Goal: Task Accomplishment & Management: Use online tool/utility

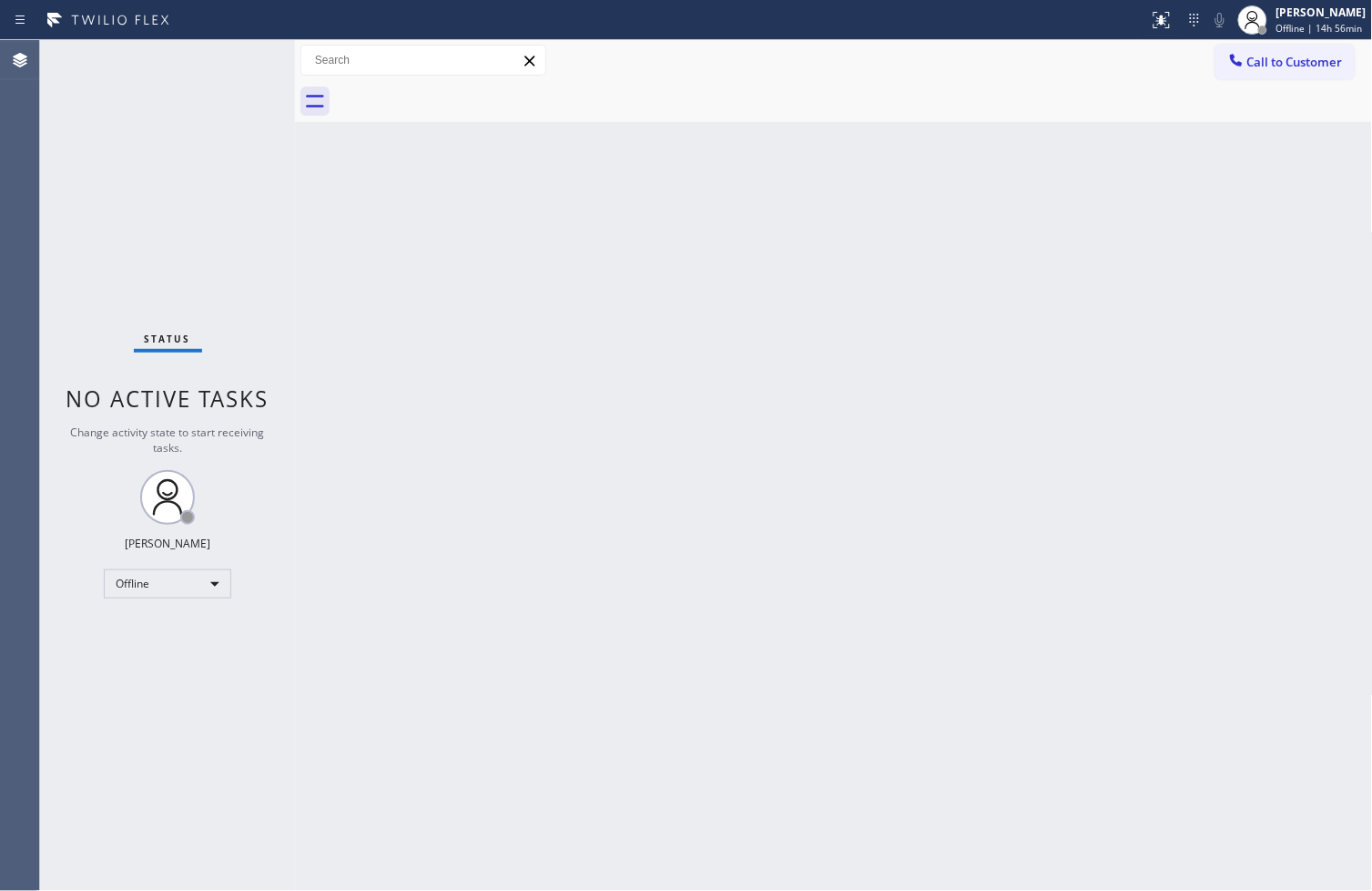
click at [1298, 762] on div "Back to Dashboard Change Sender ID Customers Technicians Select a contact Outbo…" at bounding box center [834, 466] width 1078 height 851
click at [82, 680] on div "Status No active tasks Change activity state to start receiving tasks. [PERSON_…" at bounding box center [167, 466] width 255 height 851
drag, startPoint x: 91, startPoint y: 752, endPoint x: 108, endPoint y: 676, distance: 77.9
click at [91, 752] on div "Status No active tasks Change activity state to start receiving tasks. [PERSON_…" at bounding box center [167, 466] width 255 height 851
click at [1312, 778] on div "Back to Dashboard Change Sender ID Customers Technicians Select a contact Outbo…" at bounding box center [834, 466] width 1078 height 851
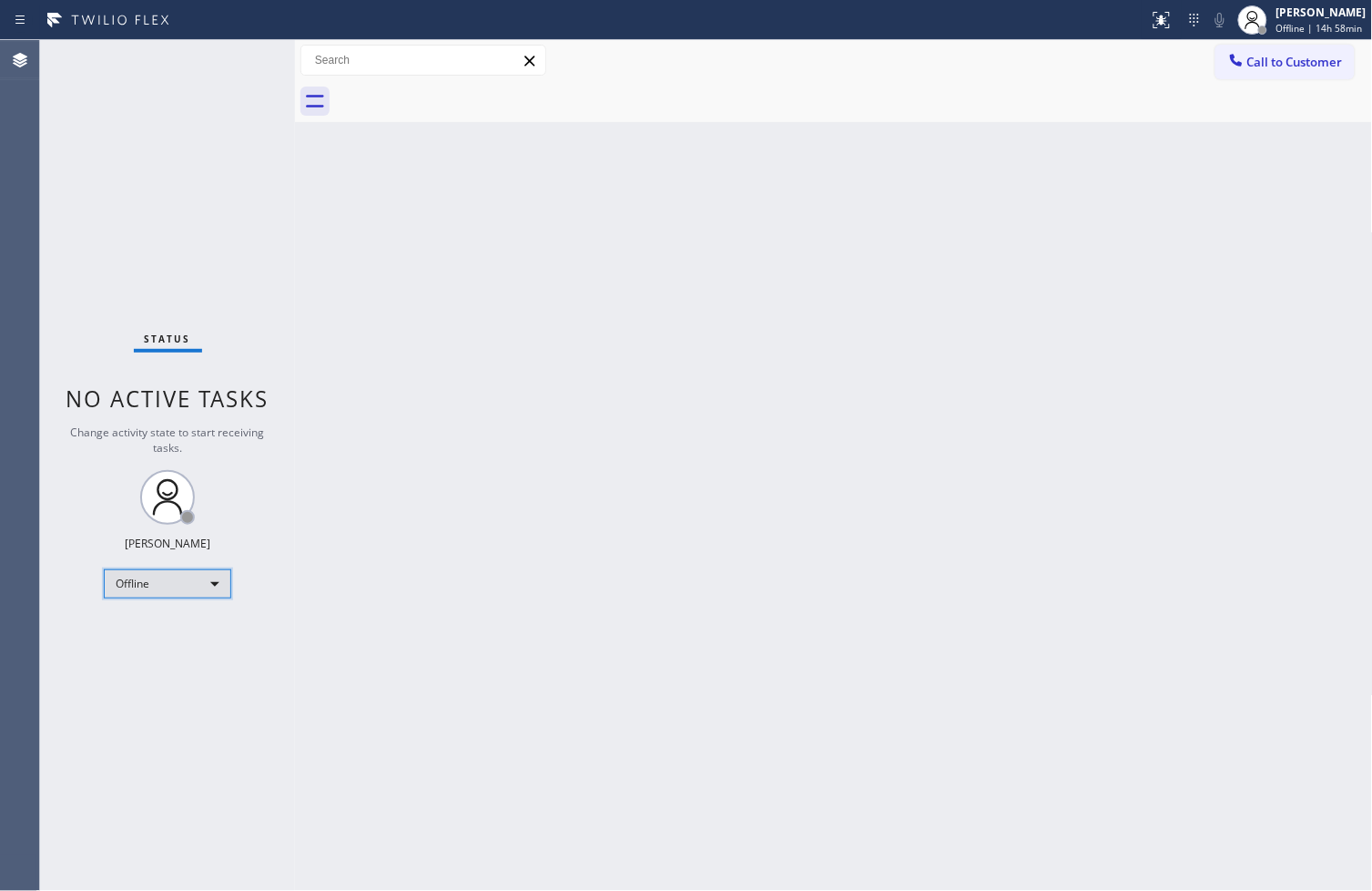
click at [210, 584] on div "Offline" at bounding box center [167, 584] width 127 height 29
click at [196, 636] on li "Available" at bounding box center [166, 632] width 124 height 22
click at [360, 397] on div "Back to Dashboard Change Sender ID Customers Technicians Select a contact Outbo…" at bounding box center [834, 466] width 1078 height 851
click at [223, 52] on div "Status No active tasks You are ready to start receiving tasks. [PERSON_NAME]" at bounding box center [167, 466] width 255 height 851
click at [243, 56] on div "Status No active tasks You are ready to start receiving tasks. [PERSON_NAME]" at bounding box center [167, 466] width 255 height 851
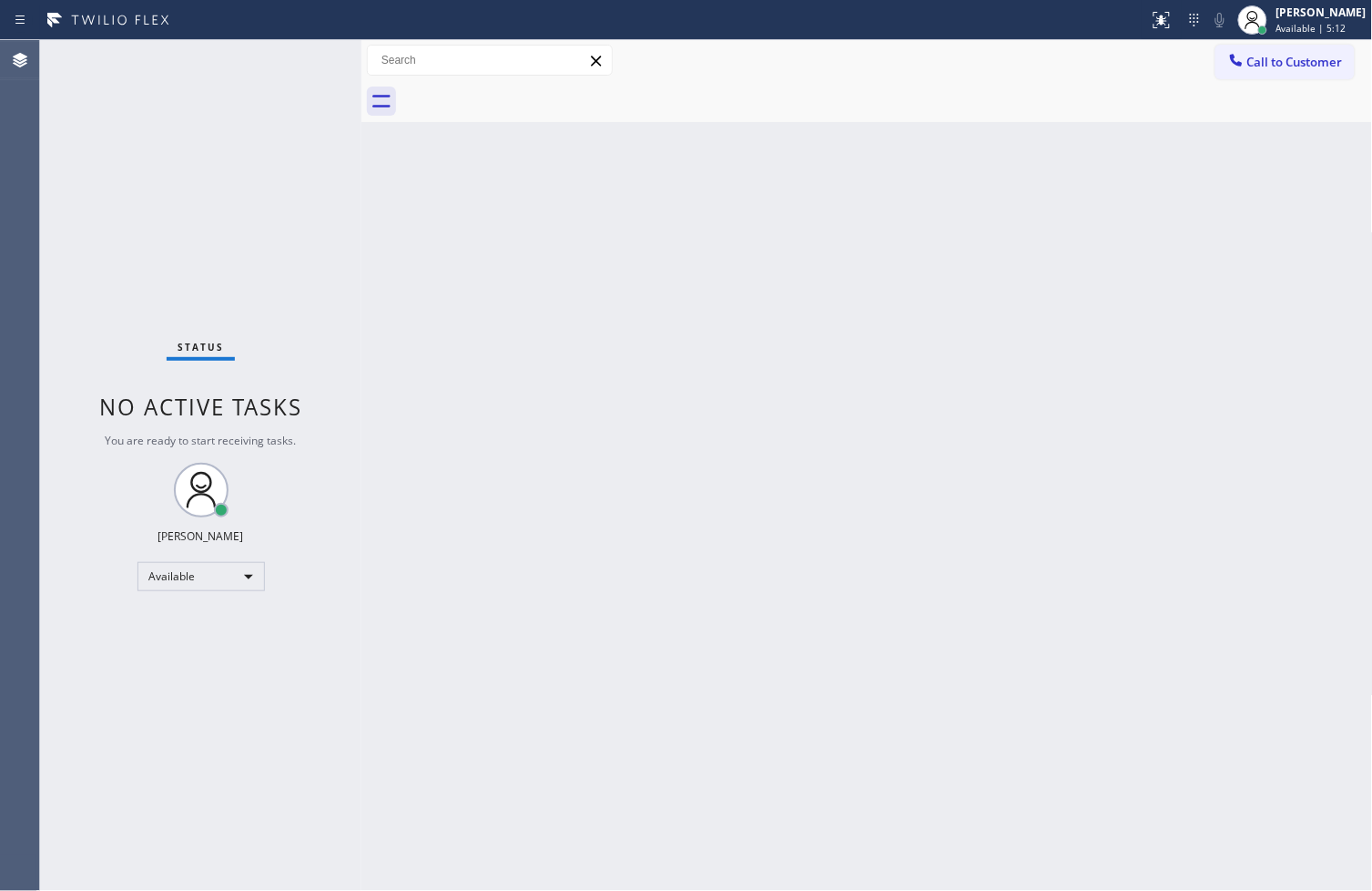
drag, startPoint x: 292, startPoint y: 147, endPoint x: 359, endPoint y: 160, distance: 68.2
click at [362, 160] on div at bounding box center [362, 466] width 0 height 851
click at [292, 61] on div "Status No active tasks You are ready to start receiving tasks. [PERSON_NAME]" at bounding box center [200, 466] width 322 height 851
click at [906, 607] on div "Back to Dashboard Change Sender ID Customers Technicians Select a contact Outbo…" at bounding box center [867, 466] width 1011 height 851
click at [726, 772] on div "Back to Dashboard Change Sender ID Customers Technicians Select a contact Outbo…" at bounding box center [867, 466] width 1011 height 851
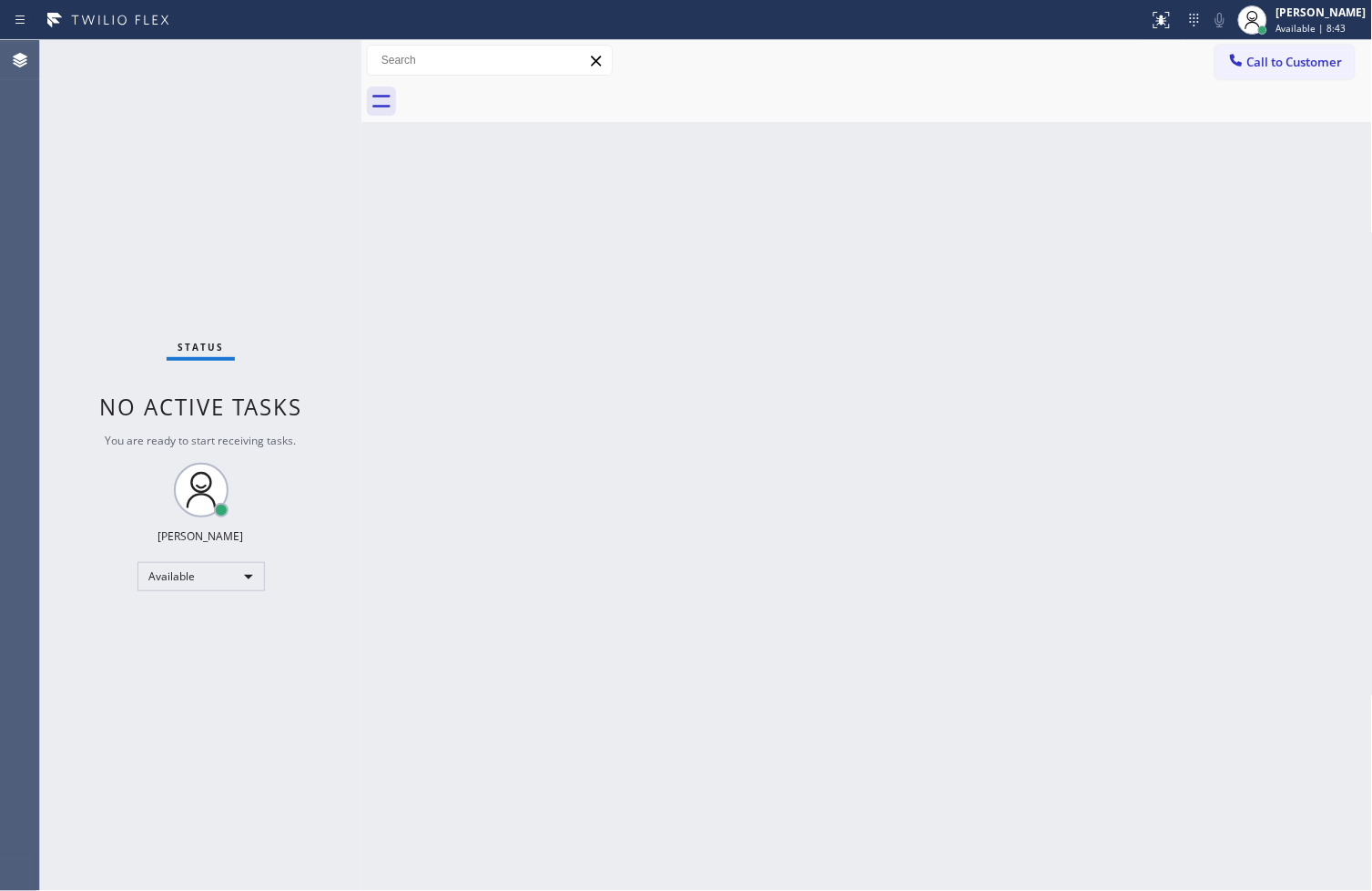
click at [86, 325] on div "Status No active tasks You are ready to start receiving tasks. [PERSON_NAME]" at bounding box center [200, 466] width 322 height 851
click at [279, 121] on div "Status No active tasks You are ready to start receiving tasks. [PERSON_NAME]" at bounding box center [200, 466] width 322 height 851
click at [291, 106] on div "Status No active tasks You are ready to start receiving tasks. [PERSON_NAME]" at bounding box center [200, 466] width 322 height 851
click at [249, 249] on div "Status No active tasks You are ready to start receiving tasks. [PERSON_NAME]" at bounding box center [200, 466] width 322 height 851
click at [300, 59] on div "Status No active tasks You are ready to start receiving tasks. [PERSON_NAME]" at bounding box center [200, 466] width 322 height 851
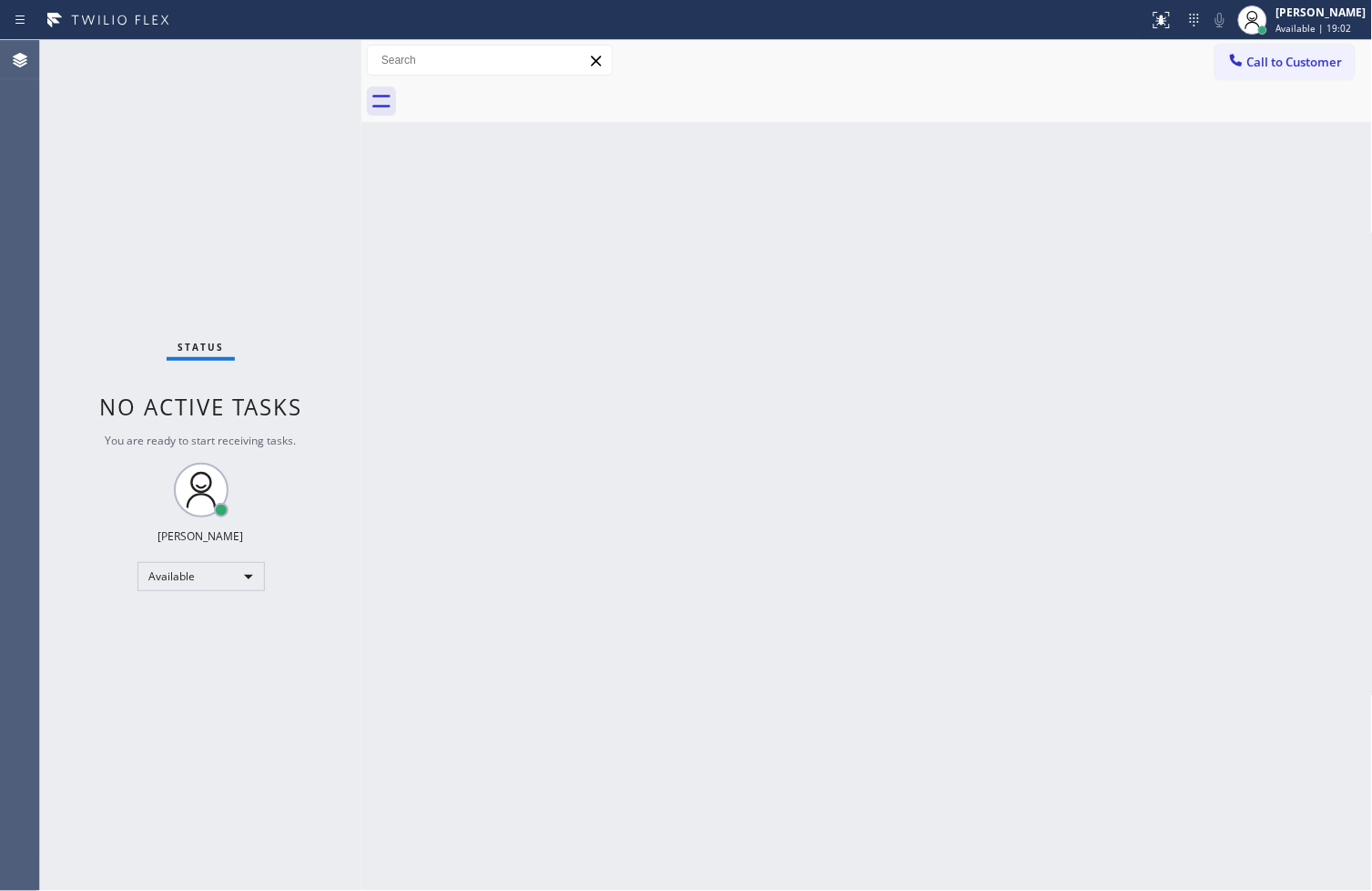
click at [300, 59] on div "Status No active tasks You are ready to start receiving tasks. [PERSON_NAME]" at bounding box center [200, 466] width 322 height 851
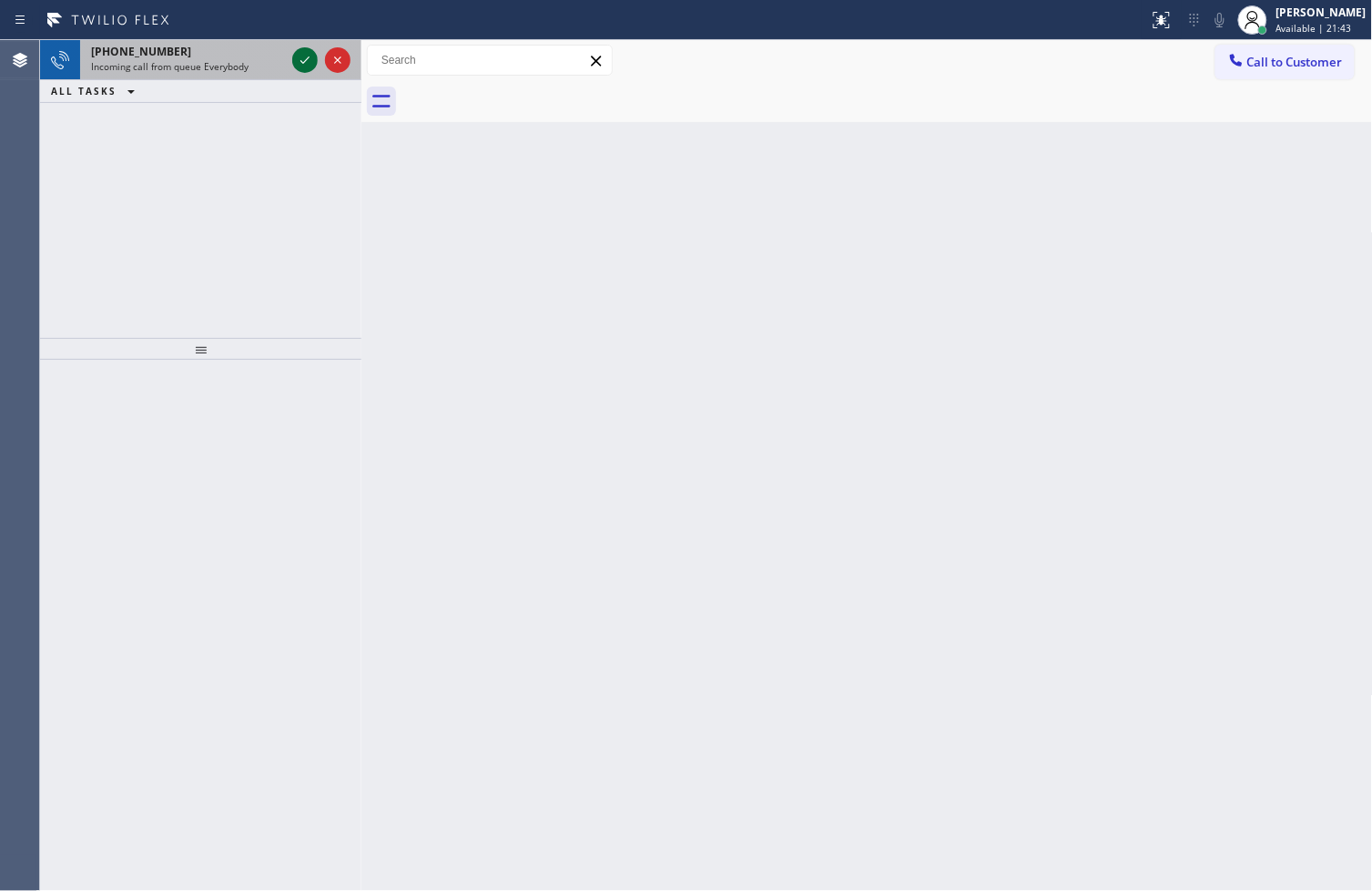
click at [300, 59] on icon at bounding box center [305, 60] width 22 height 22
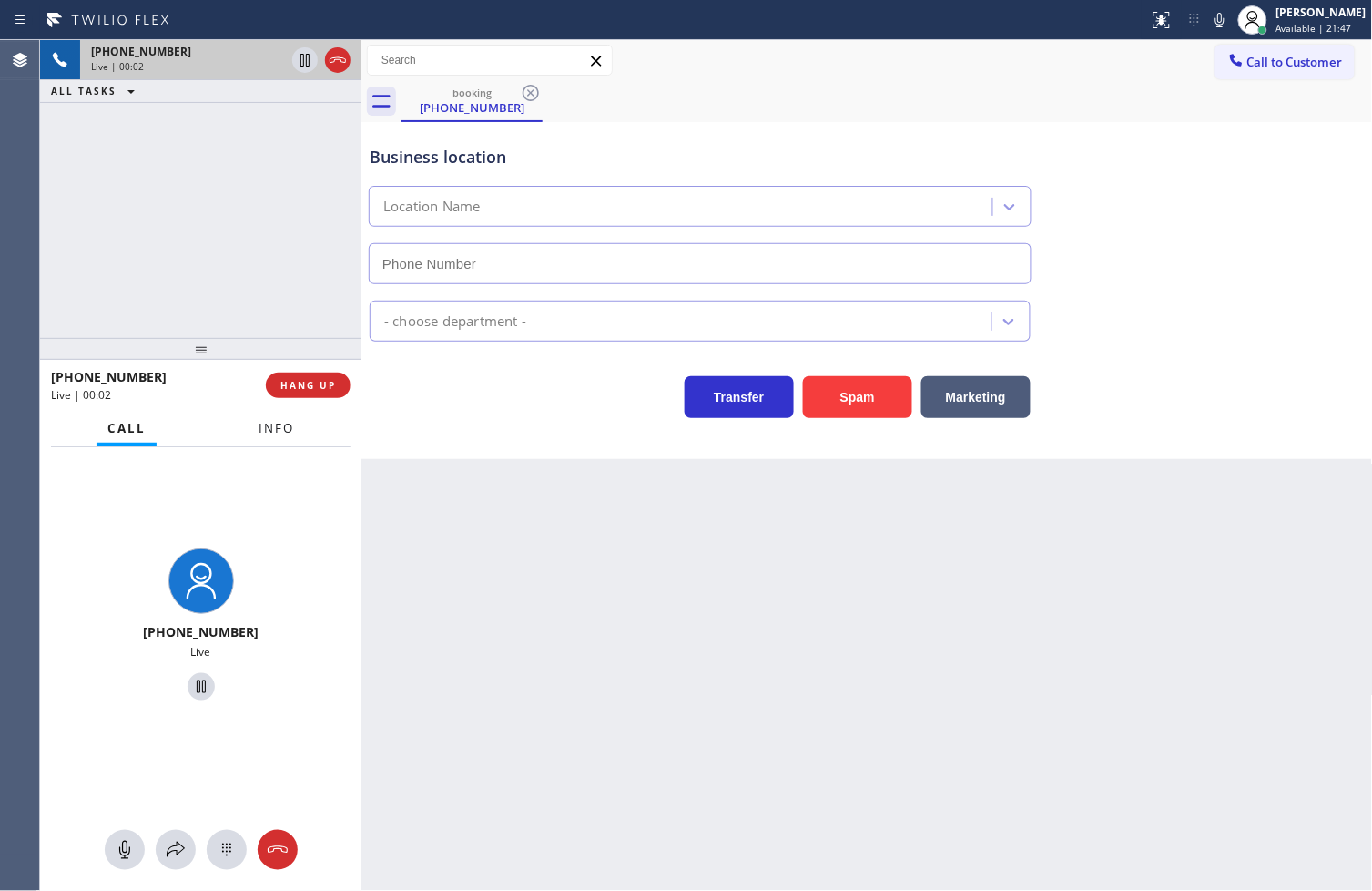
click at [278, 435] on span "Info" at bounding box center [276, 427] width 35 height 17
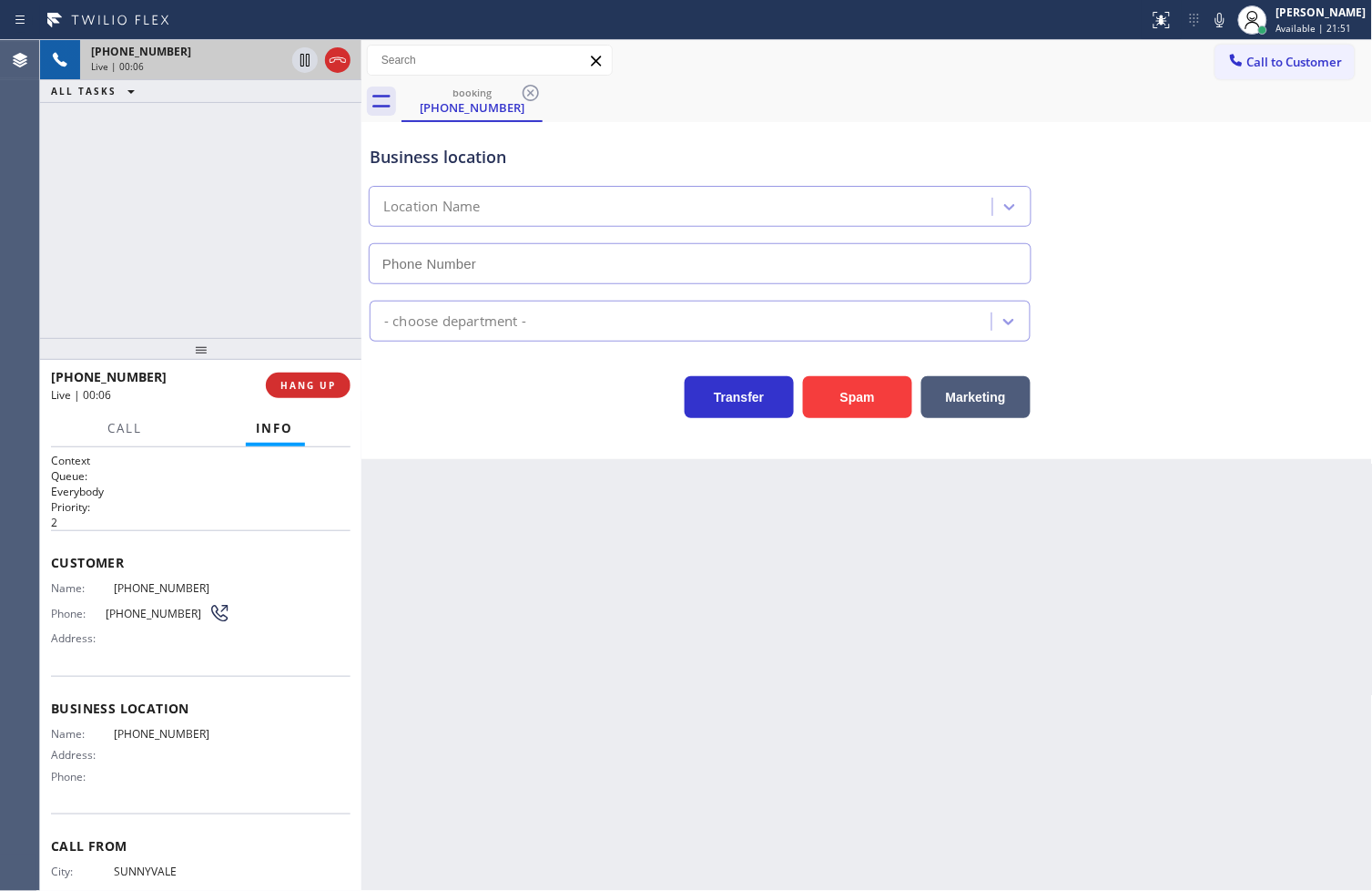
click at [482, 412] on div "Transfer Spam Marketing" at bounding box center [699, 392] width 668 height 51
click at [429, 402] on div "Transfer Spam Marketing" at bounding box center [699, 392] width 668 height 51
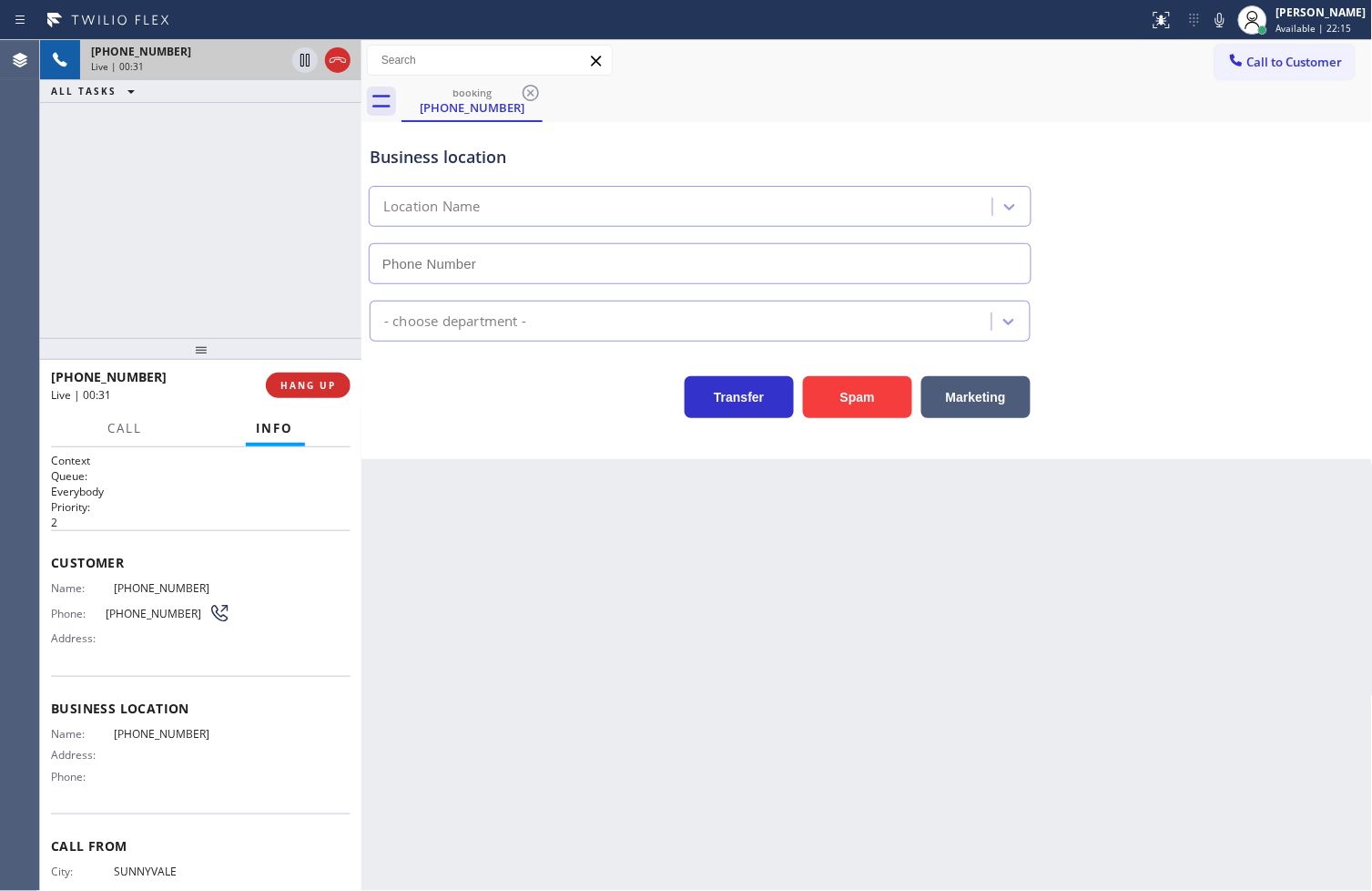
click at [429, 402] on div "Transfer Spam Marketing" at bounding box center [699, 392] width 668 height 51
click at [198, 240] on div "[PHONE_NUMBER] Live | 00:31 ALL TASKS ALL TASKS ACTIVE TASKS TASKS IN WRAP UP" at bounding box center [200, 189] width 322 height 297
click at [447, 403] on div "Transfer Spam Marketing" at bounding box center [699, 392] width 668 height 51
click at [284, 294] on div "[PHONE_NUMBER] Live | 00:37 ALL TASKS ALL TASKS ACTIVE TASKS TASKS IN WRAP UP" at bounding box center [200, 189] width 322 height 297
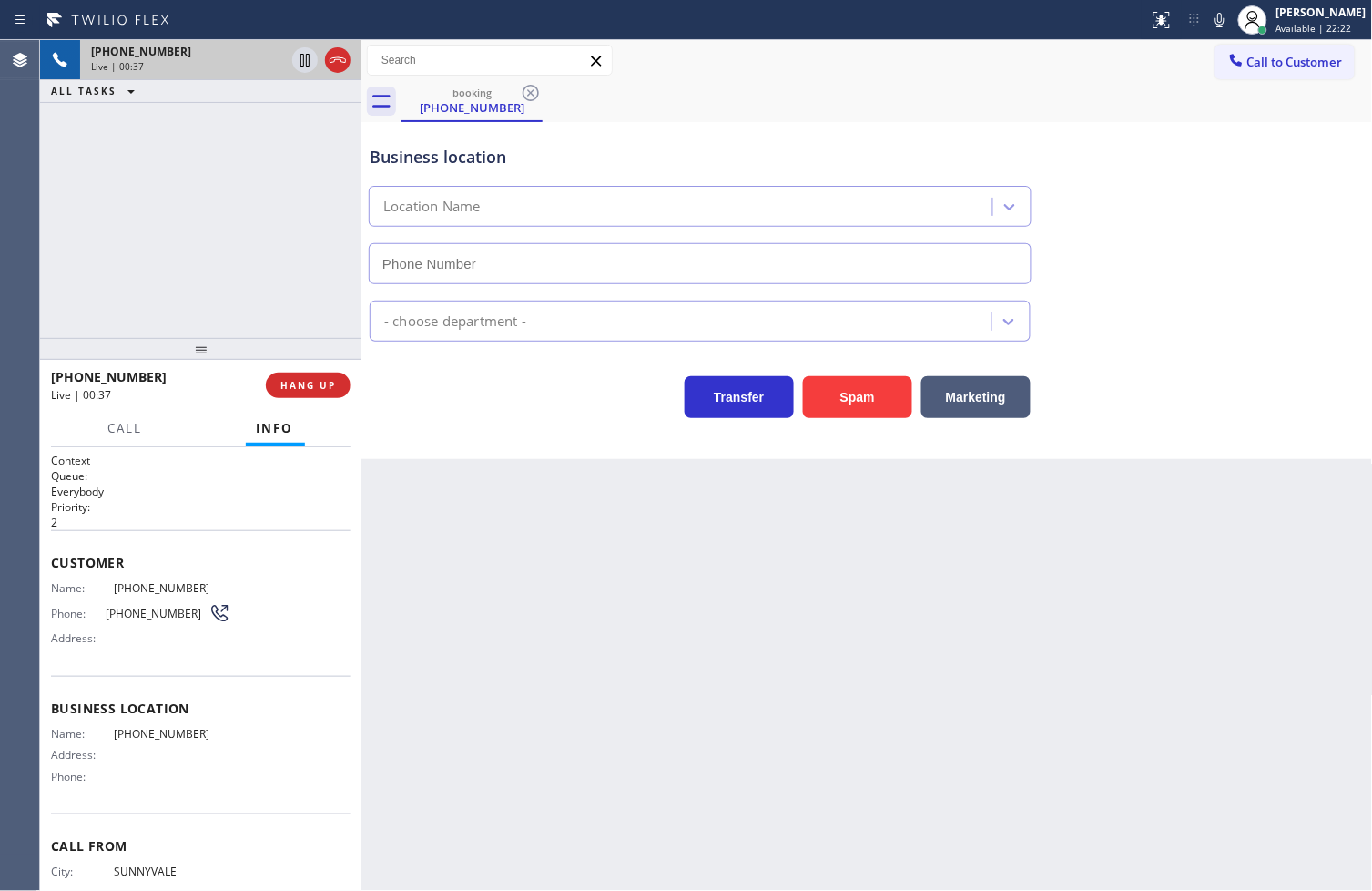
click at [499, 393] on div "Transfer Spam Marketing" at bounding box center [699, 392] width 668 height 51
click at [238, 224] on div "[PHONE_NUMBER] Live | 00:37 ALL TASKS ALL TASKS ACTIVE TASKS TASKS IN WRAP UP" at bounding box center [200, 189] width 322 height 297
click at [442, 379] on div "Transfer Spam Marketing" at bounding box center [699, 392] width 668 height 51
click at [305, 302] on div "[PHONE_NUMBER] Live | 00:46 ALL TASKS ALL TASKS ACTIVE TASKS TASKS IN WRAP UP" at bounding box center [200, 189] width 322 height 297
click at [439, 397] on div "Transfer Spam Marketing" at bounding box center [699, 392] width 668 height 51
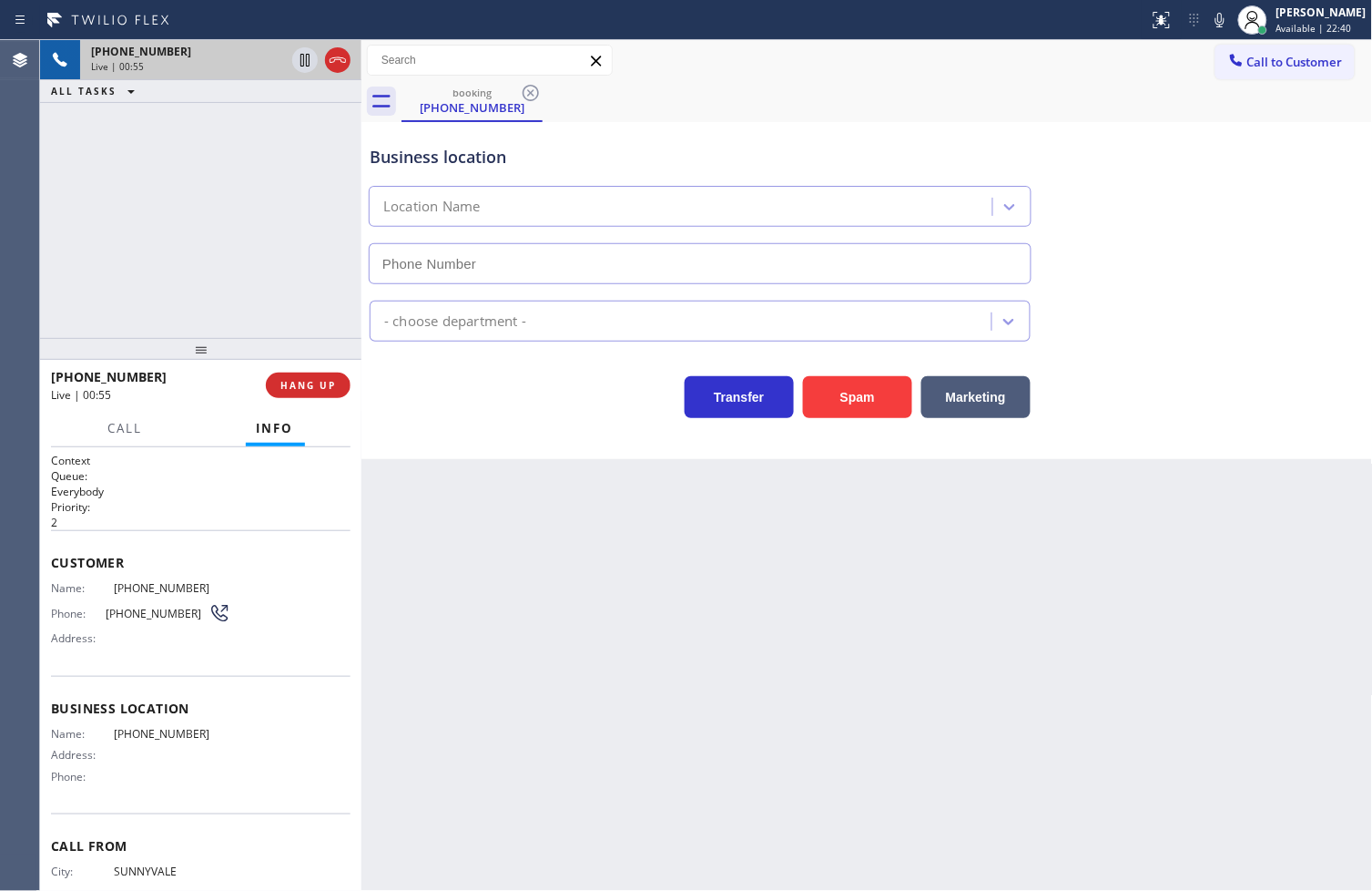
click at [439, 397] on div "Transfer Spam Marketing" at bounding box center [699, 392] width 668 height 51
click at [269, 278] on div "[PHONE_NUMBER] Live | 00:56 ALL TASKS ALL TASKS ACTIVE TASKS TASKS IN WRAP UP" at bounding box center [200, 189] width 322 height 297
click at [451, 416] on div "Transfer Spam Marketing" at bounding box center [699, 392] width 668 height 51
click at [232, 286] on div "[PHONE_NUMBER] Live | 01:00 ALL TASKS ALL TASKS ACTIVE TASKS TASKS IN WRAP UP" at bounding box center [200, 189] width 322 height 297
click at [559, 423] on div "Business location Location Name - choose department - Transfer Spam Marketing" at bounding box center [867, 290] width 1011 height 336
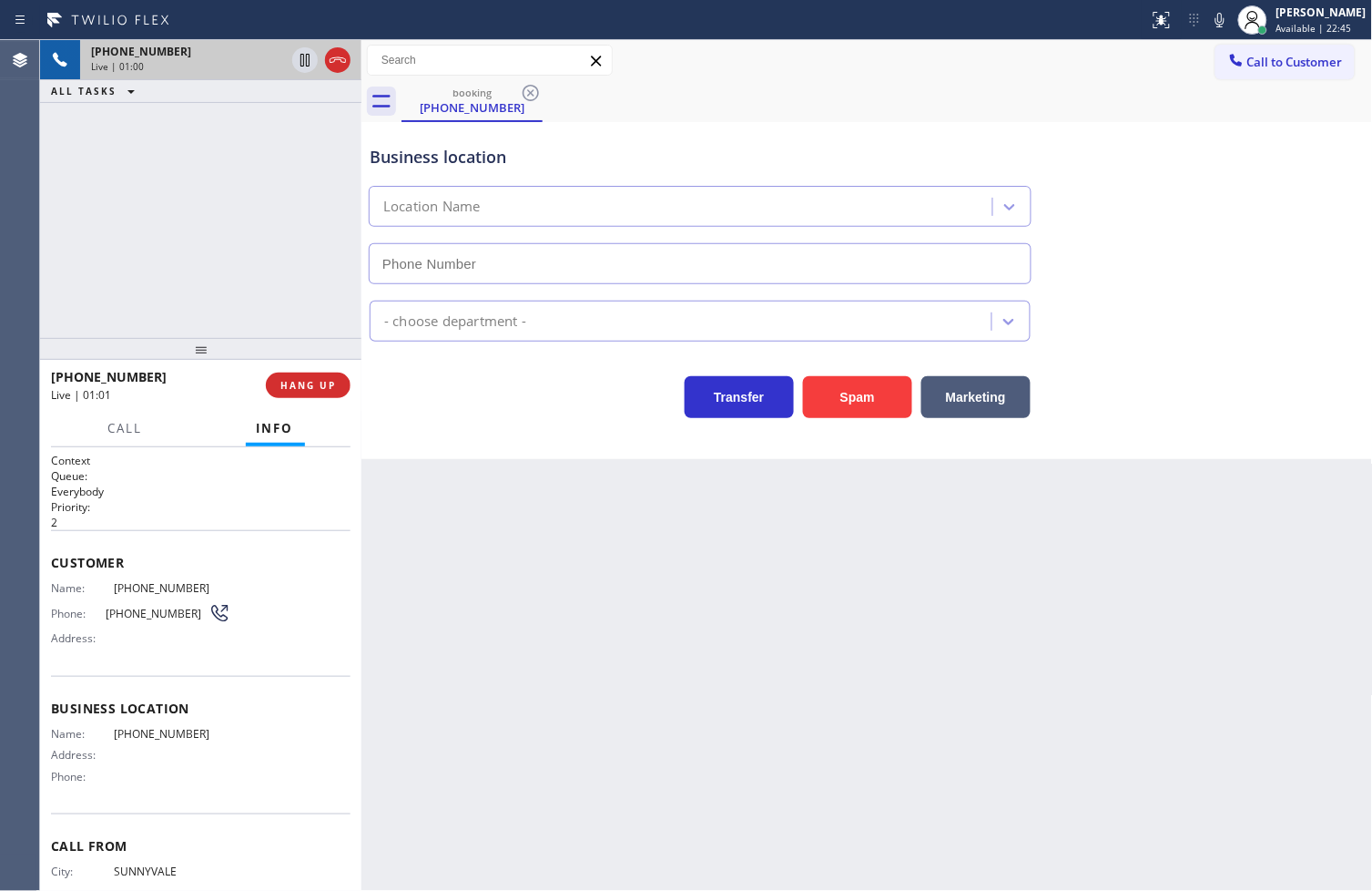
click at [125, 219] on div "[PHONE_NUMBER] Live | 01:00 ALL TASKS ALL TASKS ACTIVE TASKS TASKS IN WRAP UP" at bounding box center [200, 189] width 322 height 297
click at [305, 384] on span "HANG UP" at bounding box center [308, 384] width 56 height 13
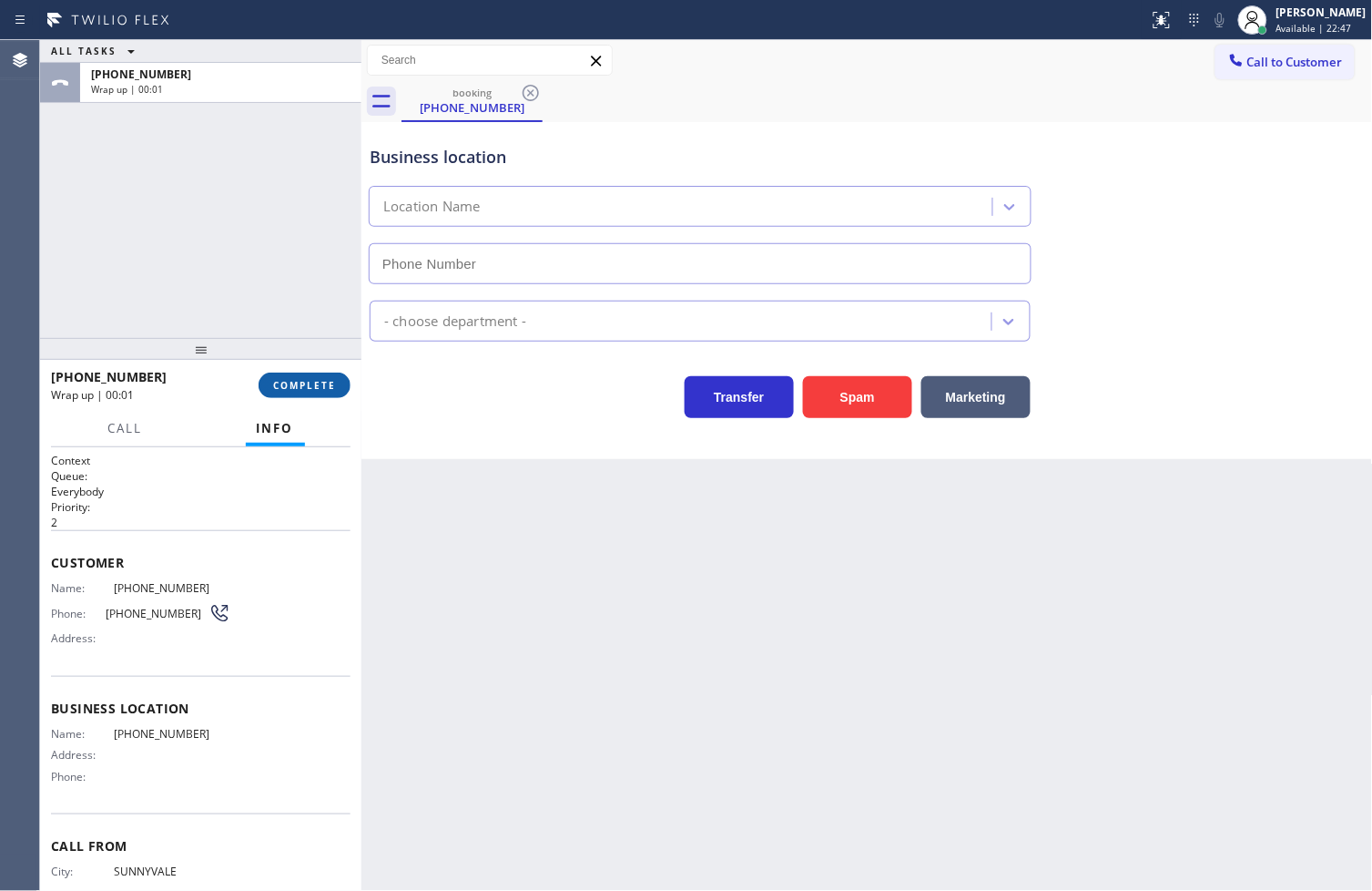
click at [310, 387] on span "COMPLETE" at bounding box center [304, 384] width 63 height 13
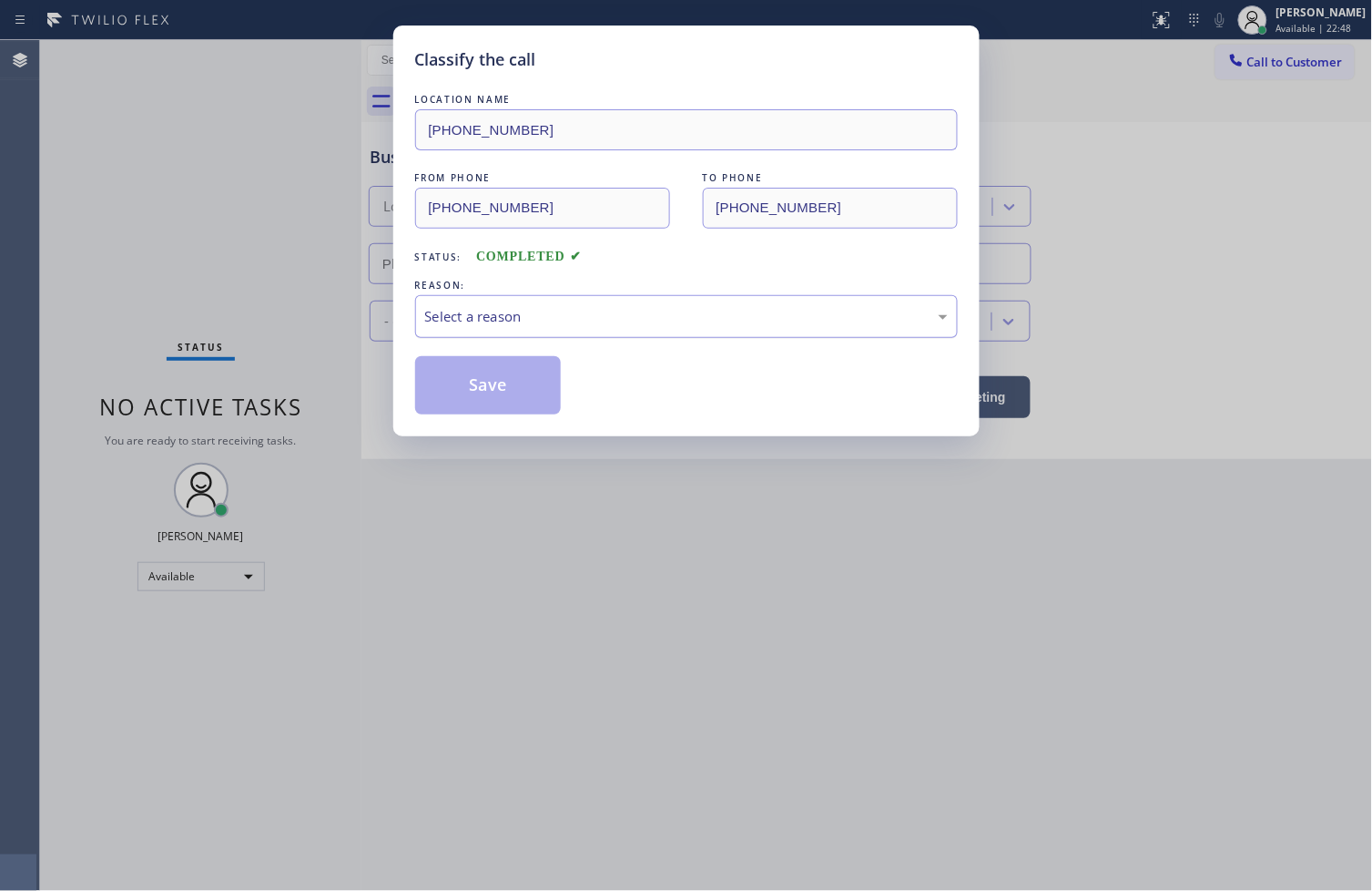
click at [446, 311] on div "Select a reason" at bounding box center [686, 316] width 522 height 21
click at [490, 389] on button "Save" at bounding box center [489, 385] width 147 height 59
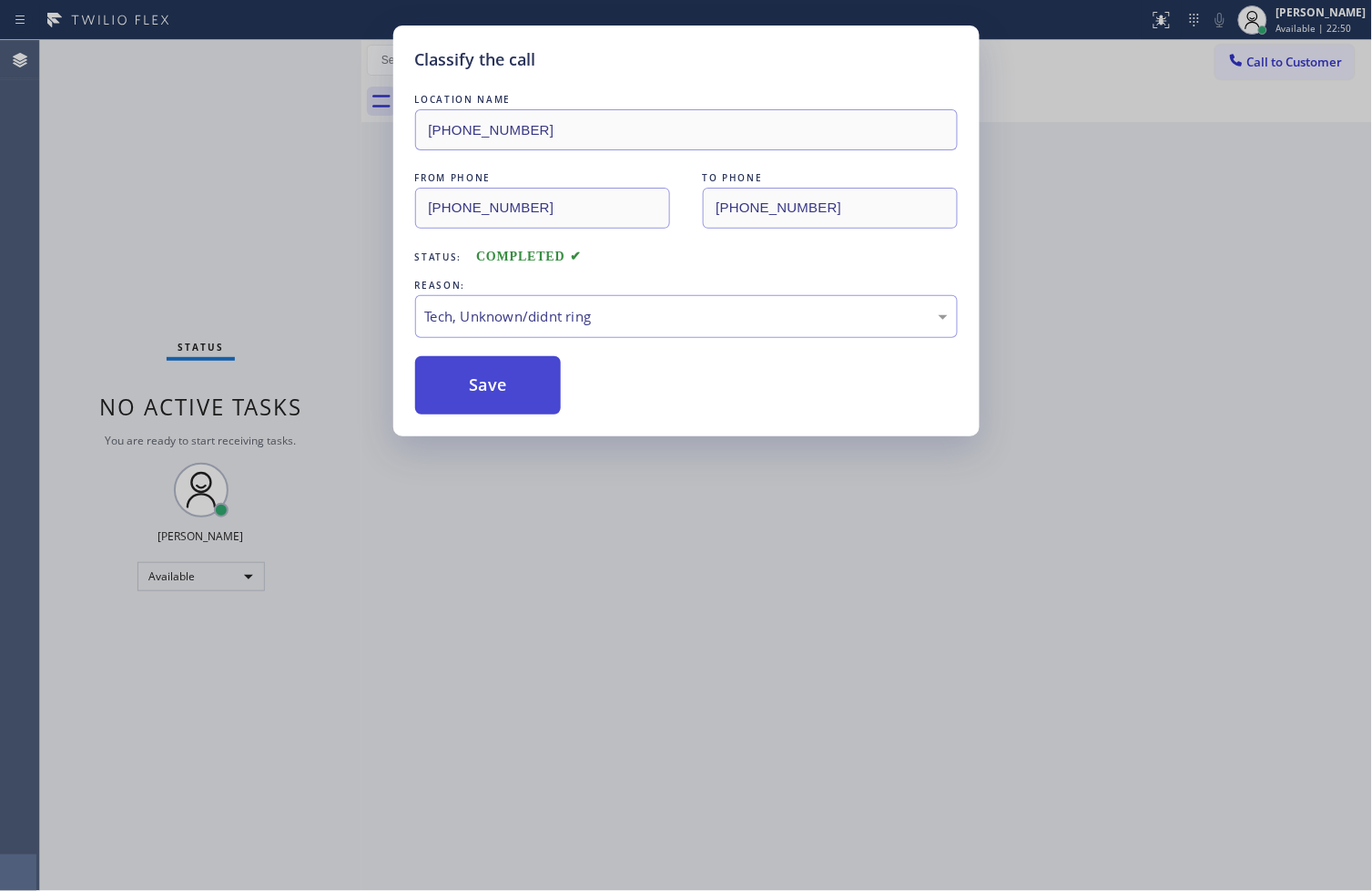
click at [490, 389] on button "Save" at bounding box center [489, 385] width 147 height 59
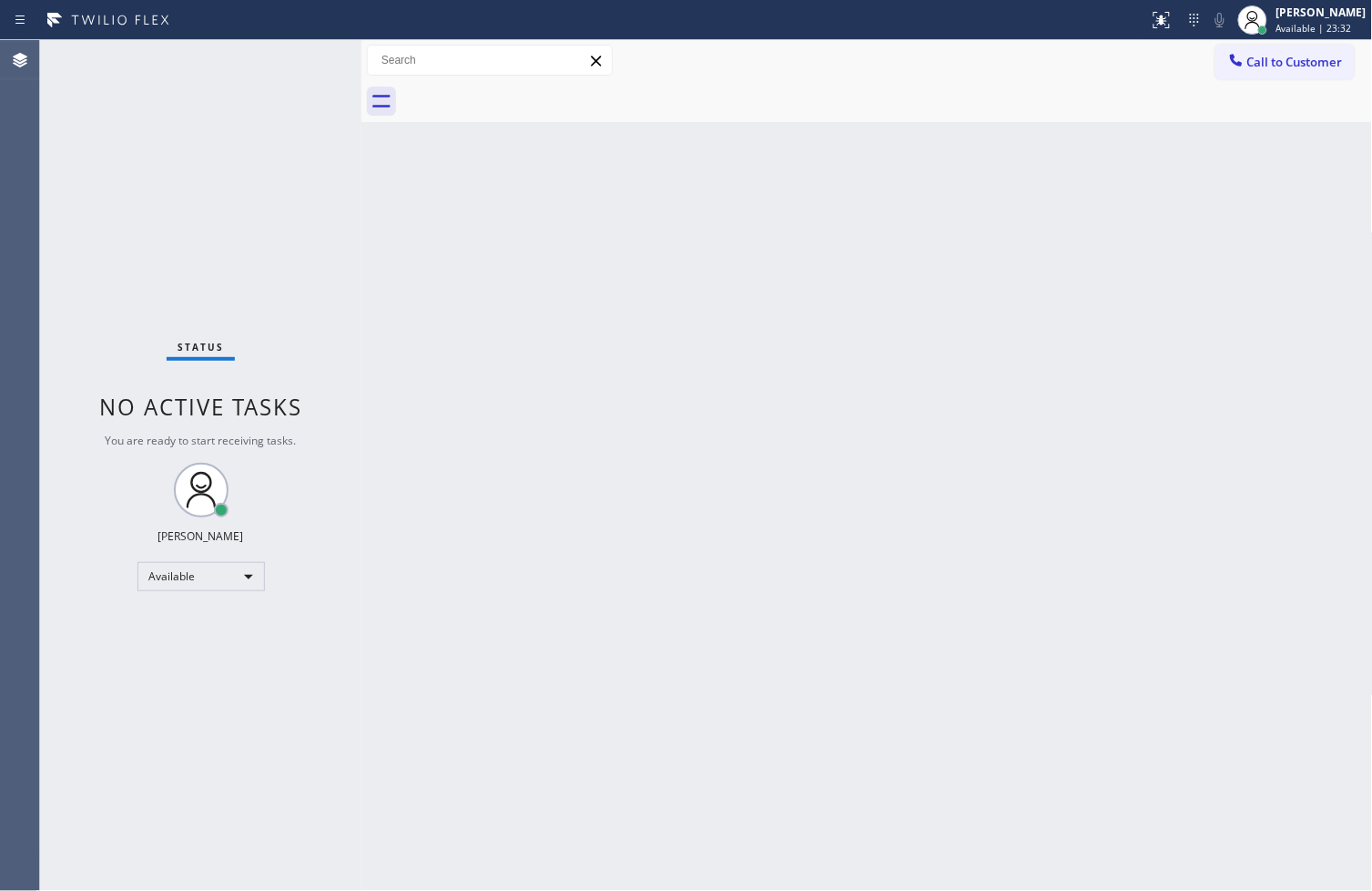
drag, startPoint x: 80, startPoint y: 515, endPoint x: 127, endPoint y: 399, distance: 125.2
click at [80, 515] on div "Status No active tasks You are ready to start receiving tasks. [PERSON_NAME]" at bounding box center [200, 466] width 322 height 851
click at [215, 210] on div "Status No active tasks You are ready to start receiving tasks. [PERSON_NAME]" at bounding box center [200, 466] width 322 height 851
click at [269, 82] on div "Status No active tasks You are ready to start receiving tasks. [PERSON_NAME]" at bounding box center [200, 466] width 322 height 851
drag, startPoint x: 69, startPoint y: 561, endPoint x: 77, endPoint y: 376, distance: 185.2
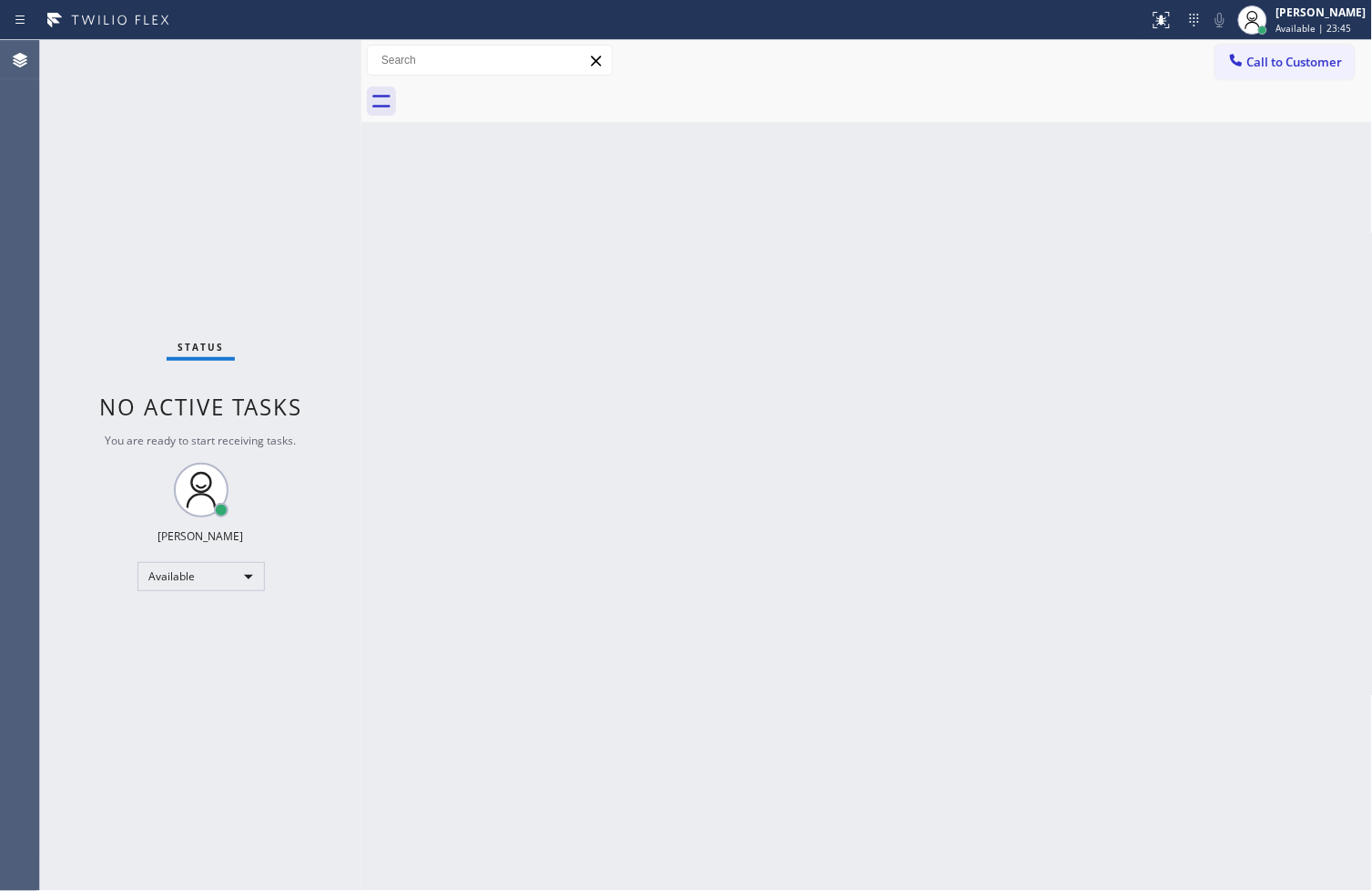
click at [71, 553] on div "Status No active tasks You are ready to start receiving tasks. [PERSON_NAME]" at bounding box center [200, 466] width 322 height 851
drag, startPoint x: 188, startPoint y: 144, endPoint x: 259, endPoint y: 101, distance: 83.0
click at [188, 143] on div "Status No active tasks You are ready to start receiving tasks. [PERSON_NAME]" at bounding box center [200, 466] width 322 height 851
click at [292, 69] on div "Status No active tasks You are ready to start receiving tasks. [PERSON_NAME]" at bounding box center [200, 466] width 322 height 851
click at [70, 158] on div "Status No active tasks You are ready to start receiving tasks. [PERSON_NAME]" at bounding box center [200, 466] width 322 height 851
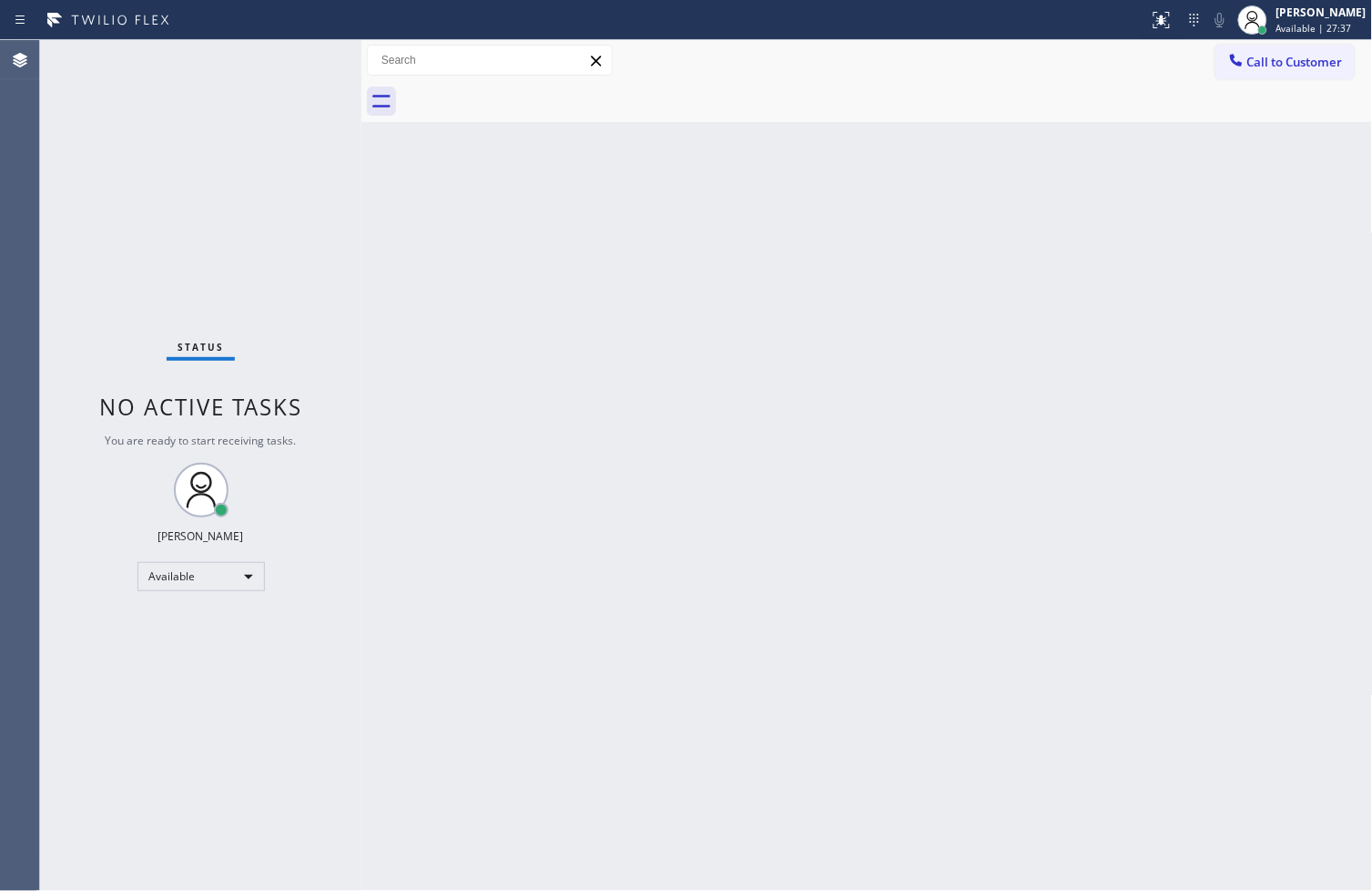
click at [284, 71] on div "Status No active tasks You are ready to start receiving tasks. [PERSON_NAME]" at bounding box center [200, 466] width 322 height 851
drag, startPoint x: 77, startPoint y: 577, endPoint x: 86, endPoint y: 524, distance: 53.8
click at [77, 577] on div "Status No active tasks You are ready to start receiving tasks. [PERSON_NAME]" at bounding box center [200, 466] width 322 height 851
click at [204, 155] on div "Status No active tasks You are ready to start receiving tasks. [PERSON_NAME]" at bounding box center [200, 466] width 322 height 851
click at [292, 60] on div "Status No active tasks You are ready to start receiving tasks. [PERSON_NAME]" at bounding box center [200, 466] width 322 height 851
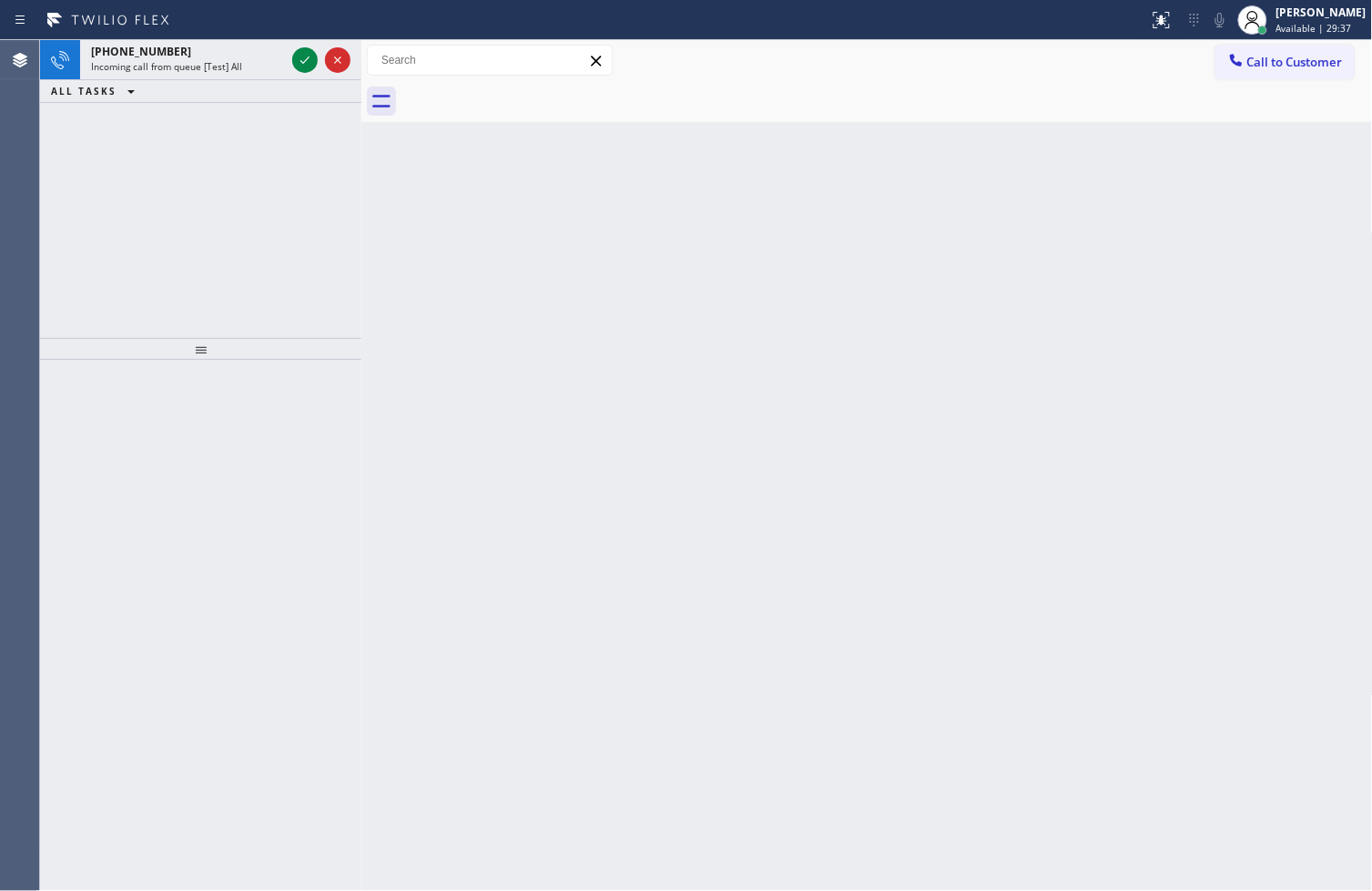
click at [68, 149] on div "[PHONE_NUMBER] Incoming call from queue [Test] All ALL TASKS ALL TASKS ACTIVE T…" at bounding box center [200, 189] width 322 height 297
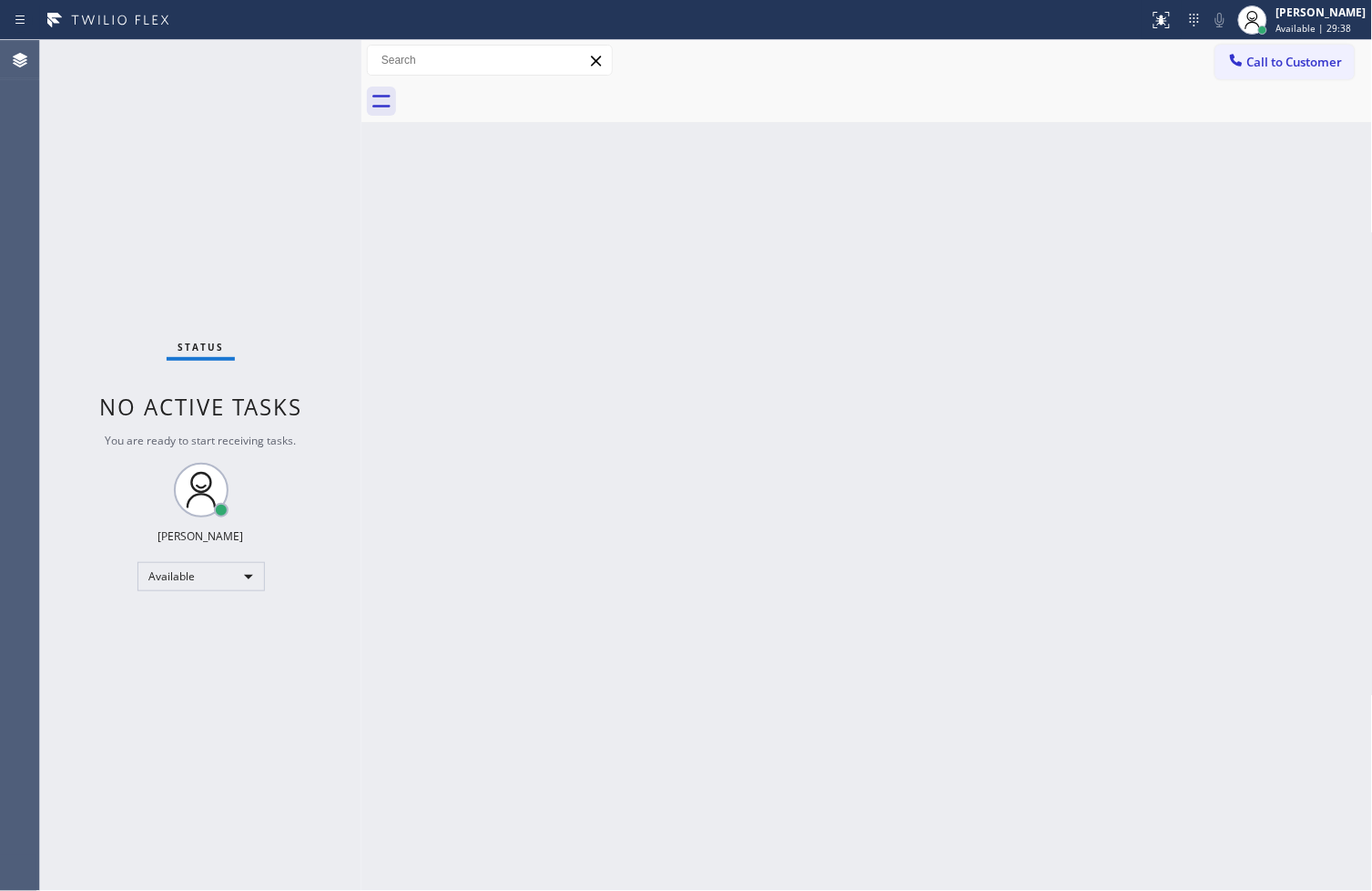
click at [306, 62] on div "Status No active tasks You are ready to start receiving tasks. [PERSON_NAME]" at bounding box center [200, 466] width 322 height 851
drag, startPoint x: 58, startPoint y: 547, endPoint x: 155, endPoint y: 350, distance: 219.6
click at [58, 547] on div "Status No active tasks You are ready to start receiving tasks. [PERSON_NAME]" at bounding box center [200, 466] width 322 height 851
click at [184, 258] on div "Status No active tasks You are ready to start receiving tasks. [PERSON_NAME]" at bounding box center [200, 466] width 322 height 851
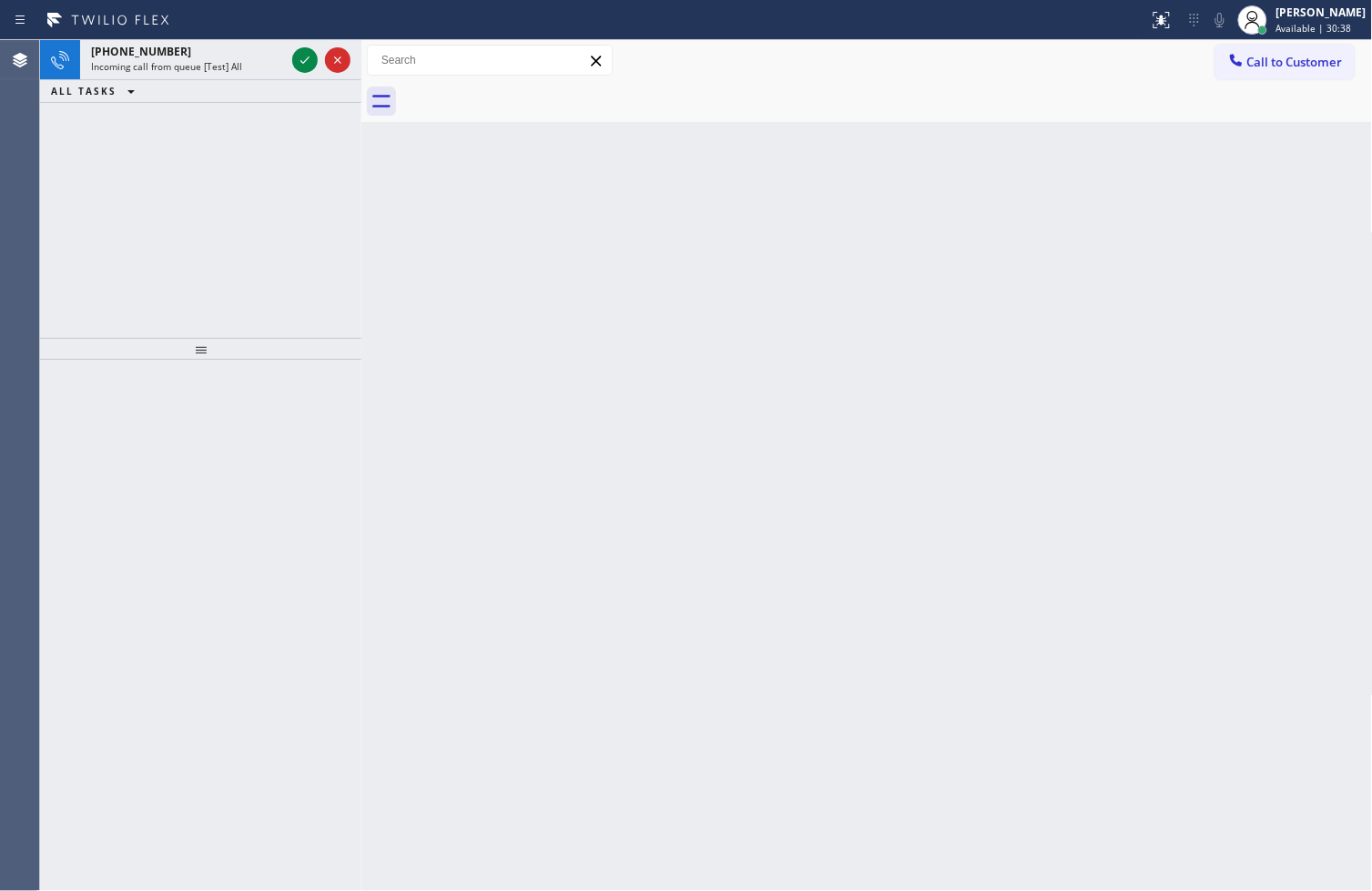
drag, startPoint x: 49, startPoint y: 244, endPoint x: 71, endPoint y: 222, distance: 31.1
click at [49, 244] on div "[PHONE_NUMBER] Incoming call from queue [Test] All ALL TASKS ALL TASKS ACTIVE T…" at bounding box center [200, 189] width 322 height 297
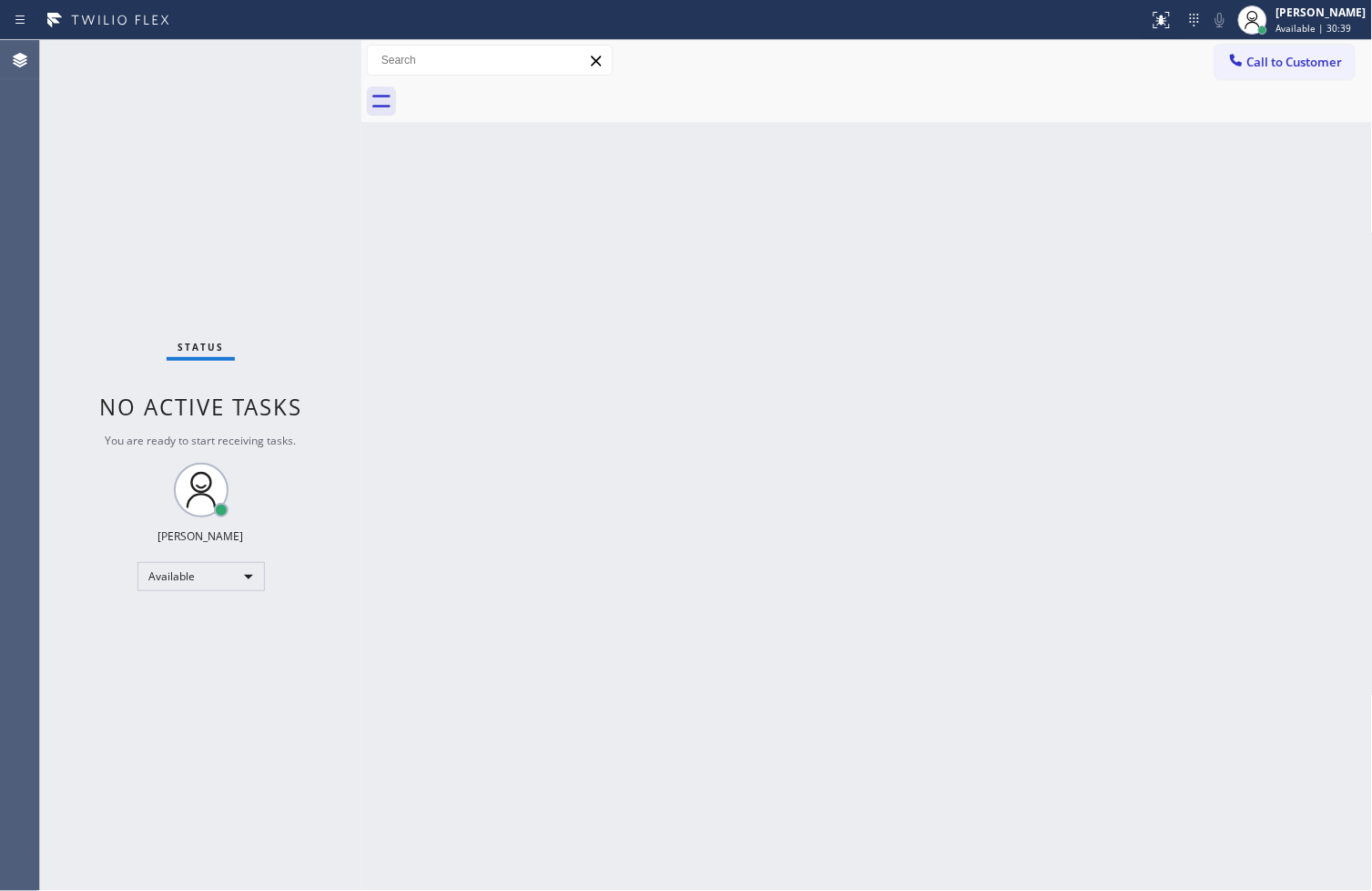
click at [297, 66] on div "Status No active tasks You are ready to start receiving tasks. [PERSON_NAME]" at bounding box center [200, 466] width 322 height 851
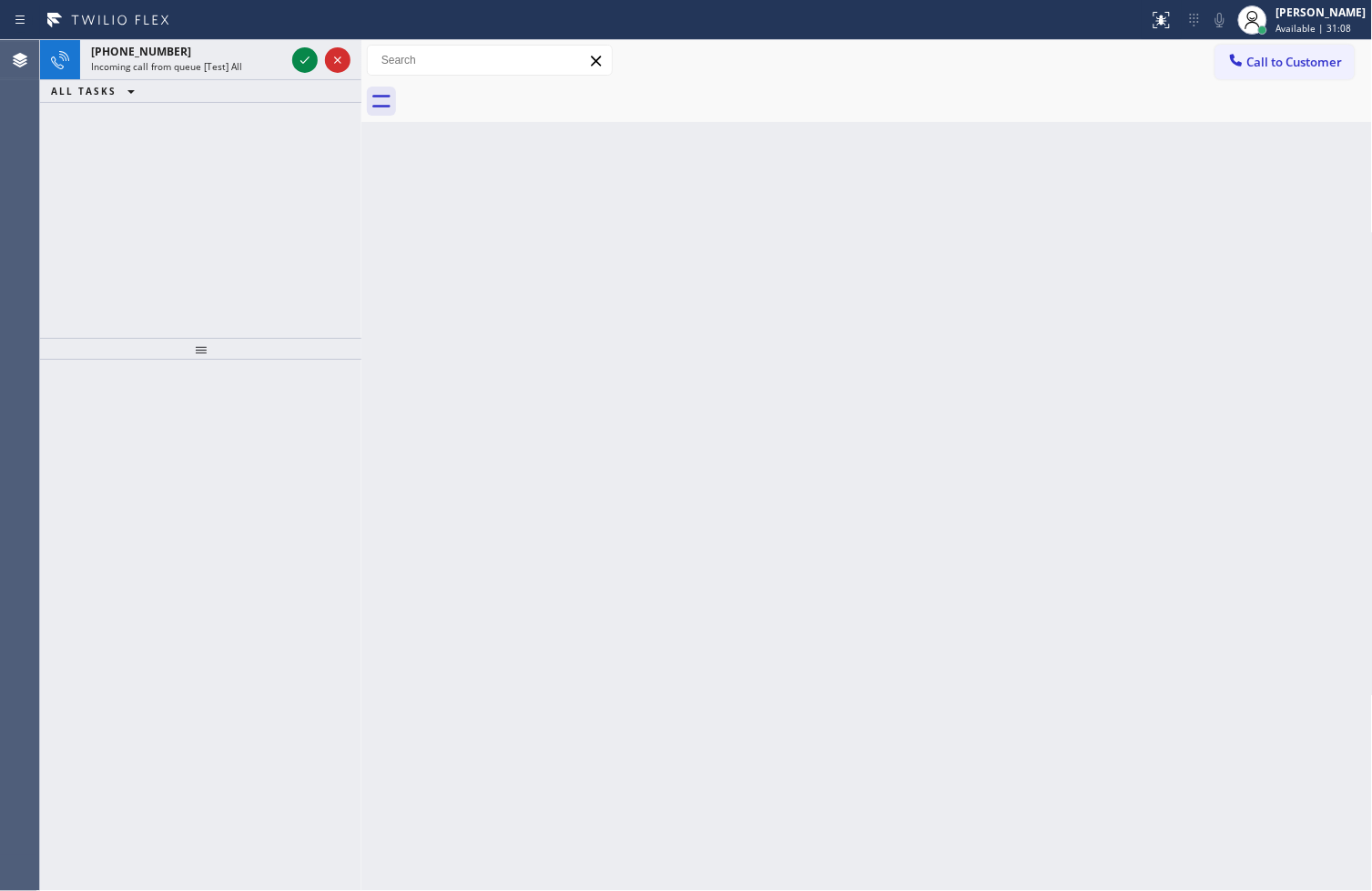
click at [68, 223] on div "[PHONE_NUMBER] Incoming call from queue [Test] All ALL TASKS ALL TASKS ACTIVE T…" at bounding box center [200, 189] width 322 height 297
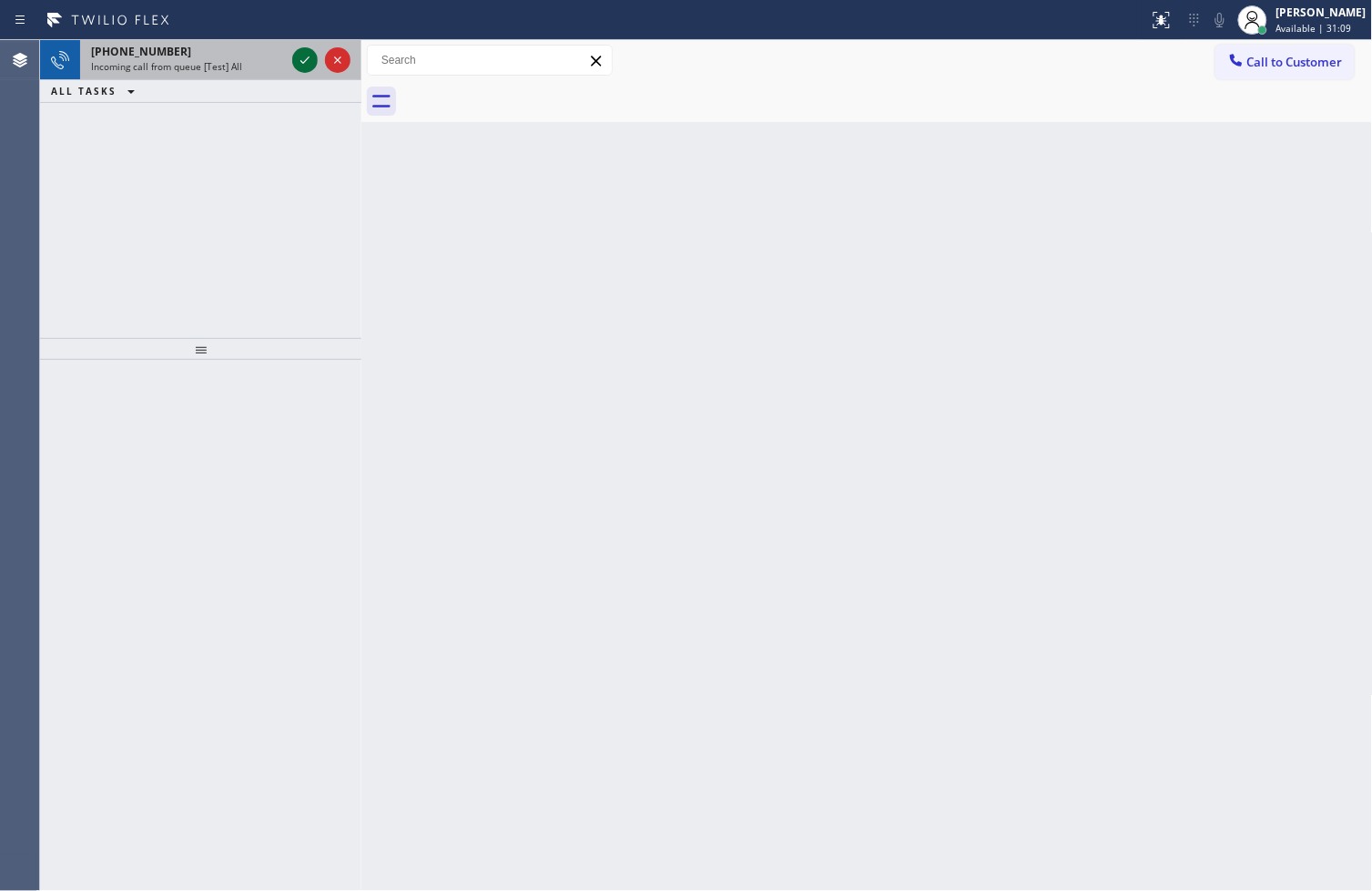
click at [315, 58] on icon at bounding box center [305, 60] width 22 height 22
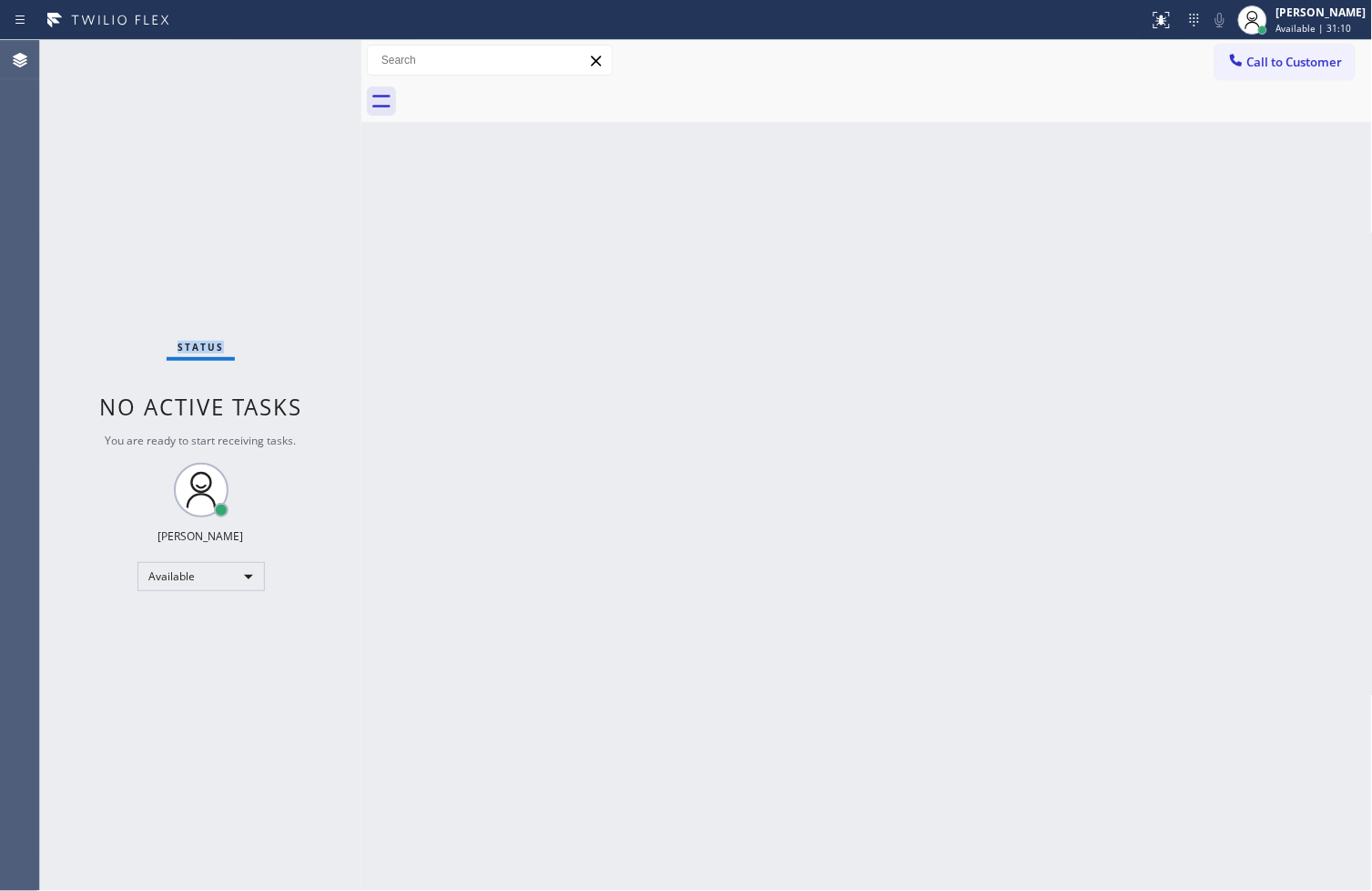
click at [315, 58] on div "Status No active tasks You are ready to start receiving tasks. [PERSON_NAME]" at bounding box center [200, 466] width 322 height 851
drag, startPoint x: 1129, startPoint y: 442, endPoint x: 1261, endPoint y: 76, distance: 389.1
click at [1154, 430] on div "Back to Dashboard Change Sender ID Customers Technicians Select a contact Outbo…" at bounding box center [867, 466] width 1011 height 851
click at [1164, 7] on div at bounding box center [1169, 12] width 11 height 11
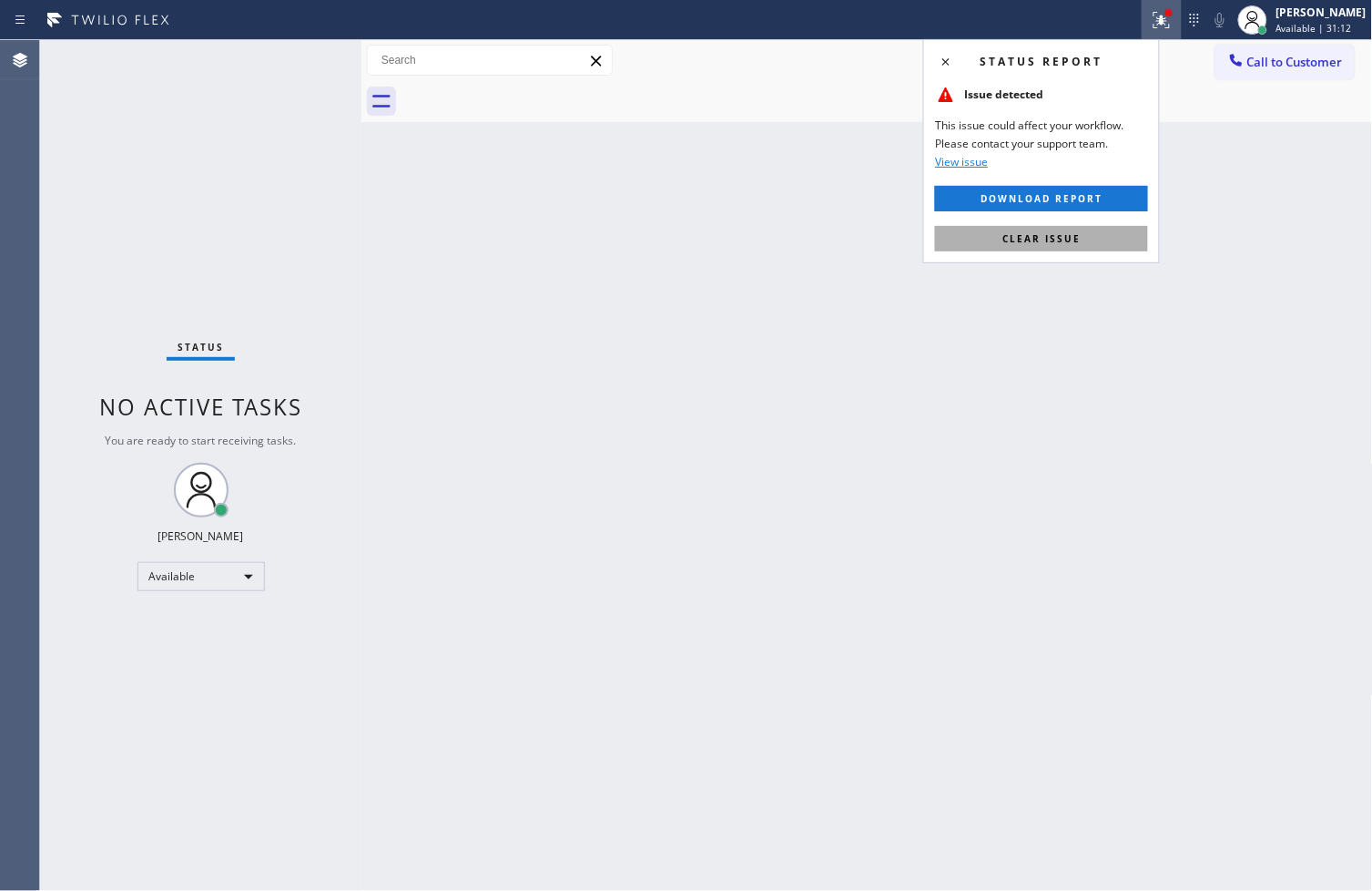
click at [1094, 233] on button "Clear issue" at bounding box center [1041, 239] width 213 height 25
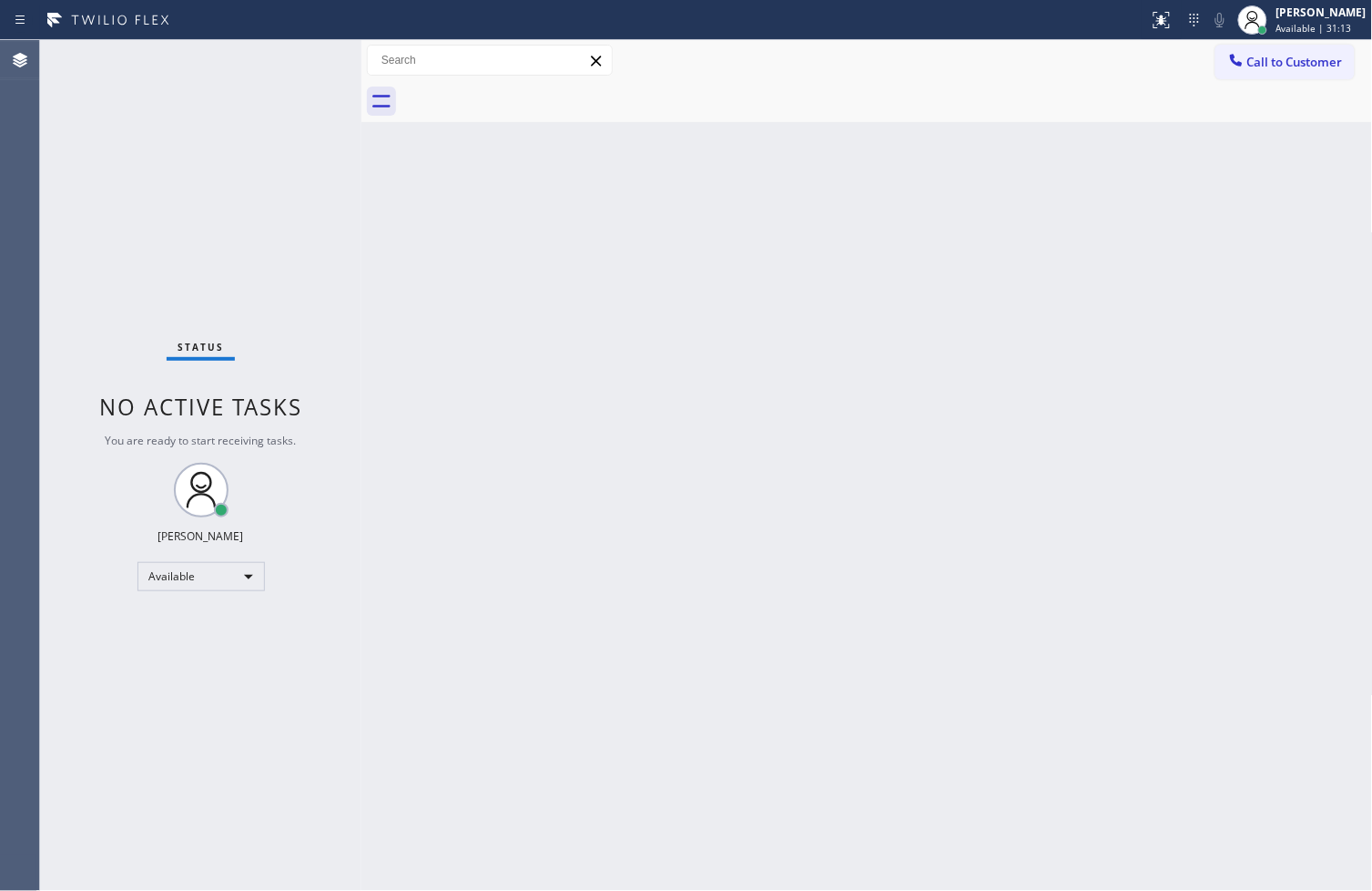
click at [388, 356] on div "Back to Dashboard Change Sender ID Customers Technicians Select a contact Outbo…" at bounding box center [867, 466] width 1011 height 851
click at [463, 499] on div "Back to Dashboard Change Sender ID Customers Technicians Select a contact Outbo…" at bounding box center [867, 466] width 1011 height 851
click at [291, 55] on div "Status No active tasks You are ready to start receiving tasks. [PERSON_NAME]" at bounding box center [200, 466] width 322 height 851
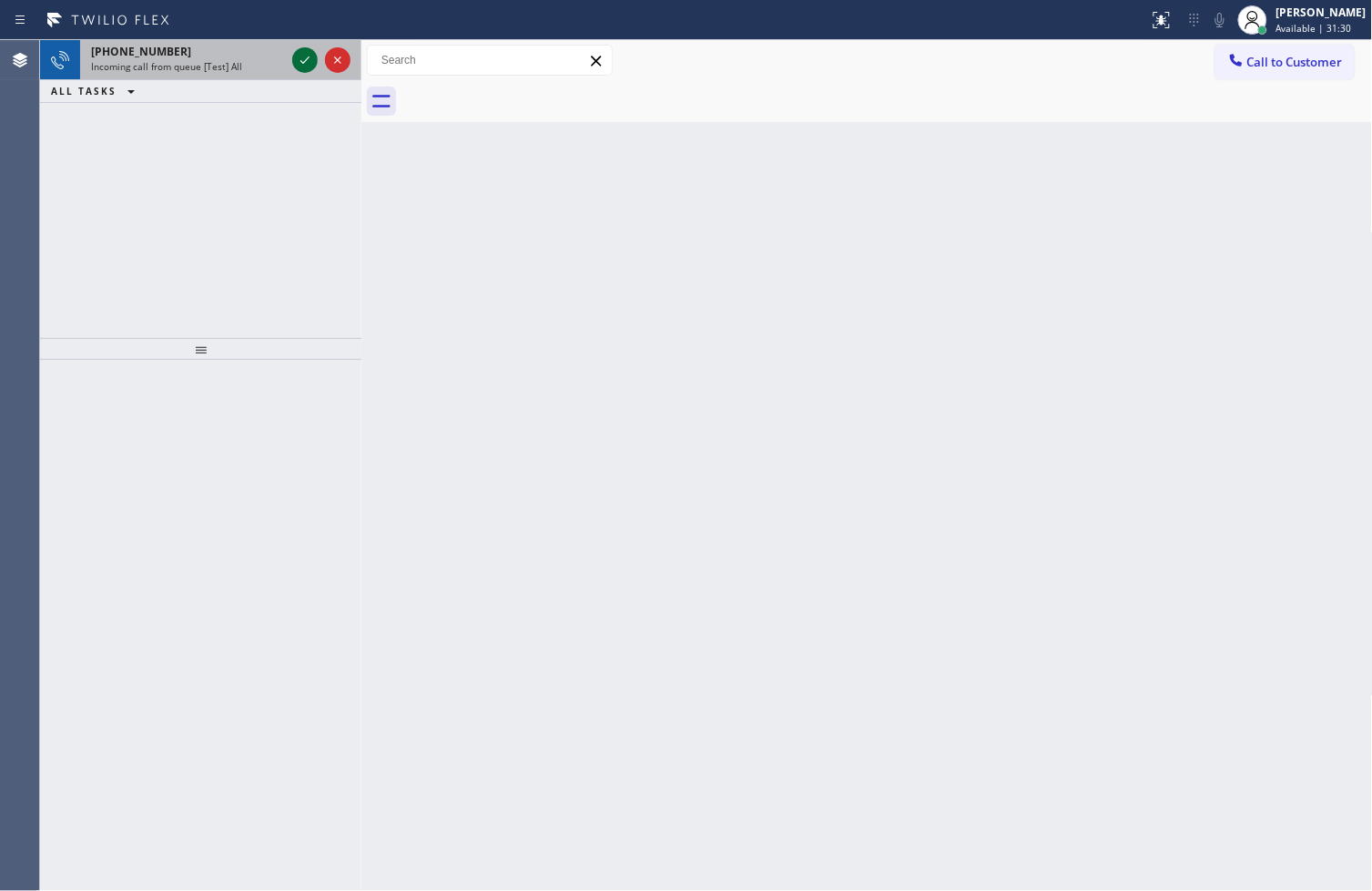
click at [292, 55] on div at bounding box center [305, 60] width 25 height 22
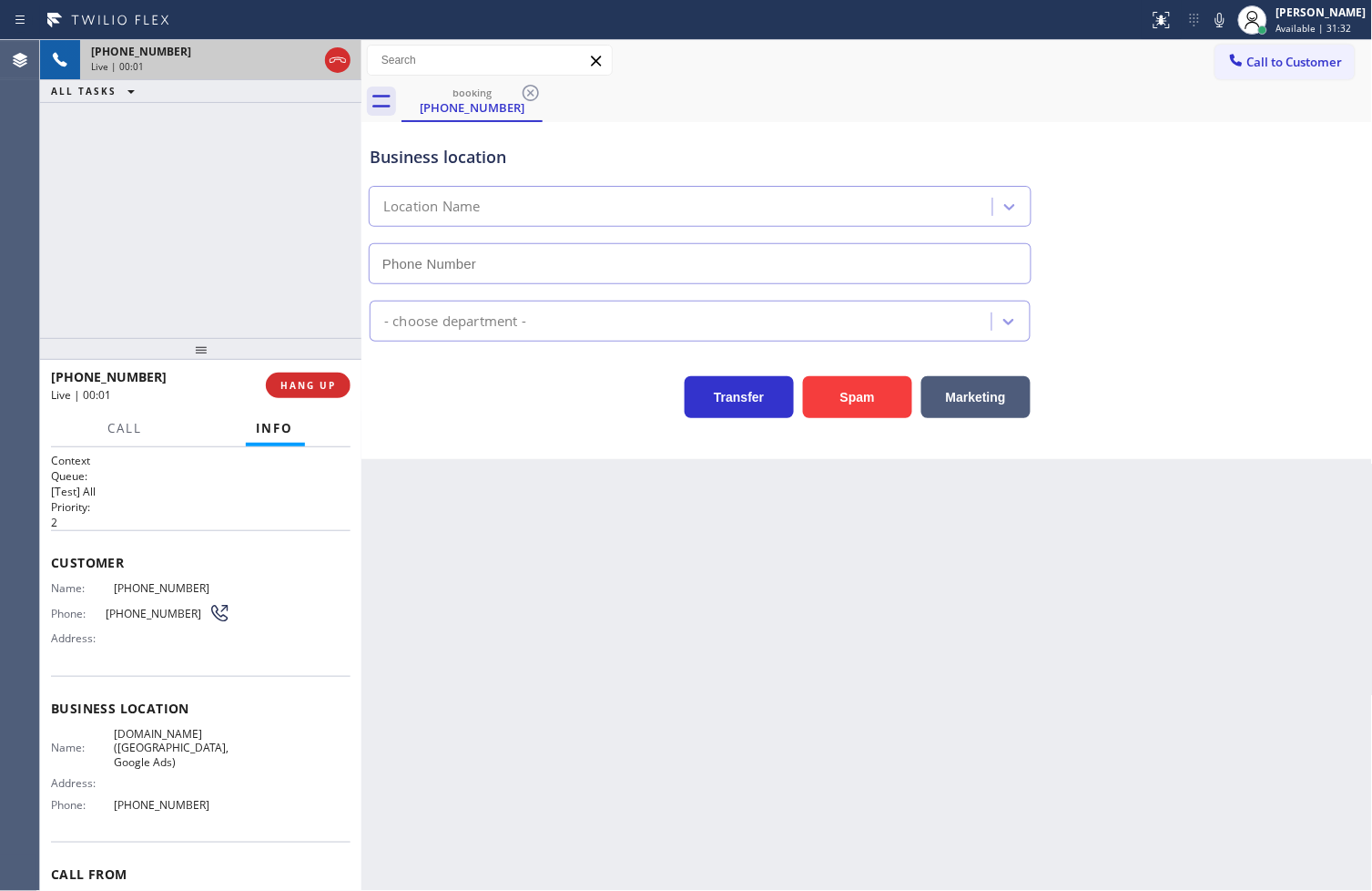
type input "[PHONE_NUMBER]"
click at [535, 399] on div "Transfer Spam Marketing" at bounding box center [699, 392] width 668 height 51
click at [323, 284] on div "[PHONE_NUMBER] Live | 00:07 ALL TASKS ALL TASKS ACTIVE TASKS TASKS IN WRAP UP" at bounding box center [200, 189] width 322 height 297
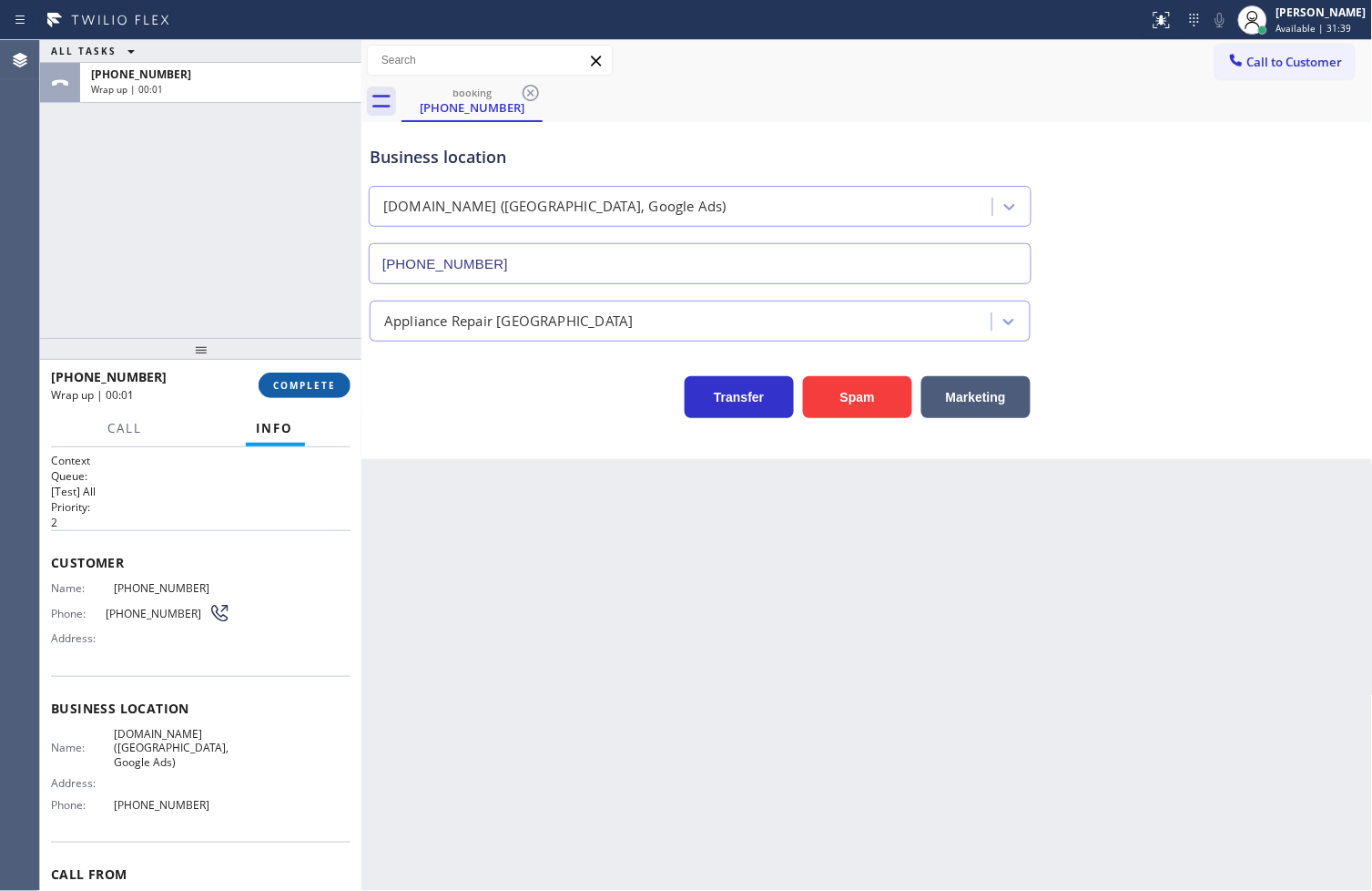
click at [310, 383] on span "COMPLETE" at bounding box center [304, 384] width 63 height 13
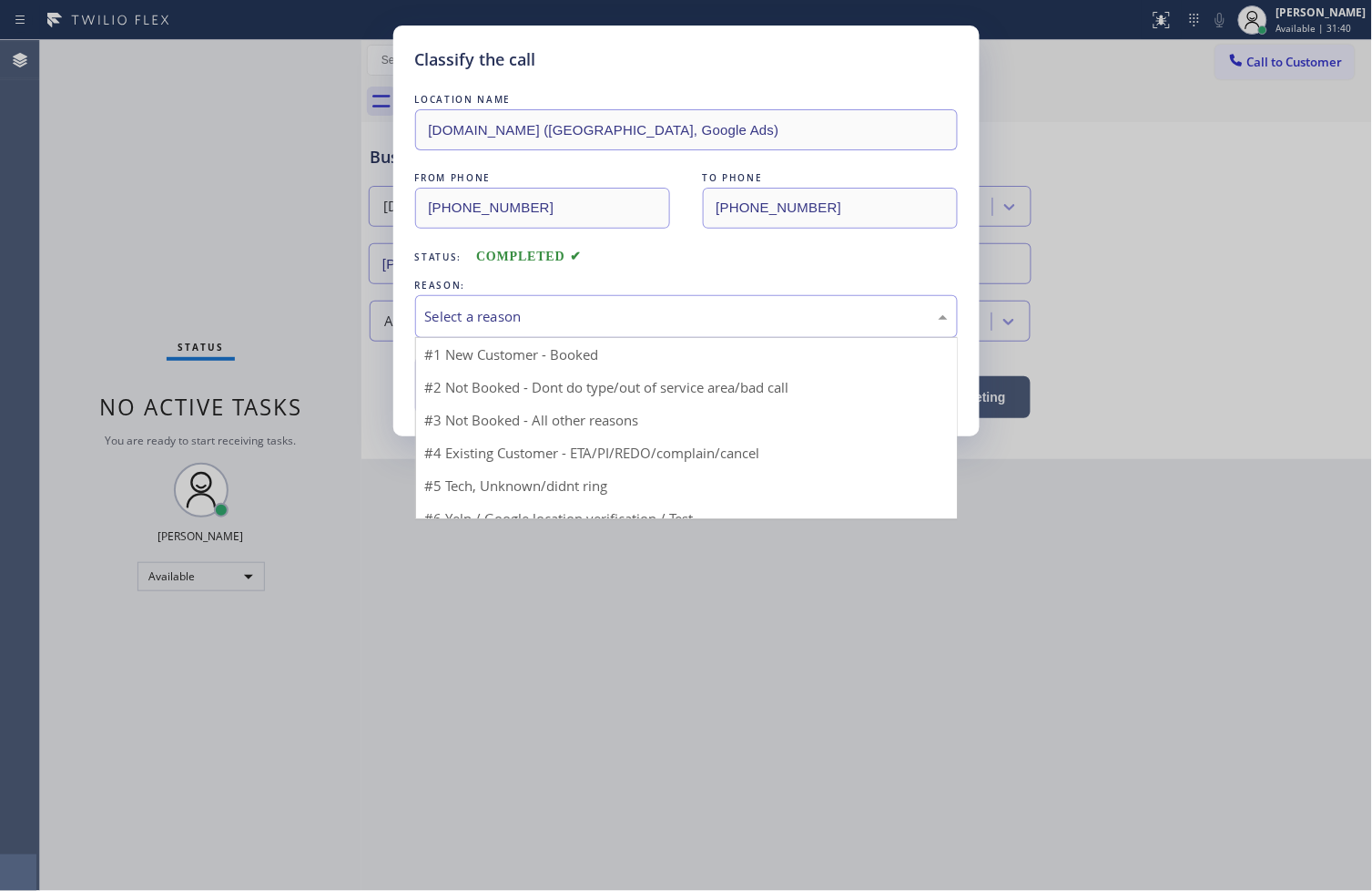
click at [465, 319] on div "Select a reason" at bounding box center [686, 316] width 522 height 21
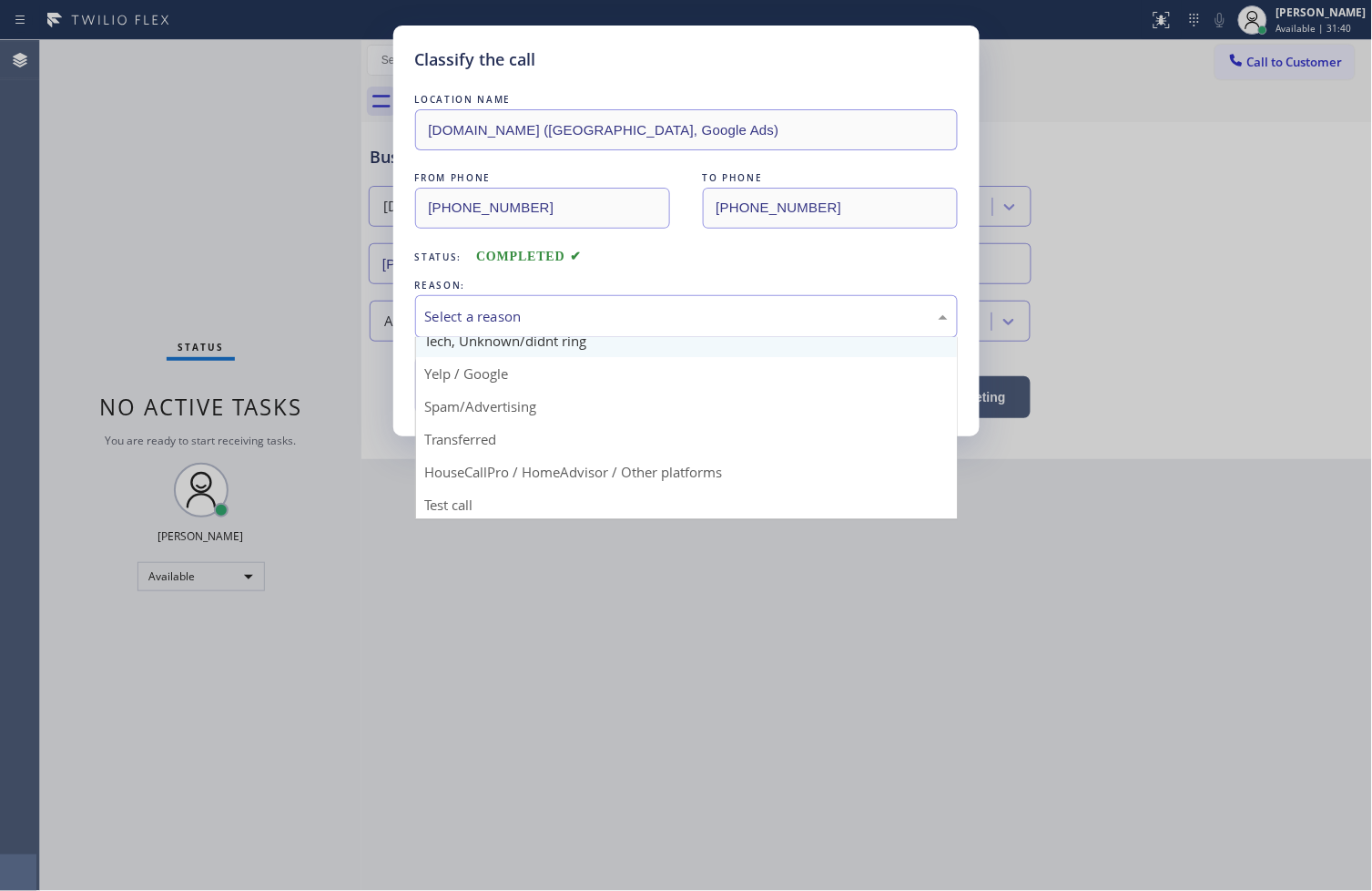
scroll to position [113, 0]
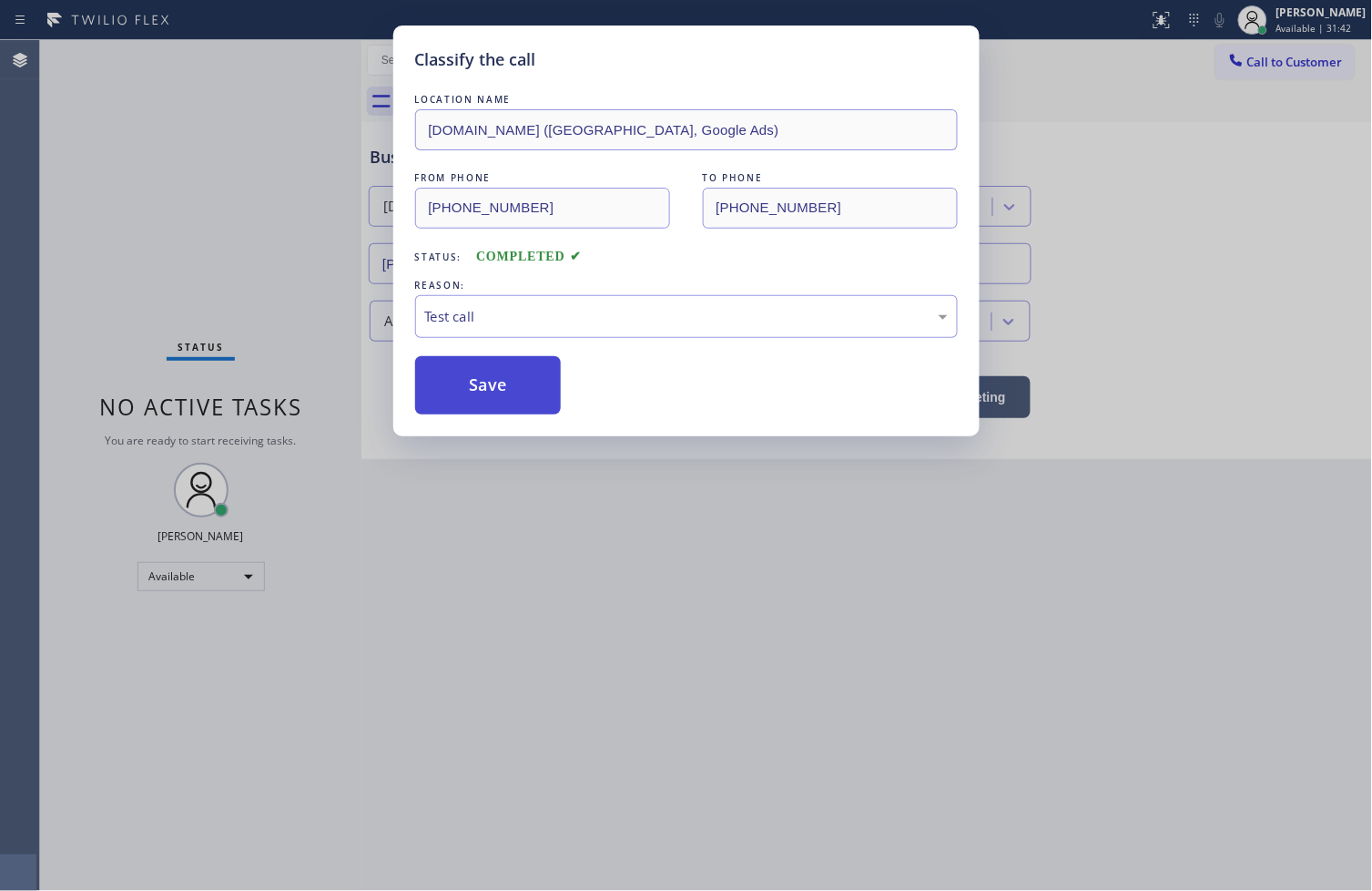
click at [475, 382] on button "Save" at bounding box center [489, 385] width 147 height 59
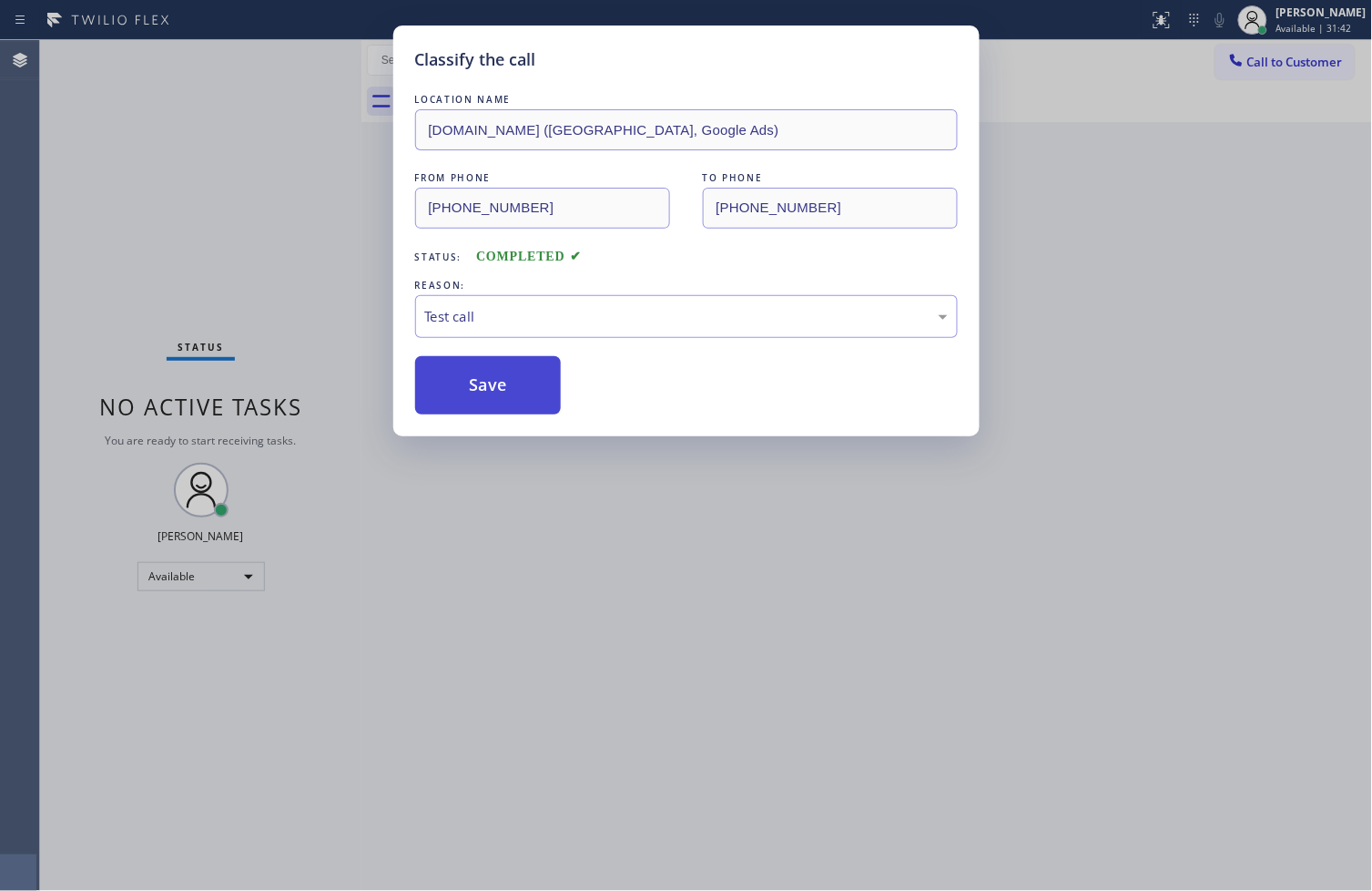
click at [475, 382] on button "Save" at bounding box center [489, 385] width 147 height 59
click at [337, 148] on div "Status No active tasks You are ready to start receiving tasks. [PERSON_NAME]" at bounding box center [200, 466] width 322 height 851
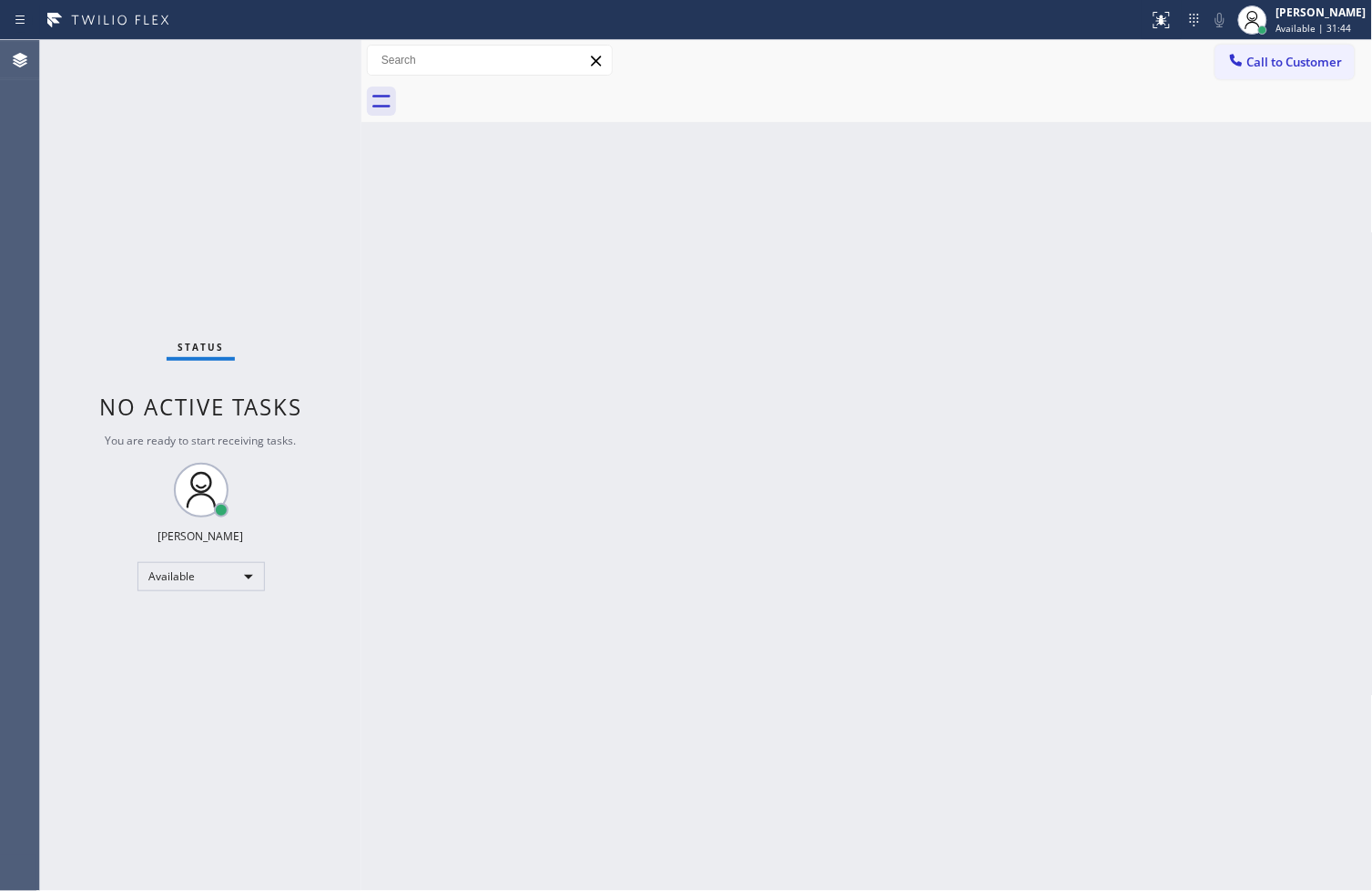
click at [293, 57] on div "Status No active tasks You are ready to start receiving tasks. [PERSON_NAME]" at bounding box center [200, 466] width 322 height 851
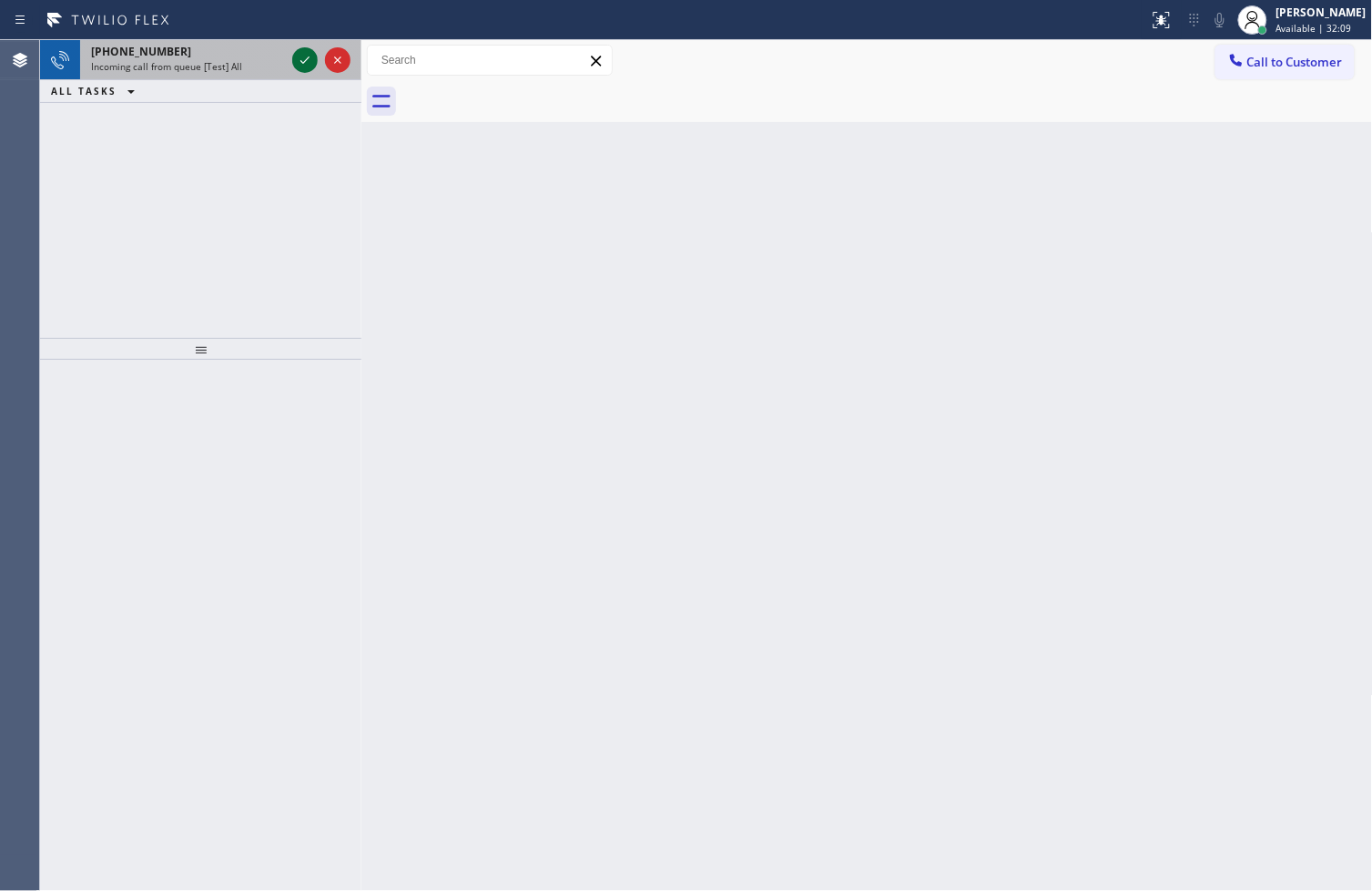
click at [294, 57] on icon at bounding box center [305, 60] width 22 height 22
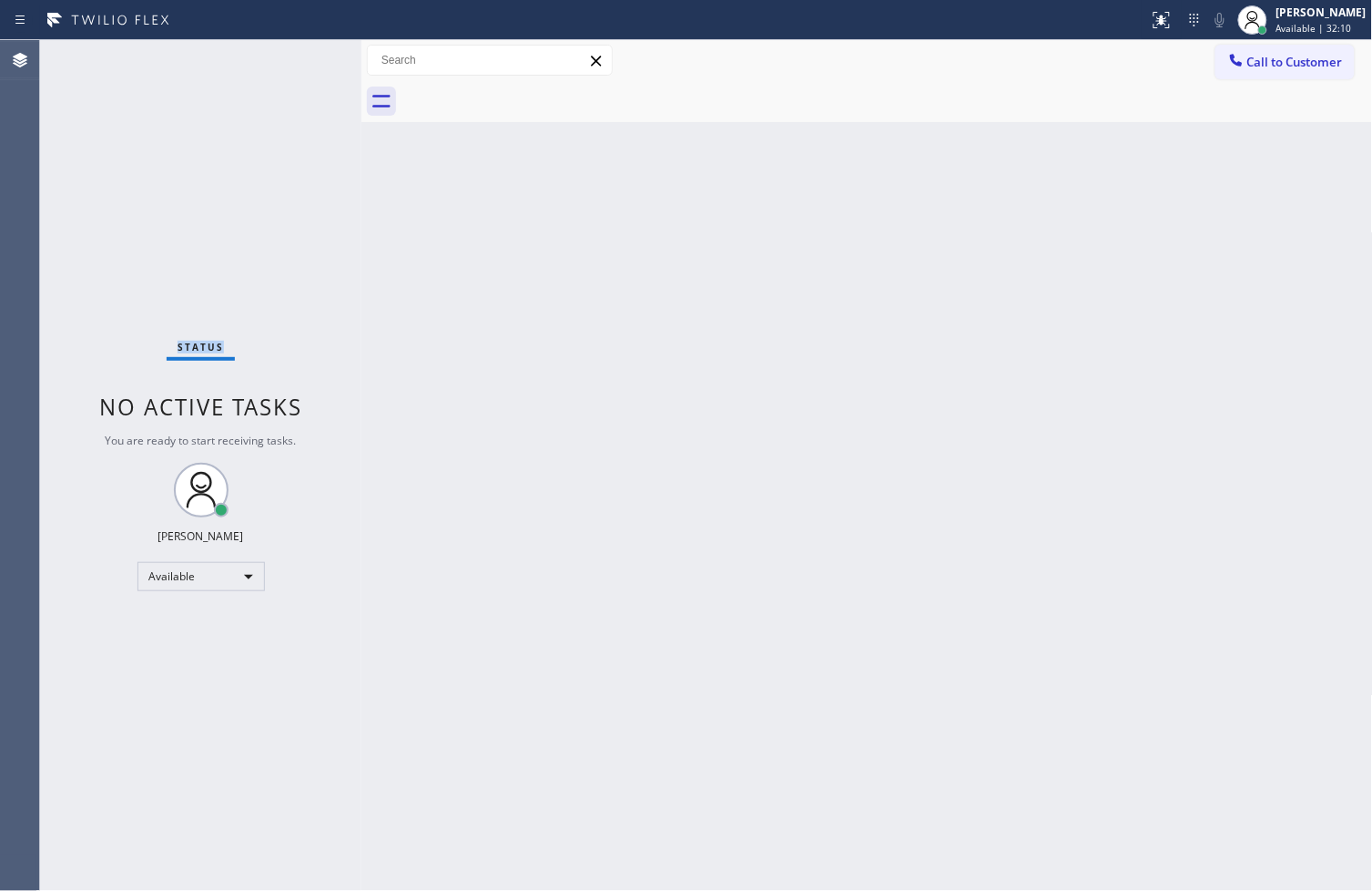
click at [293, 57] on div "Status No active tasks You are ready to start receiving tasks. [PERSON_NAME]" at bounding box center [200, 466] width 322 height 851
click at [1151, 13] on icon at bounding box center [1162, 20] width 22 height 22
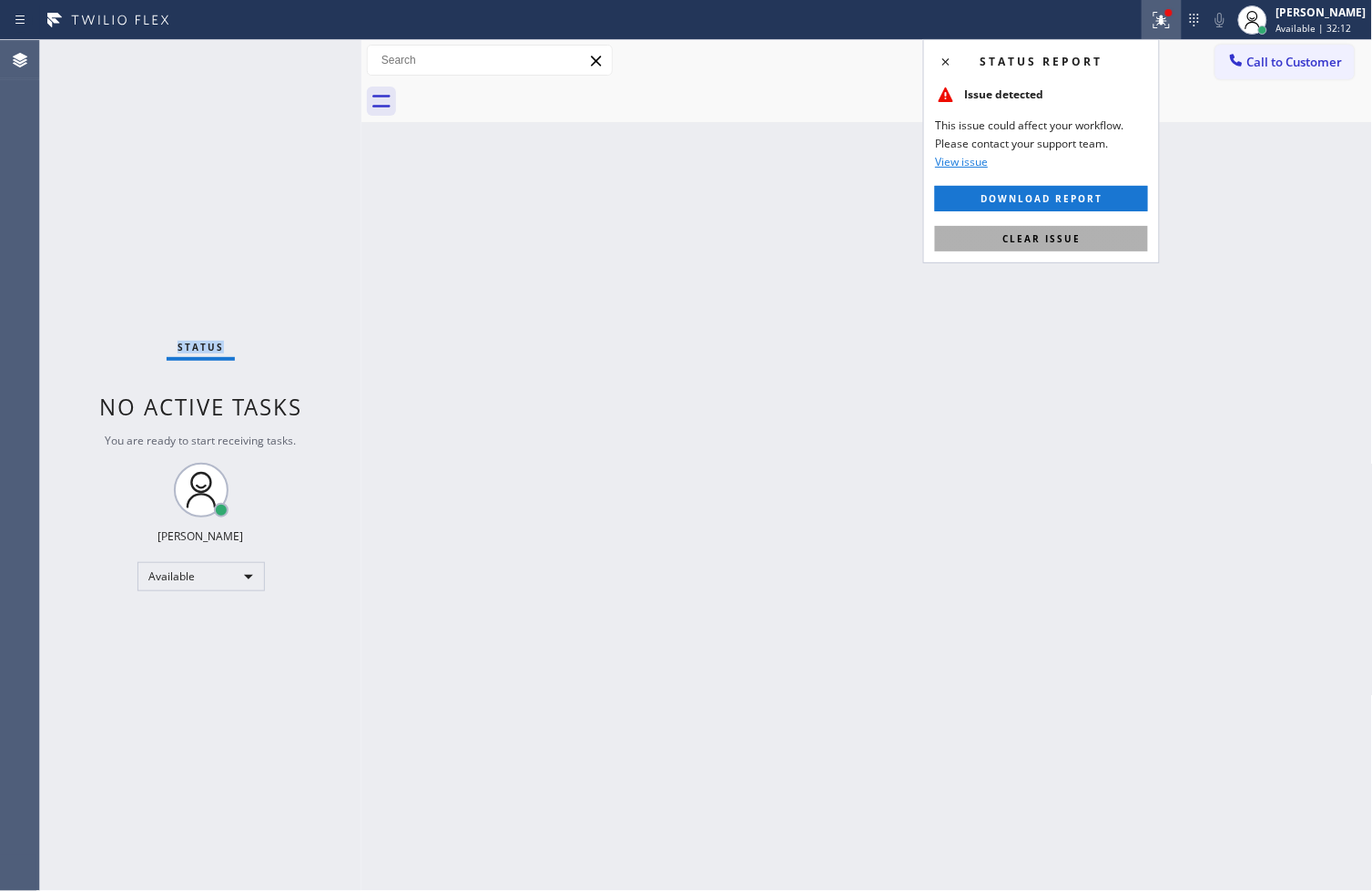
click at [1107, 243] on button "Clear issue" at bounding box center [1041, 239] width 213 height 25
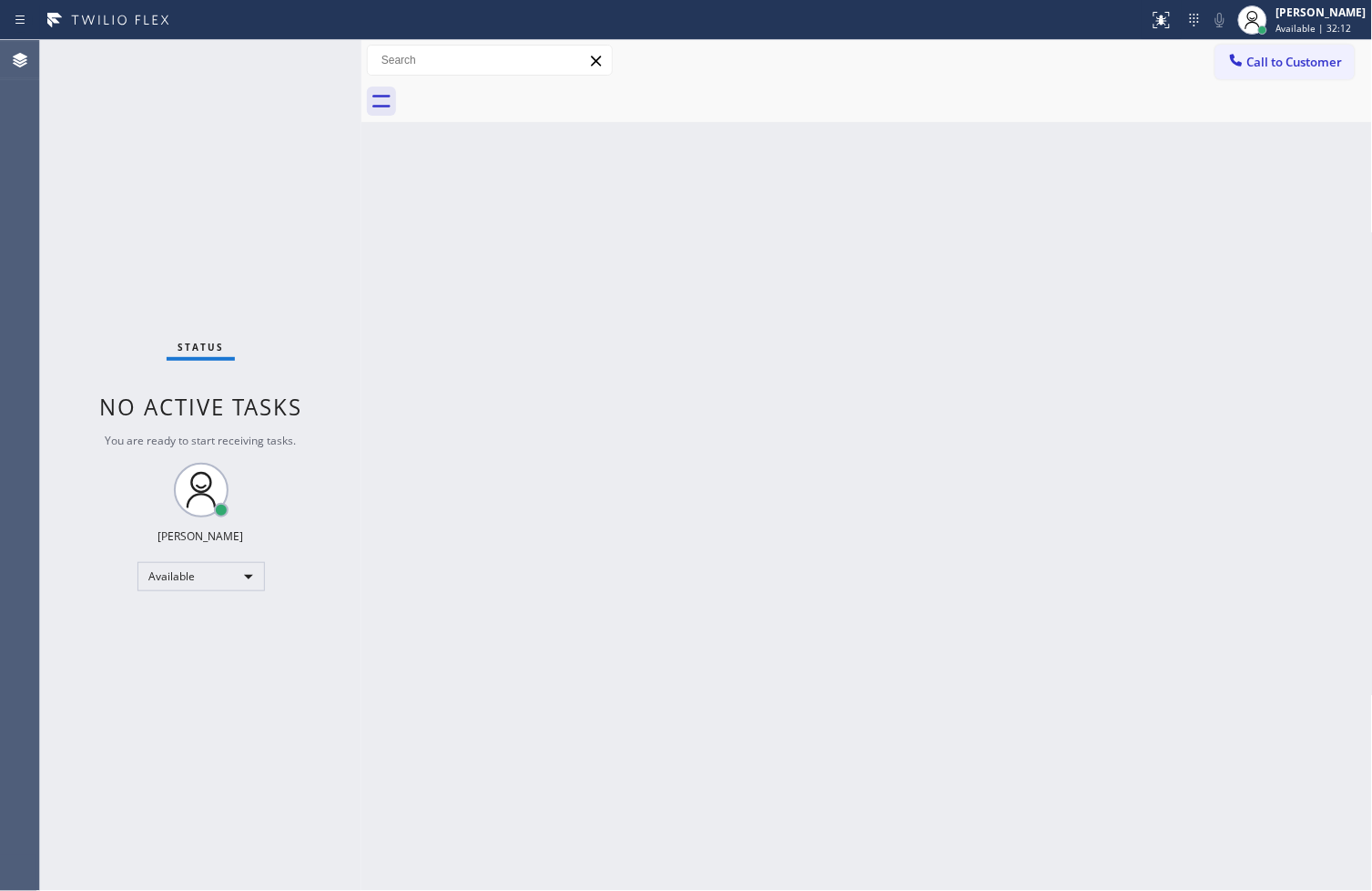
click at [332, 313] on div "Status No active tasks You are ready to start receiving tasks. [PERSON_NAME]" at bounding box center [200, 466] width 322 height 851
click at [305, 57] on div "Status No active tasks You are ready to start receiving tasks. [PERSON_NAME]" at bounding box center [200, 466] width 322 height 851
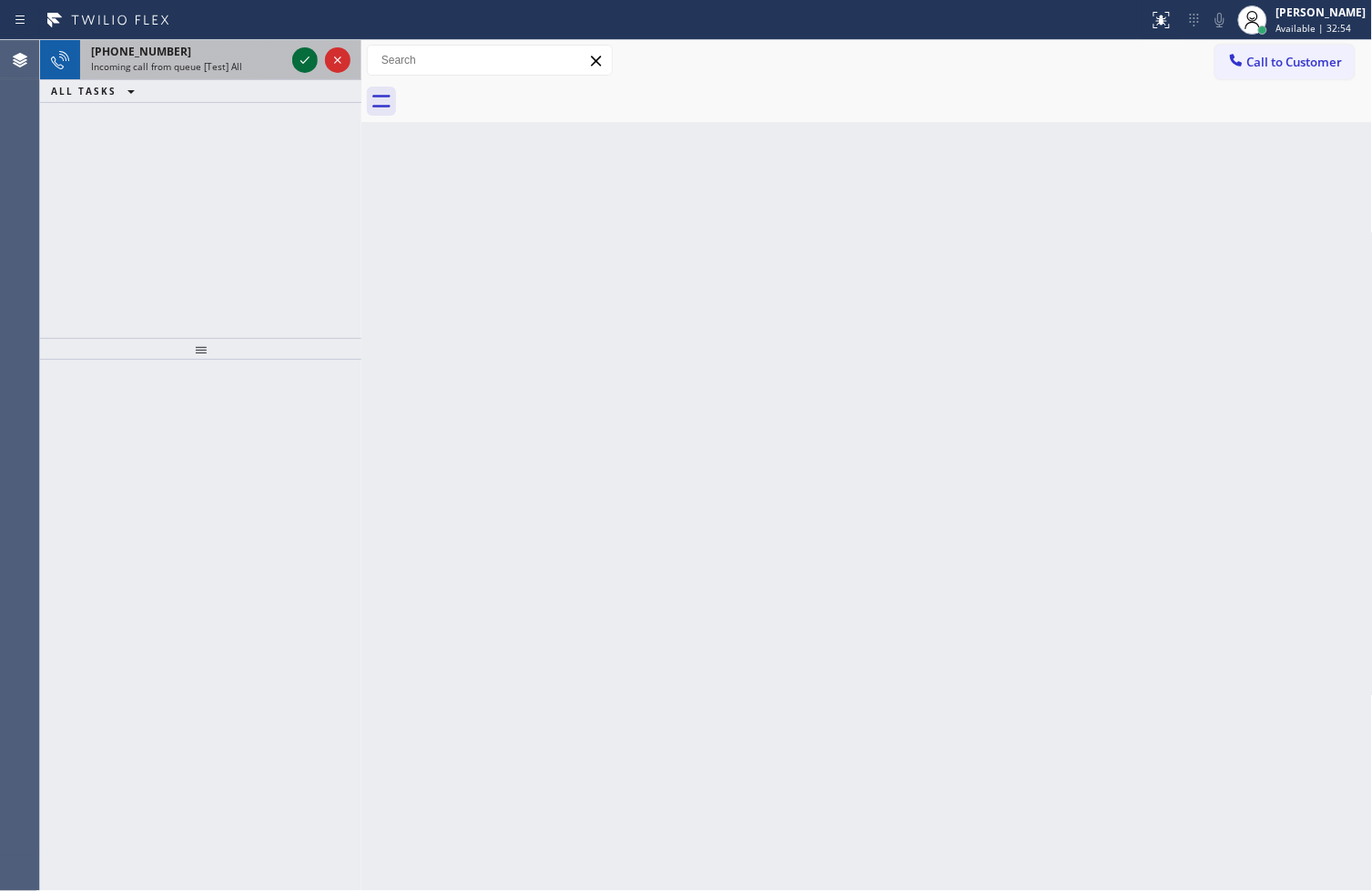
click at [301, 62] on icon at bounding box center [305, 60] width 22 height 22
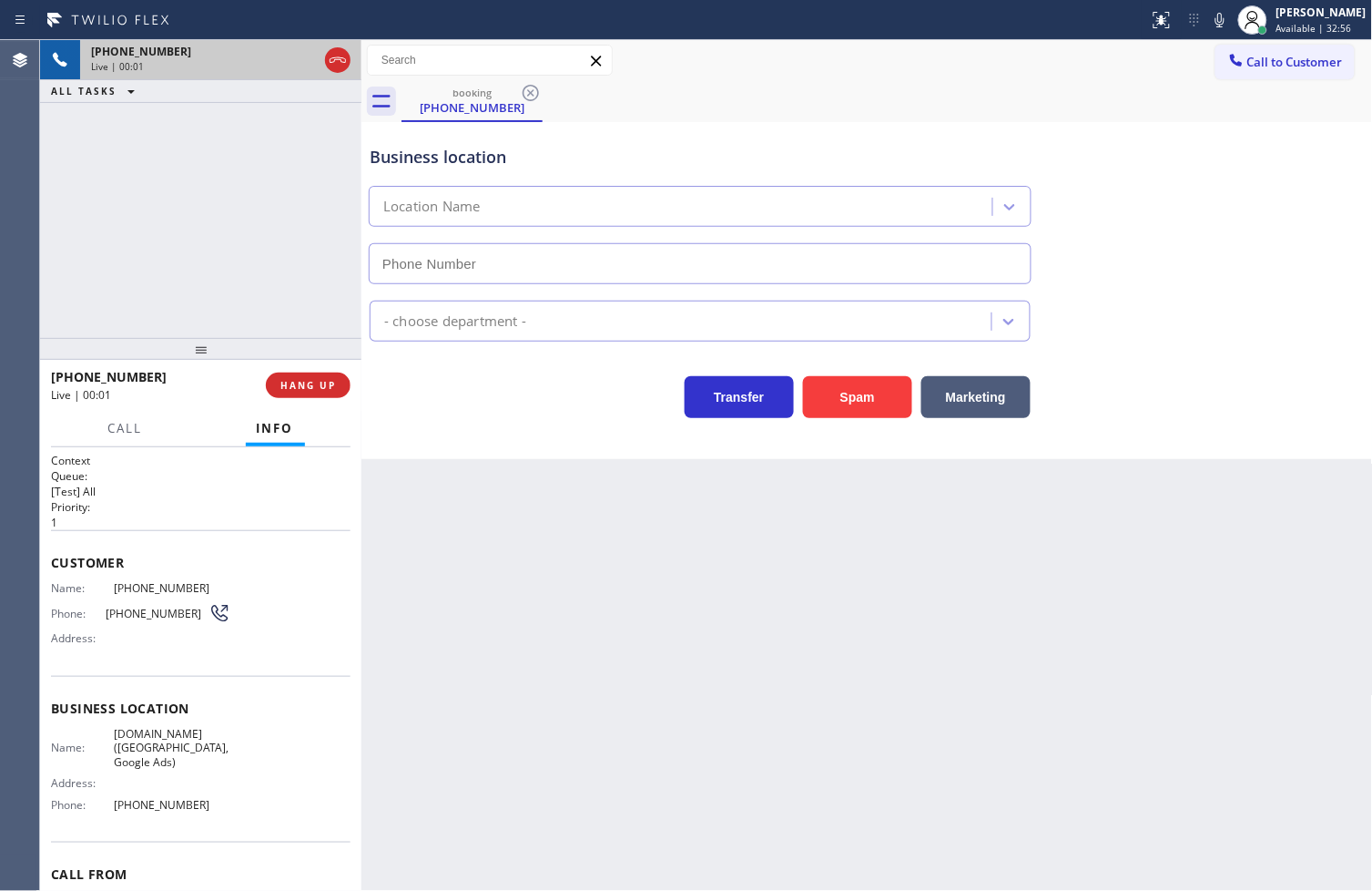
type input "[PHONE_NUMBER]"
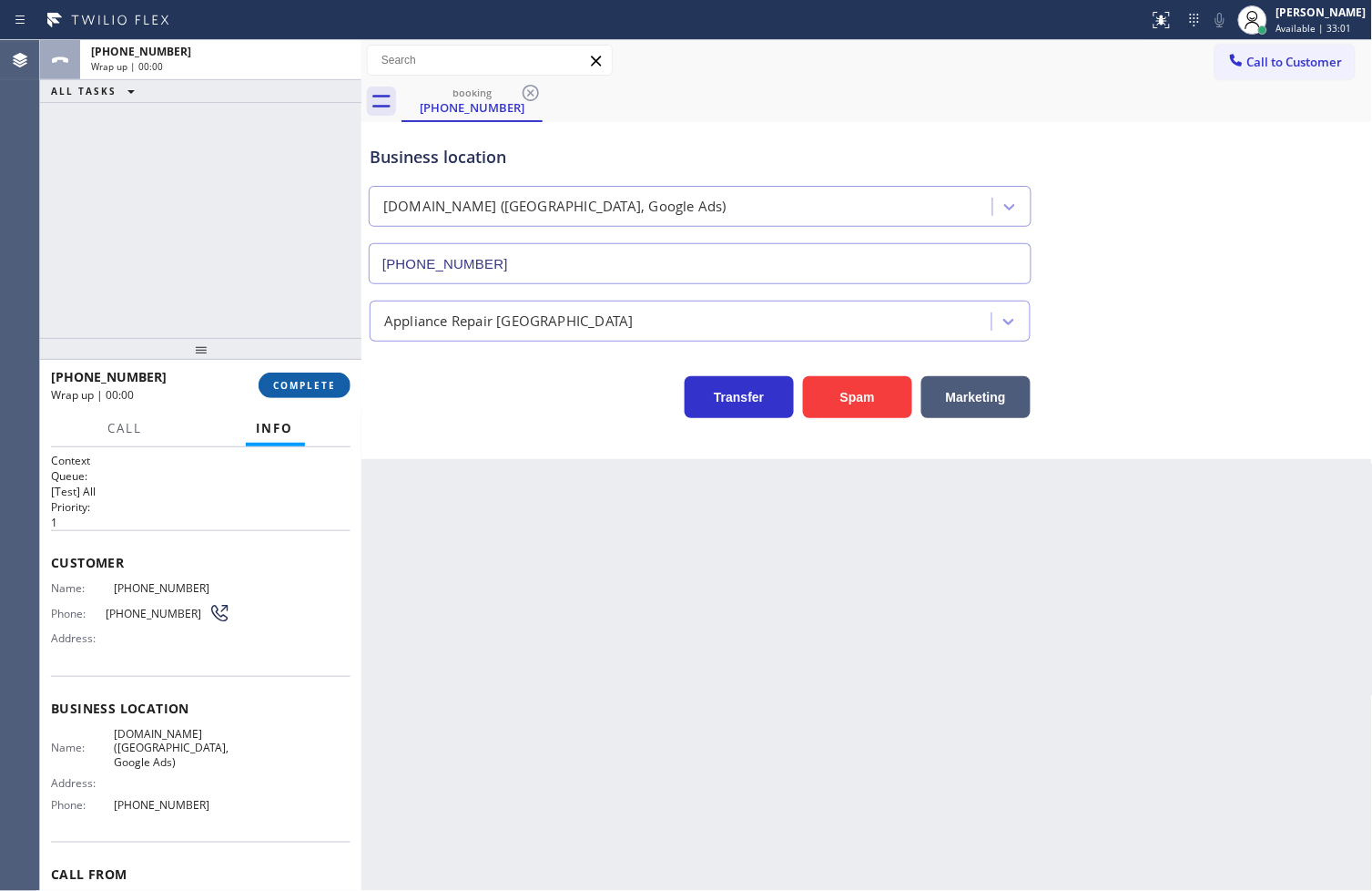
click at [338, 389] on button "COMPLETE" at bounding box center [304, 385] width 92 height 25
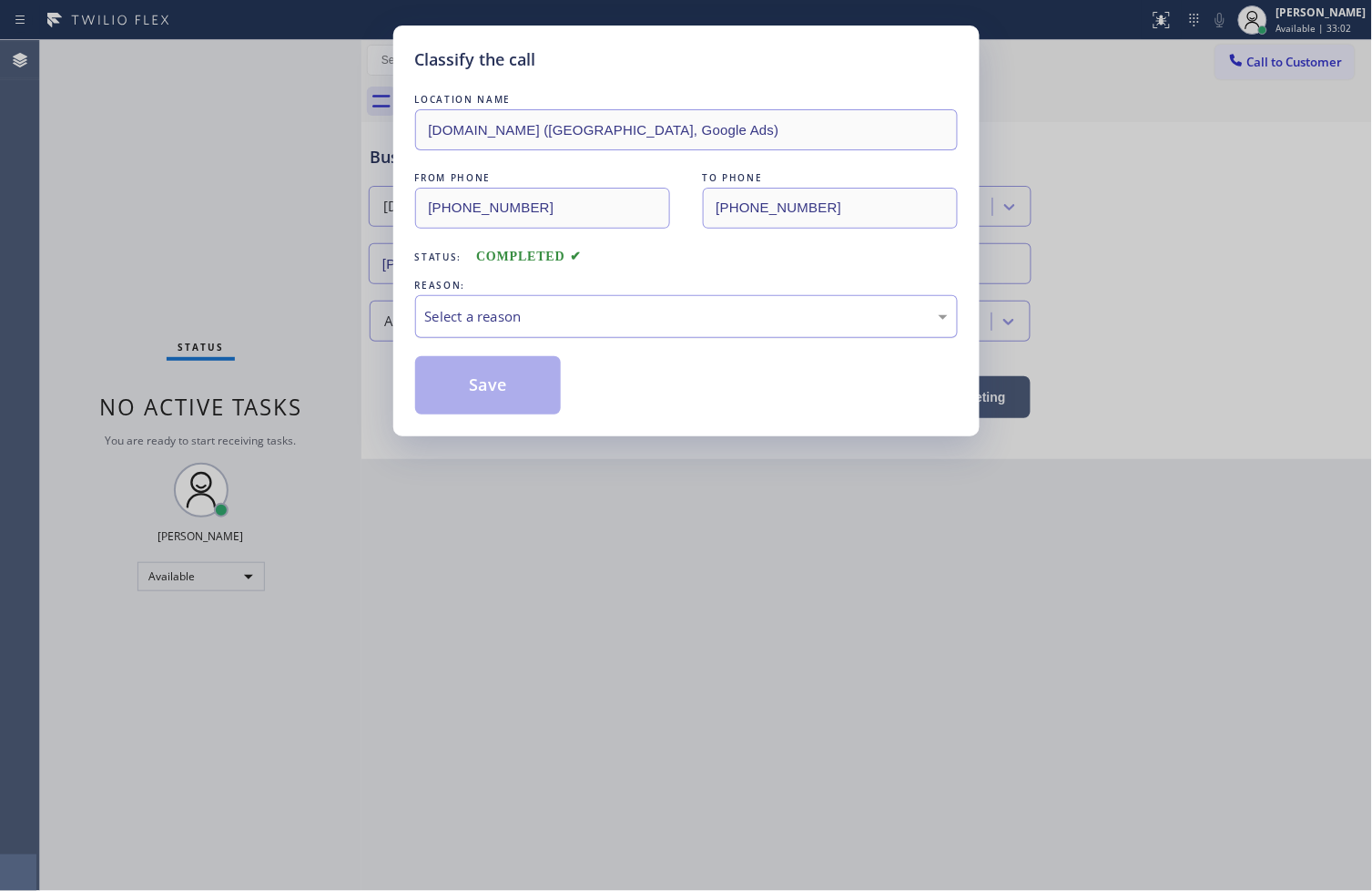
click at [456, 326] on div "Select a reason" at bounding box center [686, 316] width 522 height 21
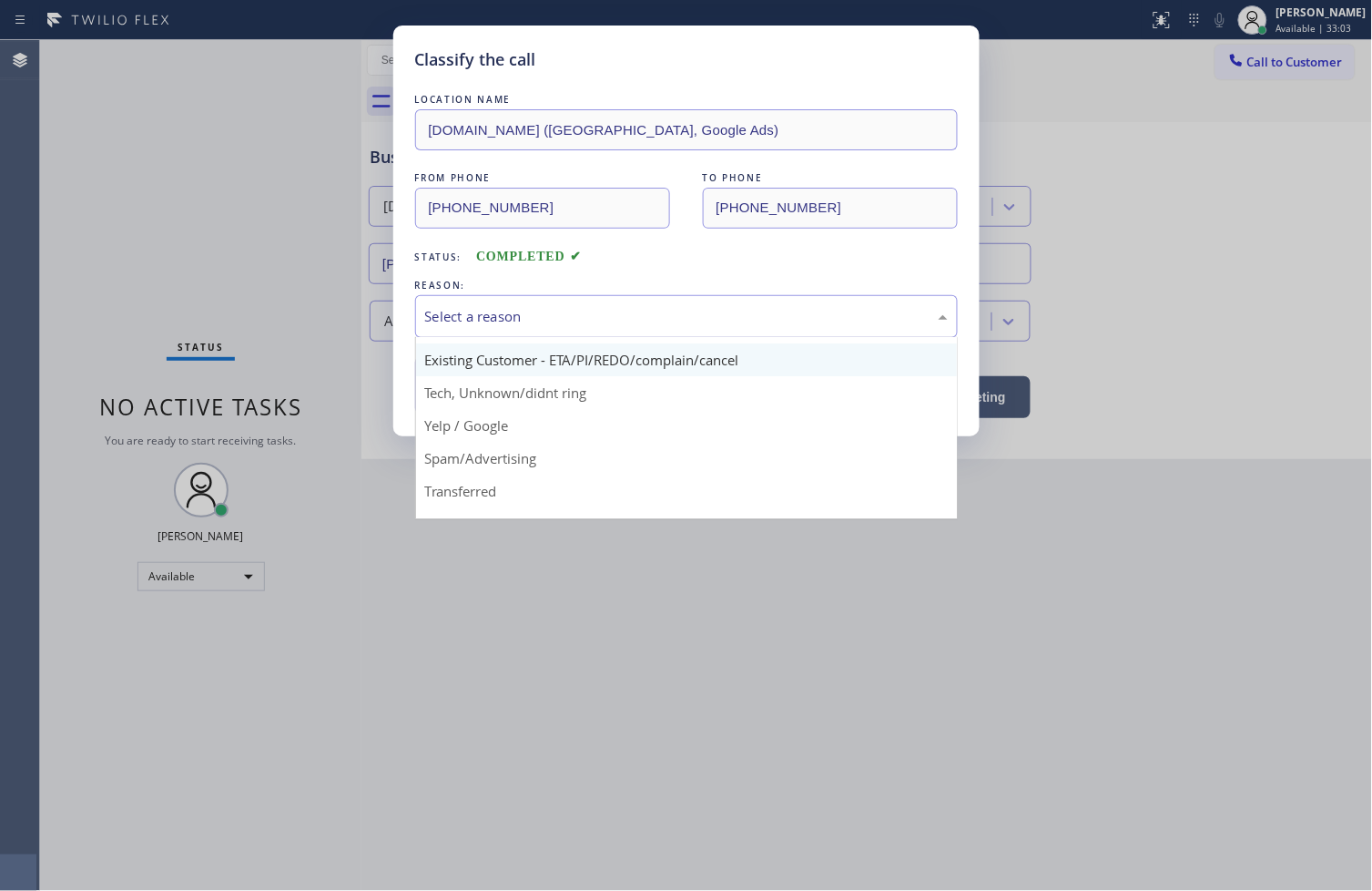
scroll to position [113, 0]
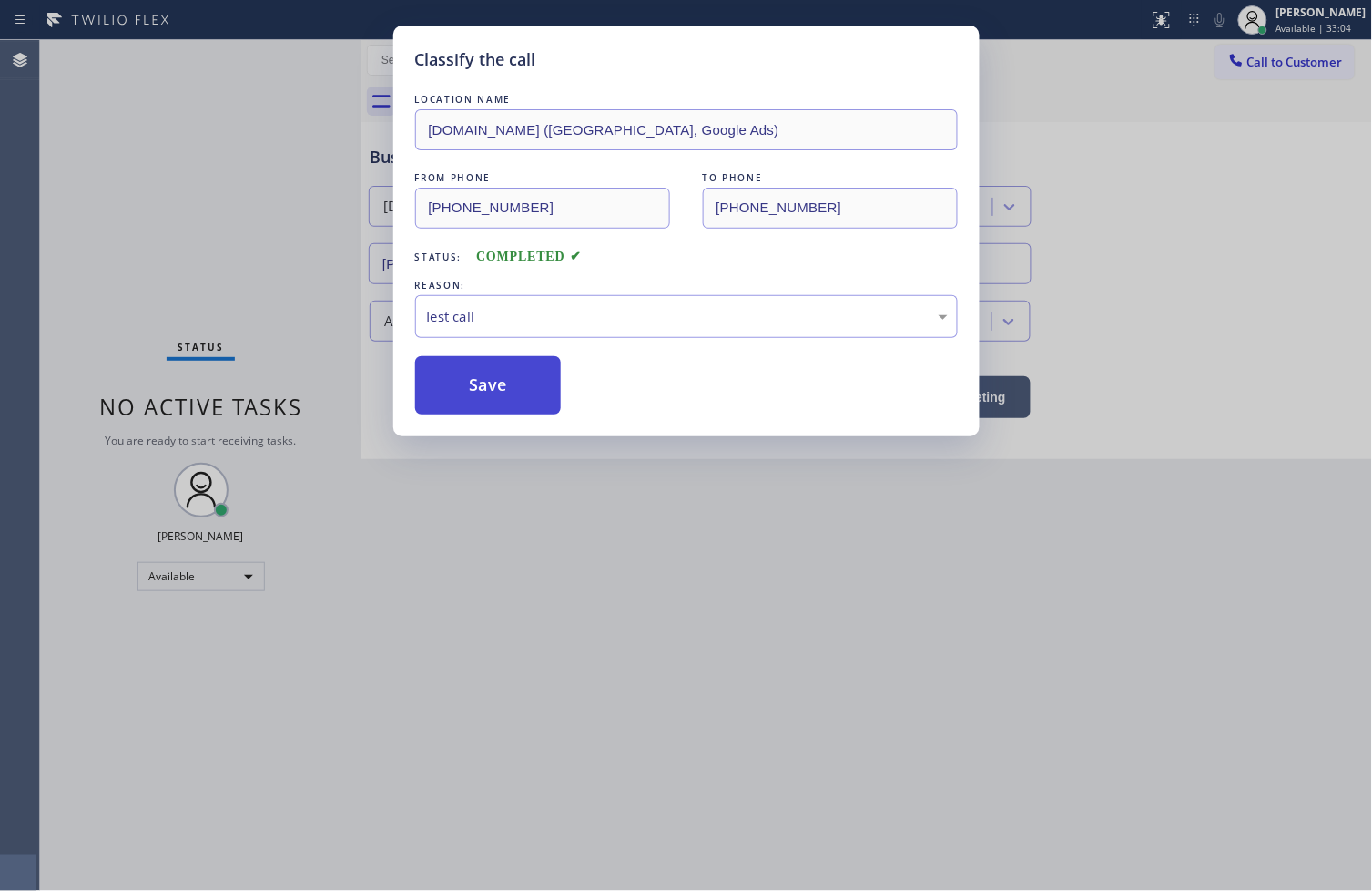
click at [479, 357] on button "Save" at bounding box center [489, 385] width 147 height 59
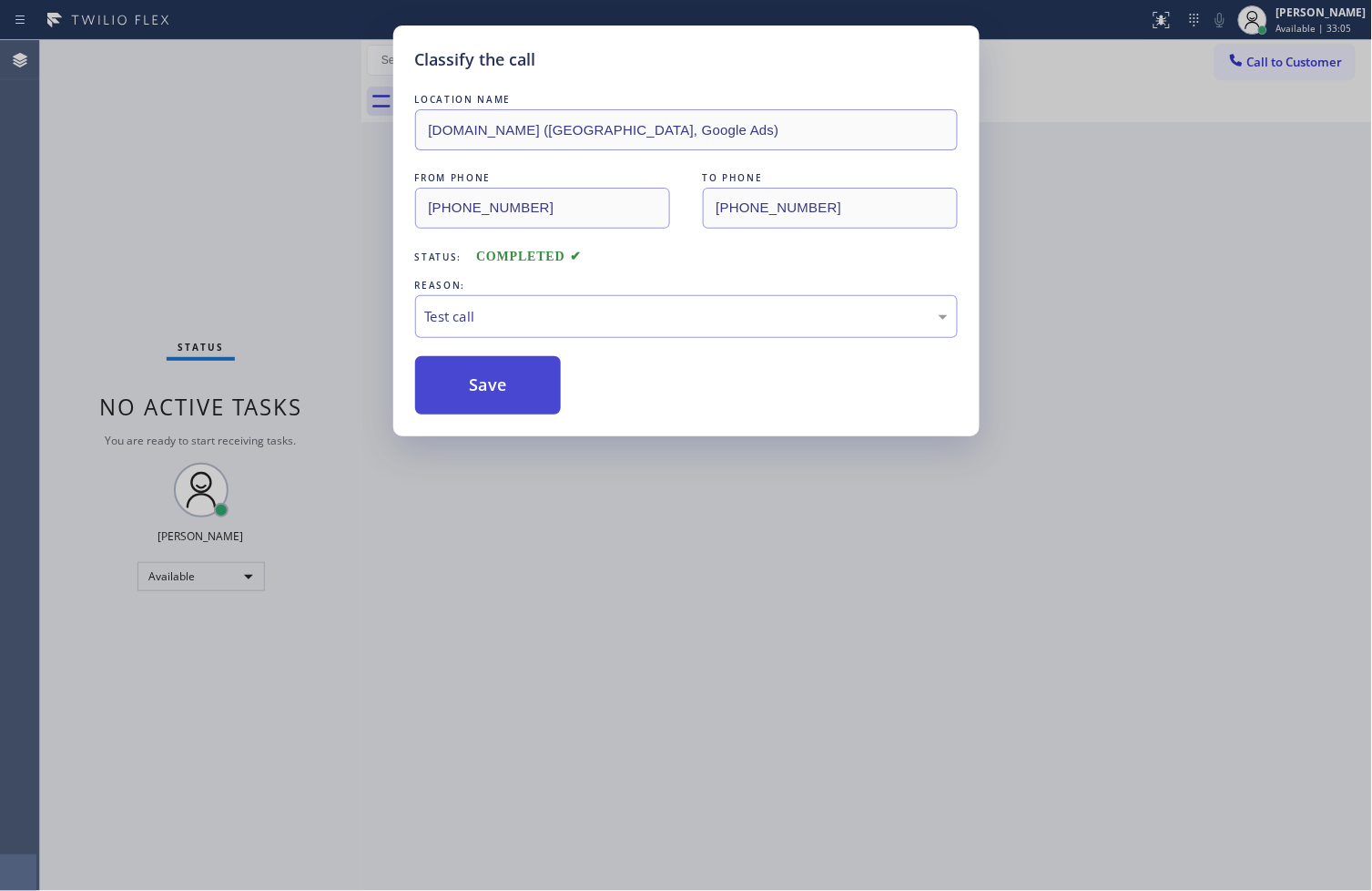
click at [465, 383] on button "Save" at bounding box center [489, 385] width 147 height 59
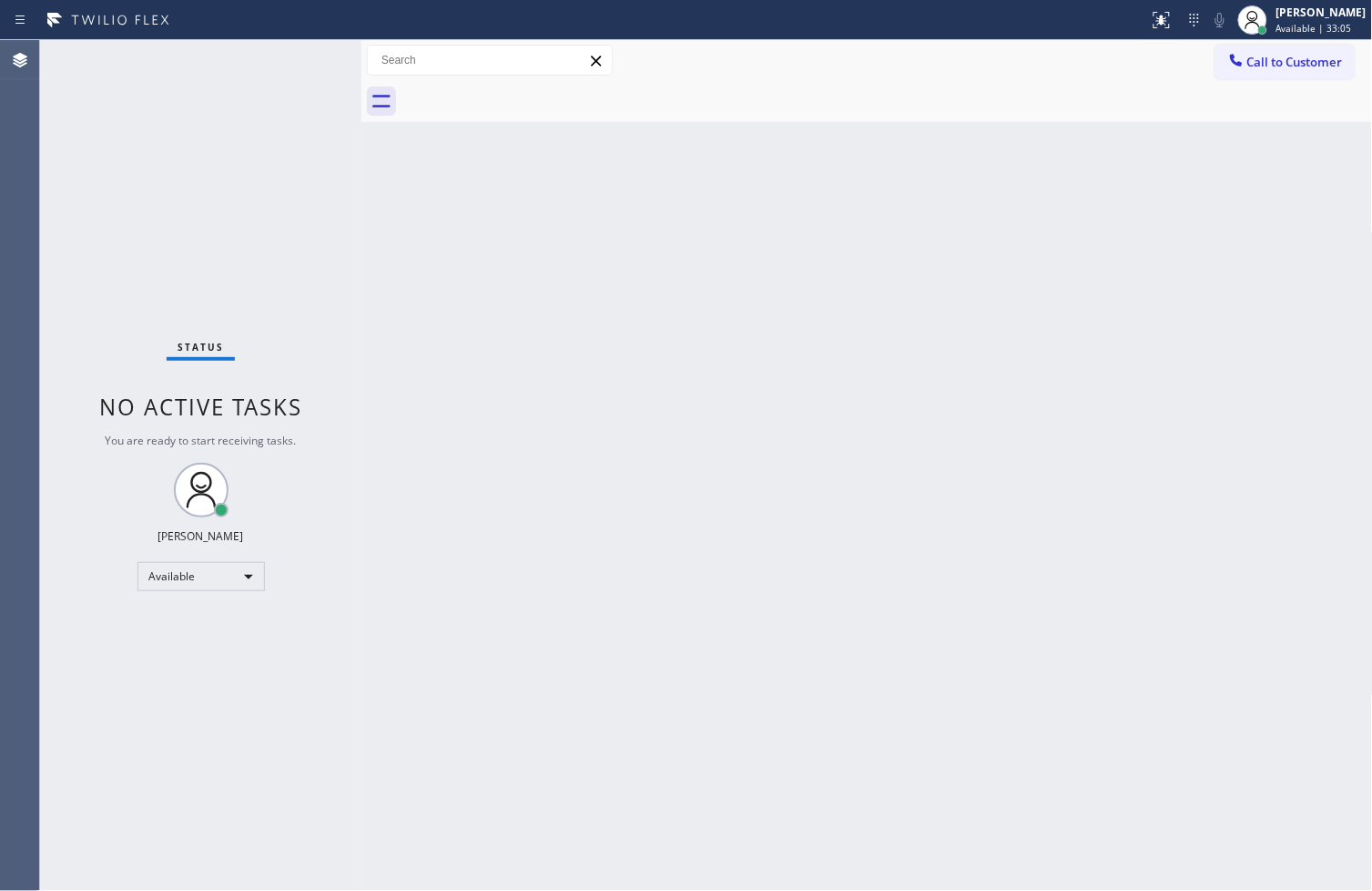
click at [287, 180] on div "Status No active tasks You are ready to start receiving tasks. [PERSON_NAME]" at bounding box center [200, 466] width 322 height 851
click at [296, 69] on div "Status No active tasks You are ready to start receiving tasks. [PERSON_NAME]" at bounding box center [200, 466] width 322 height 851
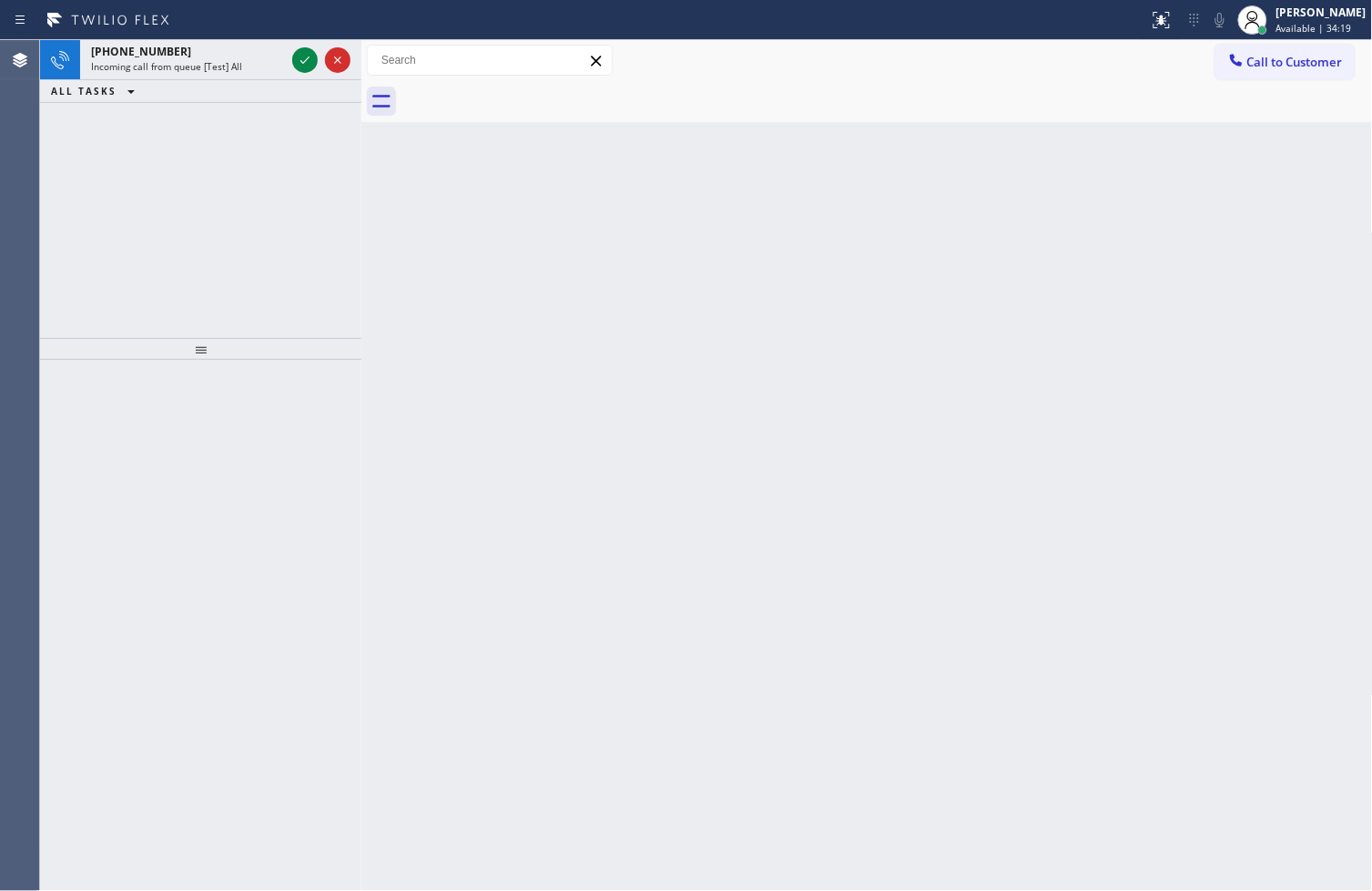
click at [78, 549] on div at bounding box center [200, 626] width 322 height 532
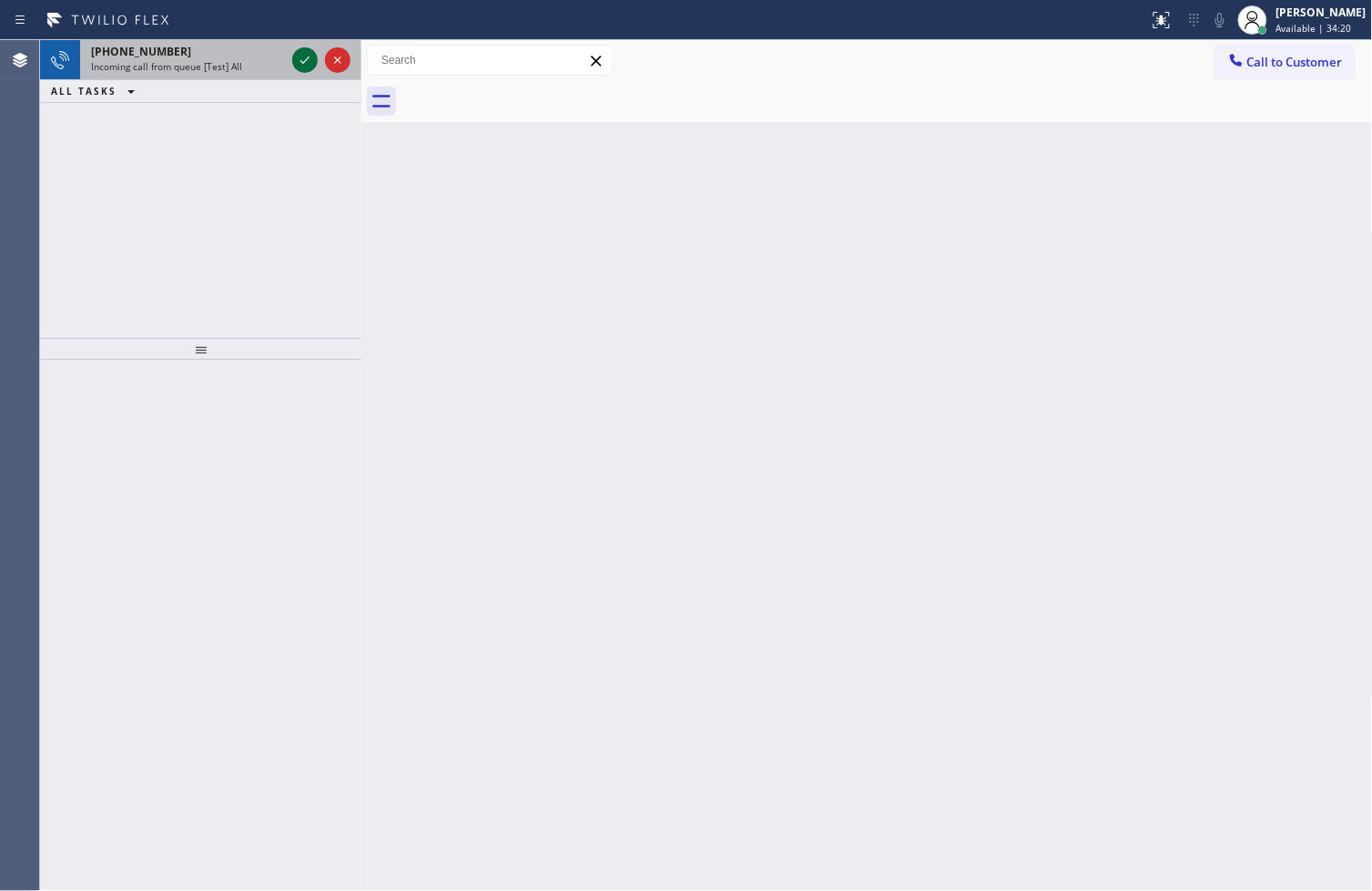
click at [297, 60] on icon at bounding box center [305, 60] width 22 height 22
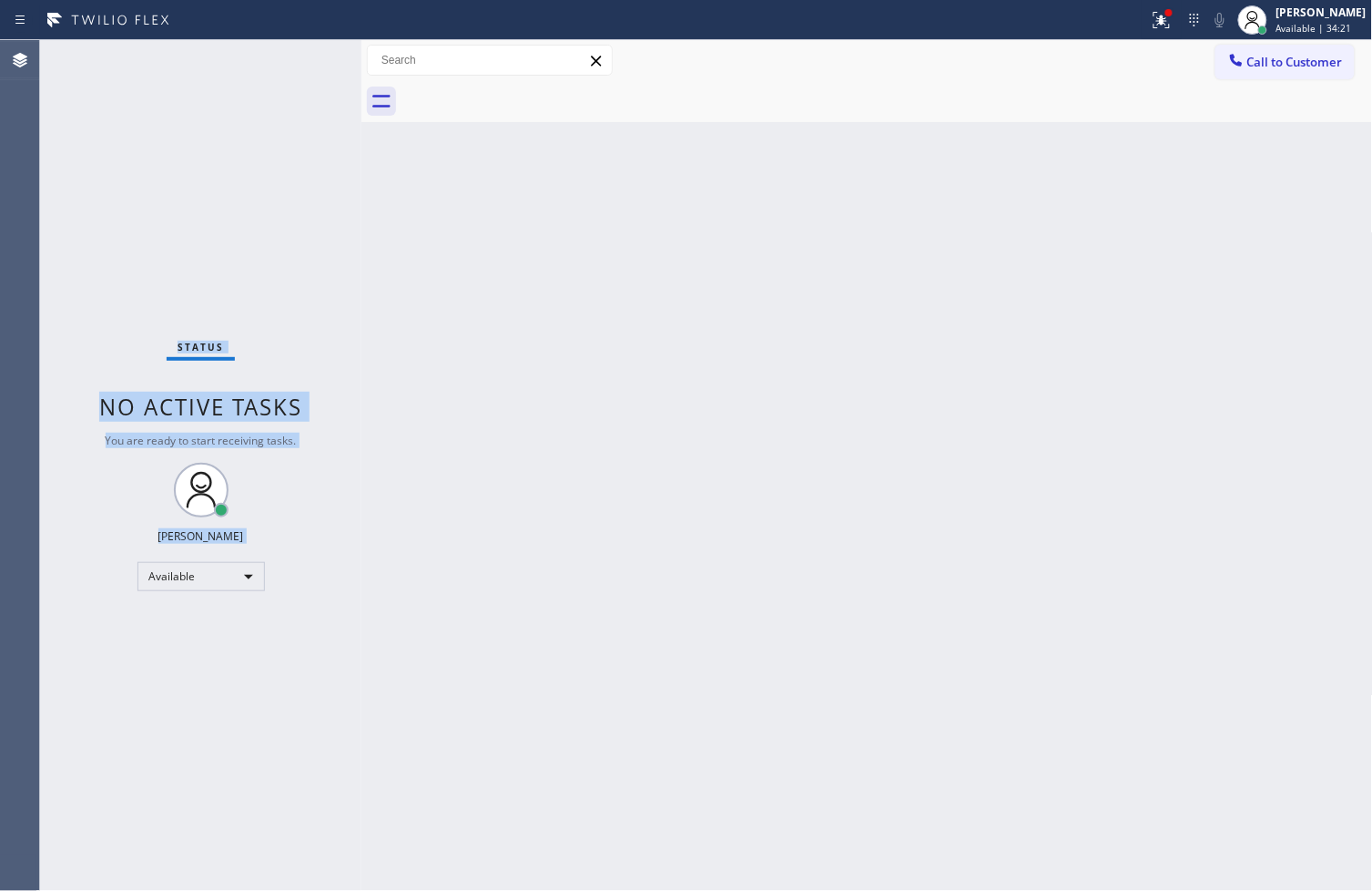
click at [297, 60] on div "Status No active tasks You are ready to start receiving tasks. [PERSON_NAME]" at bounding box center [200, 466] width 322 height 851
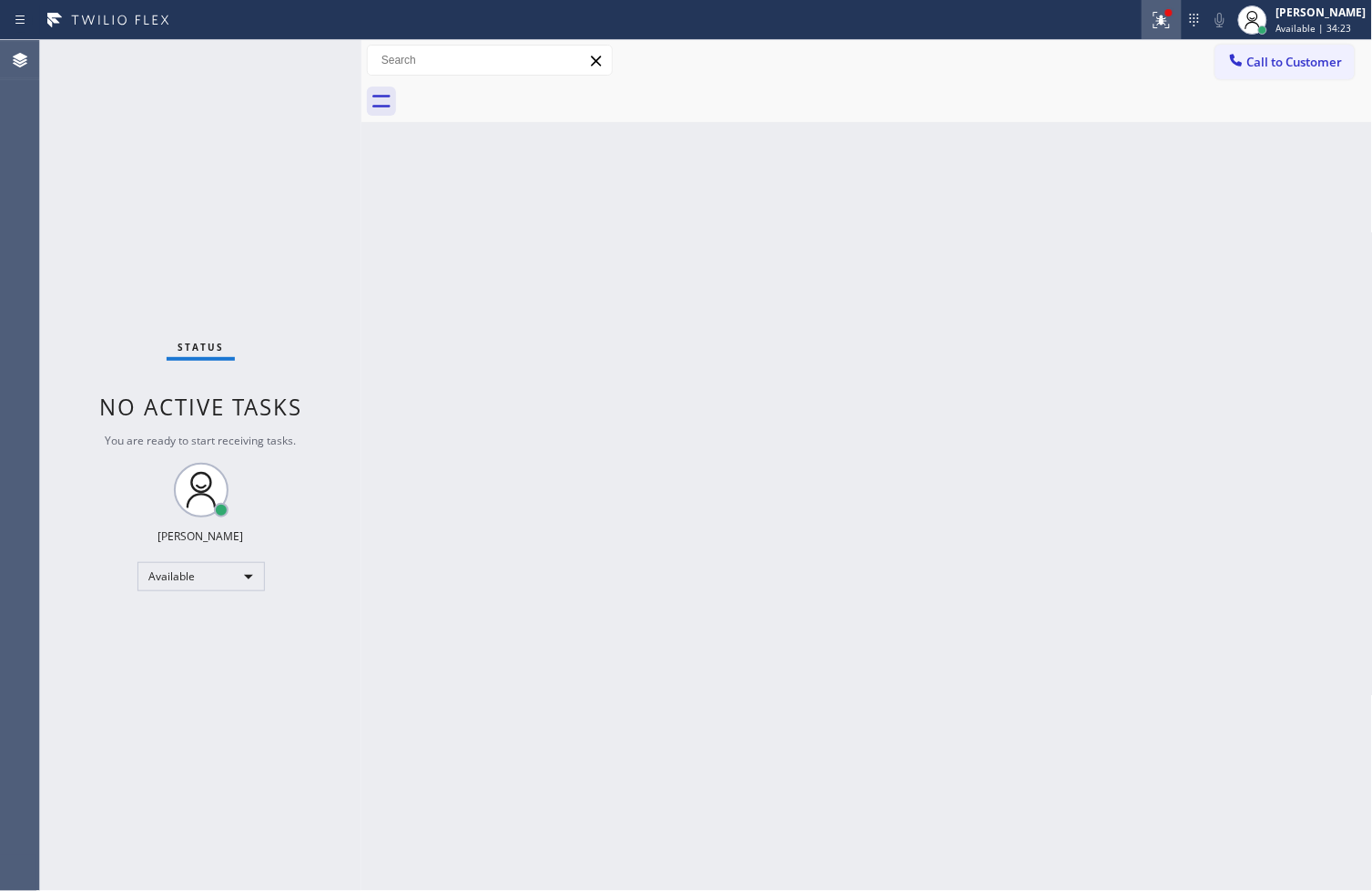
click at [1142, 14] on div at bounding box center [1162, 20] width 40 height 22
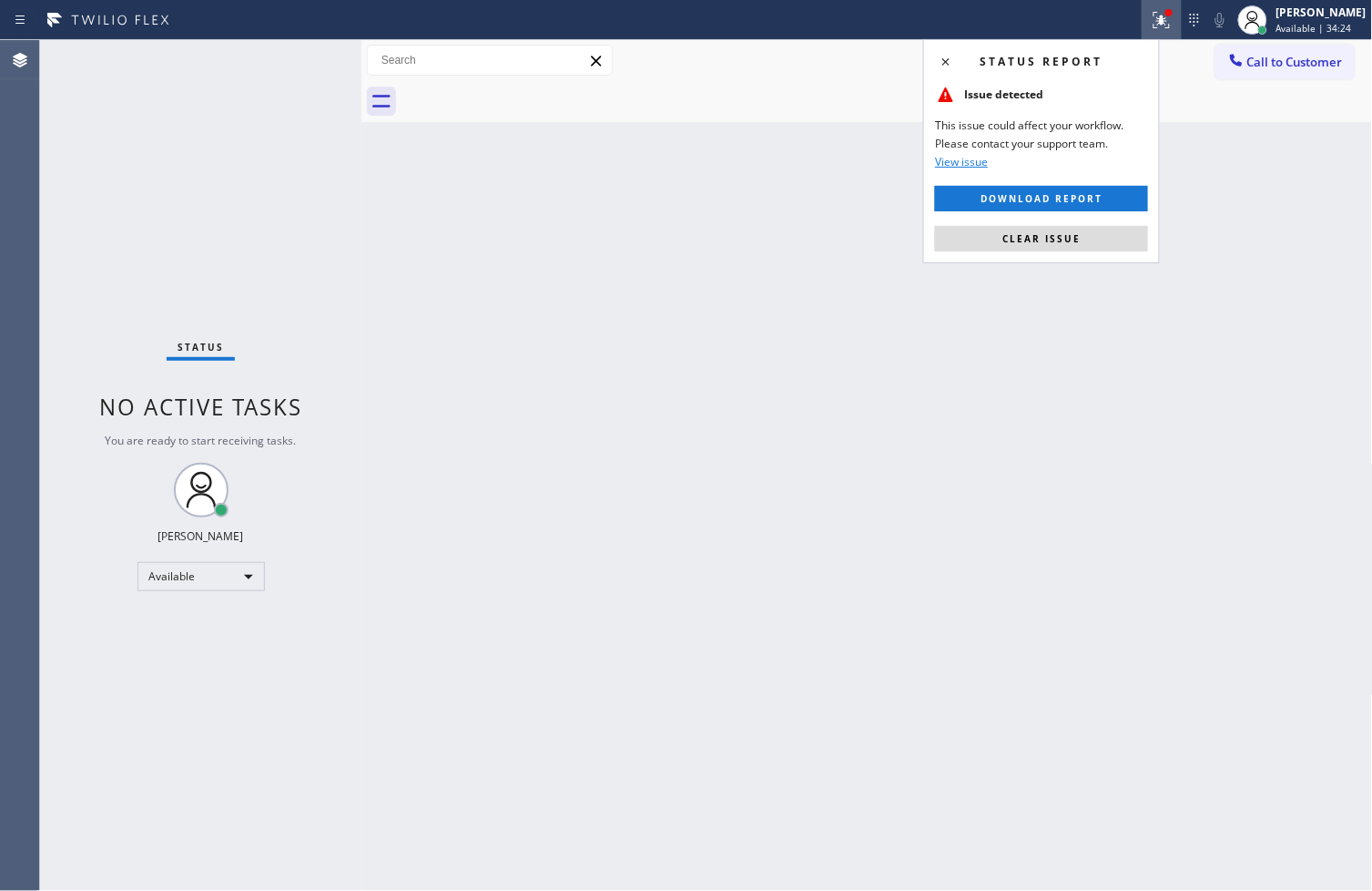
click at [1081, 259] on div "Status report Issue detected This issue could affect your workflow. Please cont…" at bounding box center [1041, 151] width 237 height 224
click at [1076, 244] on span "Clear issue" at bounding box center [1041, 238] width 78 height 13
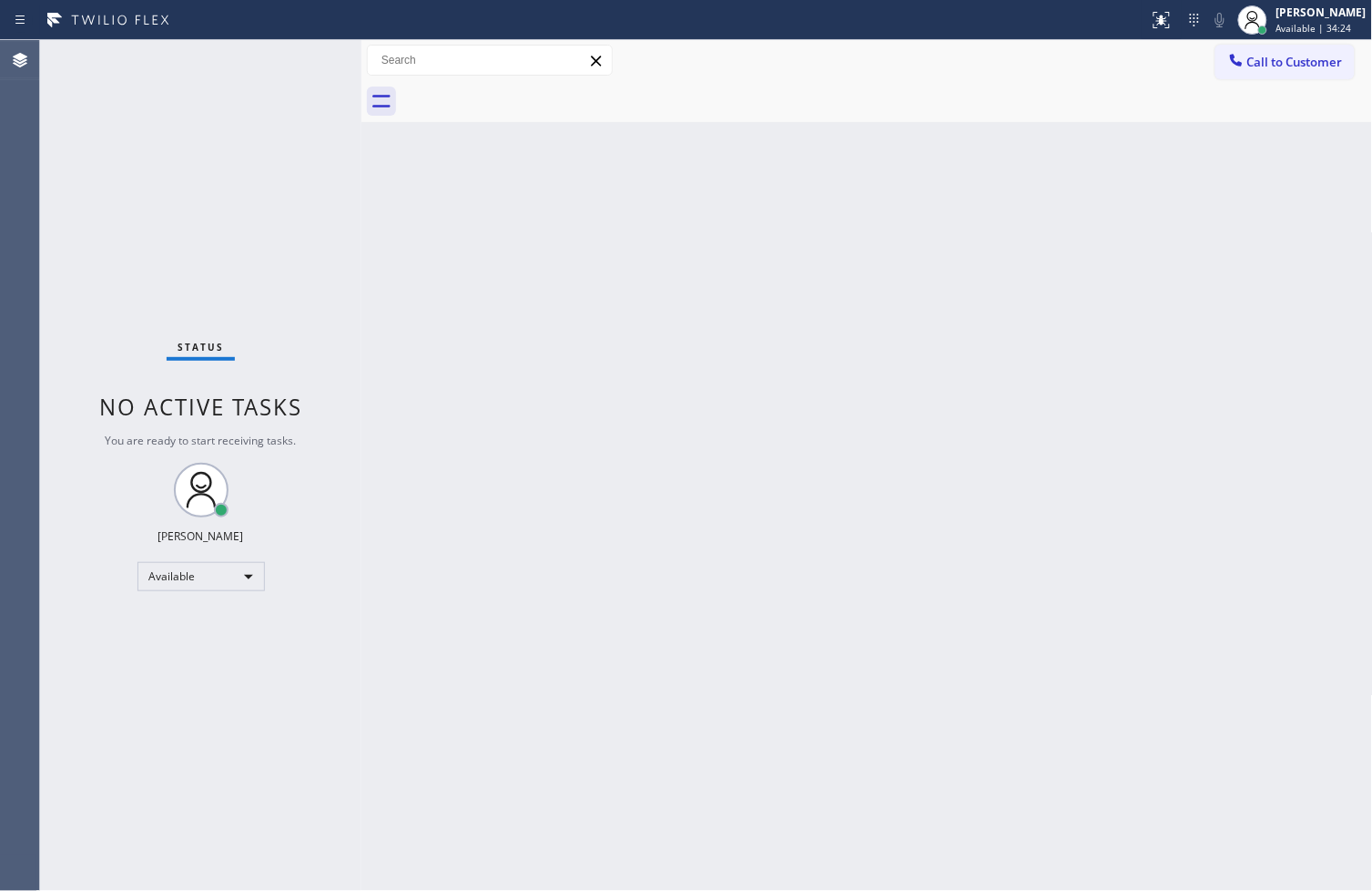
click at [362, 377] on div at bounding box center [362, 466] width 0 height 851
click at [293, 58] on div "Status No active tasks You are ready to start receiving tasks. [PERSON_NAME]" at bounding box center [200, 466] width 322 height 851
click at [296, 50] on div "Status No active tasks You are ready to start receiving tasks. [PERSON_NAME]" at bounding box center [200, 466] width 322 height 851
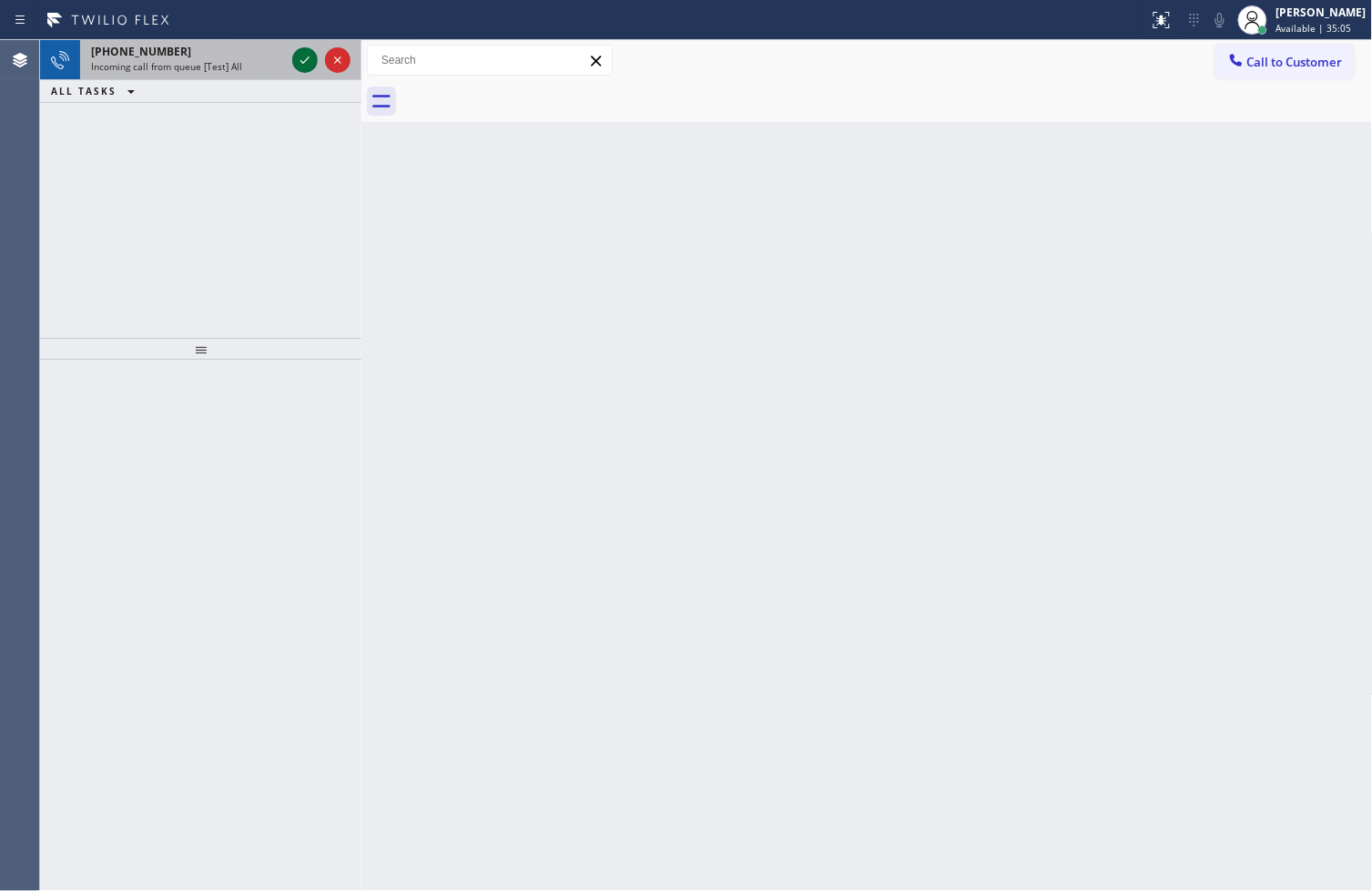
click at [296, 49] on icon at bounding box center [305, 60] width 22 height 22
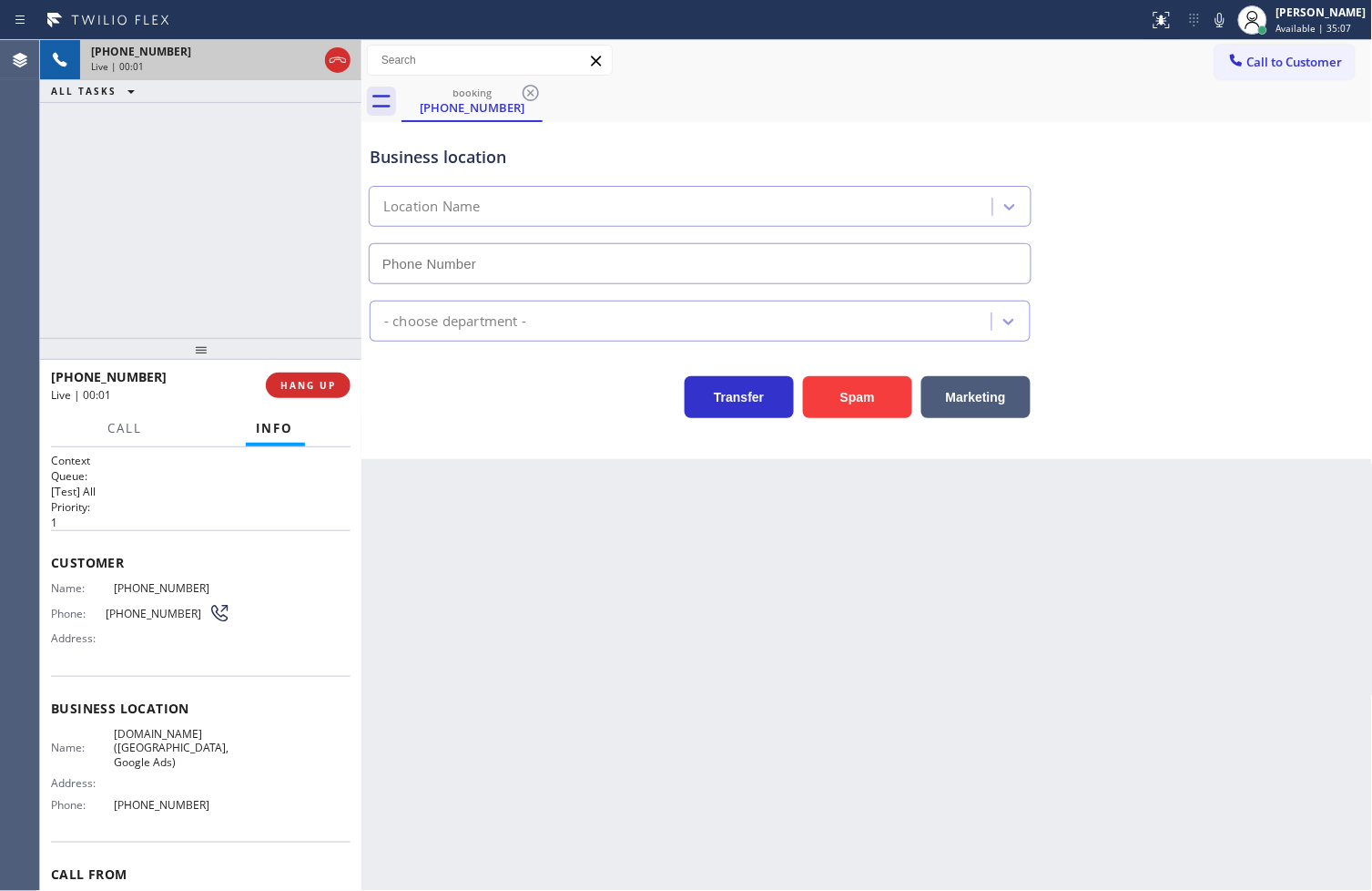
type input "[PHONE_NUMBER]"
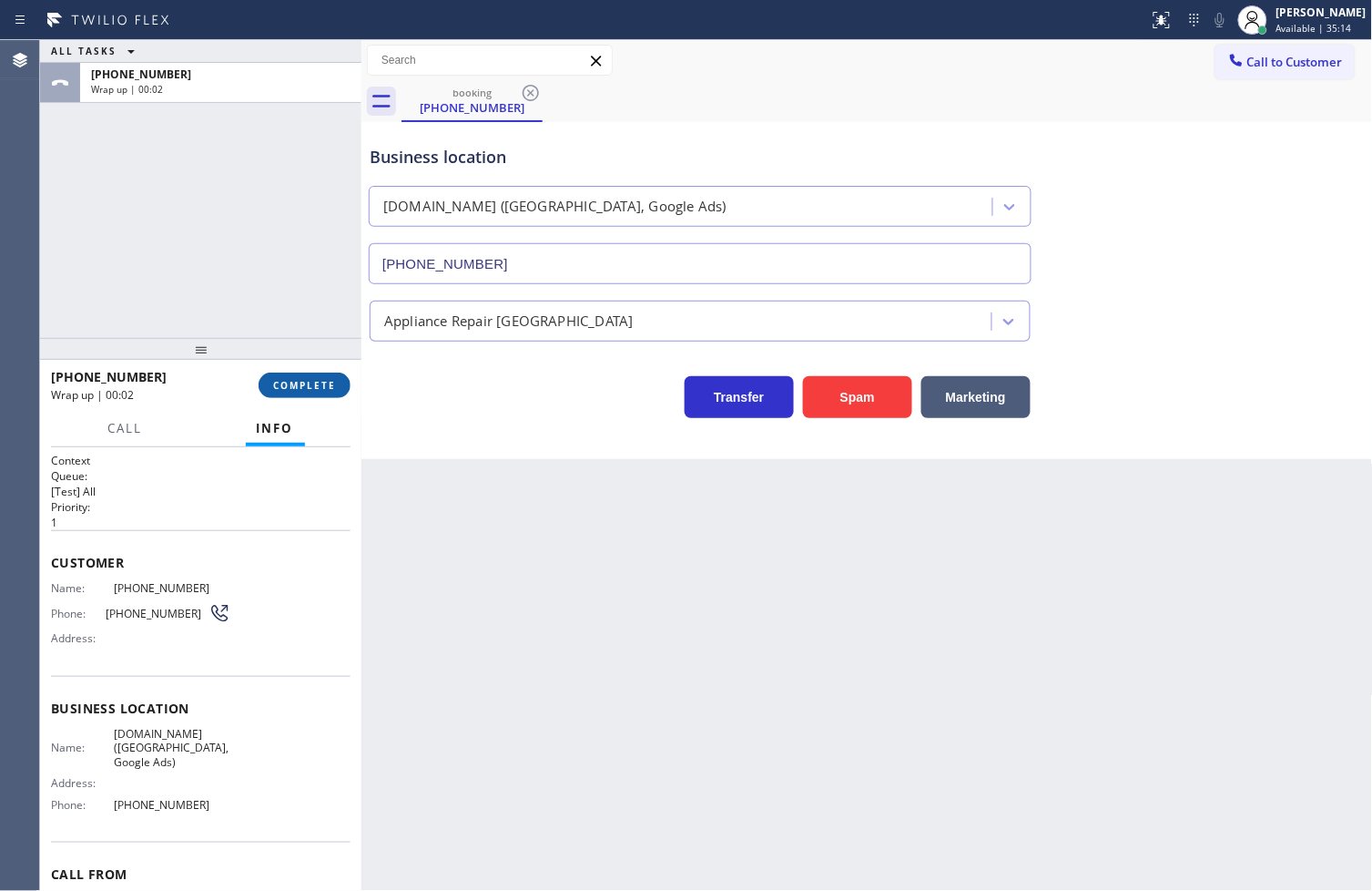
click at [310, 376] on button "COMPLETE" at bounding box center [304, 385] width 92 height 25
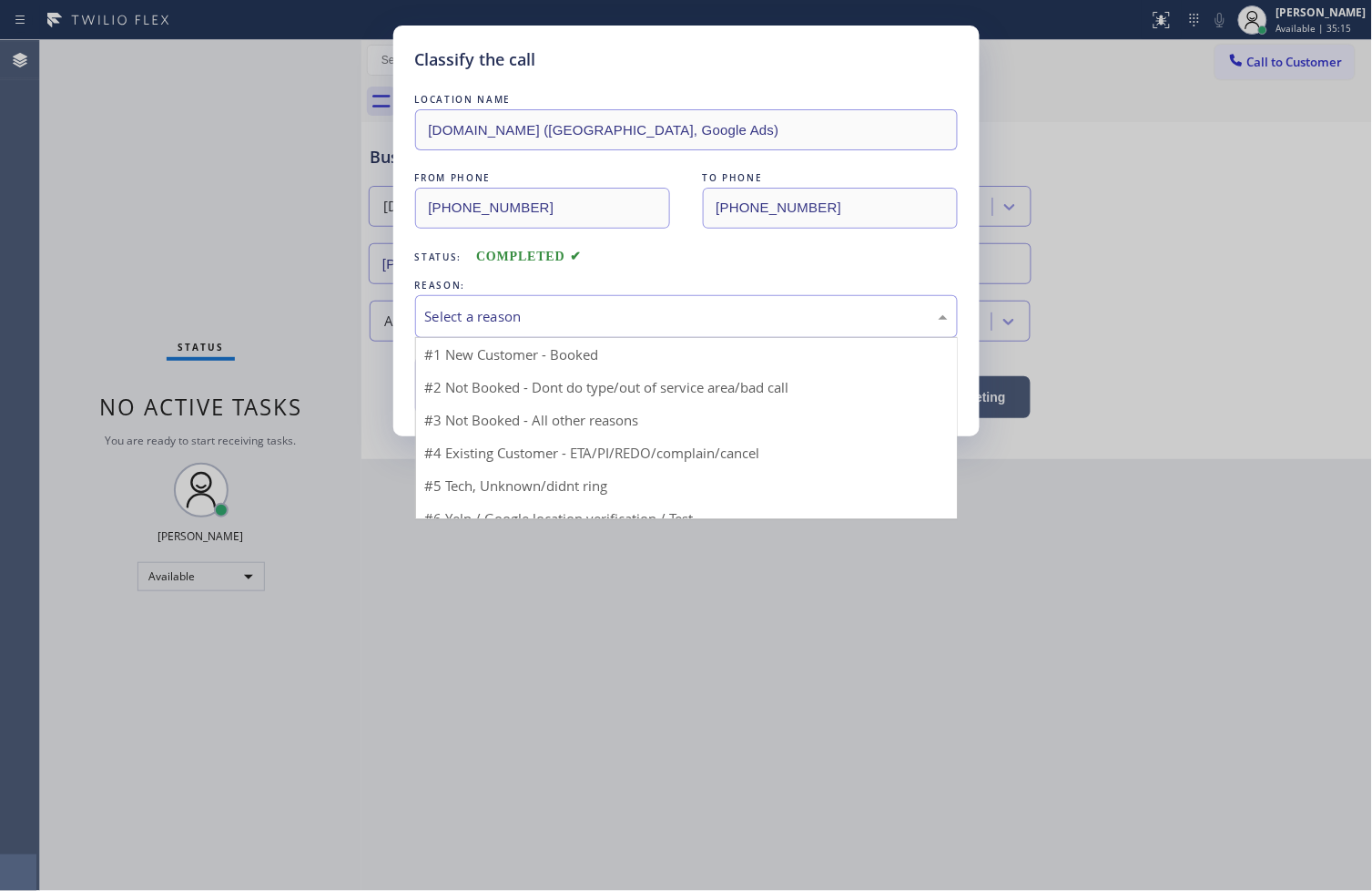
click at [440, 322] on div "Select a reason" at bounding box center [686, 316] width 522 height 21
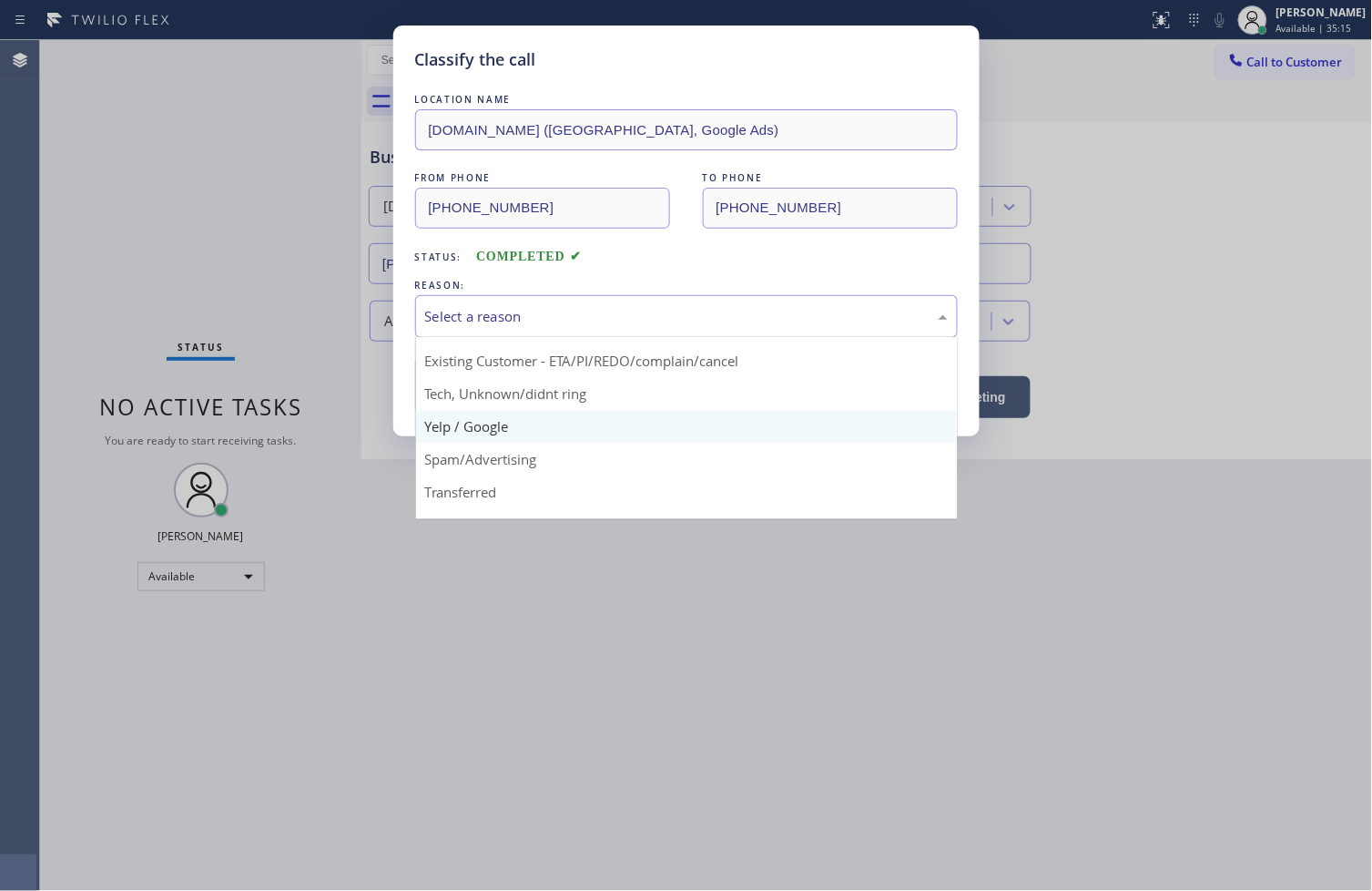
scroll to position [113, 0]
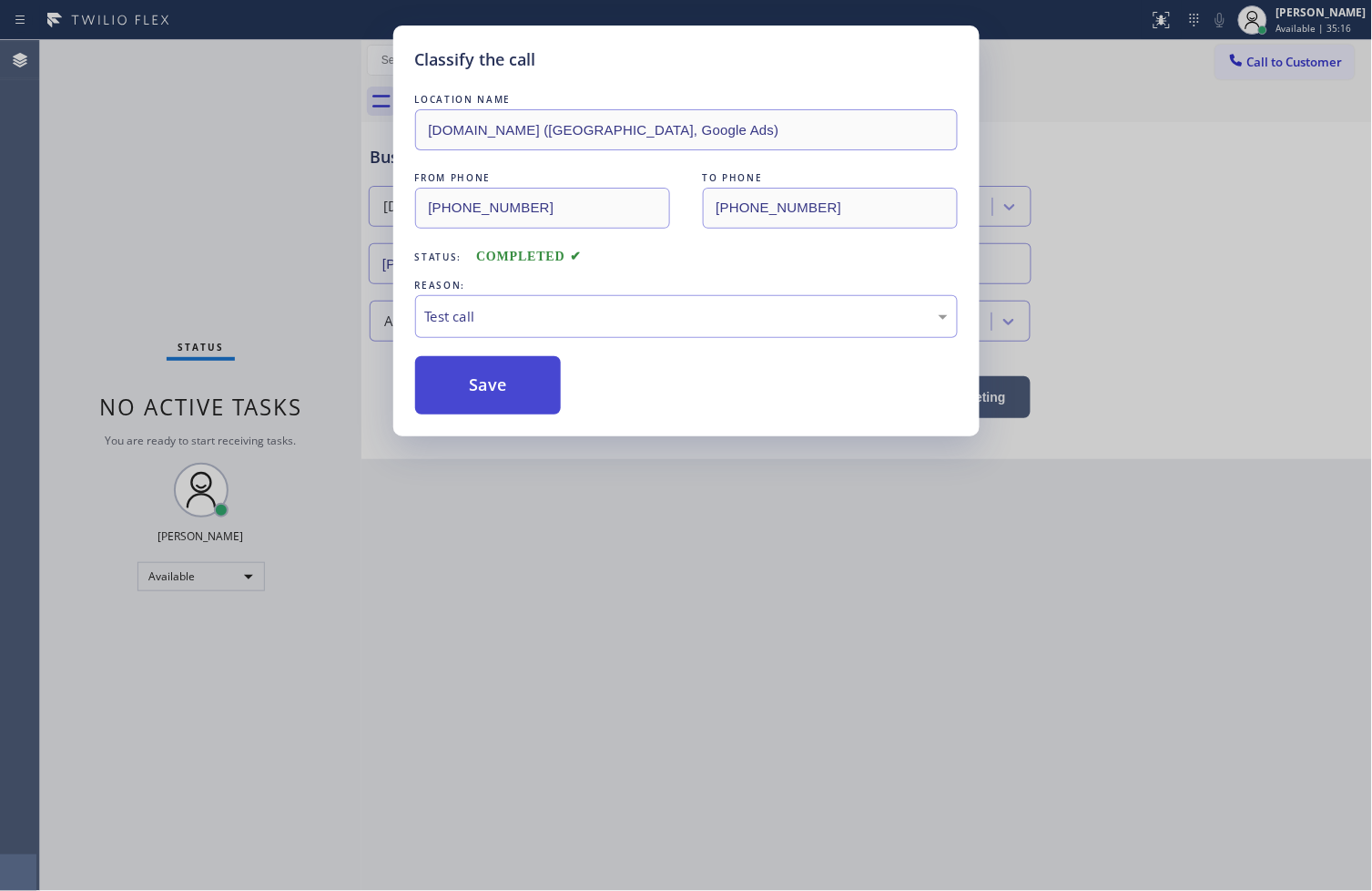
click at [478, 383] on button "Save" at bounding box center [489, 385] width 147 height 59
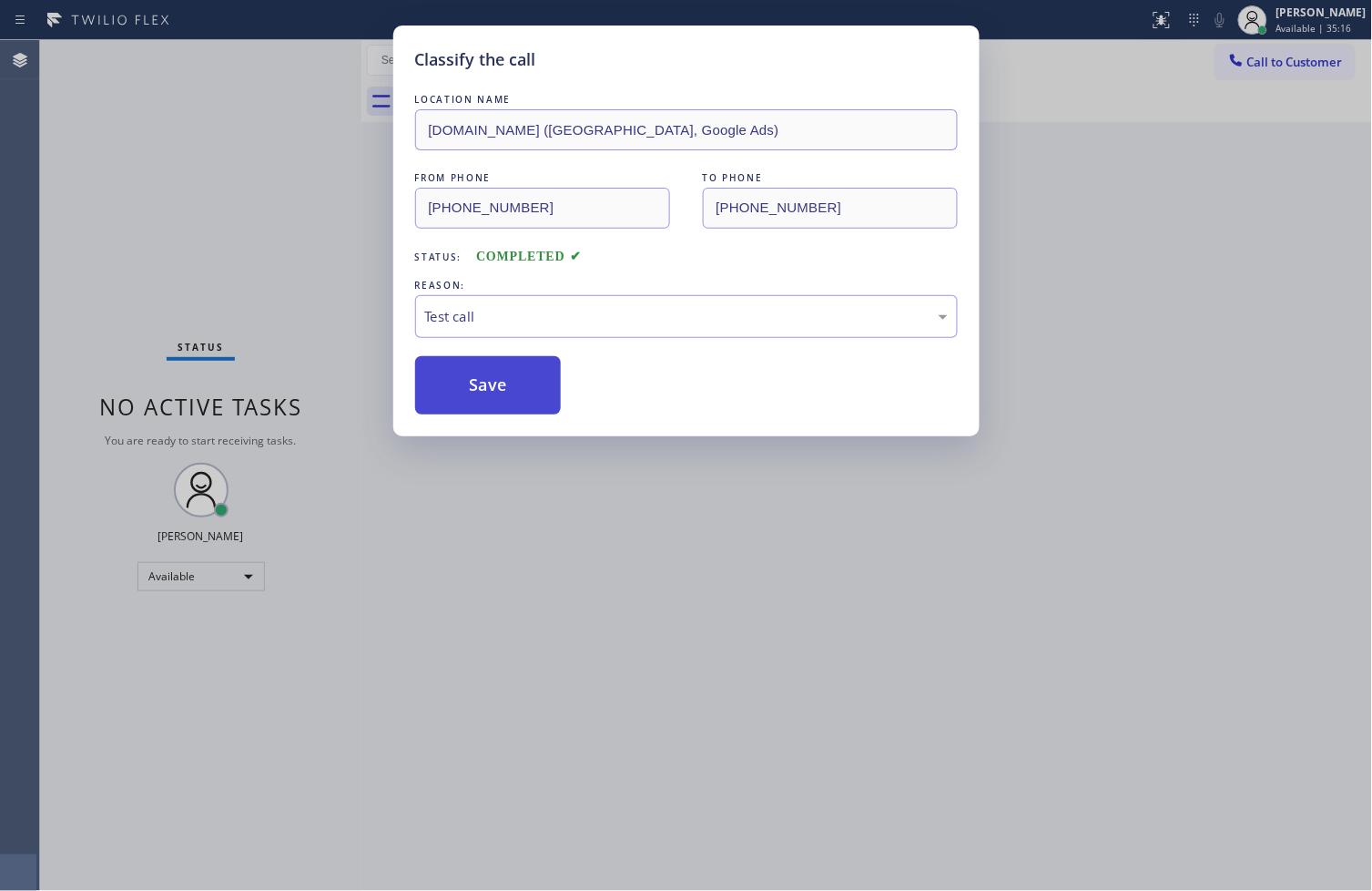
click at [474, 380] on button "Save" at bounding box center [489, 385] width 147 height 59
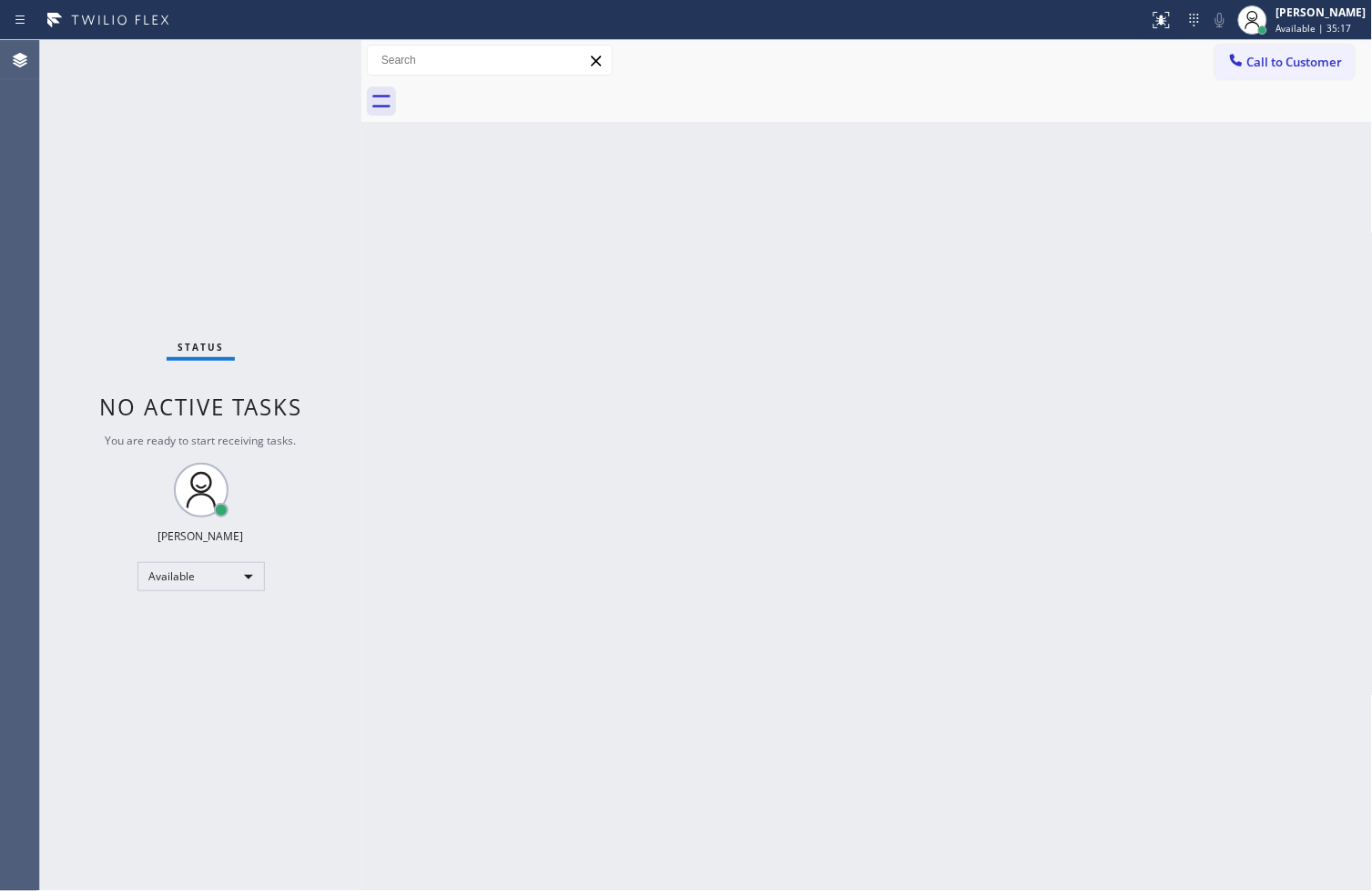
click at [289, 60] on div "Status No active tasks You are ready to start receiving tasks. [PERSON_NAME]" at bounding box center [200, 466] width 322 height 851
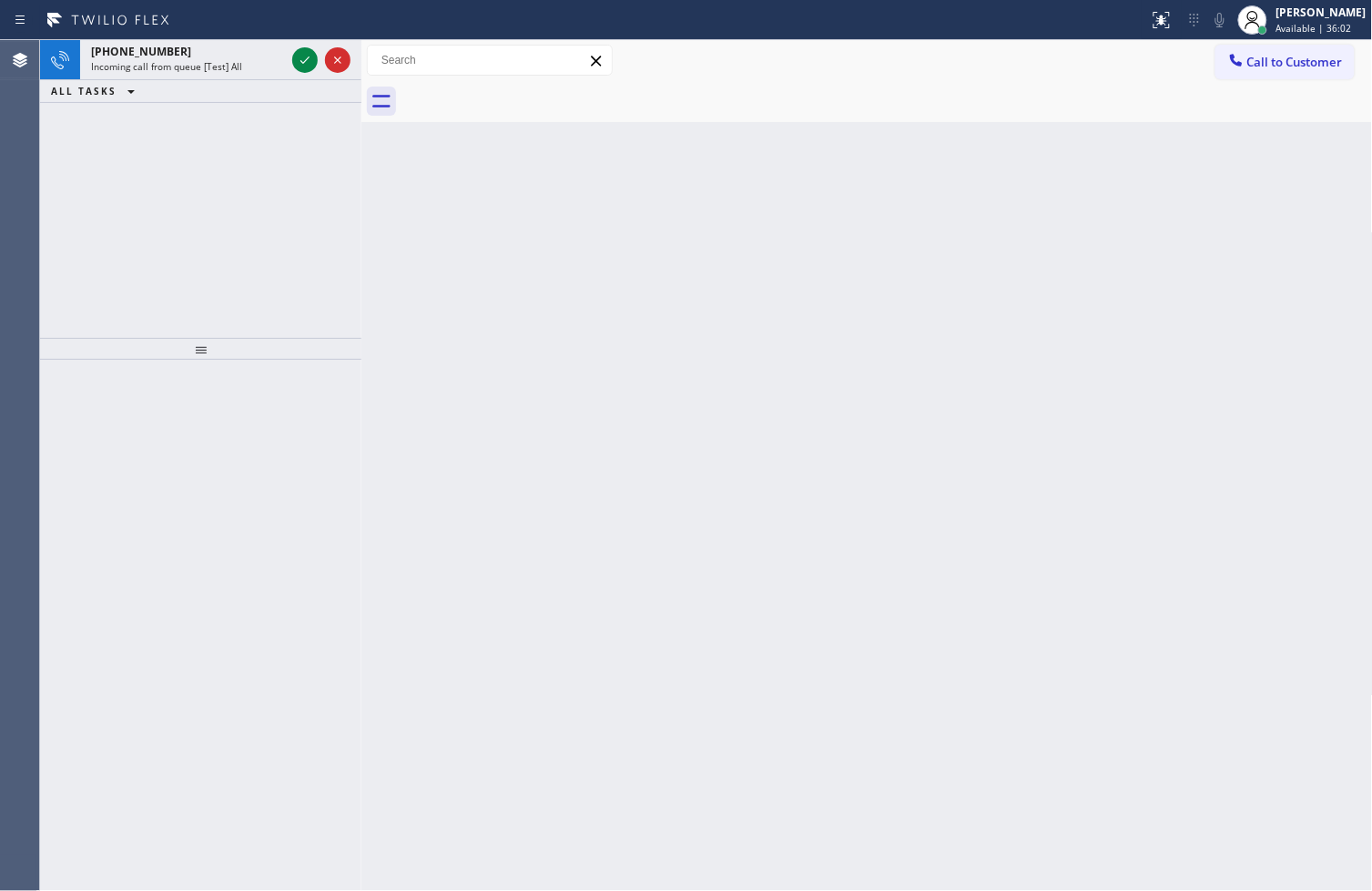
click at [289, 60] on div at bounding box center [321, 60] width 66 height 40
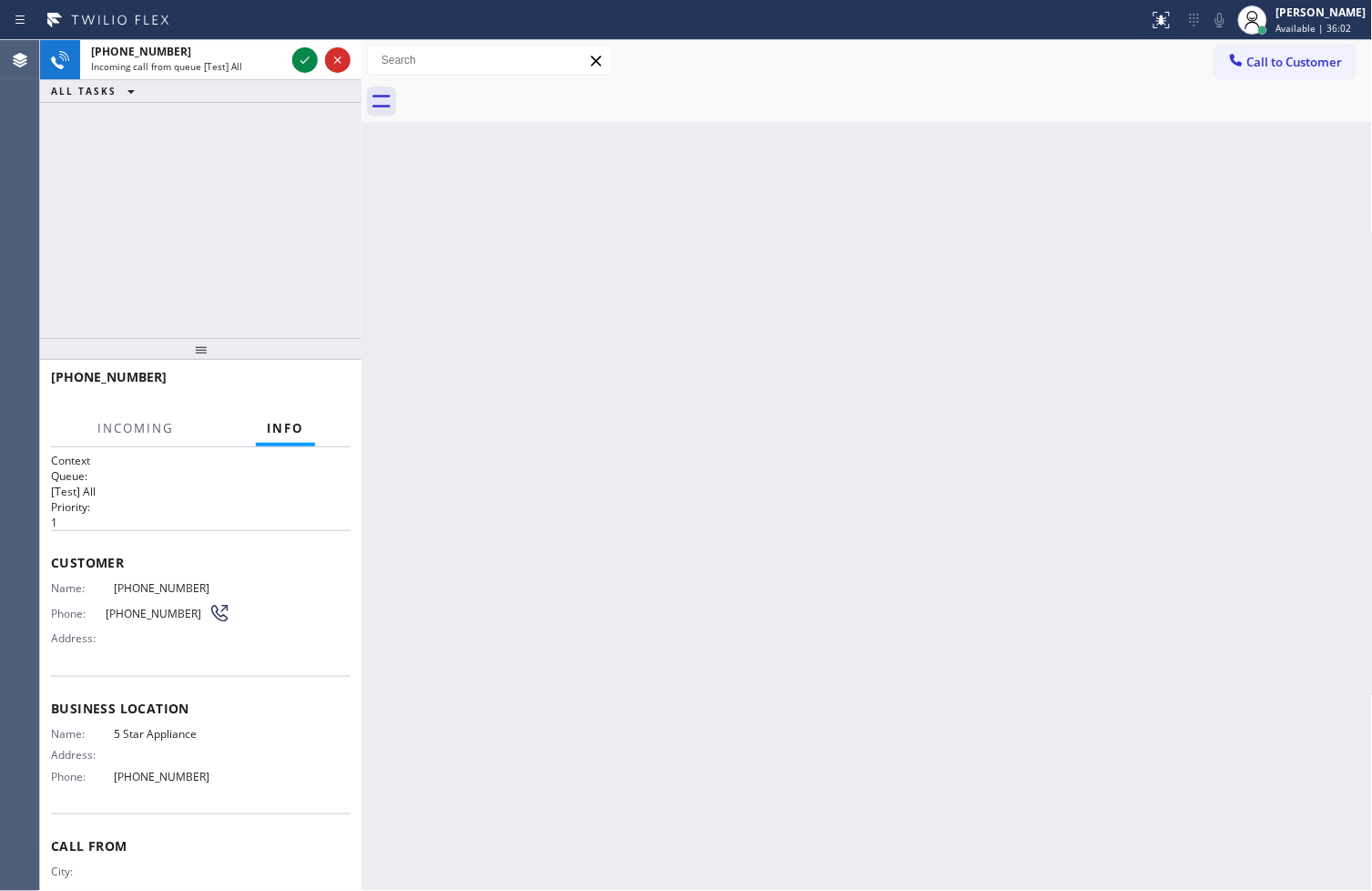
click at [289, 60] on div at bounding box center [321, 60] width 66 height 40
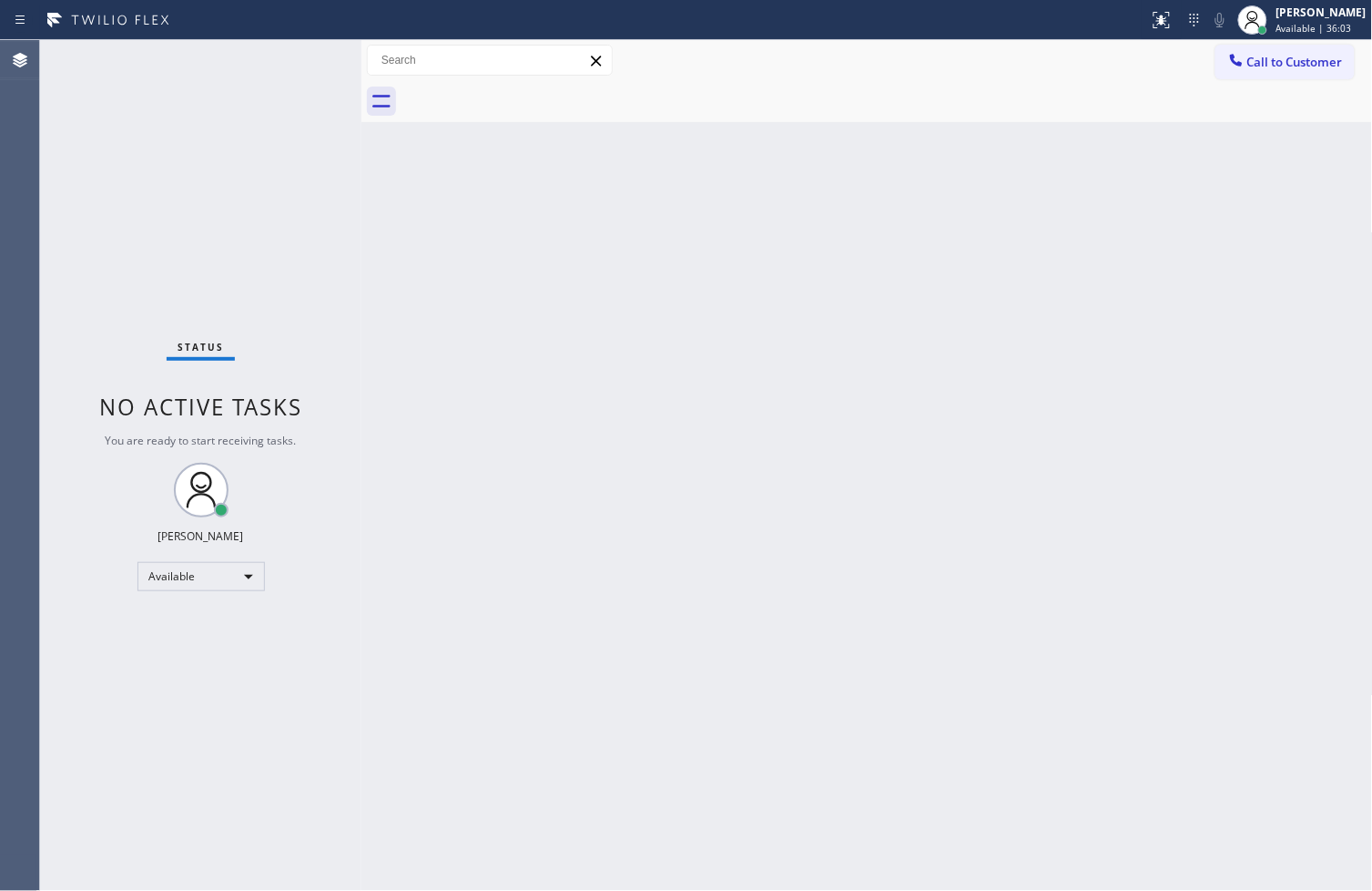
click at [289, 60] on div "Status No active tasks You are ready to start receiving tasks. [PERSON_NAME]" at bounding box center [200, 466] width 322 height 851
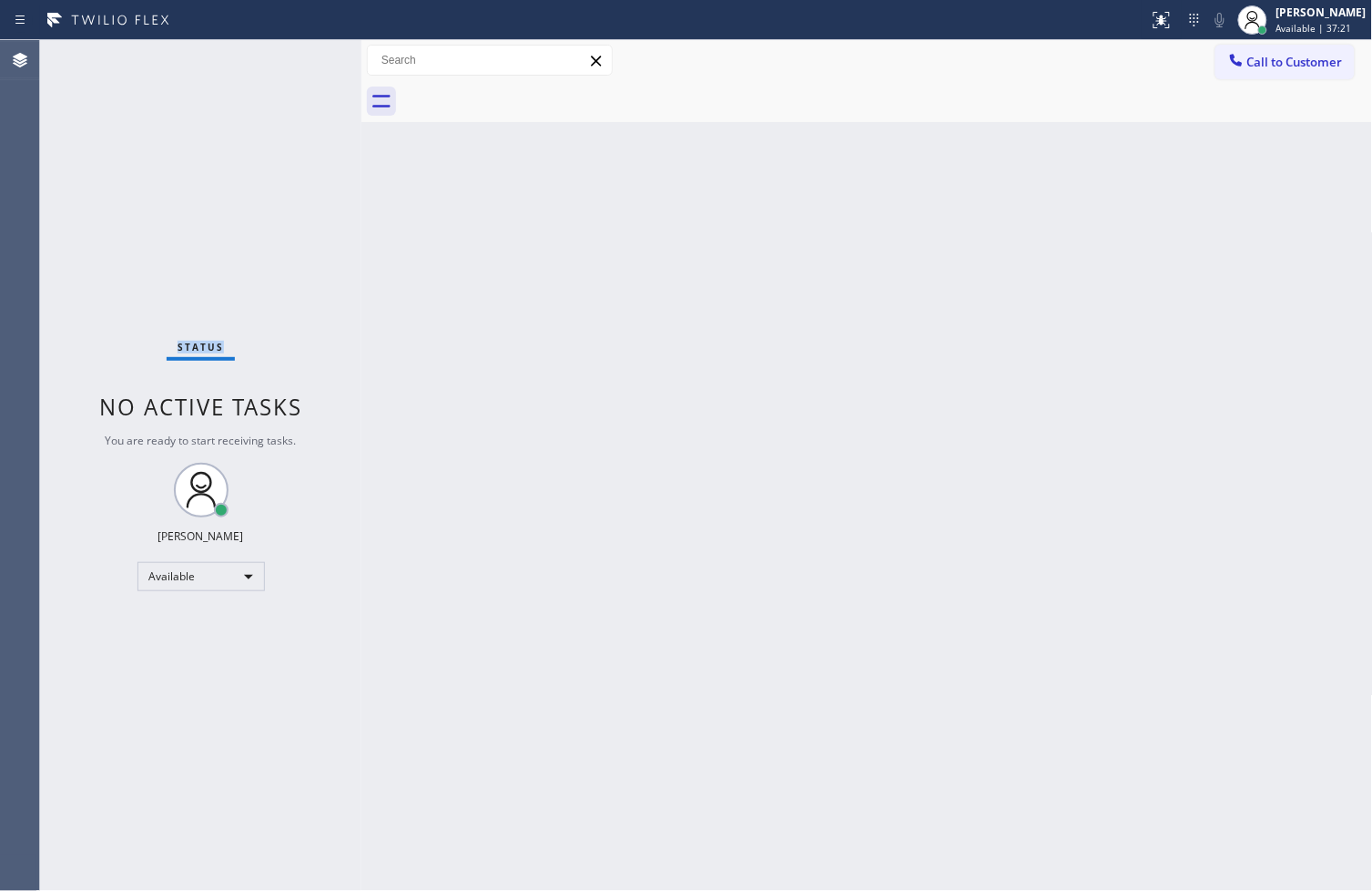
click at [289, 60] on div "Status No active tasks You are ready to start receiving tasks. [PERSON_NAME]" at bounding box center [200, 466] width 322 height 851
click at [293, 55] on div "Status No active tasks You are ready to start receiving tasks. [PERSON_NAME]" at bounding box center [200, 466] width 322 height 851
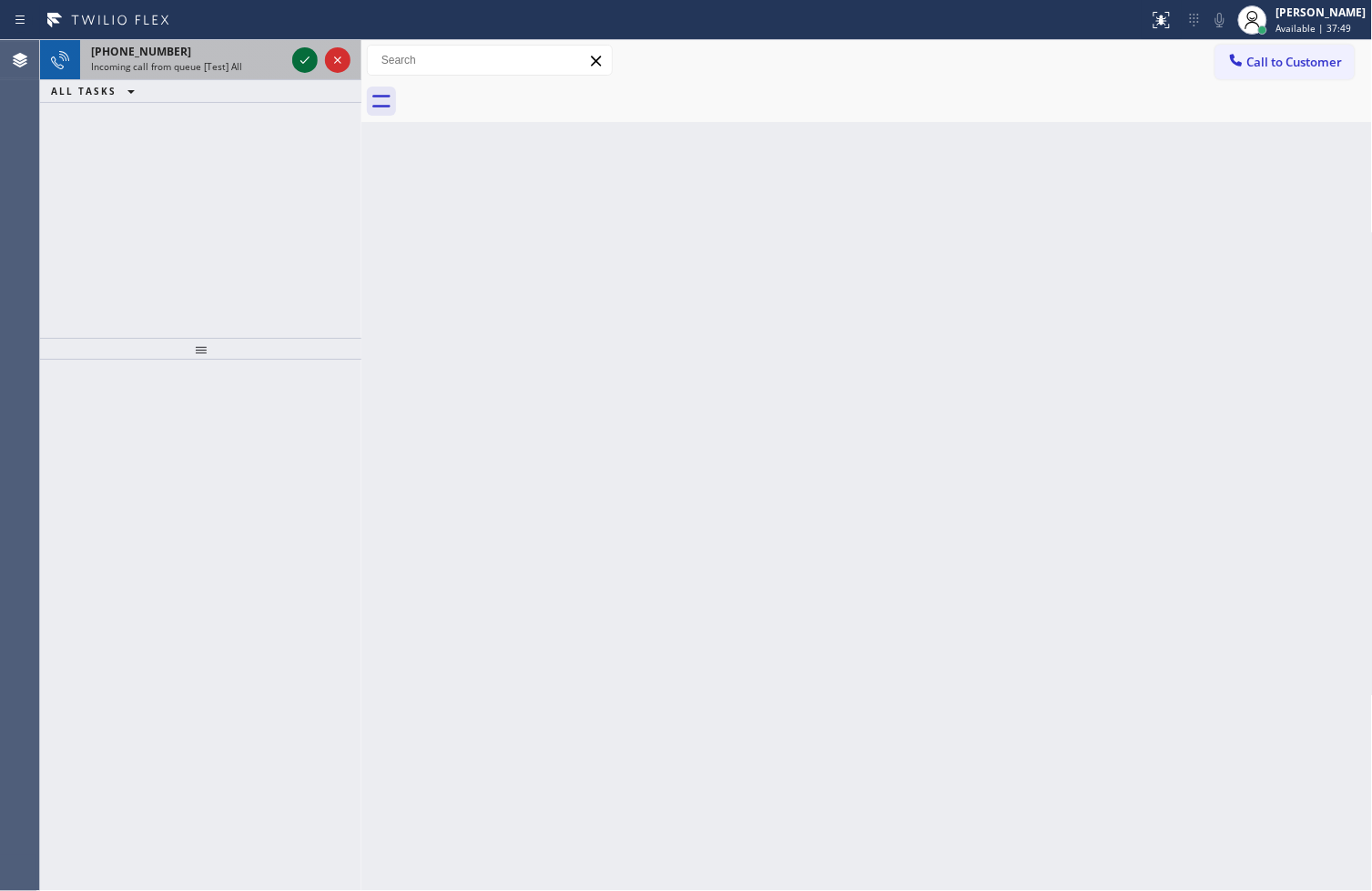
click at [294, 55] on icon at bounding box center [305, 60] width 22 height 22
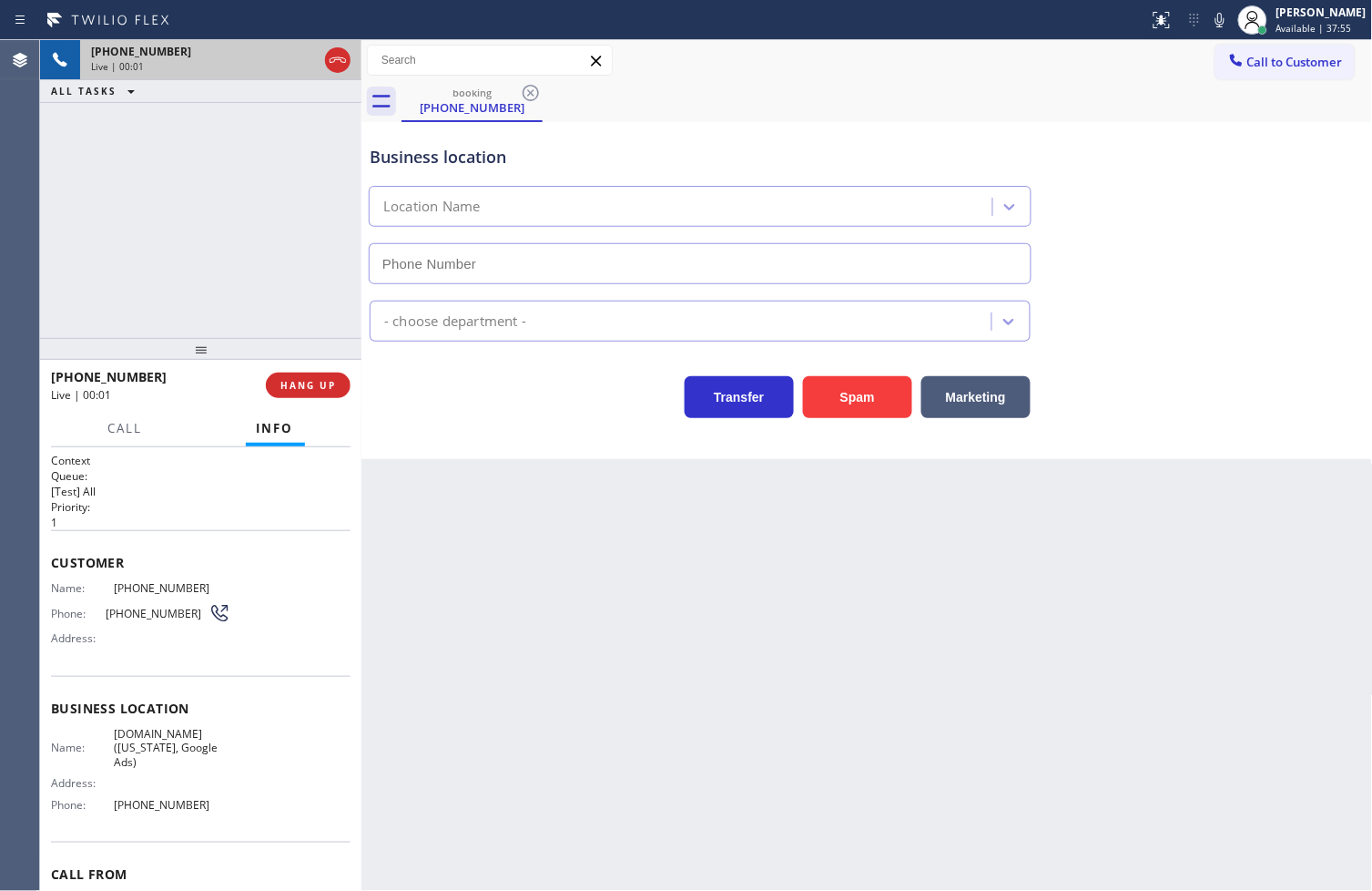
type input "[PHONE_NUMBER]"
click at [284, 209] on div "[PHONE_NUMBER] Live | 00:02 ALL TASKS ALL TASKS ACTIVE TASKS TASKS IN WRAP UP" at bounding box center [200, 189] width 322 height 297
click at [439, 454] on div "Business location [DOMAIN_NAME] ([US_STATE], Google Ads) [PHONE_NUMBER] Applian…" at bounding box center [867, 290] width 1011 height 336
click at [142, 135] on div "[PHONE_NUMBER] Live | 00:04 ALL TASKS ALL TASKS ACTIVE TASKS TASKS IN WRAP UP" at bounding box center [200, 189] width 322 height 297
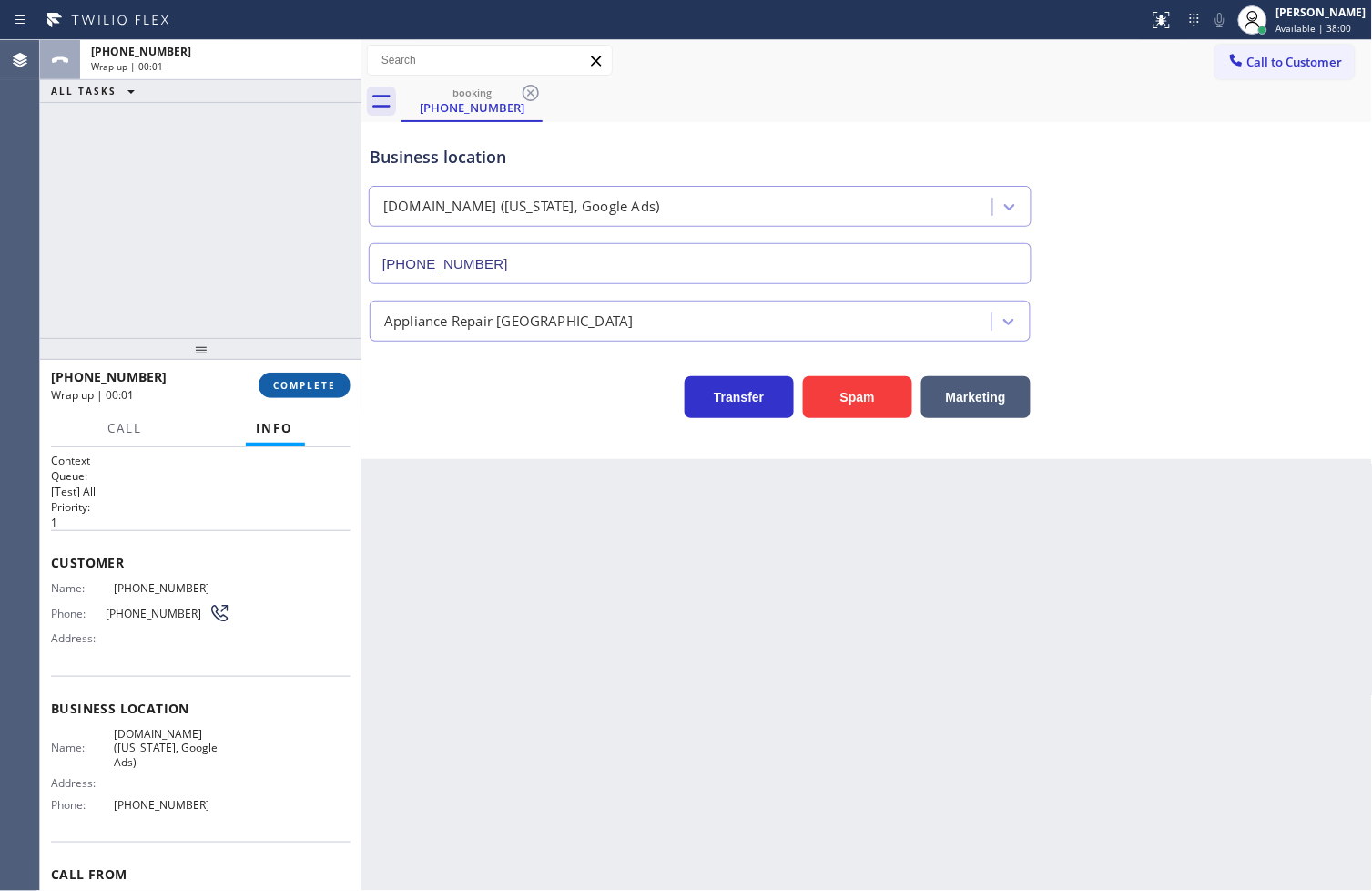
click at [312, 389] on span "COMPLETE" at bounding box center [304, 384] width 63 height 13
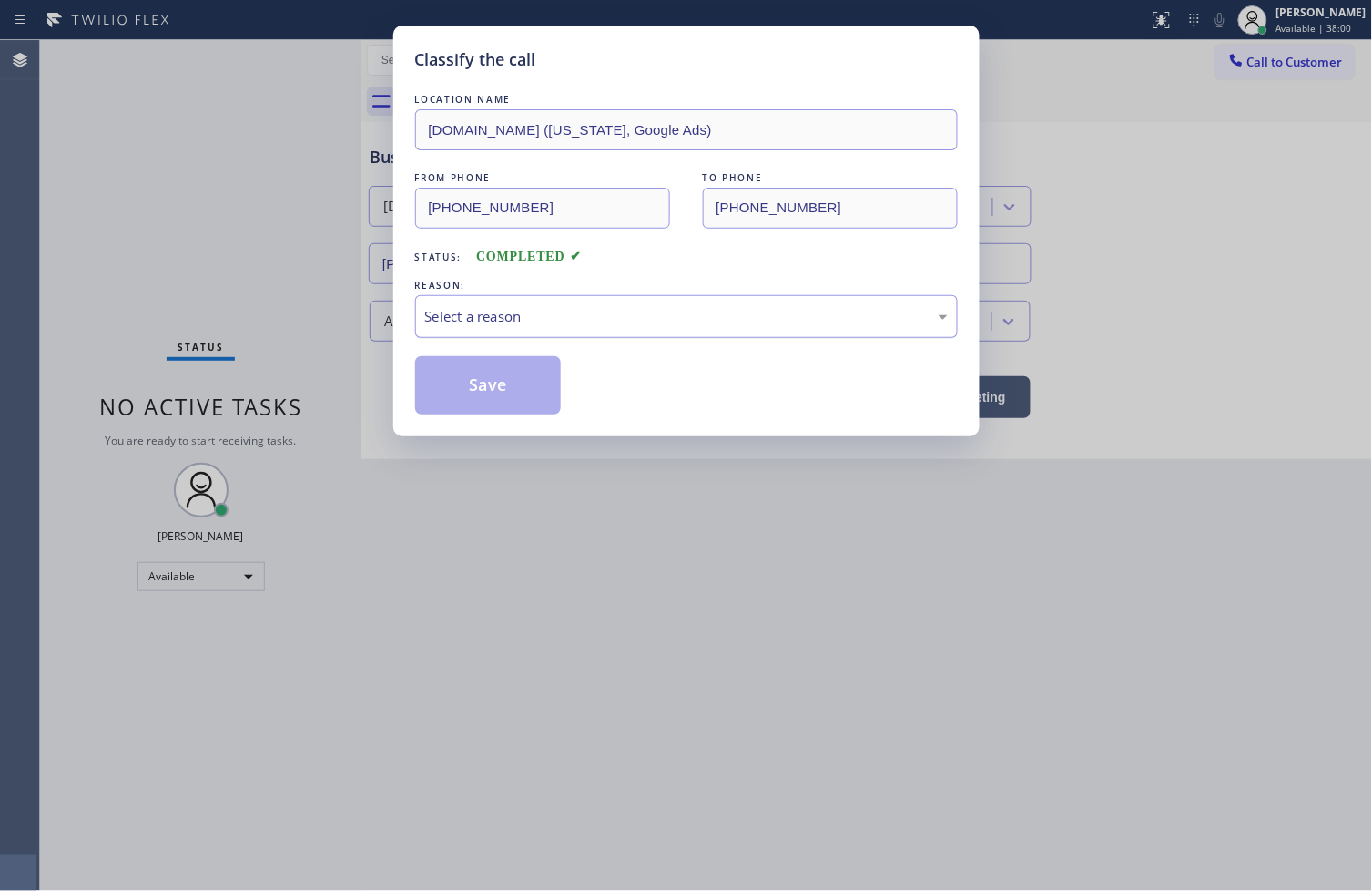
click at [479, 326] on div "Select a reason" at bounding box center [686, 316] width 522 height 21
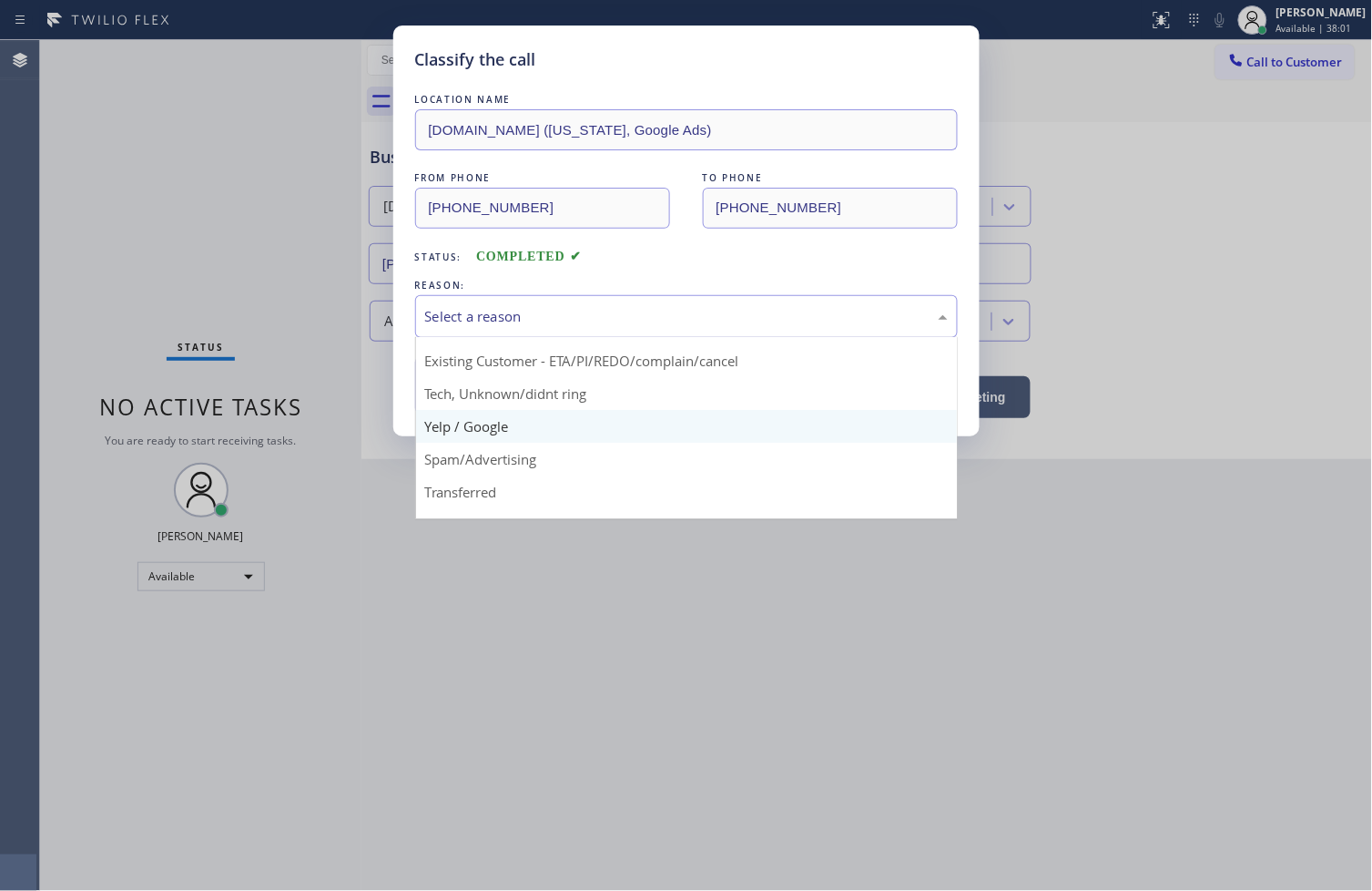
scroll to position [113, 0]
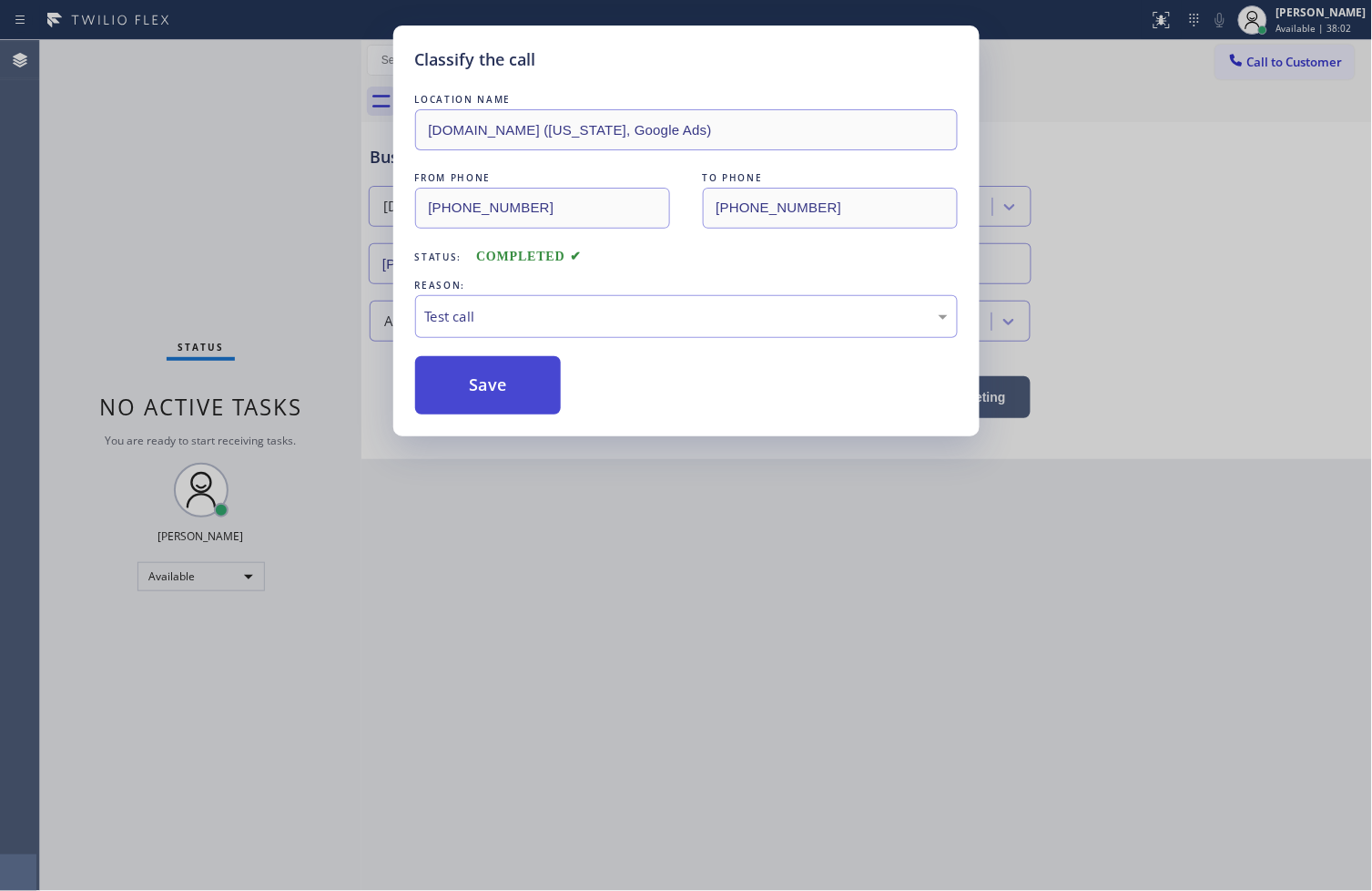
click at [522, 403] on button "Save" at bounding box center [489, 385] width 147 height 59
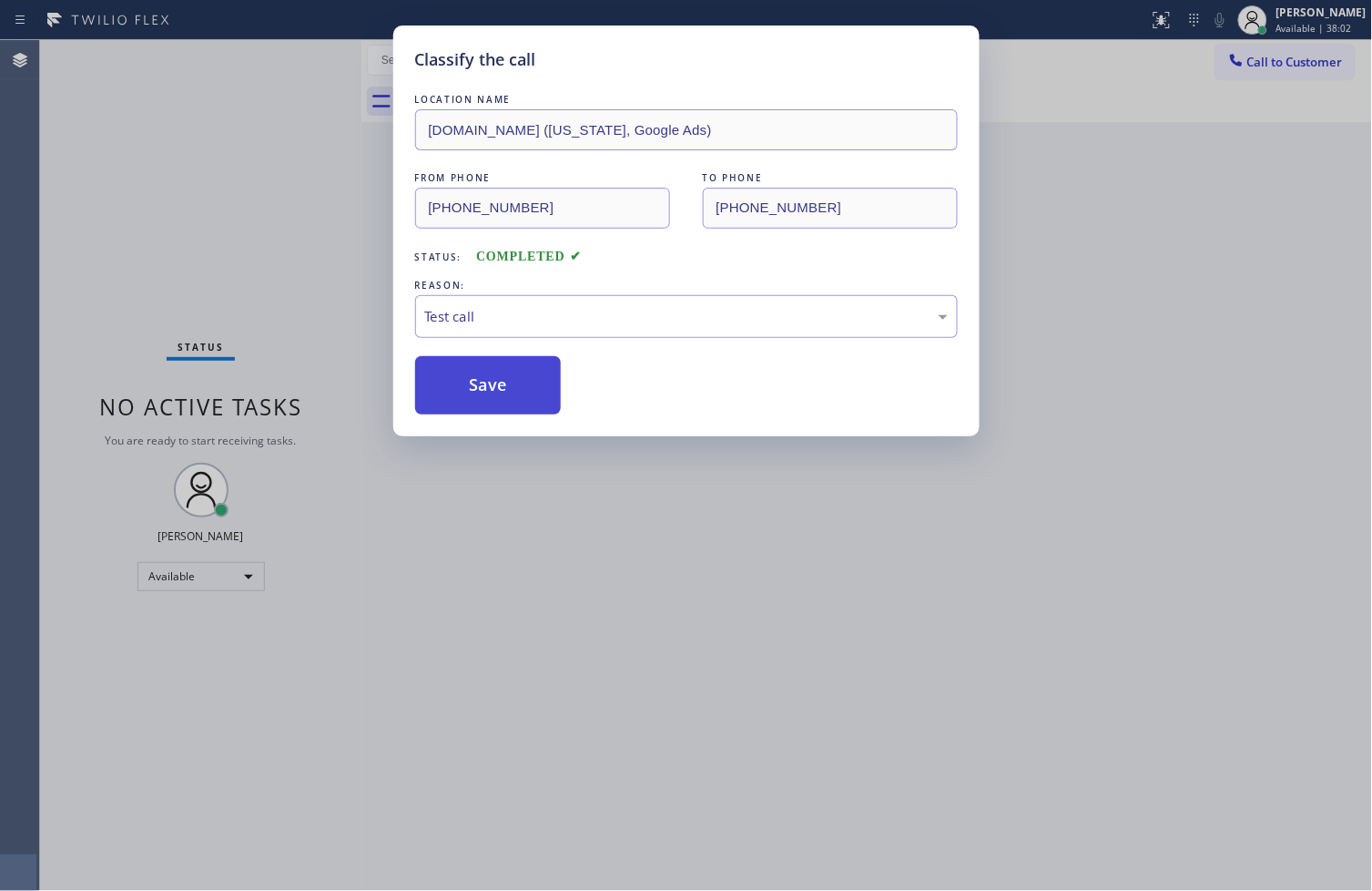
click at [522, 403] on button "Save" at bounding box center [489, 385] width 147 height 59
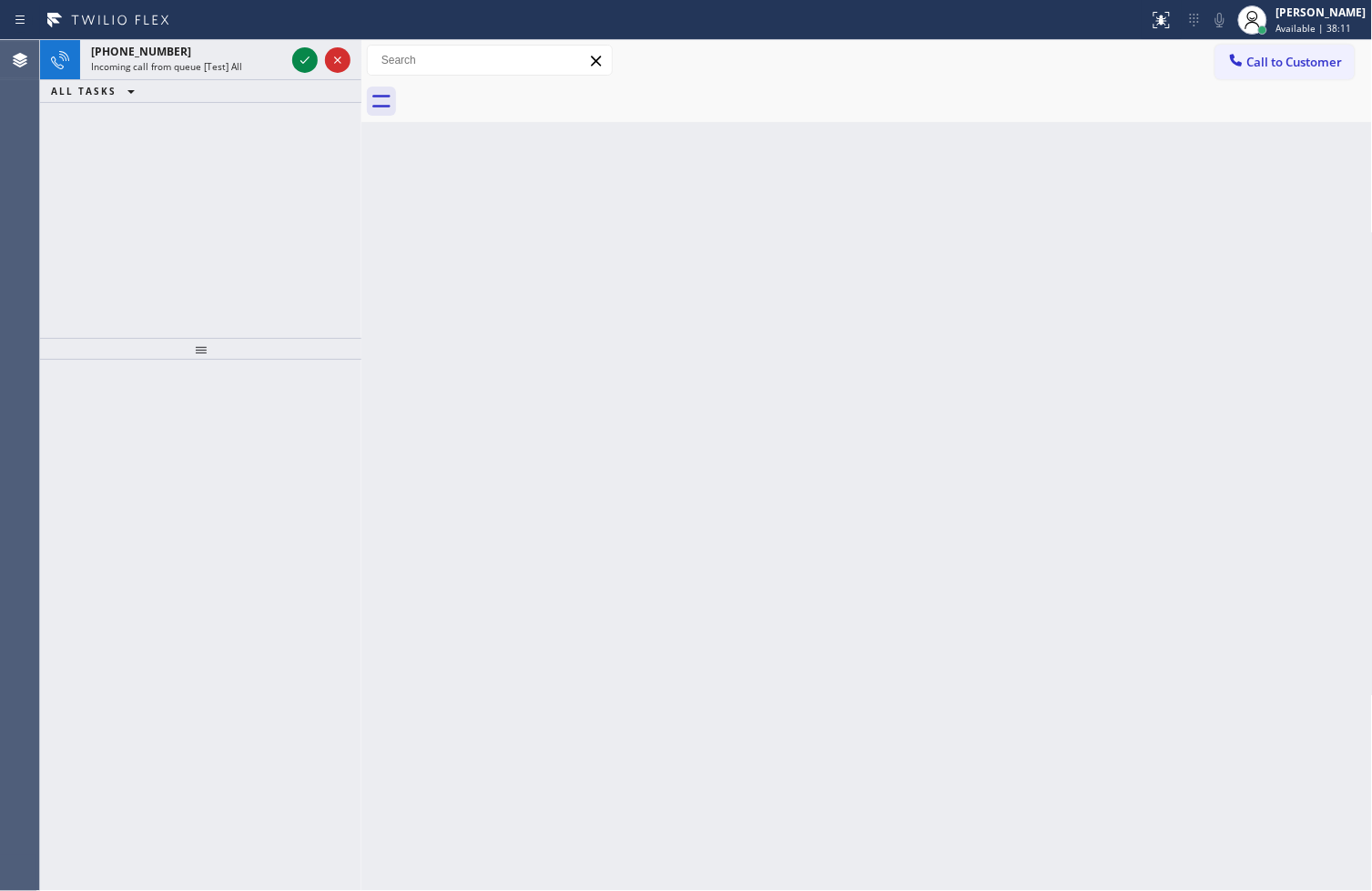
click at [249, 142] on div "[PHONE_NUMBER] Incoming call from queue [Test] All ALL TASKS ALL TASKS ACTIVE T…" at bounding box center [200, 189] width 322 height 297
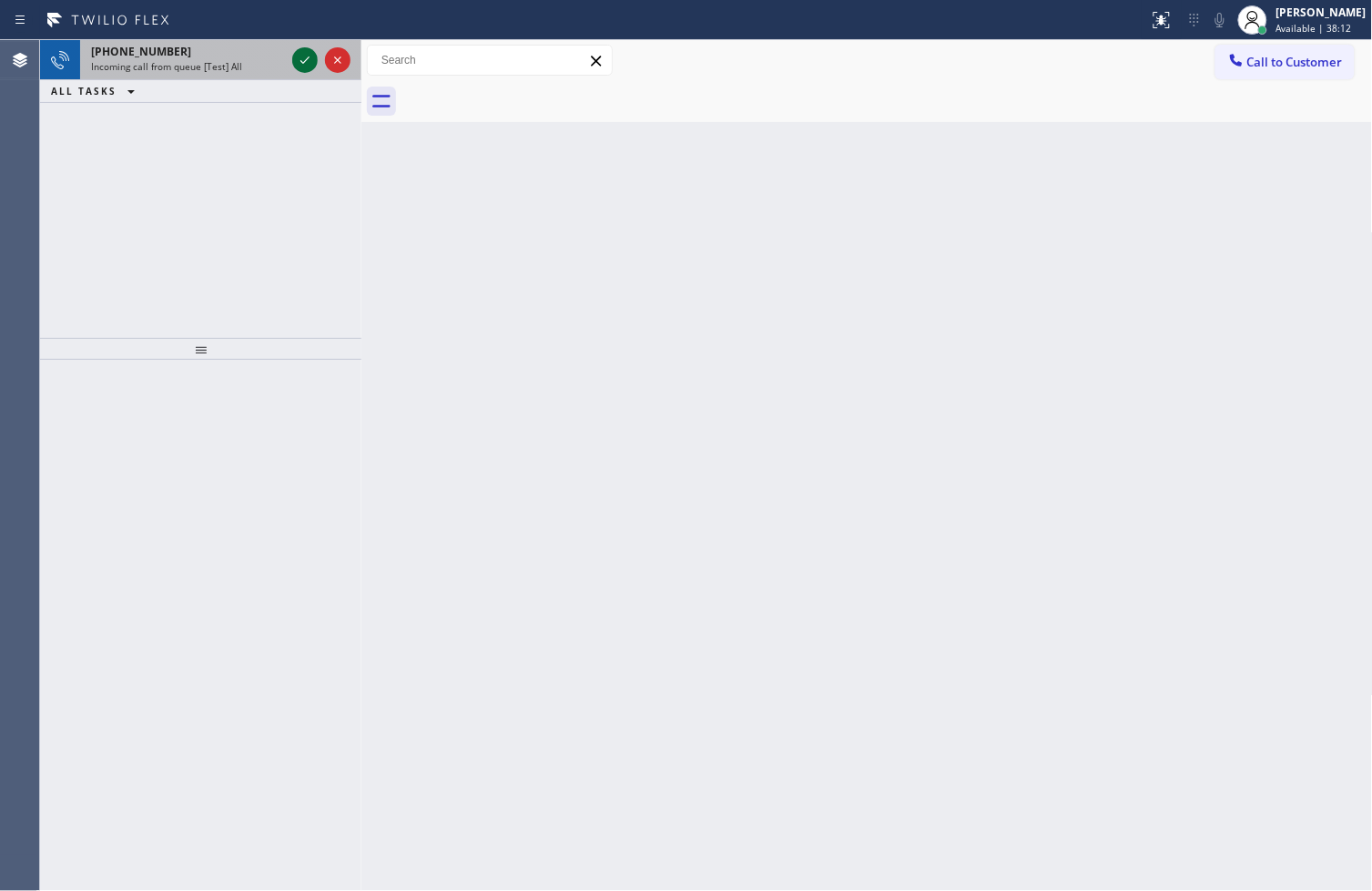
click at [305, 60] on icon at bounding box center [304, 60] width 9 height 7
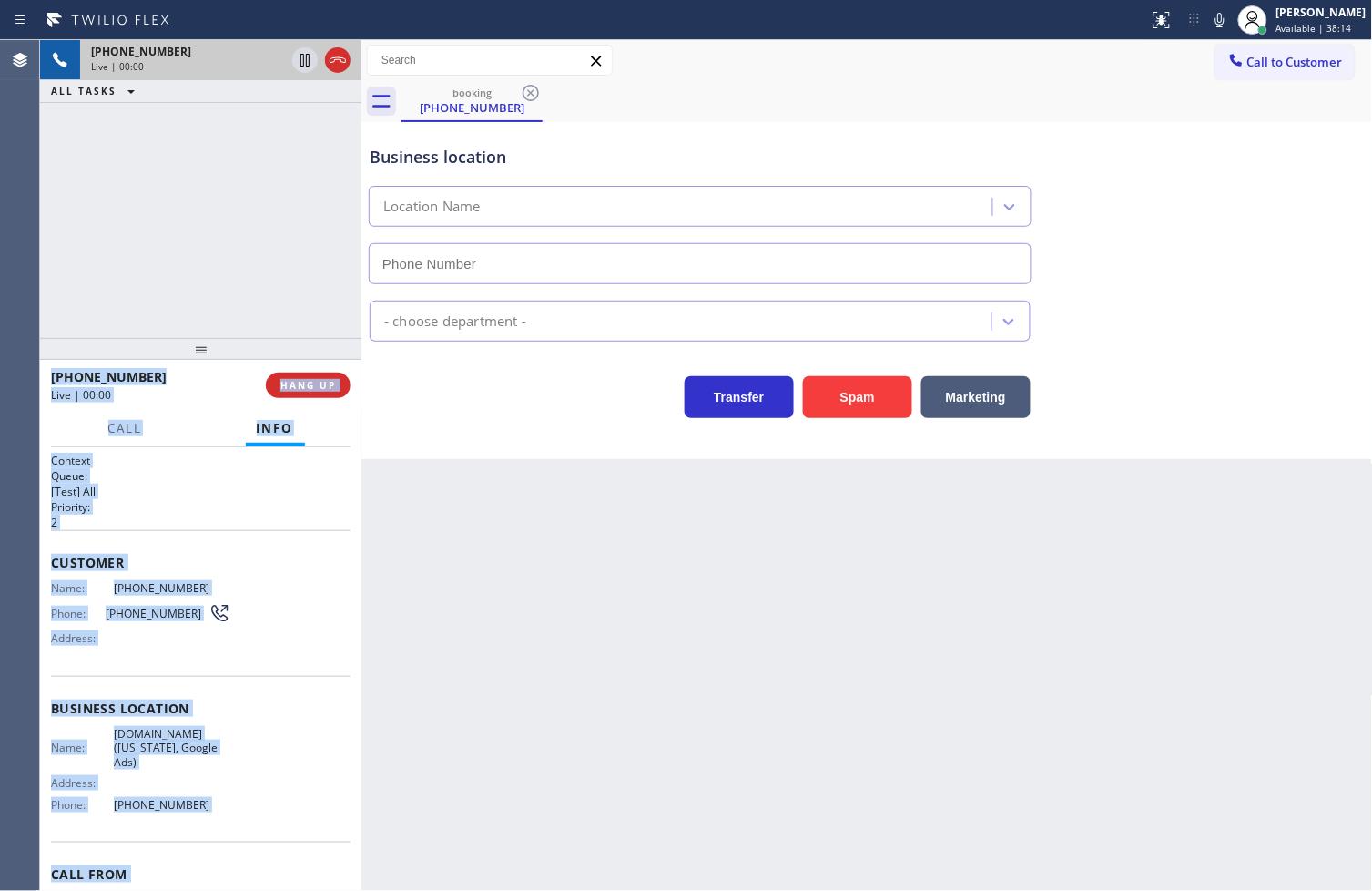
type input "[PHONE_NUMBER]"
click at [210, 384] on div "[PHONE_NUMBER]" at bounding box center [152, 377] width 202 height 18
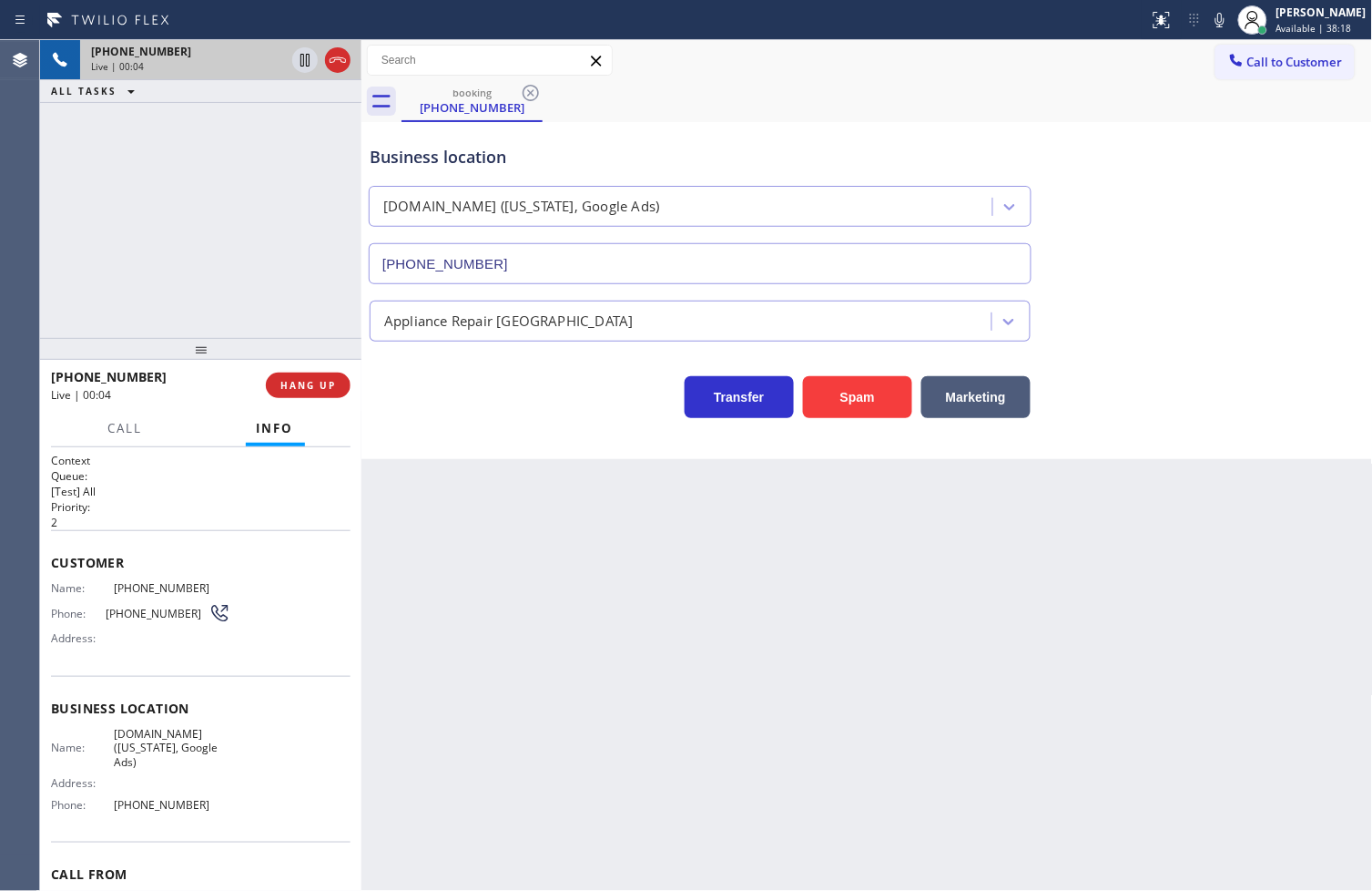
click at [522, 388] on div "Transfer Spam Marketing" at bounding box center [699, 392] width 668 height 51
click at [300, 384] on span "HANG UP" at bounding box center [308, 384] width 56 height 13
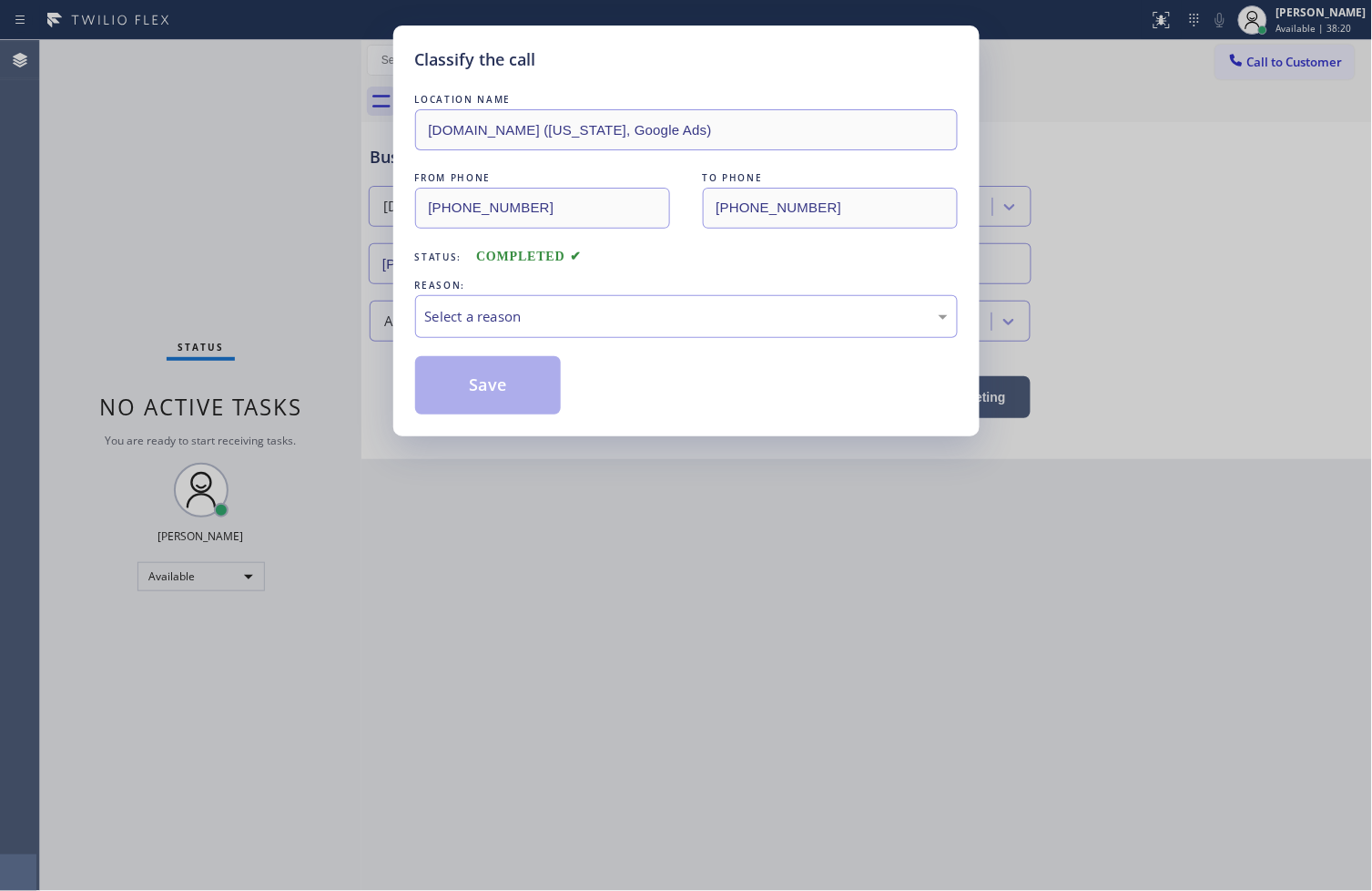
click at [439, 320] on div "Select a reason" at bounding box center [686, 316] width 522 height 21
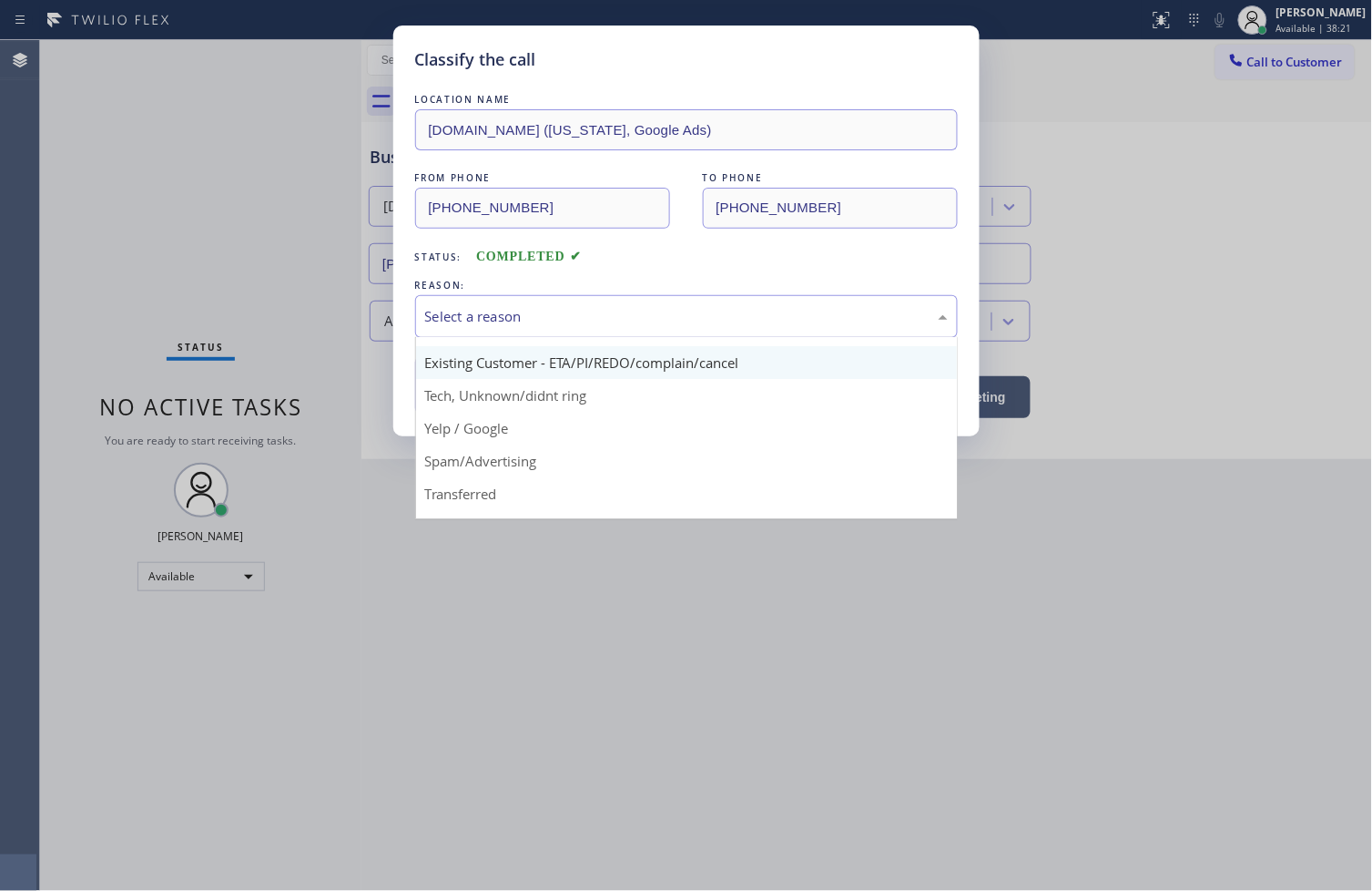
scroll to position [113, 0]
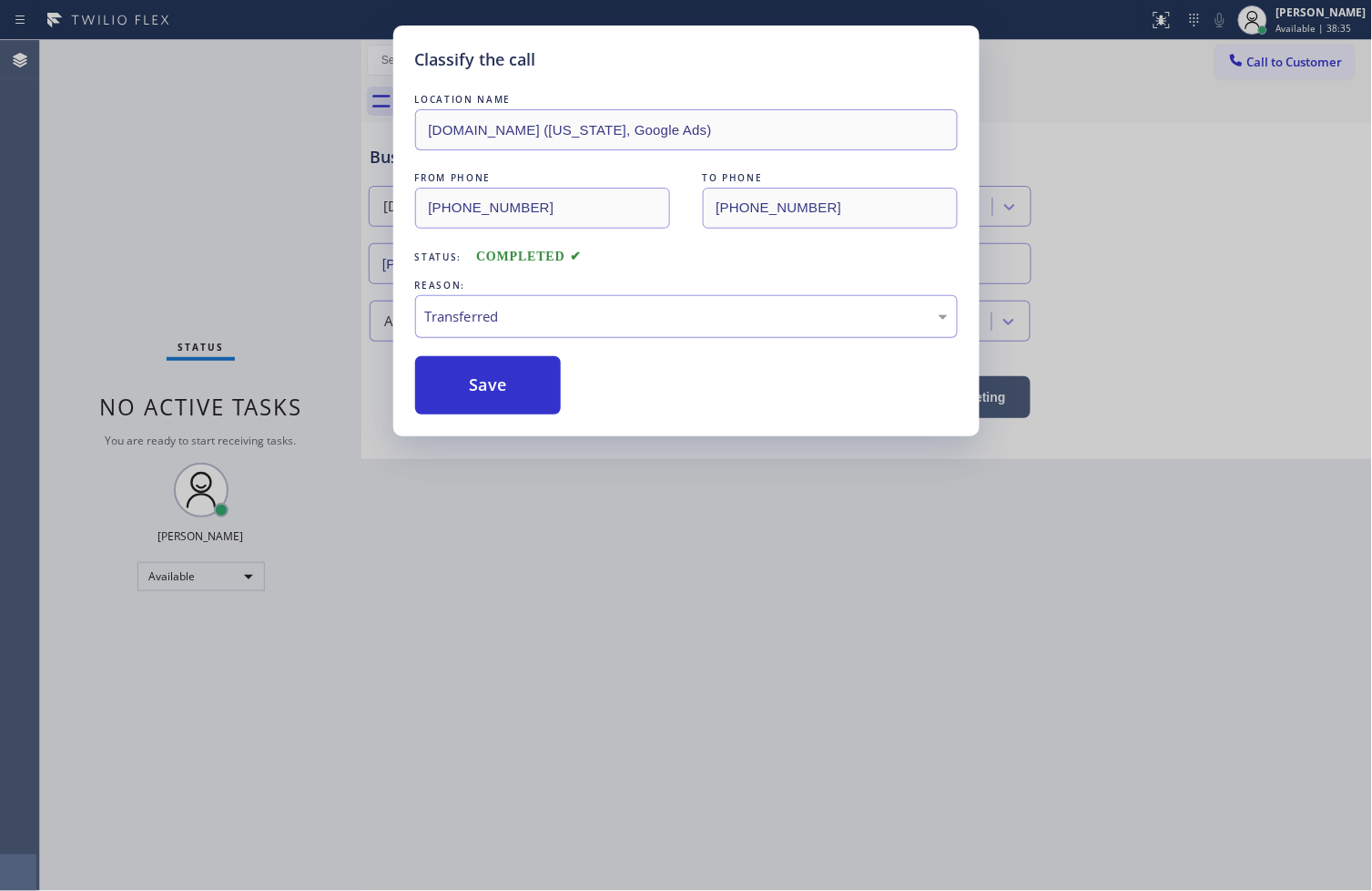
drag, startPoint x: 476, startPoint y: 298, endPoint x: 476, endPoint y: 310, distance: 12.0
click at [476, 300] on div "Transferred" at bounding box center [686, 317] width 543 height 43
click at [505, 401] on button "Save" at bounding box center [489, 385] width 147 height 59
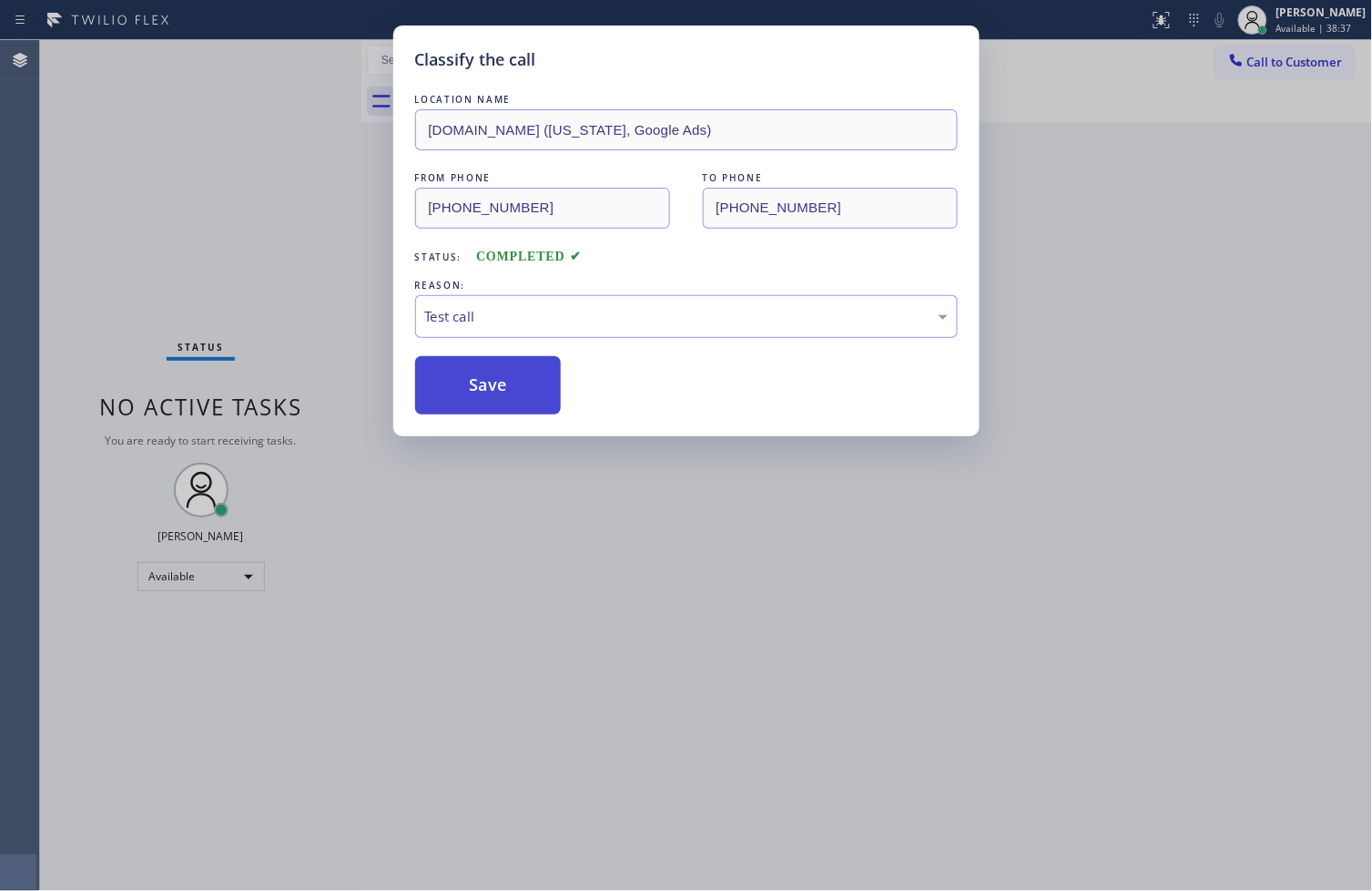
click at [505, 401] on button "Save" at bounding box center [489, 385] width 147 height 59
click at [505, 395] on button "Save" at bounding box center [489, 385] width 147 height 59
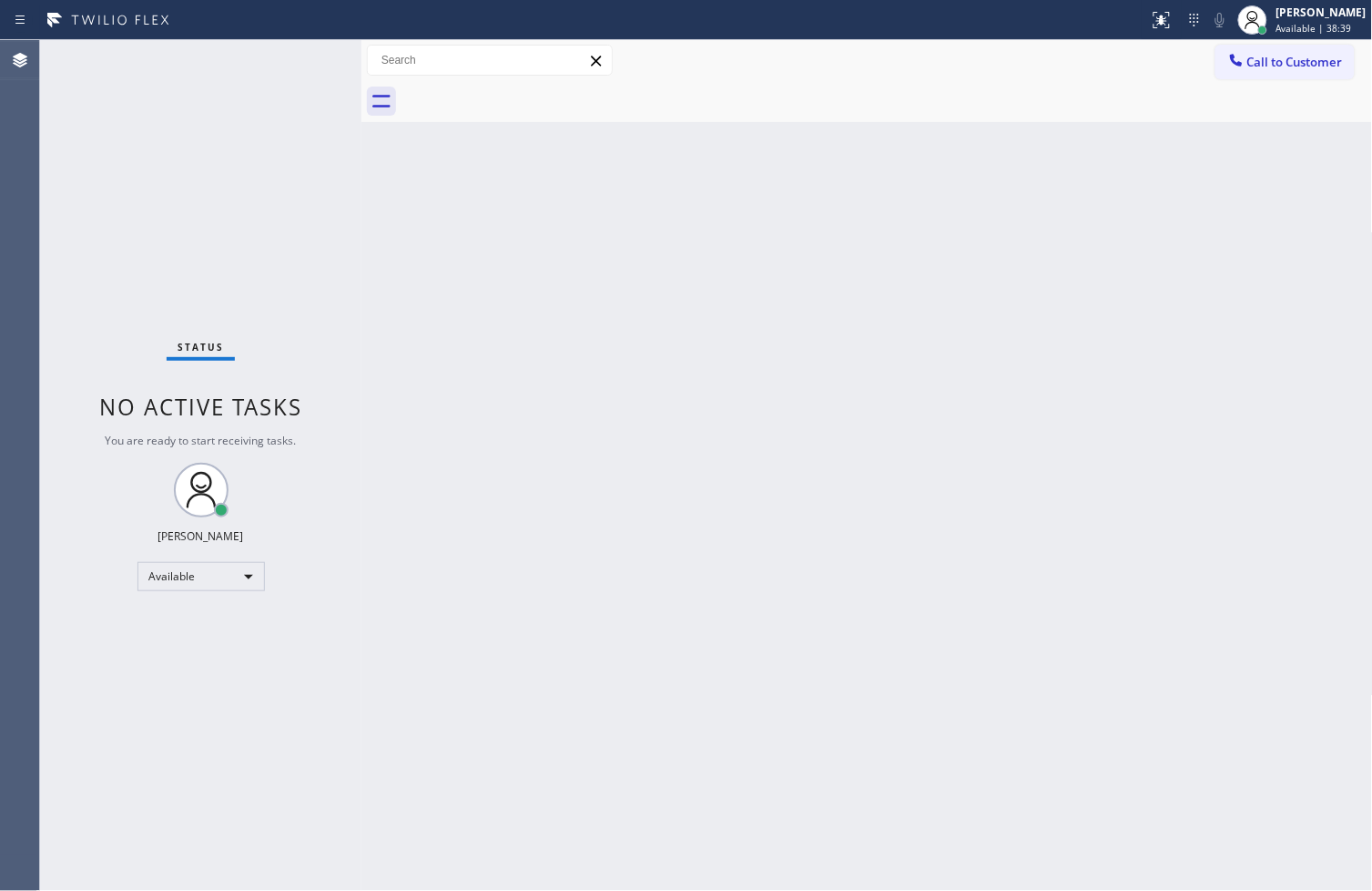
click at [308, 151] on div "Status No active tasks You are ready to start receiving tasks. [PERSON_NAME]" at bounding box center [200, 466] width 322 height 851
click at [303, 87] on div "Status No active tasks You are ready to start receiving tasks. [PERSON_NAME]" at bounding box center [200, 466] width 322 height 851
click at [326, 253] on div "Status No active tasks You are ready to start receiving tasks. [PERSON_NAME]" at bounding box center [200, 466] width 322 height 851
click at [291, 125] on div "Status No active tasks You are ready to start receiving tasks. [PERSON_NAME]" at bounding box center [200, 466] width 322 height 851
click at [281, 61] on div "Status No active tasks You are ready to start receiving tasks. [PERSON_NAME]" at bounding box center [200, 466] width 322 height 851
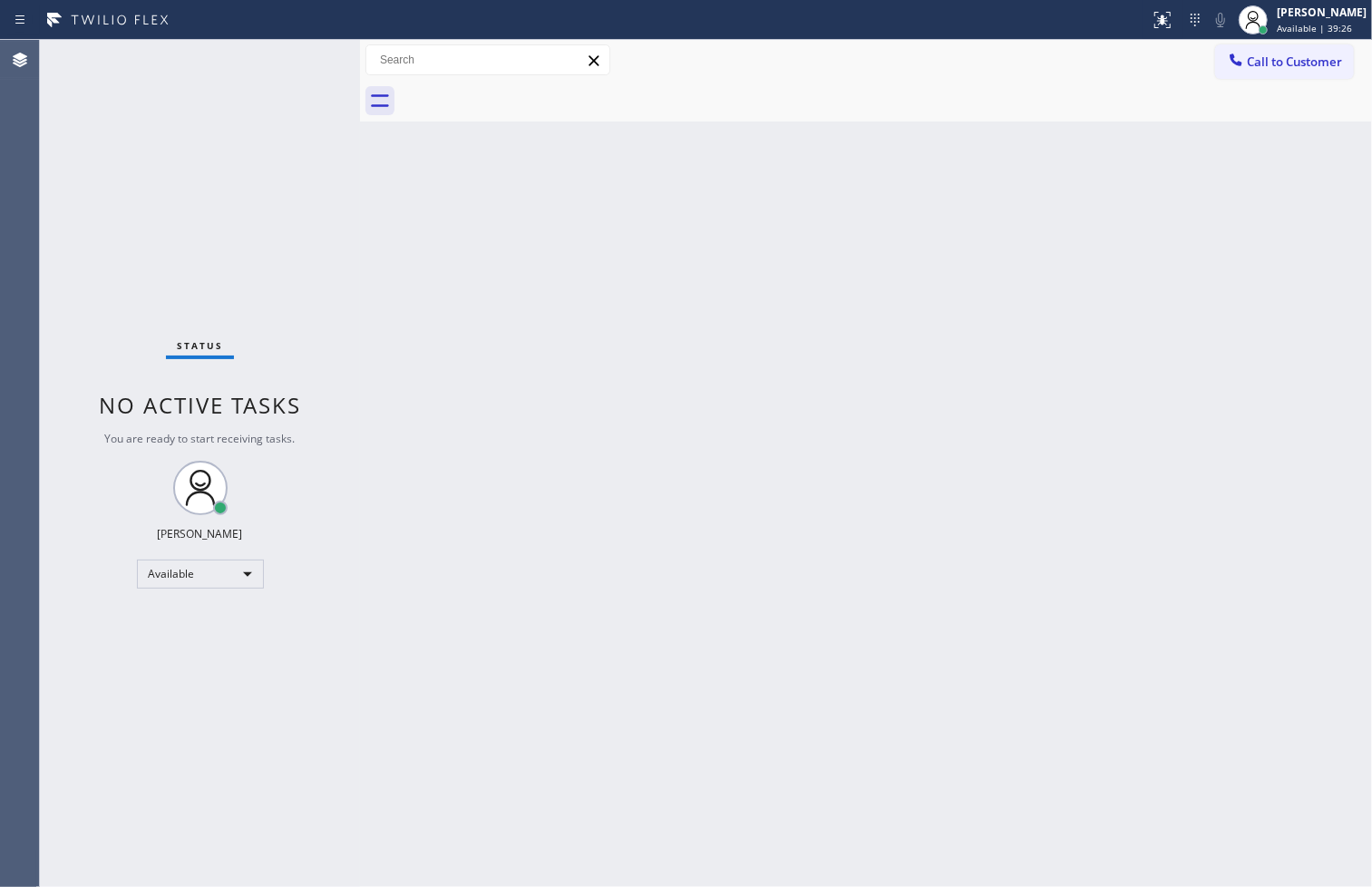
click at [1085, 345] on div "Back to Dashboard Change Sender ID Customers Technicians Select a contact Outbo…" at bounding box center [866, 463] width 1012 height 847
click at [348, 204] on div "Status No active tasks You are ready to start receiving tasks. [PERSON_NAME]" at bounding box center [200, 463] width 320 height 847
click at [277, 66] on div "Status No active tasks You are ready to start receiving tasks. [PERSON_NAME]" at bounding box center [200, 463] width 320 height 847
click at [282, 61] on div "Status No active tasks You are ready to start receiving tasks. [PERSON_NAME]" at bounding box center [200, 463] width 320 height 847
click at [288, 72] on div "Status No active tasks You are ready to start receiving tasks. [PERSON_NAME]" at bounding box center [200, 463] width 320 height 847
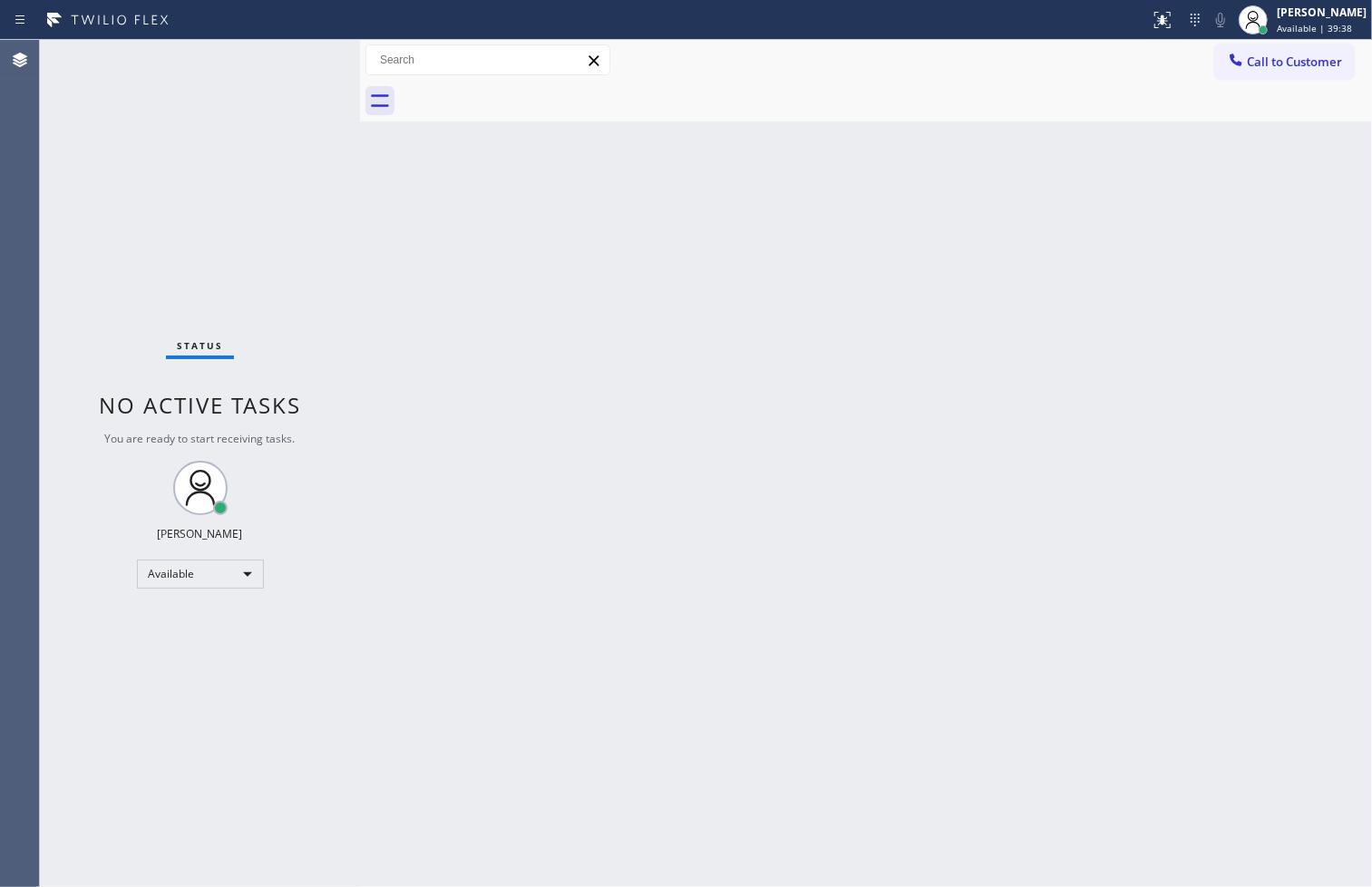
click at [288, 72] on div "Status No active tasks You are ready to start receiving tasks. [PERSON_NAME]" at bounding box center [200, 463] width 320 height 847
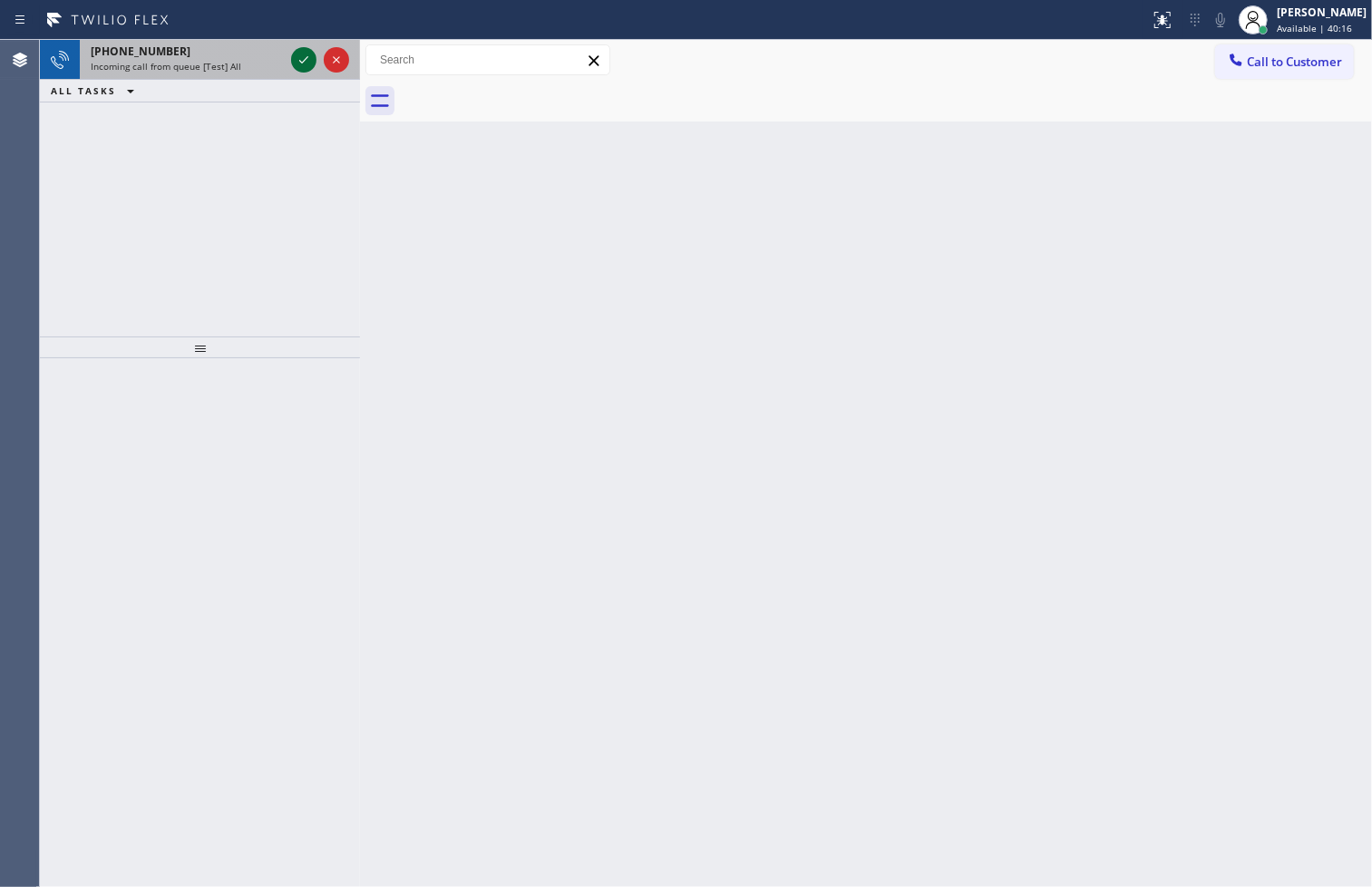
click at [302, 57] on icon at bounding box center [304, 59] width 21 height 21
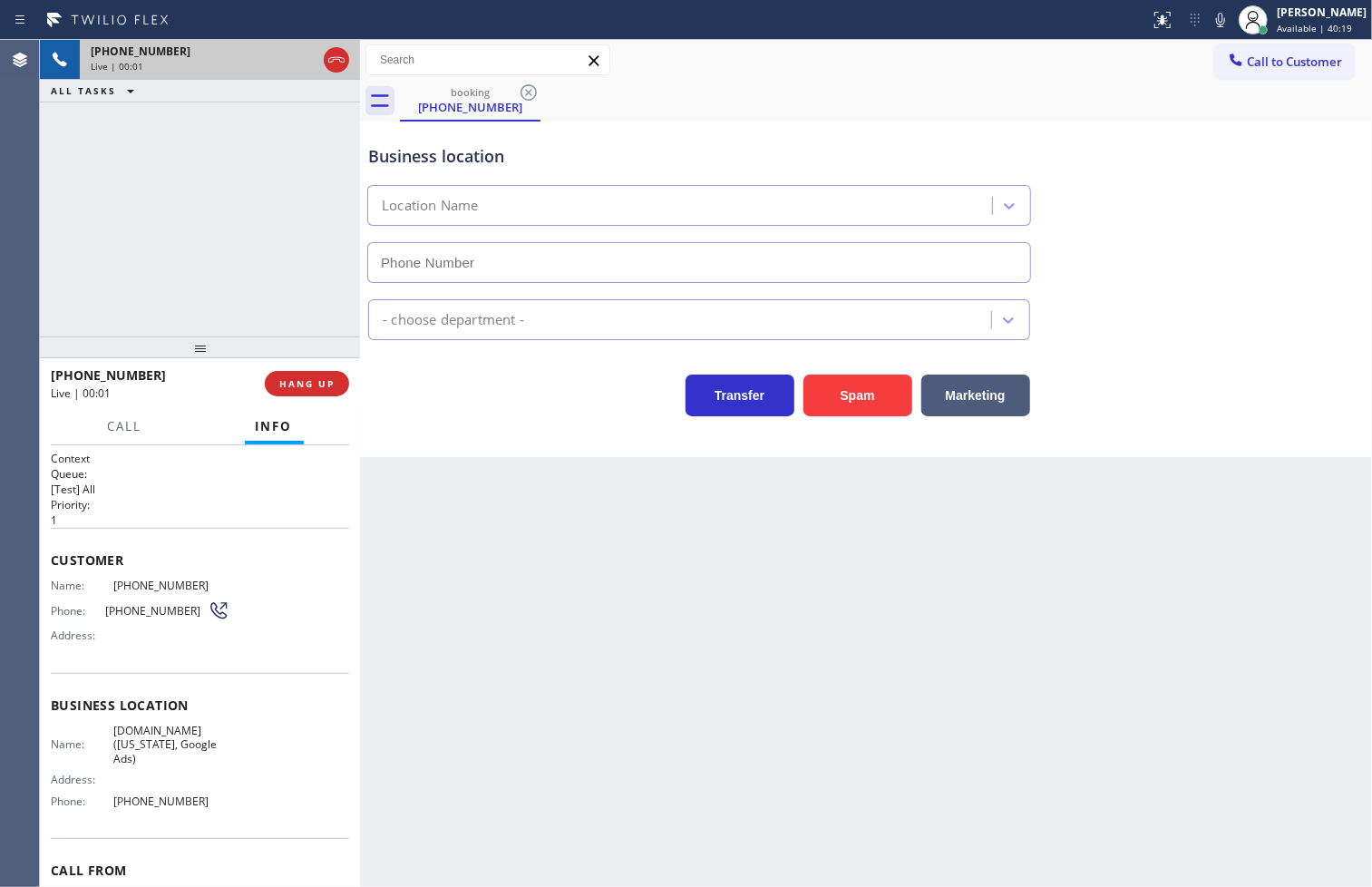
type input "[PHONE_NUMBER]"
click at [175, 256] on div "[PHONE_NUMBER] Live | 00:04 ALL TASKS ALL TASKS ACTIVE TASKS TASKS IN WRAP UP" at bounding box center [200, 188] width 320 height 296
click at [529, 473] on div "Back to Dashboard Change Sender ID Customers Technicians Select a contact Outbo…" at bounding box center [866, 463] width 1012 height 847
click at [197, 281] on div "[PHONE_NUMBER] Live | 00:05 ALL TASKS ALL TASKS ACTIVE TASKS TASKS IN WRAP UP" at bounding box center [200, 188] width 320 height 296
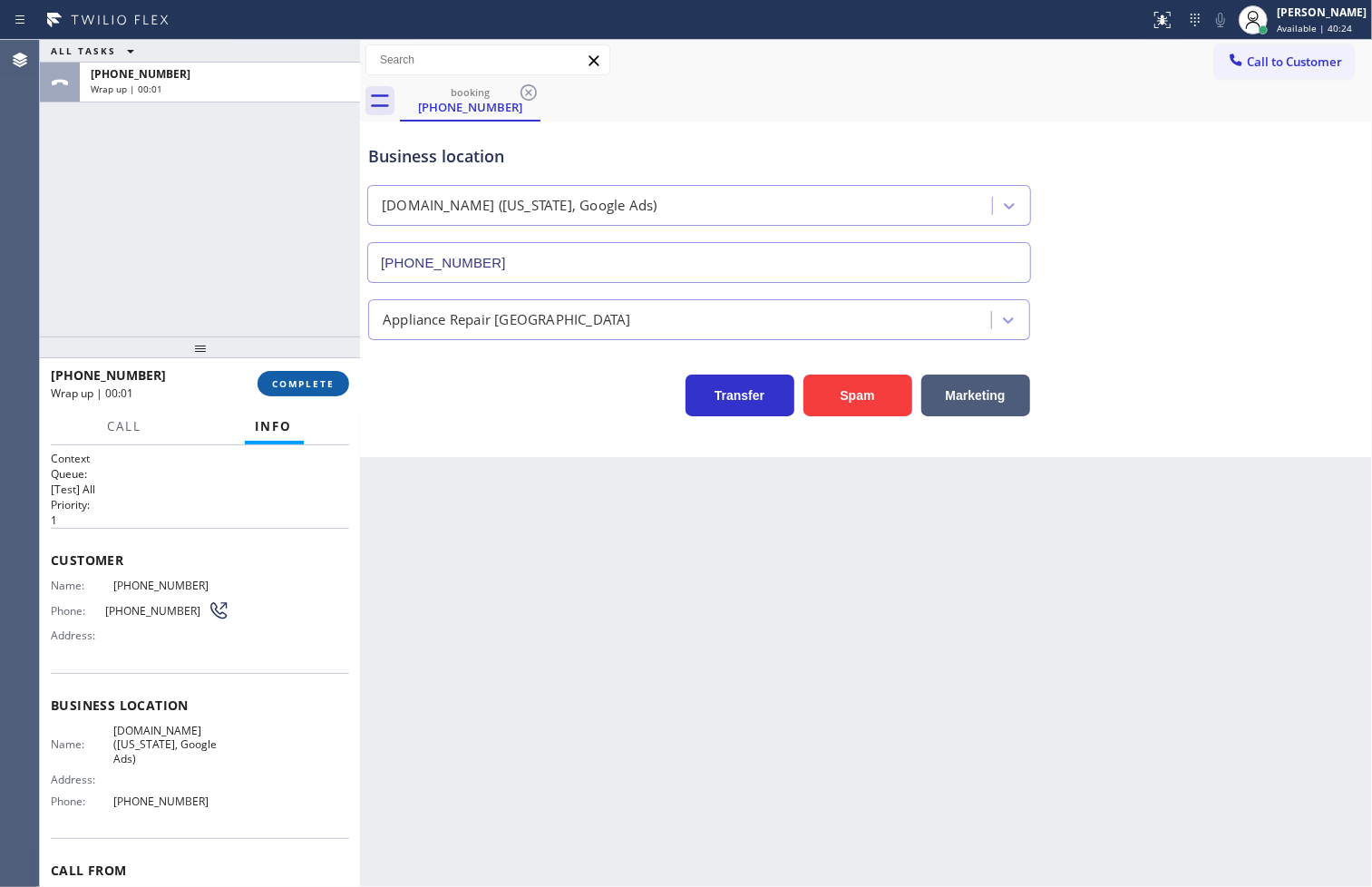
click at [279, 383] on span "COMPLETE" at bounding box center [303, 383] width 62 height 13
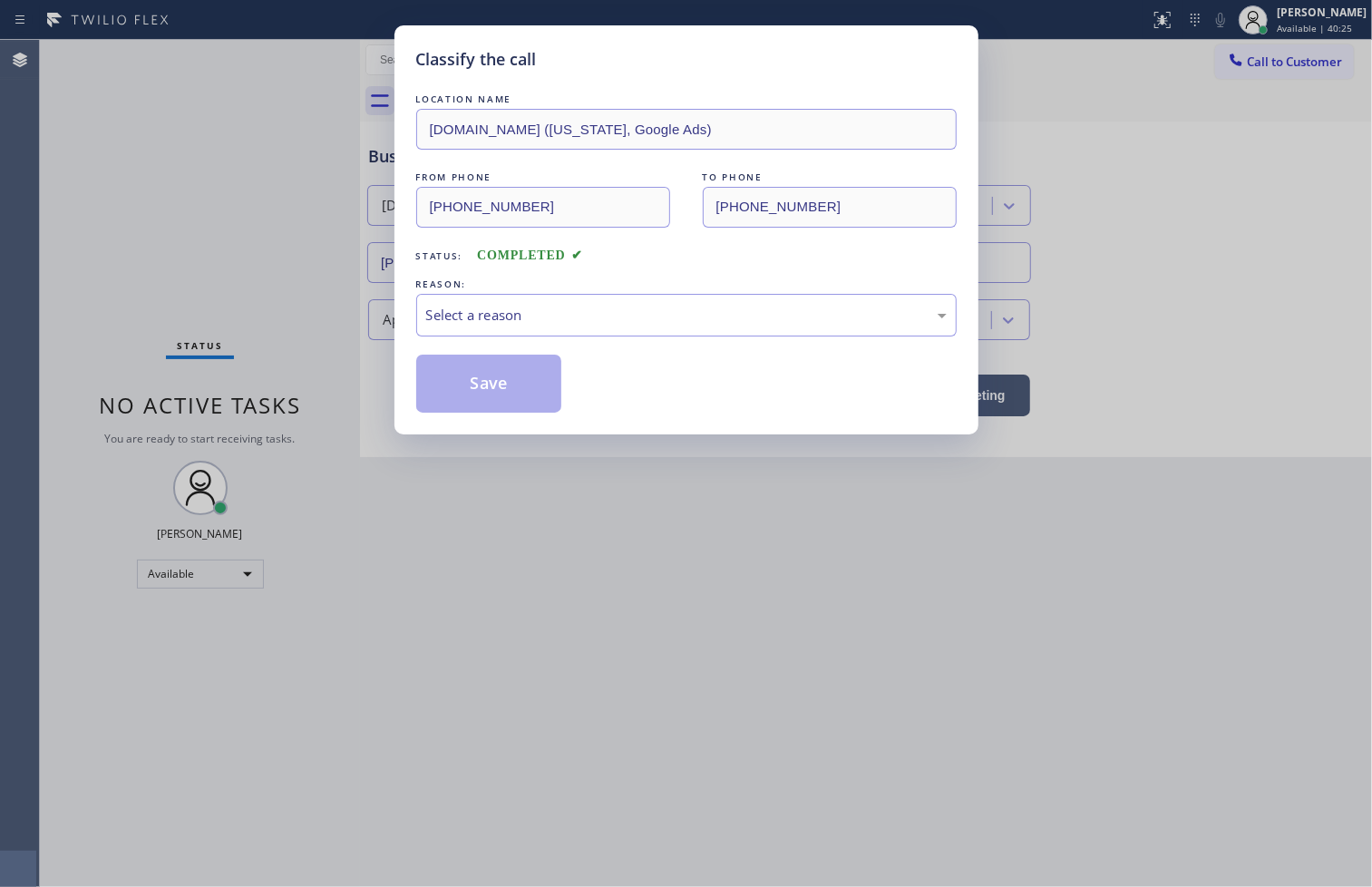
click at [465, 321] on div "Select a reason" at bounding box center [686, 314] width 520 height 20
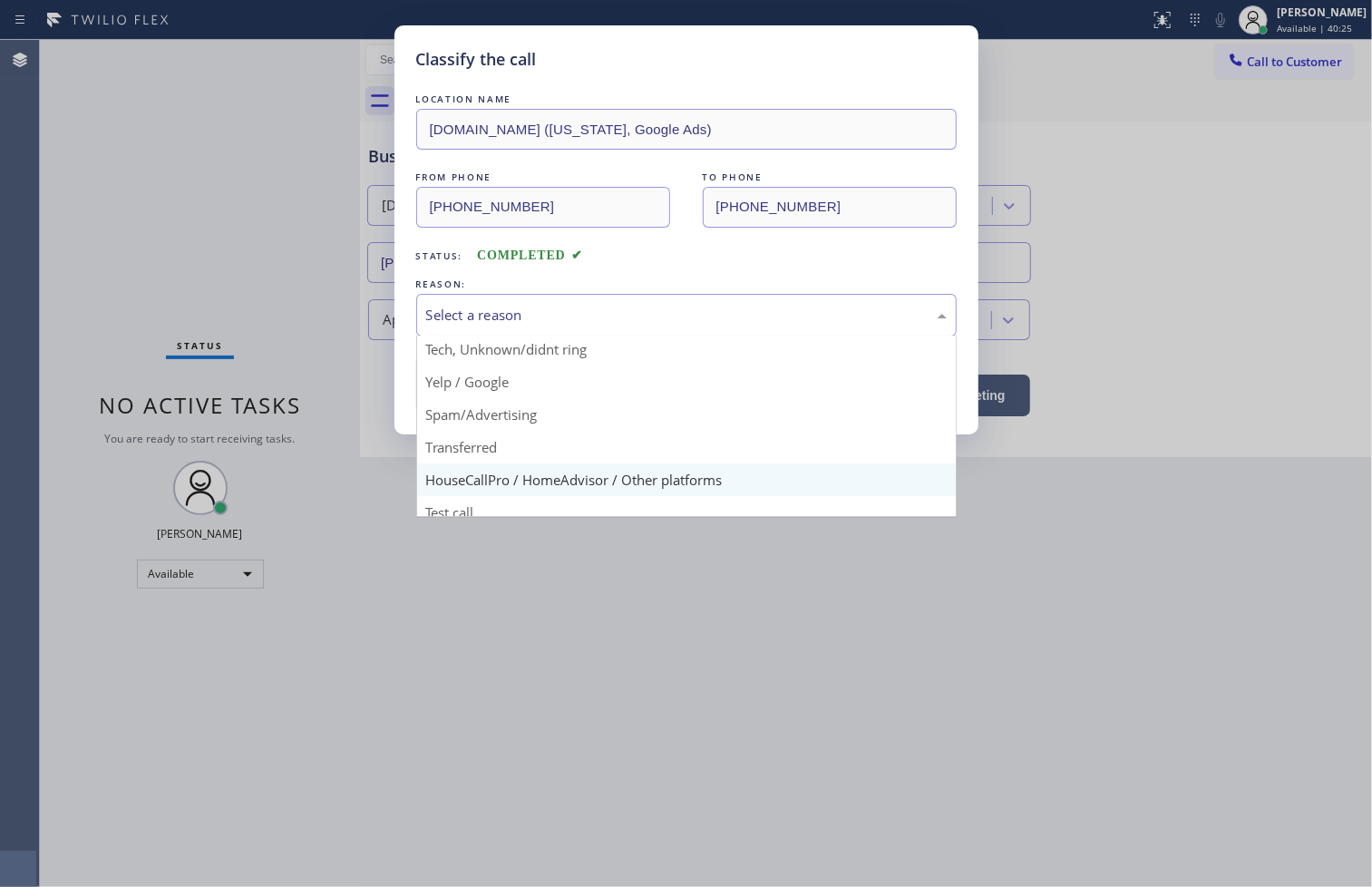
scroll to position [113, 0]
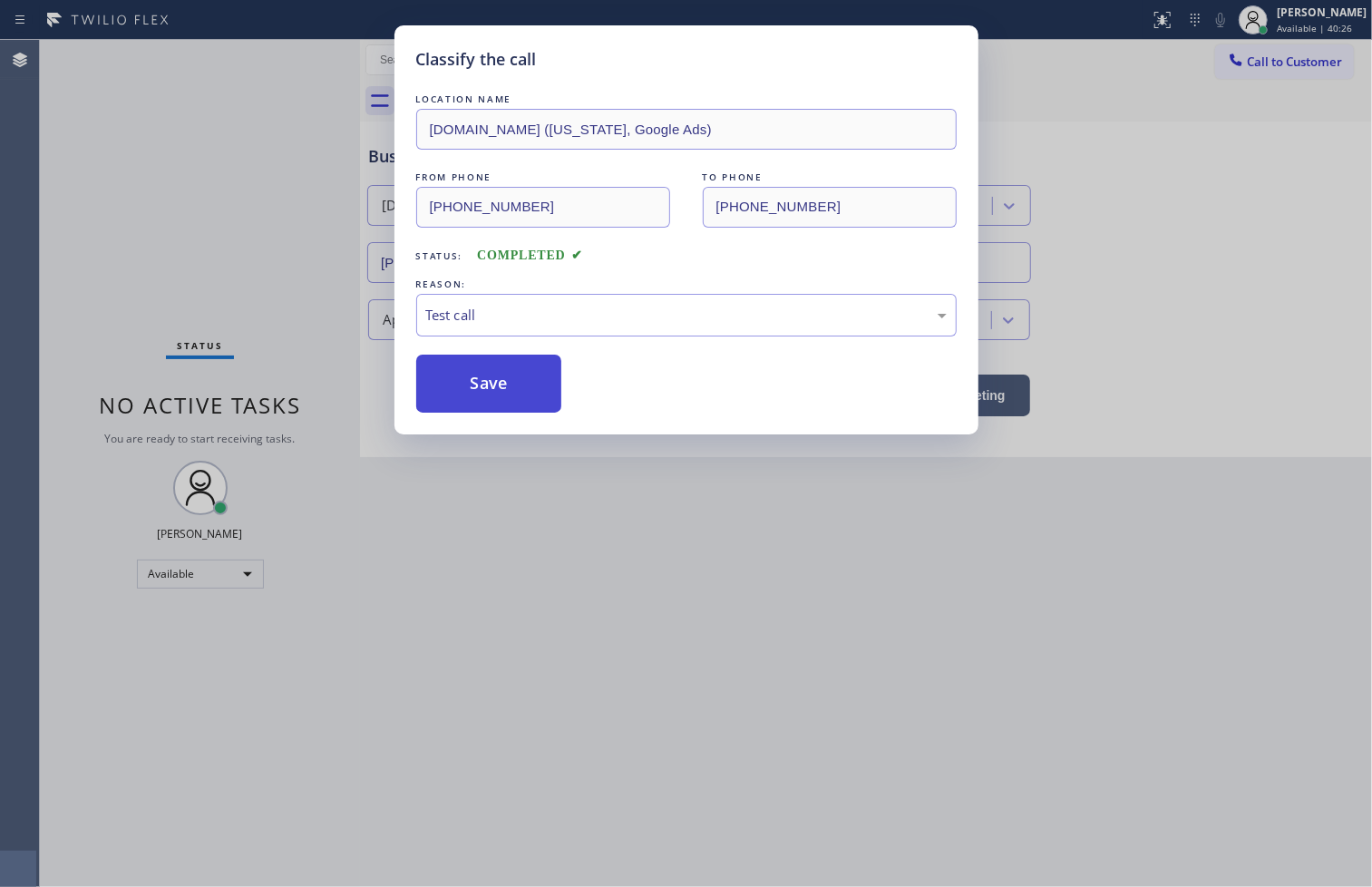
click at [461, 394] on button "Save" at bounding box center [489, 384] width 146 height 58
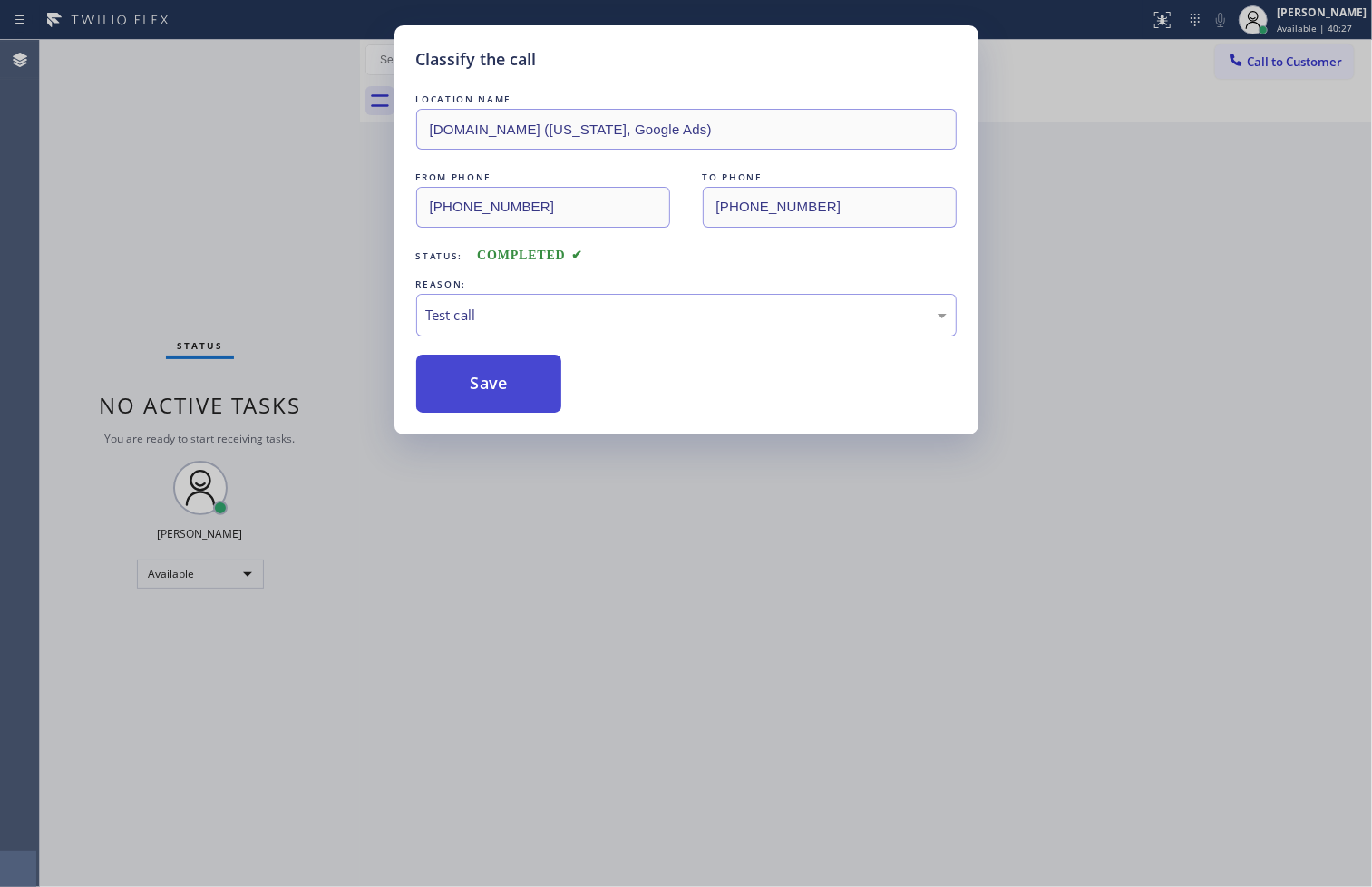
click at [461, 394] on button "Save" at bounding box center [489, 384] width 146 height 58
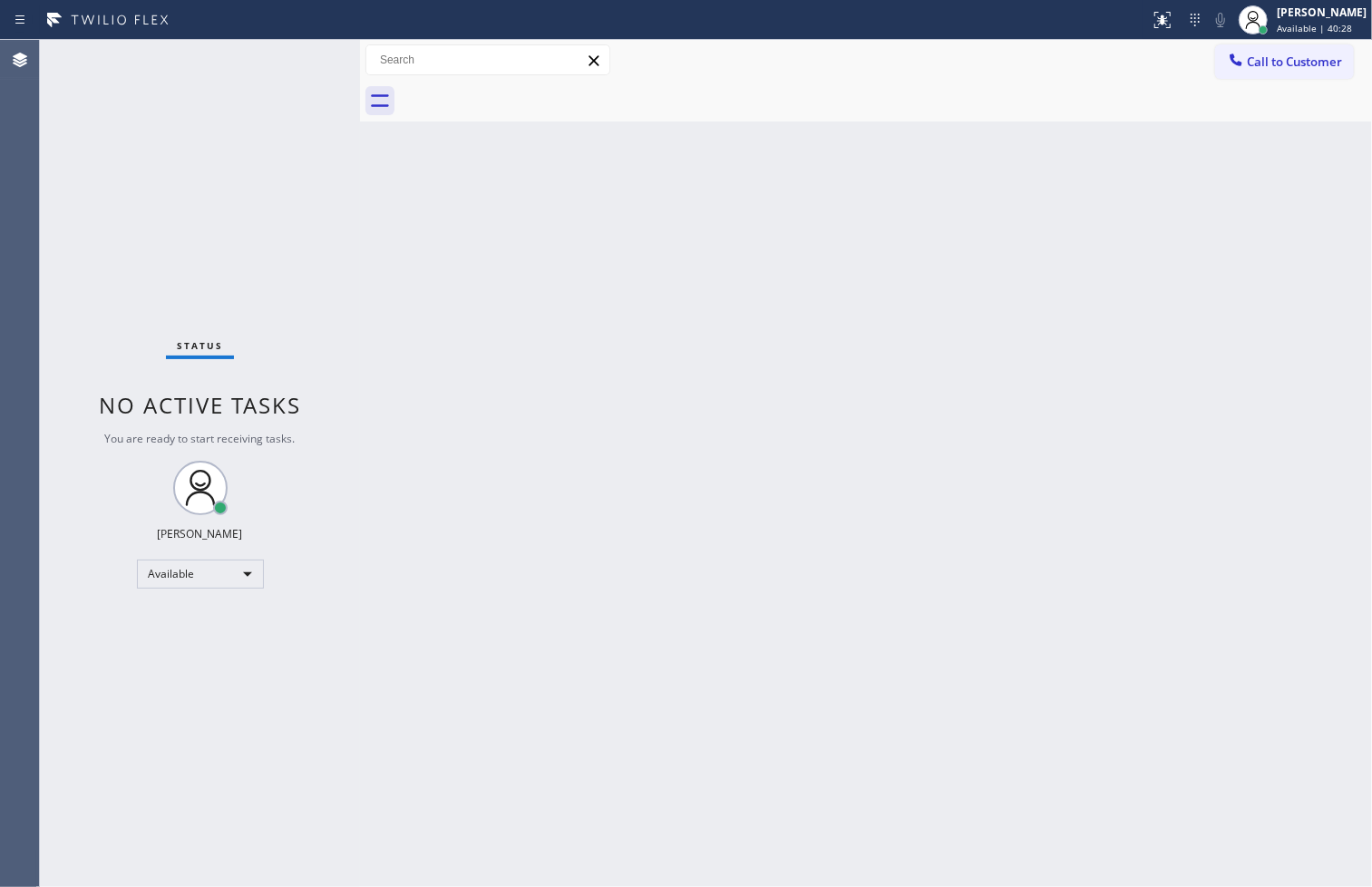
click at [295, 46] on div "Status No active tasks You are ready to start receiving tasks. [PERSON_NAME]" at bounding box center [200, 463] width 320 height 847
click at [303, 57] on div "Status No active tasks You are ready to start receiving tasks. [PERSON_NAME]" at bounding box center [200, 463] width 320 height 847
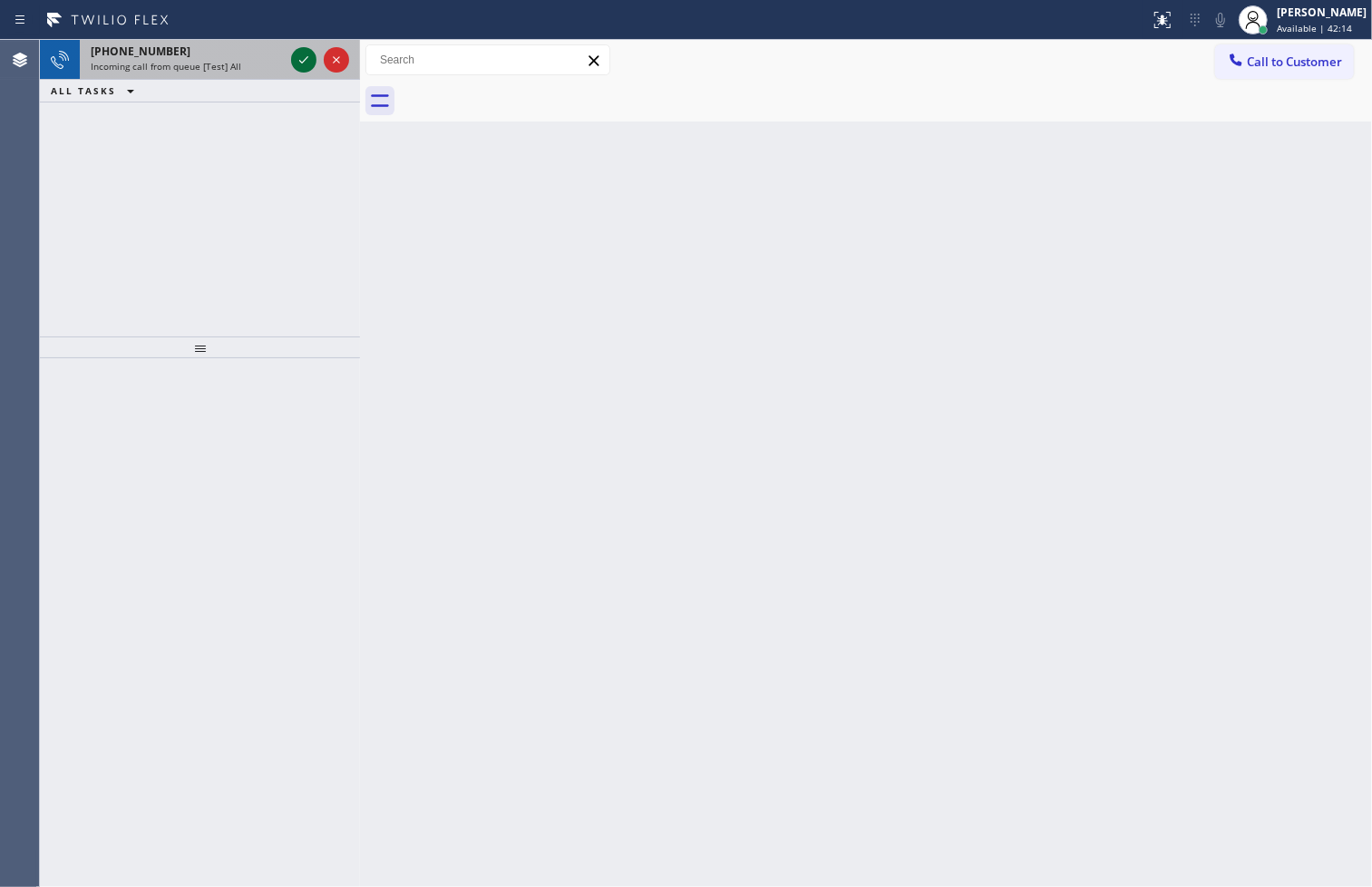
click at [303, 57] on icon at bounding box center [304, 59] width 21 height 21
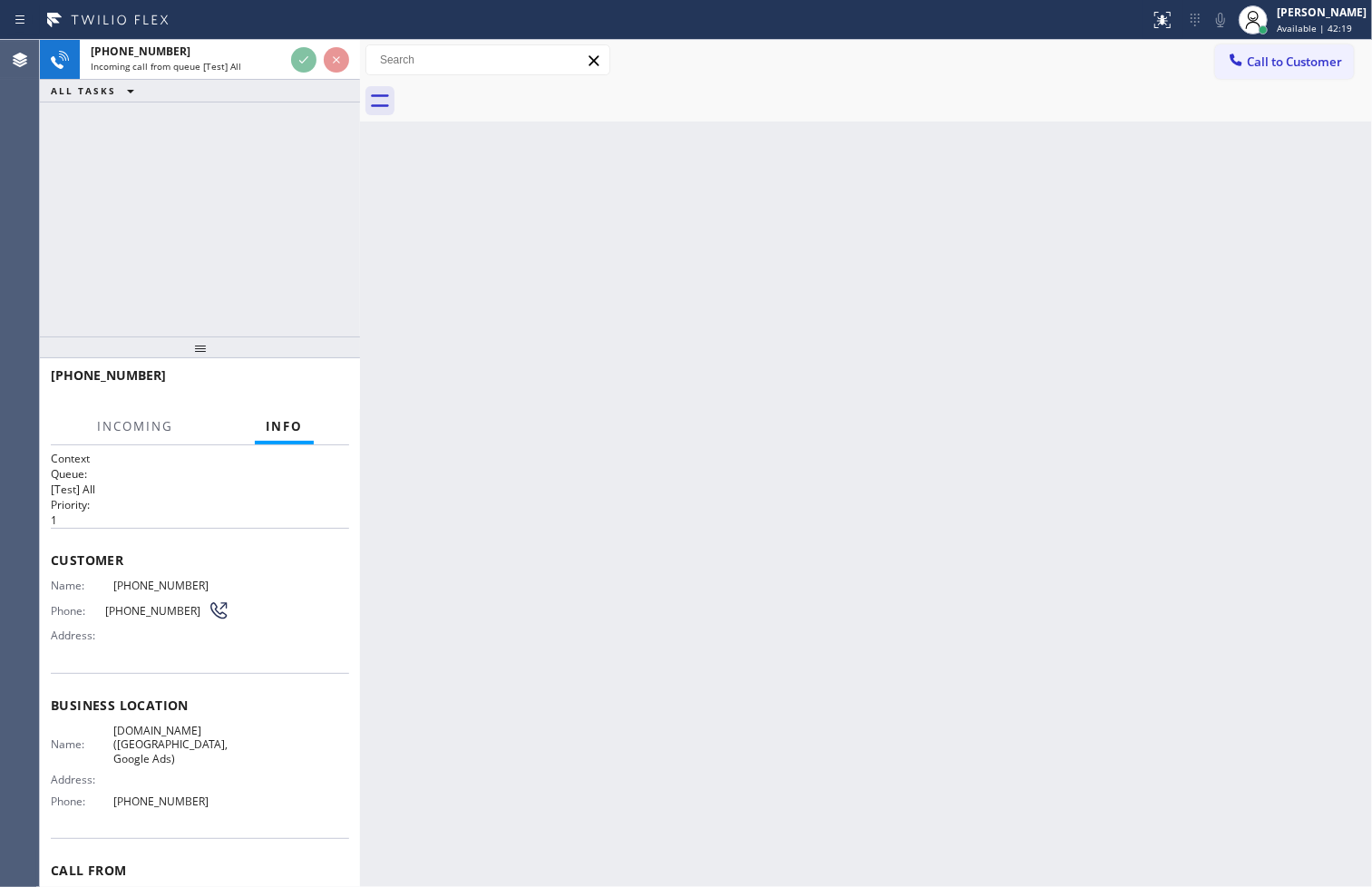
click at [242, 220] on div "[PHONE_NUMBER] Incoming call from queue [Test] All ALL TASKS ALL TASKS ACTIVE T…" at bounding box center [200, 188] width 320 height 296
click at [353, 223] on div "[PHONE_NUMBER] Incoming call from queue [Test] All ALL TASKS ALL TASKS ACTIVE T…" at bounding box center [200, 188] width 320 height 296
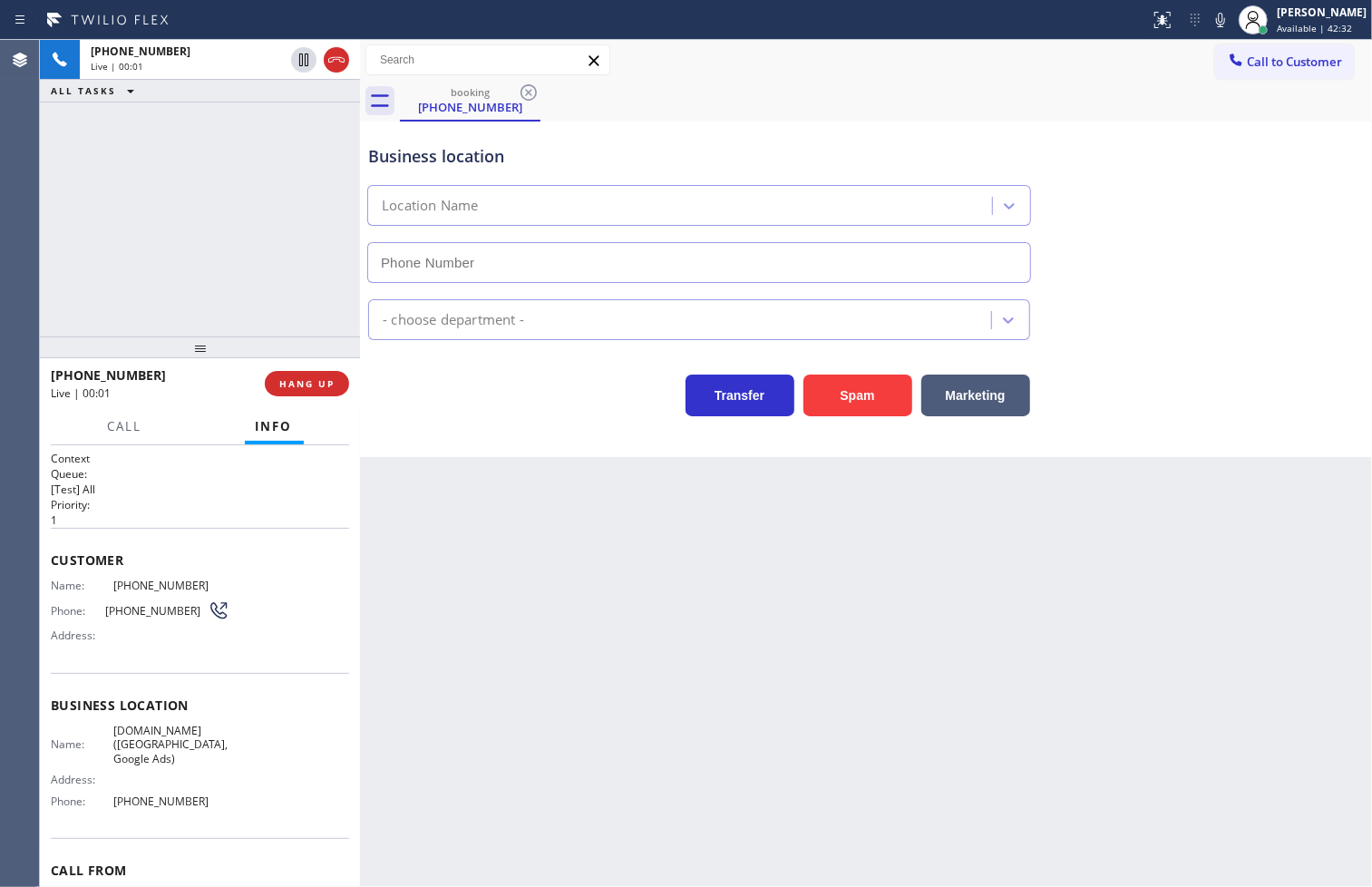
type input "[PHONE_NUMBER]"
click at [142, 214] on div "[PHONE_NUMBER] Live | 00:03 ALL TASKS ALL TASKS ACTIVE TASKS TASKS IN WRAP UP" at bounding box center [200, 188] width 320 height 296
click at [468, 414] on div "Transfer Spam Marketing" at bounding box center [698, 390] width 669 height 51
click at [231, 232] on div "[PHONE_NUMBER] Live | 00:05 ALL TASKS ALL TASKS ACTIVE TASKS TASKS IN WRAP UP" at bounding box center [200, 188] width 320 height 296
click at [411, 441] on div "Business location [DOMAIN_NAME] ([GEOGRAPHIC_DATA], Google Ads) [PHONE_NUMBER] …" at bounding box center [866, 289] width 1012 height 335
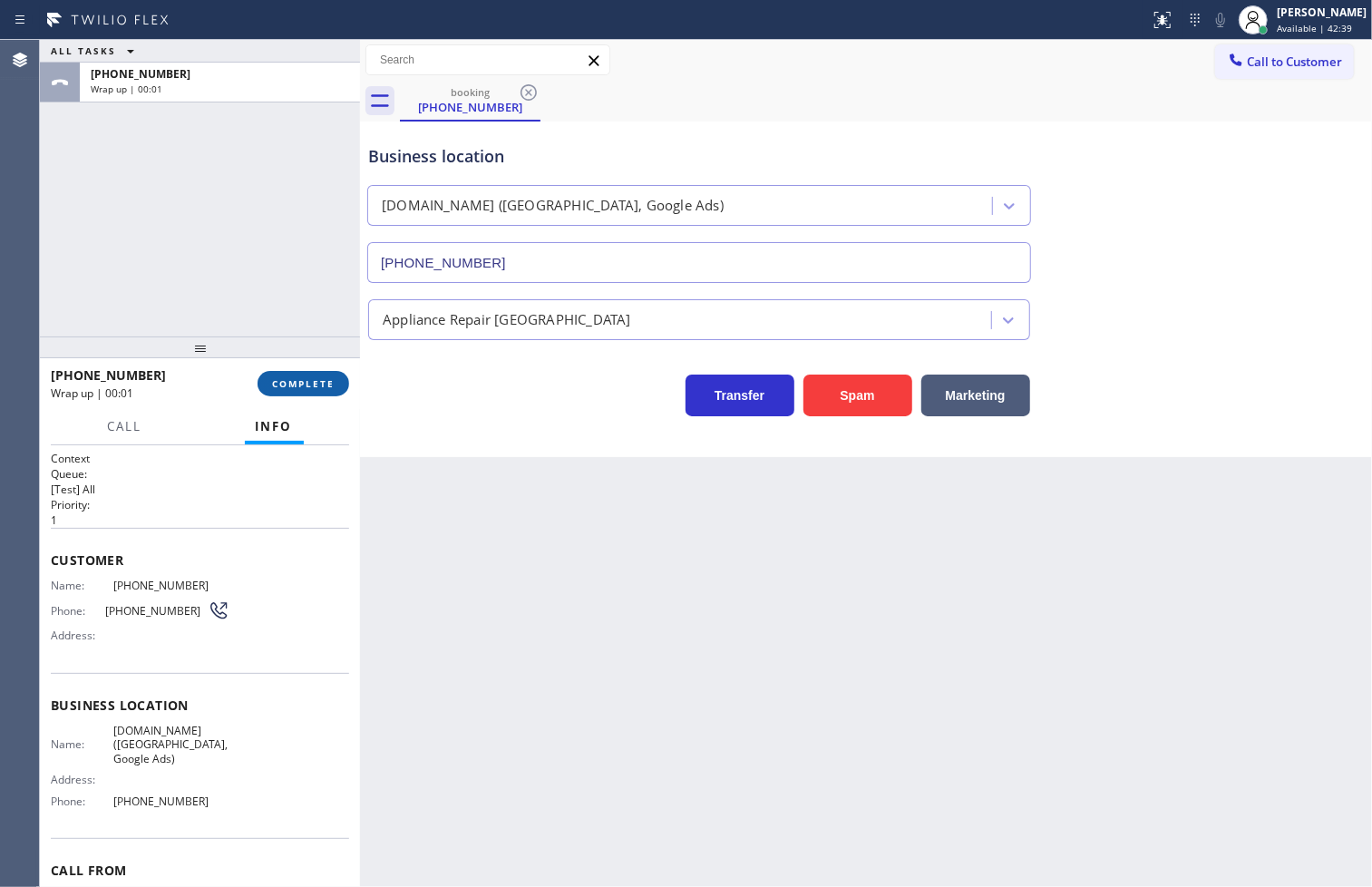
click at [297, 377] on span "COMPLETE" at bounding box center [303, 383] width 62 height 13
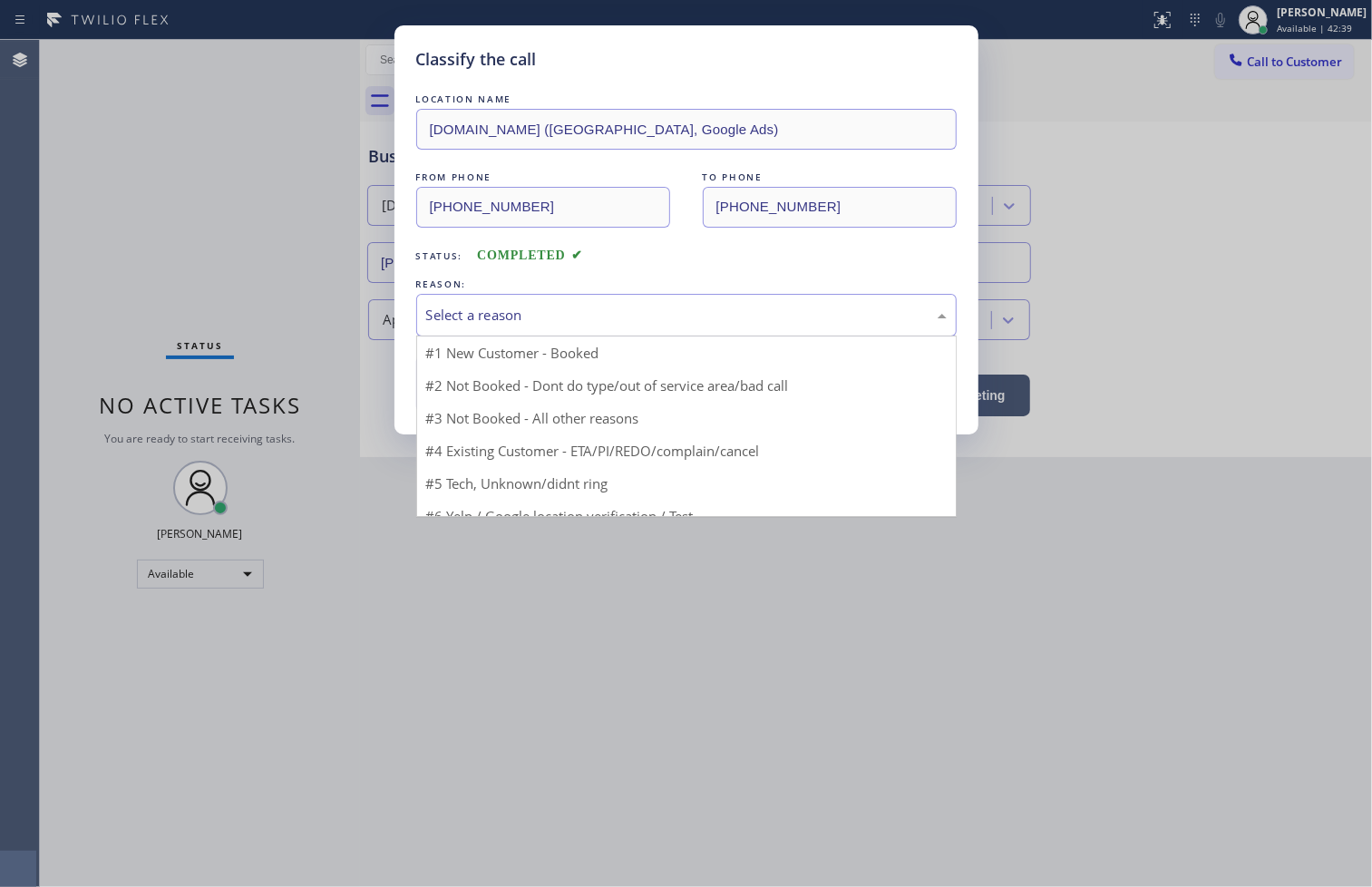
click at [471, 305] on div "Select a reason" at bounding box center [686, 314] width 520 height 20
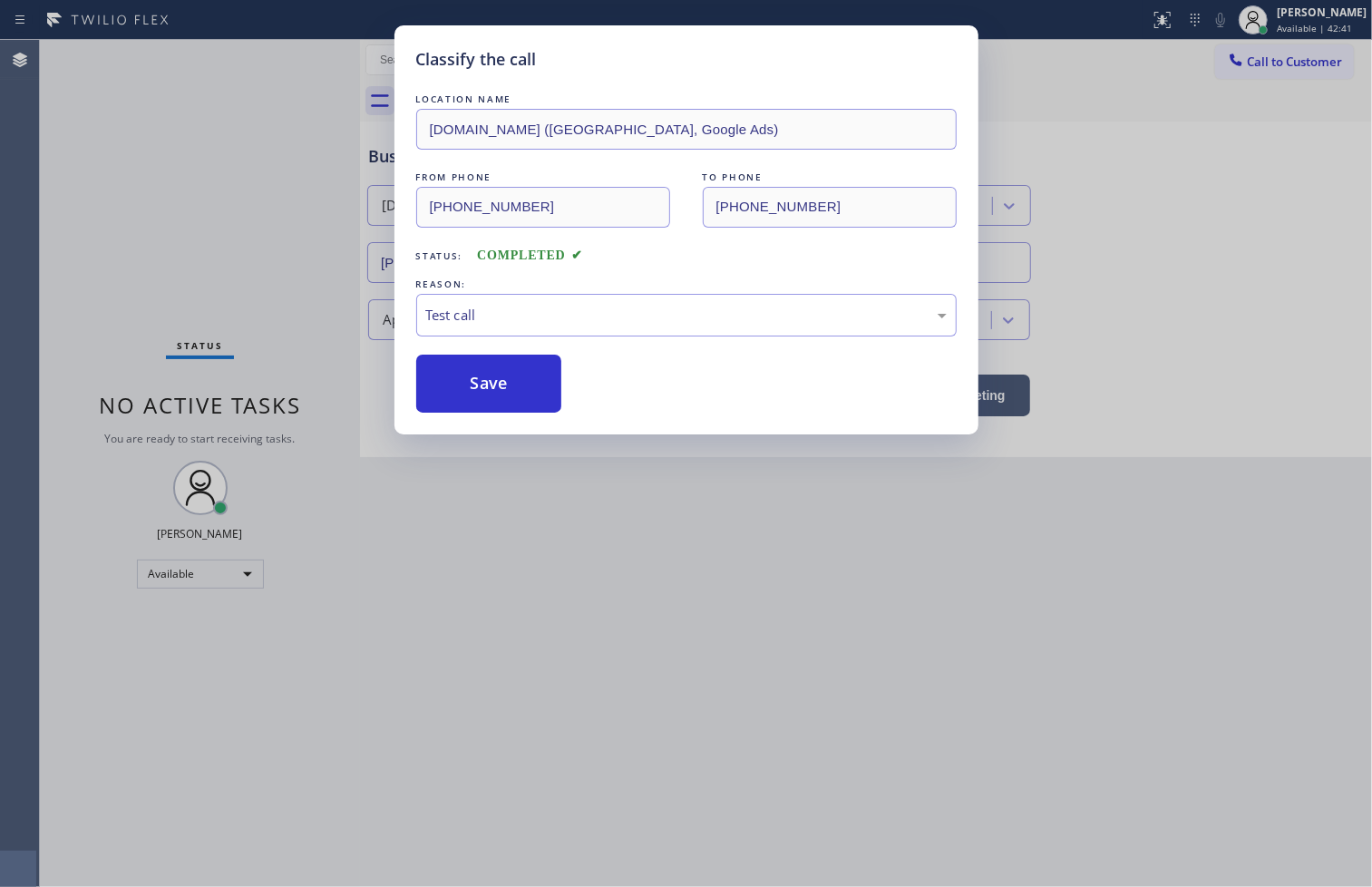
click at [481, 425] on div "Classify the call LOCATION NAME [DOMAIN_NAME] ([GEOGRAPHIC_DATA], Google Ads) F…" at bounding box center [686, 230] width 584 height 409
click at [529, 330] on div "Test call" at bounding box center [686, 315] width 540 height 43
click at [517, 408] on button "Save" at bounding box center [489, 384] width 146 height 58
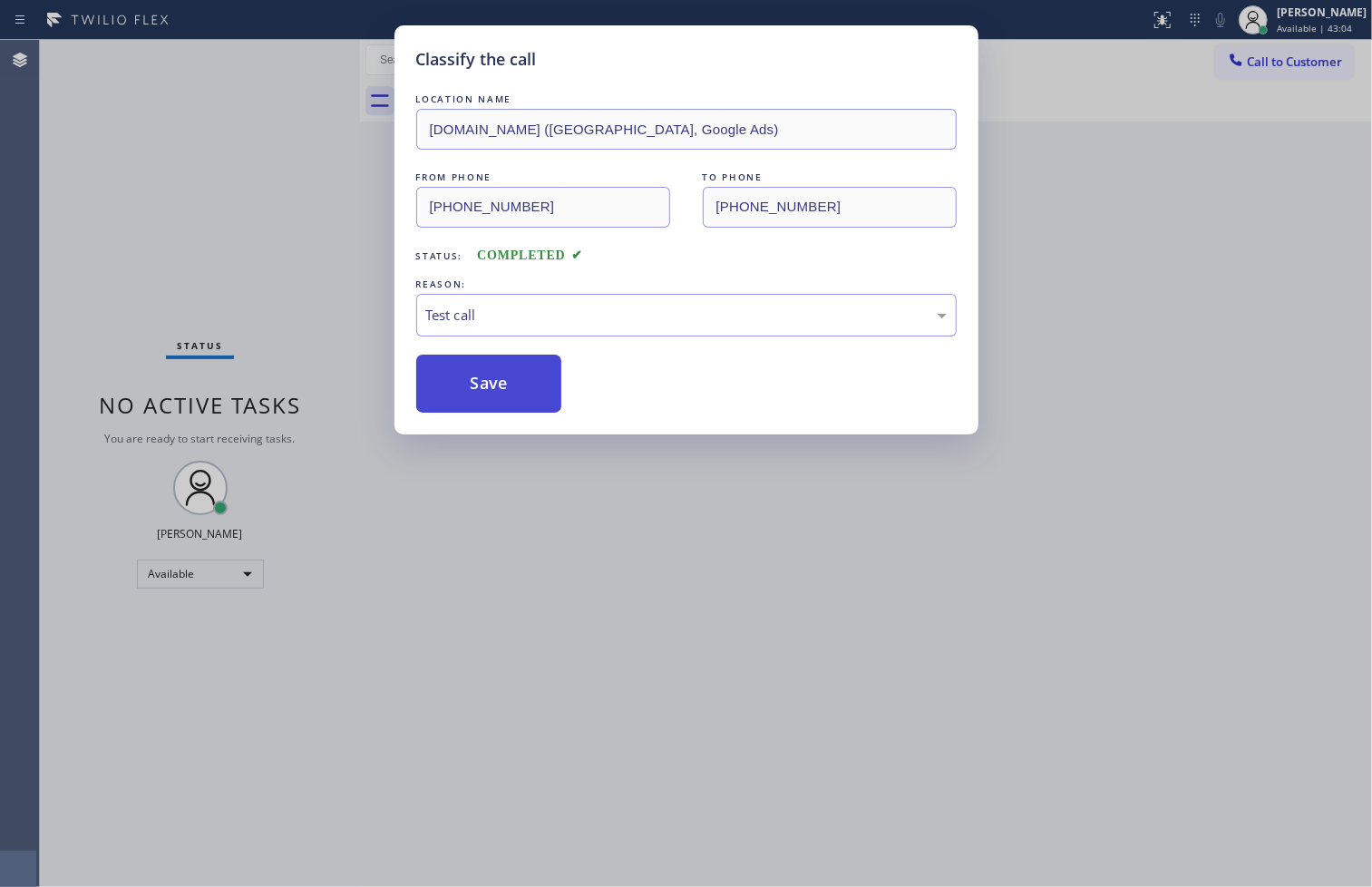
click at [517, 408] on button "Save" at bounding box center [489, 384] width 146 height 58
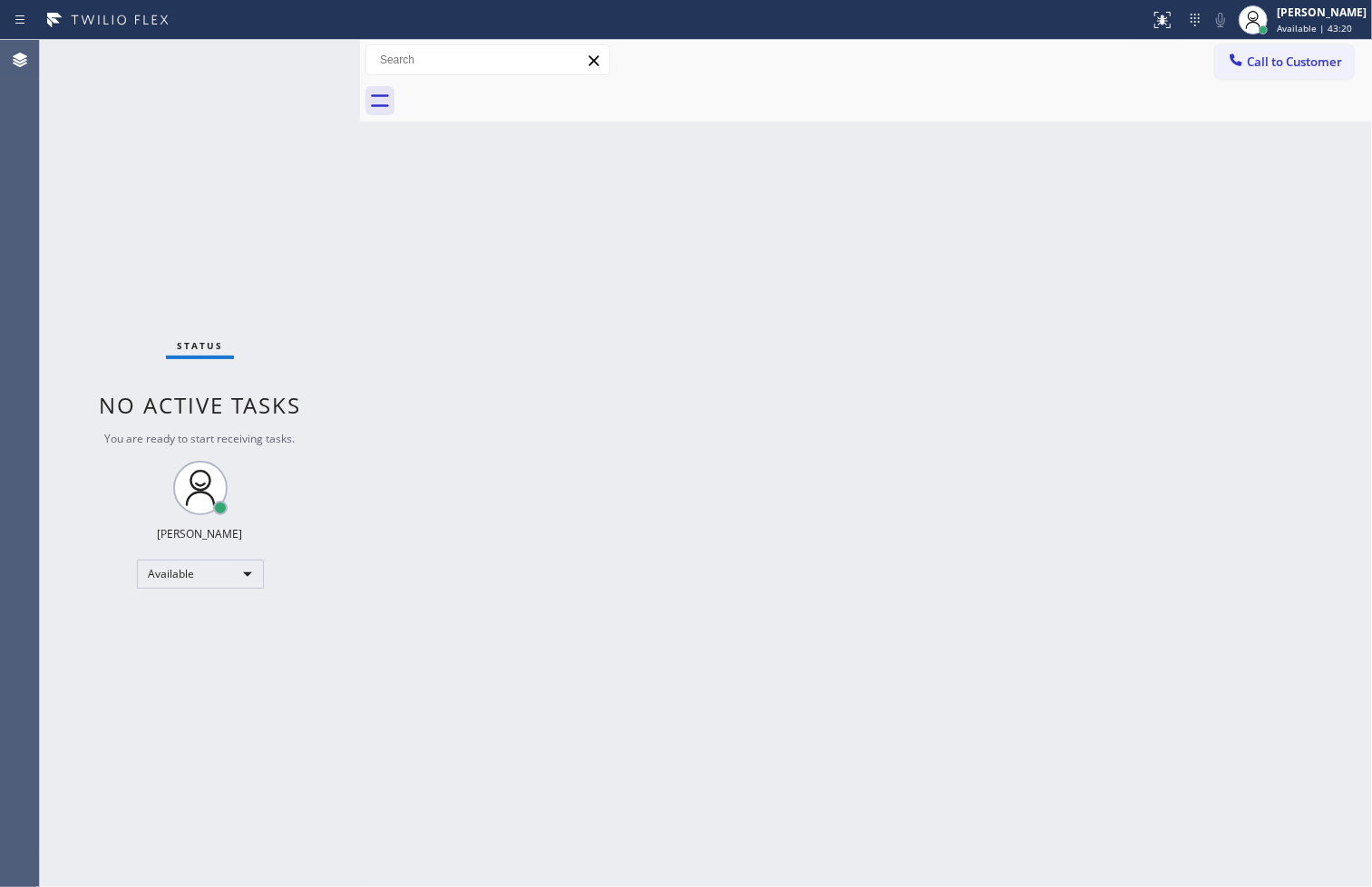
click at [147, 236] on div "Status No active tasks You are ready to start receiving tasks. [PERSON_NAME]" at bounding box center [200, 463] width 320 height 847
click at [243, 94] on div "Status No active tasks You are ready to start receiving tasks. [PERSON_NAME]" at bounding box center [200, 463] width 320 height 847
click at [264, 74] on div "Status No active tasks You are ready to start receiving tasks. [PERSON_NAME]" at bounding box center [200, 463] width 320 height 847
click at [295, 57] on div "Status No active tasks You are ready to start receiving tasks. [PERSON_NAME]" at bounding box center [200, 463] width 320 height 847
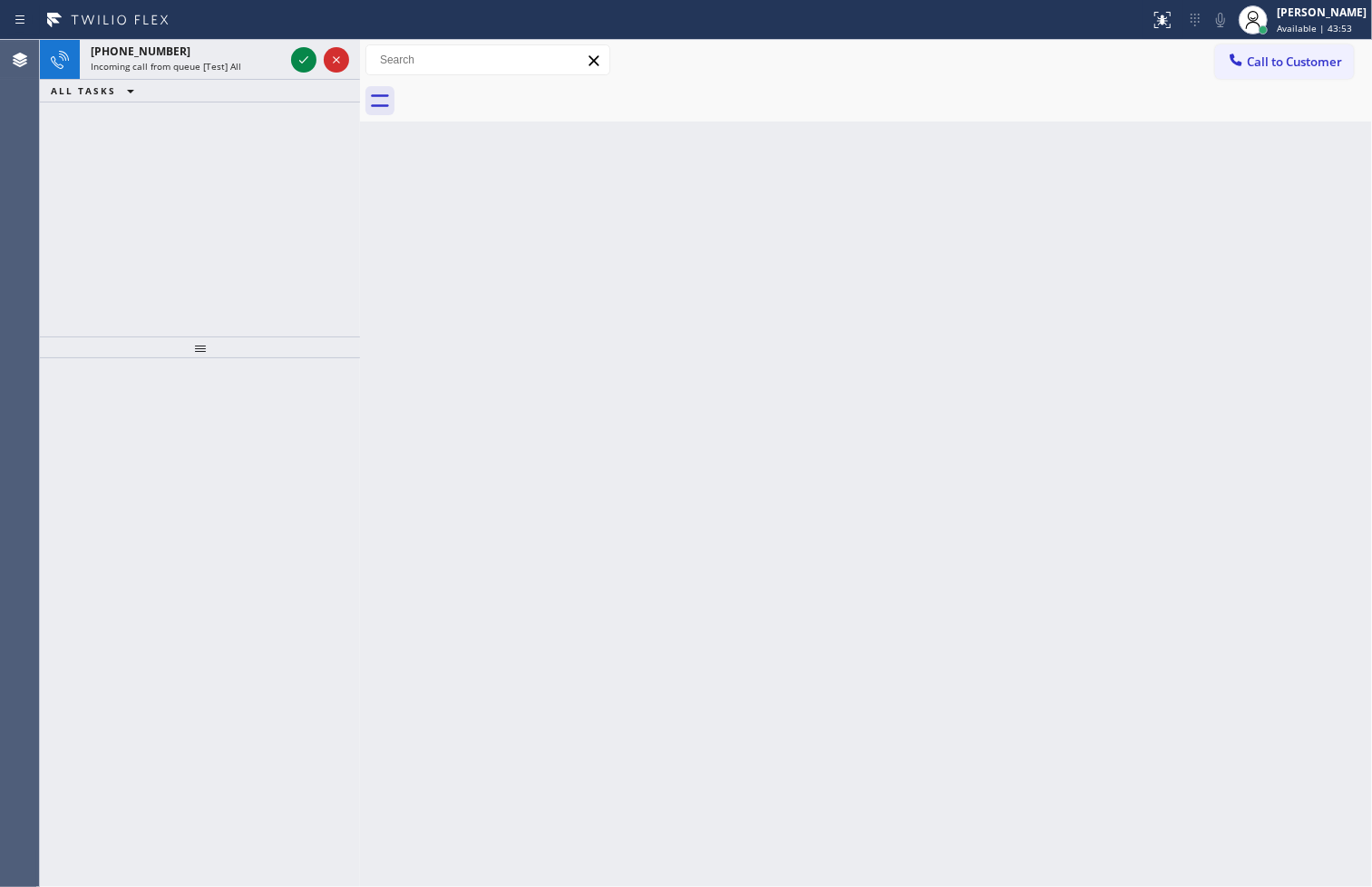
click at [247, 22] on div at bounding box center [575, 20] width 1135 height 29
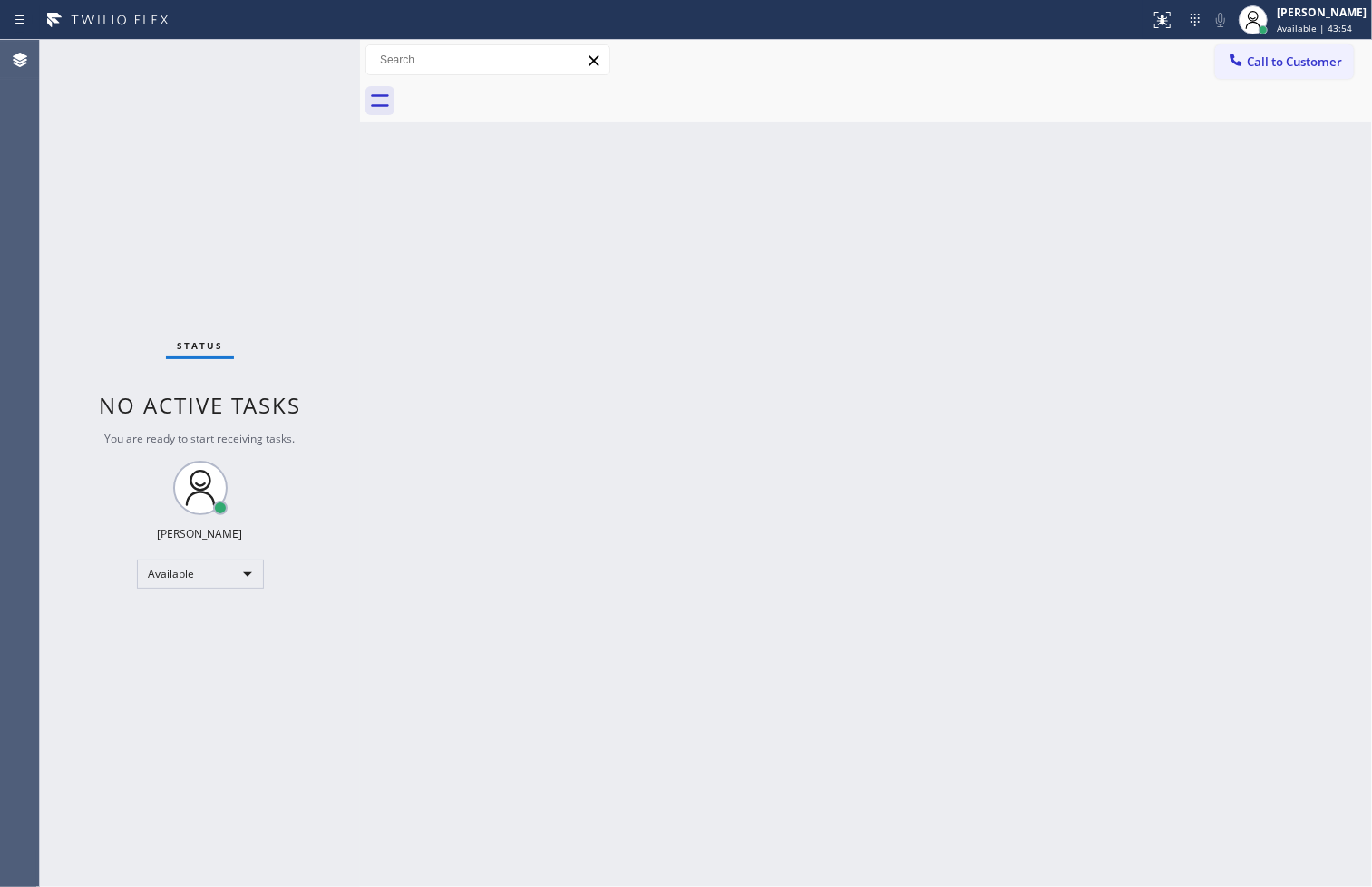
click at [288, 63] on div "Status No active tasks You are ready to start receiving tasks. [PERSON_NAME]" at bounding box center [200, 463] width 320 height 847
click at [279, 60] on div "Status No active tasks You are ready to start receiving tasks. [PERSON_NAME]" at bounding box center [200, 463] width 320 height 847
click at [384, 98] on icon at bounding box center [380, 100] width 29 height 29
click at [1280, 19] on div "[PERSON_NAME] | 53:02" at bounding box center [1321, 19] width 98 height 32
click at [816, 386] on div "Back to Dashboard Change Sender ID Customers Technicians Select a contact Outbo…" at bounding box center [866, 463] width 1012 height 847
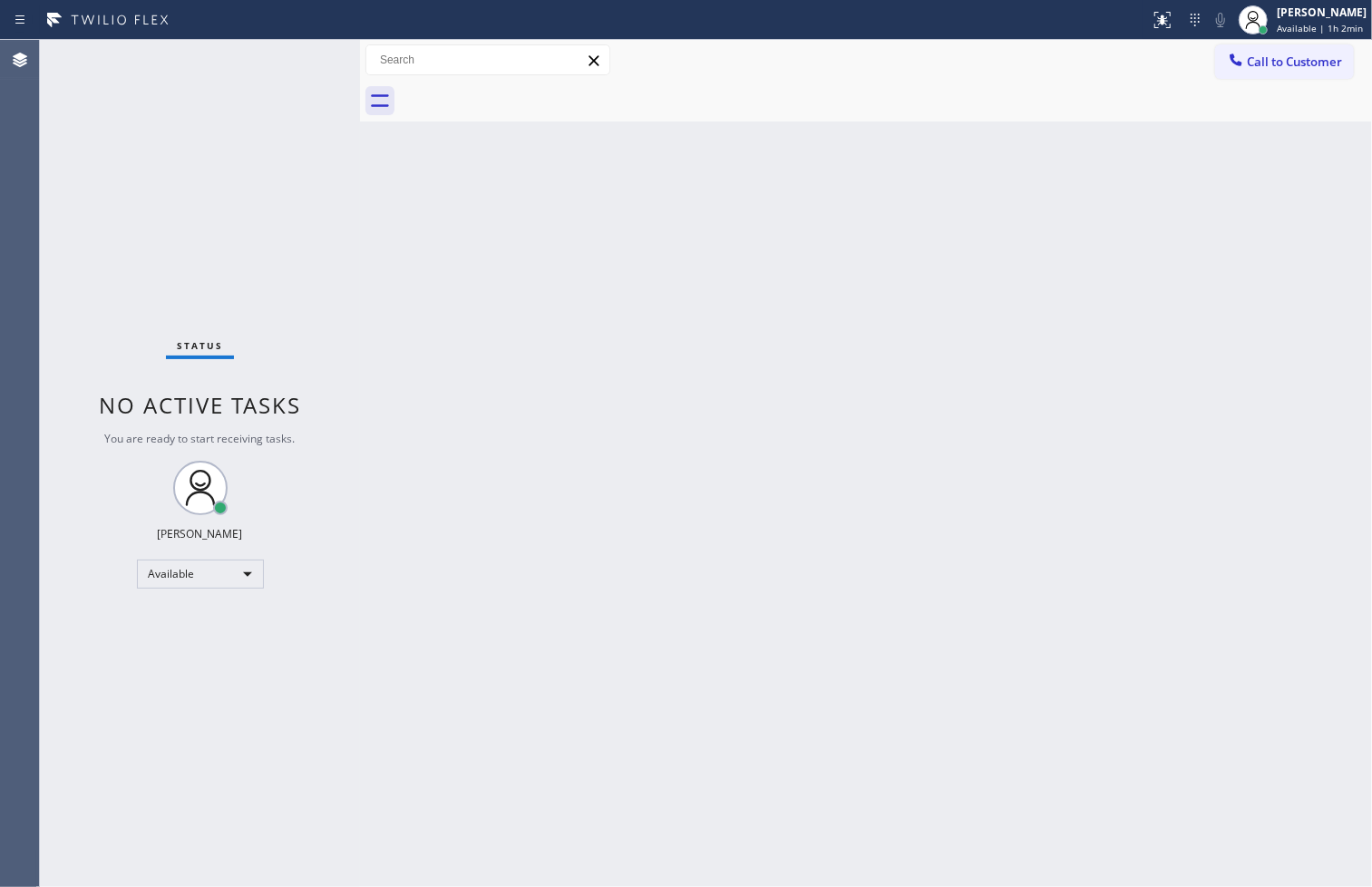
click at [123, 166] on div "Status No active tasks You are ready to start receiving tasks. [PERSON_NAME]" at bounding box center [200, 463] width 320 height 847
click at [275, 44] on div "Status No active tasks You are ready to start receiving tasks. [PERSON_NAME]" at bounding box center [200, 463] width 320 height 847
drag, startPoint x: 101, startPoint y: 296, endPoint x: 157, endPoint y: 165, distance: 142.5
click at [103, 288] on div "Status No active tasks You are ready to start receiving tasks. [PERSON_NAME]" at bounding box center [200, 463] width 320 height 847
drag, startPoint x: 290, startPoint y: 53, endPoint x: 310, endPoint y: 448, distance: 395.5
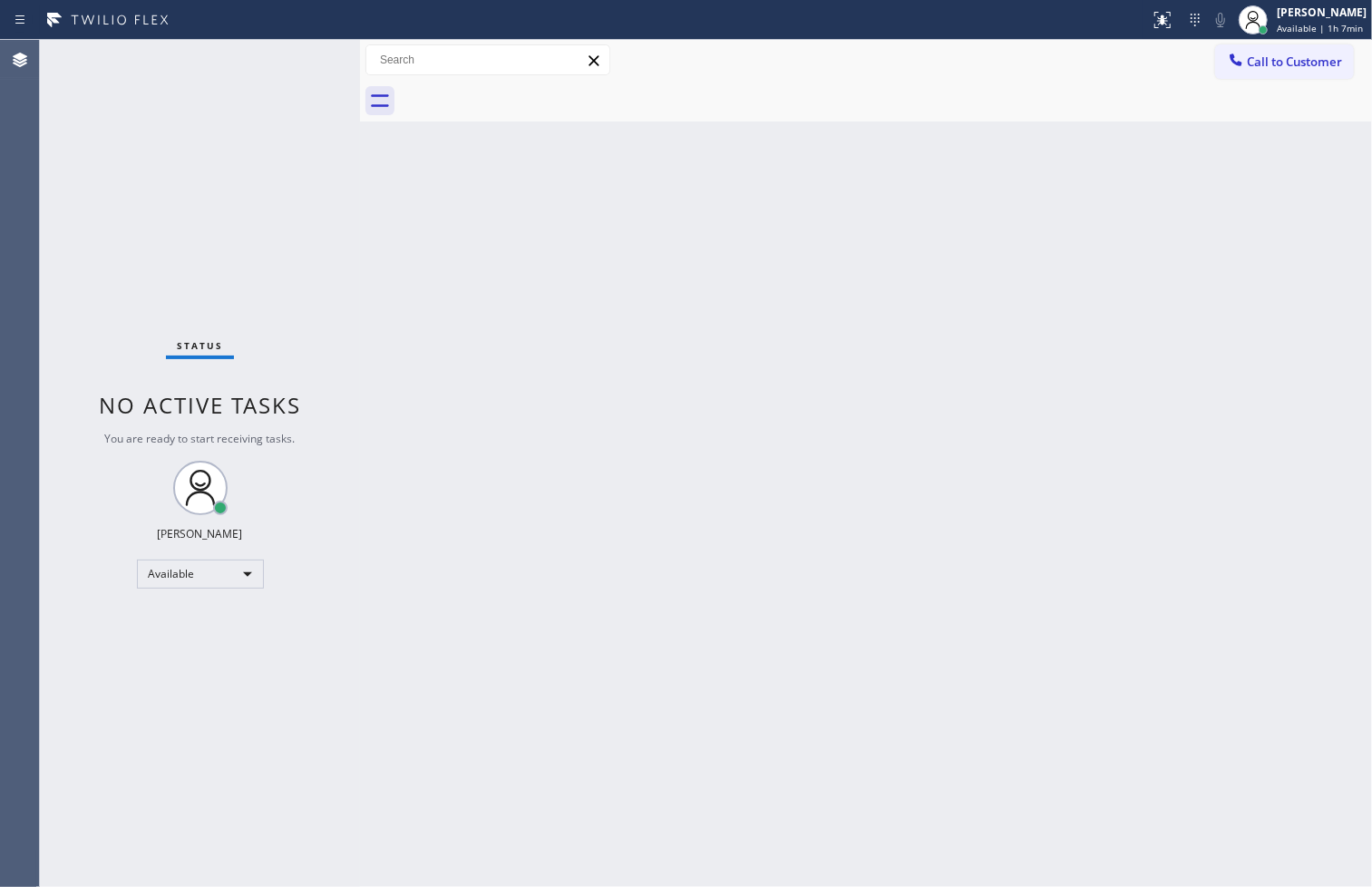
click at [290, 76] on div "Status No active tasks You are ready to start receiving tasks. [PERSON_NAME]" at bounding box center [200, 463] width 320 height 847
click at [91, 528] on div "Status No active tasks You are ready to start receiving tasks. [PERSON_NAME]" at bounding box center [200, 463] width 320 height 847
click at [202, 205] on div "Status No active tasks You are ready to start receiving tasks. [PERSON_NAME]" at bounding box center [200, 463] width 320 height 847
click at [296, 59] on div "Status No active tasks You are ready to start receiving tasks. [PERSON_NAME]" at bounding box center [200, 463] width 320 height 847
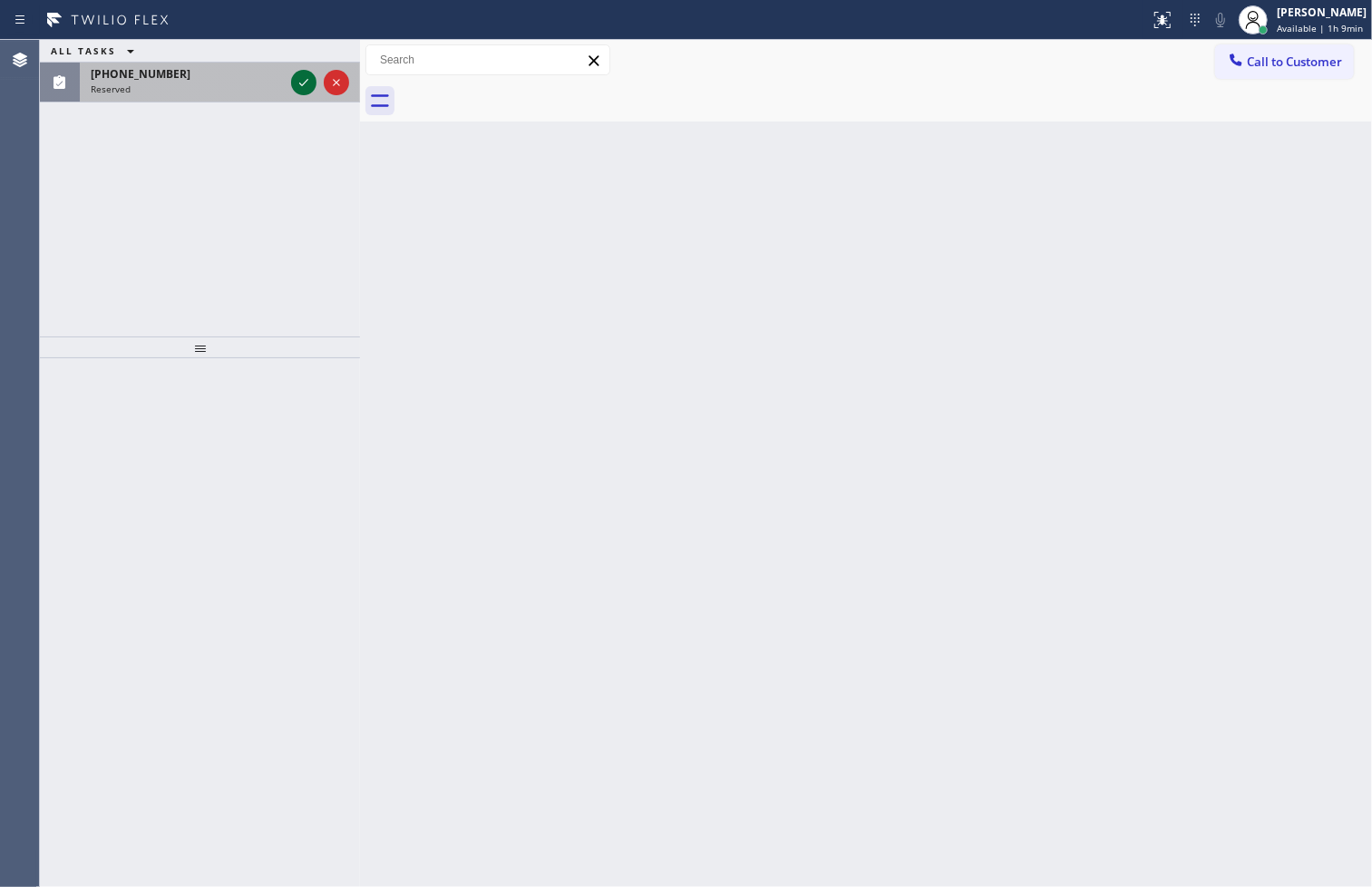
click at [307, 86] on icon at bounding box center [304, 83] width 21 height 21
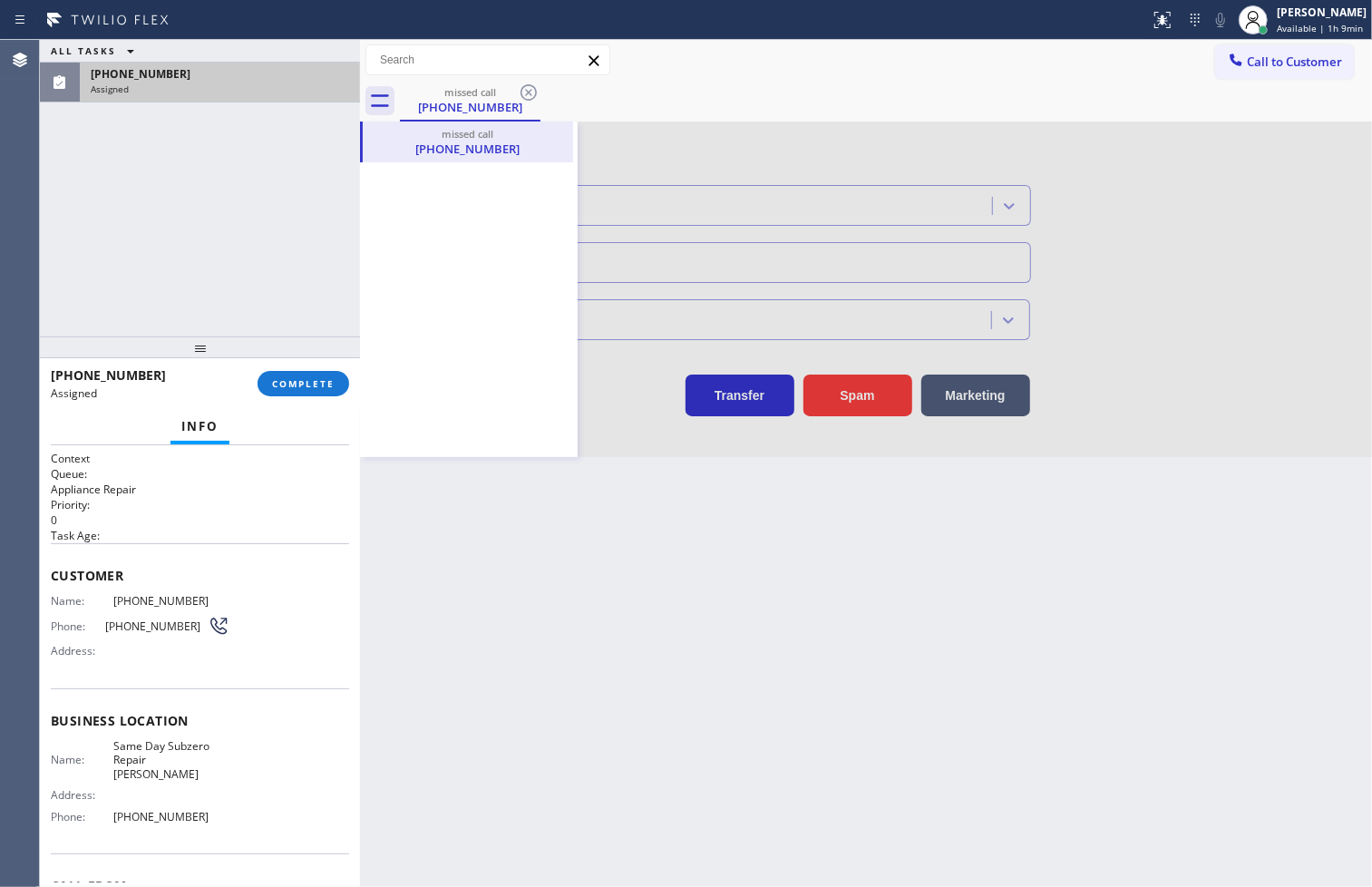
type input "[PHONE_NUMBER]"
click at [52, 601] on span "Name:" at bounding box center [82, 601] width 62 height 14
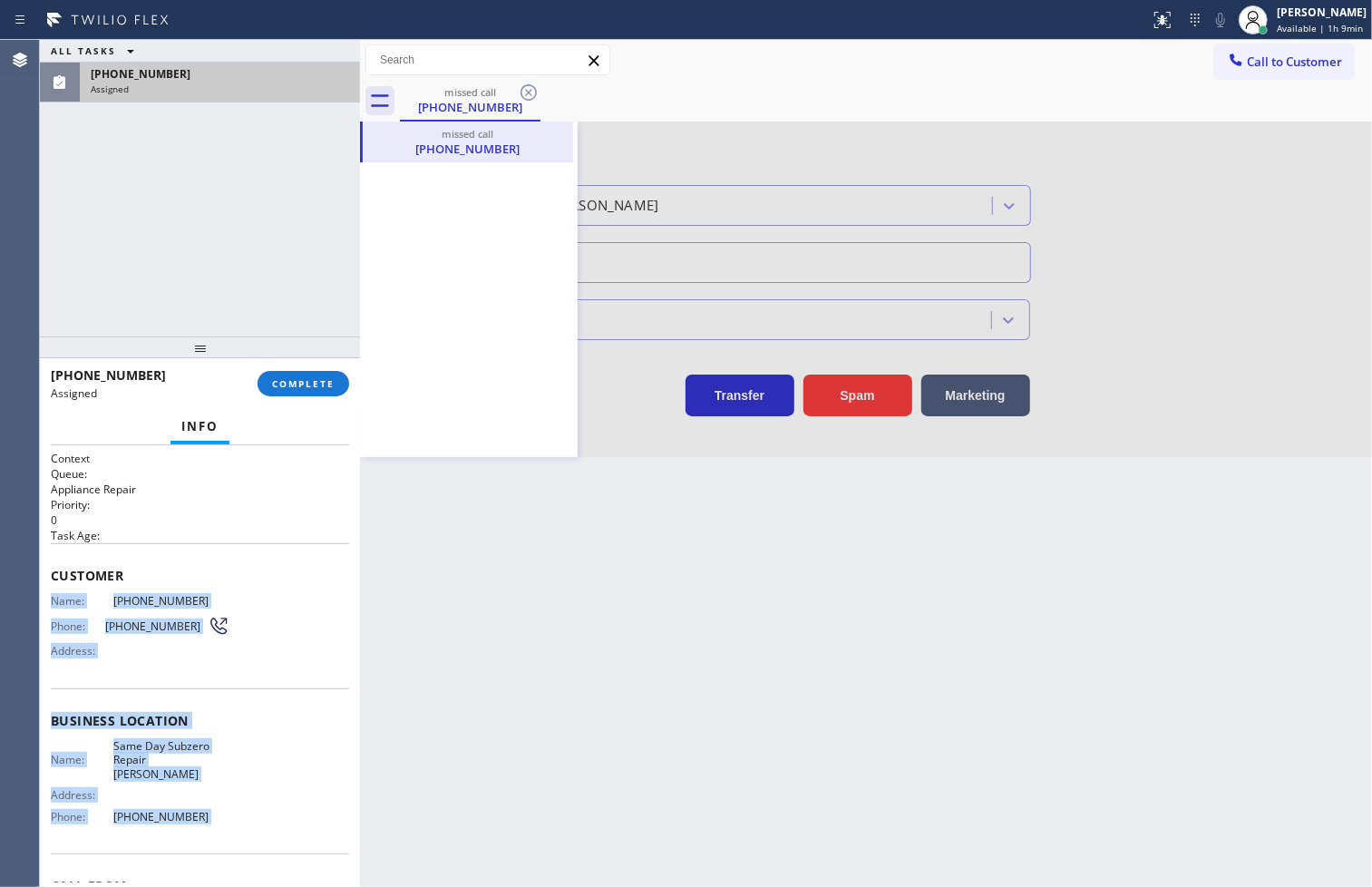
drag, startPoint x: 52, startPoint y: 601, endPoint x: 189, endPoint y: 807, distance: 247.4
click at [189, 807] on div "Context Queue: Appliance Repair Priority: 0 Task Age: Customer Name: [PHONE_NUM…" at bounding box center [200, 721] width 298 height 540
copy div "Name: [PHONE_NUMBER] Phone: [PHONE_NUMBER] Address: Business location Name: Sam…"
click at [296, 378] on span "COMPLETE" at bounding box center [303, 383] width 62 height 13
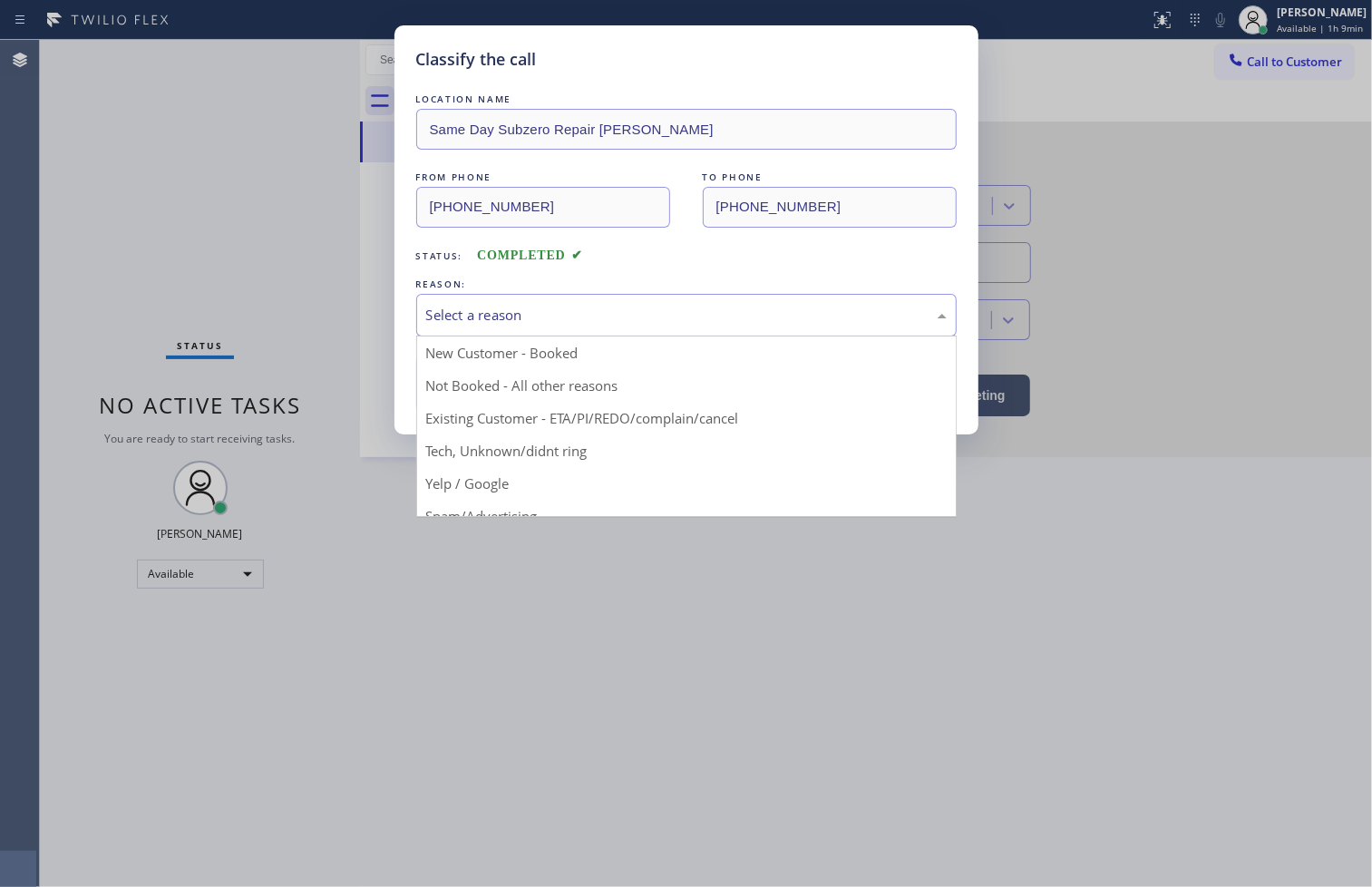
click at [488, 322] on div "Select a reason" at bounding box center [686, 314] width 520 height 20
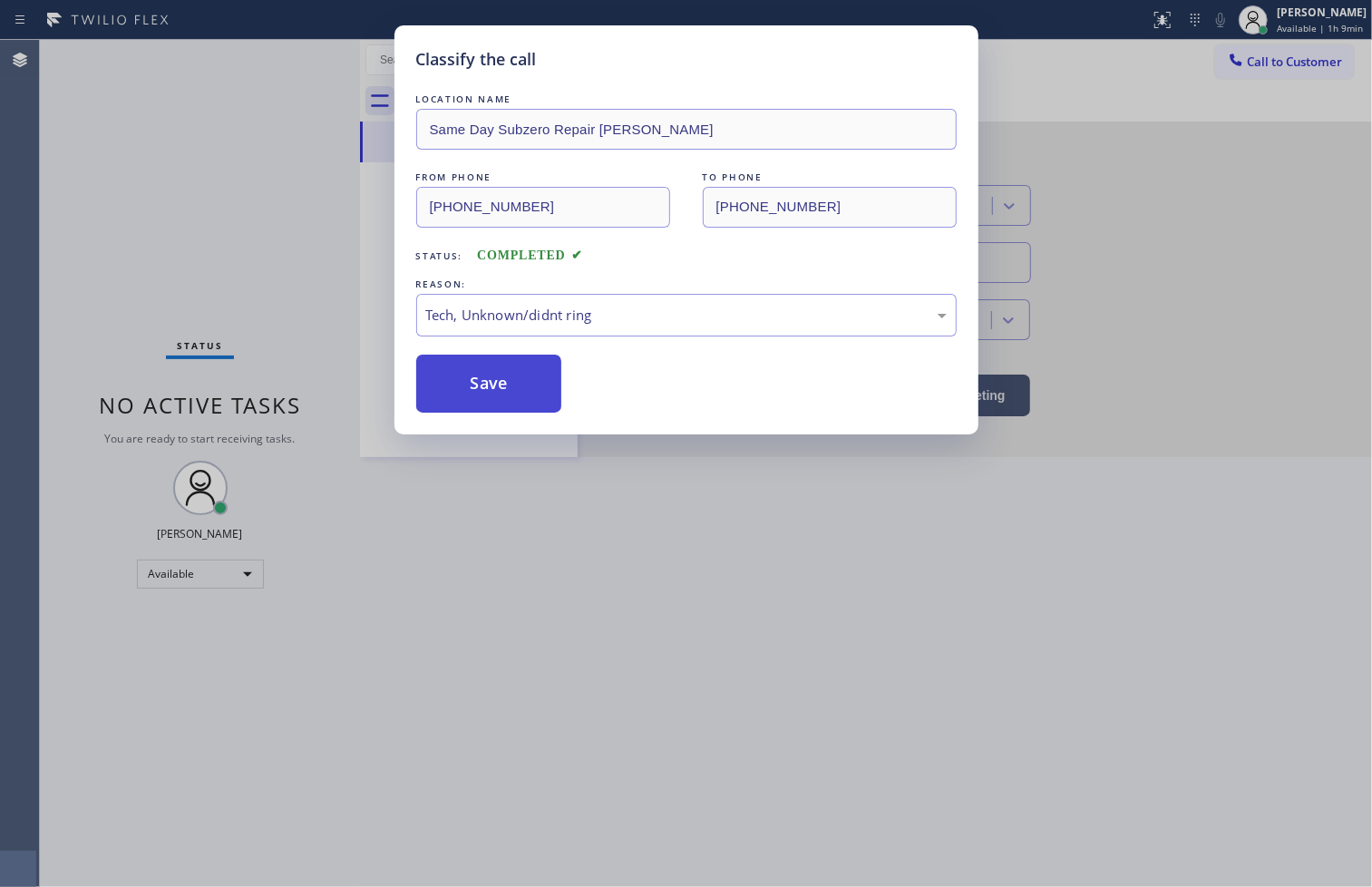
click at [495, 382] on button "Save" at bounding box center [489, 384] width 146 height 58
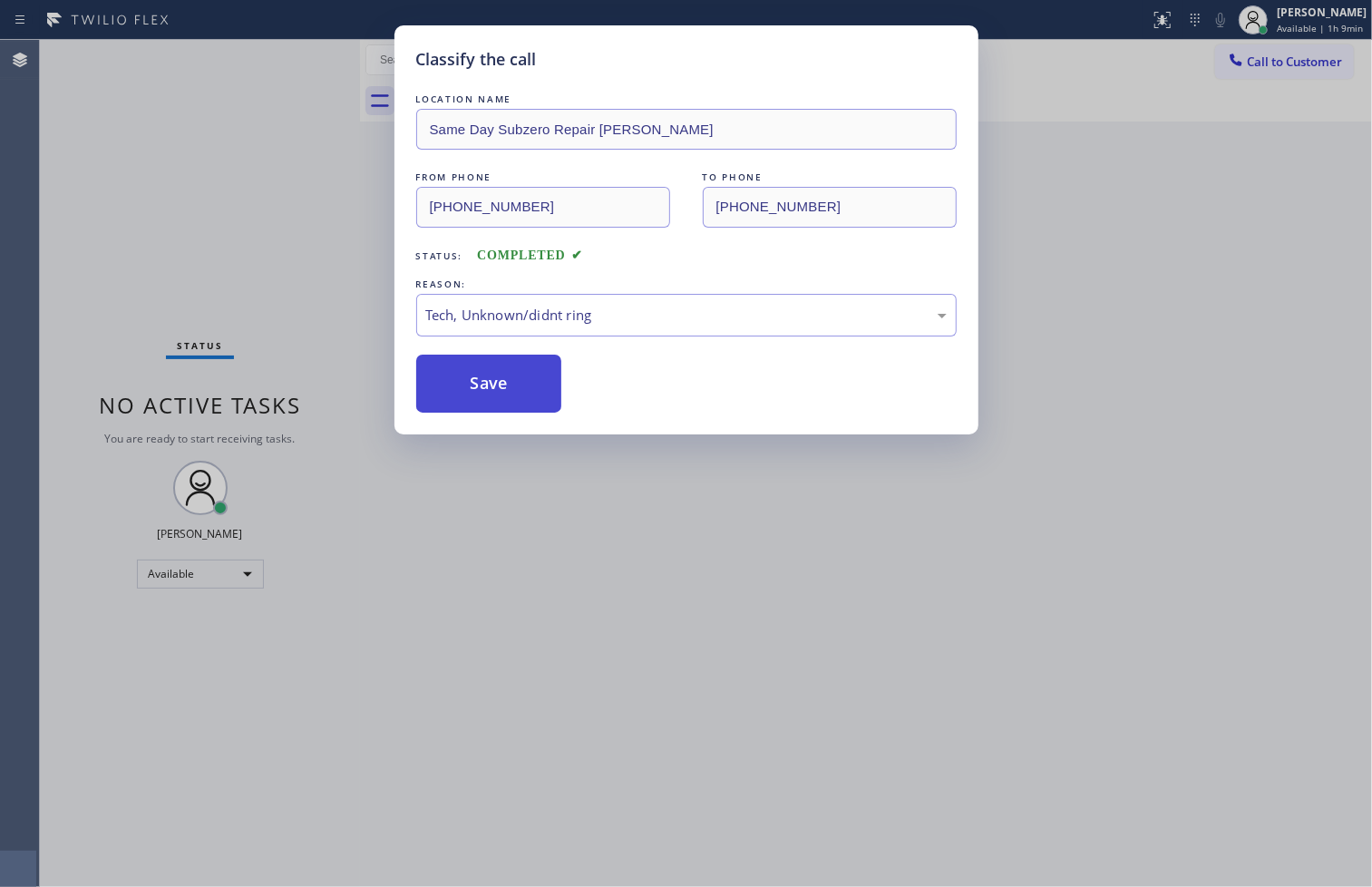
click at [495, 382] on button "Save" at bounding box center [489, 384] width 146 height 58
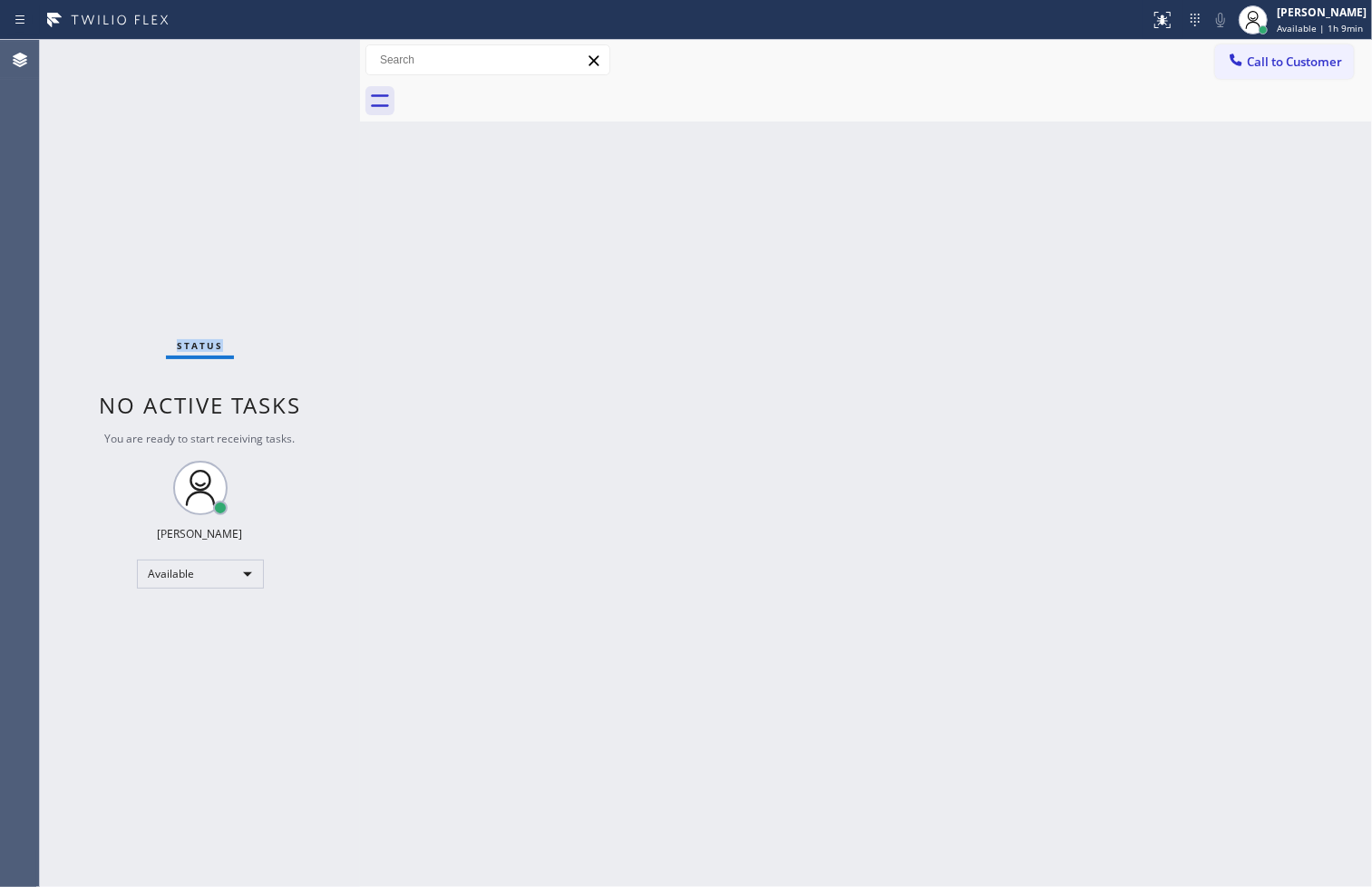
click at [87, 277] on div "Status No active tasks You are ready to start receiving tasks. [PERSON_NAME]" at bounding box center [200, 463] width 320 height 847
click at [307, 74] on div "Status No active tasks You are ready to start receiving tasks. [PERSON_NAME]" at bounding box center [200, 463] width 320 height 847
click at [277, 66] on div "Status No active tasks You are ready to start receiving tasks. [PERSON_NAME]" at bounding box center [200, 463] width 320 height 847
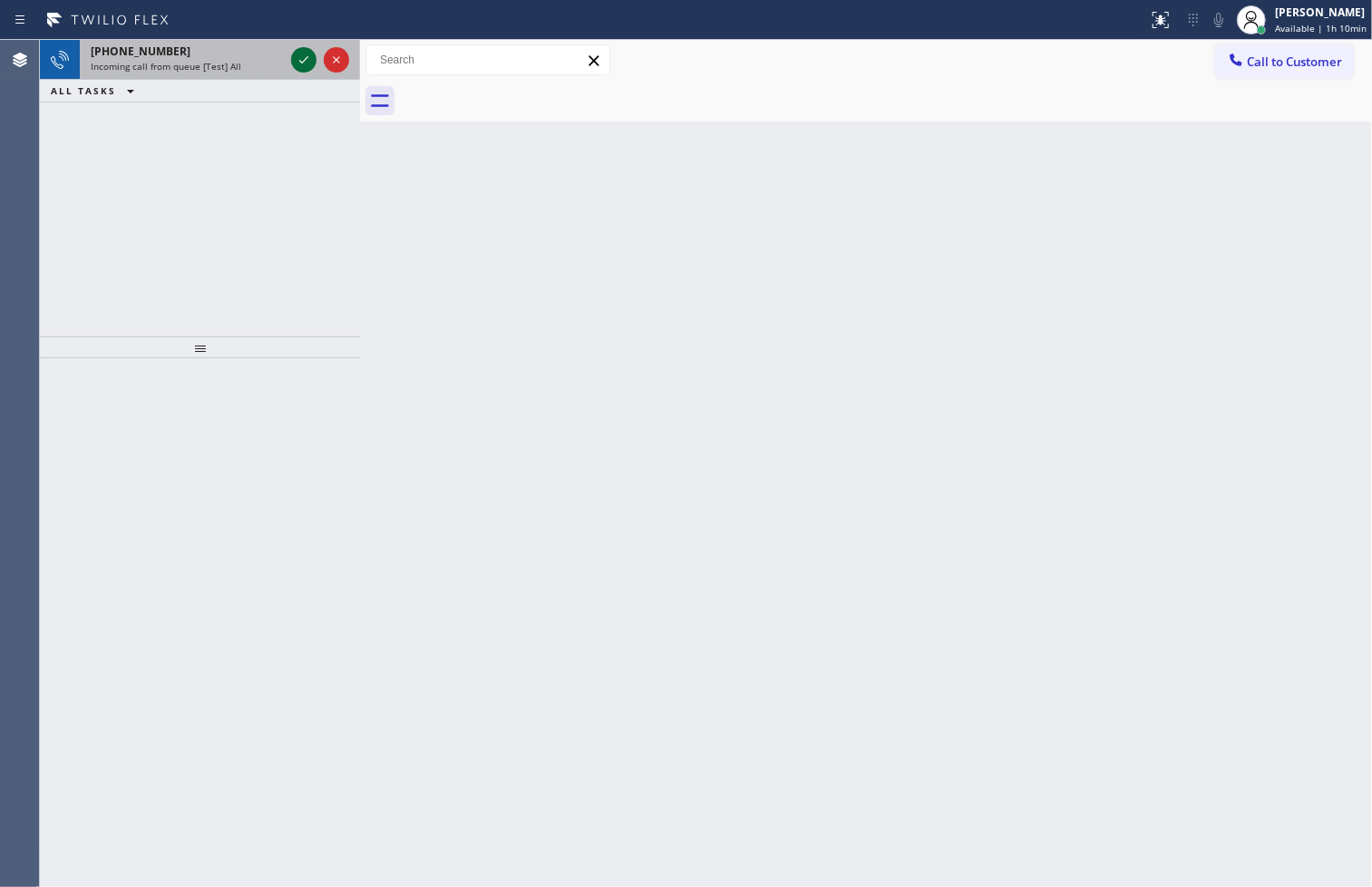
click at [303, 59] on icon at bounding box center [304, 59] width 21 height 21
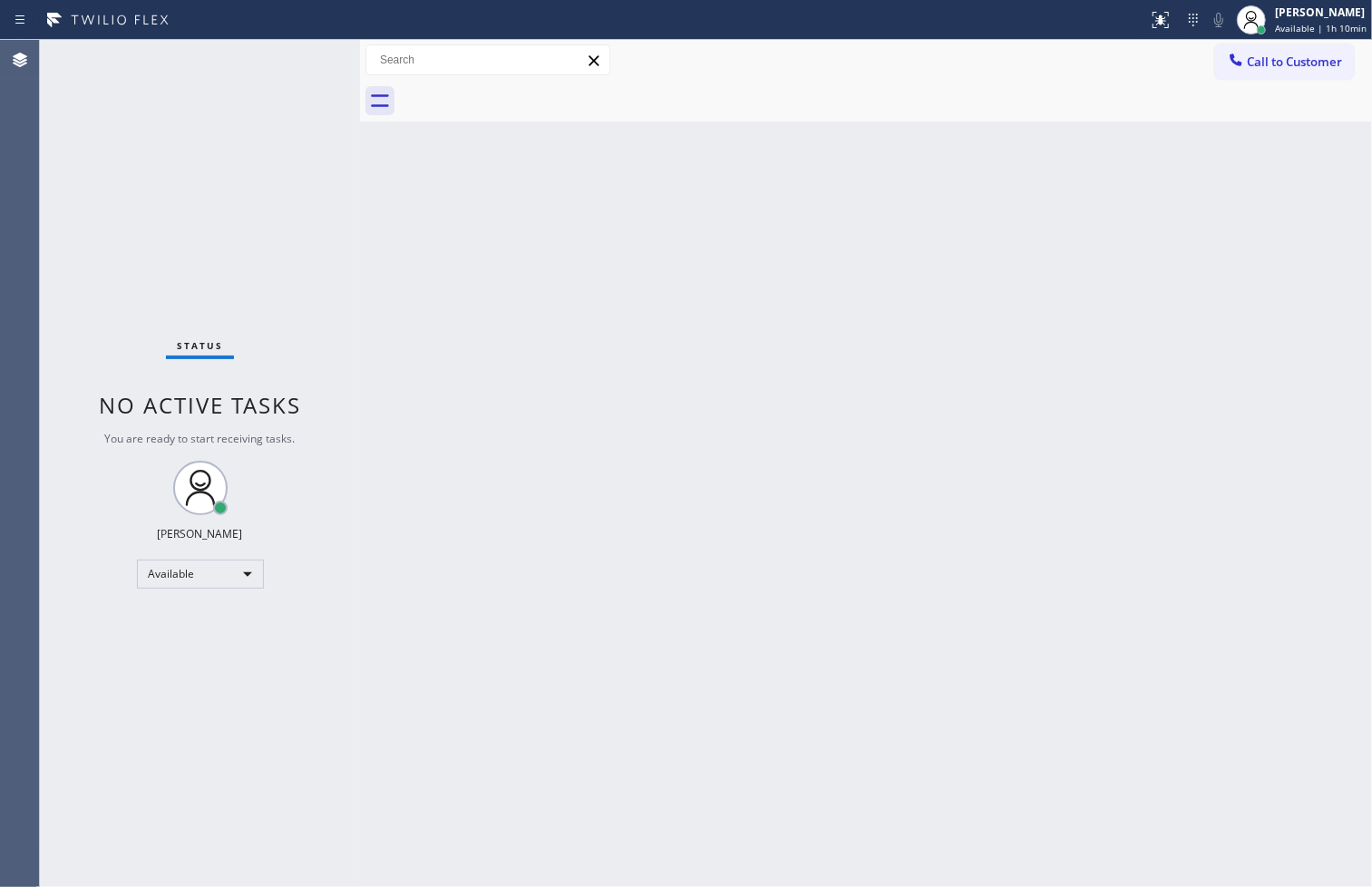
click at [303, 59] on div "Status No active tasks You are ready to start receiving tasks. [PERSON_NAME]" at bounding box center [200, 463] width 320 height 847
click at [1150, 11] on icon at bounding box center [1161, 19] width 21 height 21
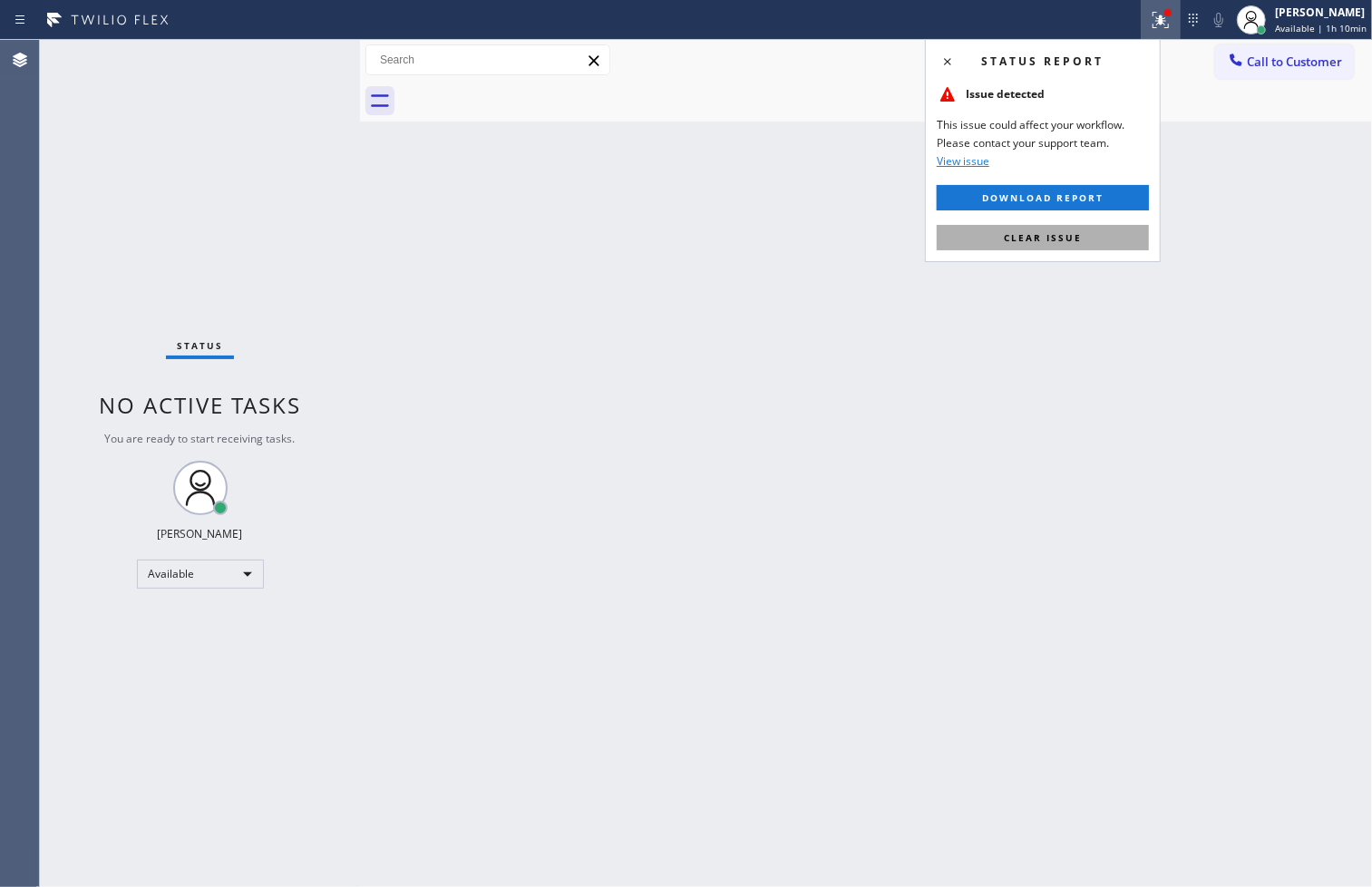
click at [1081, 244] on button "Clear issue" at bounding box center [1043, 238] width 212 height 25
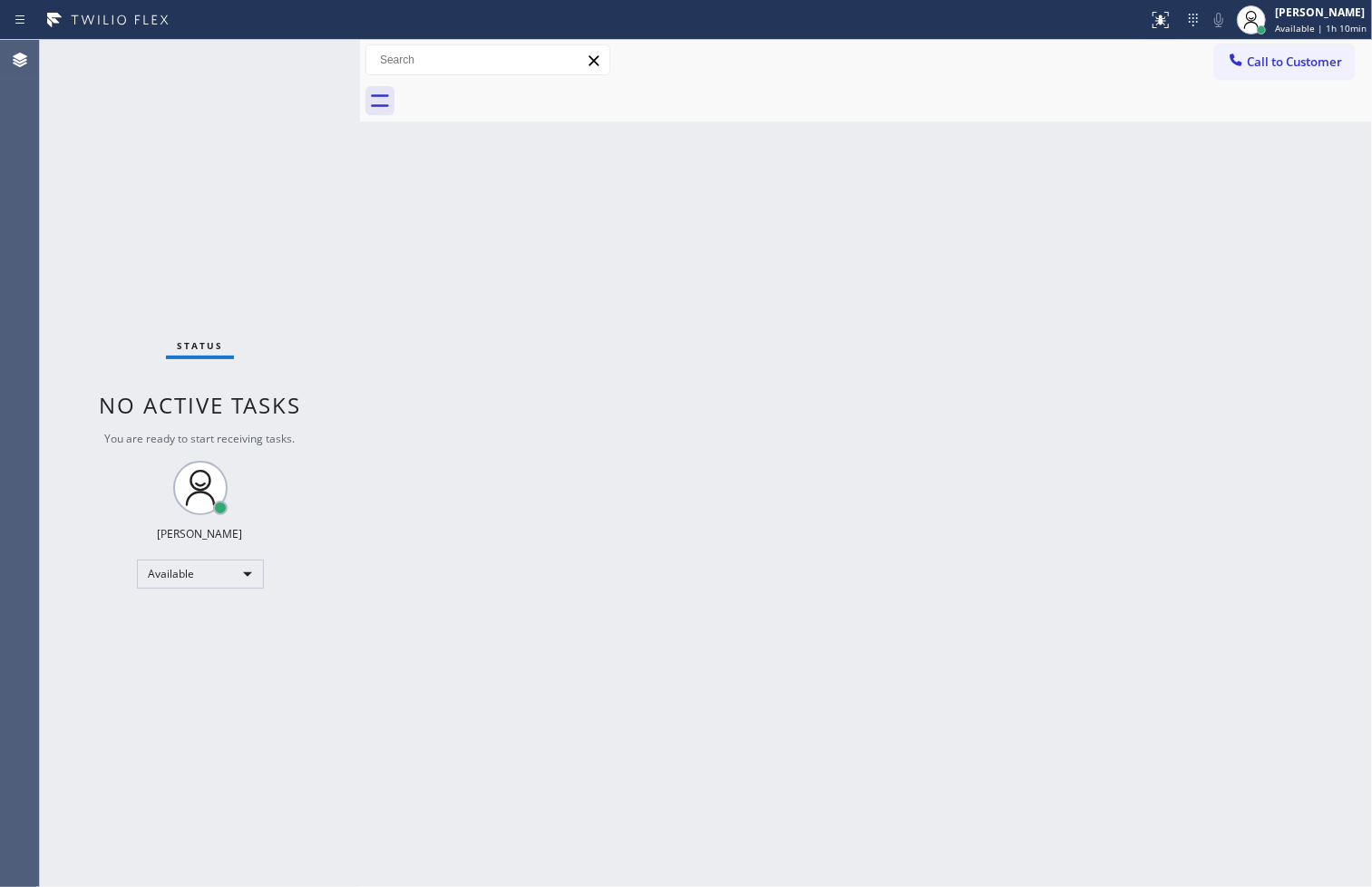
click at [295, 282] on div "Status No active tasks You are ready to start receiving tasks. [PERSON_NAME]" at bounding box center [200, 463] width 320 height 847
click at [296, 61] on div "Status No active tasks You are ready to start receiving tasks. [PERSON_NAME]" at bounding box center [200, 463] width 320 height 847
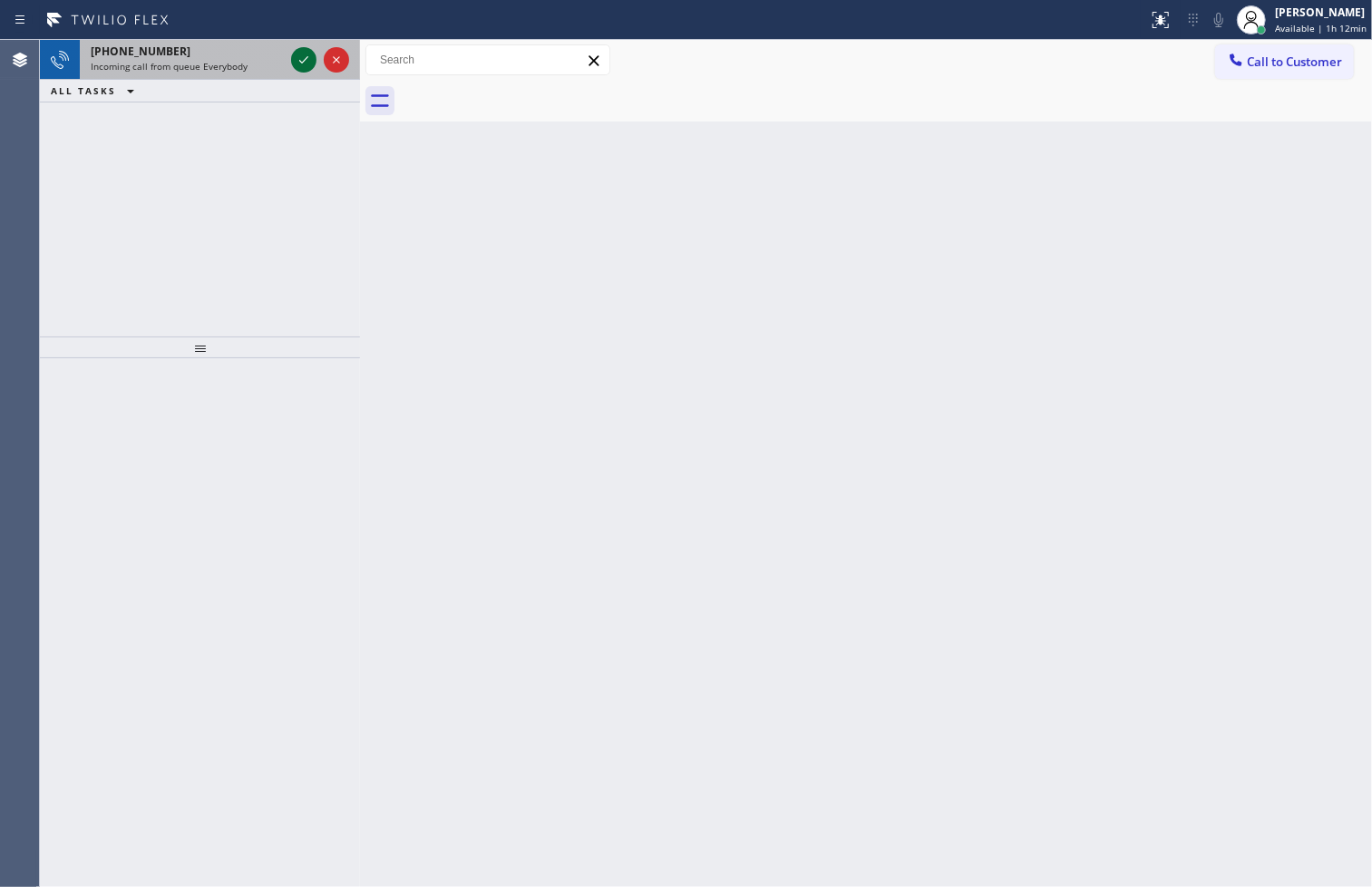
click at [296, 61] on icon at bounding box center [304, 59] width 21 height 21
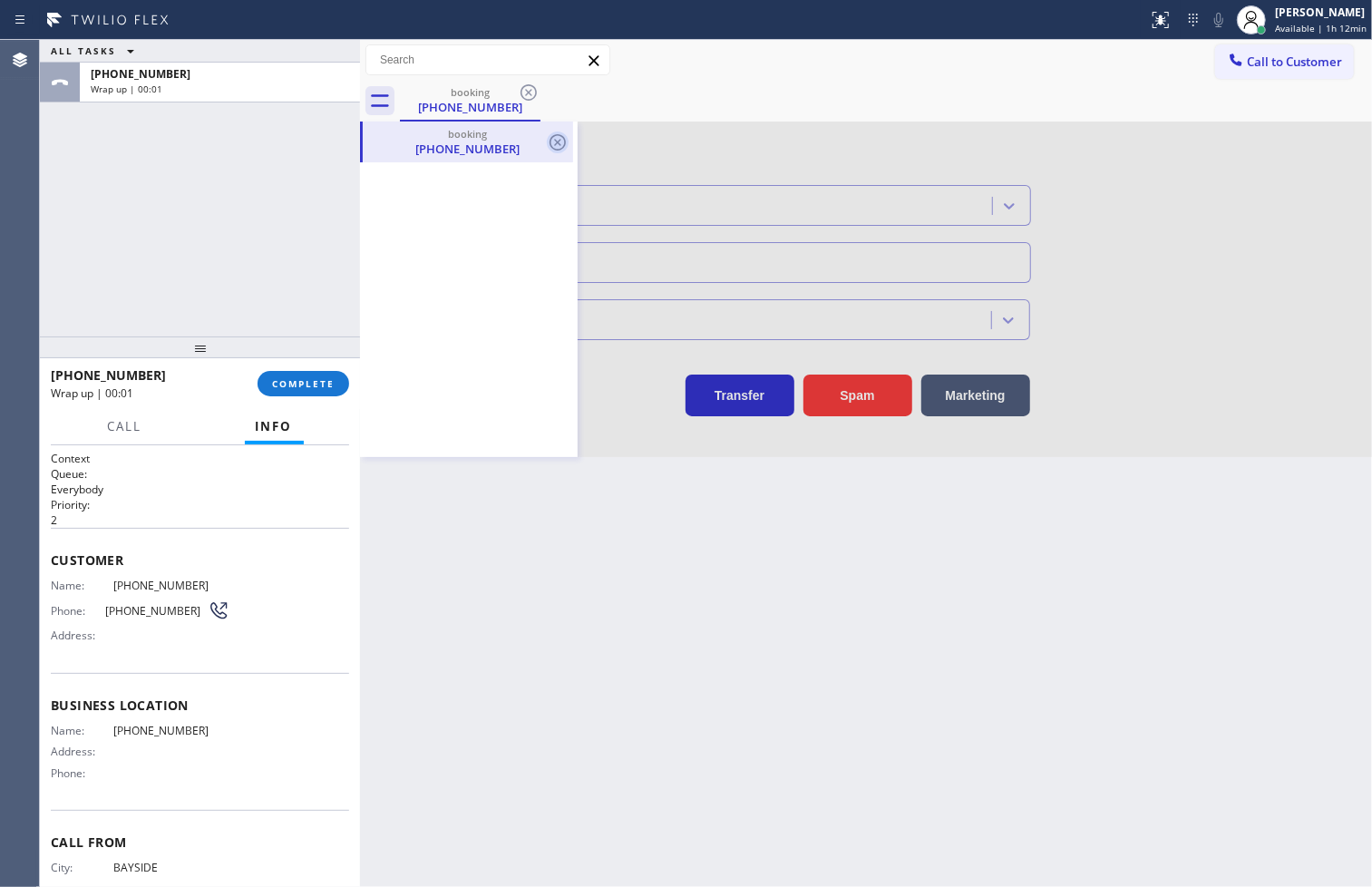
click at [555, 136] on icon at bounding box center [557, 142] width 17 height 17
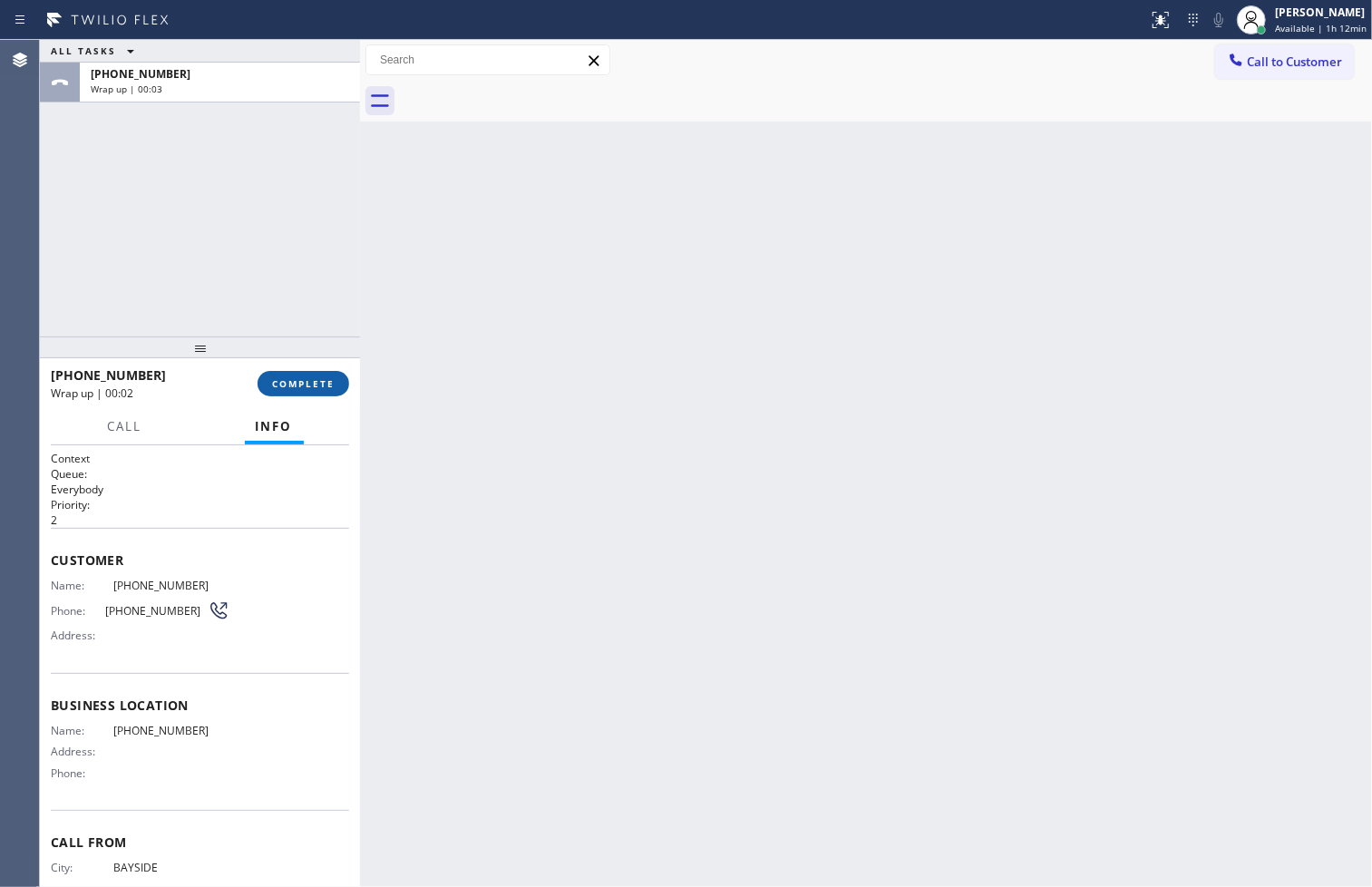
click at [276, 389] on span "COMPLETE" at bounding box center [303, 383] width 62 height 13
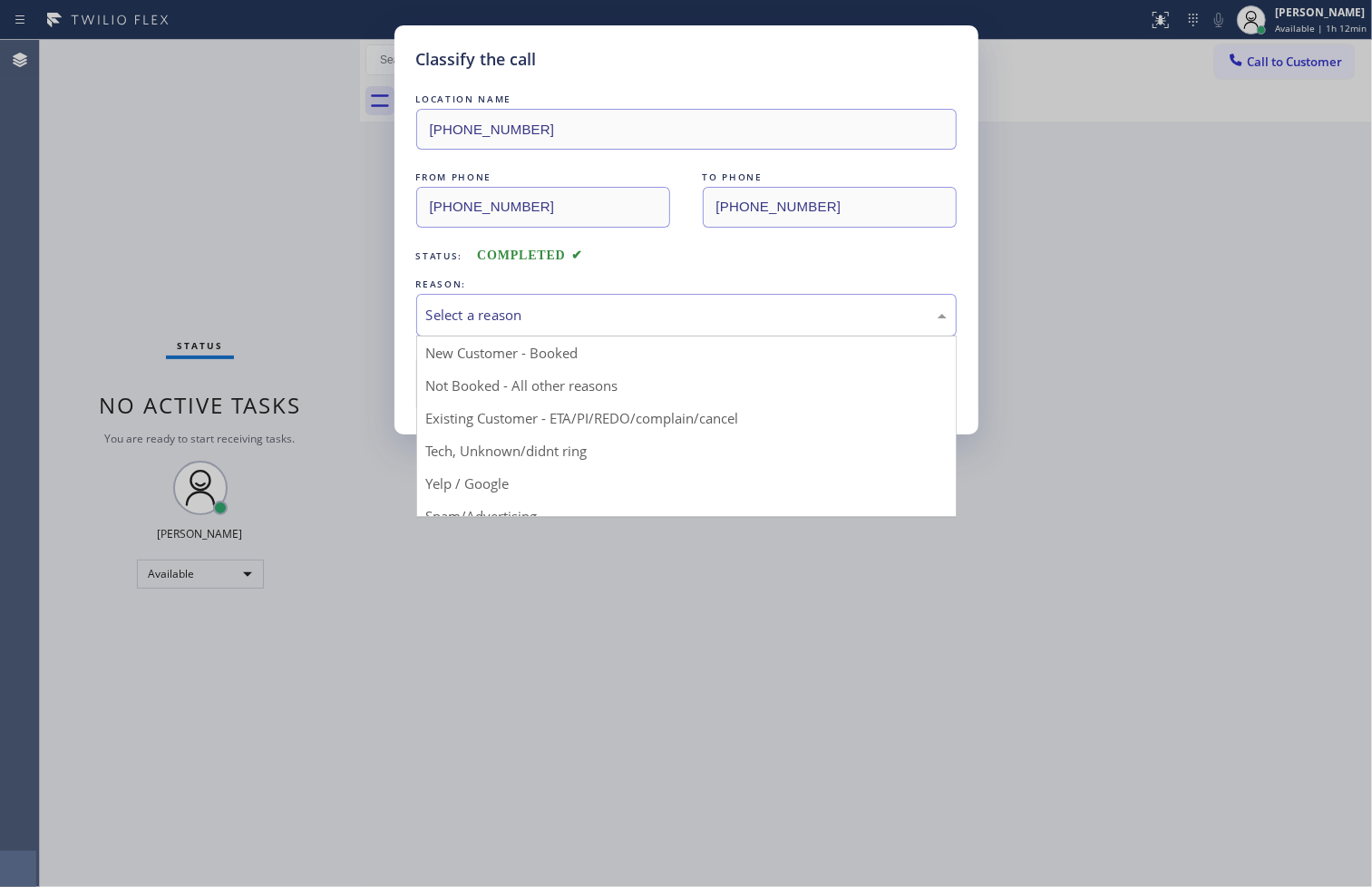
click at [505, 322] on div "Select a reason" at bounding box center [686, 314] width 520 height 20
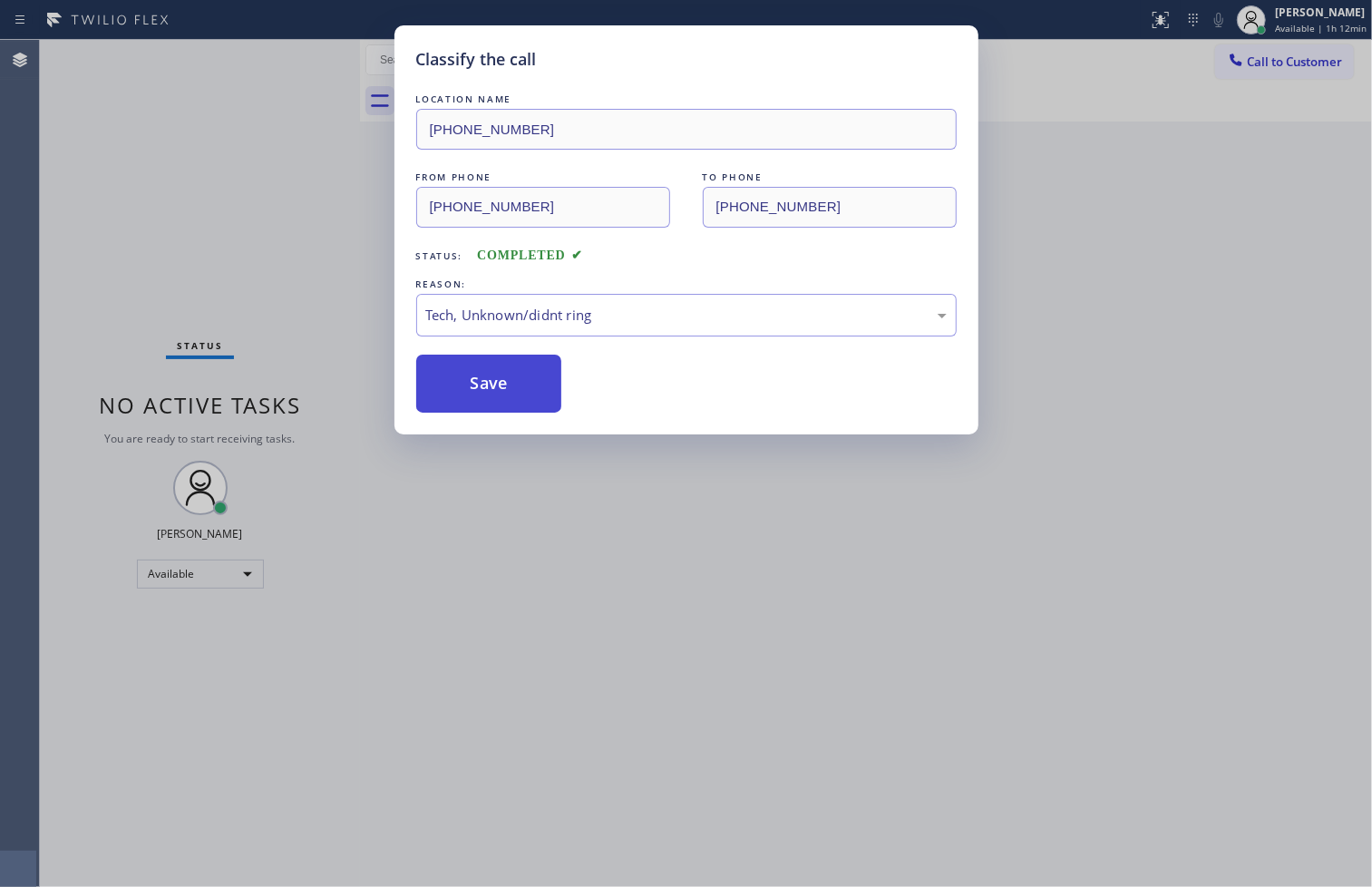
click at [488, 361] on button "Save" at bounding box center [489, 384] width 146 height 58
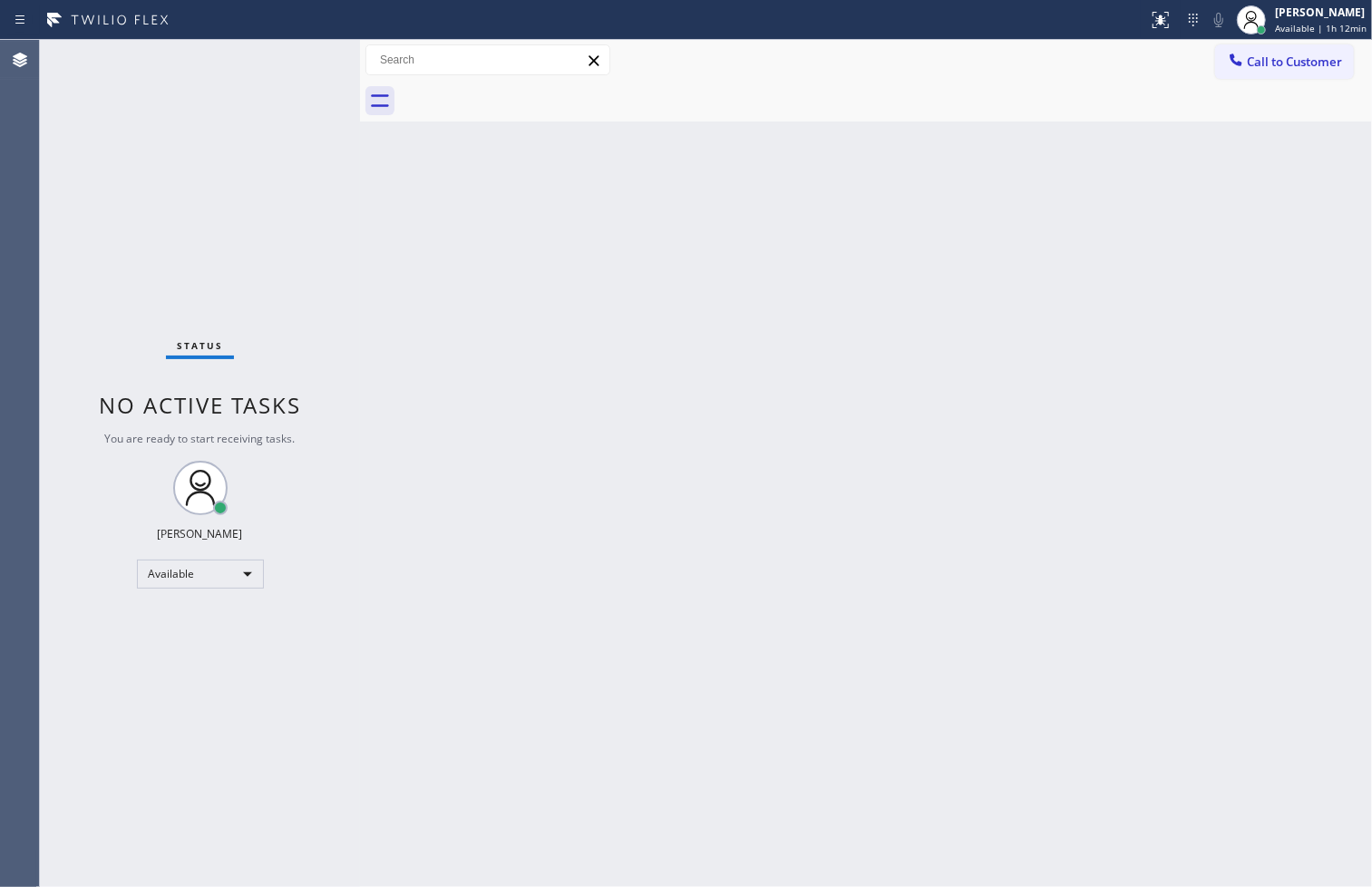
click at [297, 58] on div "Status No active tasks You are ready to start receiving tasks. [PERSON_NAME]" at bounding box center [200, 463] width 320 height 847
click at [1095, 170] on div "Back to Dashboard Change Sender ID Customers Technicians Select a contact Outbo…" at bounding box center [866, 463] width 1012 height 847
click at [285, 69] on div "Status No active tasks You are ready to start receiving tasks. [PERSON_NAME]" at bounding box center [200, 463] width 320 height 847
click at [1238, 621] on div "Back to Dashboard Change Sender ID Customers Technicians Select a contact Outbo…" at bounding box center [866, 463] width 1012 height 847
click at [582, 366] on div "Back to Dashboard Change Sender ID Customers Technicians Select a contact Outbo…" at bounding box center [866, 463] width 1012 height 847
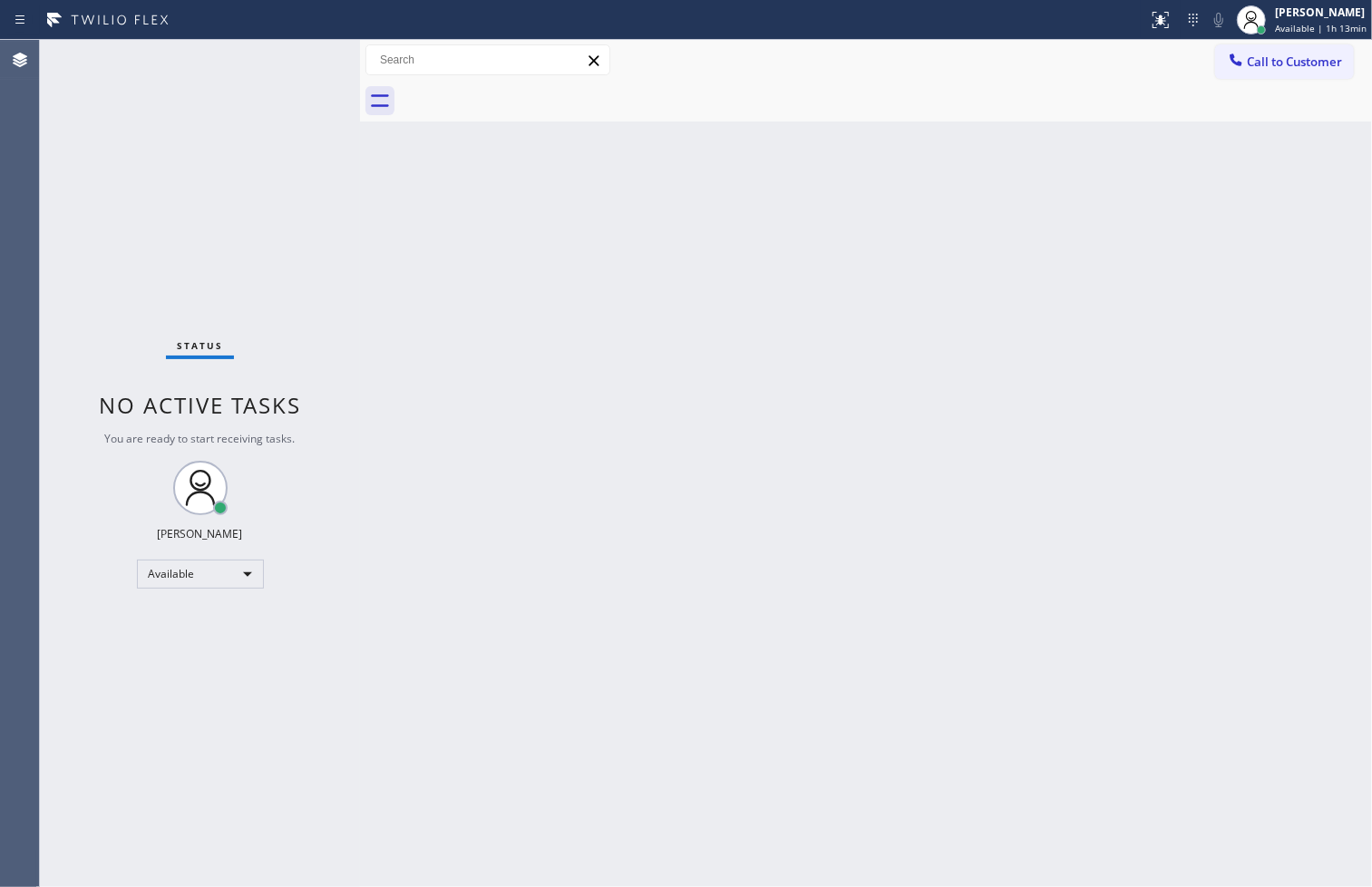
click at [290, 55] on div "Status No active tasks You are ready to start receiving tasks. [PERSON_NAME]" at bounding box center [200, 463] width 320 height 847
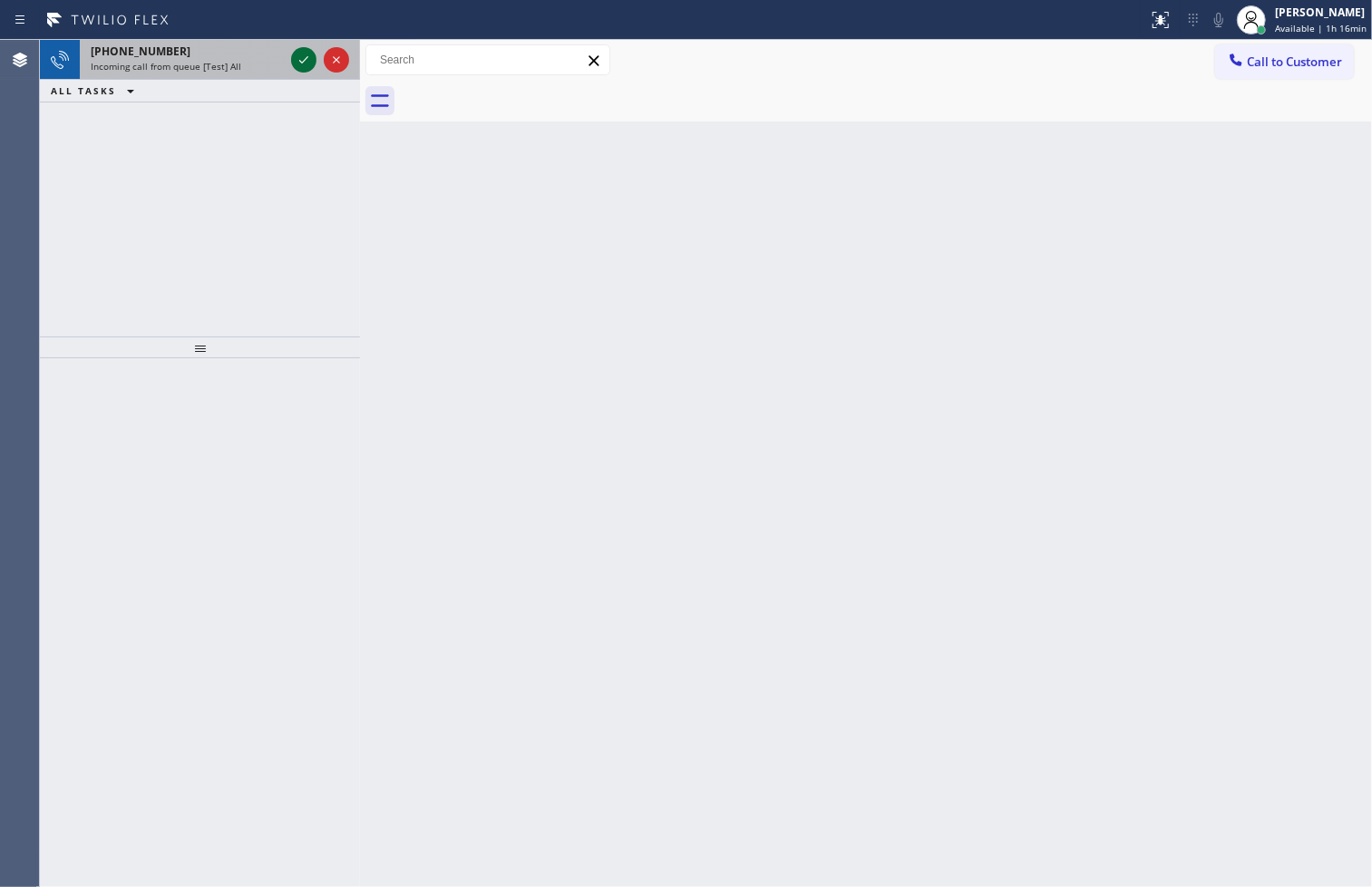
click at [291, 55] on div at bounding box center [304, 59] width 25 height 21
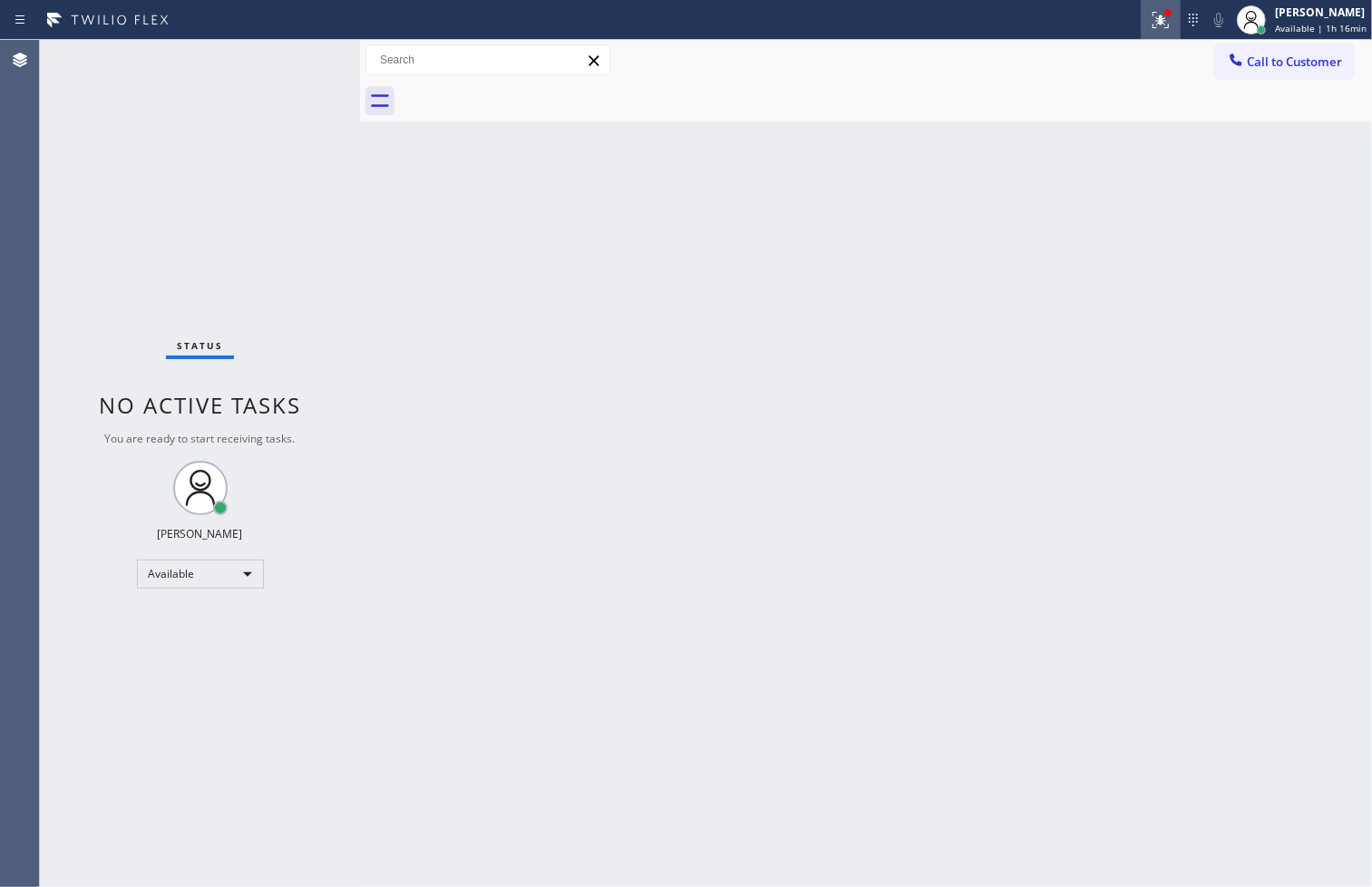
click at [1150, 14] on icon at bounding box center [1161, 19] width 21 height 21
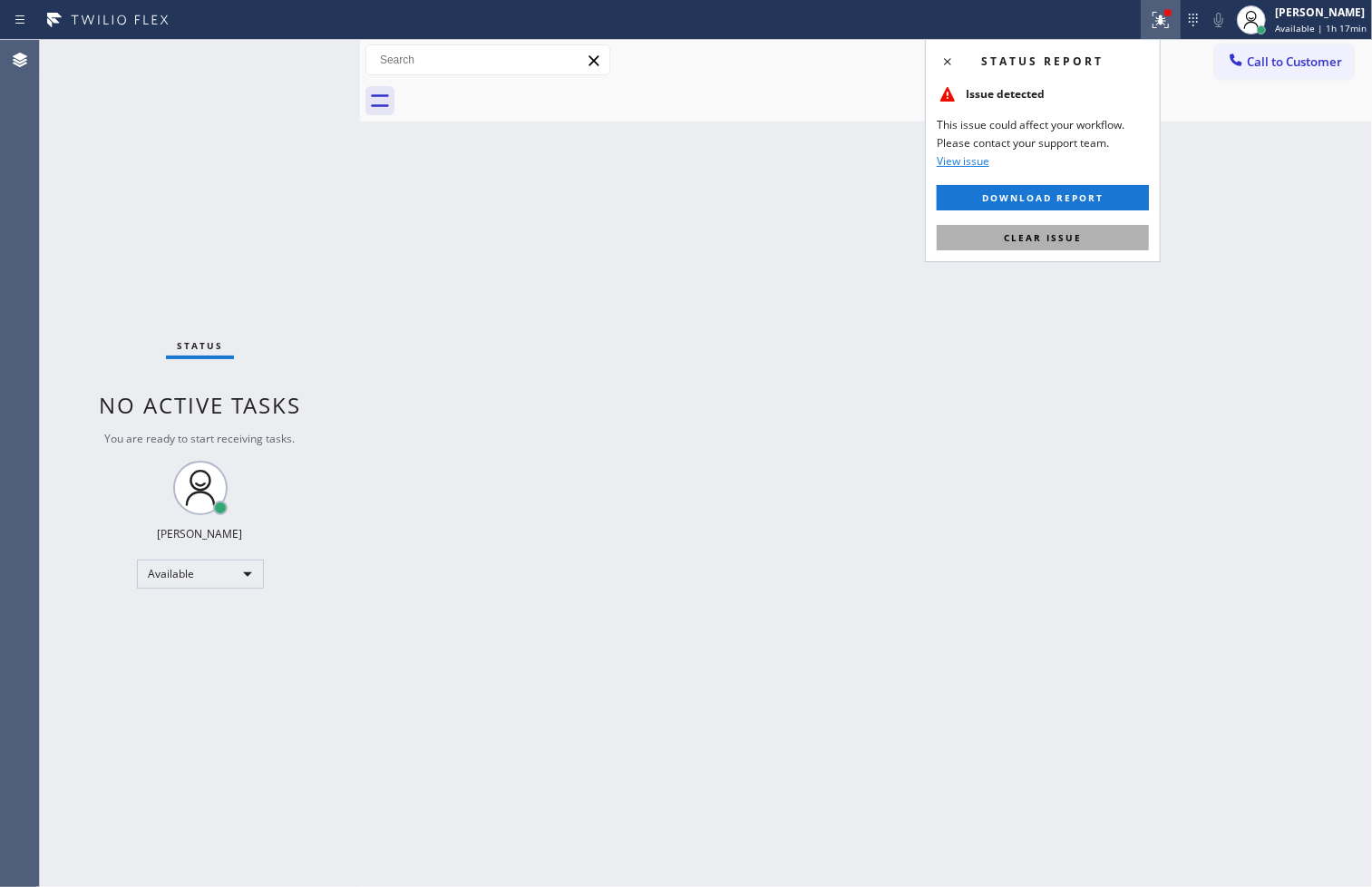
click at [1094, 240] on button "Clear issue" at bounding box center [1043, 238] width 212 height 25
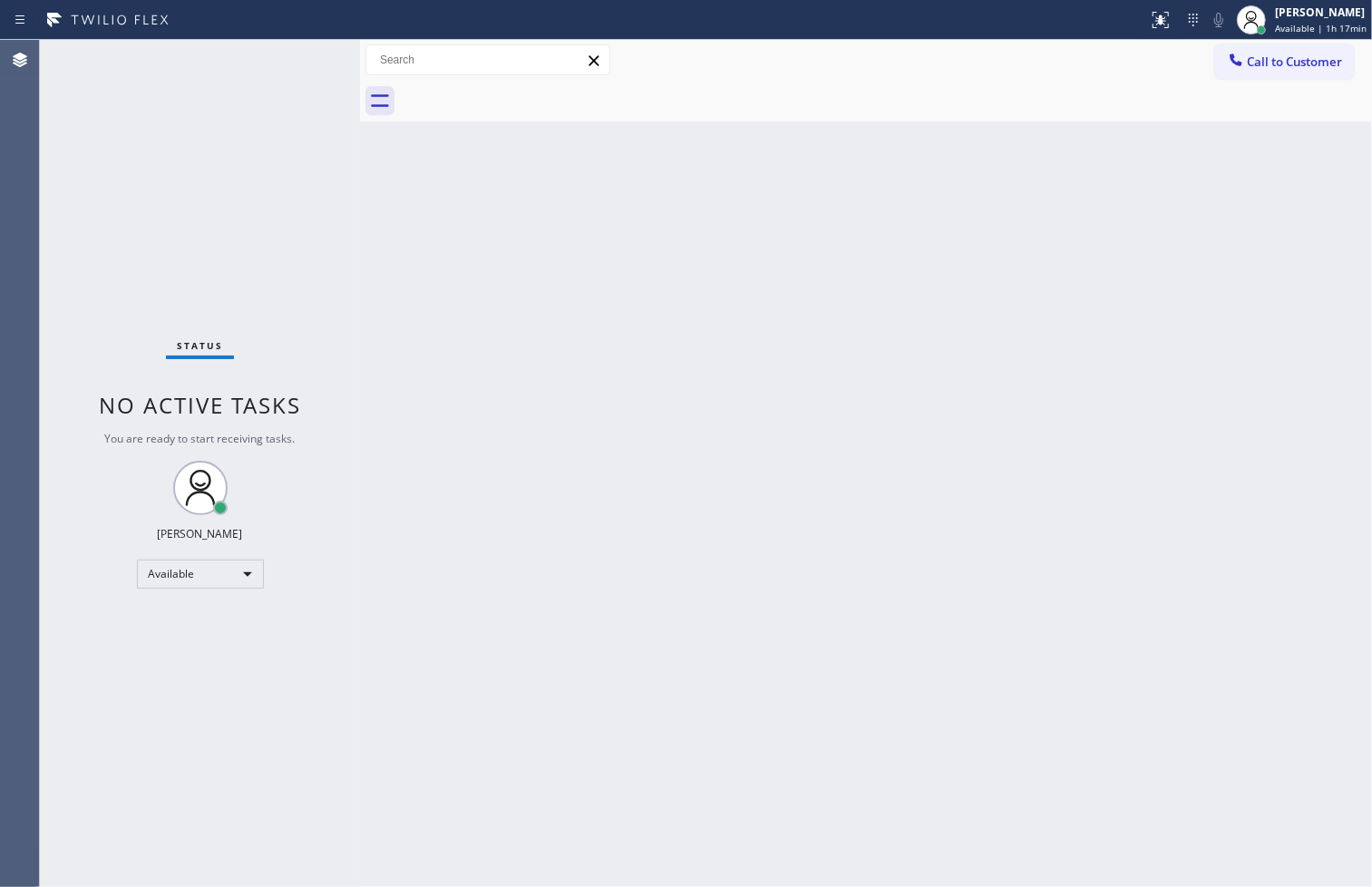
click at [345, 209] on div "Status No active tasks You are ready to start receiving tasks. [PERSON_NAME]" at bounding box center [200, 463] width 320 height 847
click at [304, 59] on div "Status No active tasks You are ready to start receiving tasks. [PERSON_NAME]" at bounding box center [200, 463] width 320 height 847
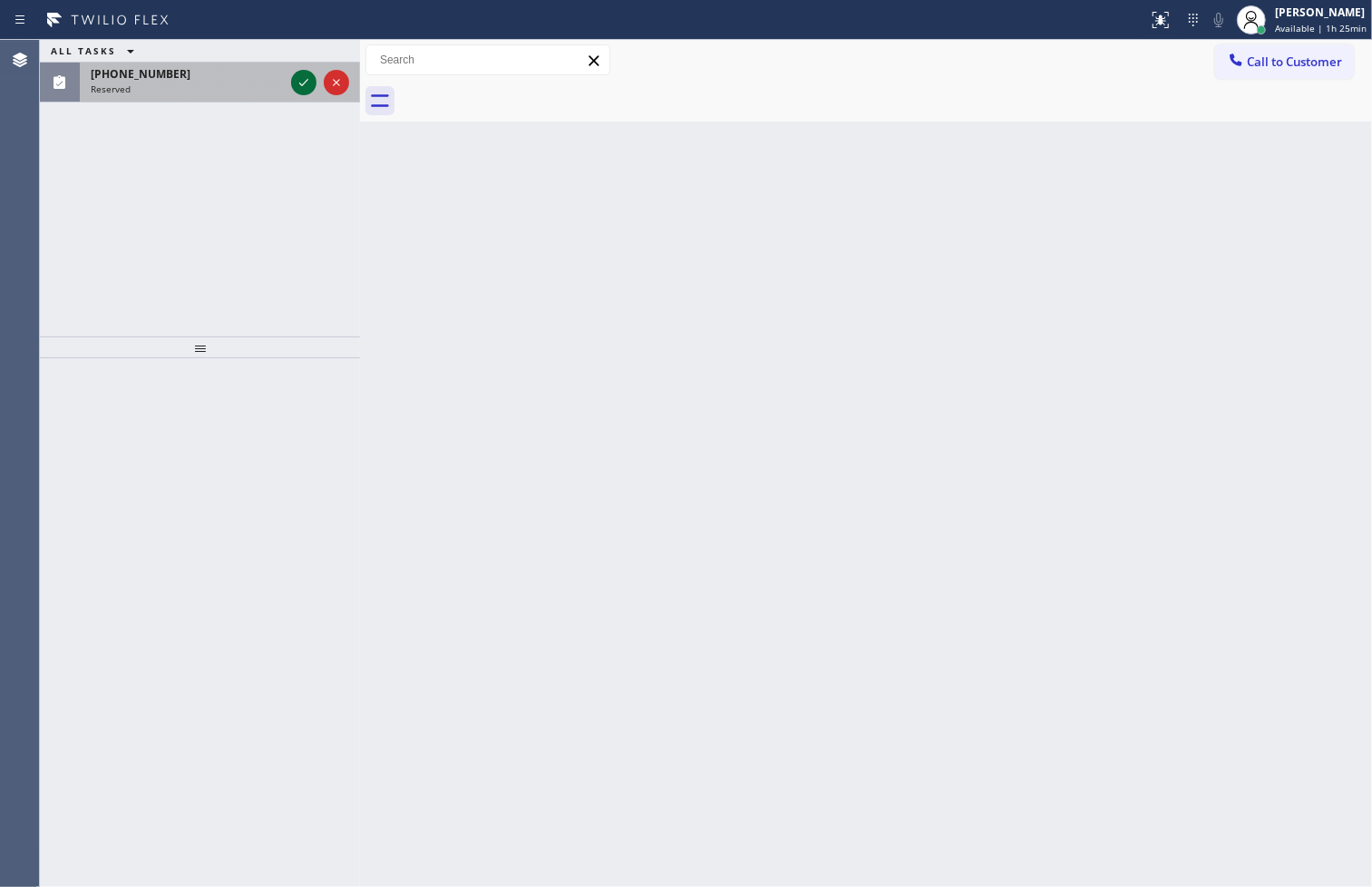
click at [309, 89] on icon at bounding box center [304, 83] width 21 height 21
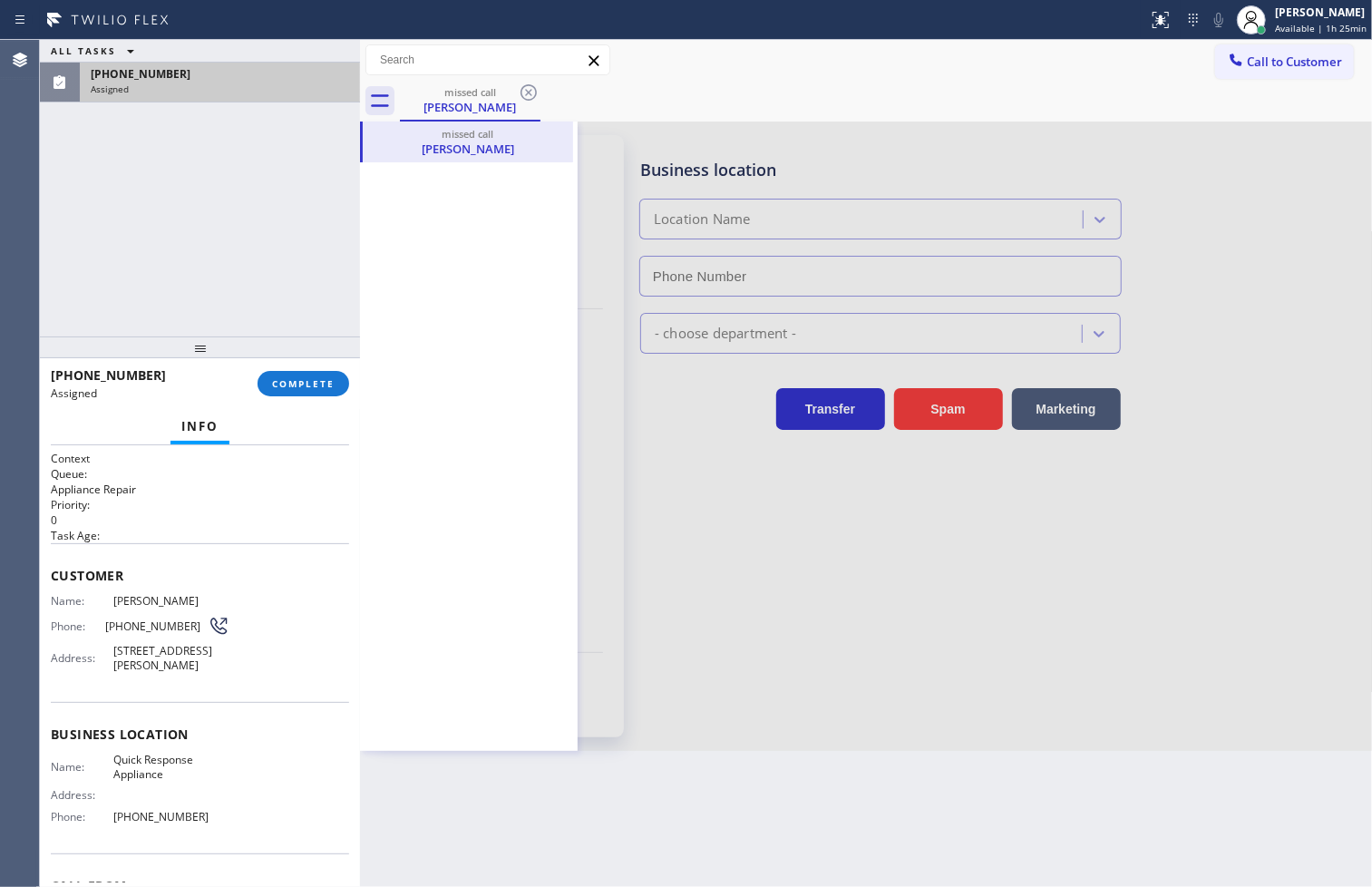
type input "[PHONE_NUMBER]"
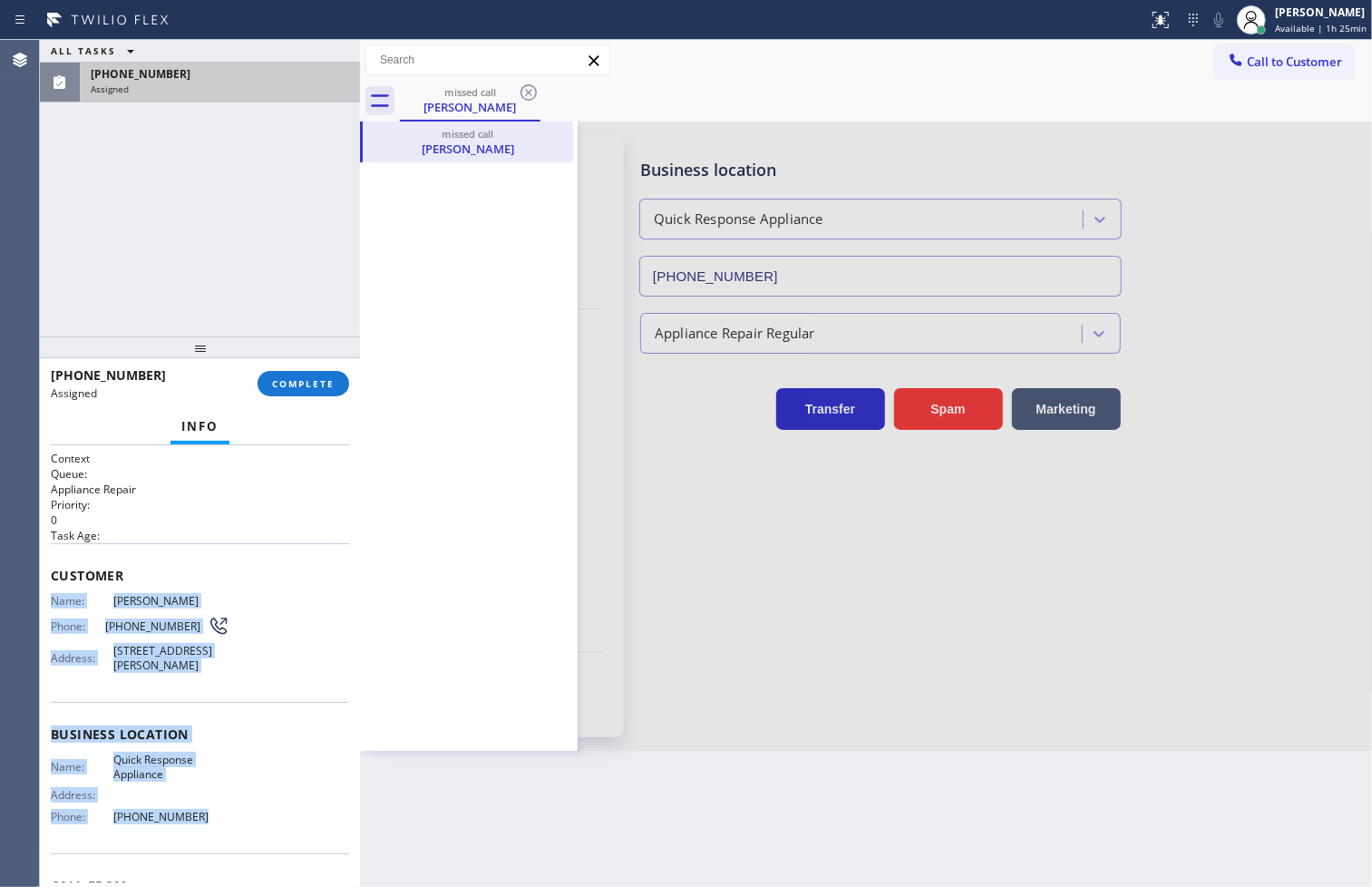
drag, startPoint x: 43, startPoint y: 601, endPoint x: 243, endPoint y: 848, distance: 317.8
click at [243, 848] on div "Context Queue: Appliance Repair Priority: 0 Task Age: Customer Name: [PERSON_NA…" at bounding box center [200, 666] width 320 height 442
copy div "Name: [PERSON_NAME] Phone: [PHONE_NUMBER] Address: [STREET_ADDRESS][PERSON_NAME…"
click at [309, 382] on span "COMPLETE" at bounding box center [303, 383] width 62 height 13
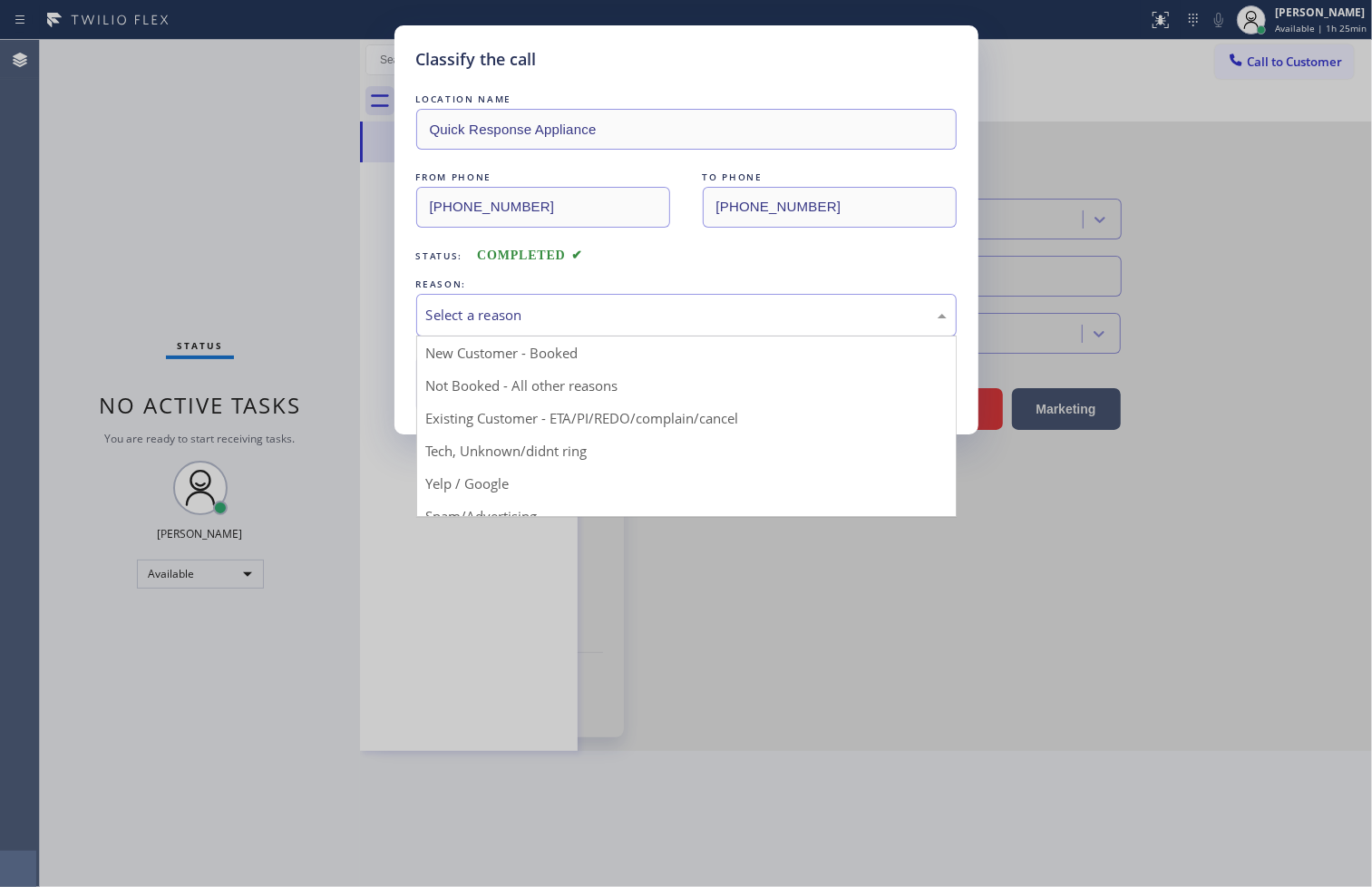
click at [424, 322] on div "Select a reason" at bounding box center [686, 315] width 540 height 43
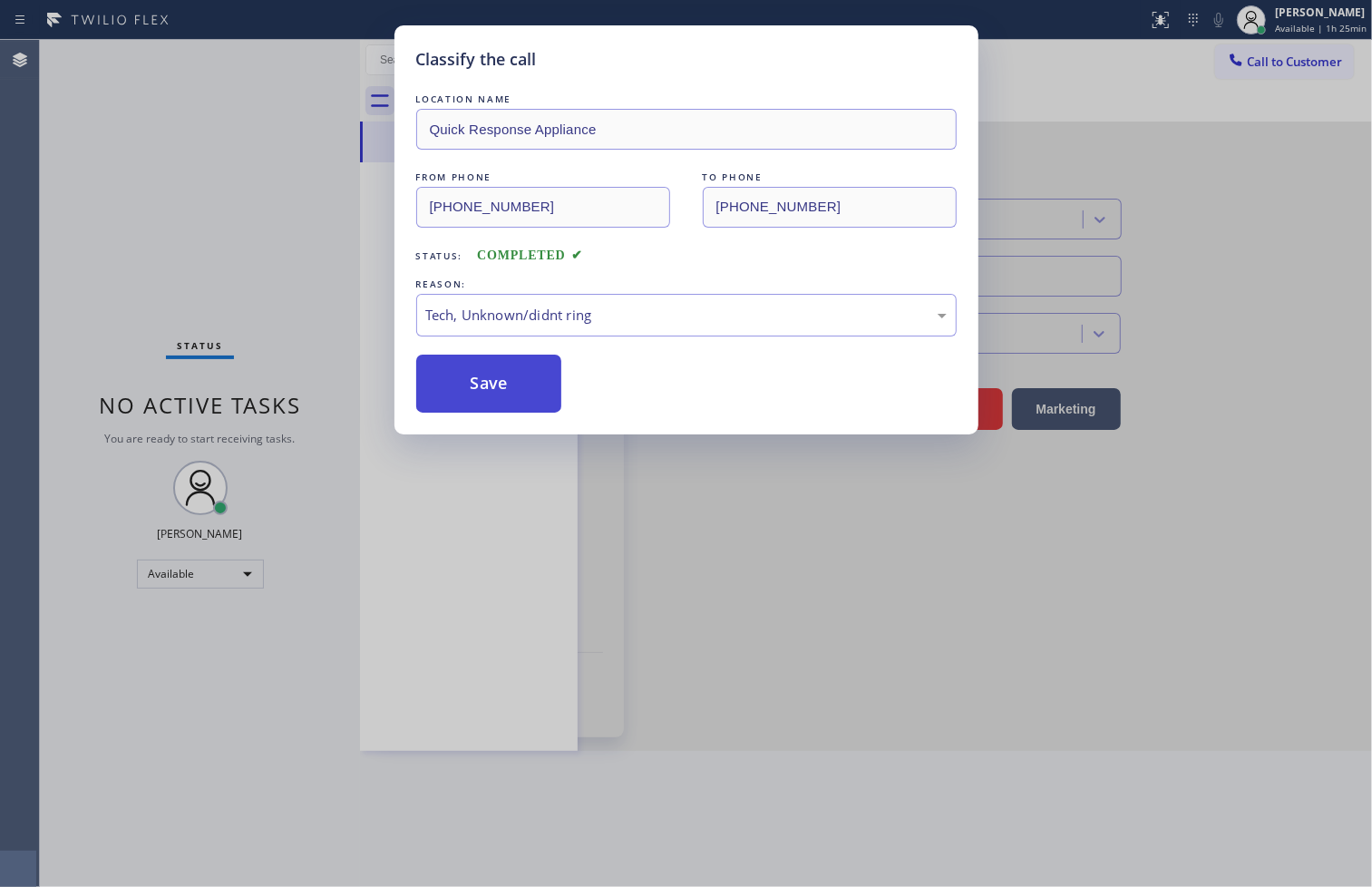
click at [509, 376] on button "Save" at bounding box center [489, 384] width 146 height 58
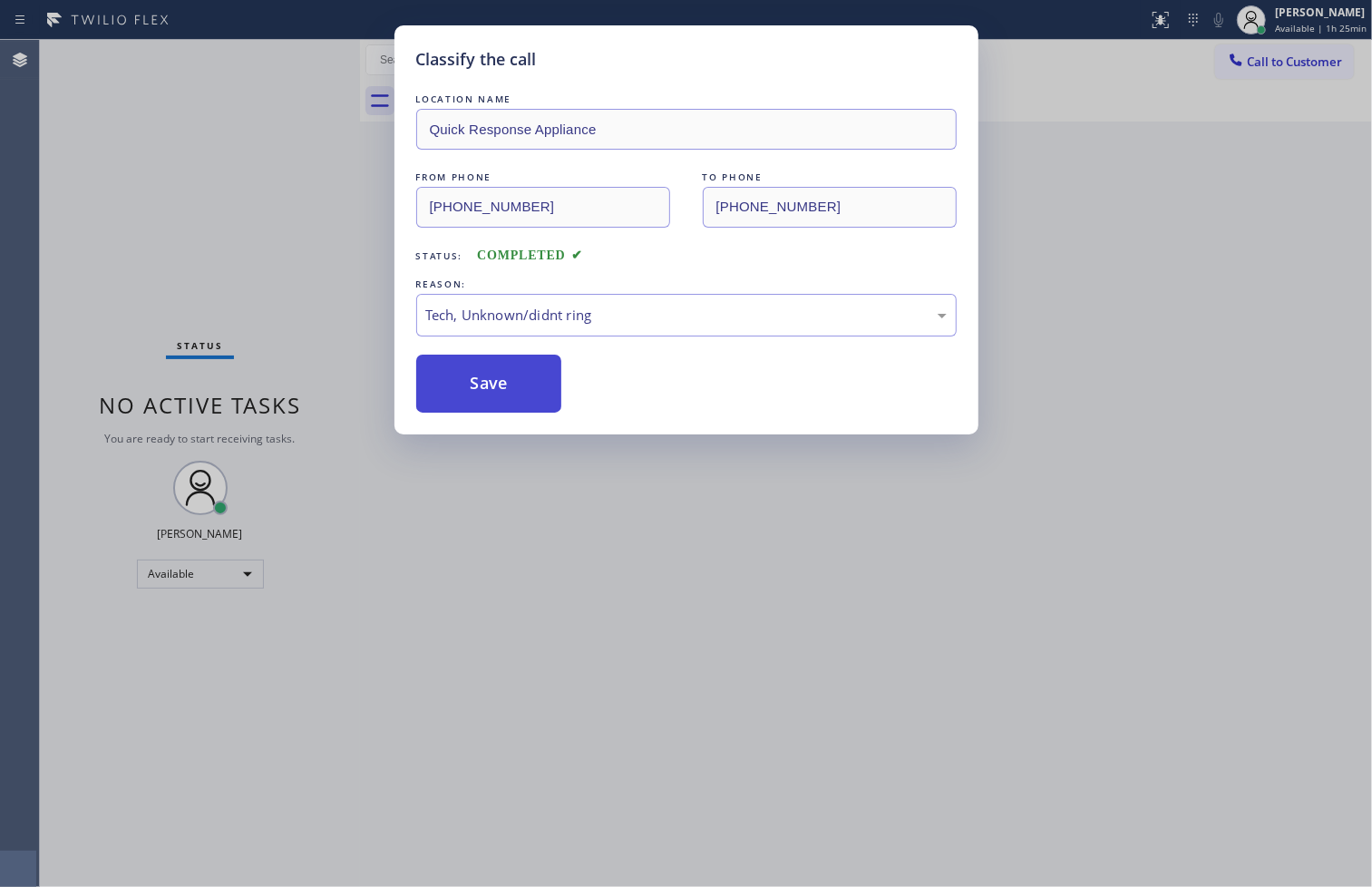
click at [509, 376] on button "Save" at bounding box center [489, 384] width 146 height 58
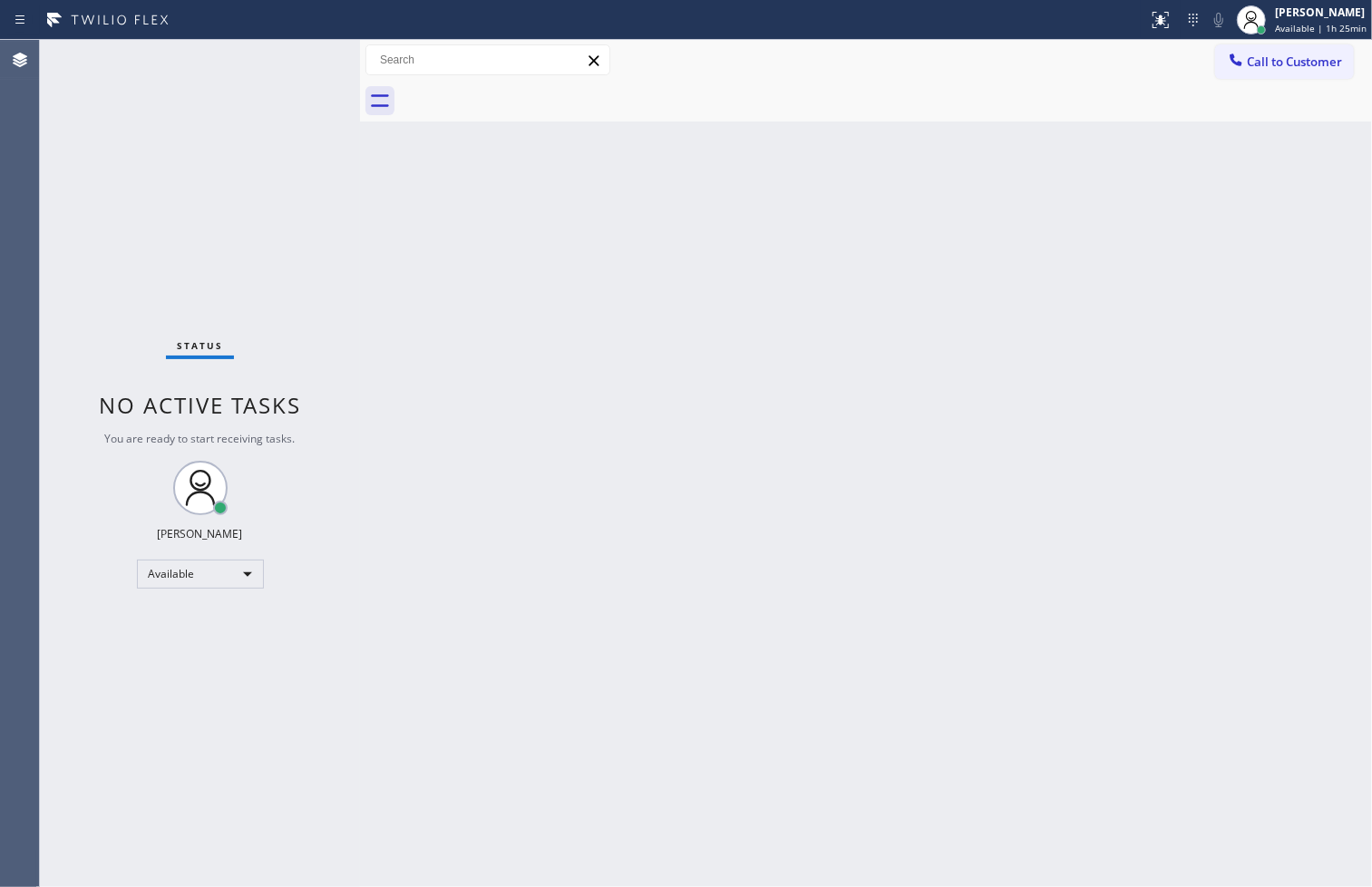
drag, startPoint x: 83, startPoint y: 647, endPoint x: 89, endPoint y: 638, distance: 10.8
click at [89, 638] on div "Status No active tasks You are ready to start receiving tasks. [PERSON_NAME]" at bounding box center [200, 463] width 320 height 847
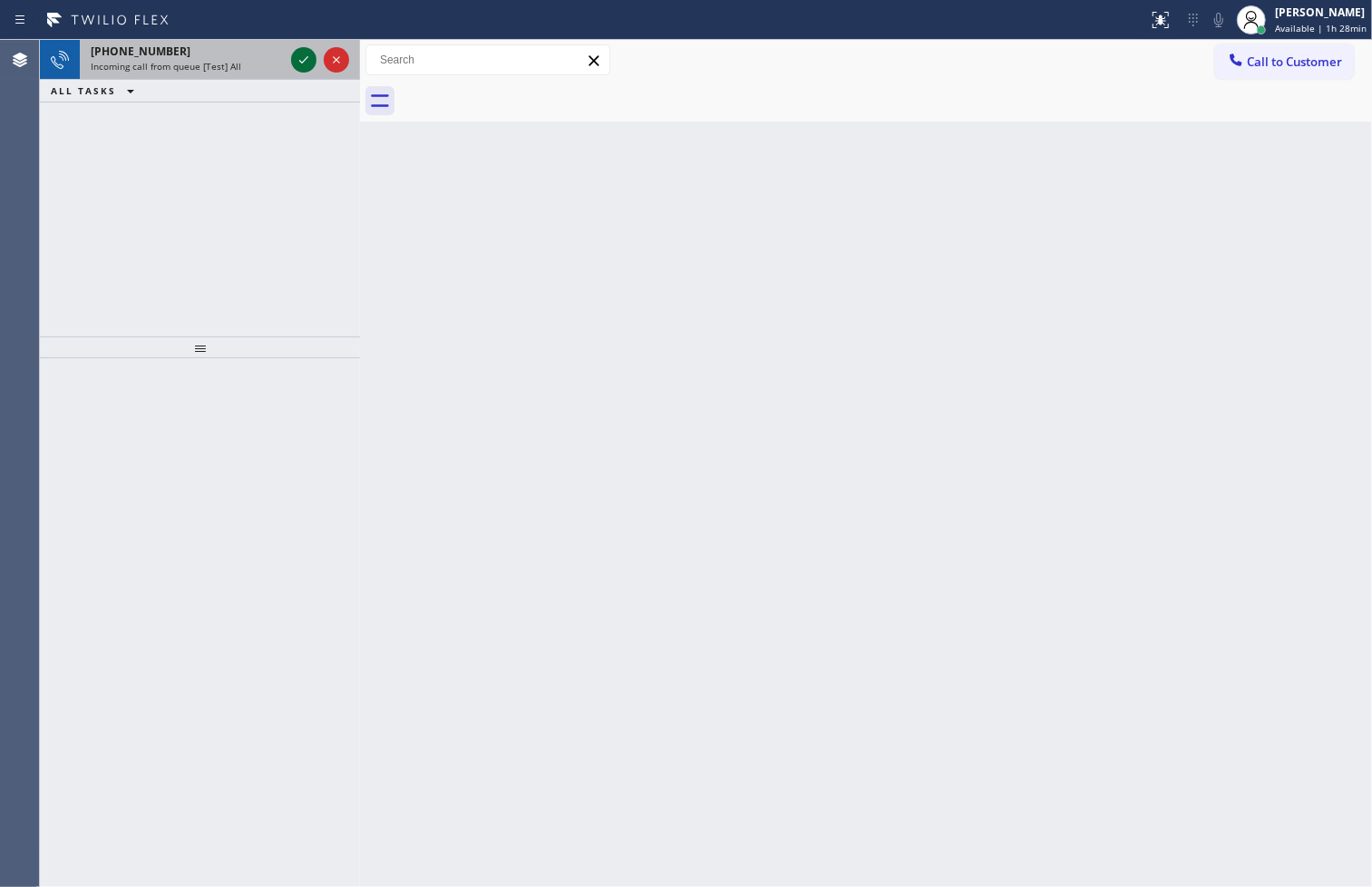
click at [299, 56] on icon at bounding box center [304, 59] width 21 height 21
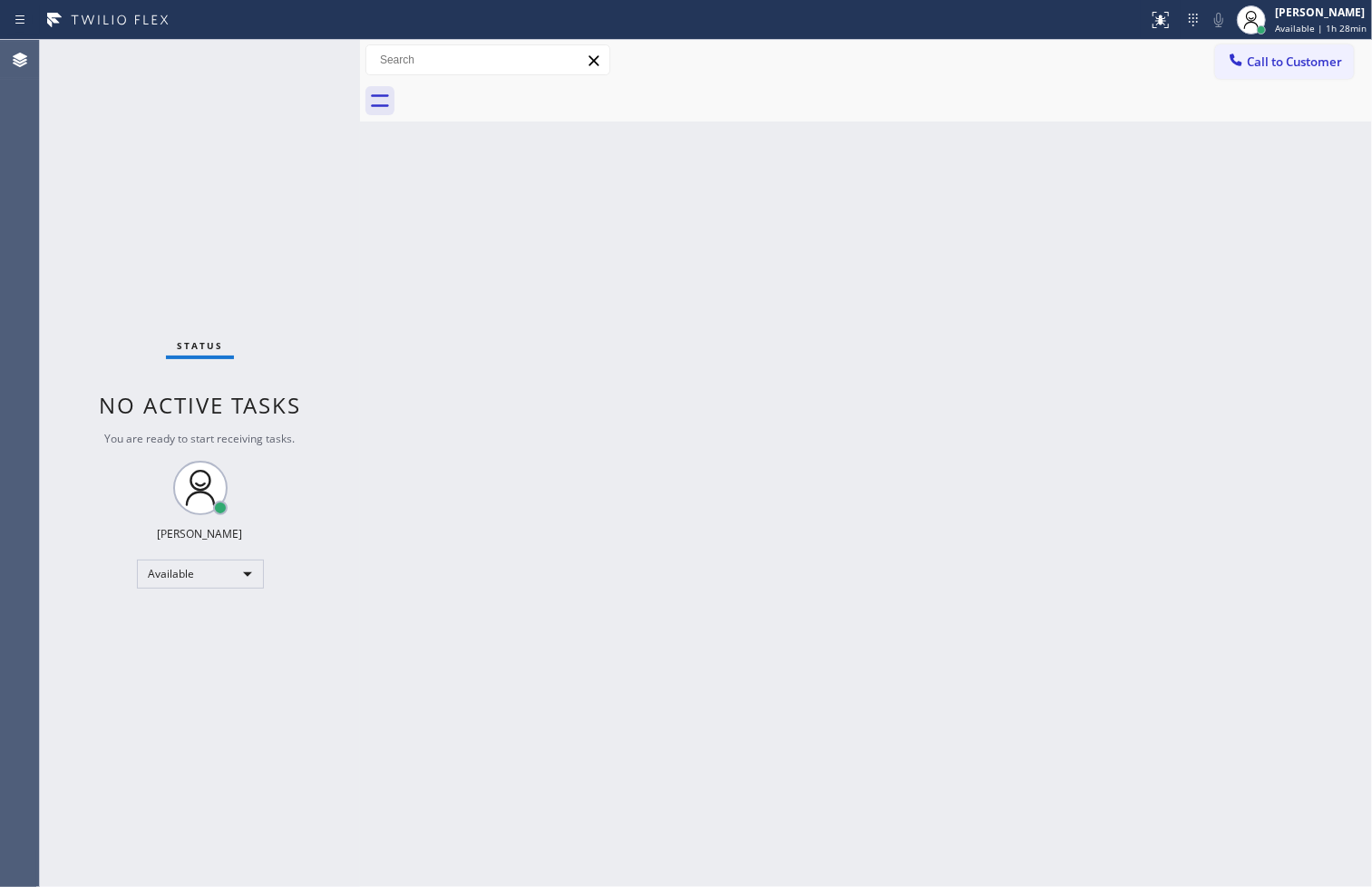
click at [299, 52] on div "Status No active tasks You are ready to start receiving tasks. [PERSON_NAME]" at bounding box center [200, 463] width 320 height 847
click at [1150, 18] on icon at bounding box center [1161, 19] width 21 height 21
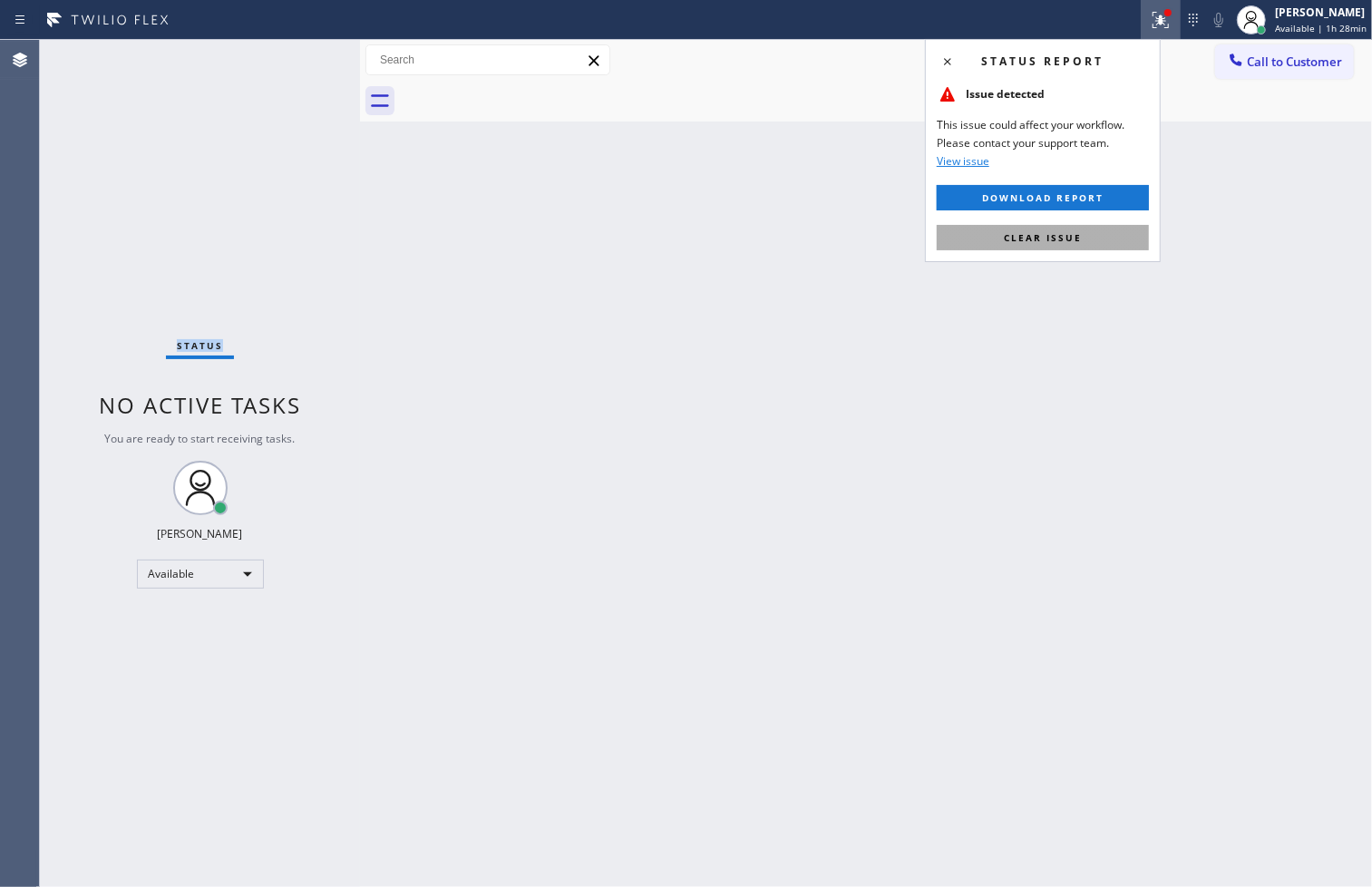
click at [1107, 246] on button "Clear issue" at bounding box center [1043, 238] width 212 height 25
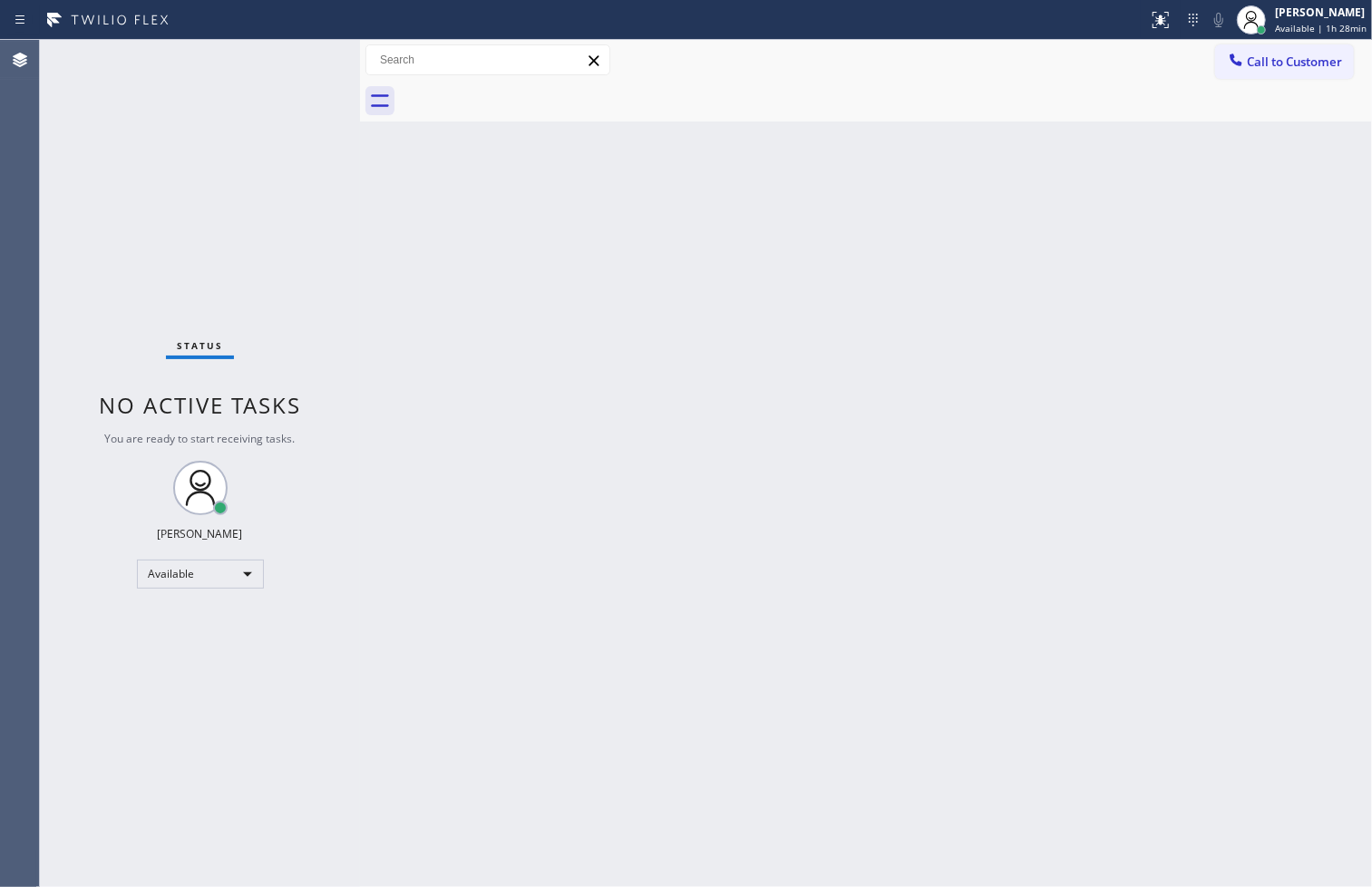
click at [1021, 331] on div "Back to Dashboard Change Sender ID Customers Technicians Select a contact Outbo…" at bounding box center [866, 463] width 1012 height 847
click at [777, 448] on div "Back to Dashboard Change Sender ID Customers Technicians Select a contact Outbo…" at bounding box center [866, 463] width 1012 height 847
click at [295, 84] on div "Status No active tasks You are ready to start receiving tasks. [PERSON_NAME]" at bounding box center [200, 463] width 320 height 847
click at [299, 51] on div "Status No active tasks You are ready to start receiving tasks. [PERSON_NAME]" at bounding box center [200, 463] width 320 height 847
click at [1161, 712] on div "Back to Dashboard Change Sender ID Customers Technicians Select a contact Outbo…" at bounding box center [866, 463] width 1012 height 847
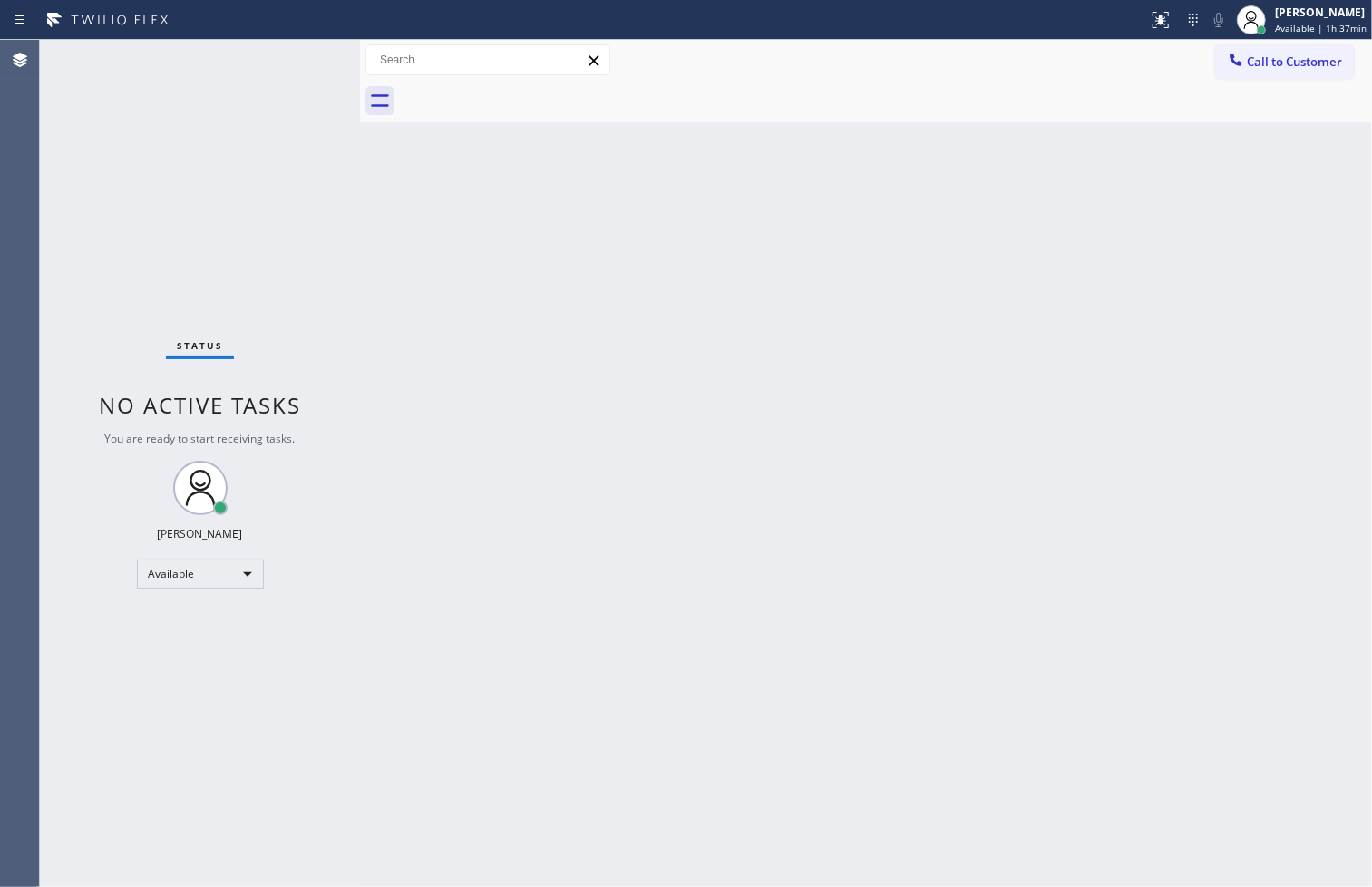
click at [807, 441] on div "Back to Dashboard Change Sender ID Customers Technicians Select a contact Outbo…" at bounding box center [866, 463] width 1012 height 847
click at [172, 156] on div "Status No active tasks You are ready to start receiving tasks. [PERSON_NAME]" at bounding box center [200, 463] width 320 height 847
click at [275, 59] on div "Status No active tasks You are ready to start receiving tasks. [PERSON_NAME]" at bounding box center [200, 463] width 320 height 847
click at [291, 51] on div "Status No active tasks You are ready to start receiving tasks. [PERSON_NAME]" at bounding box center [200, 463] width 320 height 847
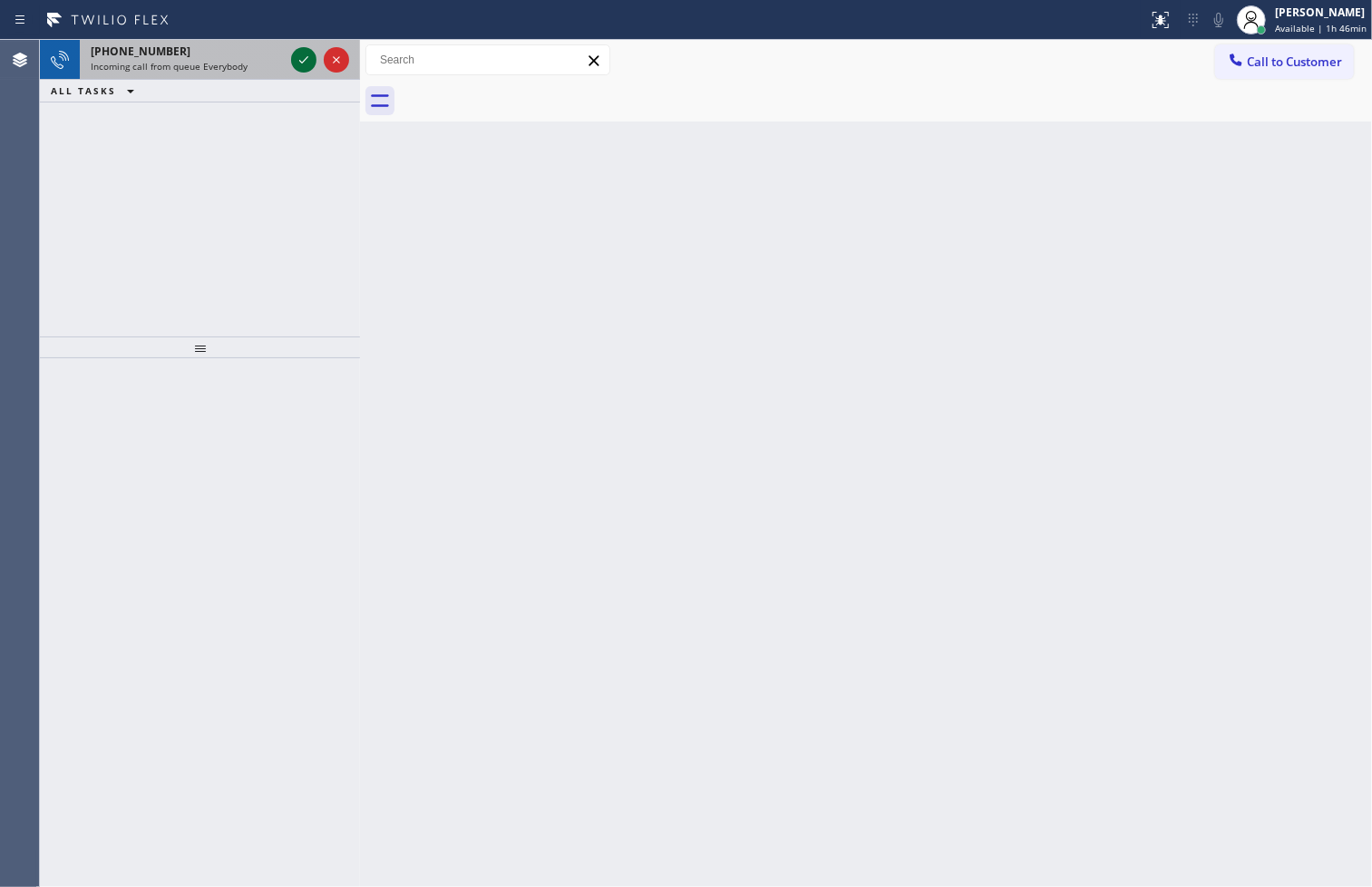
click at [304, 58] on icon at bounding box center [304, 59] width 21 height 21
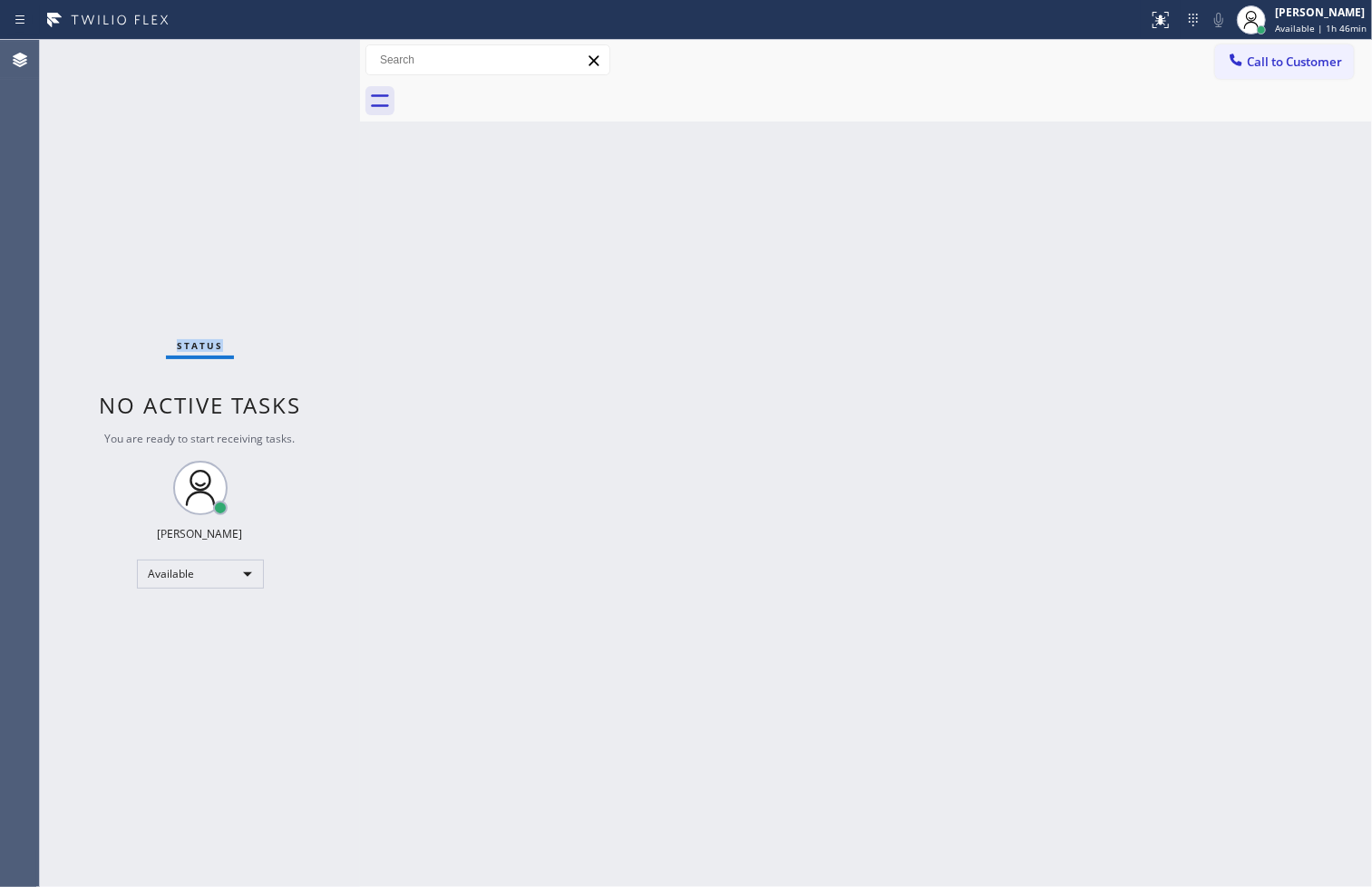
click at [304, 58] on div "Status No active tasks You are ready to start receiving tasks. [PERSON_NAME]" at bounding box center [200, 463] width 320 height 847
click at [1144, 4] on button at bounding box center [1160, 19] width 40 height 40
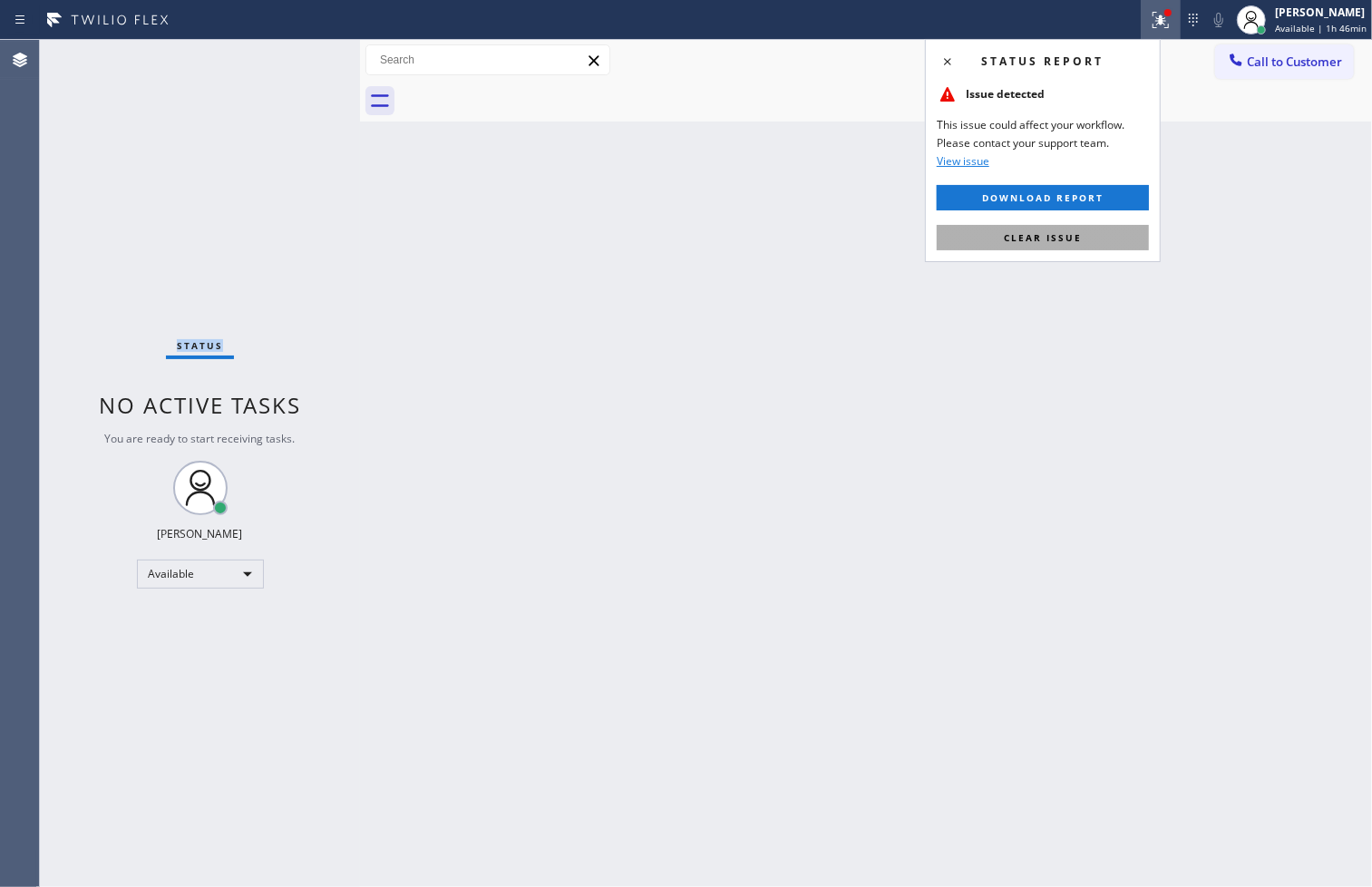
click at [1072, 242] on span "Clear issue" at bounding box center [1043, 237] width 78 height 13
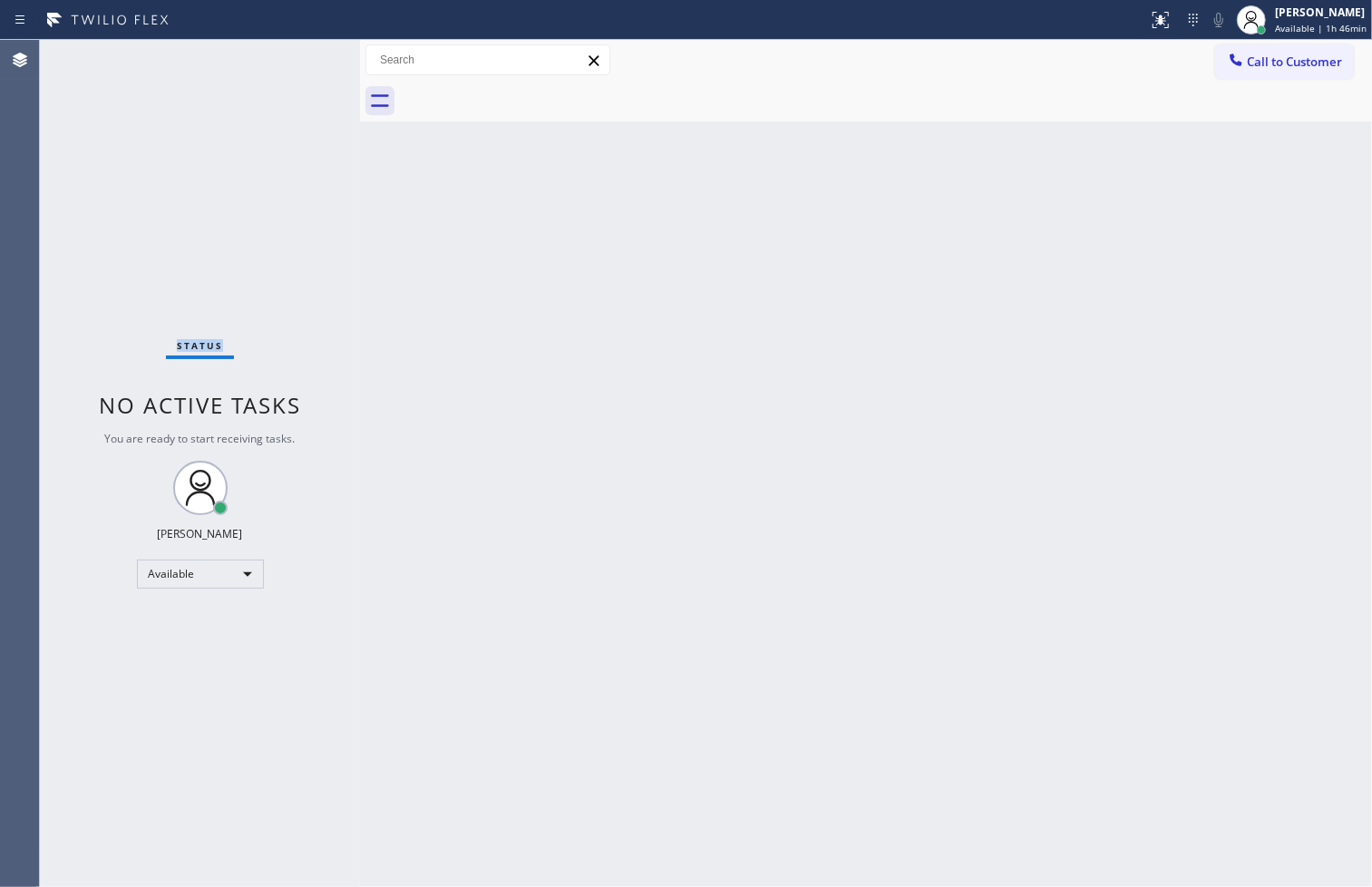
click at [258, 40] on div "Status No active tasks You are ready to start receiving tasks. [PERSON_NAME]" at bounding box center [200, 463] width 320 height 847
click at [301, 56] on div "Status No active tasks You are ready to start receiving tasks. [PERSON_NAME]" at bounding box center [200, 463] width 320 height 847
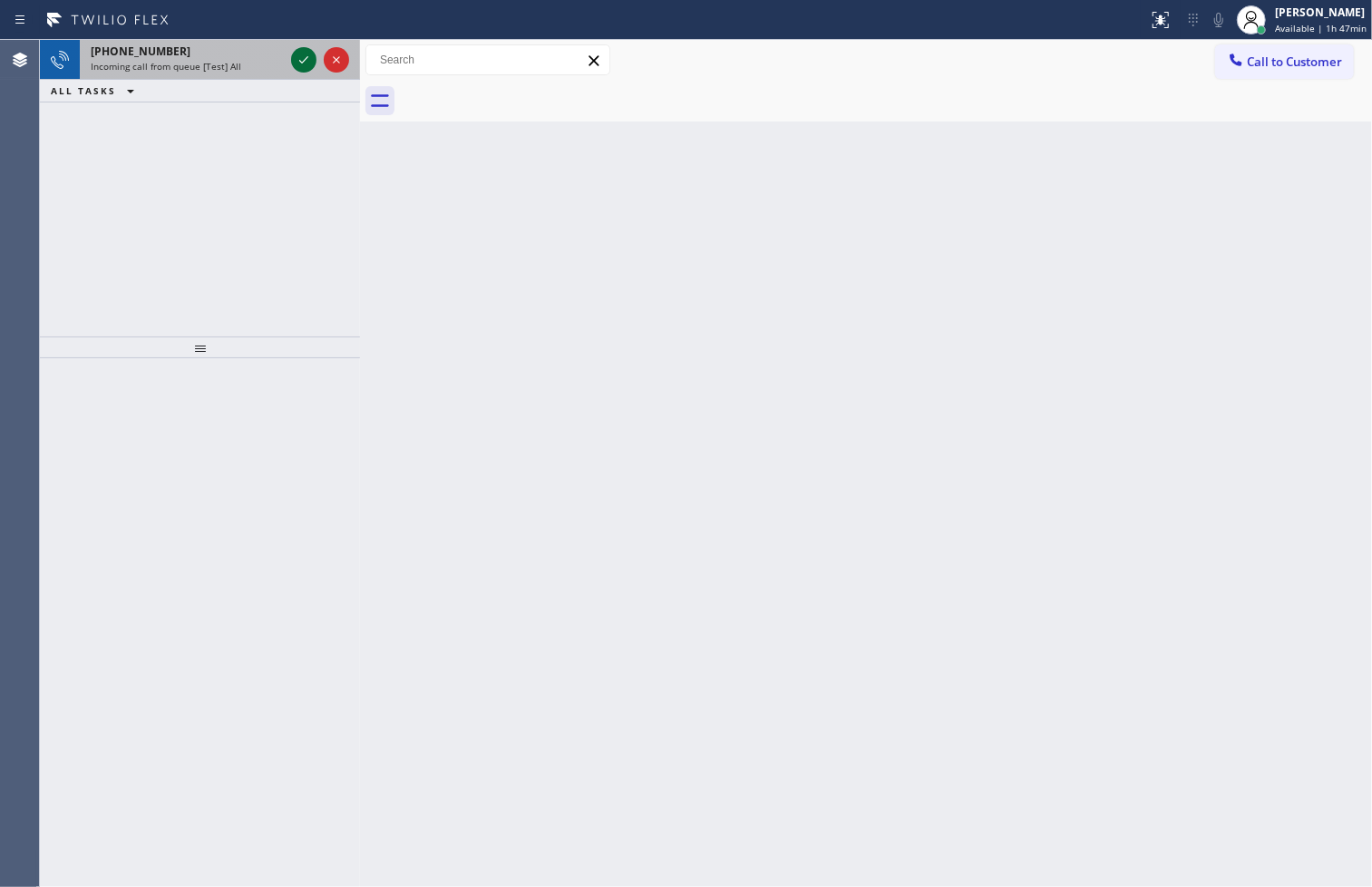
click at [301, 56] on icon at bounding box center [304, 59] width 21 height 21
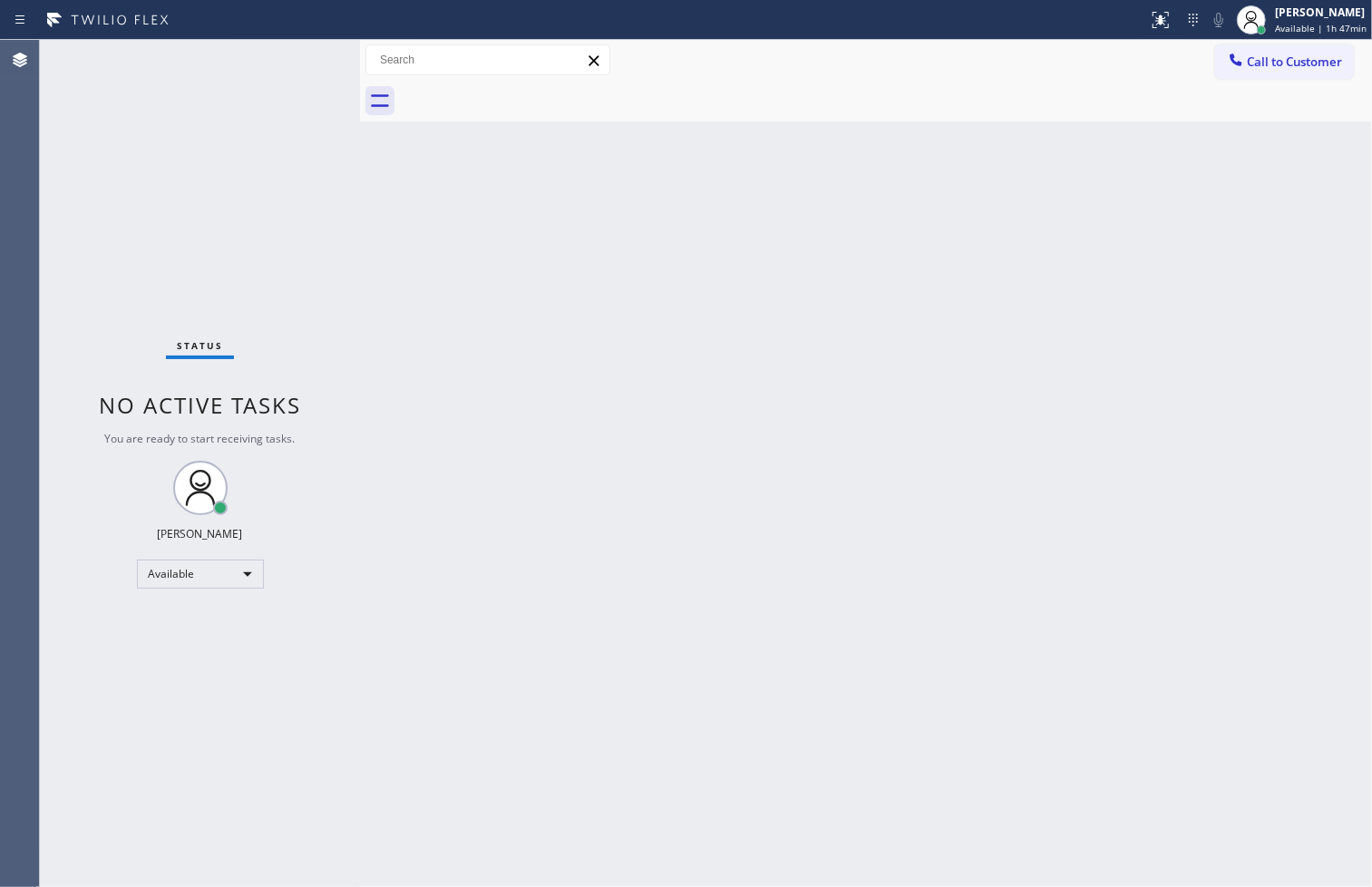
click at [301, 56] on div "Status No active tasks You are ready to start receiving tasks. [PERSON_NAME]" at bounding box center [200, 463] width 320 height 847
click at [1150, 13] on icon at bounding box center [1161, 19] width 21 height 21
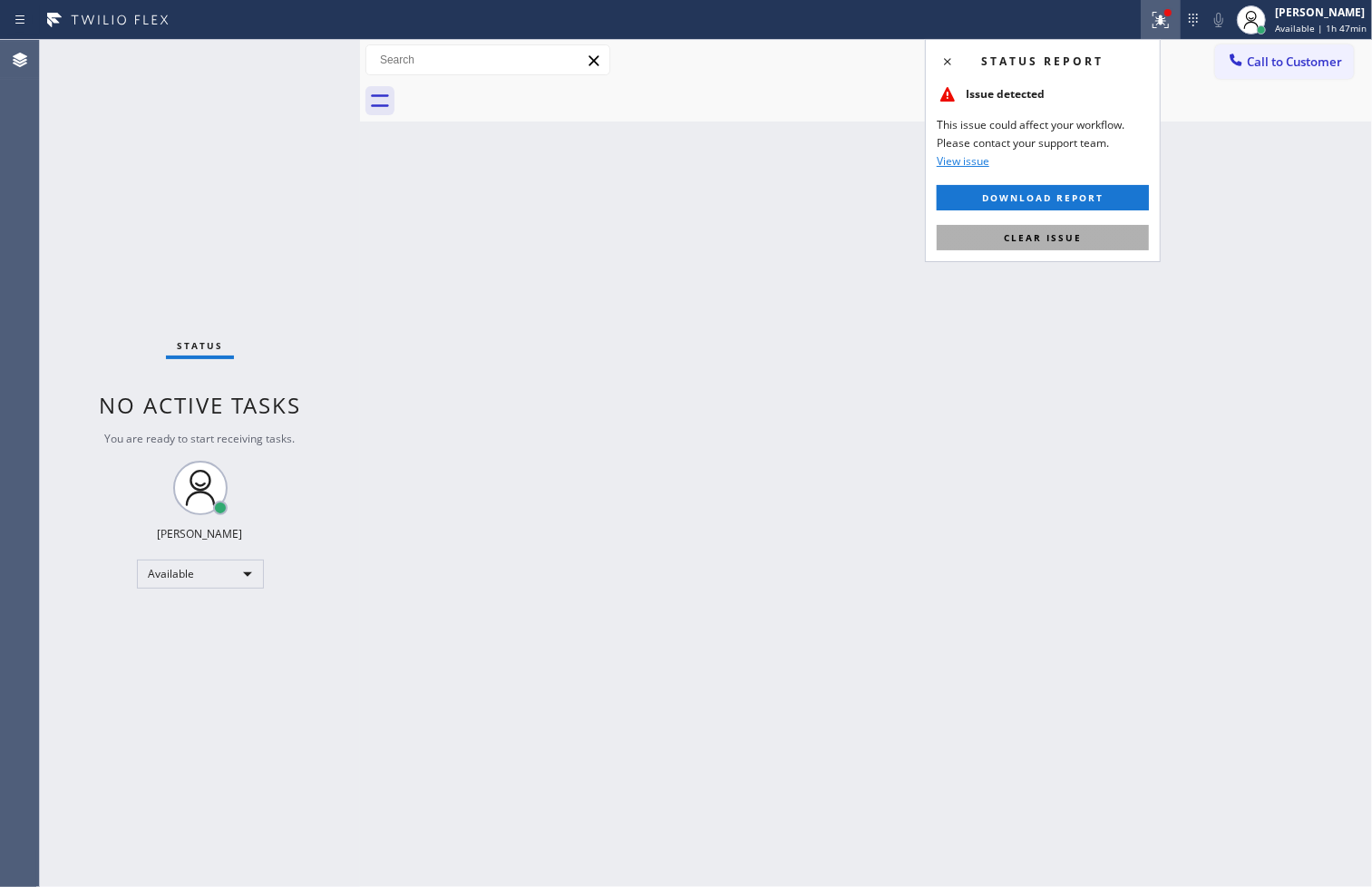
click at [1072, 240] on span "Clear issue" at bounding box center [1043, 237] width 78 height 13
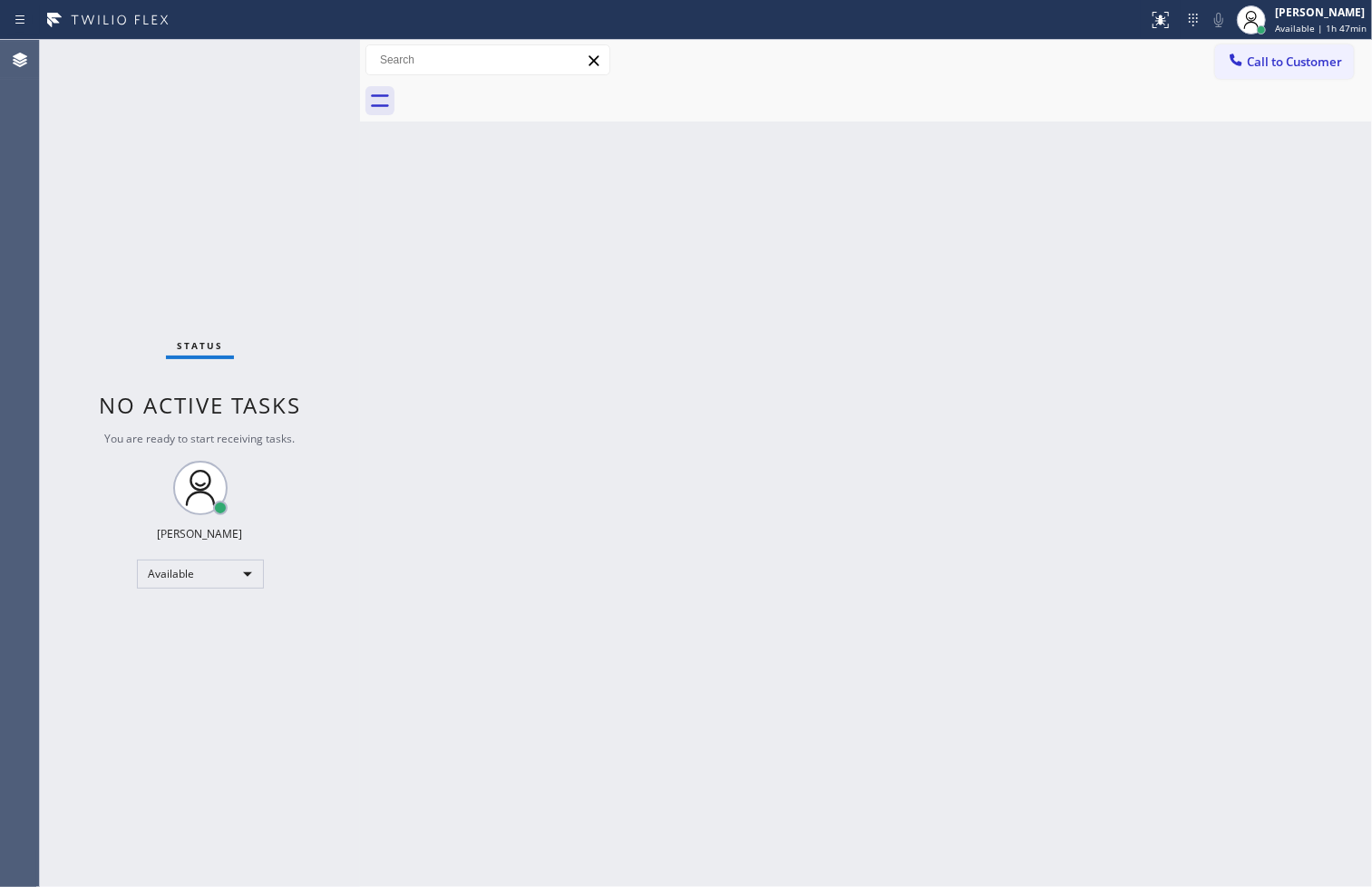
click at [523, 317] on div "Back to Dashboard Change Sender ID Customers Technicians Select a contact Outbo…" at bounding box center [866, 463] width 1012 height 847
click at [291, 59] on div "Status No active tasks You are ready to start receiving tasks. [PERSON_NAME]" at bounding box center [200, 463] width 320 height 847
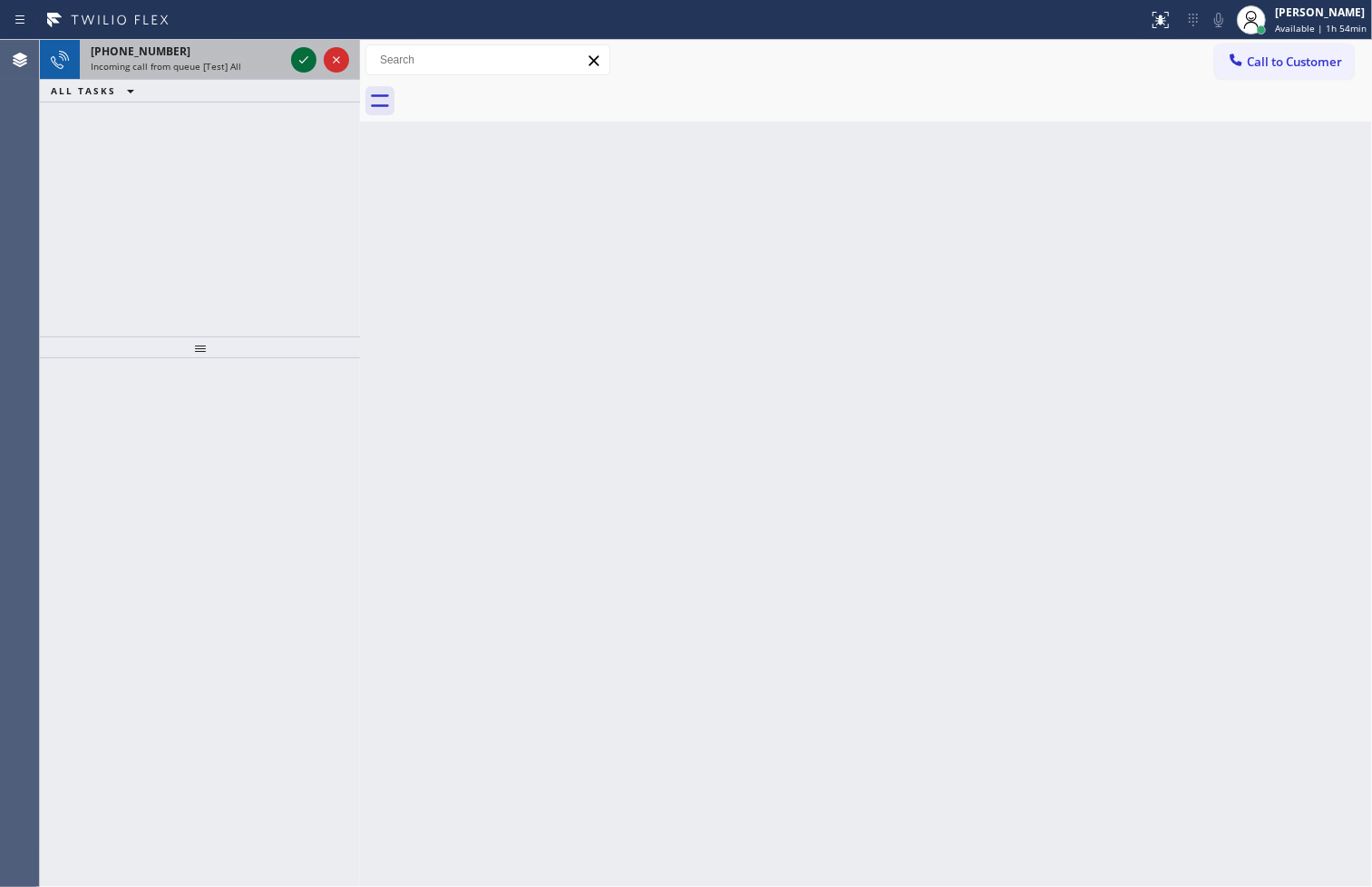
click at [291, 59] on div at bounding box center [304, 59] width 25 height 21
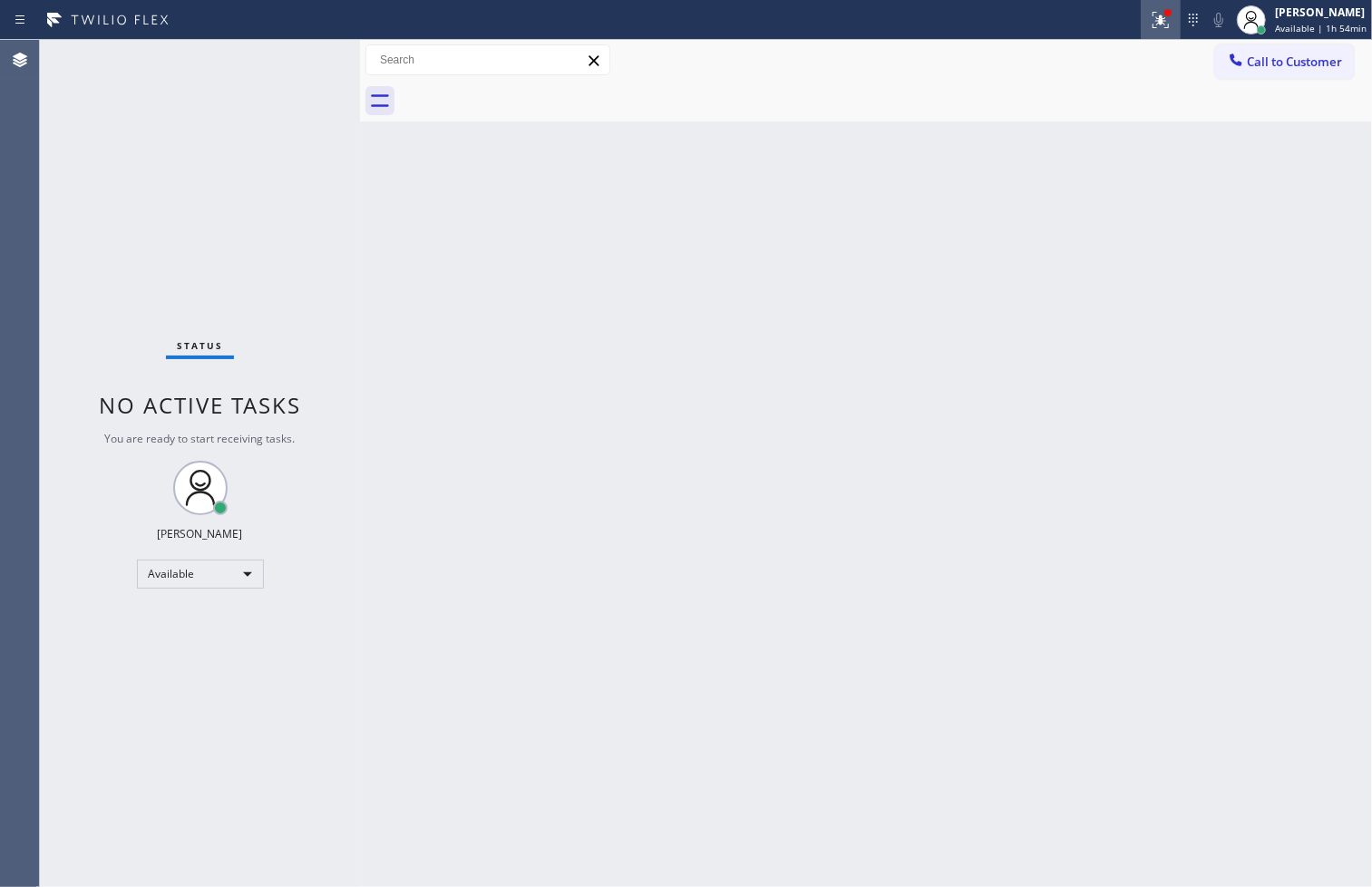
click at [1140, 4] on button at bounding box center [1160, 19] width 40 height 40
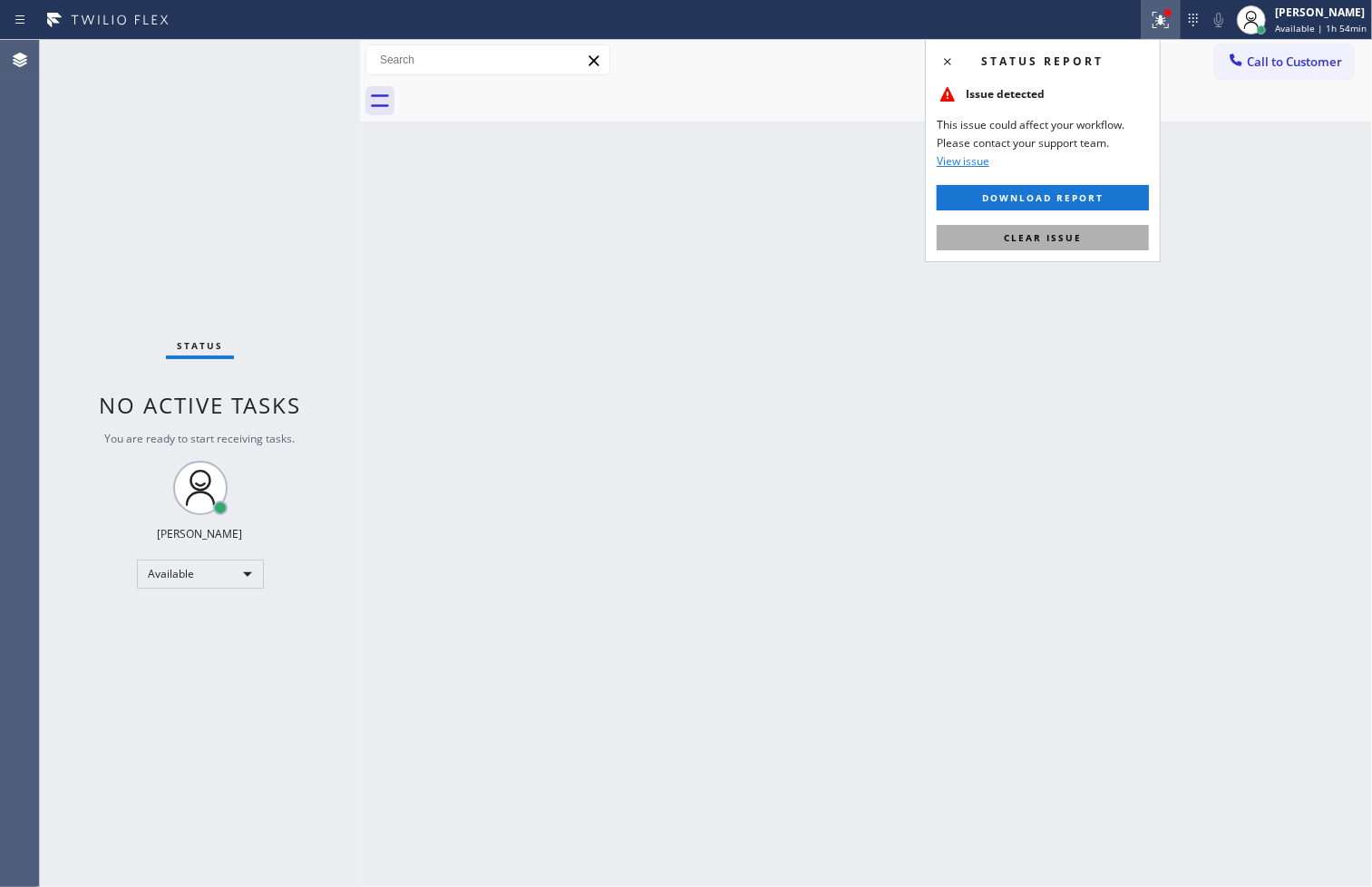
click at [1086, 234] on button "Clear issue" at bounding box center [1043, 238] width 212 height 25
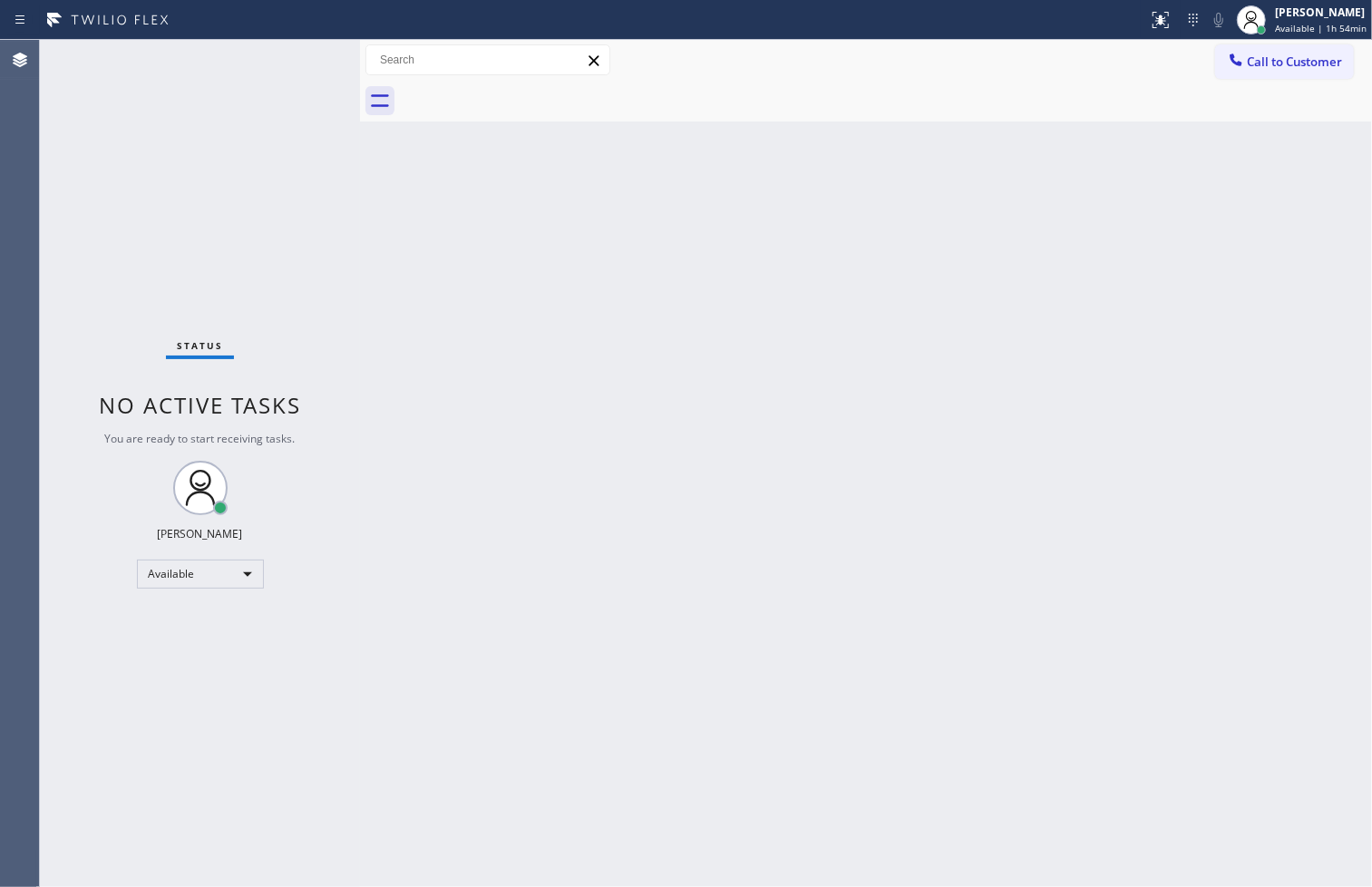
click at [320, 138] on div "Status No active tasks You are ready to start receiving tasks. [PERSON_NAME]" at bounding box center [200, 463] width 320 height 847
click at [292, 76] on div "Status No active tasks You are ready to start receiving tasks. [PERSON_NAME]" at bounding box center [200, 463] width 320 height 847
click at [67, 143] on div "Status No active tasks You are ready to start receiving tasks. [PERSON_NAME]" at bounding box center [200, 463] width 320 height 847
click at [292, 52] on div "Status No active tasks You are ready to start receiving tasks. [PERSON_NAME]" at bounding box center [200, 463] width 320 height 847
click at [290, 58] on div "Status No active tasks You are ready to start receiving tasks. [PERSON_NAME]" at bounding box center [200, 463] width 320 height 847
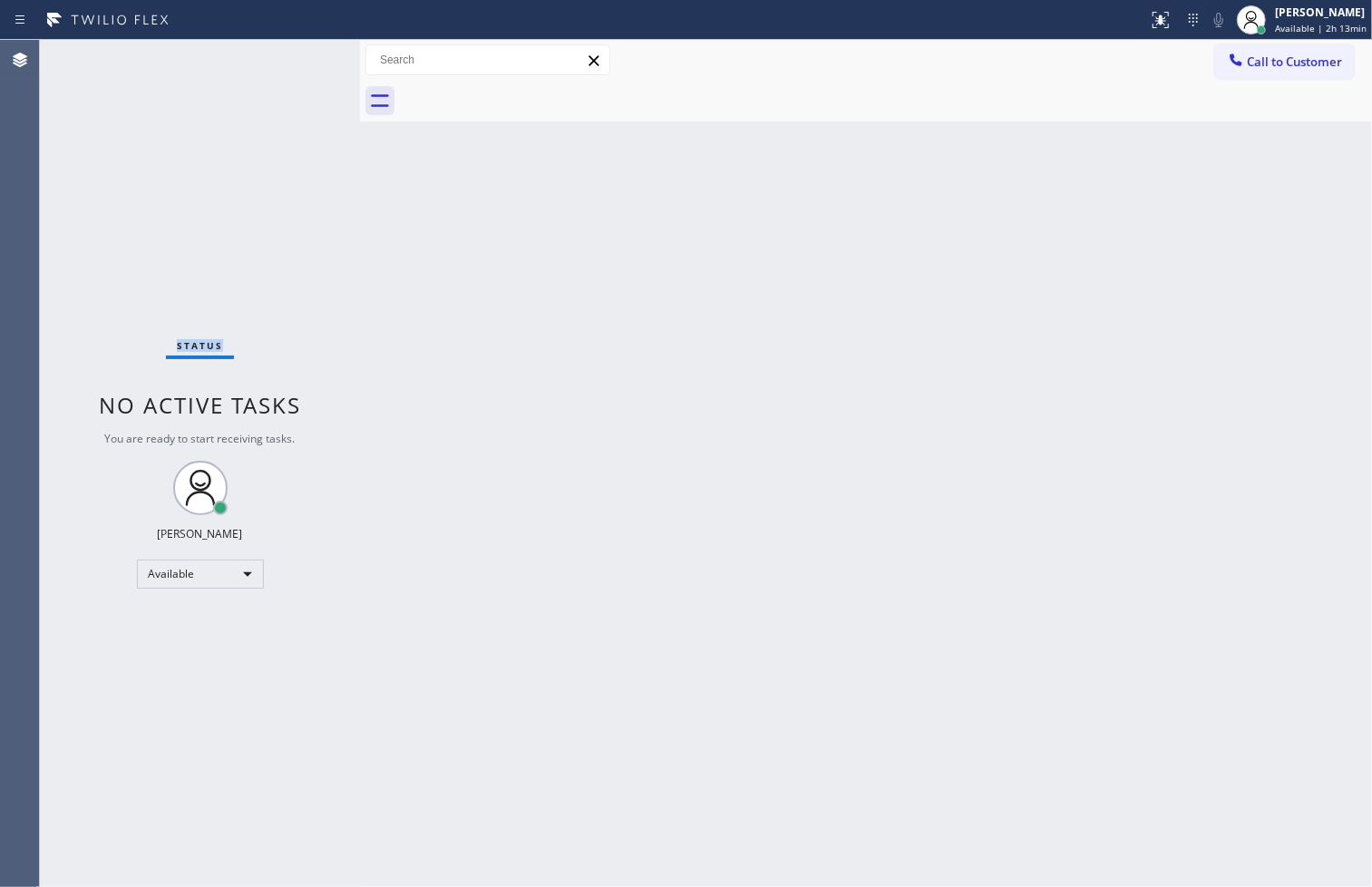
click at [290, 58] on div "Status No active tasks You are ready to start receiving tasks. [PERSON_NAME]" at bounding box center [200, 463] width 320 height 847
click at [297, 55] on div "Status No active tasks You are ready to start receiving tasks. [PERSON_NAME]" at bounding box center [200, 463] width 320 height 847
click at [241, 570] on div "Available" at bounding box center [201, 573] width 127 height 29
click at [212, 673] on li "Break" at bounding box center [199, 666] width 124 height 21
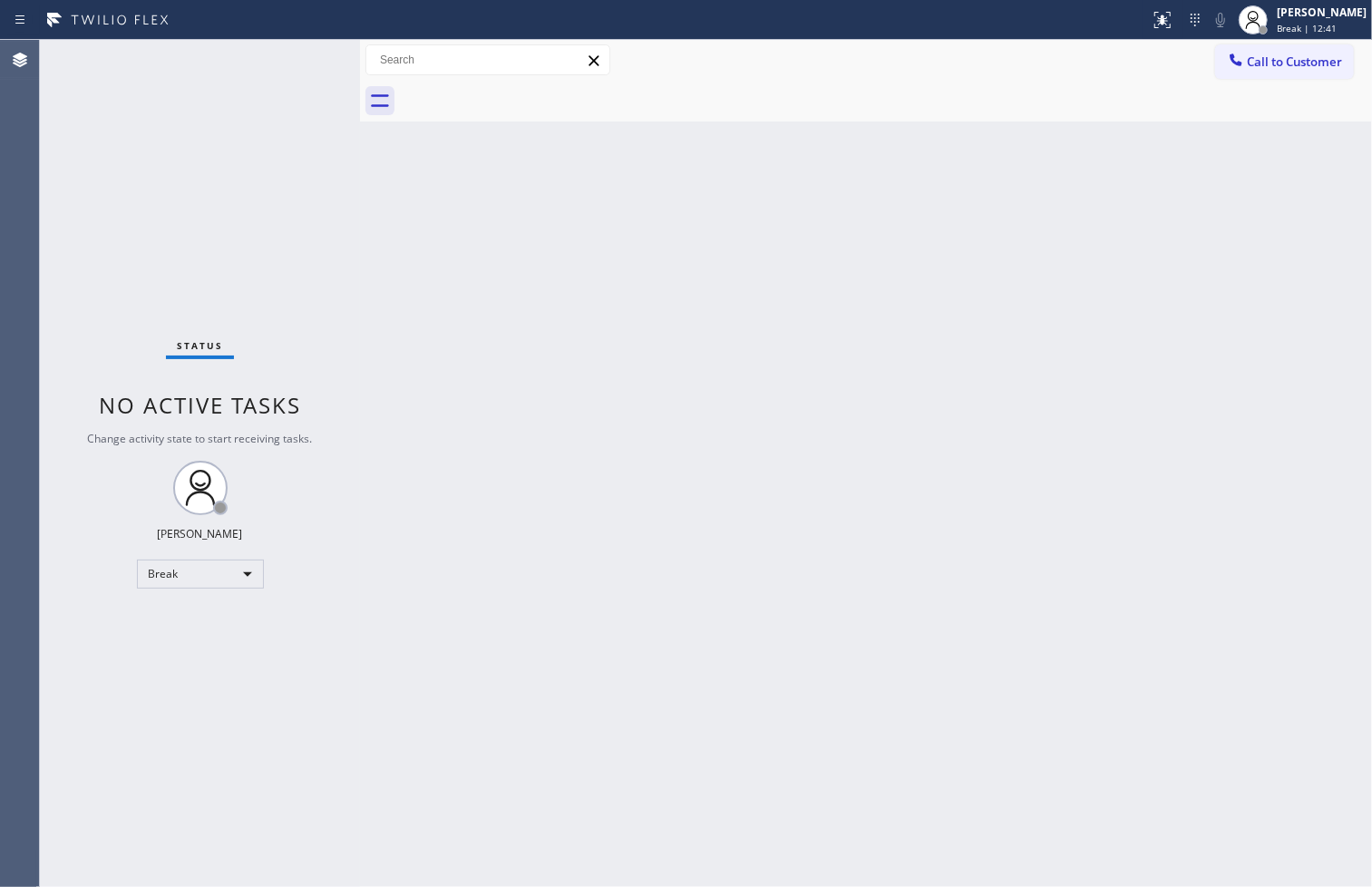
click at [1229, 708] on div "Back to Dashboard Change Sender ID Customers Technicians Select a contact Outbo…" at bounding box center [866, 463] width 1012 height 847
click at [50, 638] on div "Status No active tasks Change activity state to start receiving tasks. [PERSON_…" at bounding box center [200, 463] width 320 height 847
click at [89, 611] on div "Status No active tasks Change activity state to start receiving tasks. [PERSON_…" at bounding box center [200, 463] width 320 height 847
click at [88, 680] on div "Status No active tasks Change activity state to start receiving tasks. [PERSON_…" at bounding box center [200, 466] width 320 height 854
click at [249, 573] on div "Break" at bounding box center [201, 577] width 127 height 29
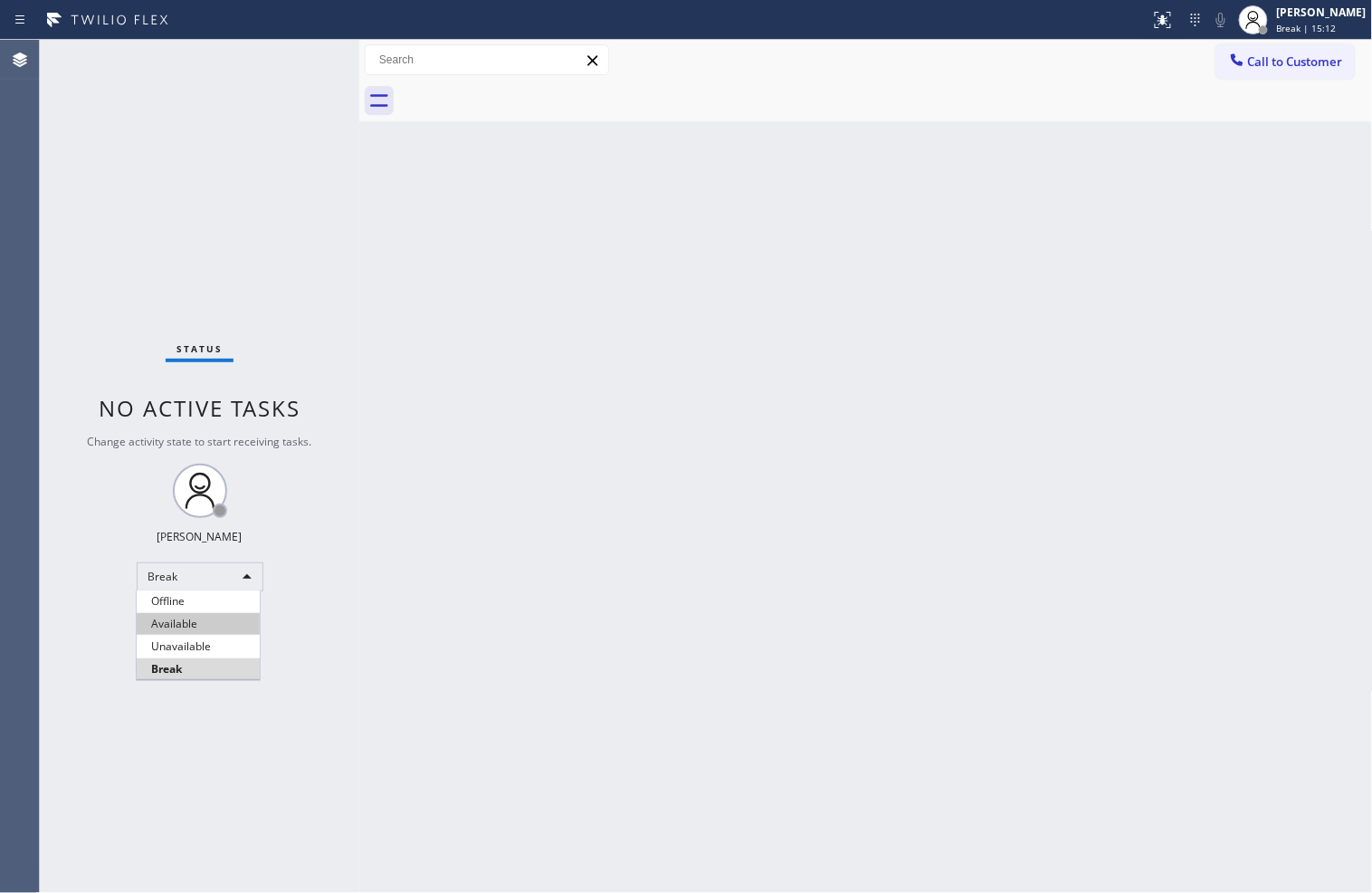
click at [216, 616] on li "Available" at bounding box center [198, 624] width 123 height 21
click at [413, 355] on div "Back to Dashboard Change Sender ID Customers Technicians Select a contact Outbo…" at bounding box center [866, 466] width 1014 height 853
click at [326, 174] on div "Status No active tasks You are ready to start receiving tasks. [PERSON_NAME]" at bounding box center [199, 466] width 320 height 853
click at [296, 63] on div "Status No active tasks You are ready to start receiving tasks. [PERSON_NAME]" at bounding box center [199, 466] width 320 height 853
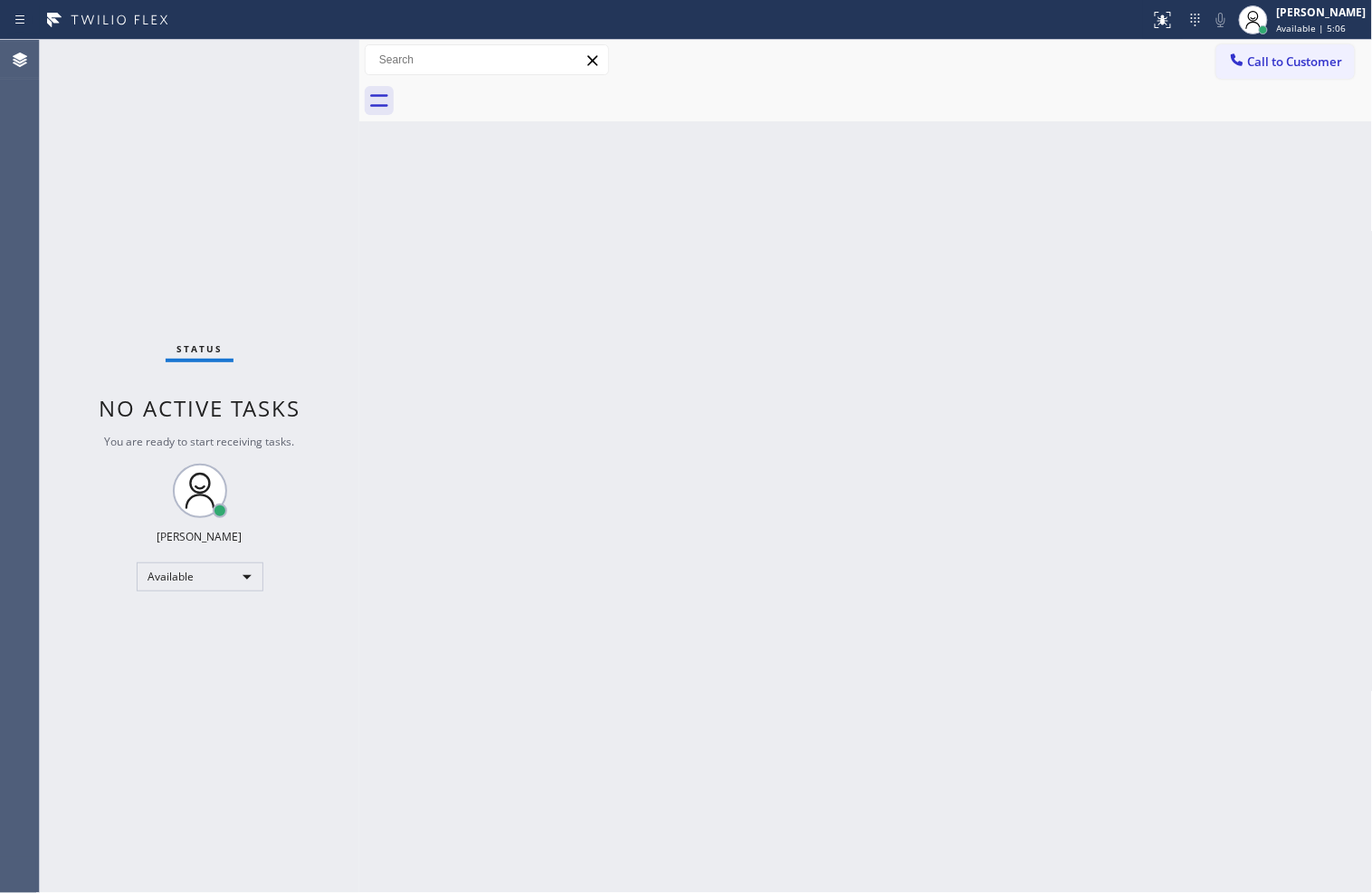
click at [296, 63] on div "Status No active tasks You are ready to start receiving tasks. [PERSON_NAME]" at bounding box center [199, 466] width 320 height 853
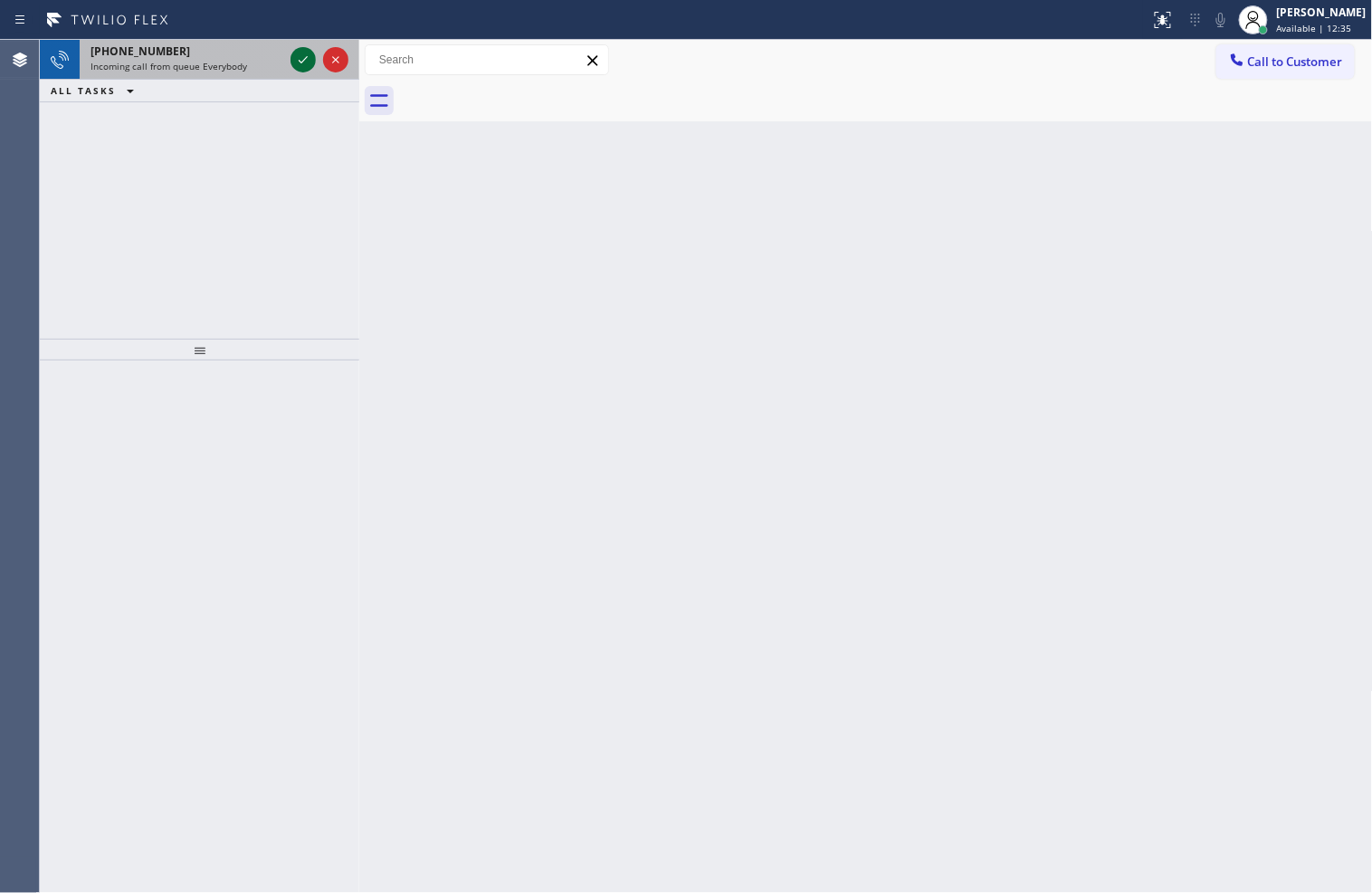
click at [296, 63] on icon at bounding box center [303, 59] width 21 height 21
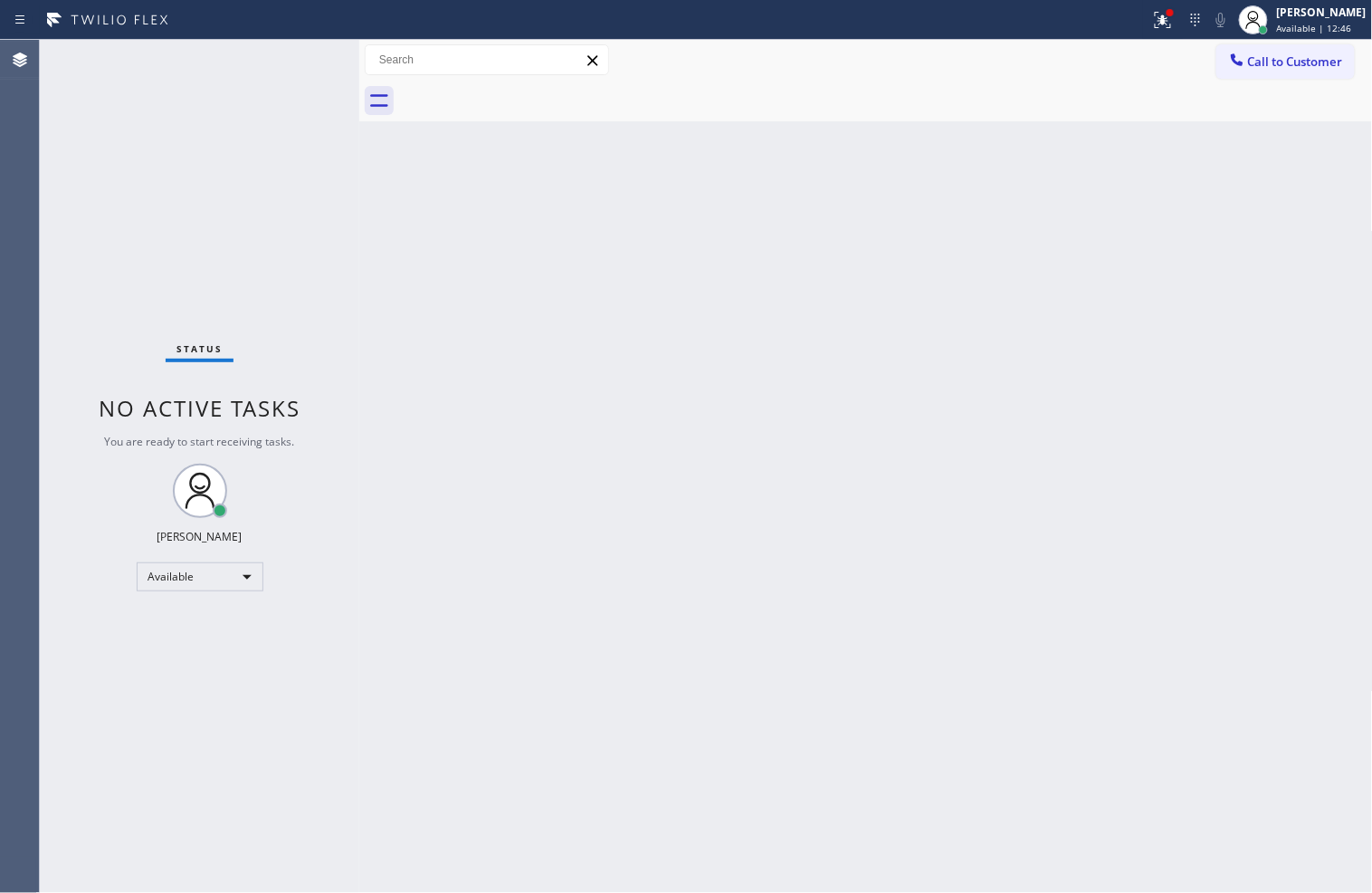
click at [106, 340] on div "Status No active tasks You are ready to start receiving tasks. [PERSON_NAME]" at bounding box center [199, 466] width 320 height 853
click at [295, 57] on div "Status No active tasks You are ready to start receiving tasks. [PERSON_NAME]" at bounding box center [199, 466] width 320 height 853
click at [1152, 17] on icon at bounding box center [1163, 19] width 21 height 21
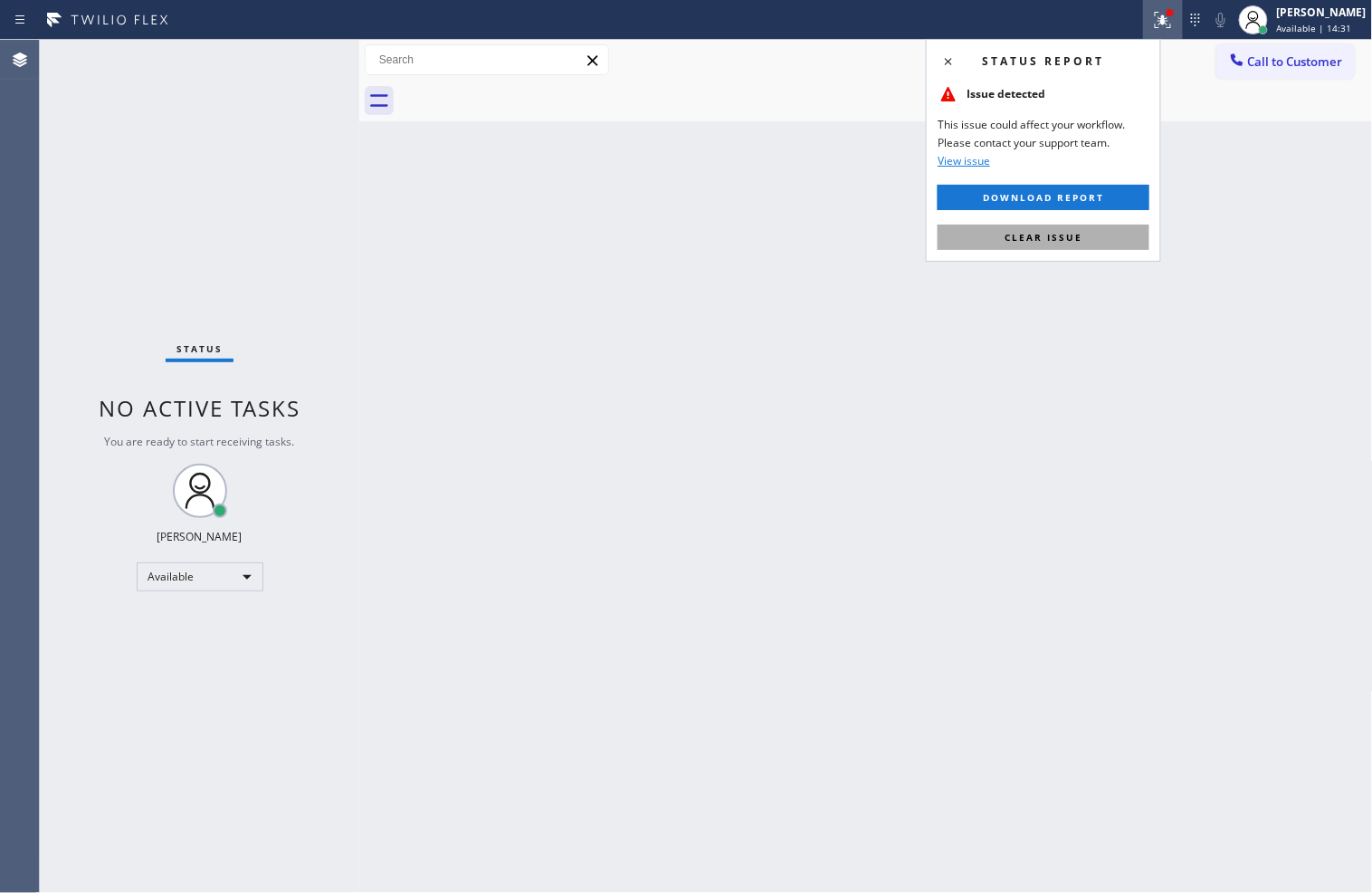
click at [1117, 232] on button "Clear issue" at bounding box center [1044, 237] width 212 height 25
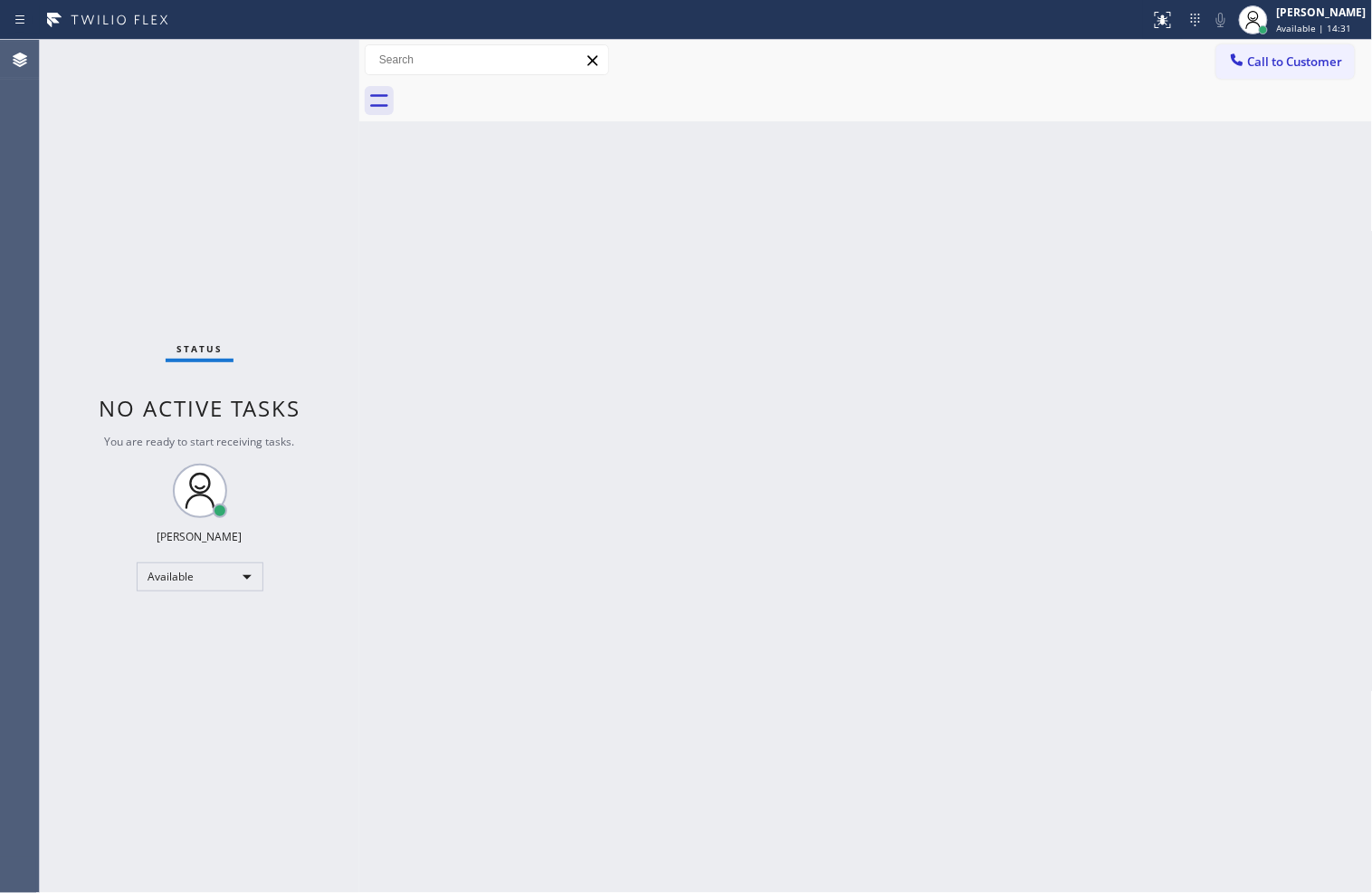
click at [245, 258] on div "Status No active tasks You are ready to start receiving tasks. [PERSON_NAME]" at bounding box center [199, 466] width 320 height 853
click at [295, 70] on div "Status No active tasks You are ready to start receiving tasks. [PERSON_NAME]" at bounding box center [199, 466] width 320 height 853
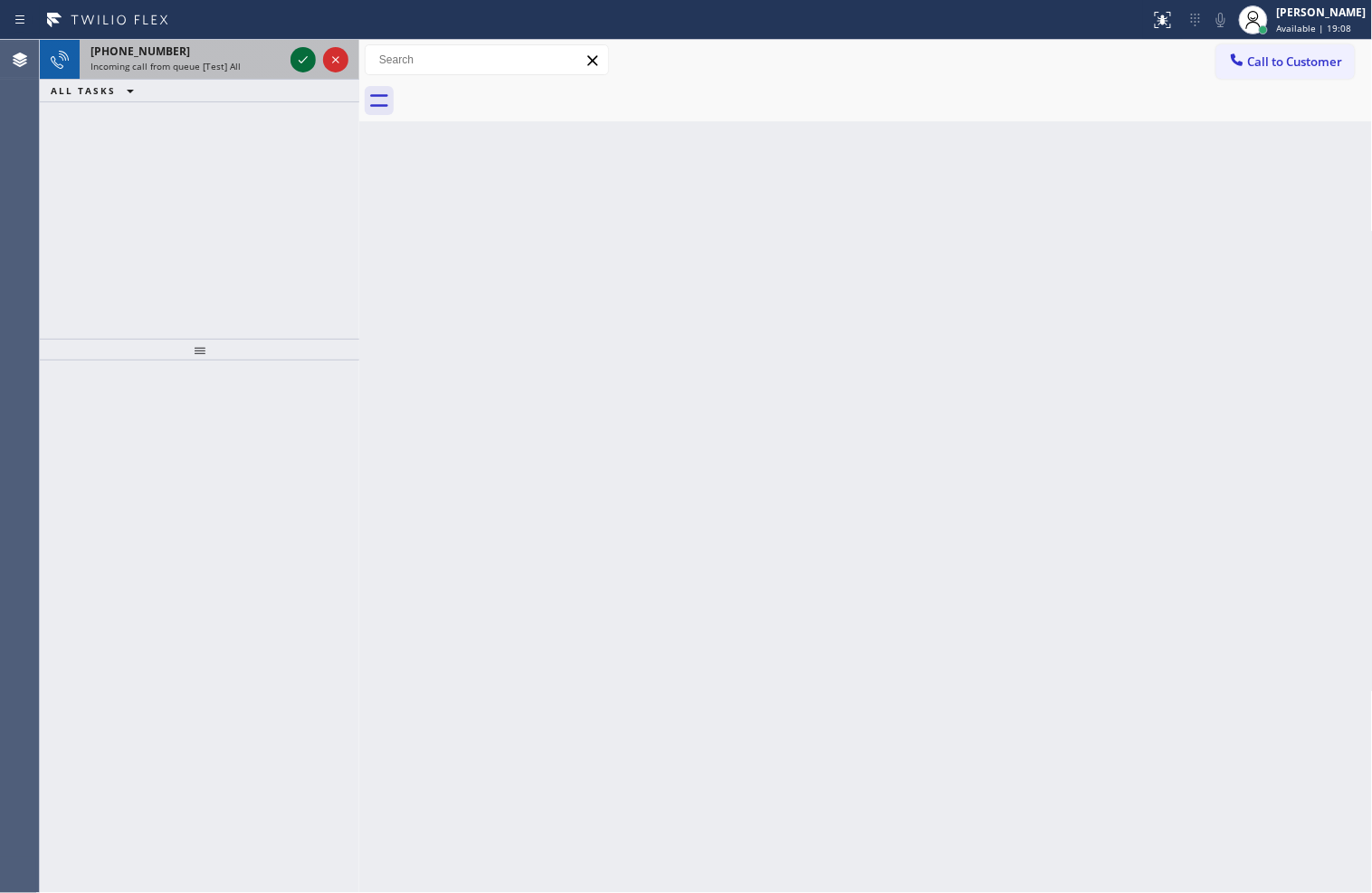
click at [302, 60] on icon at bounding box center [302, 59] width 9 height 7
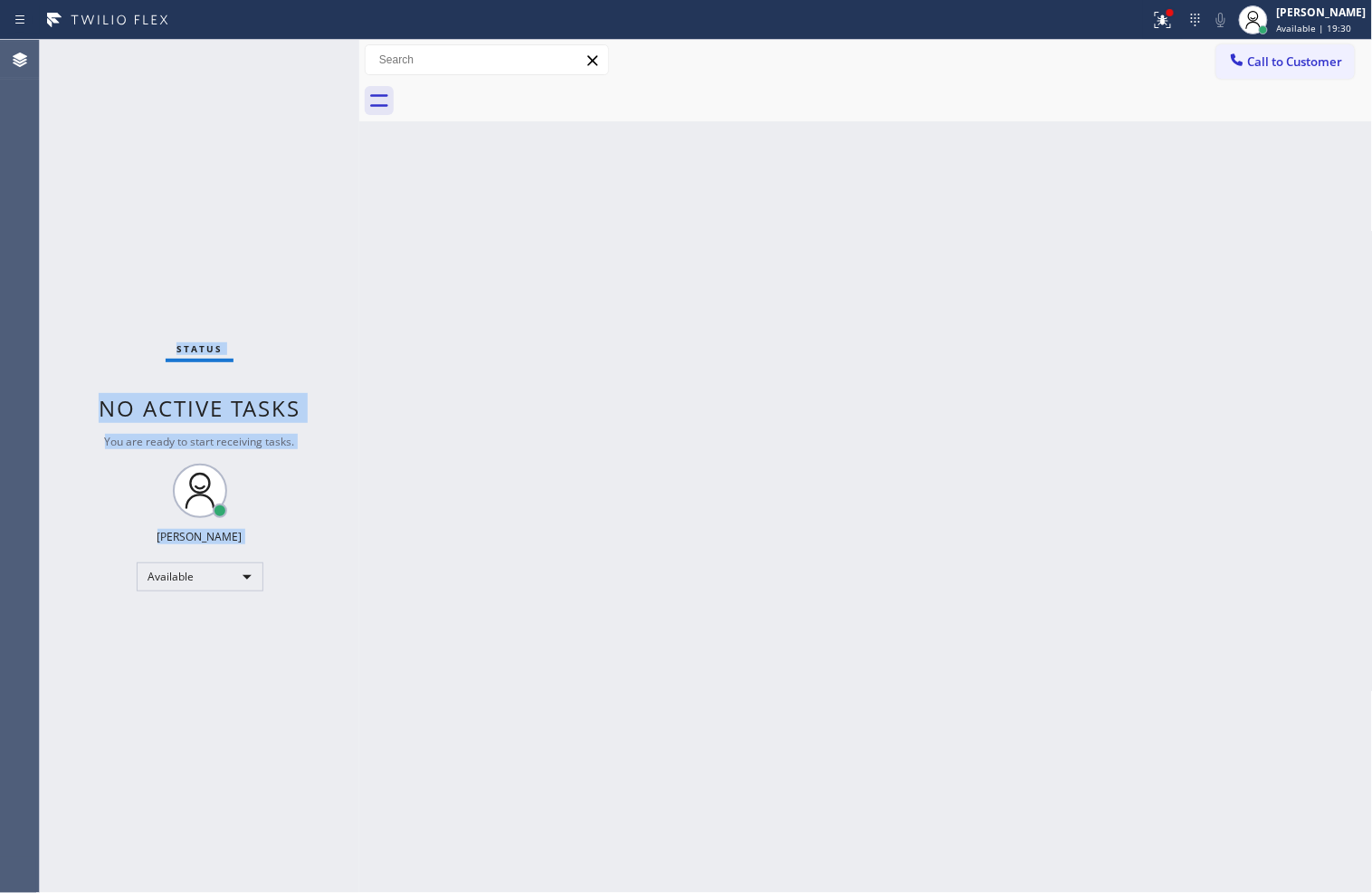
drag, startPoint x: 93, startPoint y: 329, endPoint x: 112, endPoint y: 282, distance: 50.7
click at [93, 329] on div "Status No active tasks You are ready to start receiving tasks. [PERSON_NAME]" at bounding box center [199, 466] width 320 height 853
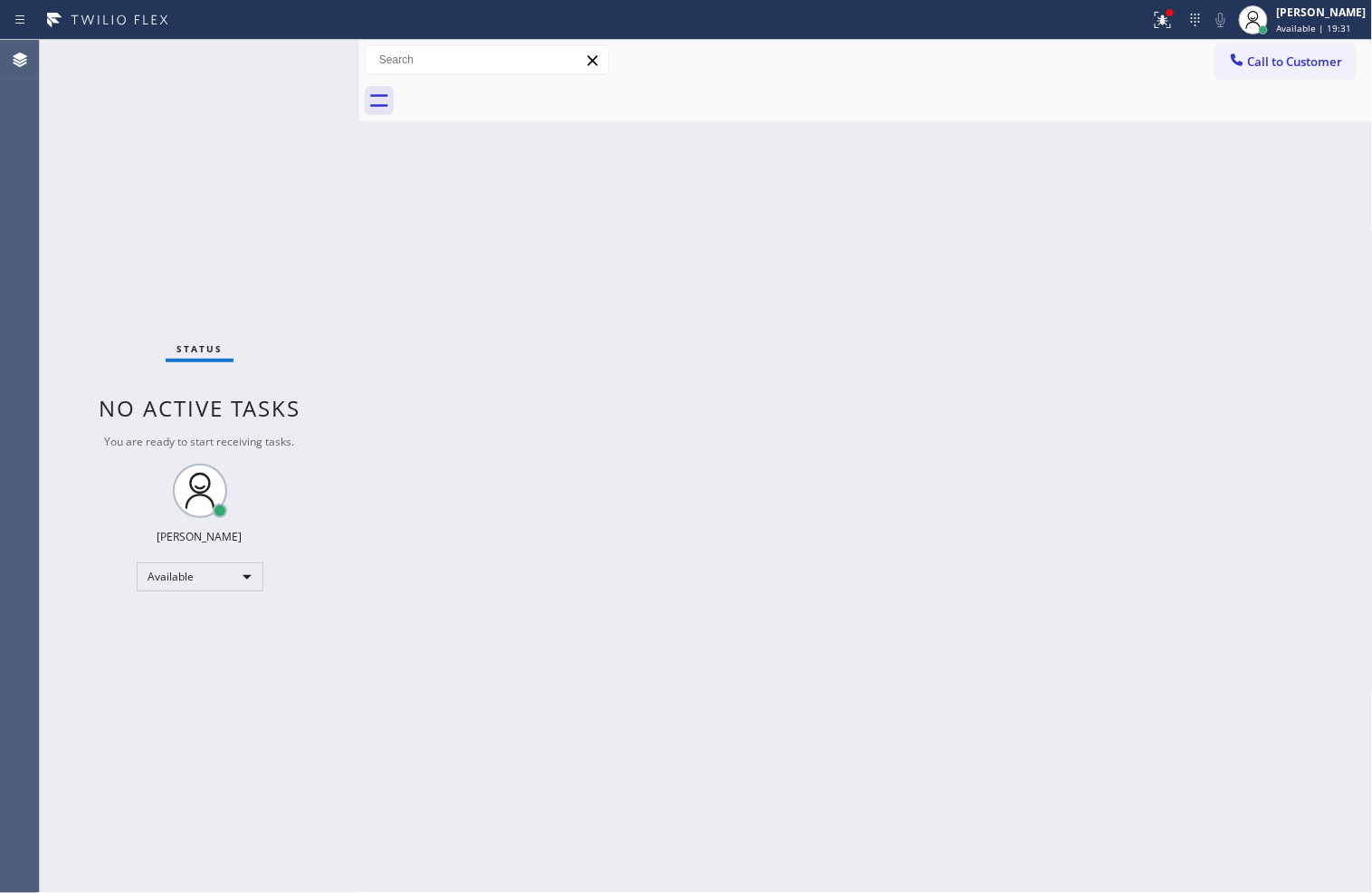
click at [279, 66] on div "Status No active tasks You are ready to start receiving tasks. [PERSON_NAME]" at bounding box center [199, 466] width 320 height 853
click at [284, 56] on div "Status No active tasks You are ready to start receiving tasks. [PERSON_NAME]" at bounding box center [199, 466] width 320 height 853
click at [272, 49] on div "Status No active tasks You are ready to start receiving tasks. [PERSON_NAME]" at bounding box center [199, 466] width 320 height 853
click at [1152, 18] on icon at bounding box center [1163, 19] width 21 height 21
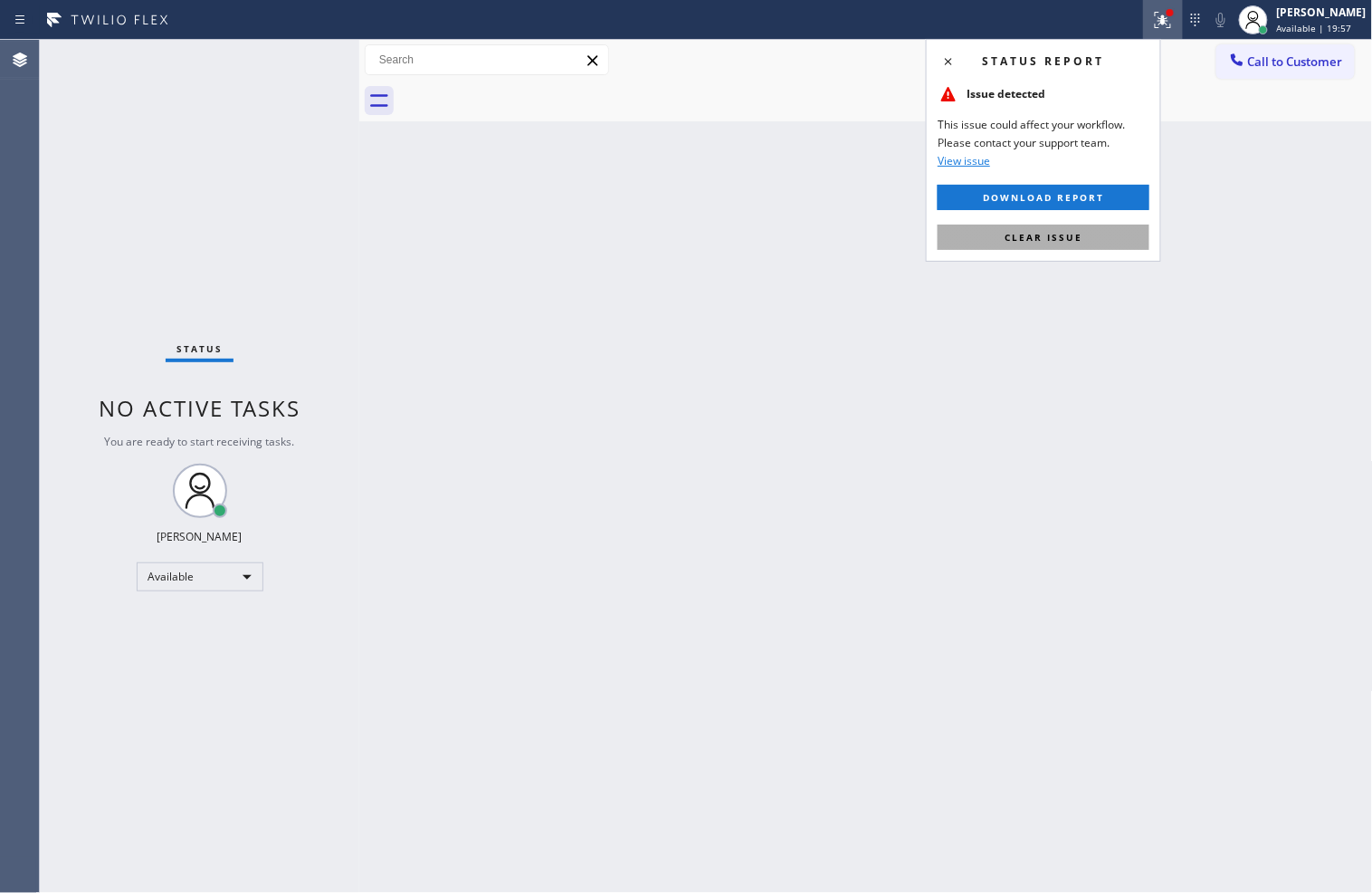
click at [1073, 239] on span "Clear issue" at bounding box center [1043, 236] width 78 height 13
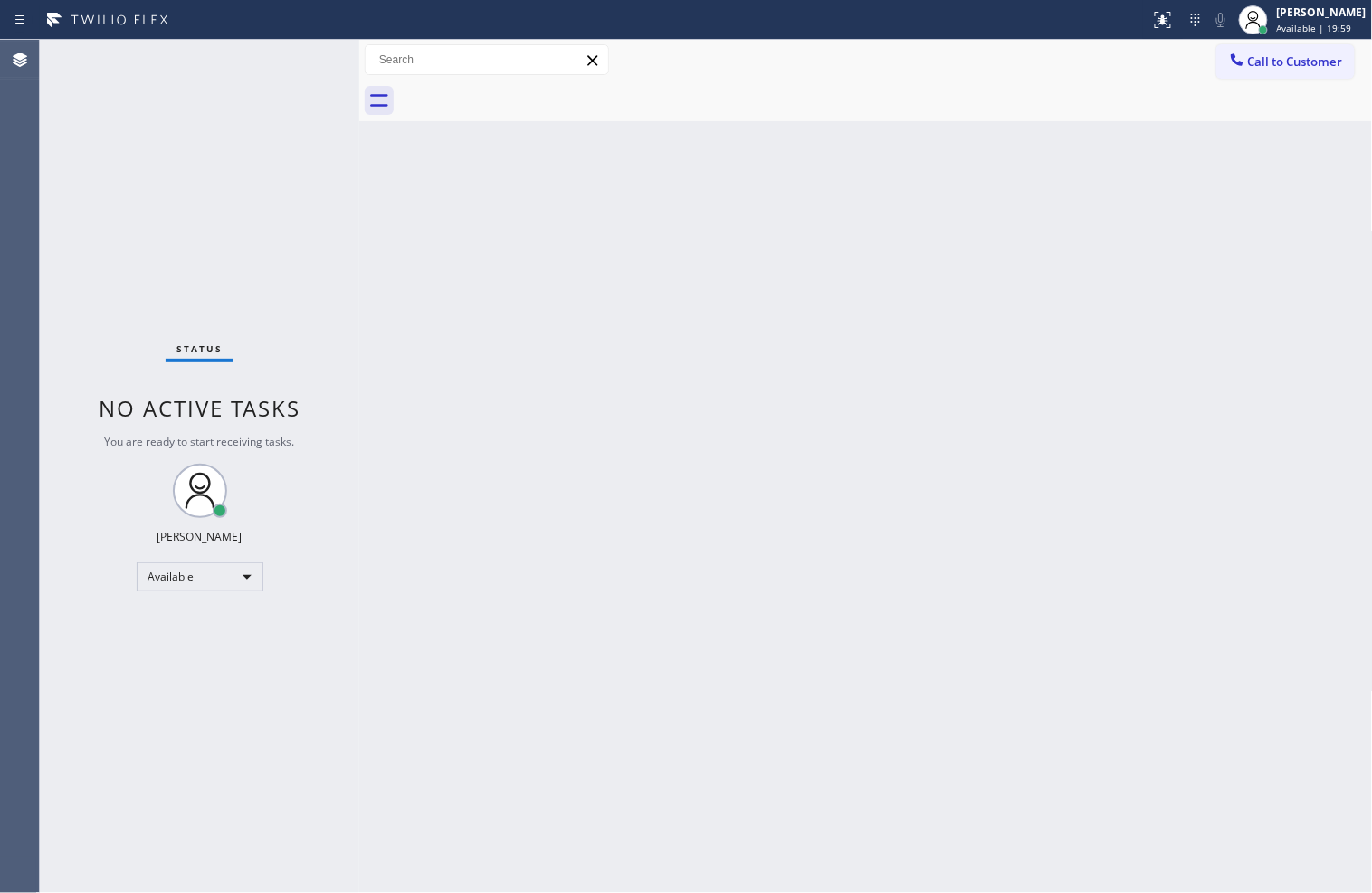
click at [296, 70] on div "Status No active tasks You are ready to start receiving tasks. [PERSON_NAME]" at bounding box center [199, 466] width 320 height 853
click at [293, 54] on div "Status No active tasks You are ready to start receiving tasks. [PERSON_NAME]" at bounding box center [199, 466] width 320 height 853
click at [271, 77] on div "Status No active tasks You are ready to start receiving tasks. [PERSON_NAME]" at bounding box center [199, 466] width 320 height 853
click at [259, 71] on div "Status No active tasks You are ready to start receiving tasks. [PERSON_NAME]" at bounding box center [199, 466] width 320 height 853
click at [296, 58] on div "Status No active tasks You are ready to start receiving tasks. [PERSON_NAME]" at bounding box center [199, 466] width 320 height 853
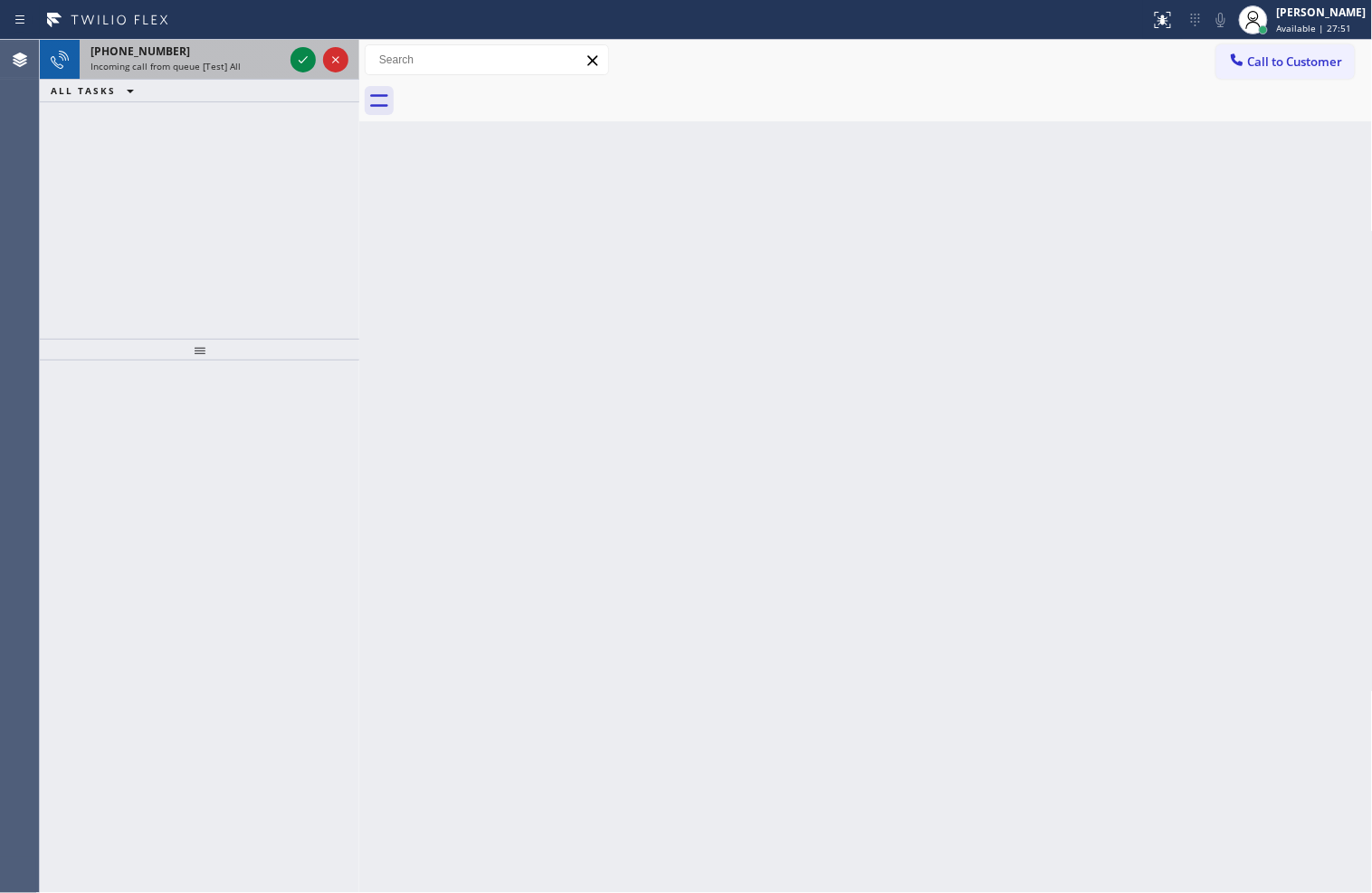
click at [295, 76] on div at bounding box center [319, 59] width 65 height 40
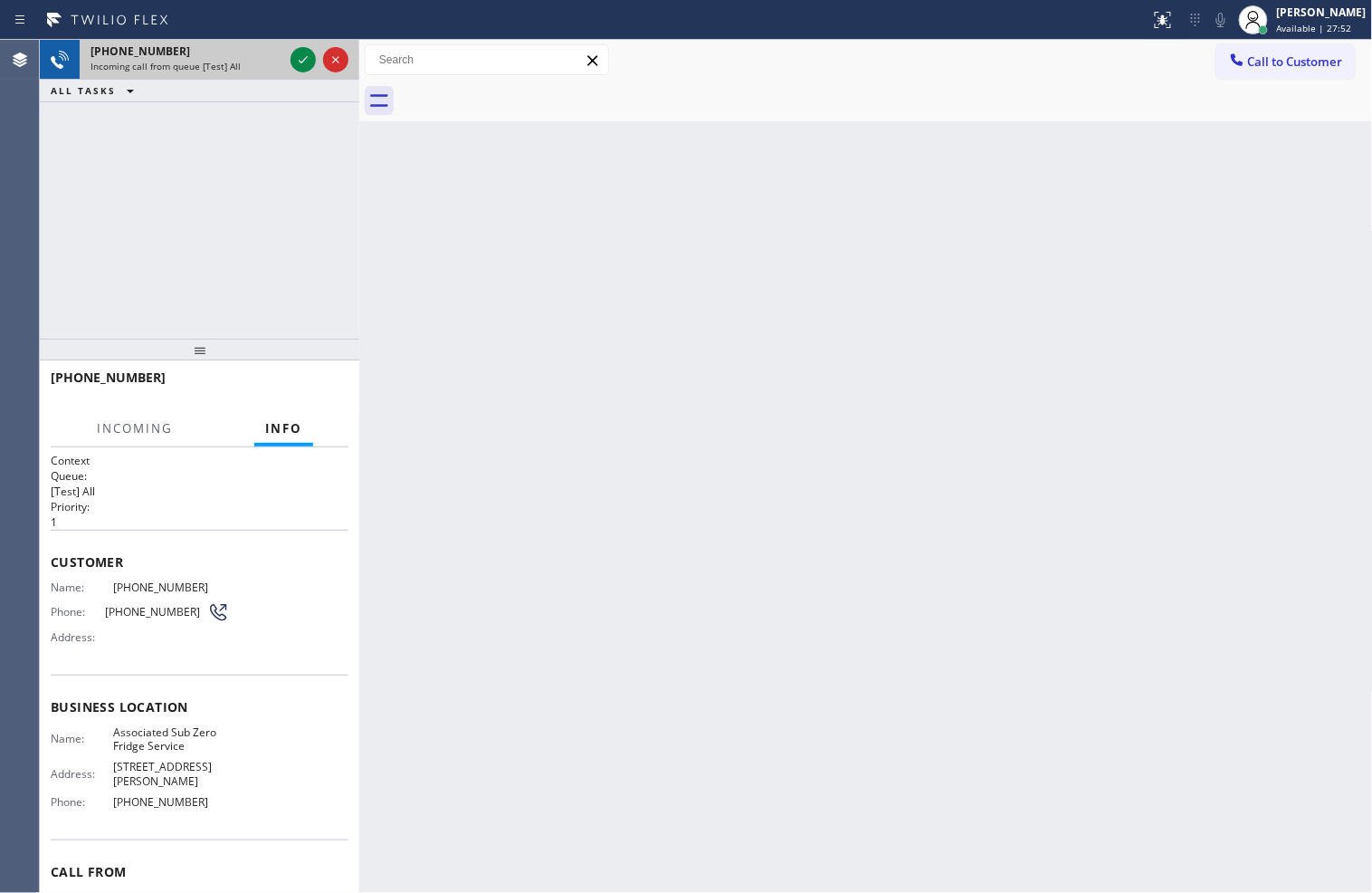
click at [295, 76] on div at bounding box center [319, 59] width 65 height 40
click at [296, 65] on icon at bounding box center [303, 59] width 21 height 21
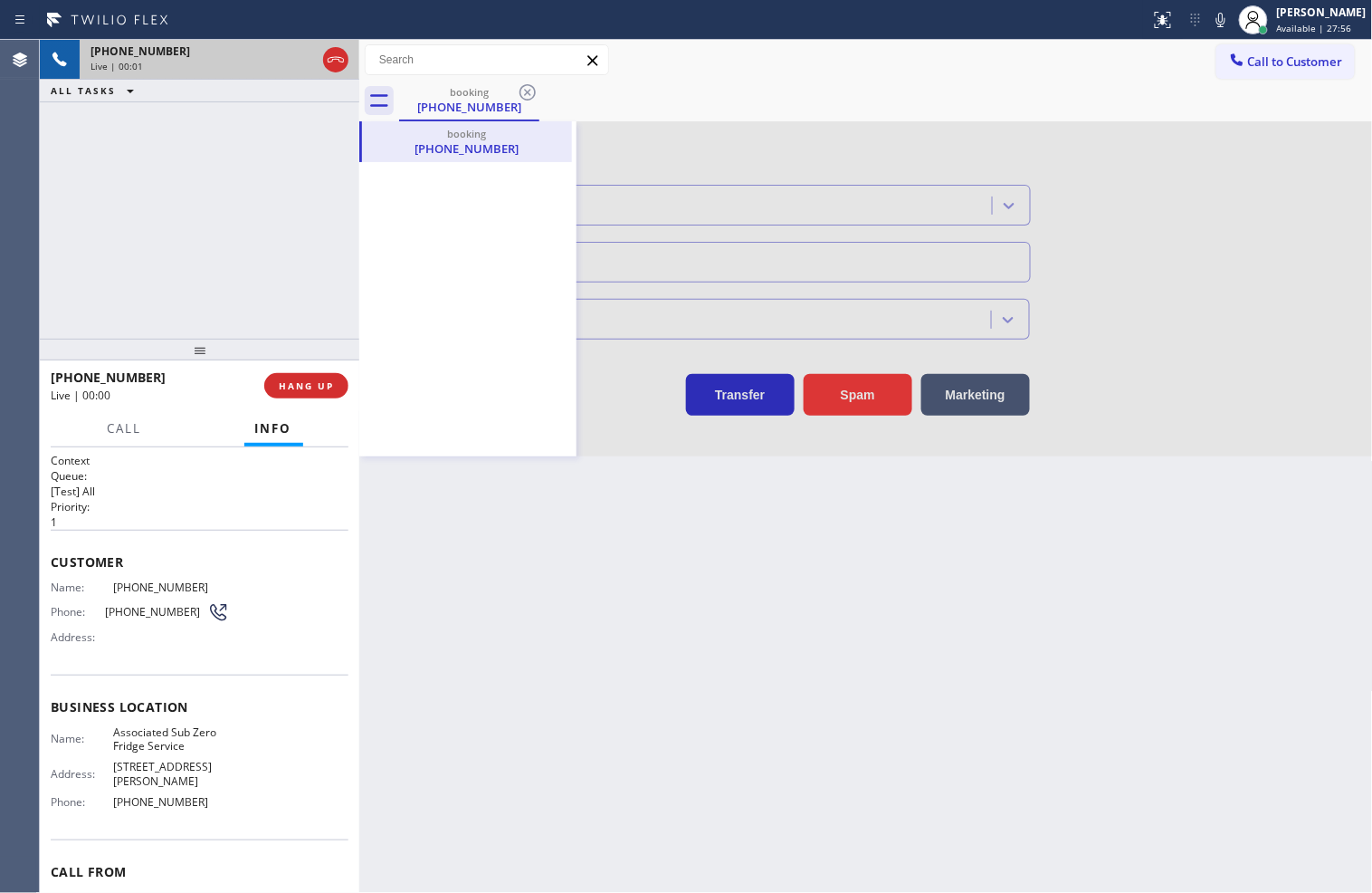
type input "[PHONE_NUMBER]"
click at [677, 285] on div at bounding box center [866, 289] width 1014 height 335
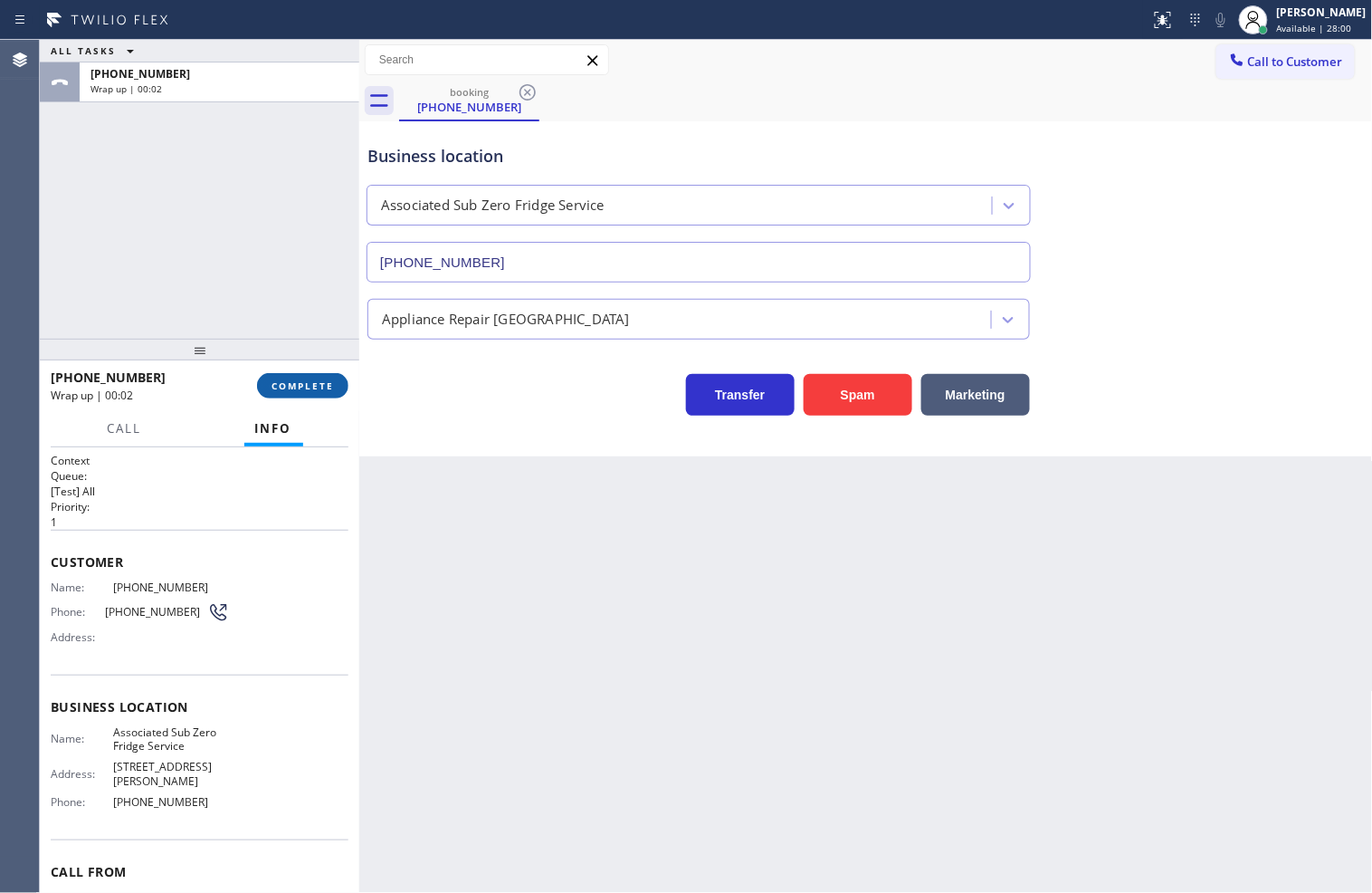
click at [295, 387] on span "COMPLETE" at bounding box center [302, 385] width 62 height 13
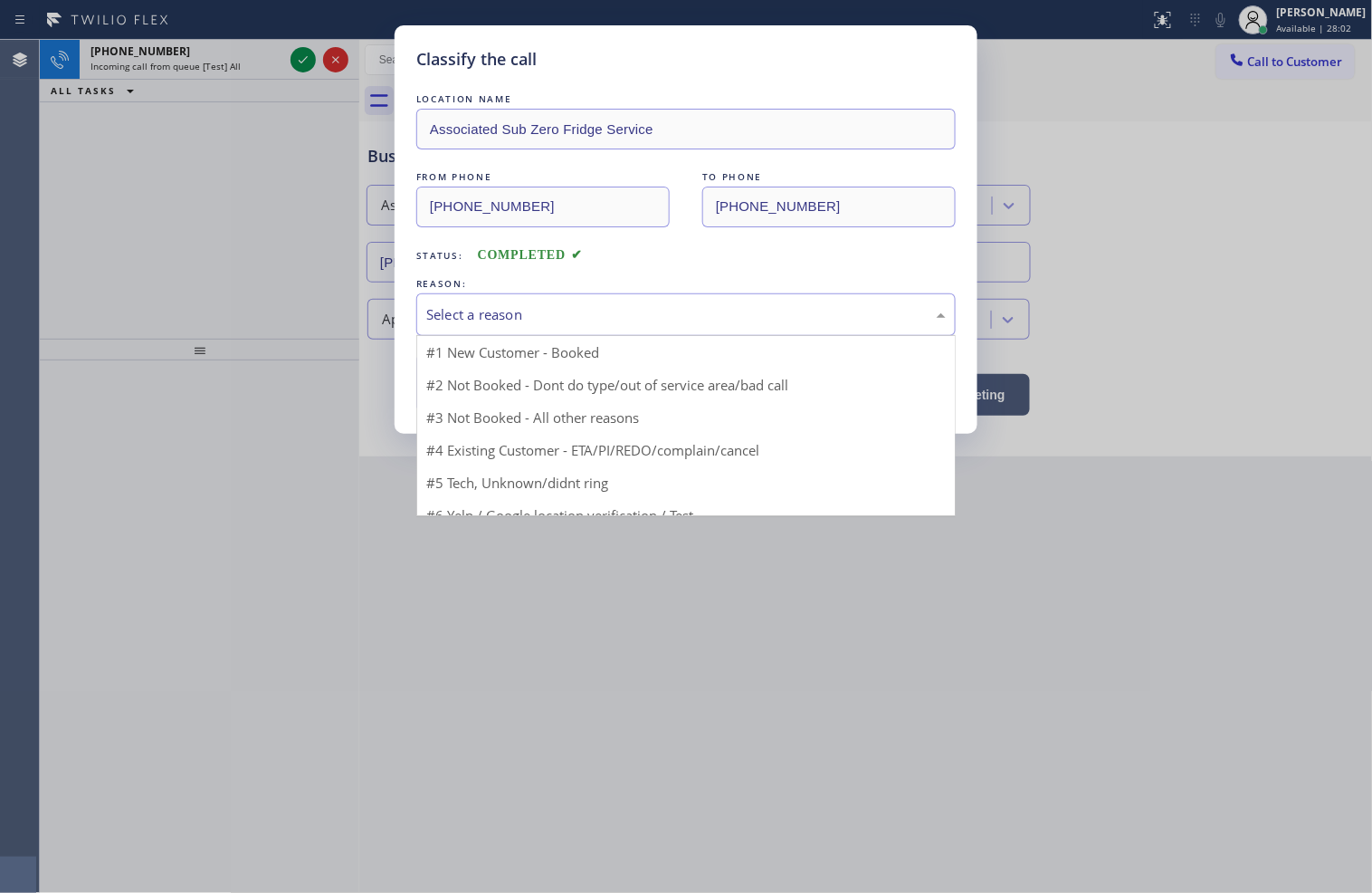
click at [456, 314] on div "Select a reason" at bounding box center [686, 314] width 519 height 20
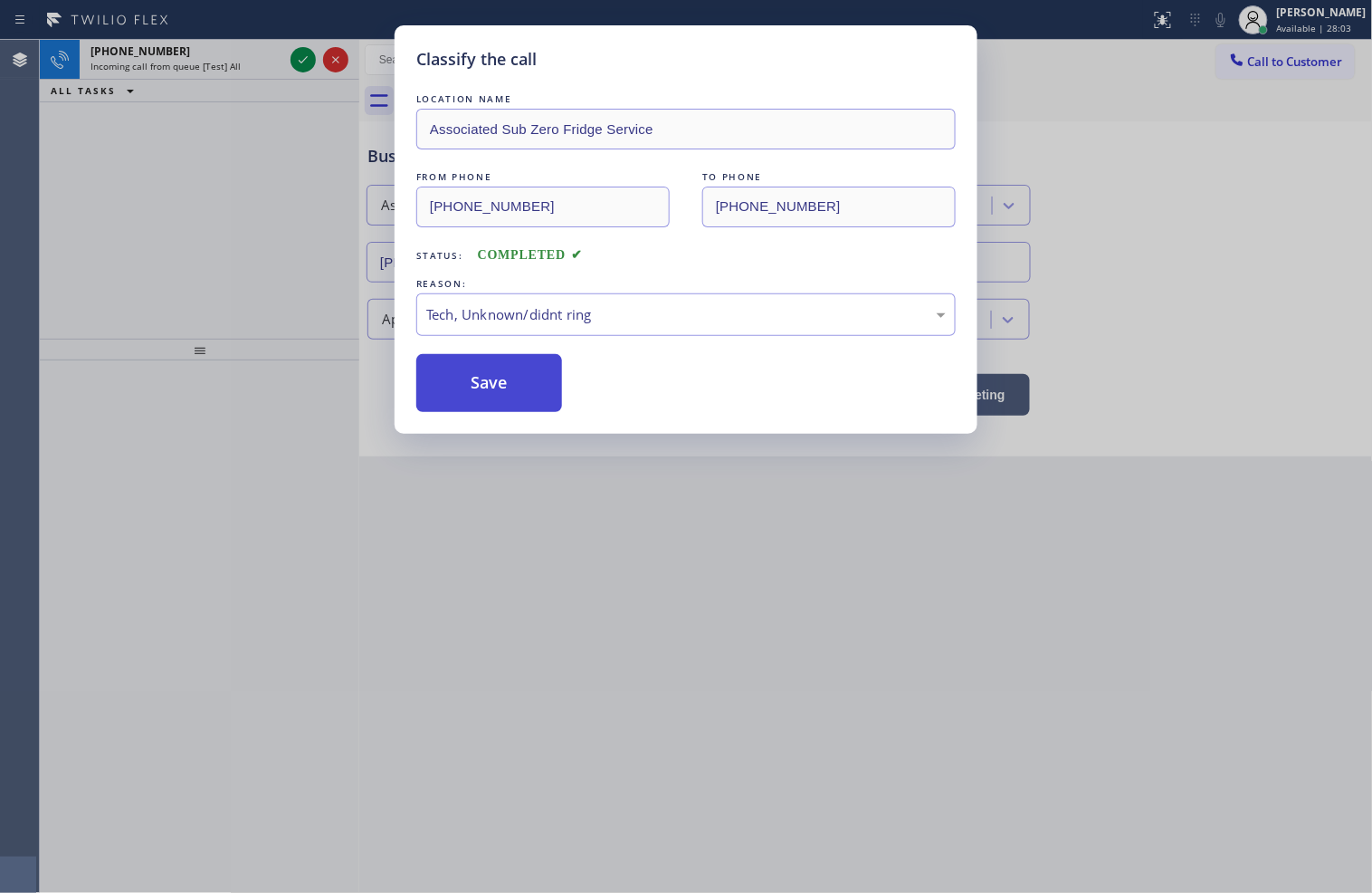
click at [480, 399] on button "Save" at bounding box center [489, 383] width 146 height 58
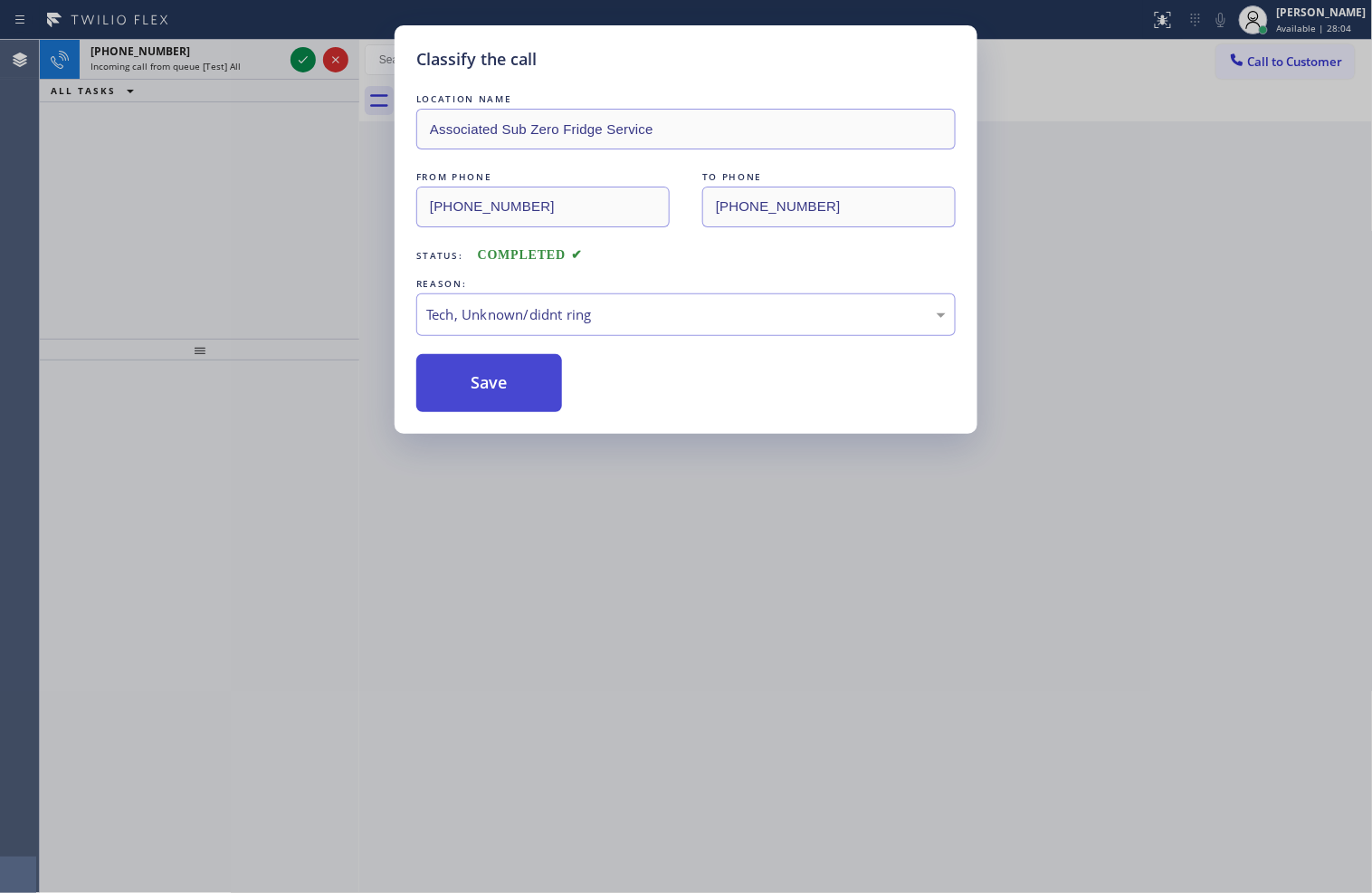
click at [480, 399] on button "Save" at bounding box center [489, 383] width 146 height 58
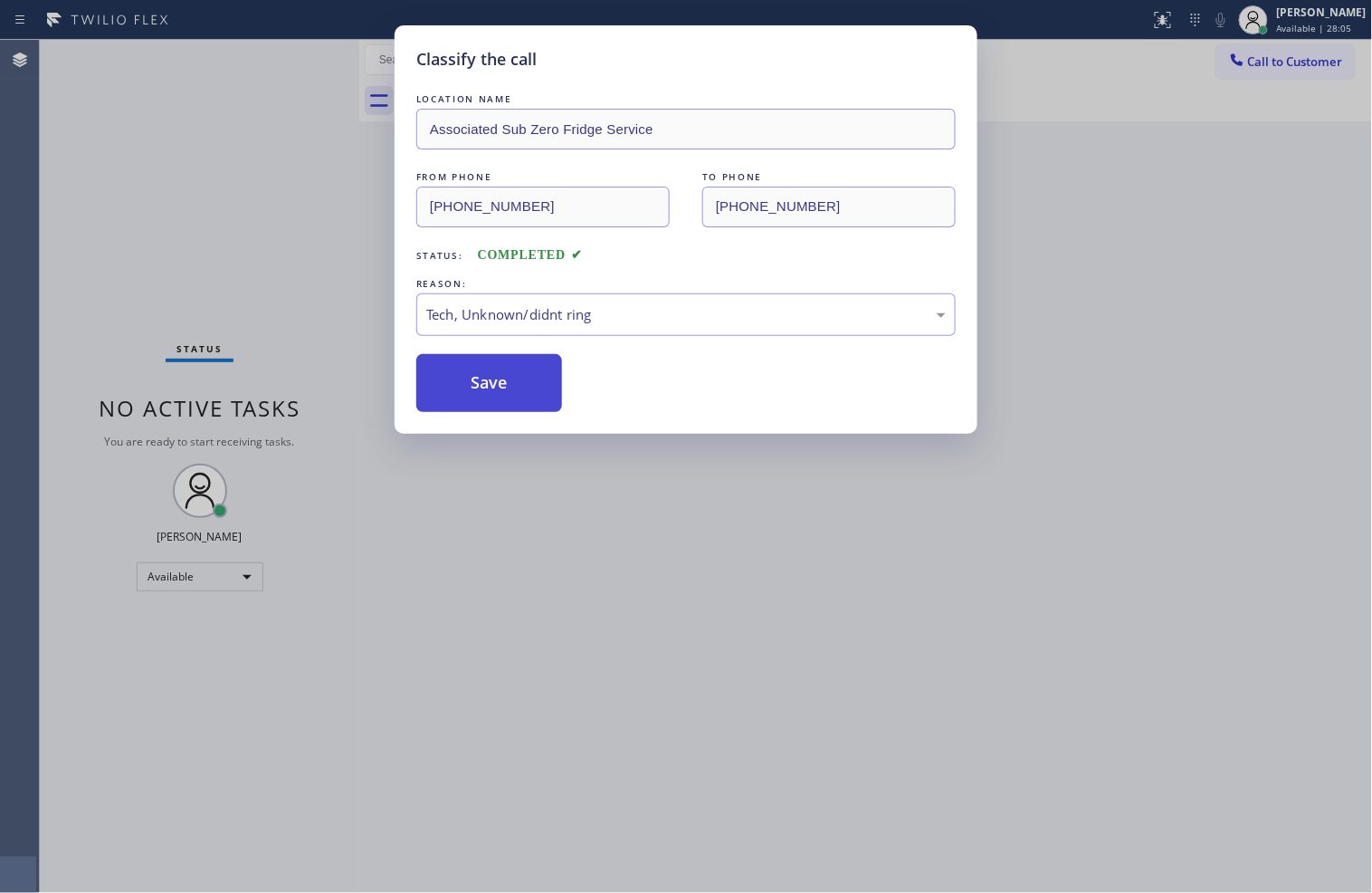
click at [480, 399] on button "Save" at bounding box center [489, 383] width 146 height 58
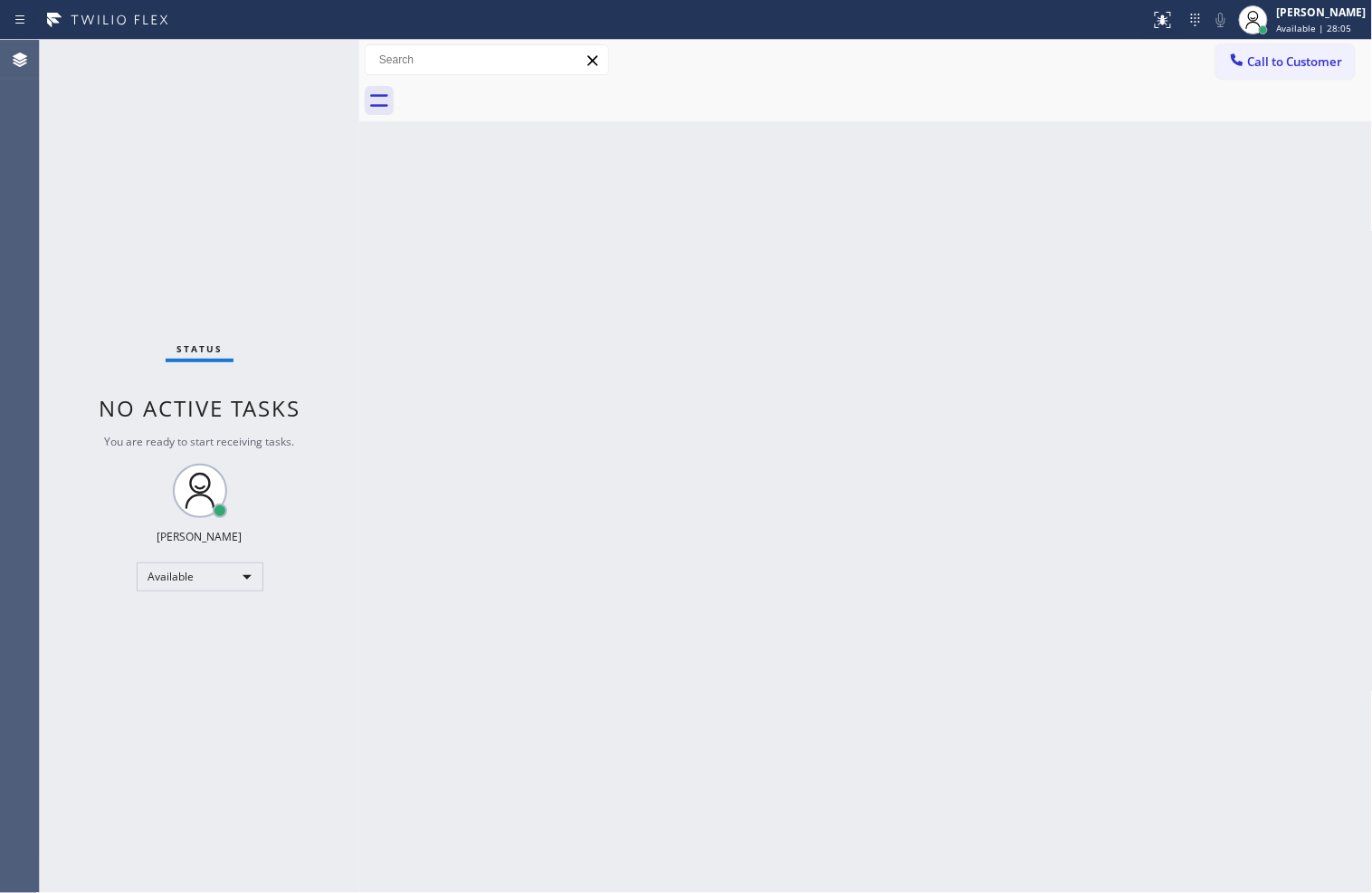
click at [299, 87] on div "Status No active tasks You are ready to start receiving tasks. [PERSON_NAME]" at bounding box center [199, 466] width 320 height 853
click at [296, 60] on div "Status No active tasks You are ready to start receiving tasks. [PERSON_NAME]" at bounding box center [199, 466] width 320 height 853
click at [369, 503] on div "Back to Dashboard Change Sender ID Customers Technicians Select a contact Outbo…" at bounding box center [866, 466] width 1014 height 853
click at [187, 249] on div "Status No active tasks You are ready to start receiving tasks. [PERSON_NAME]" at bounding box center [199, 466] width 320 height 853
click at [306, 67] on div "Status No active tasks You are ready to start receiving tasks. [PERSON_NAME]" at bounding box center [199, 466] width 320 height 853
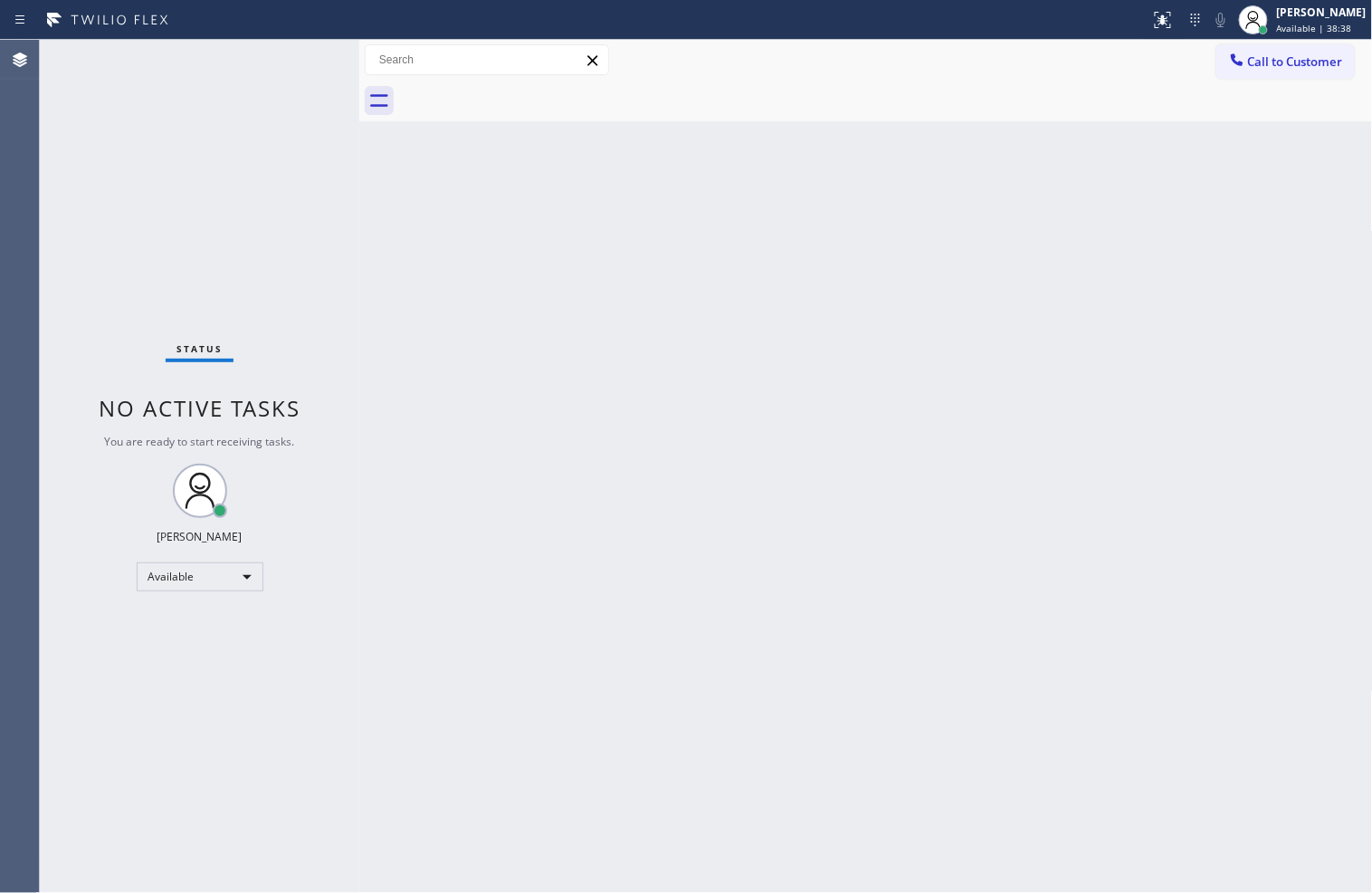
click at [663, 394] on div "Back to Dashboard Change Sender ID Customers Technicians Select a contact Outbo…" at bounding box center [866, 466] width 1014 height 853
click at [282, 275] on div "Status No active tasks You are ready to start receiving tasks. [PERSON_NAME]" at bounding box center [199, 466] width 320 height 853
click at [11, 9] on icon at bounding box center [19, 19] width 21 height 21
click at [275, 97] on div "Status No active tasks You are ready to start receiving tasks. [PERSON_NAME]" at bounding box center [199, 466] width 320 height 853
click at [300, 68] on div "Status No active tasks You are ready to start receiving tasks. [PERSON_NAME]" at bounding box center [199, 466] width 320 height 853
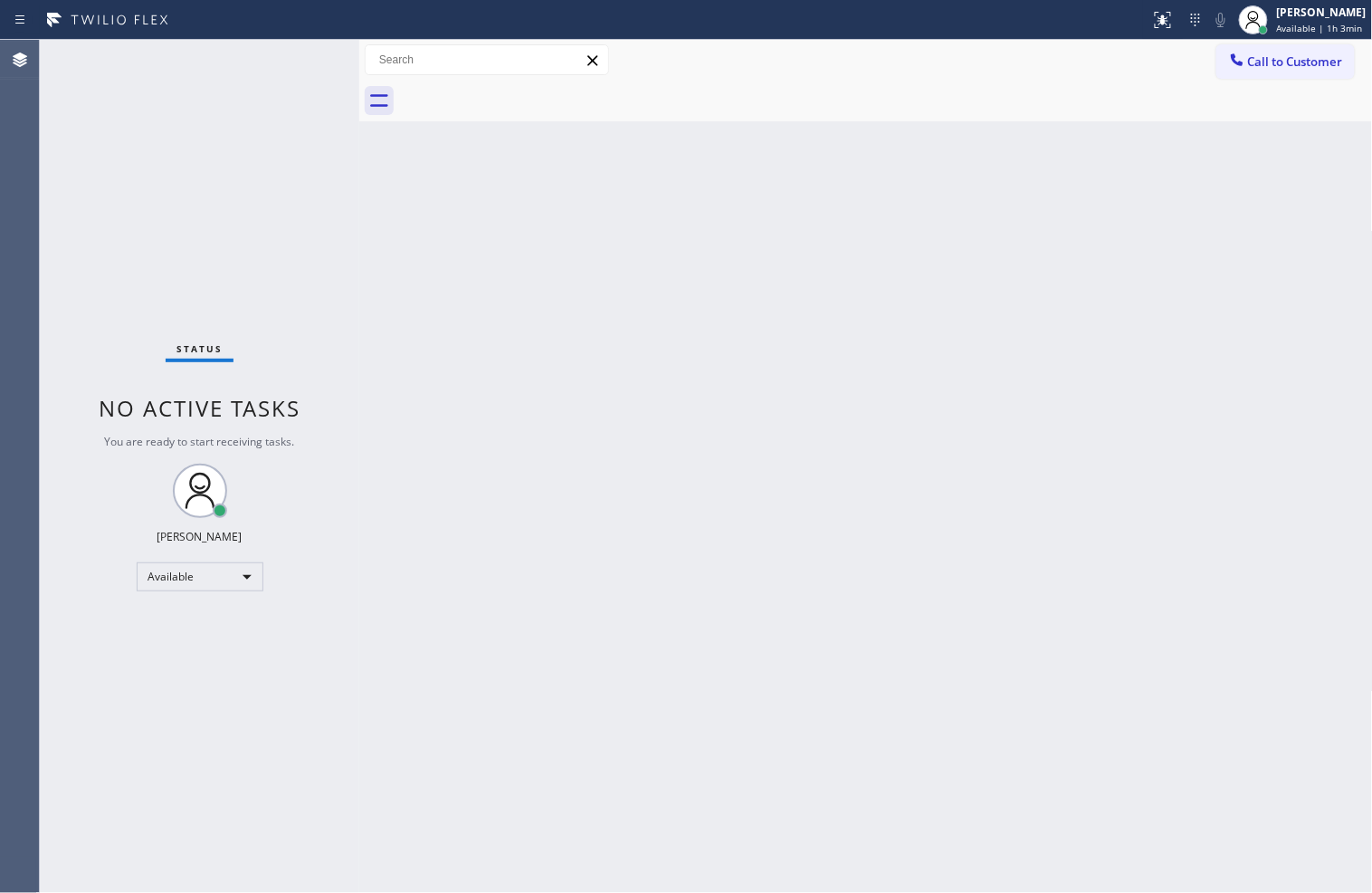
drag, startPoint x: 534, startPoint y: 386, endPoint x: 569, endPoint y: 373, distance: 37.3
click at [569, 373] on div "Back to Dashboard Change Sender ID Customers Technicians Select a contact Outbo…" at bounding box center [866, 466] width 1014 height 853
click at [610, 692] on div "Back to Dashboard Change Sender ID Customers Technicians Select a contact Outbo…" at bounding box center [866, 466] width 1014 height 853
click at [614, 676] on div "Back to Dashboard Change Sender ID Customers Technicians Select a contact Outbo…" at bounding box center [866, 466] width 1014 height 853
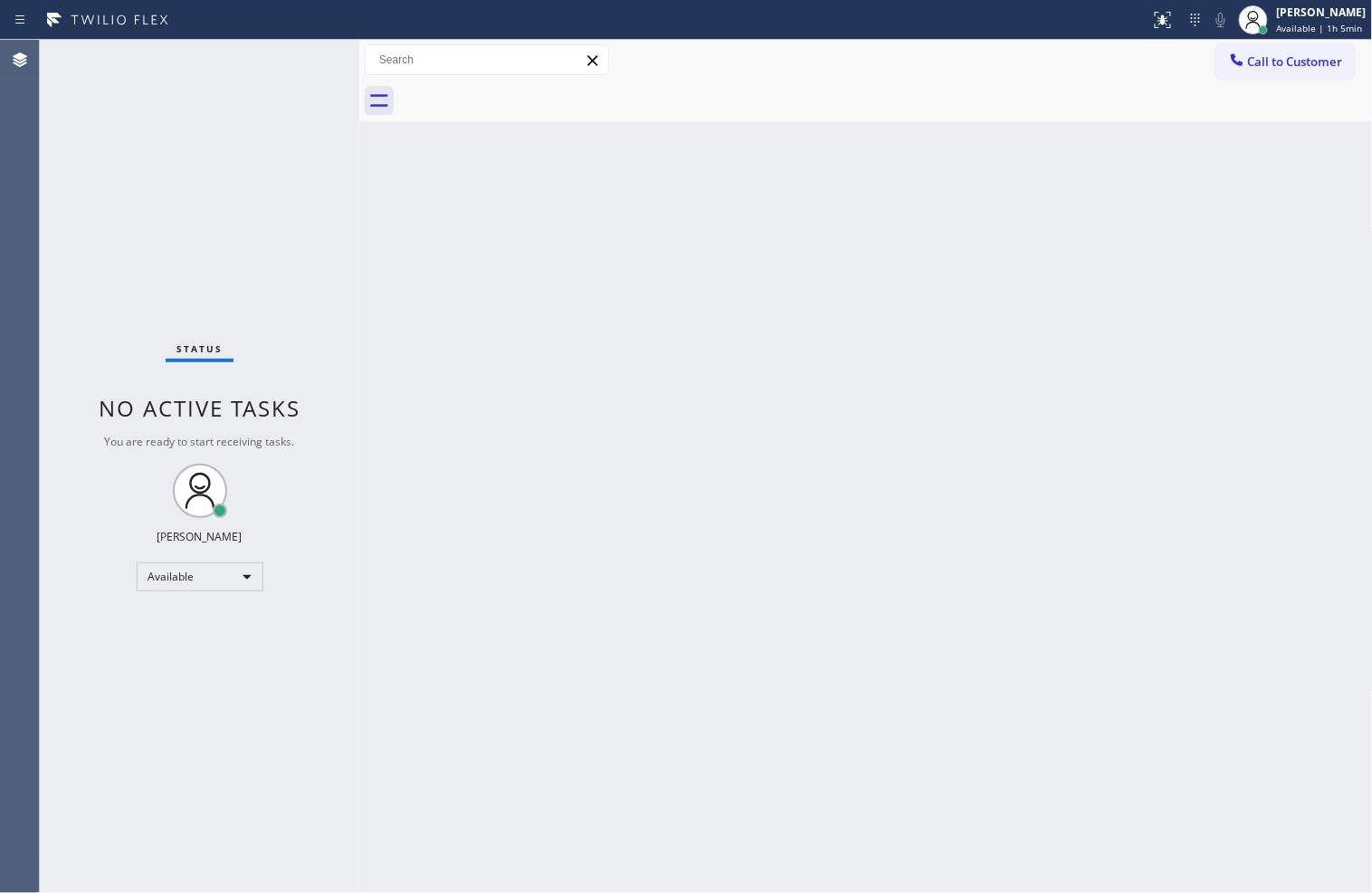
click at [294, 53] on div "Status No active tasks You are ready to start receiving tasks. [PERSON_NAME]" at bounding box center [199, 466] width 320 height 853
click at [251, 491] on div "Status No active tasks You are ready to start receiving tasks. [PERSON_NAME]" at bounding box center [199, 466] width 320 height 853
click at [249, 83] on div "Status No active tasks You are ready to start receiving tasks. [PERSON_NAME]" at bounding box center [199, 466] width 320 height 853
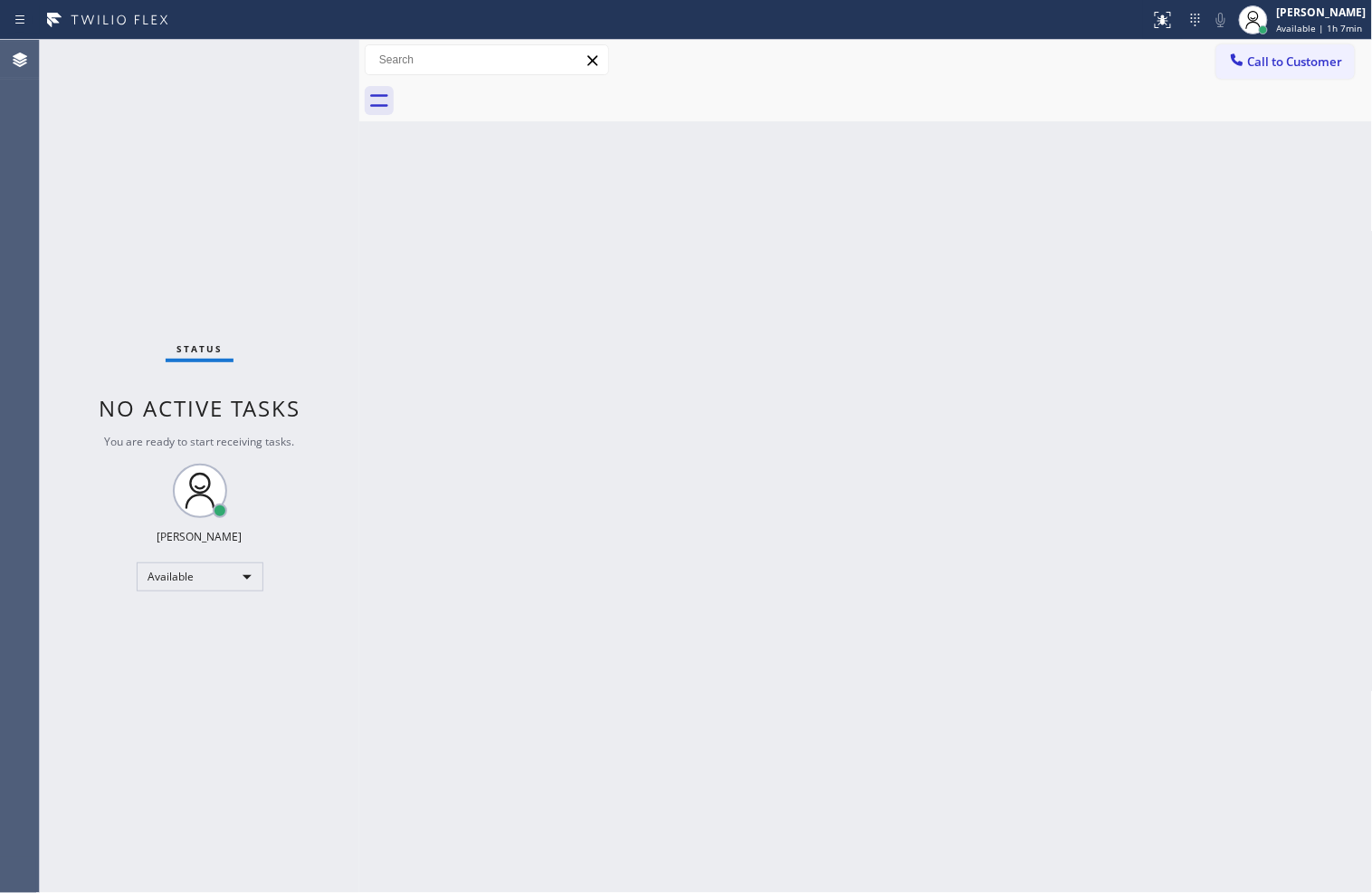
click at [295, 67] on div "Status No active tasks You are ready to start receiving tasks. [PERSON_NAME]" at bounding box center [199, 466] width 320 height 853
click at [636, 243] on div "Back to Dashboard Change Sender ID Customers Technicians Select a contact Outbo…" at bounding box center [866, 466] width 1014 height 853
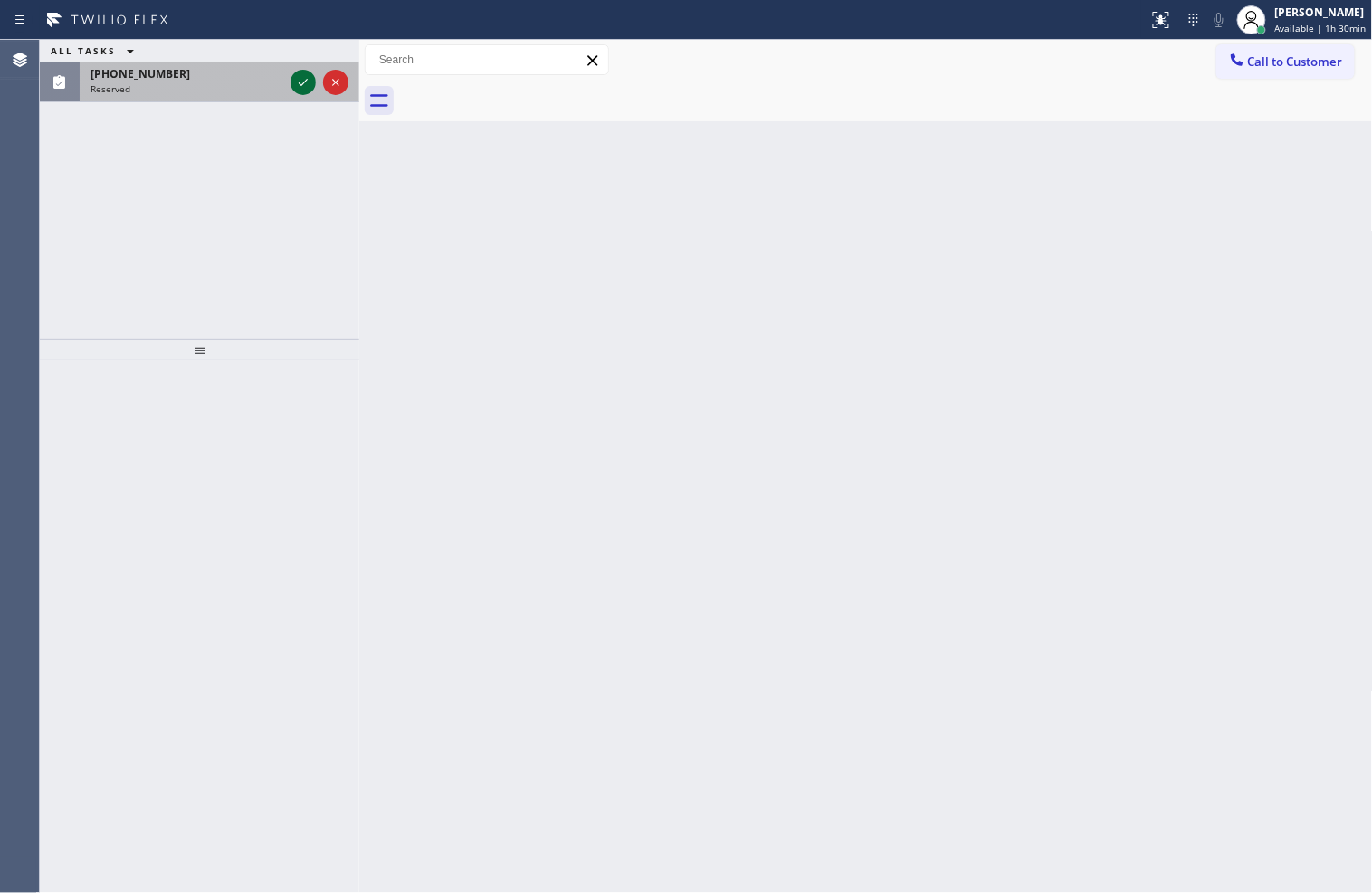
click at [303, 85] on icon at bounding box center [303, 83] width 21 height 21
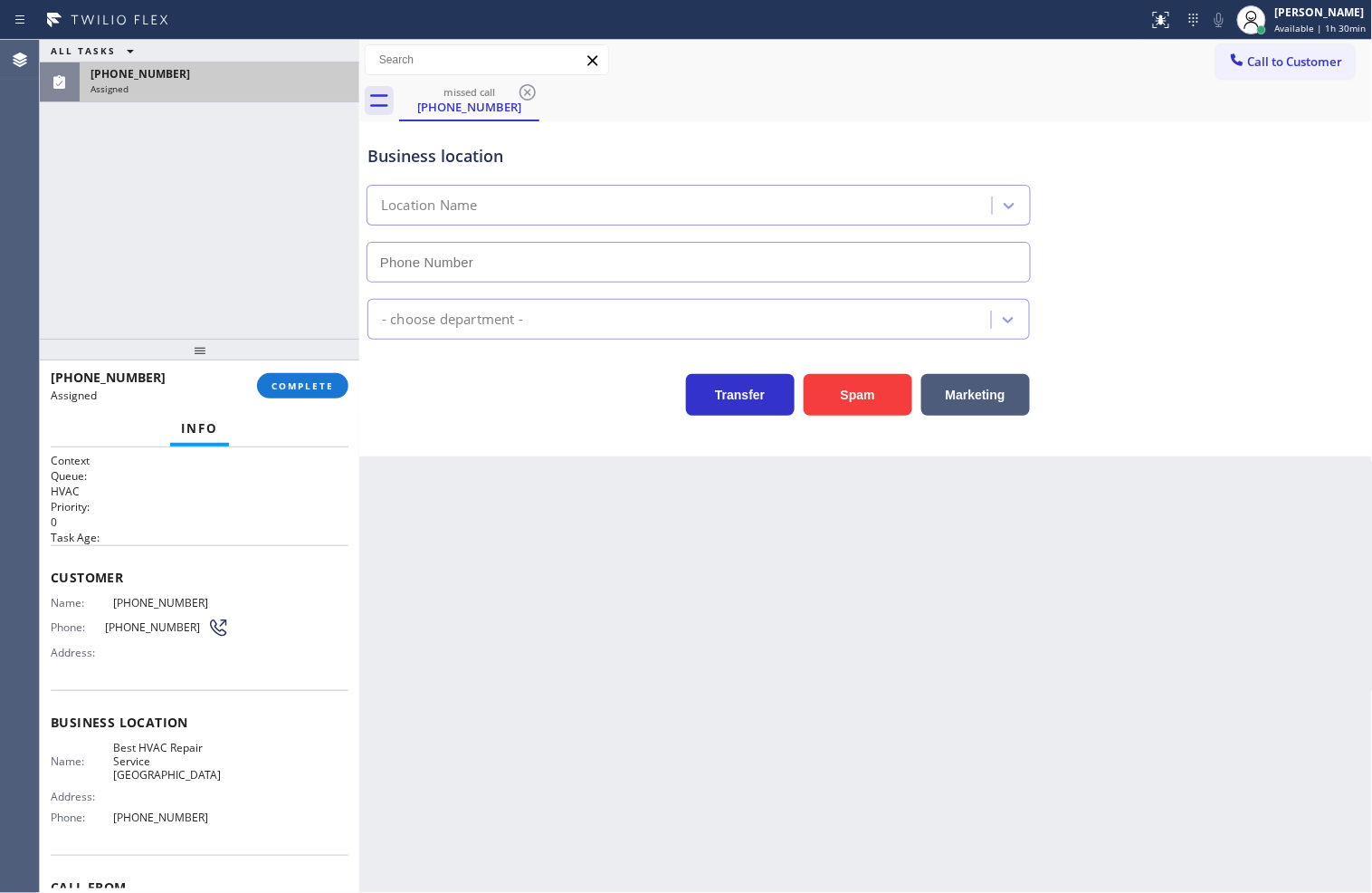
type input "[PHONE_NUMBER]"
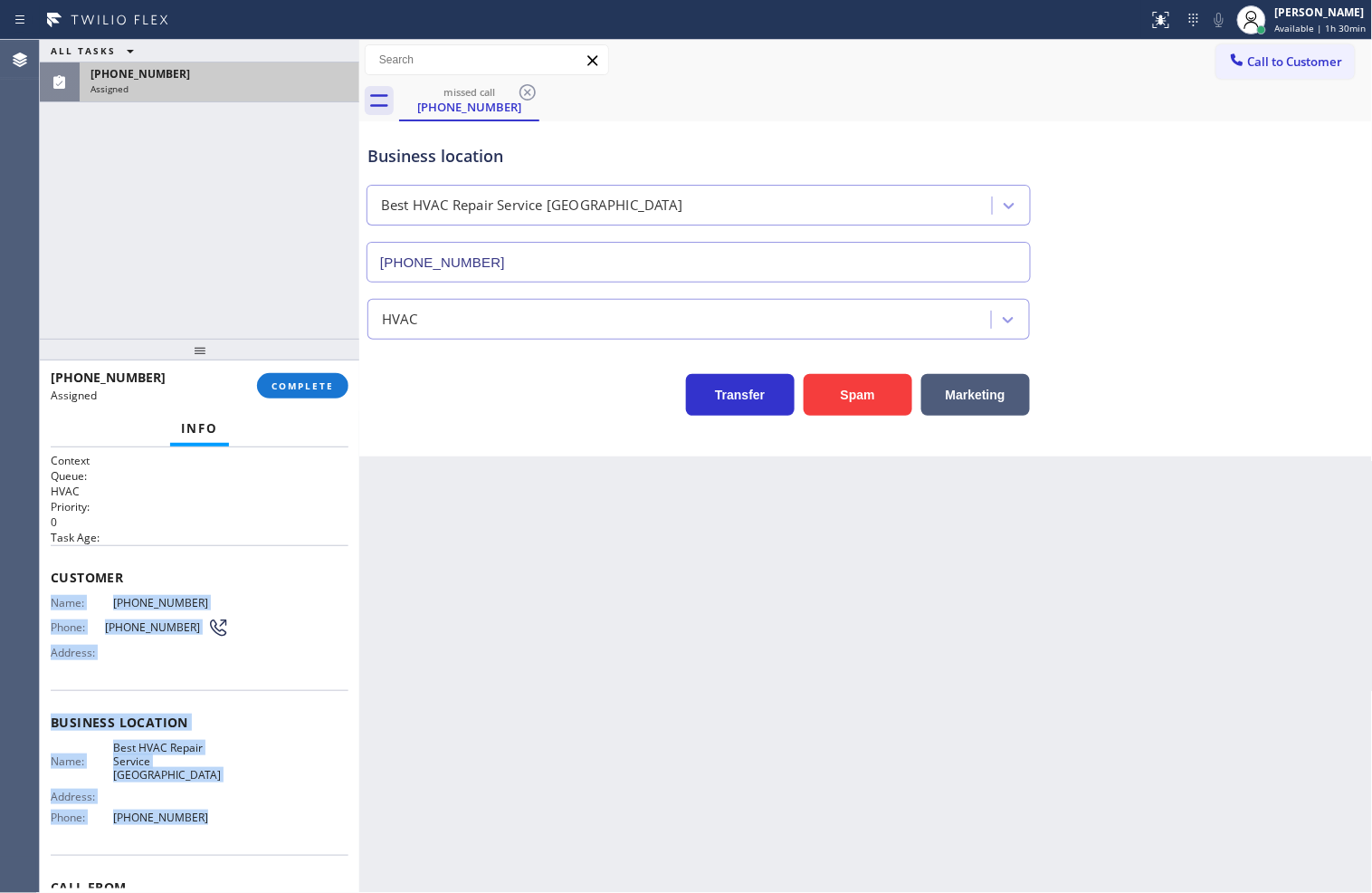
drag, startPoint x: 47, startPoint y: 594, endPoint x: 222, endPoint y: 808, distance: 276.4
click at [222, 808] on div "Context Queue: HVAC Priority: 0 Task Age: Customer Name: [PHONE_NUMBER] Phone: …" at bounding box center [199, 670] width 320 height 446
copy div "Name: [PHONE_NUMBER] Phone: [PHONE_NUMBER] Address: Business location Name: Bes…"
click at [318, 379] on span "COMPLETE" at bounding box center [302, 385] width 62 height 13
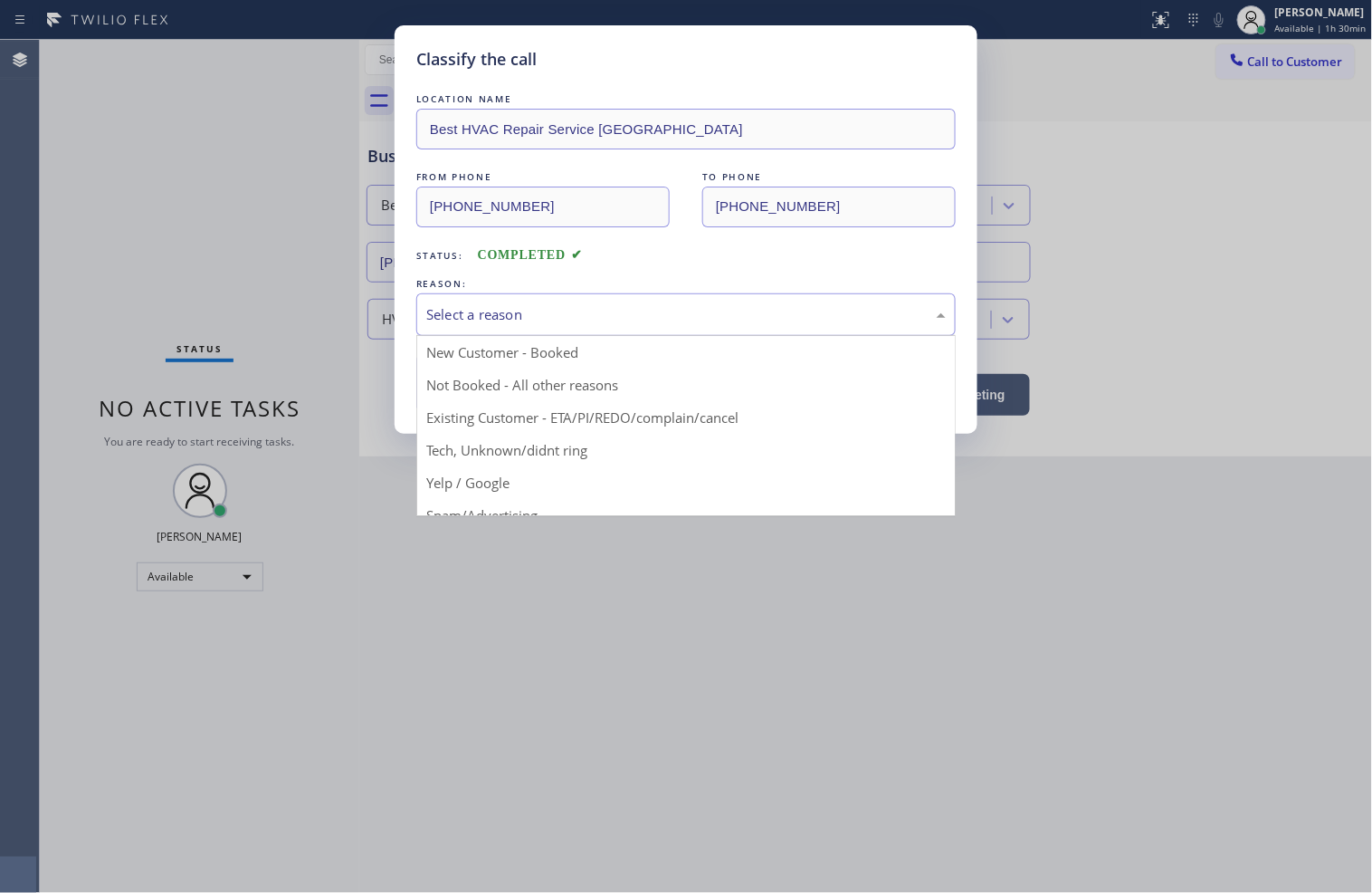
click at [445, 308] on div "Select a reason" at bounding box center [686, 314] width 519 height 20
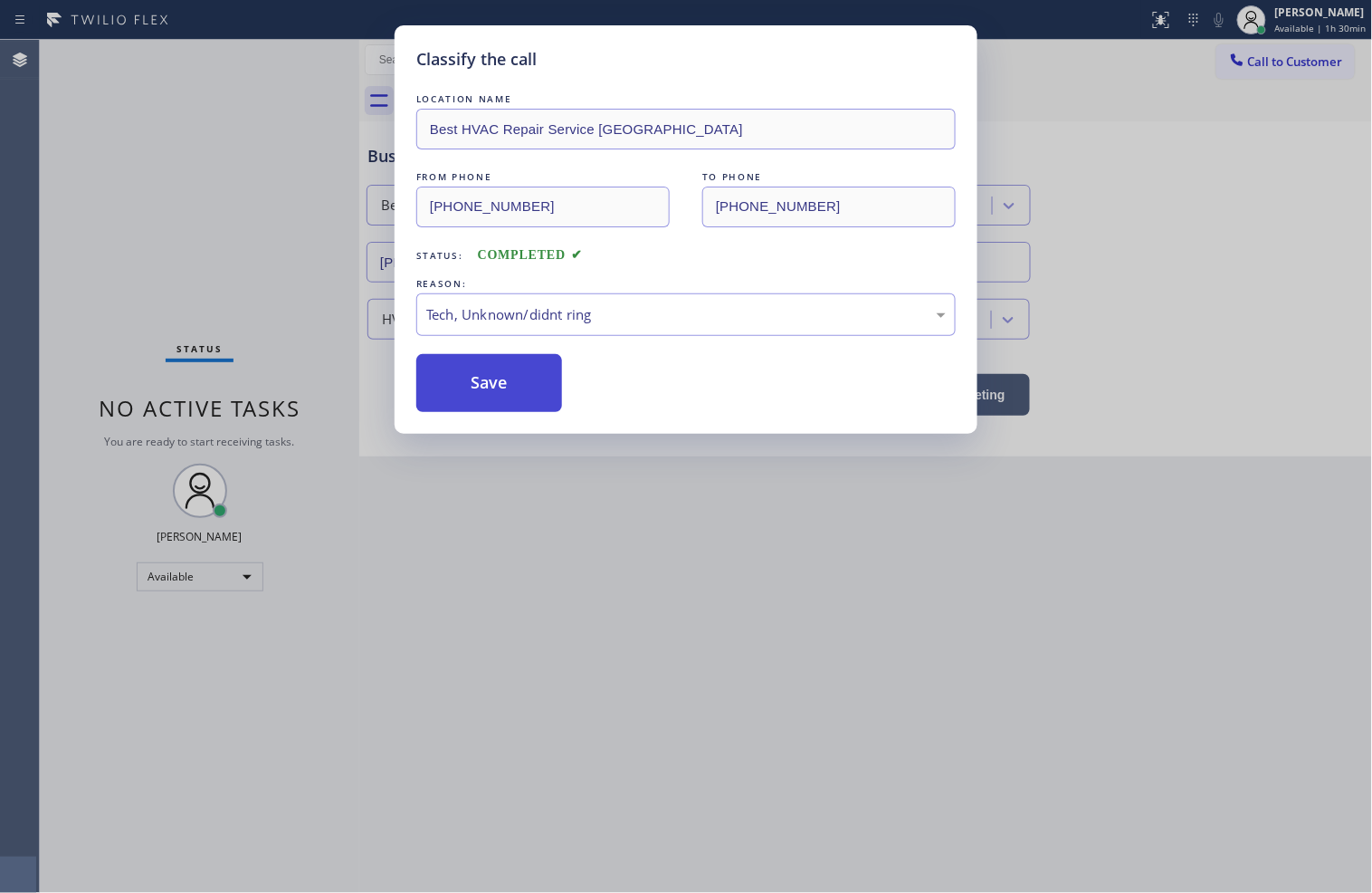
click at [522, 386] on button "Save" at bounding box center [489, 383] width 146 height 58
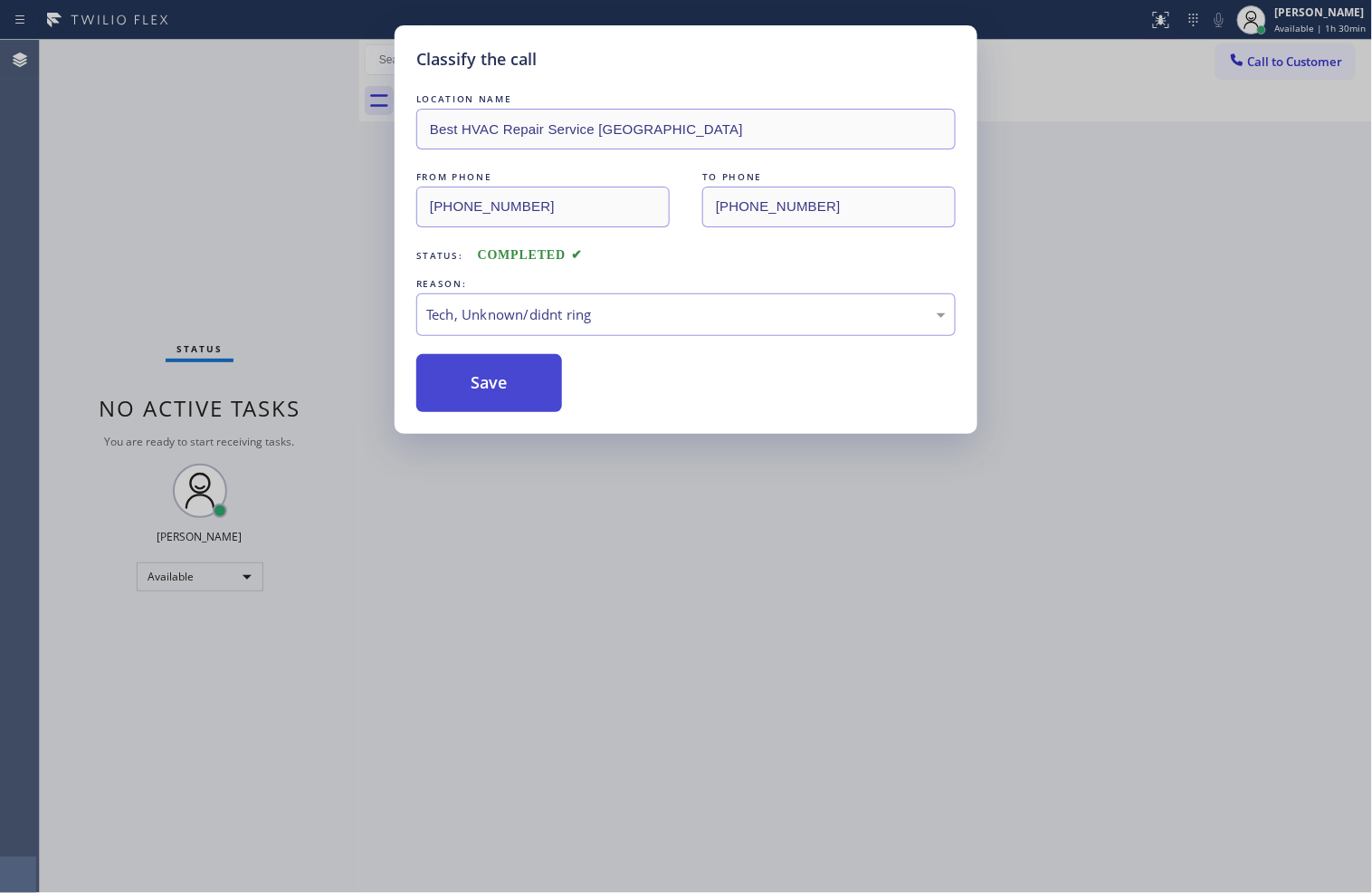
click at [522, 386] on button "Save" at bounding box center [489, 383] width 146 height 58
click at [522, 386] on div "Classify the call LOCATION NAME [PHONE_NUMBER] FROM PHONE [PHONE_NUMBER] TO PHO…" at bounding box center [706, 466] width 1333 height 853
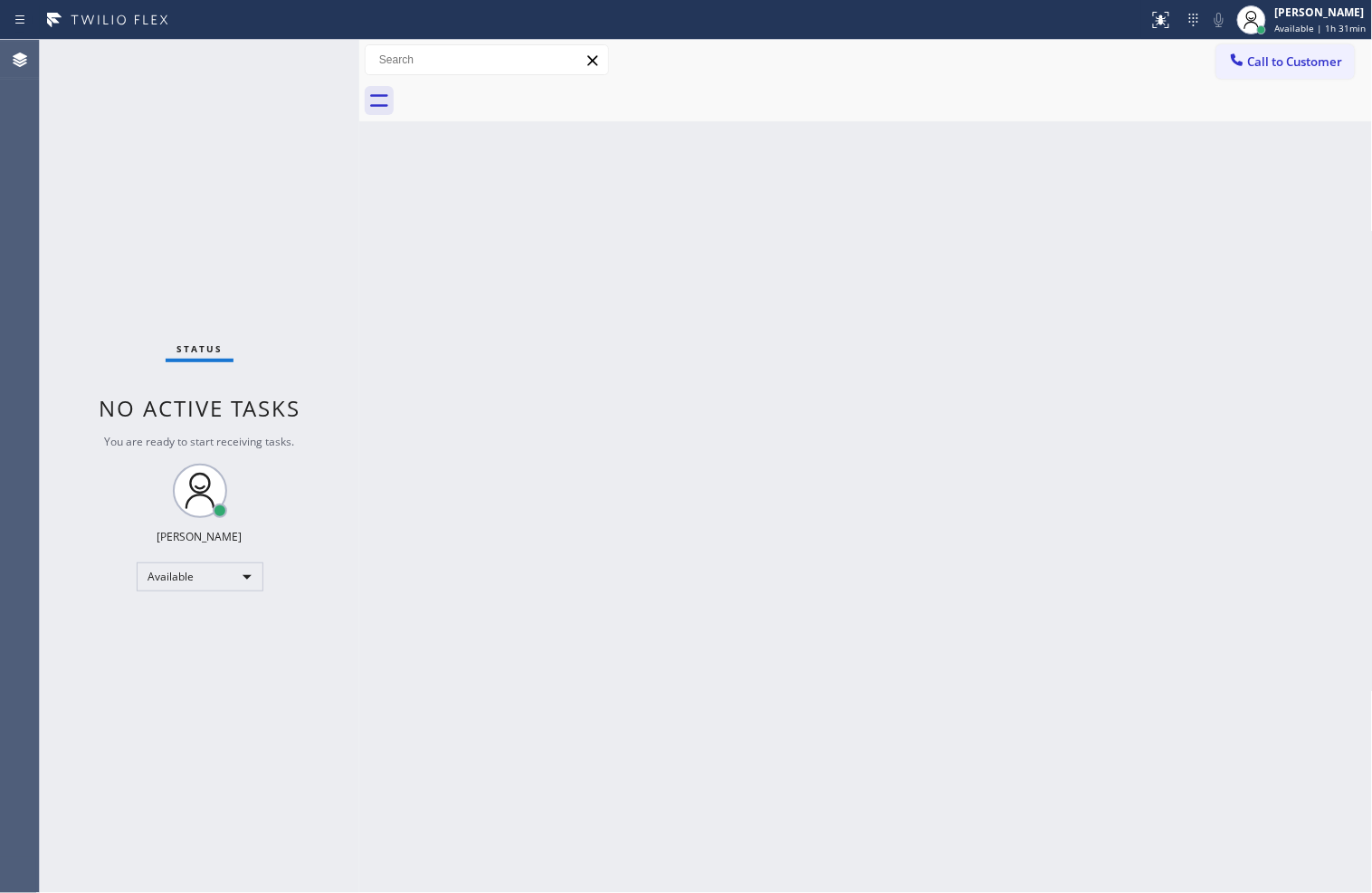
click at [106, 290] on div "Status No active tasks You are ready to start receiving tasks. [PERSON_NAME]" at bounding box center [199, 466] width 320 height 853
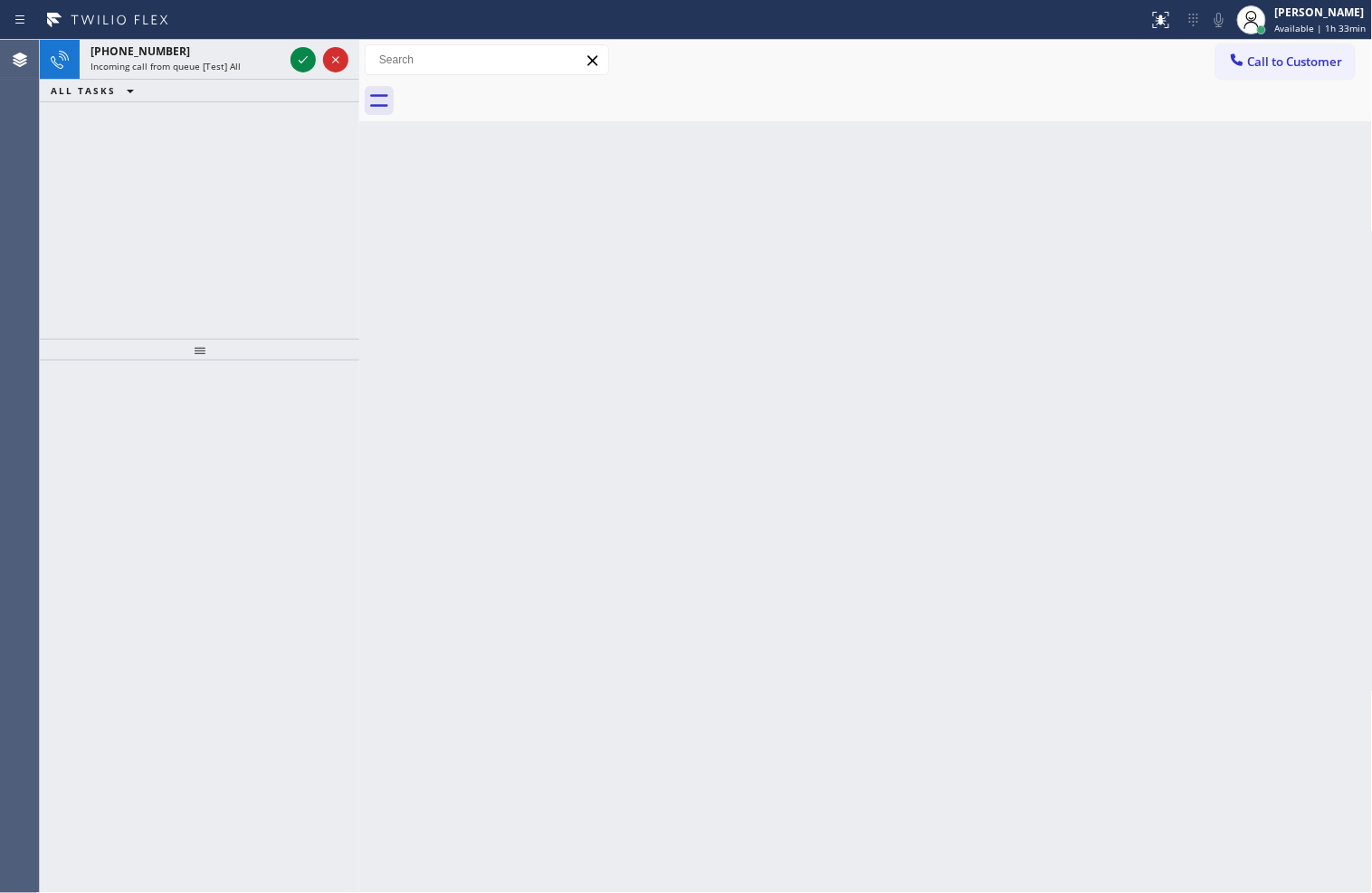
click at [6, 387] on div "Agent Desktop" at bounding box center [19, 466] width 39 height 853
click at [184, 138] on div "[PHONE_NUMBER] Incoming call from queue [Test] All ALL TASKS ALL TASKS ACTIVE T…" at bounding box center [199, 189] width 320 height 299
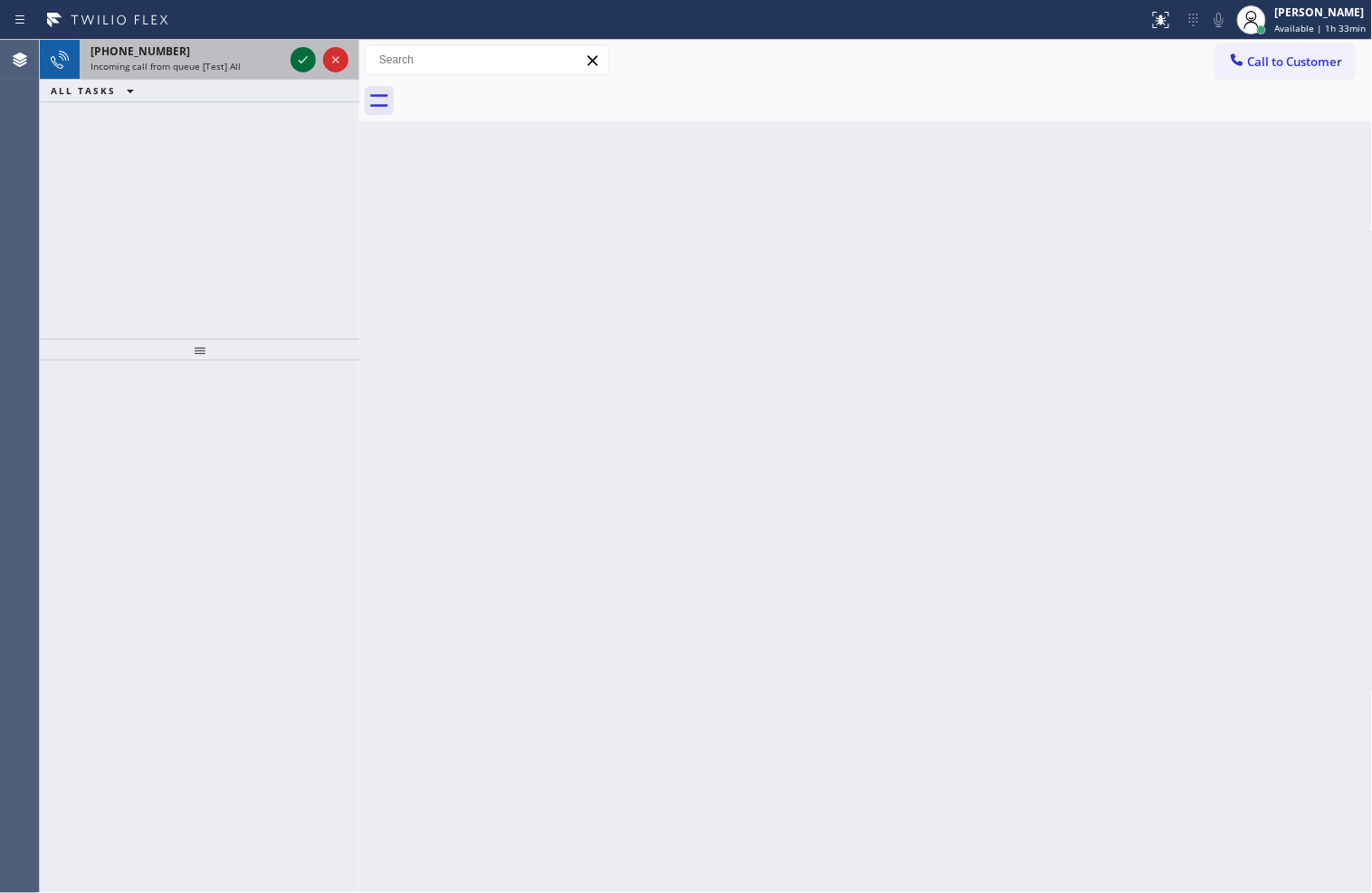
click at [297, 56] on icon at bounding box center [303, 59] width 21 height 21
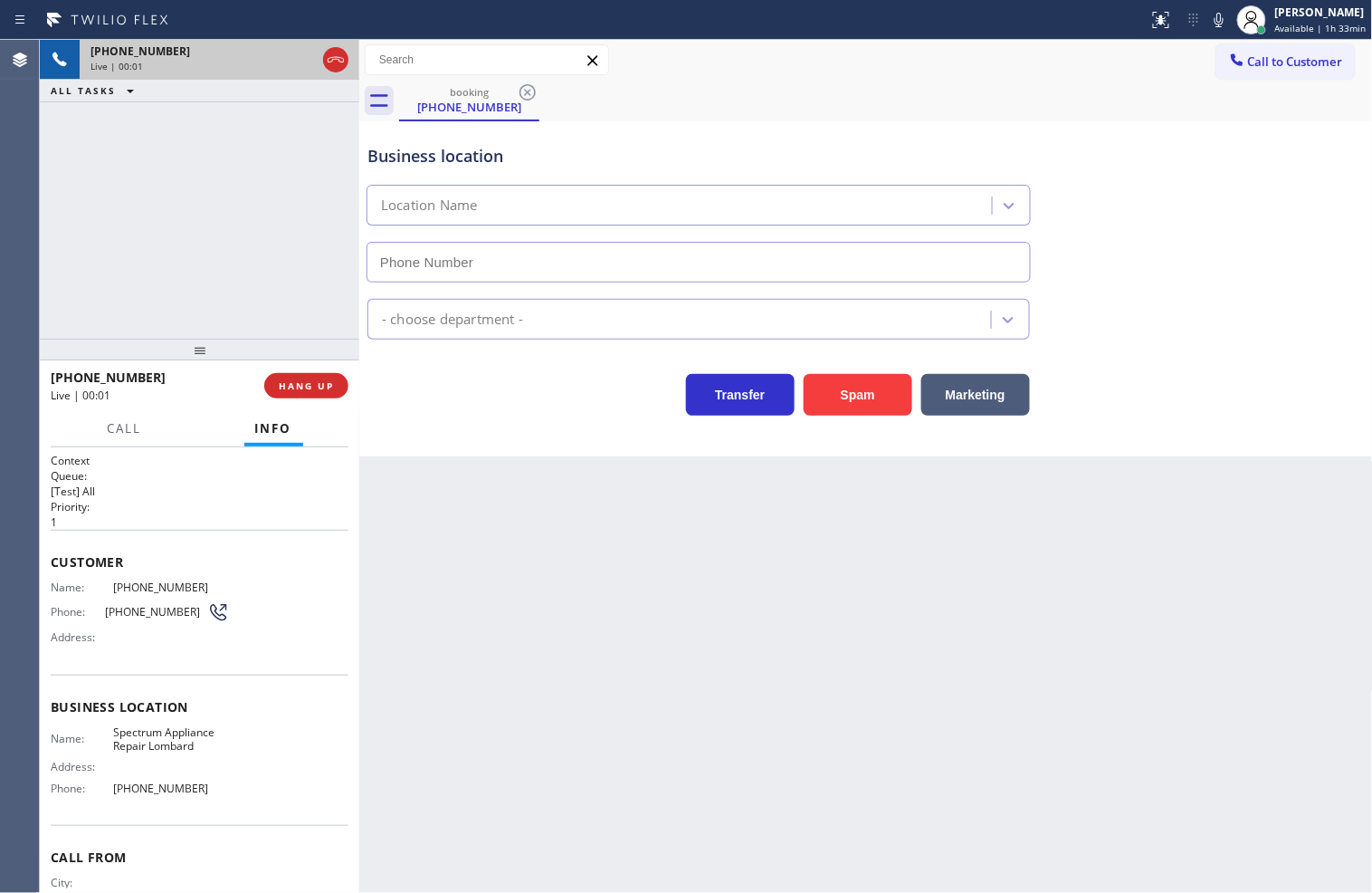
type input "[PHONE_NUMBER]"
click at [466, 408] on div "Transfer Spam Marketing" at bounding box center [698, 390] width 670 height 51
click at [991, 401] on button "Marketing" at bounding box center [976, 395] width 109 height 42
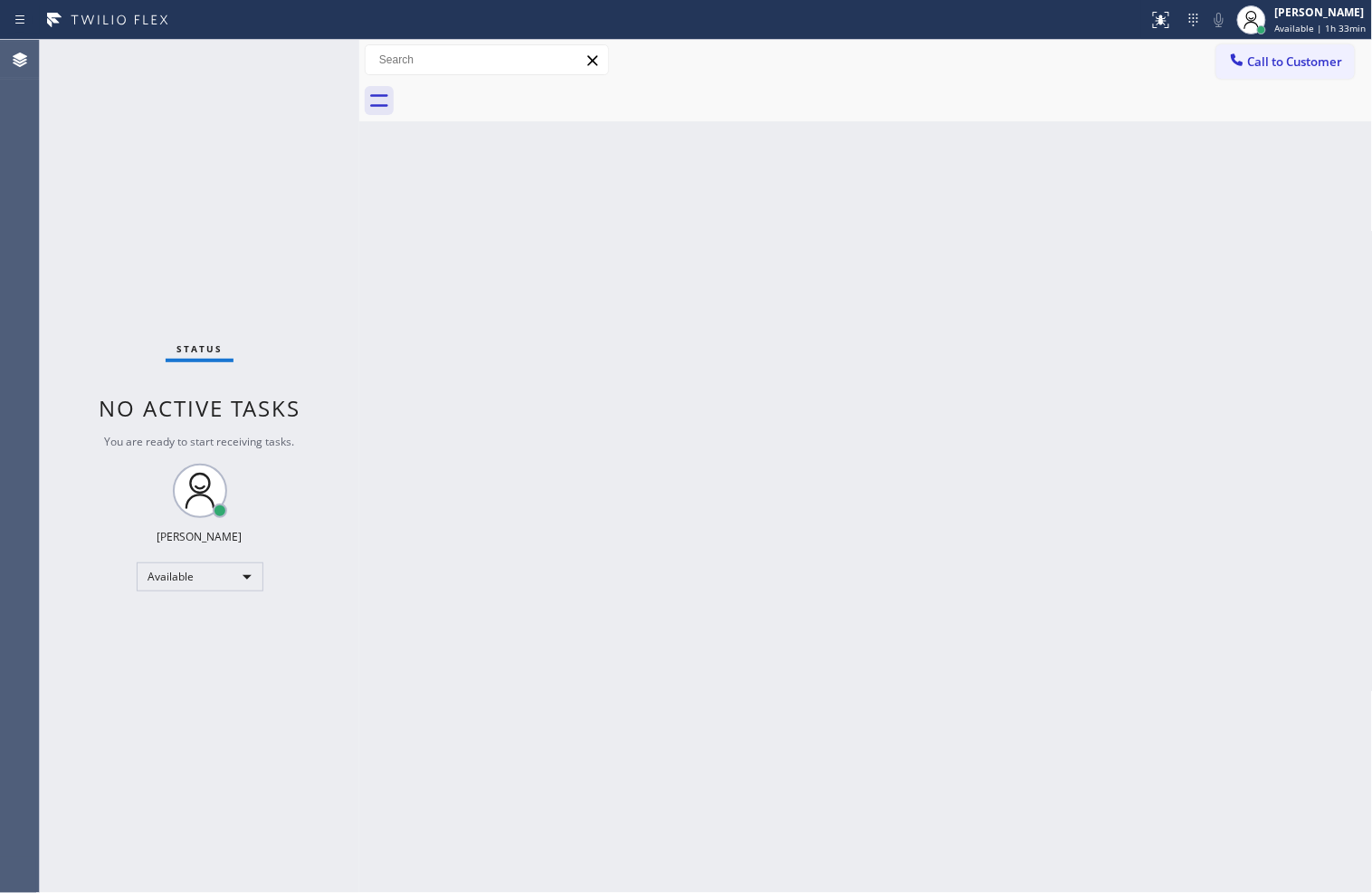
click at [282, 58] on div "Status No active tasks You are ready to start receiving tasks. [PERSON_NAME]" at bounding box center [199, 466] width 320 height 853
click at [607, 256] on div "Back to Dashboard Change Sender ID Customers Technicians Select a contact Outbo…" at bounding box center [866, 466] width 1014 height 853
click at [677, 413] on div "Back to Dashboard Change Sender ID Customers Technicians Select a contact Outbo…" at bounding box center [866, 466] width 1014 height 853
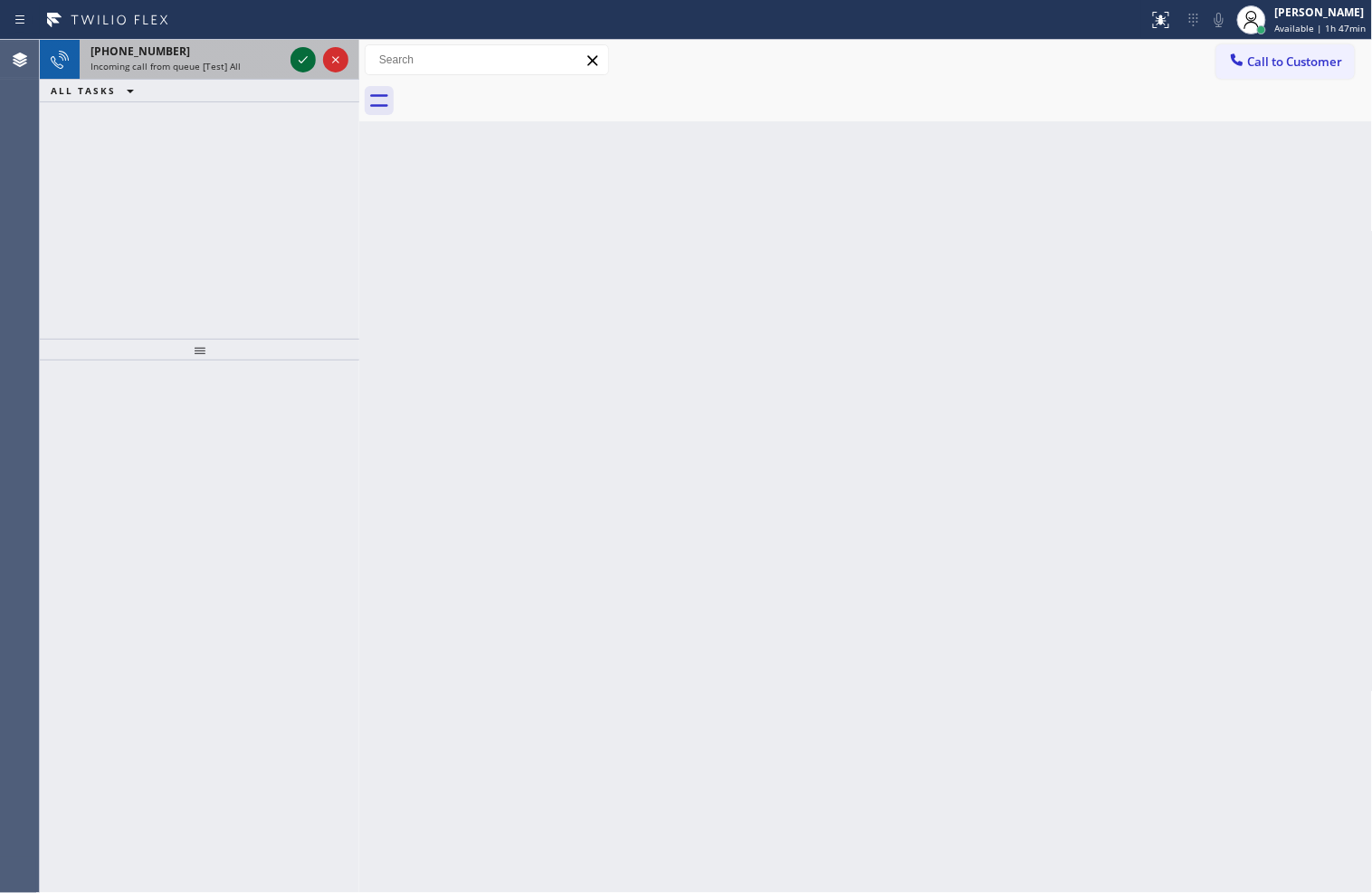
click at [293, 58] on icon at bounding box center [303, 59] width 21 height 21
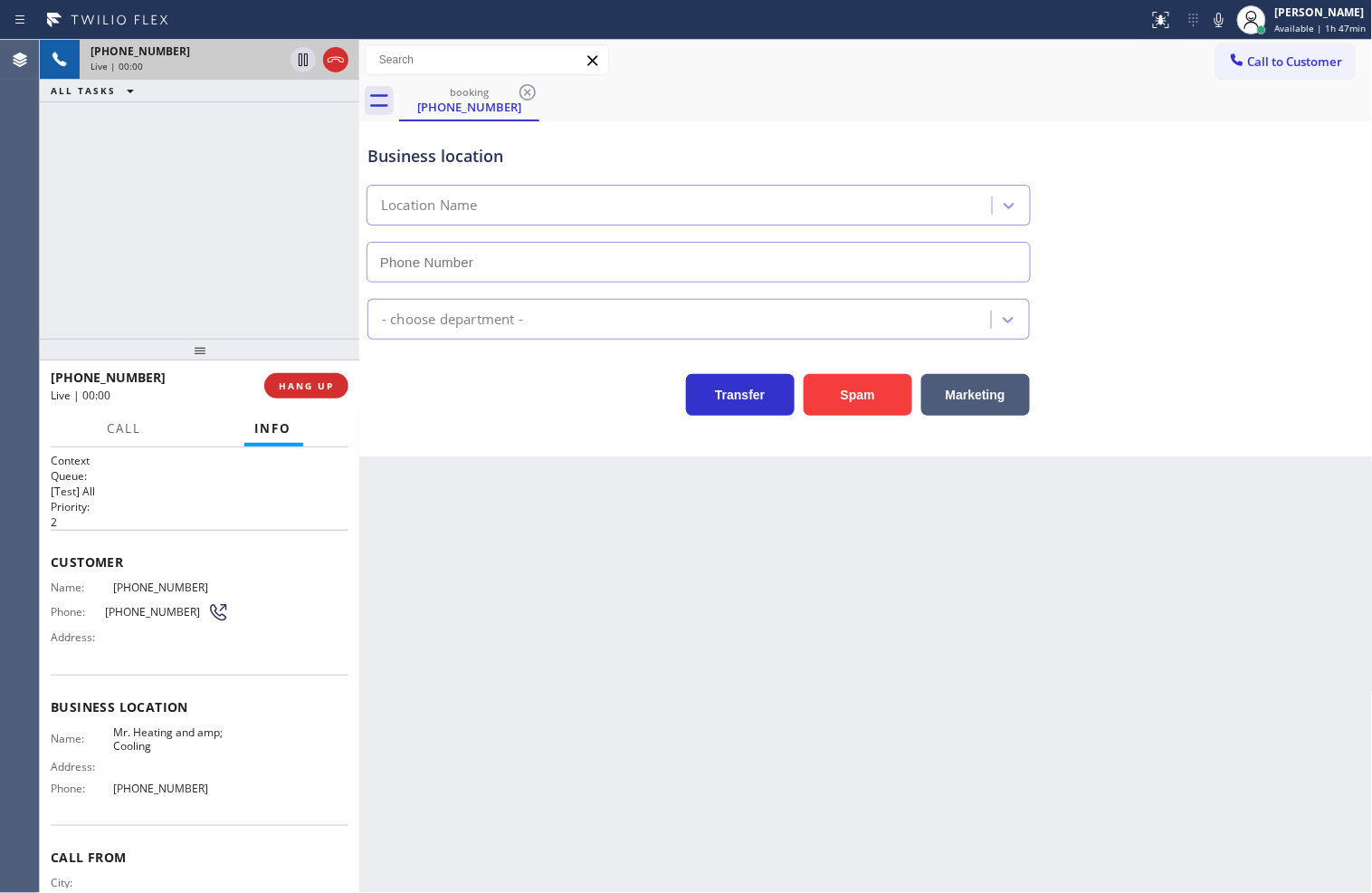
type input "[PHONE_NUMBER]"
click at [682, 765] on div "Back to Dashboard Change Sender ID Customers Technicians Select a contact Outbo…" at bounding box center [866, 466] width 1014 height 853
drag, startPoint x: 512, startPoint y: 436, endPoint x: 492, endPoint y: 401, distance: 40.3
click at [512, 433] on div "Business location Mr. Heating &amp; Cooling [PHONE_NUMBER] HVAC Transfer Spam M…" at bounding box center [866, 289] width 1014 height 335
click at [56, 126] on div "[PHONE_NUMBER] Live | 00:08 ALL TASKS ALL TASKS ACTIVE TASKS TASKS IN WRAP UP" at bounding box center [199, 189] width 320 height 299
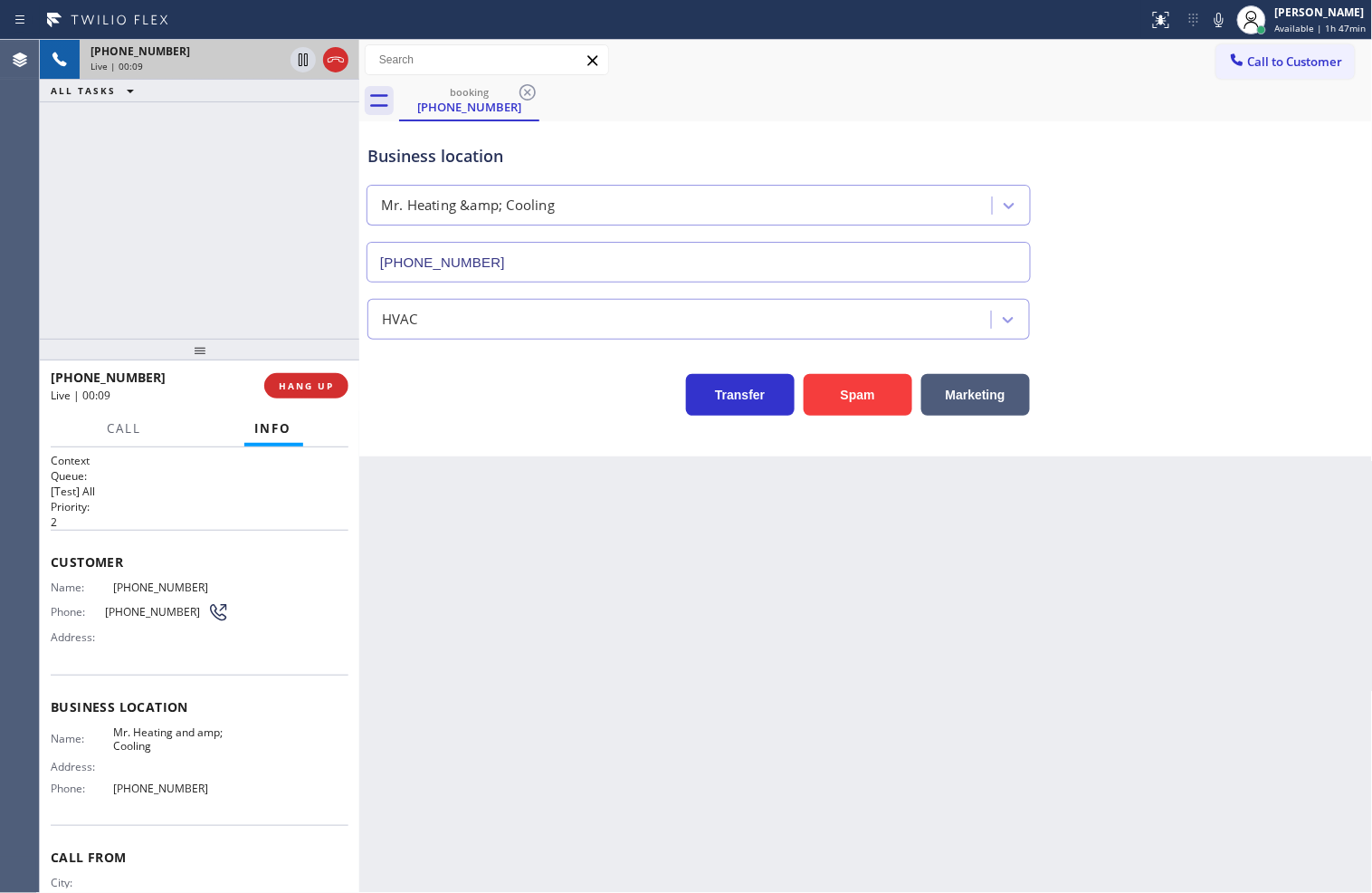
click at [449, 426] on div "Business location Mr. Heating &amp; Cooling [PHONE_NUMBER] HVAC Transfer Spam M…" at bounding box center [866, 289] width 1014 height 335
click at [322, 387] on span "HANG UP" at bounding box center [306, 385] width 55 height 13
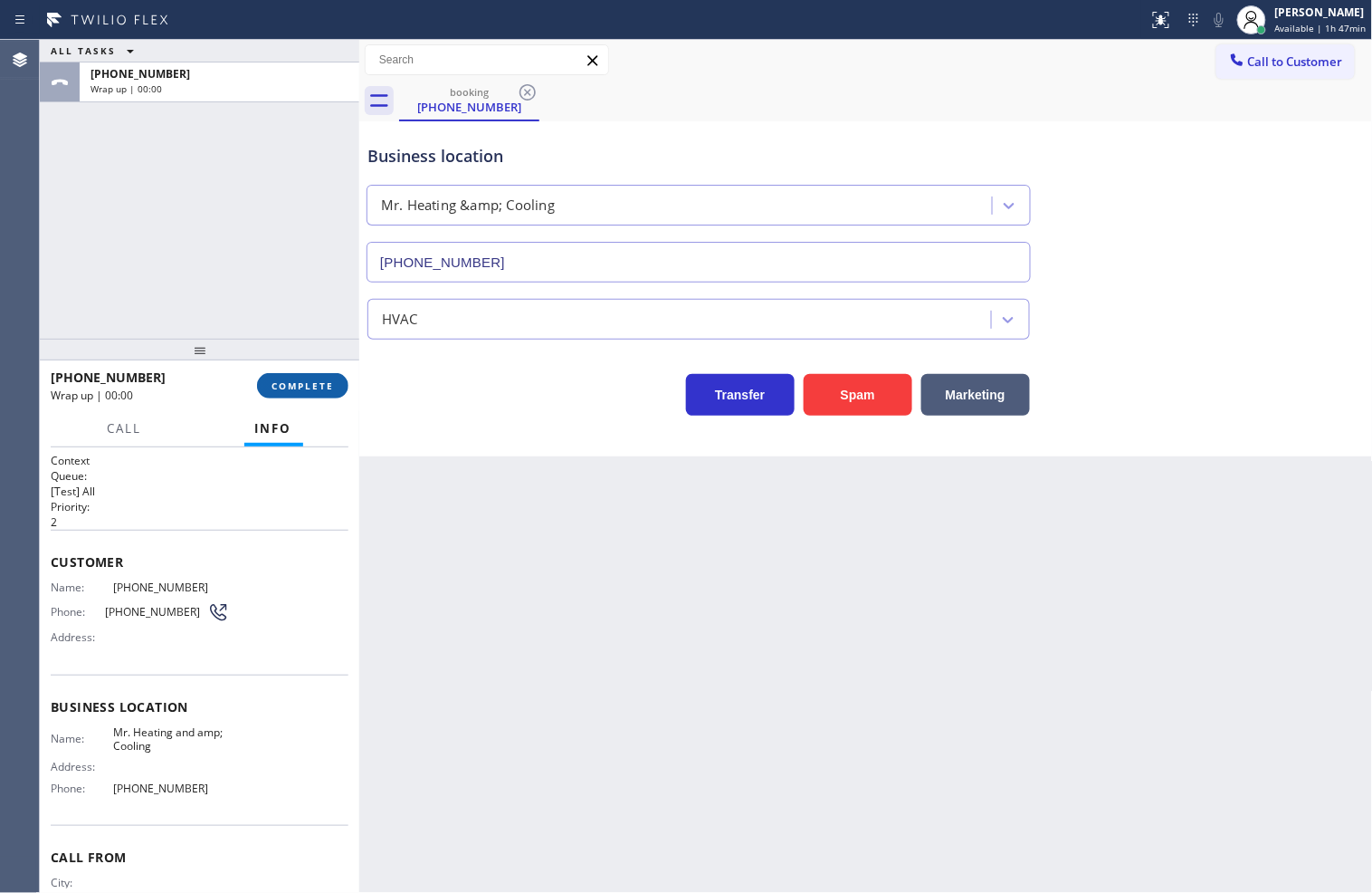
click at [322, 387] on span "COMPLETE" at bounding box center [302, 385] width 62 height 13
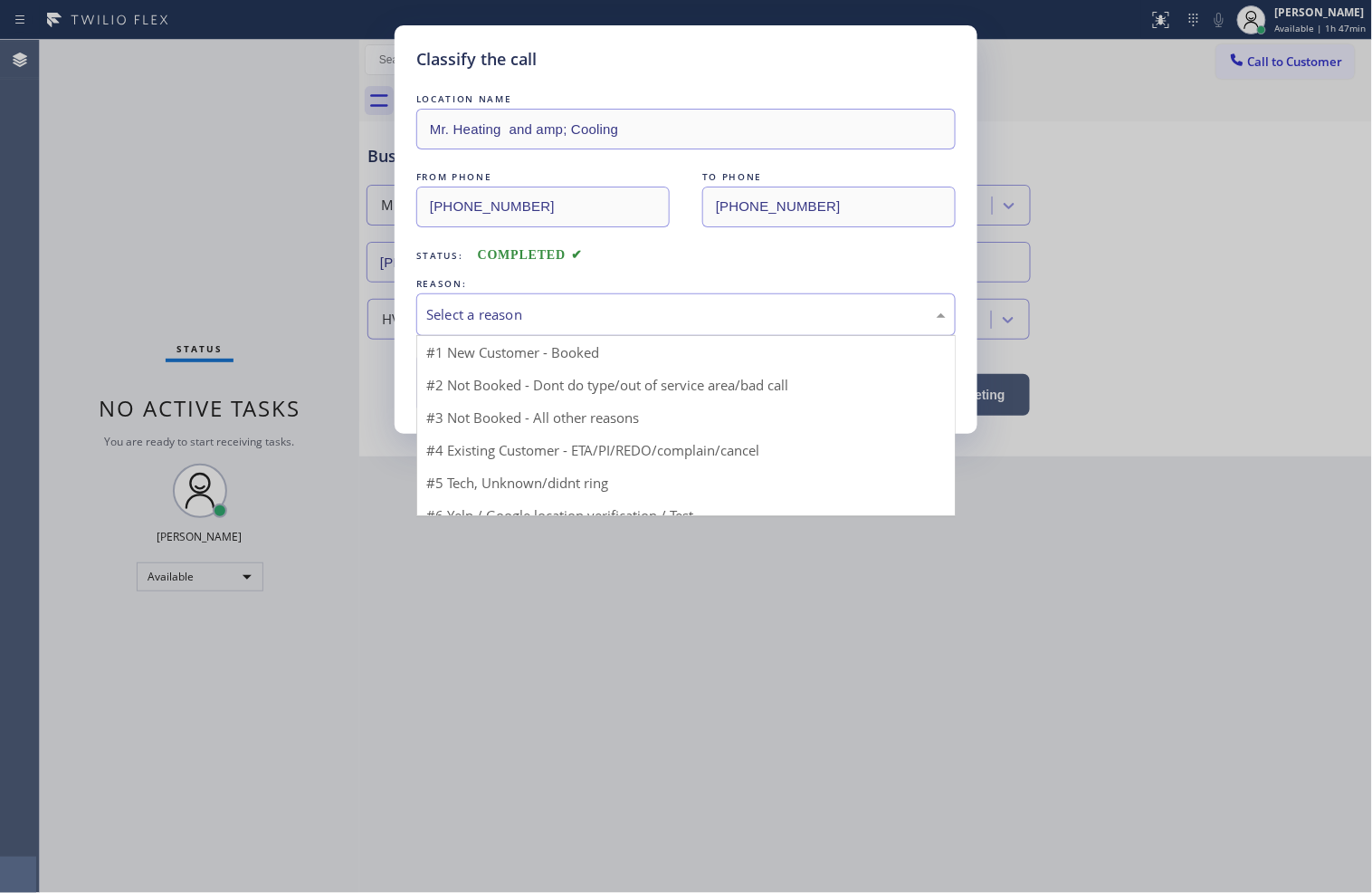
click at [443, 319] on div "Select a reason" at bounding box center [686, 314] width 519 height 20
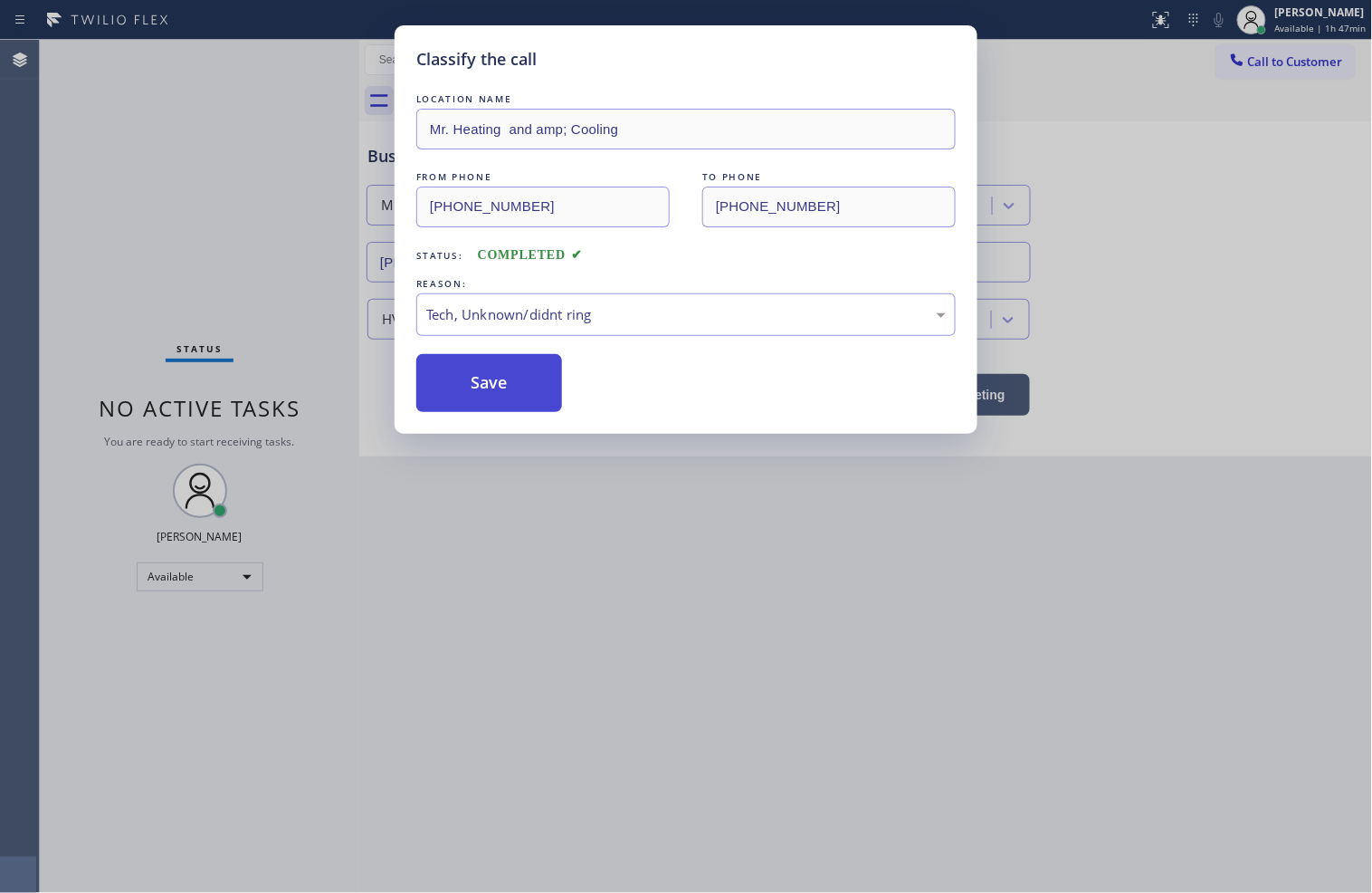
click at [534, 375] on button "Save" at bounding box center [489, 383] width 146 height 58
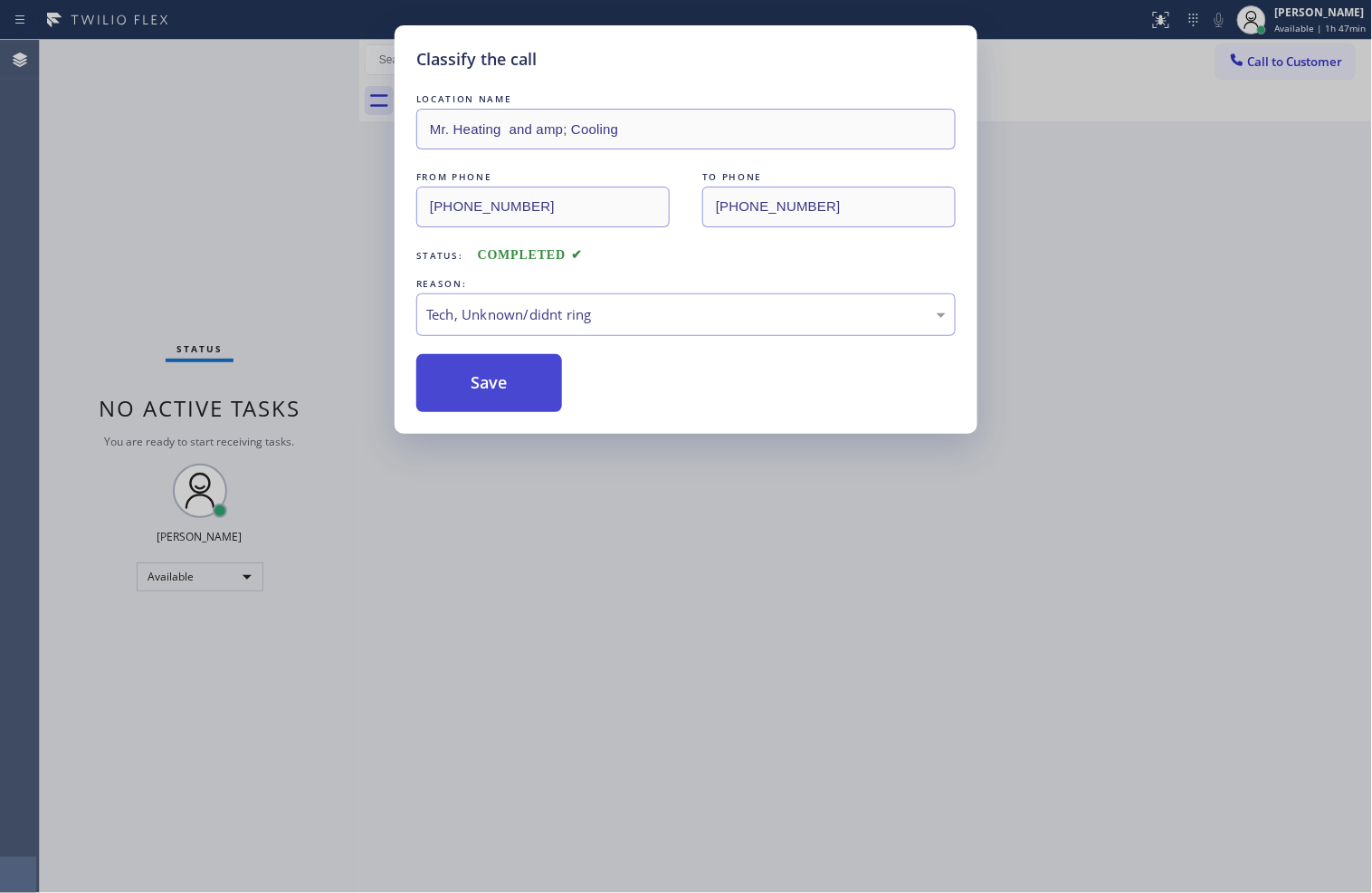
click at [530, 368] on button "Save" at bounding box center [489, 383] width 146 height 58
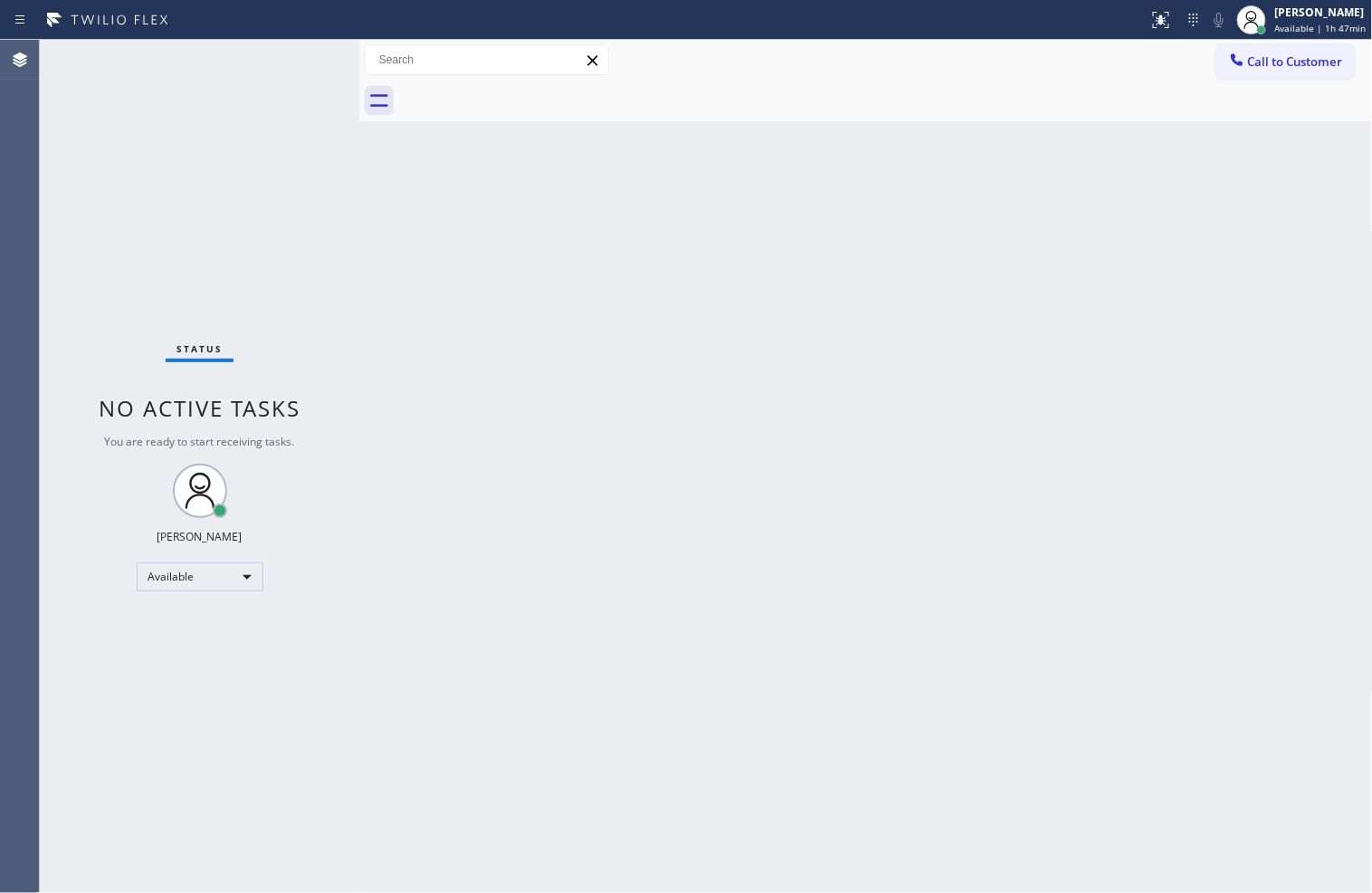
click at [315, 211] on div "Status No active tasks You are ready to start receiving tasks. [PERSON_NAME]" at bounding box center [199, 466] width 320 height 853
click at [273, 99] on div "Status No active tasks You are ready to start receiving tasks. [PERSON_NAME]" at bounding box center [199, 466] width 320 height 853
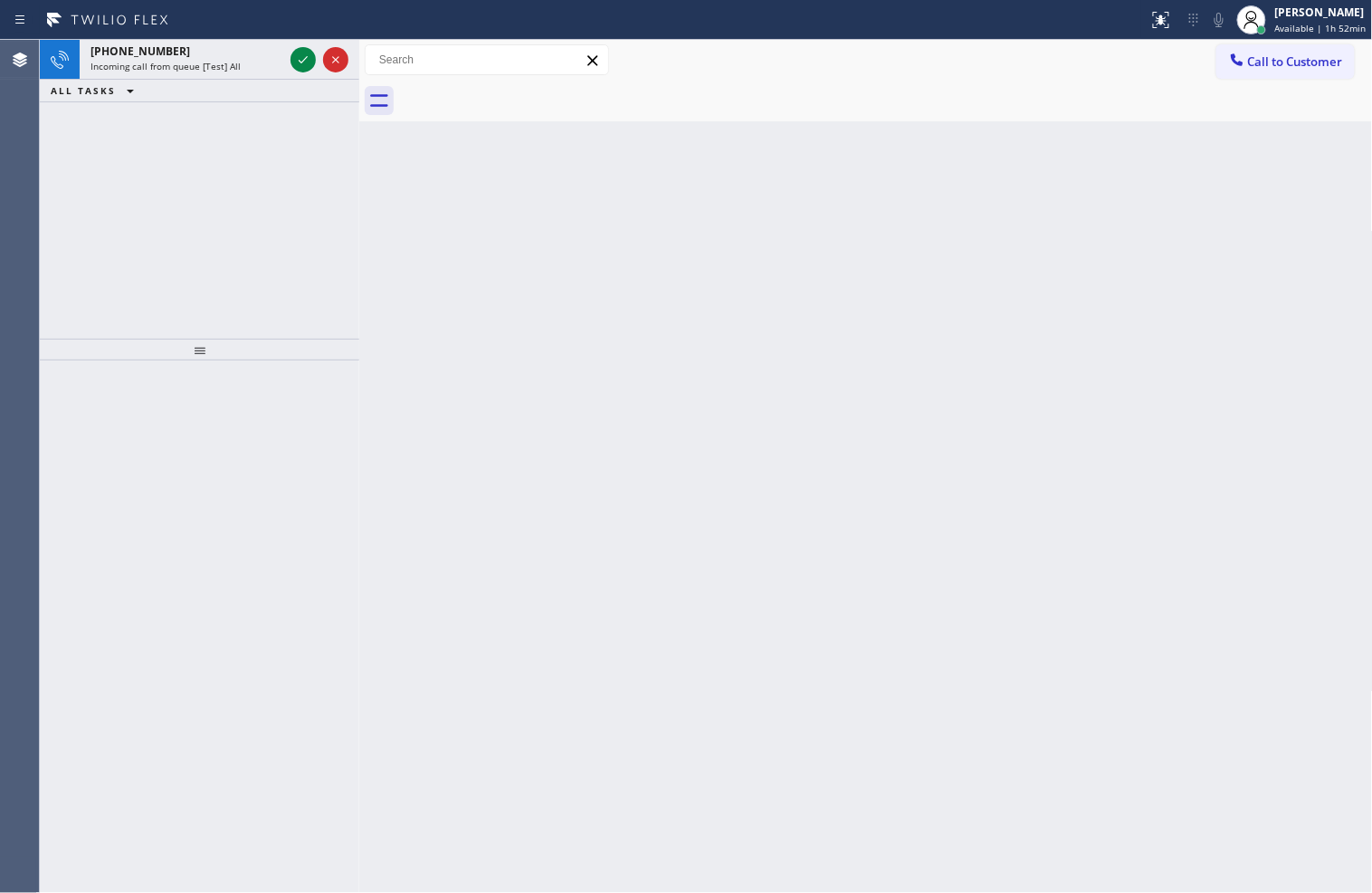
click at [90, 269] on div "[PHONE_NUMBER] Incoming call from queue [Test] All ALL TASKS ALL TASKS ACTIVE T…" at bounding box center [199, 189] width 320 height 299
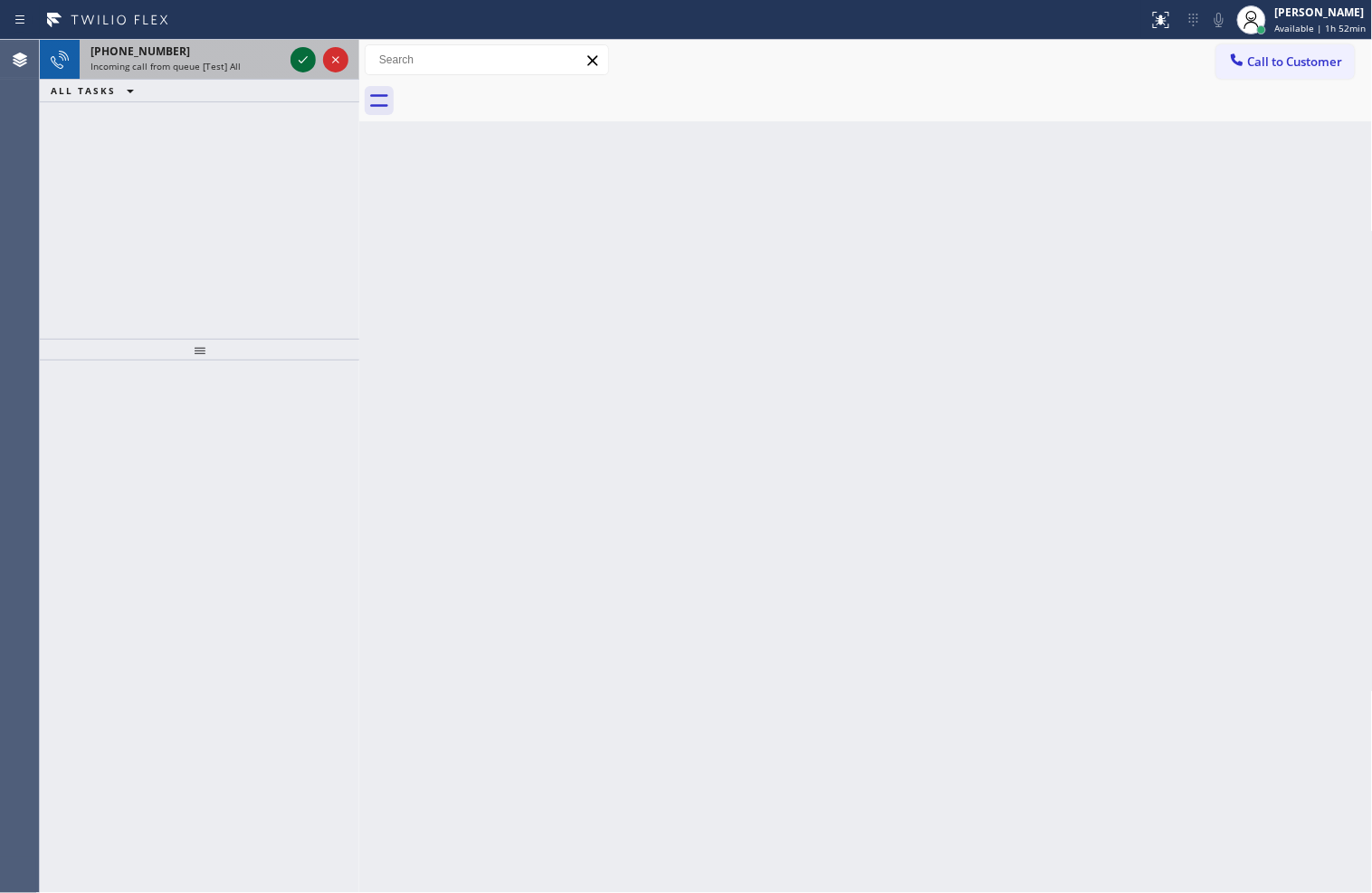
click at [302, 58] on icon at bounding box center [303, 59] width 21 height 21
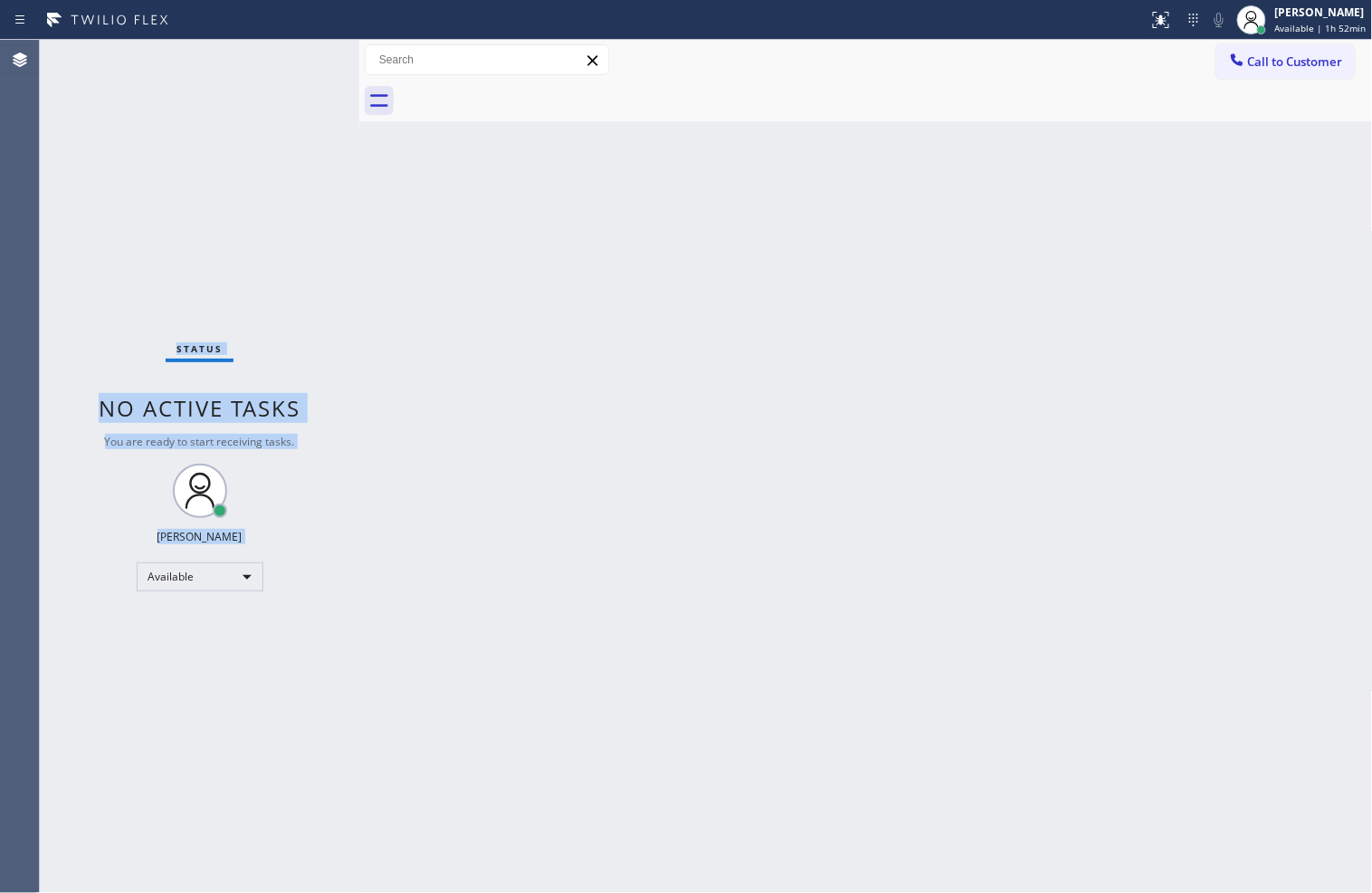
click at [302, 58] on div "Status No active tasks You are ready to start receiving tasks. [PERSON_NAME]" at bounding box center [199, 466] width 320 height 853
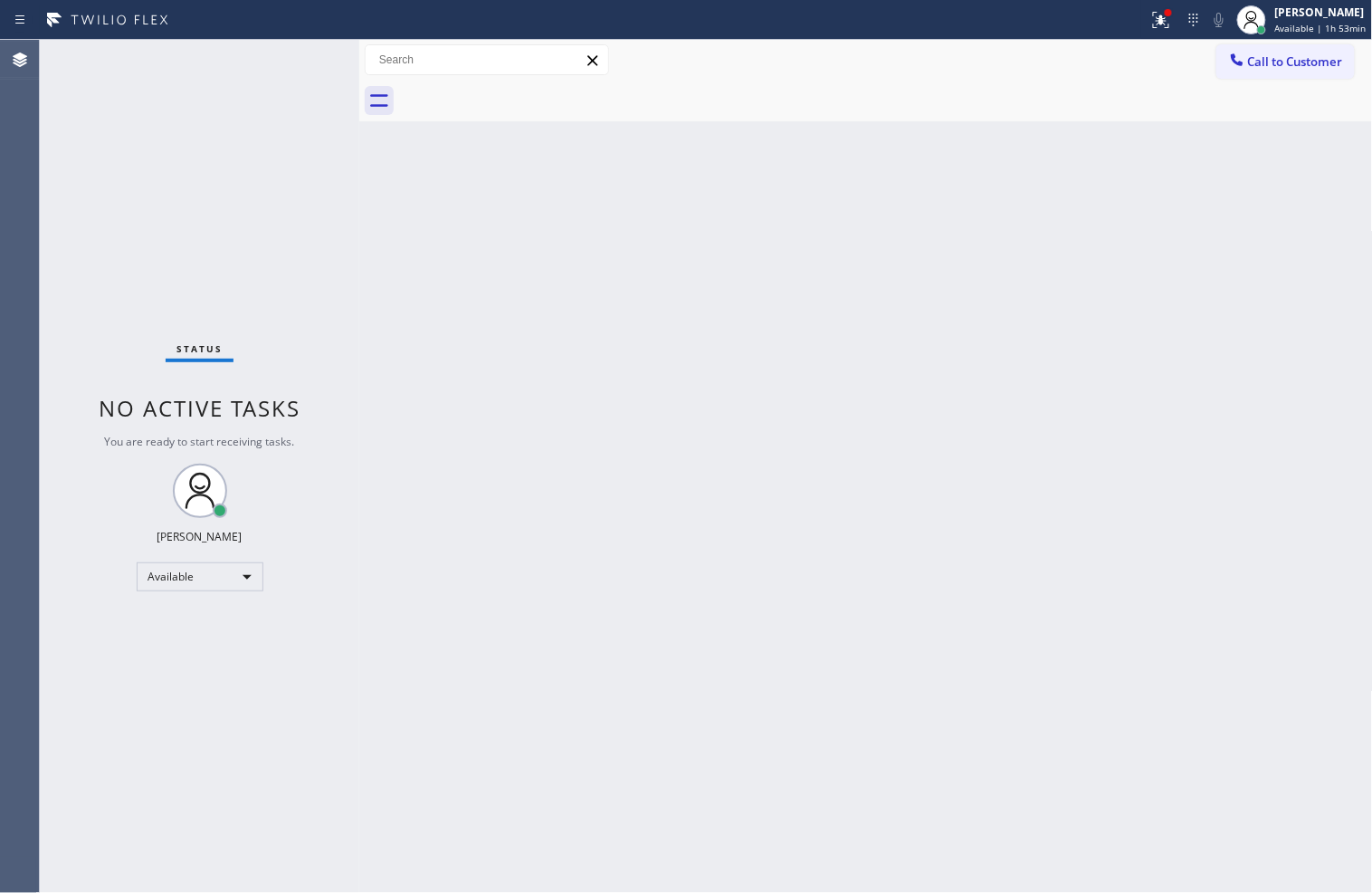
click at [302, 57] on div "Status No active tasks You are ready to start receiving tasks. [PERSON_NAME]" at bounding box center [199, 466] width 320 height 853
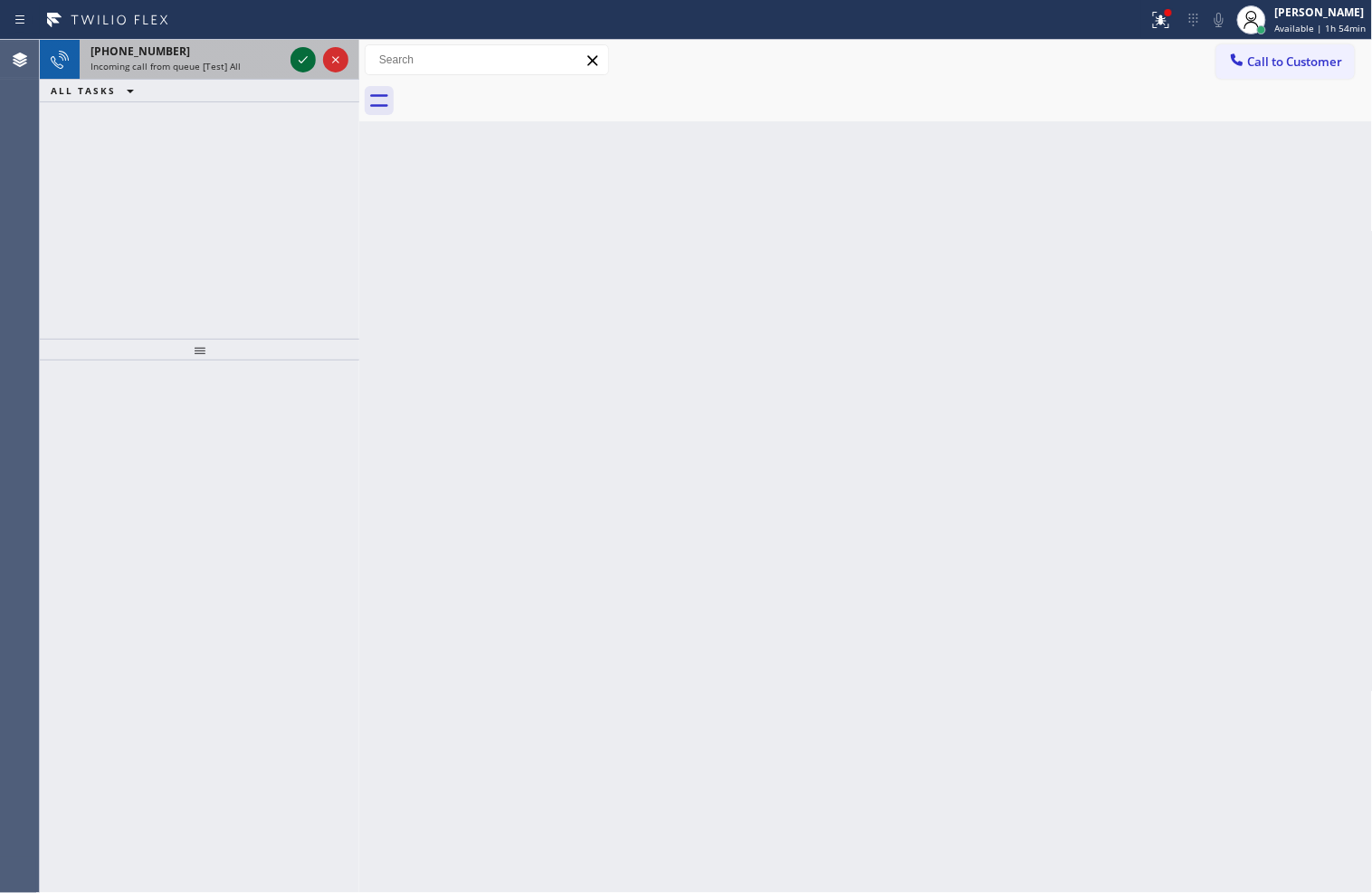
click at [302, 57] on icon at bounding box center [303, 59] width 21 height 21
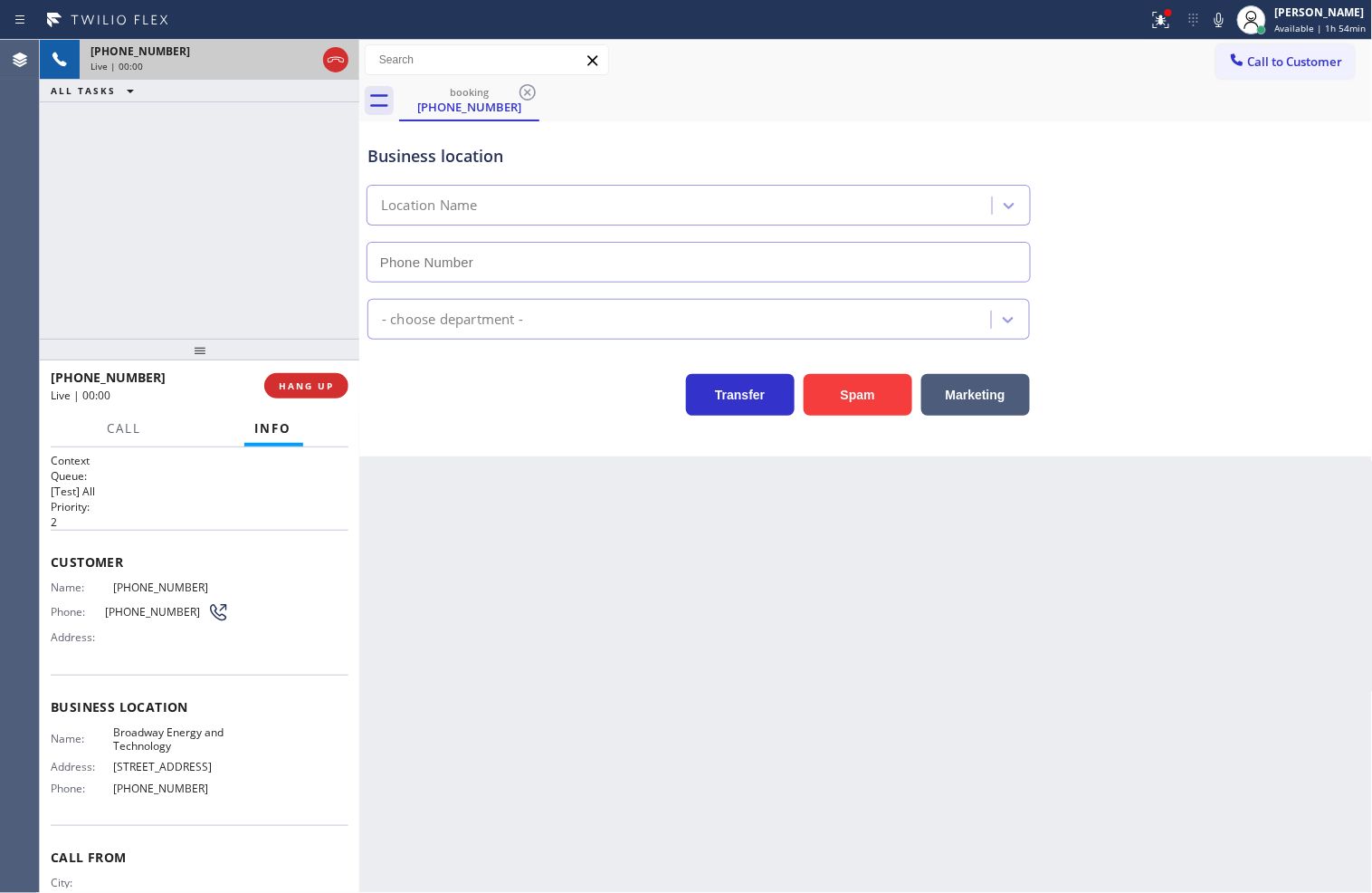
type input "[PHONE_NUMBER]"
click at [825, 402] on button "Spam" at bounding box center [859, 395] width 109 height 42
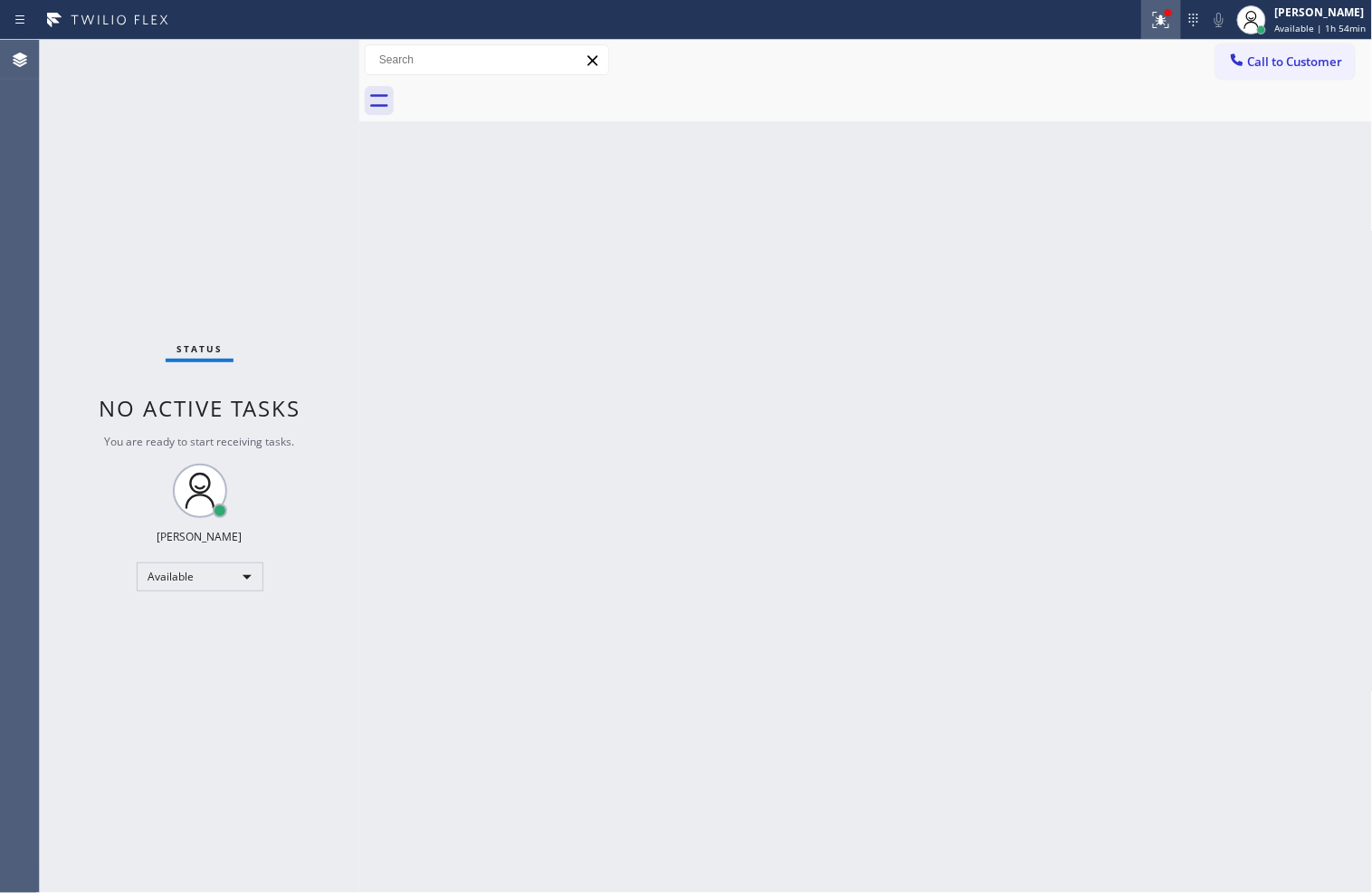
click at [1150, 23] on icon at bounding box center [1161, 19] width 21 height 21
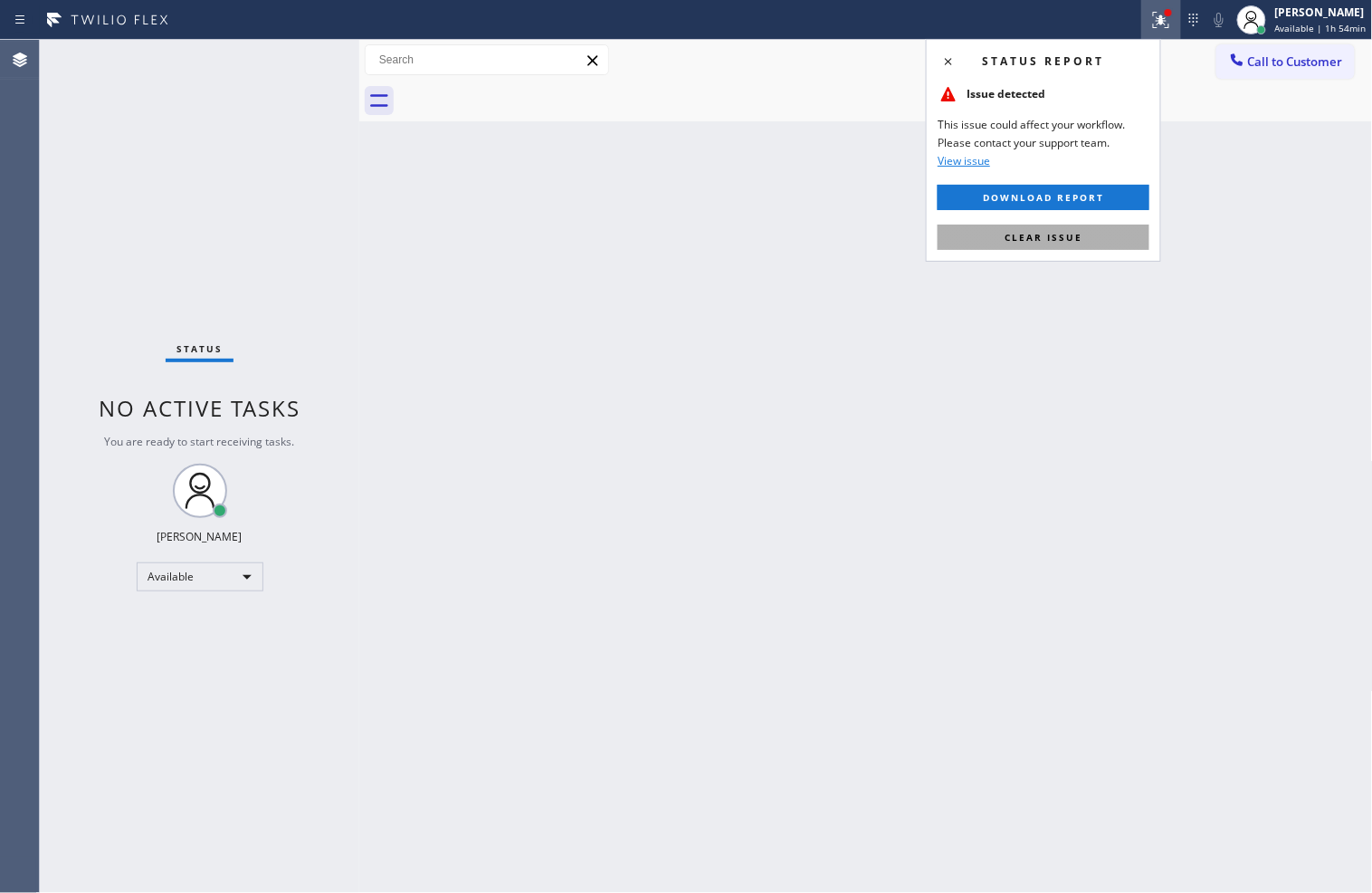
click at [1079, 235] on span "Clear issue" at bounding box center [1043, 236] width 78 height 13
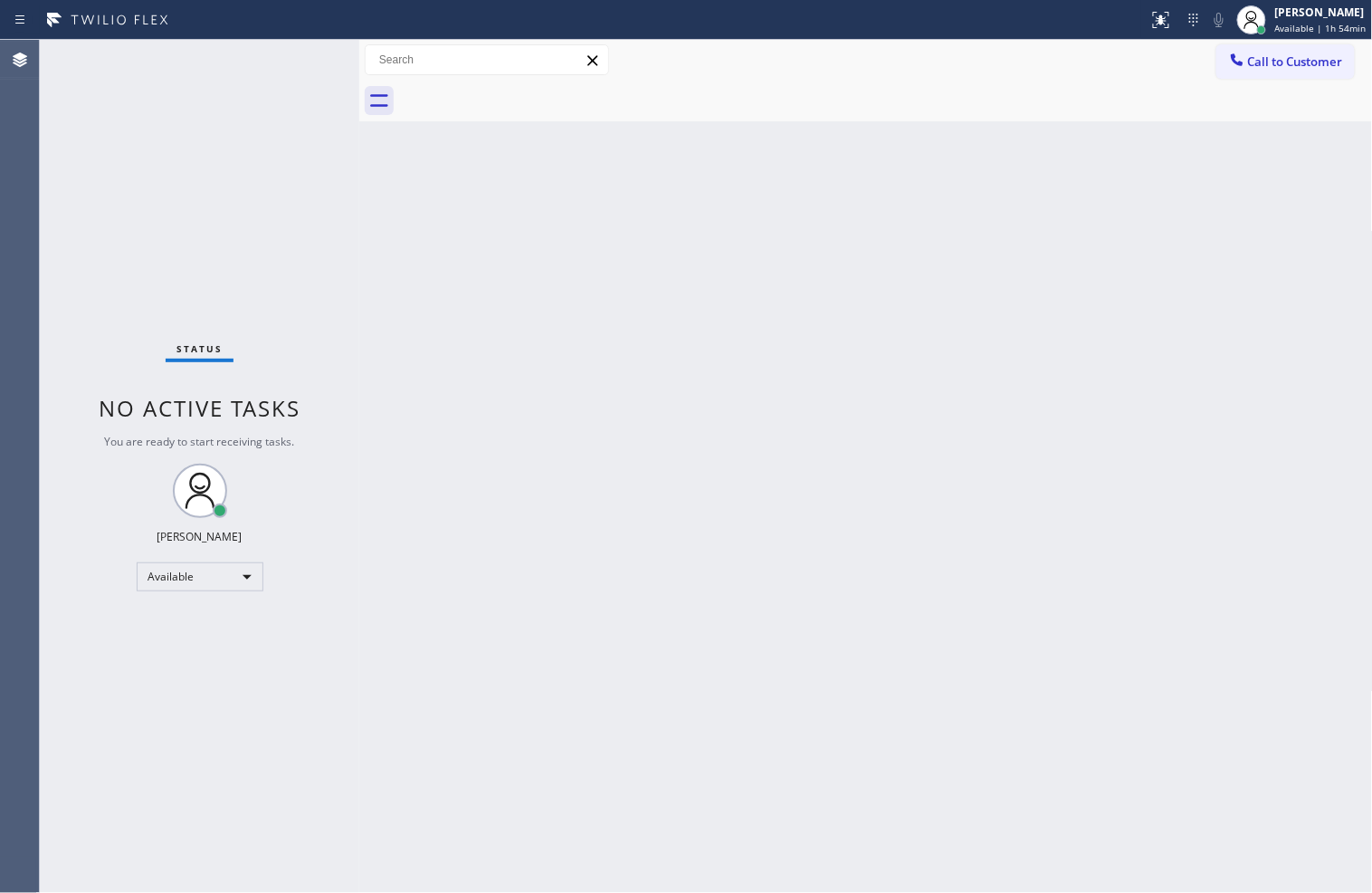
click at [87, 148] on div "Status No active tasks You are ready to start receiving tasks. [PERSON_NAME]" at bounding box center [199, 466] width 320 height 853
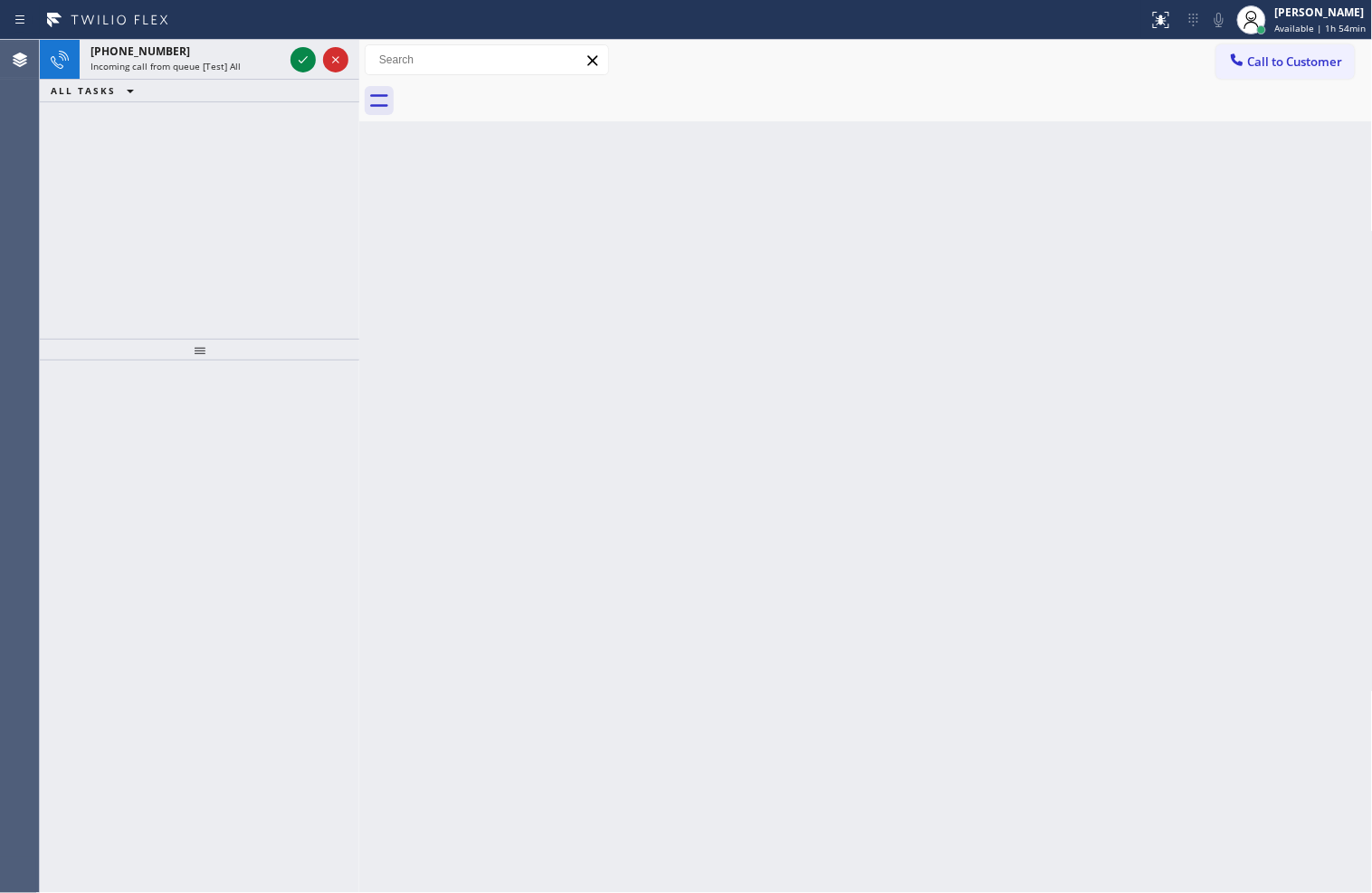
click at [296, 55] on icon at bounding box center [303, 59] width 21 height 21
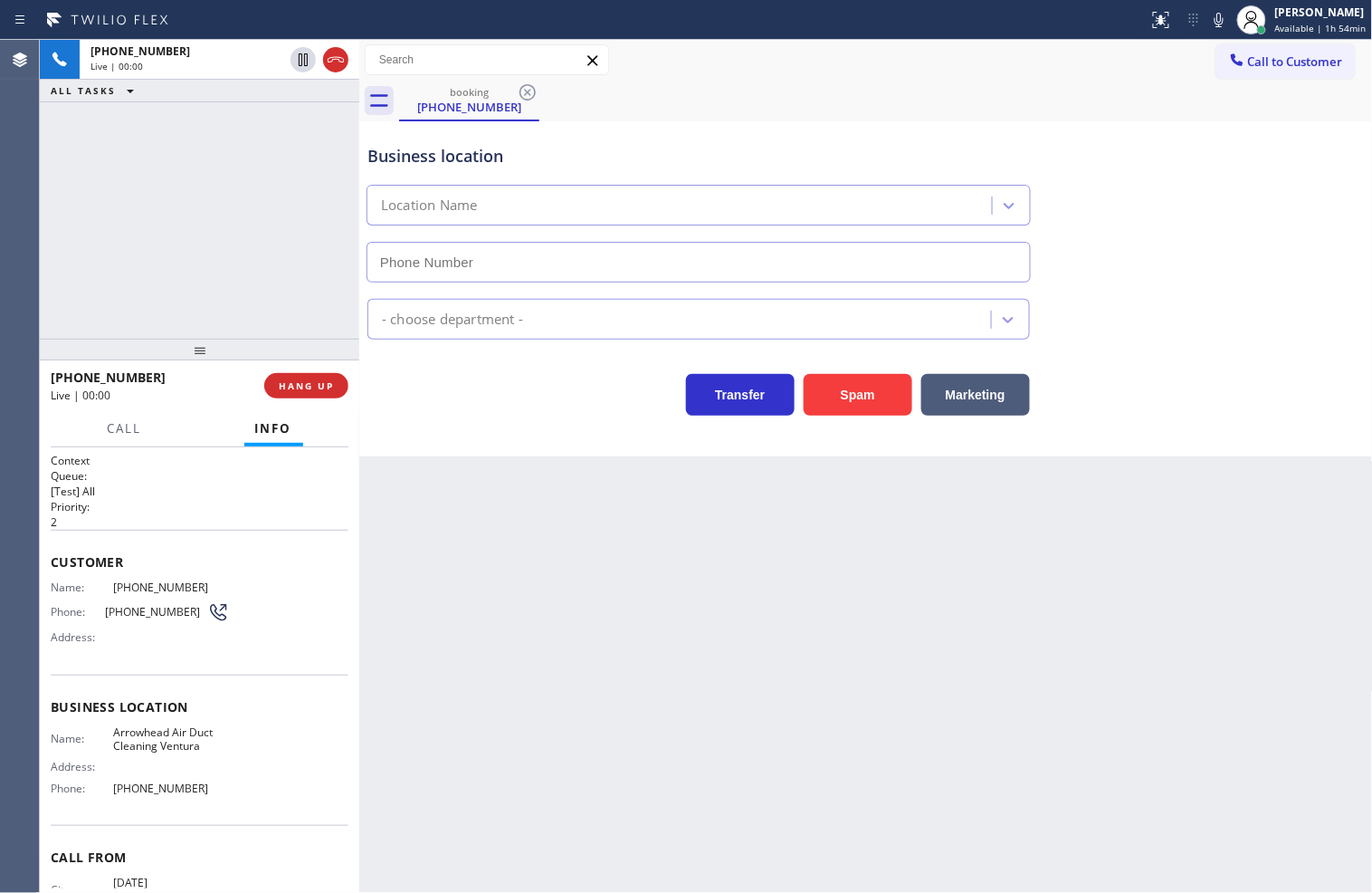
type input "[PHONE_NUMBER]"
click at [856, 383] on button "Spam" at bounding box center [859, 395] width 109 height 42
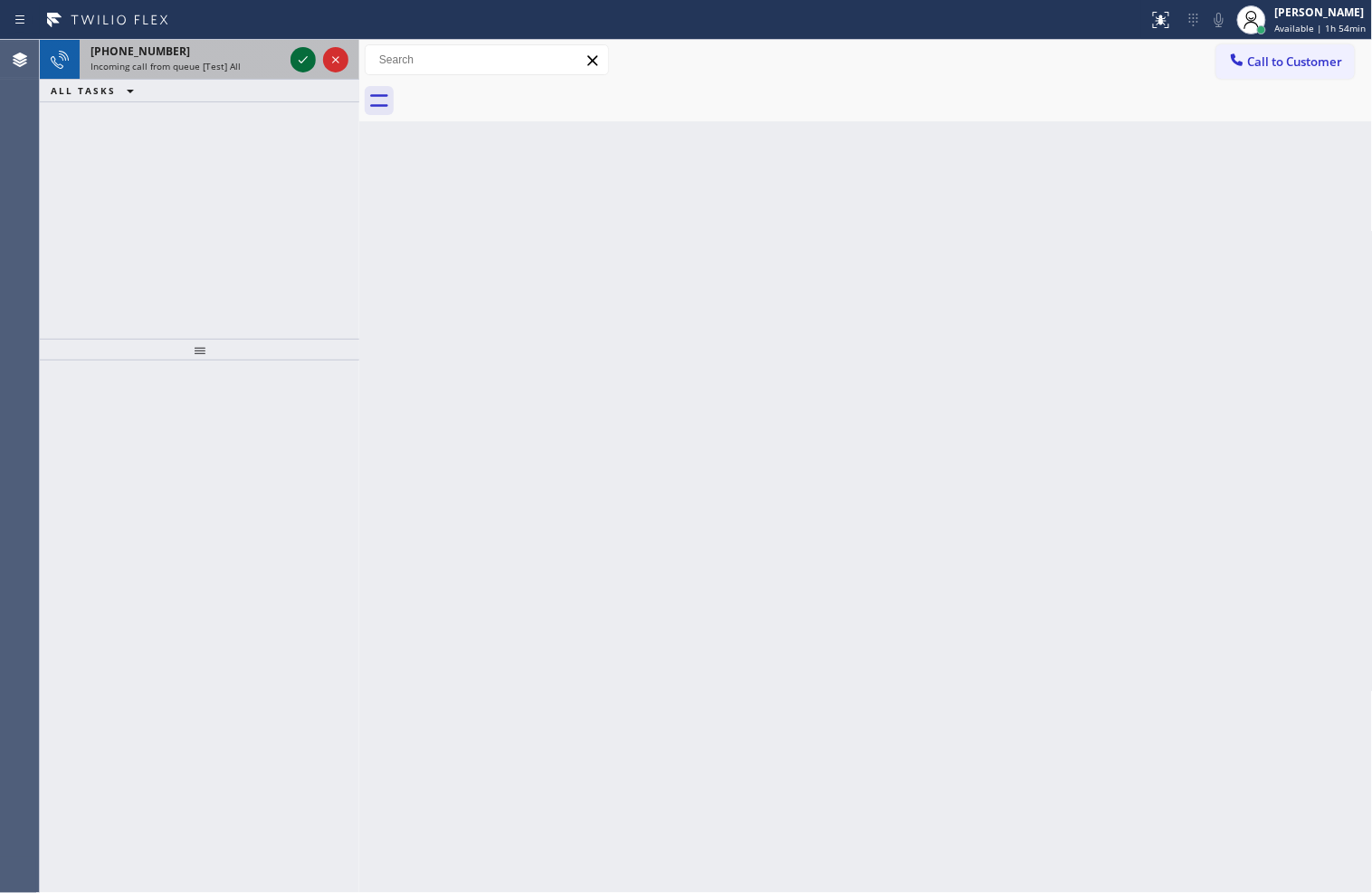
click at [308, 65] on icon at bounding box center [303, 59] width 21 height 21
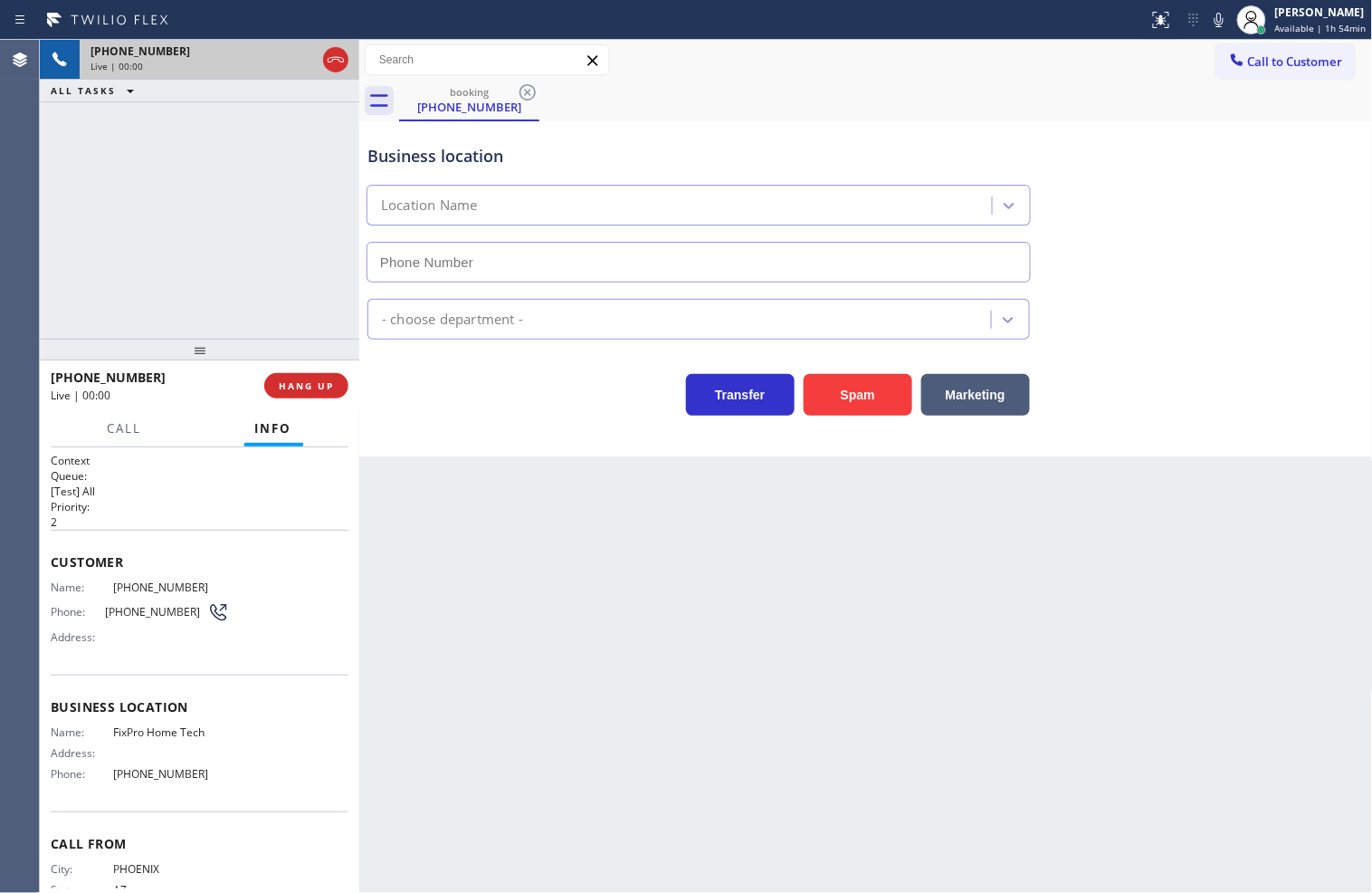
type input "[PHONE_NUMBER]"
click at [855, 412] on button "Spam" at bounding box center [859, 395] width 109 height 42
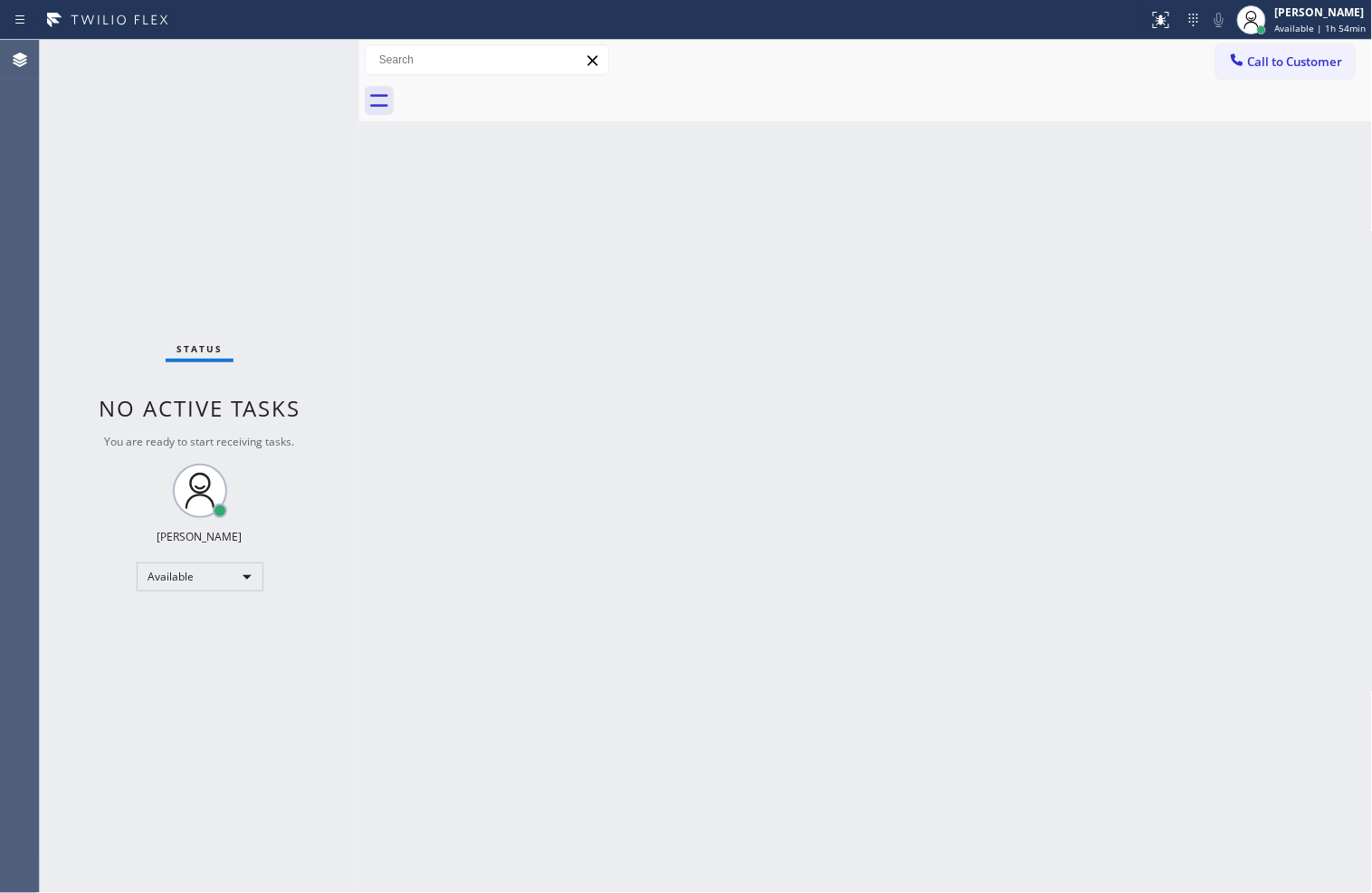
click at [299, 70] on div "Status No active tasks You are ready to start receiving tasks. [PERSON_NAME]" at bounding box center [199, 466] width 320 height 853
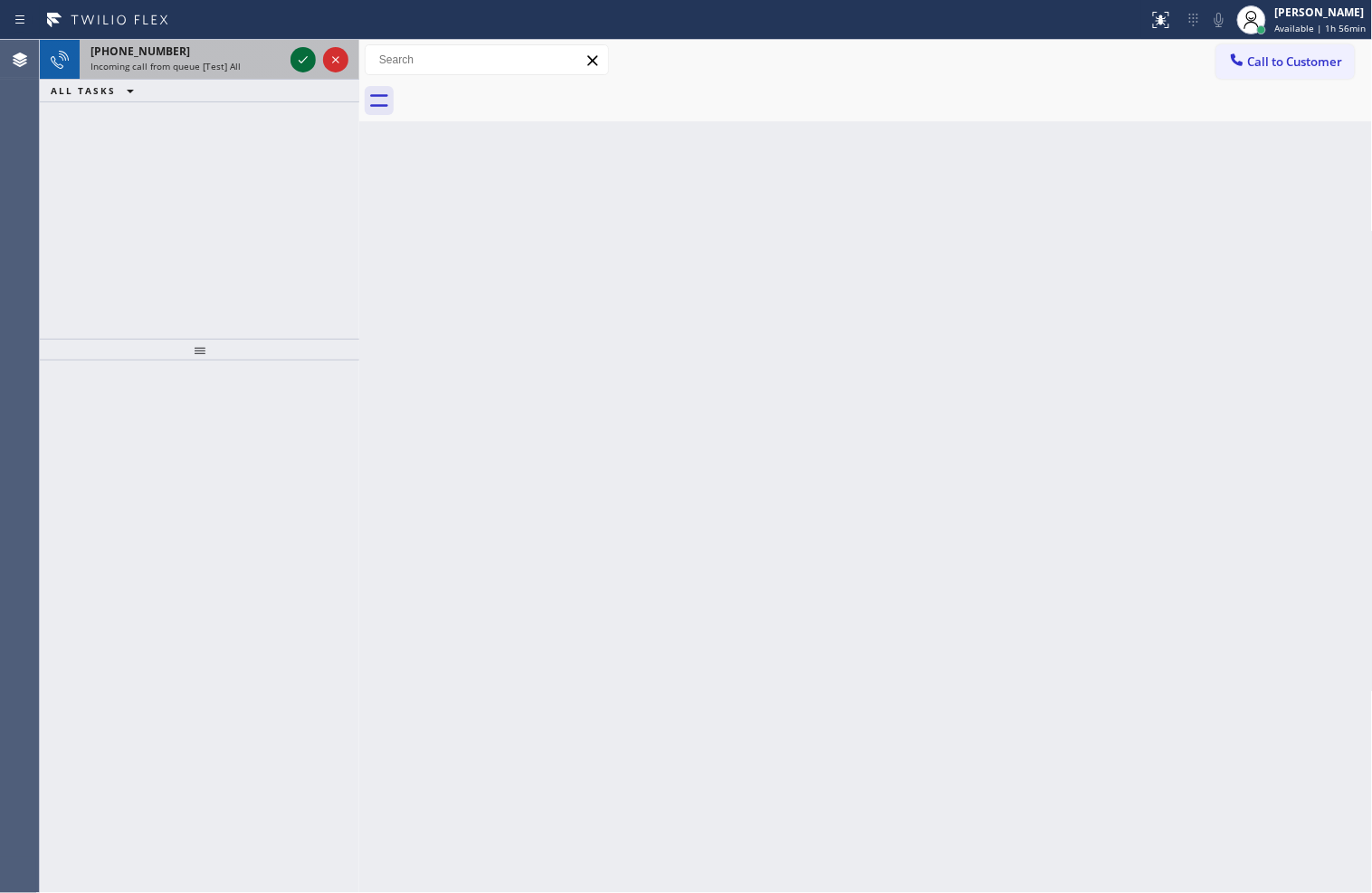
click at [299, 70] on icon at bounding box center [303, 59] width 21 height 21
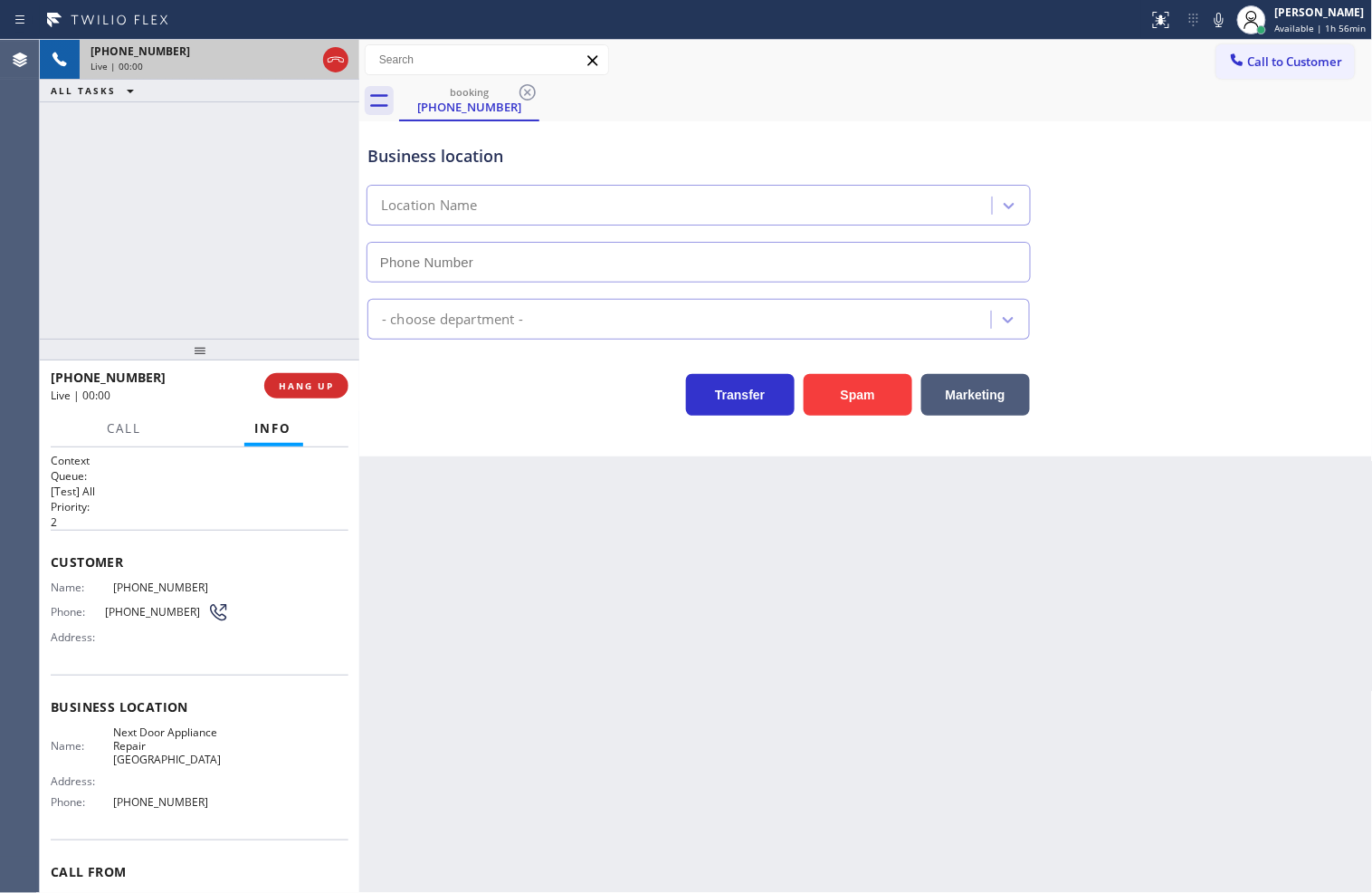
type input "[PHONE_NUMBER]"
click at [857, 394] on button "Spam" at bounding box center [859, 395] width 109 height 42
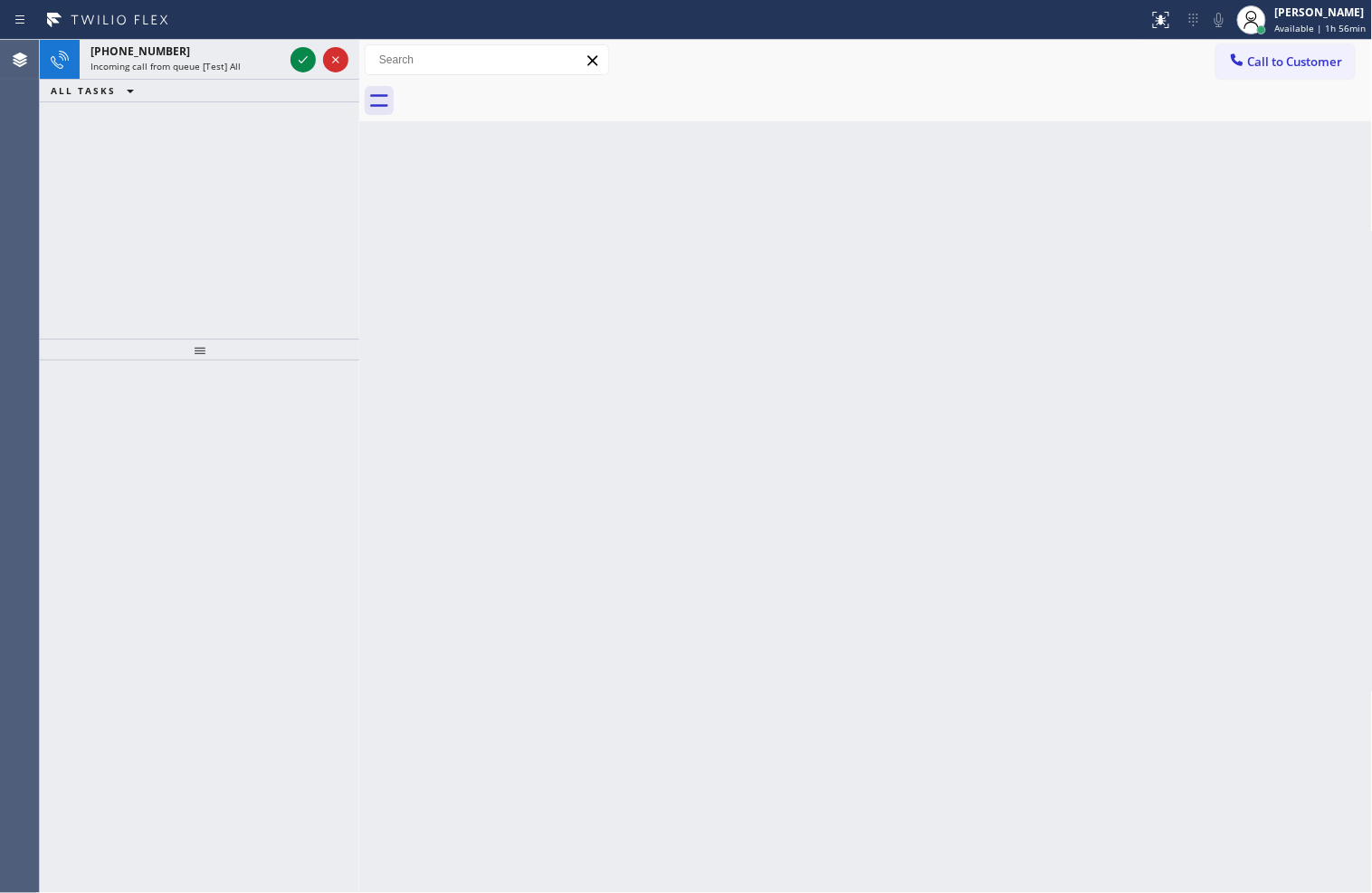
click at [857, 394] on div "Back to Dashboard Change Sender ID Customers Technicians Select a contact Outbo…" at bounding box center [866, 466] width 1014 height 853
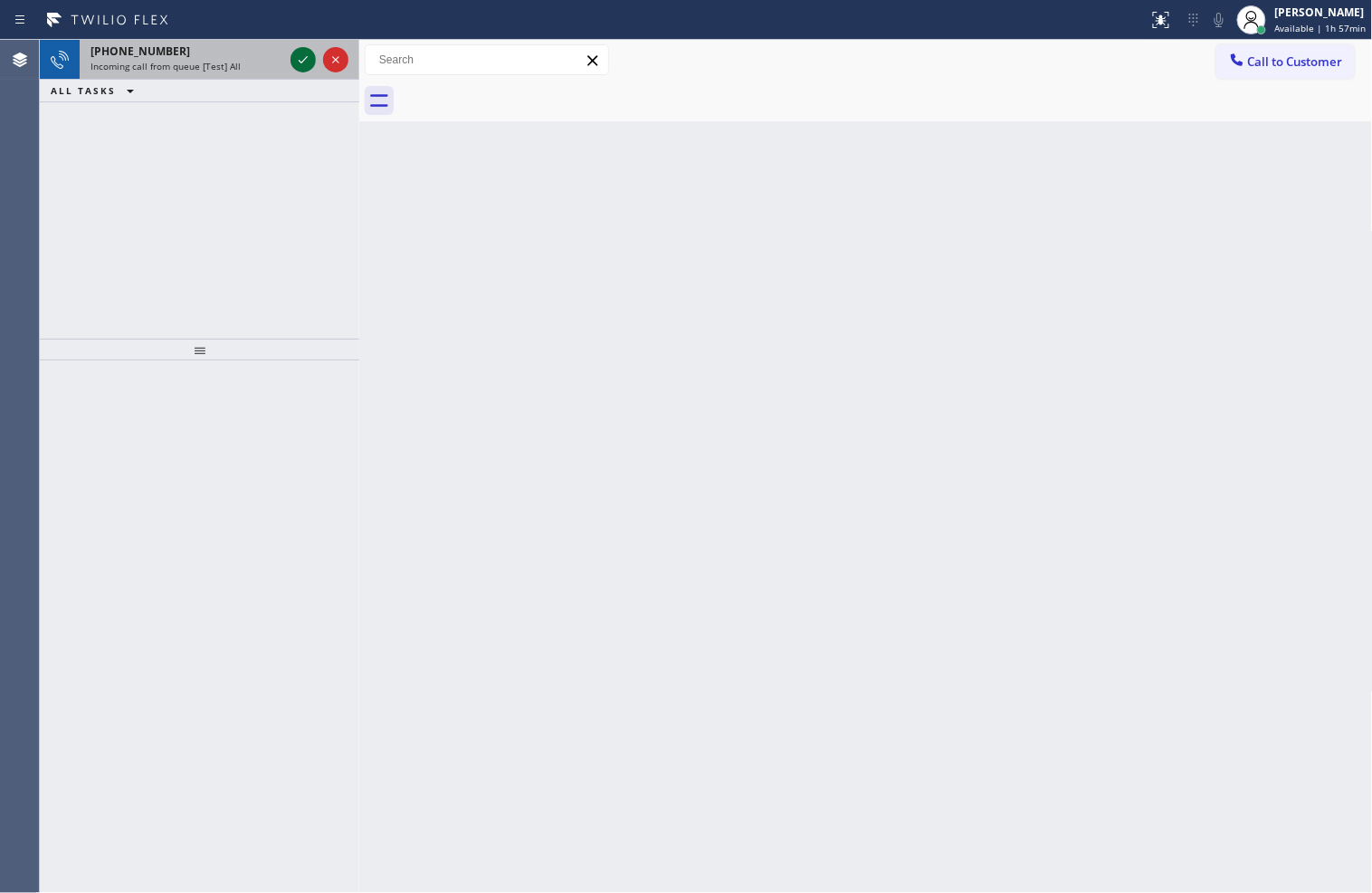
click at [305, 56] on icon at bounding box center [303, 59] width 21 height 21
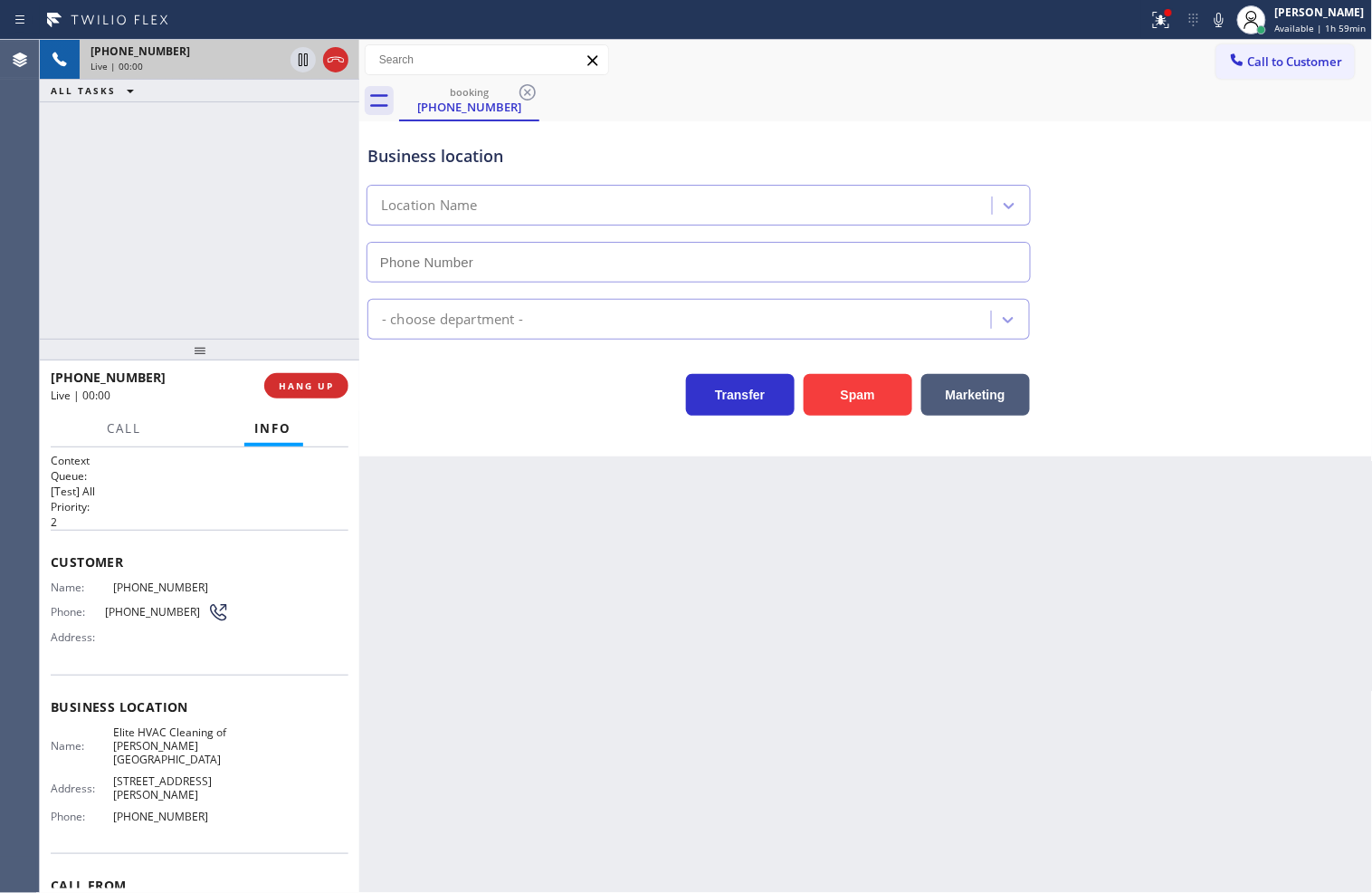
type input "[PHONE_NUMBER]"
click at [1150, 25] on icon at bounding box center [1161, 19] width 21 height 21
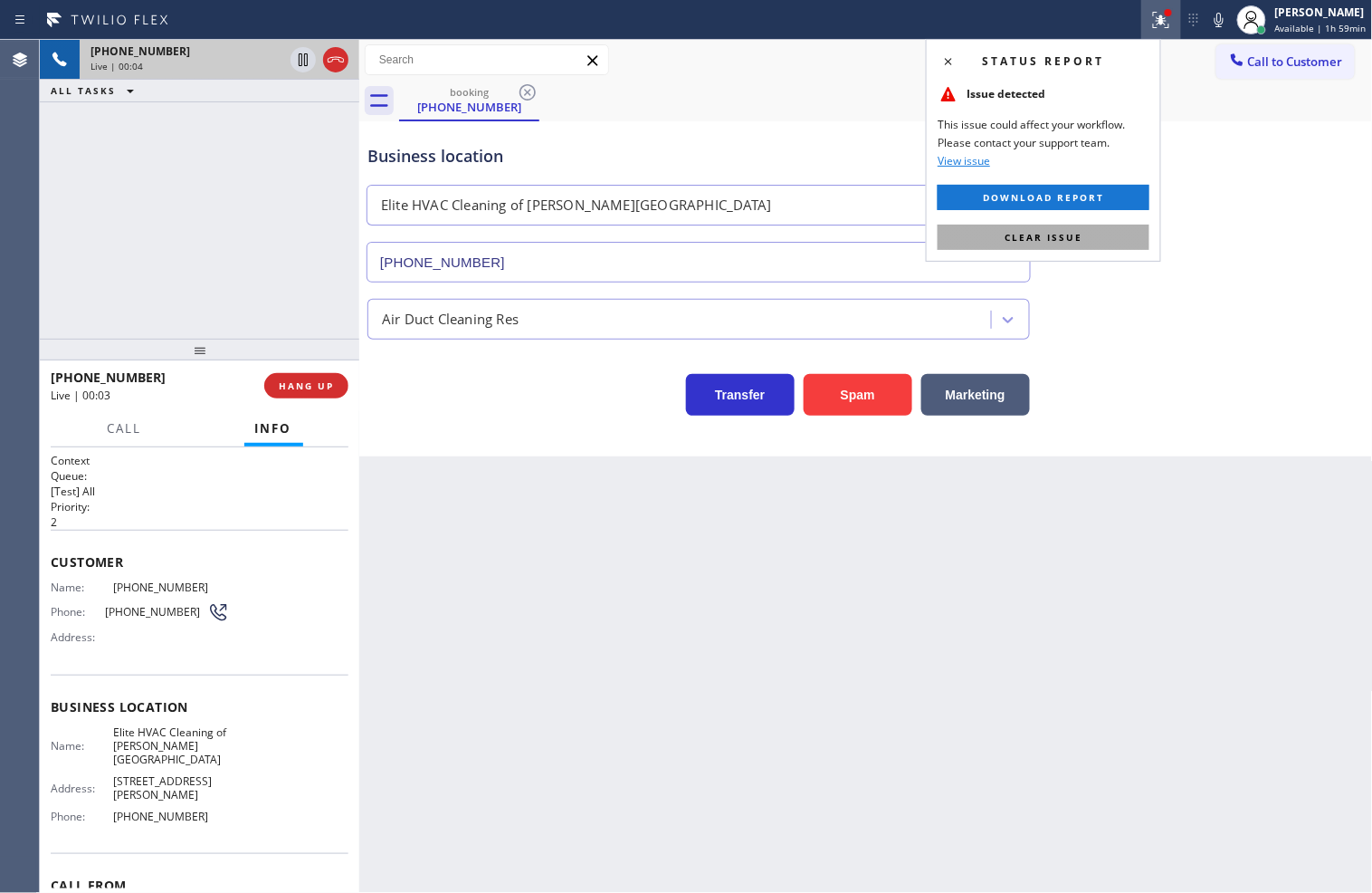
click at [1088, 237] on button "Clear issue" at bounding box center [1044, 237] width 212 height 25
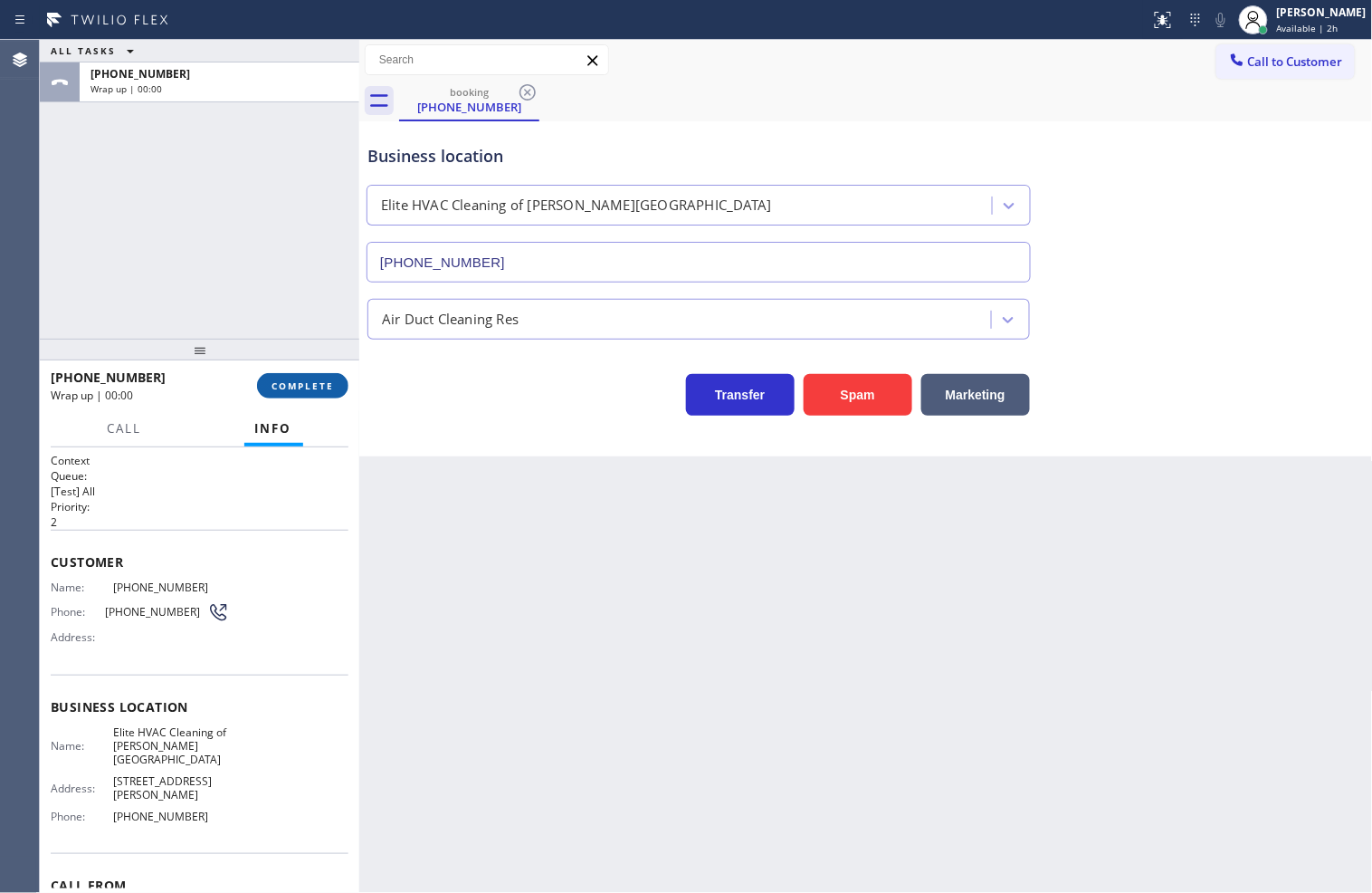
click at [304, 379] on span "COMPLETE" at bounding box center [302, 385] width 62 height 13
click at [448, 312] on div "Air Duct Cleaning Res" at bounding box center [450, 318] width 137 height 20
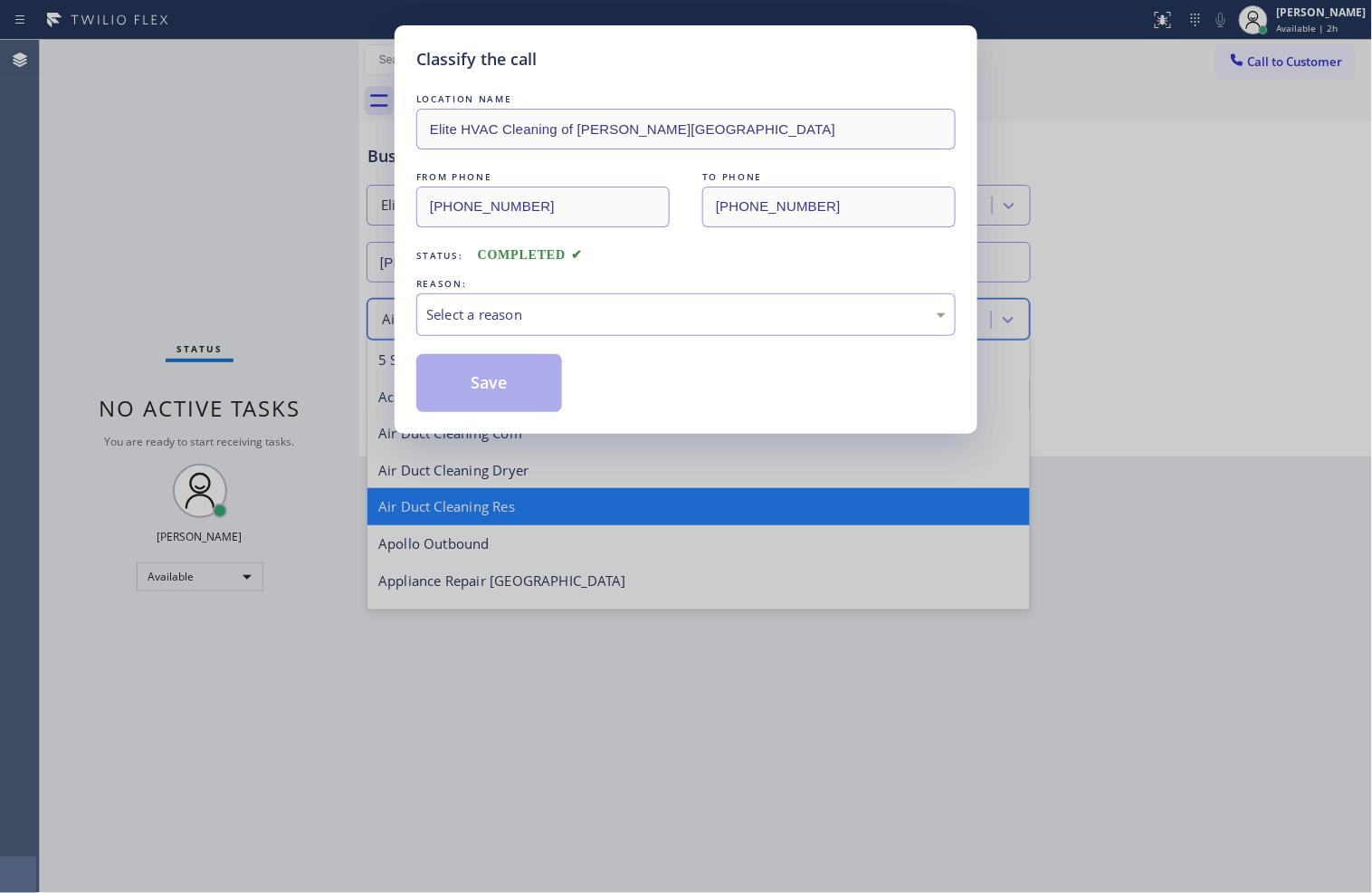
click at [448, 312] on div "Select a reason" at bounding box center [686, 314] width 519 height 20
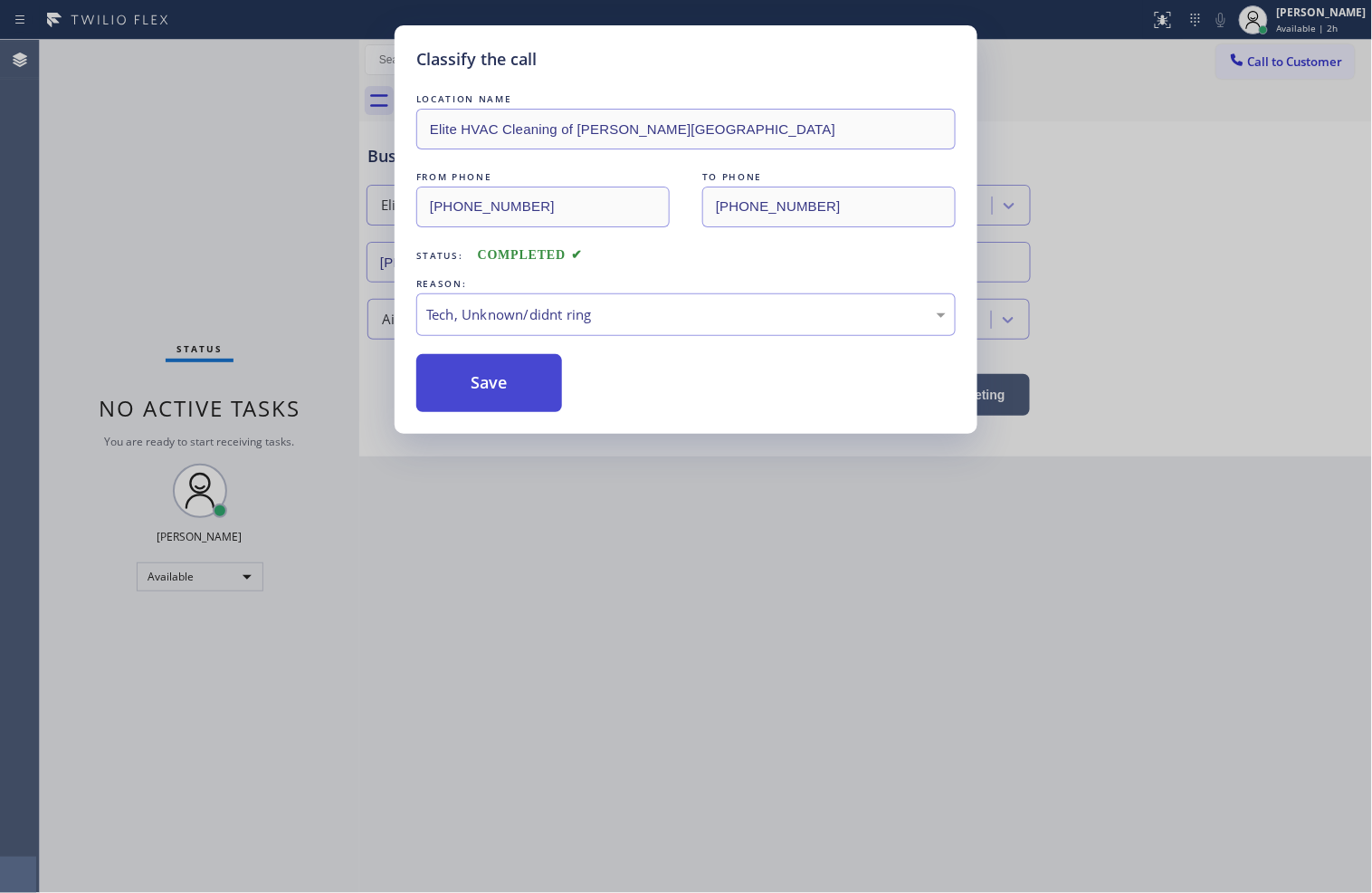
click at [498, 399] on button "Save" at bounding box center [489, 383] width 146 height 58
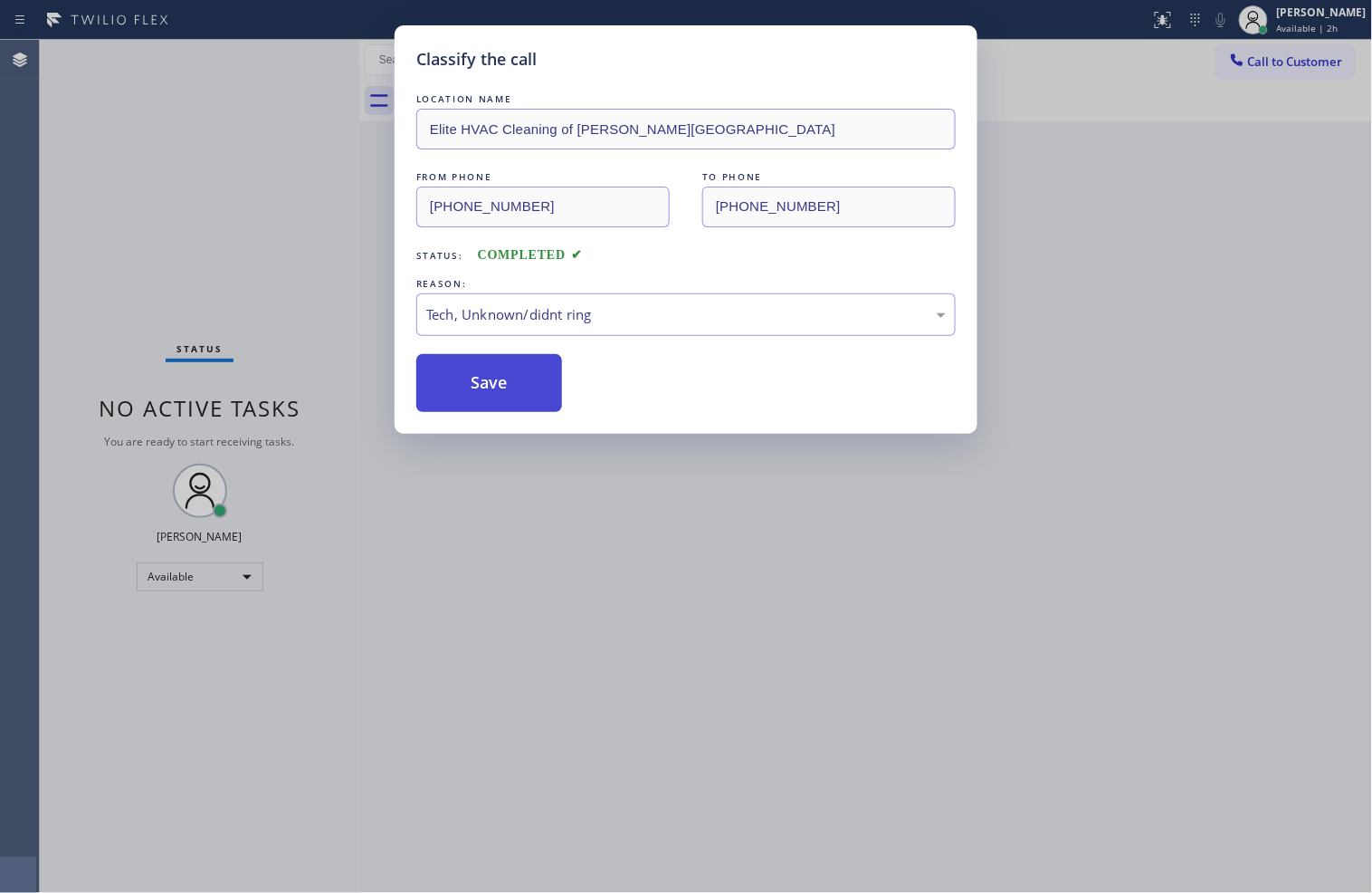
click at [498, 399] on button "Save" at bounding box center [489, 383] width 146 height 58
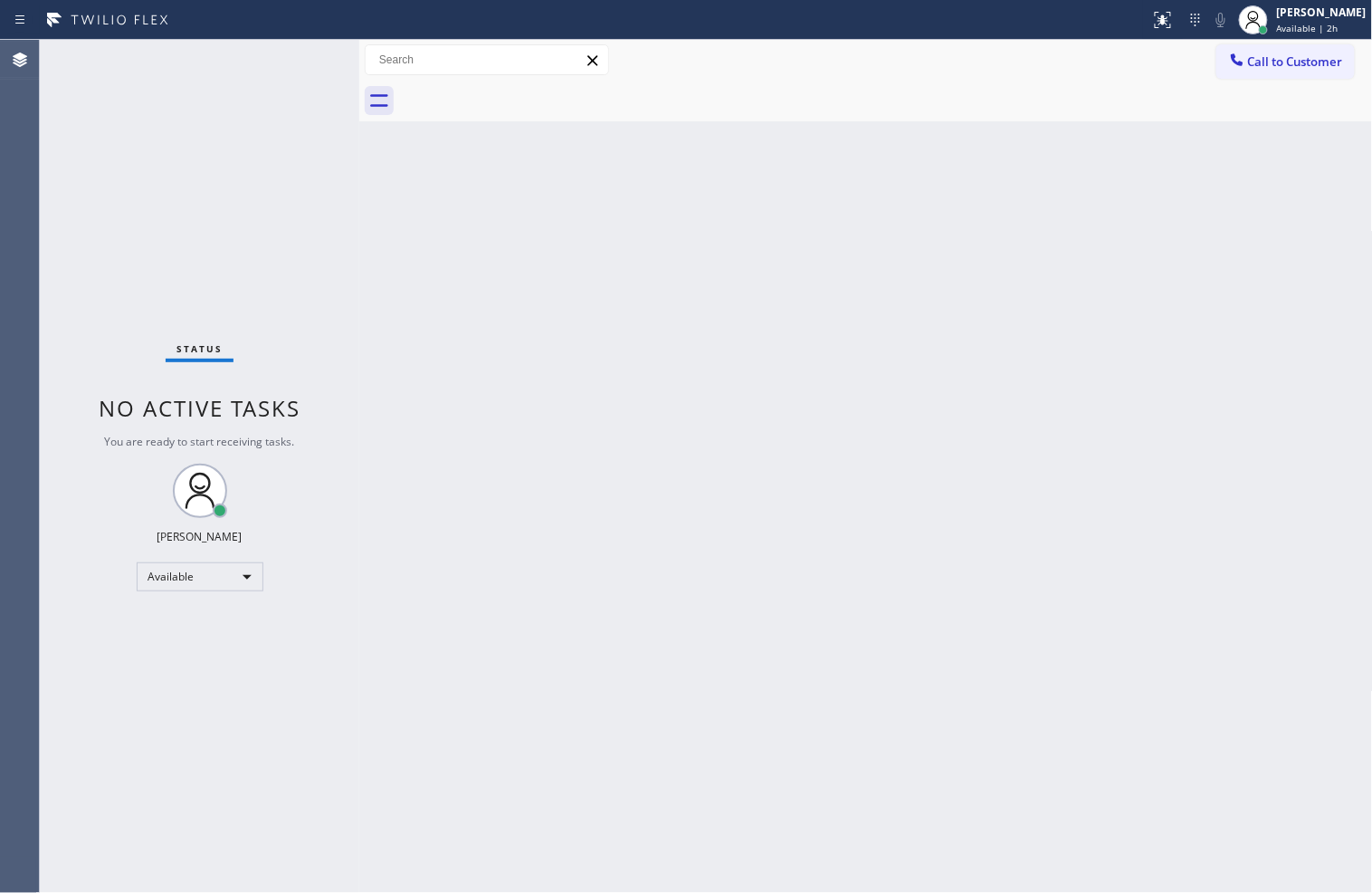
click at [34, 299] on div "Agent Desktop" at bounding box center [19, 466] width 39 height 853
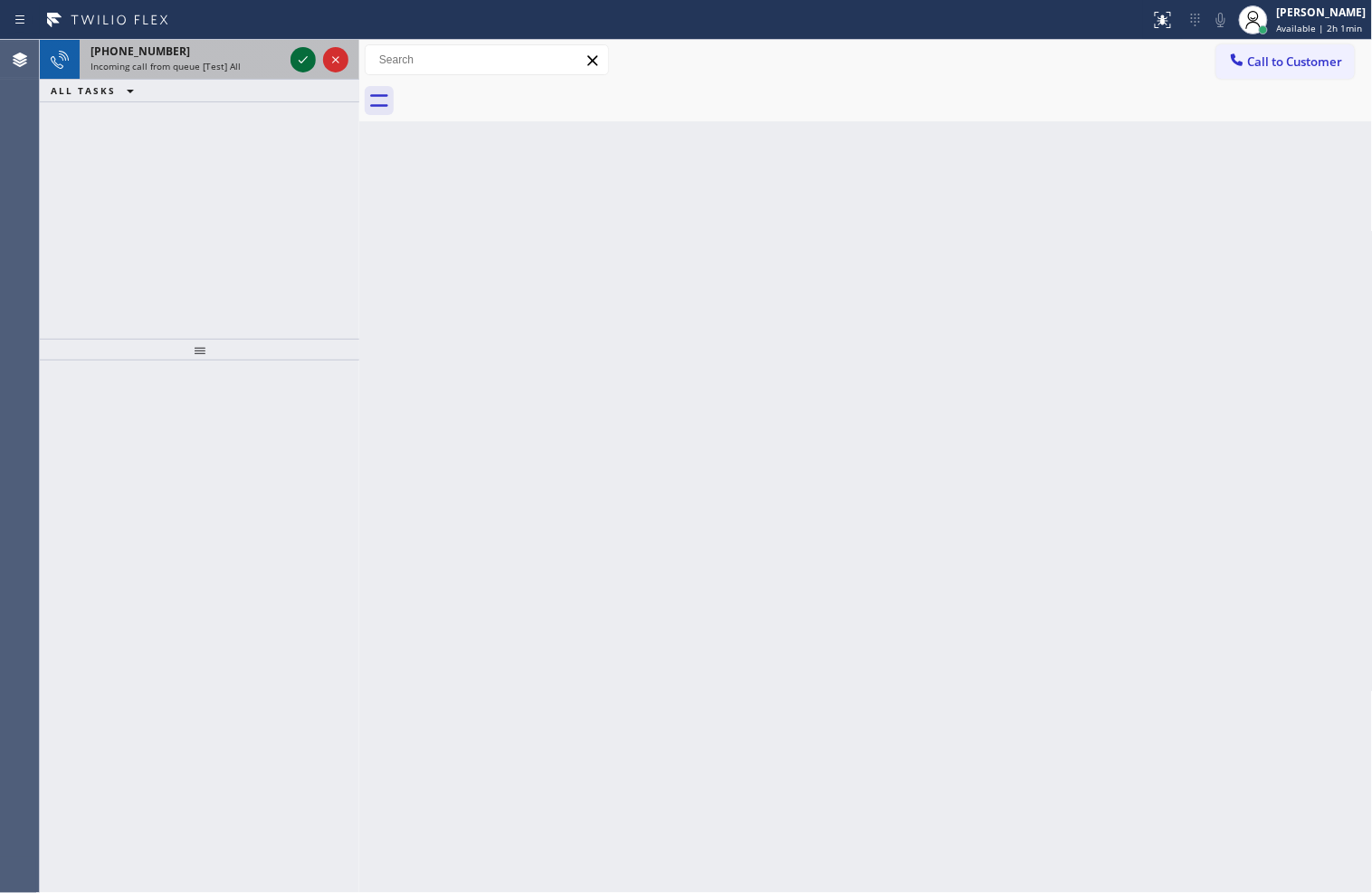
click at [299, 58] on icon at bounding box center [303, 59] width 21 height 21
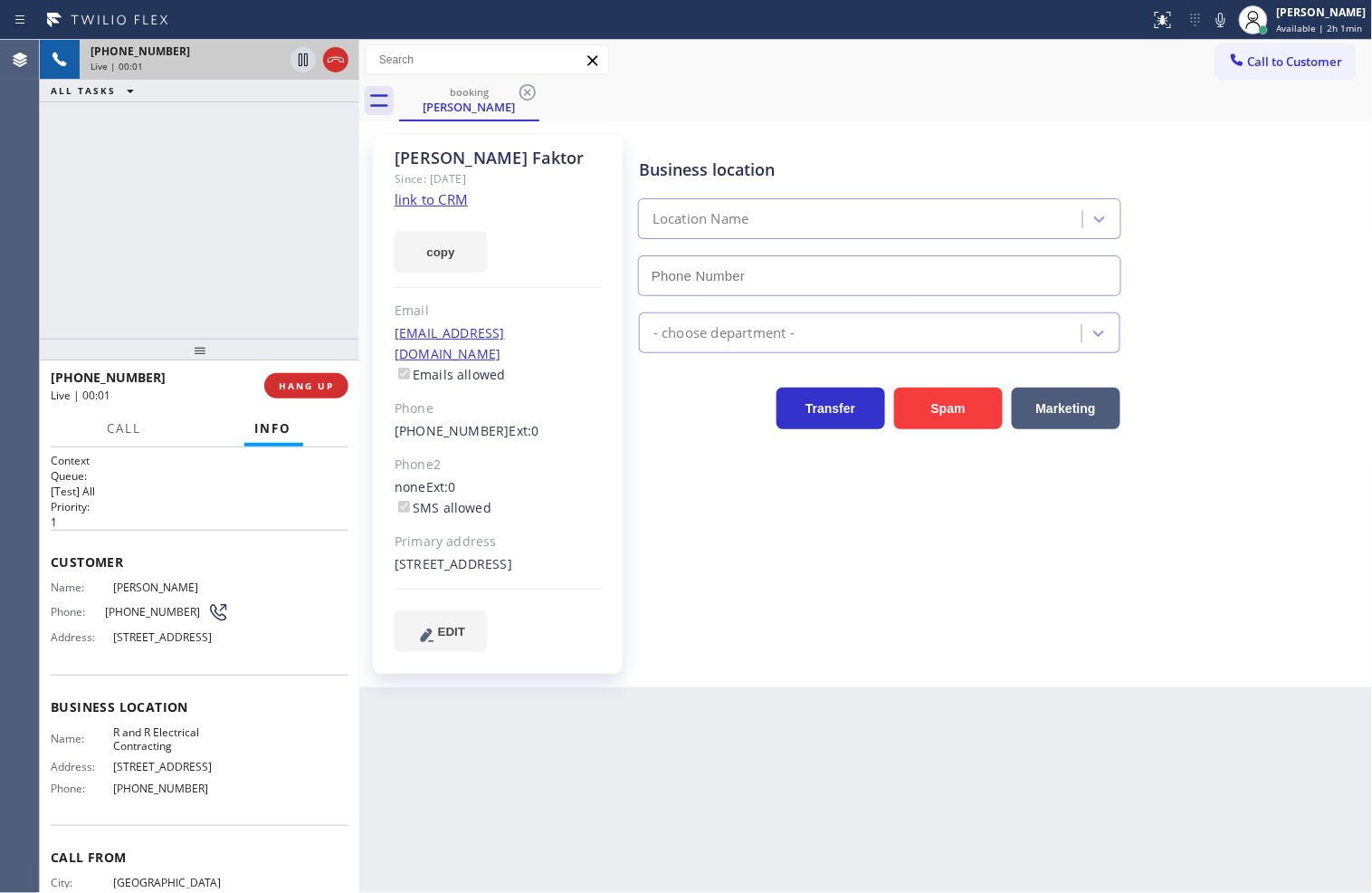
type input "[PHONE_NUMBER]"
click at [431, 200] on link "link to CRM" at bounding box center [431, 199] width 73 height 18
click at [677, 453] on div "Business location R&R Electrical Contracting [PHONE_NUMBER] Electricians Transf…" at bounding box center [1003, 392] width 733 height 507
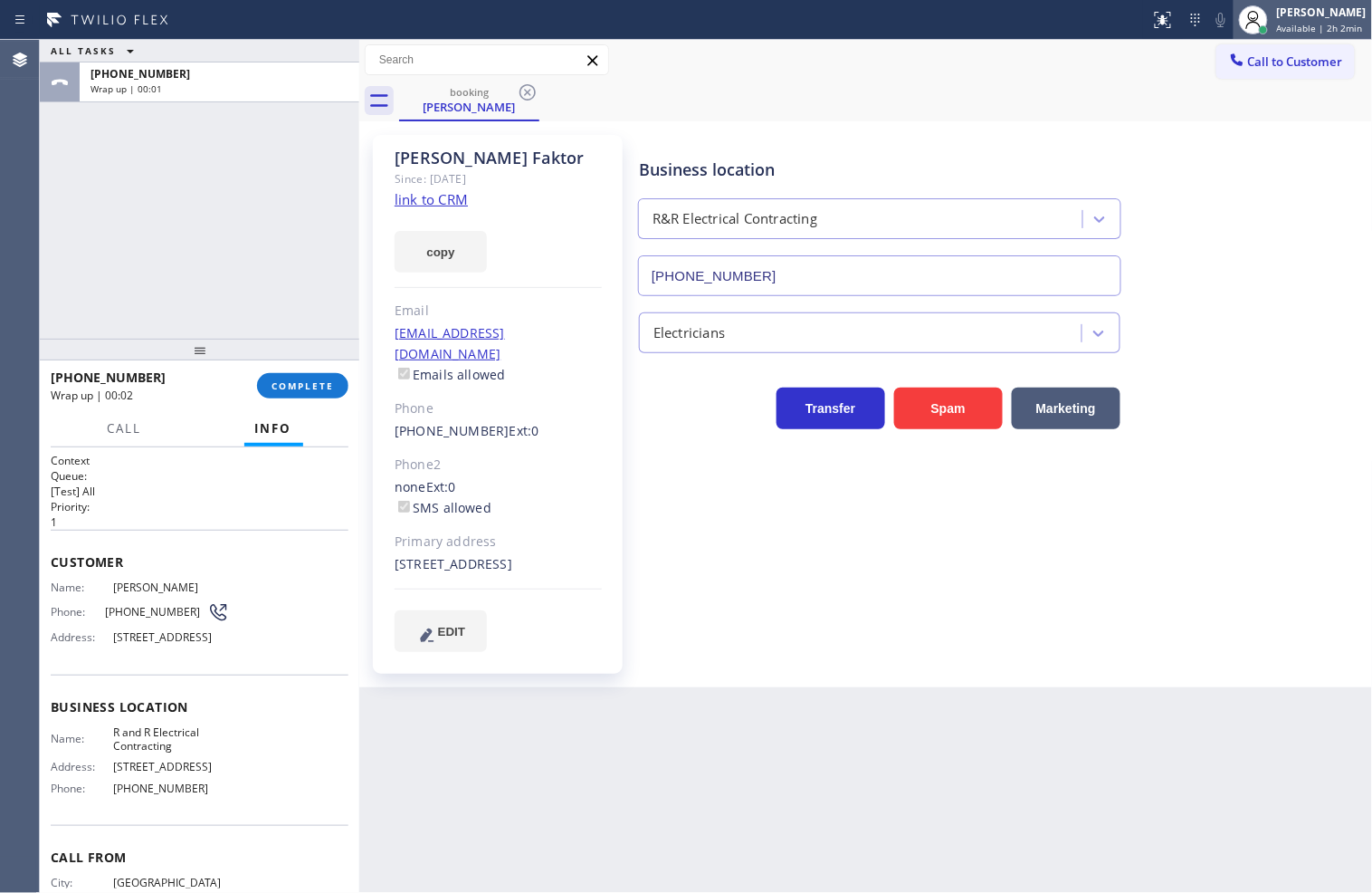
click at [1324, 15] on div "[PERSON_NAME]" at bounding box center [1322, 13] width 89 height 16
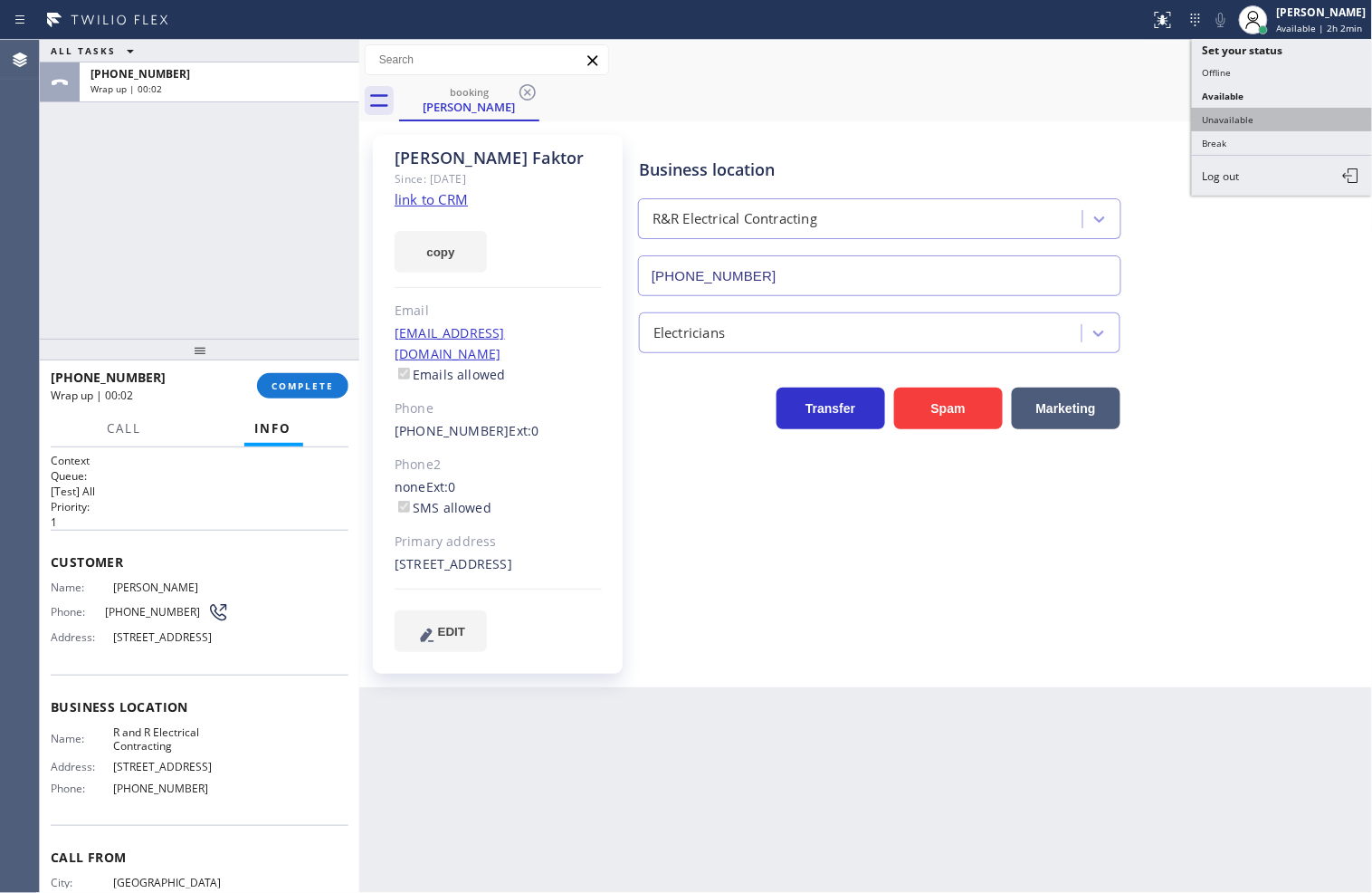
click at [1311, 120] on button "Unavailable" at bounding box center [1283, 120] width 181 height 23
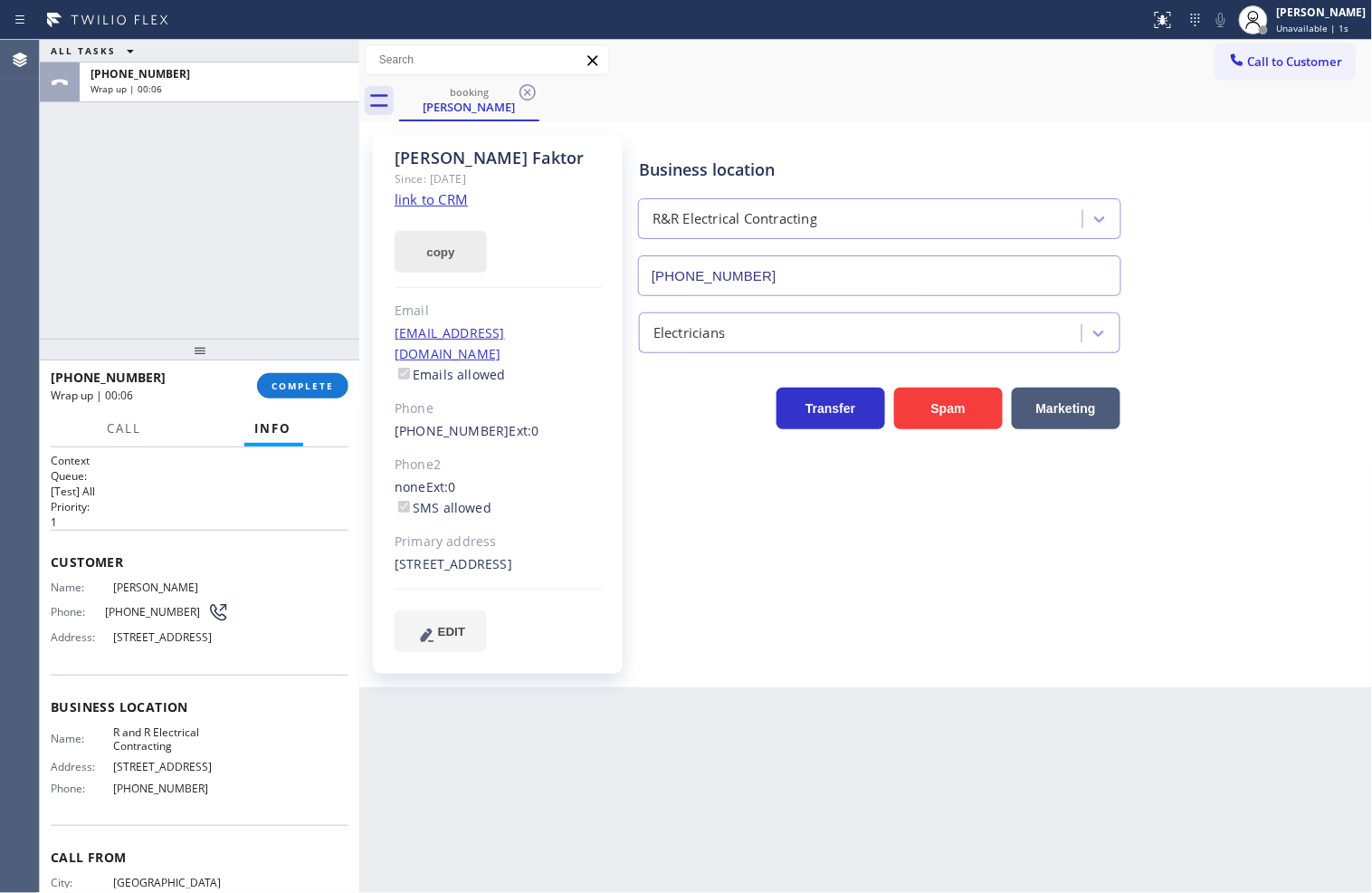
click at [427, 245] on button "copy" at bounding box center [440, 251] width 92 height 42
click at [447, 203] on link "link to CRM" at bounding box center [431, 199] width 73 height 18
click at [323, 383] on span "COMPLETE" at bounding box center [302, 385] width 62 height 13
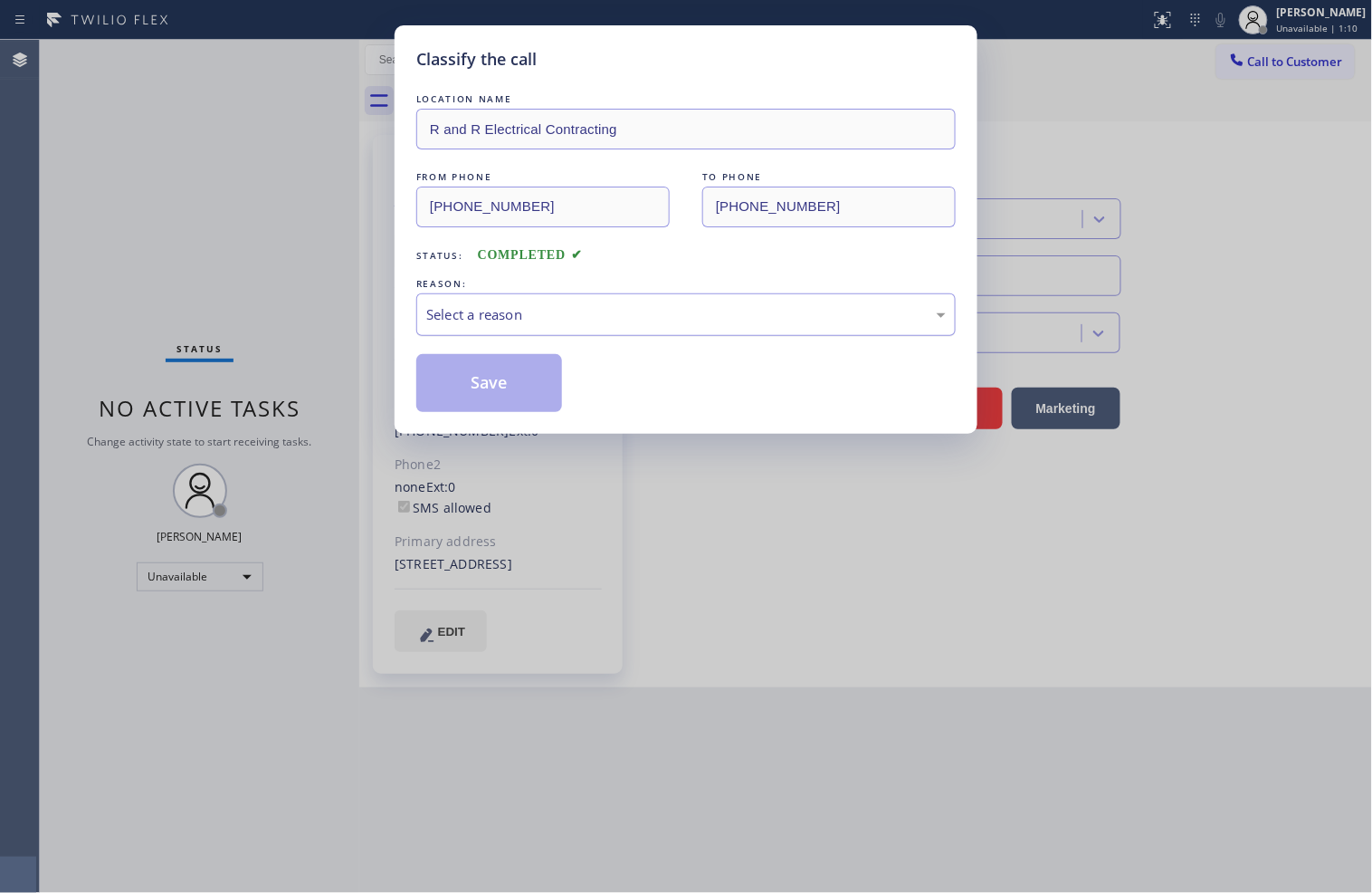
click at [537, 320] on div "Select a reason" at bounding box center [686, 314] width 519 height 20
click at [503, 380] on button "Save" at bounding box center [489, 383] width 146 height 58
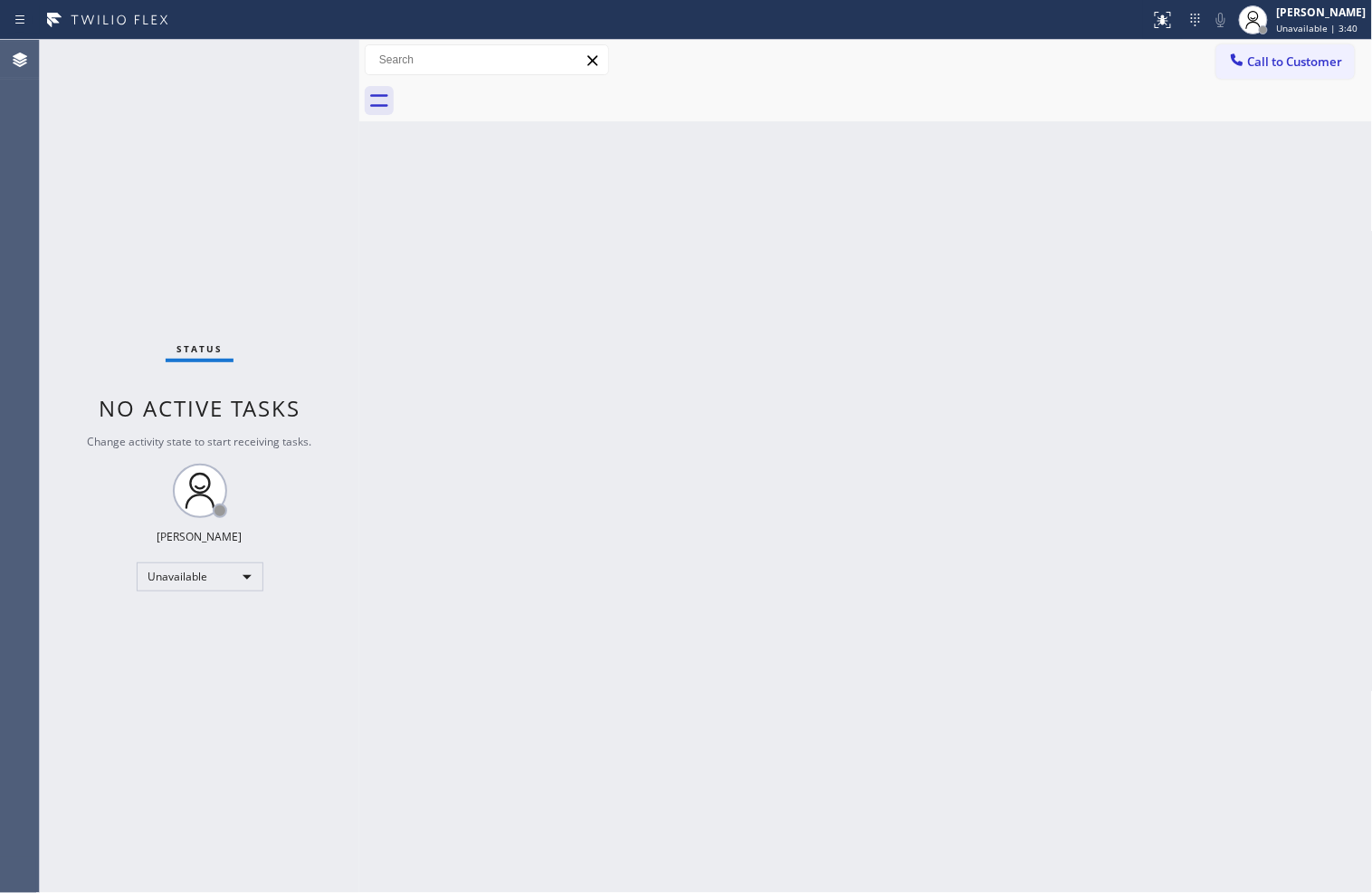
drag, startPoint x: 19, startPoint y: 691, endPoint x: 61, endPoint y: 663, distance: 50.5
click at [19, 691] on div "Agent Desktop" at bounding box center [19, 466] width 39 height 853
click at [249, 577] on div "Unavailable" at bounding box center [200, 577] width 126 height 29
click at [210, 663] on li "Break" at bounding box center [198, 669] width 123 height 21
